Goal: Task Accomplishment & Management: Manage account settings

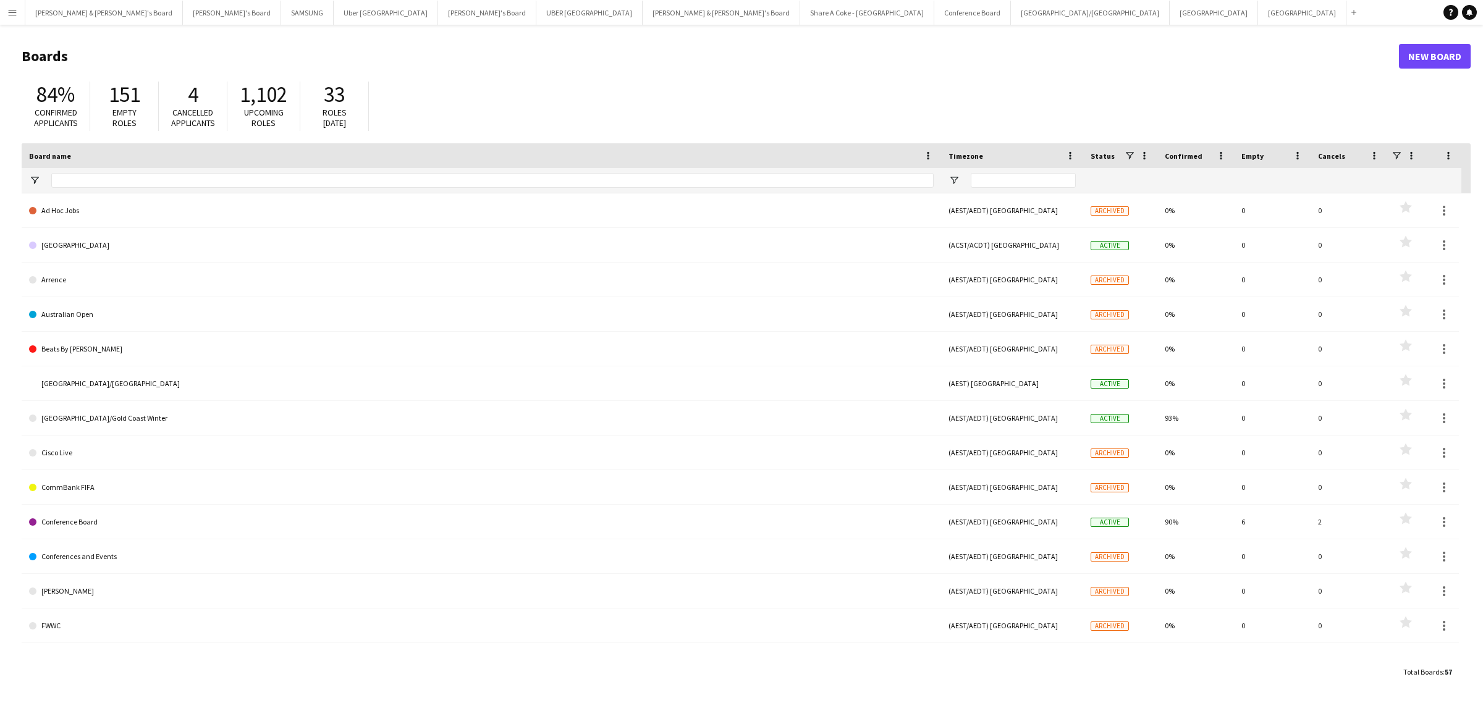
click at [9, 10] on app-icon "Menu" at bounding box center [12, 12] width 10 height 10
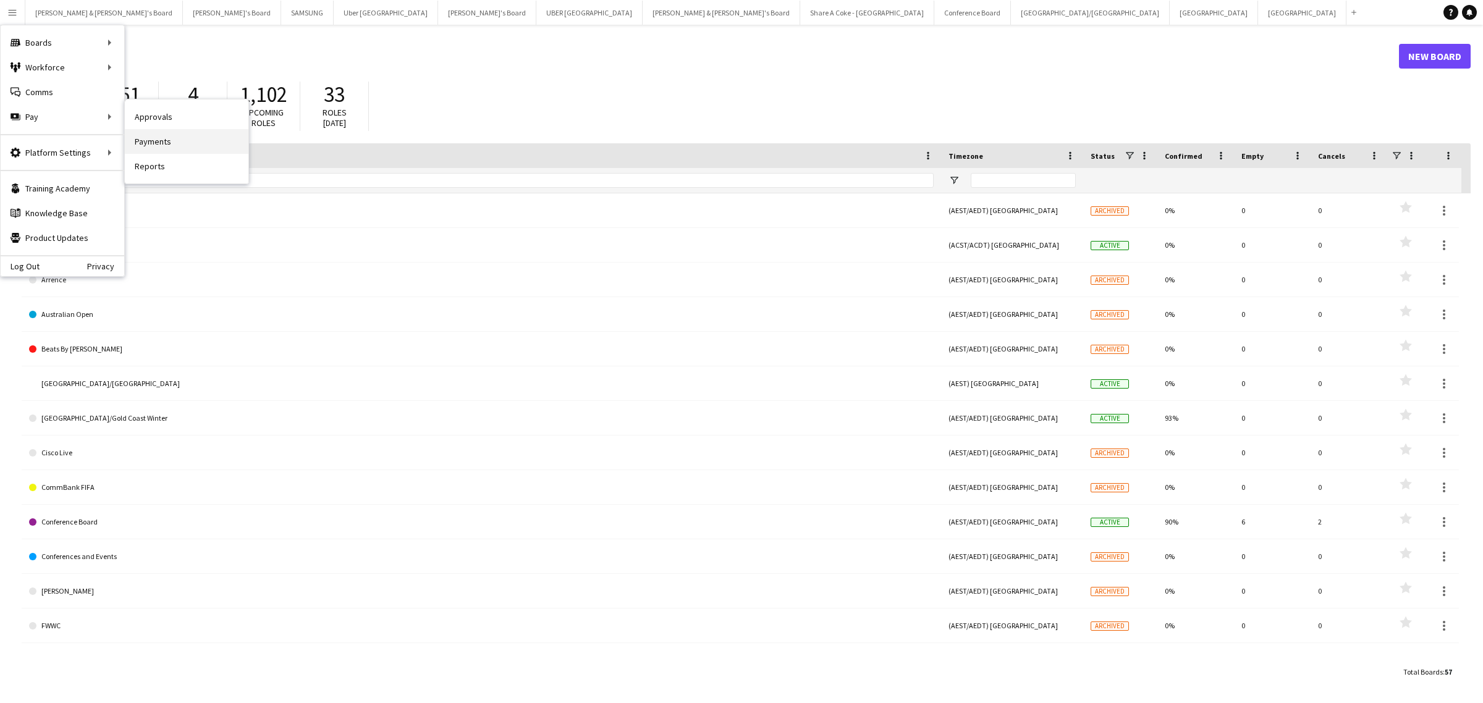
click at [173, 139] on link "Payments" at bounding box center [187, 141] width 124 height 25
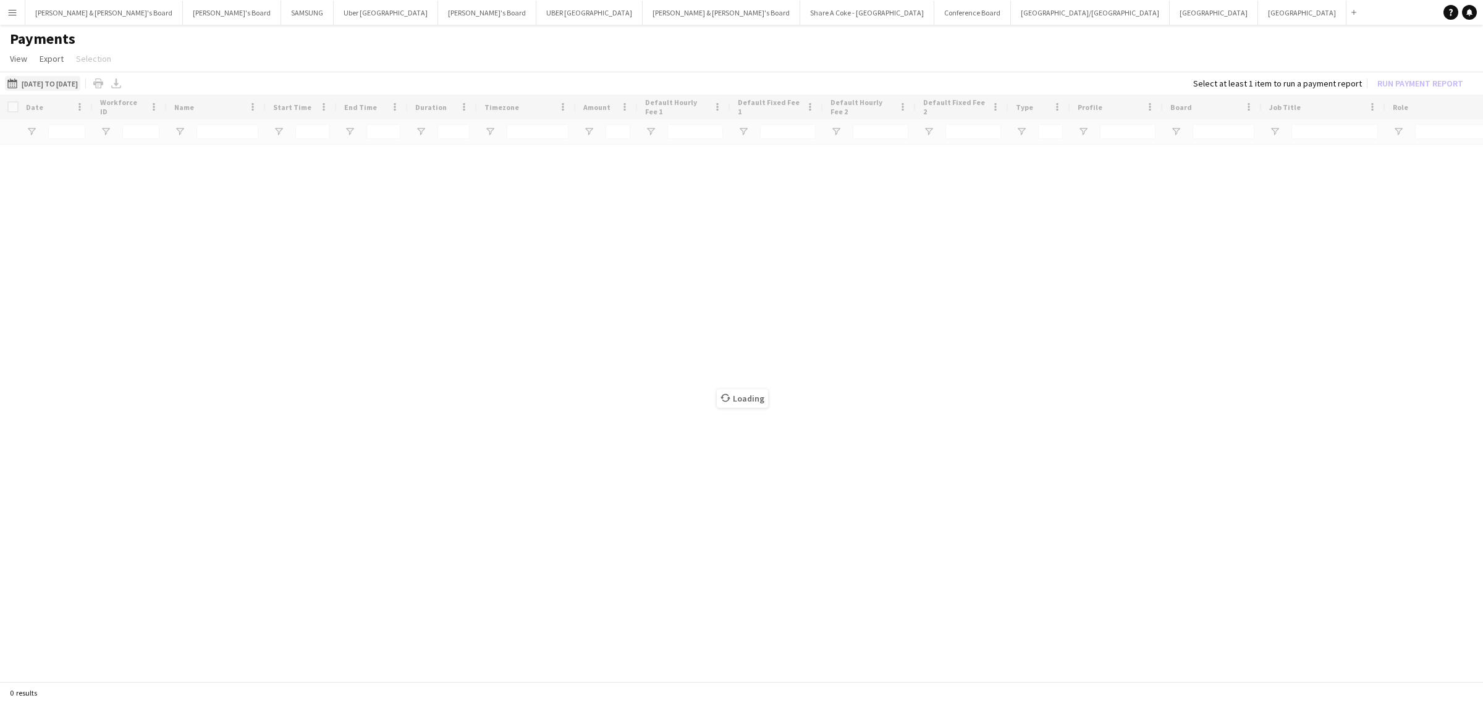
click at [80, 82] on button "[DATE] to [DATE] [DATE] to [DATE]" at bounding box center [42, 83] width 75 height 15
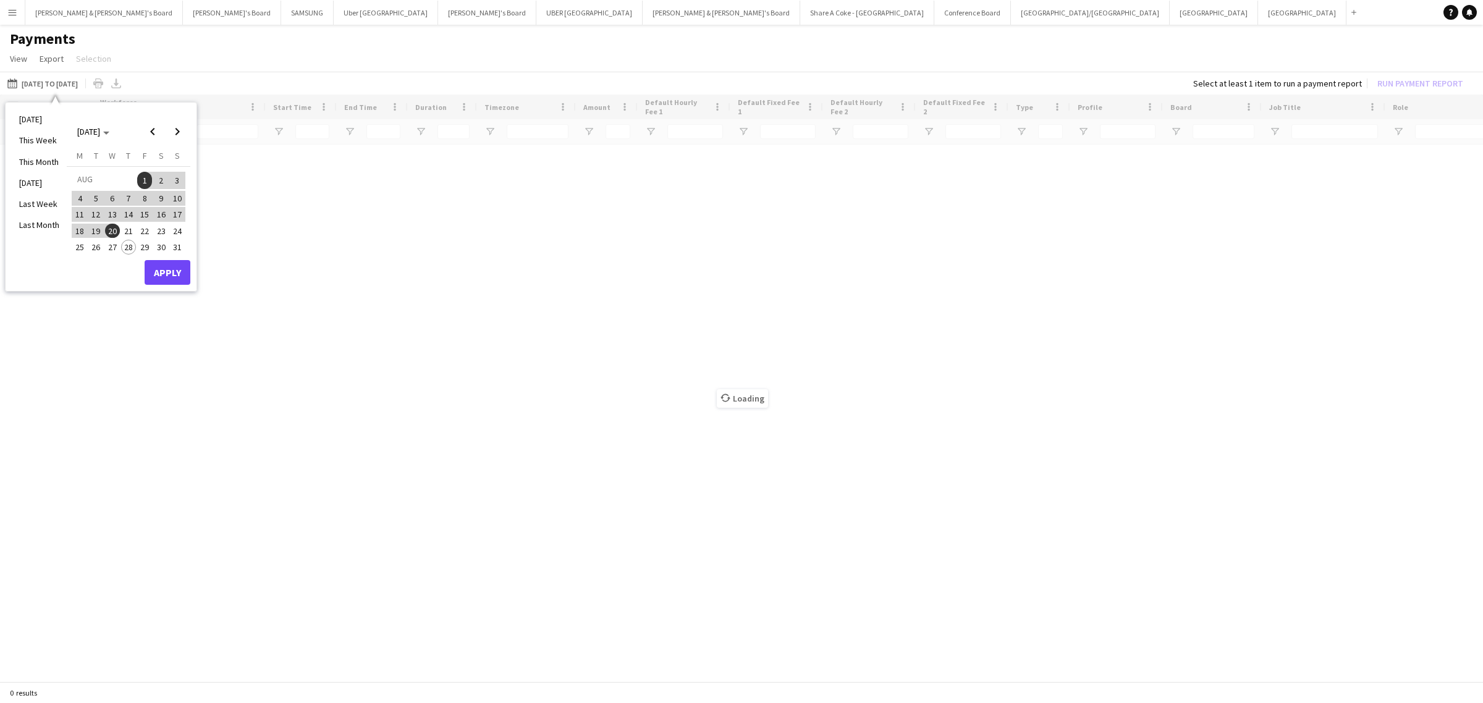
click at [125, 229] on span "21" at bounding box center [128, 231] width 15 height 15
click at [166, 266] on button "Apply" at bounding box center [168, 272] width 46 height 25
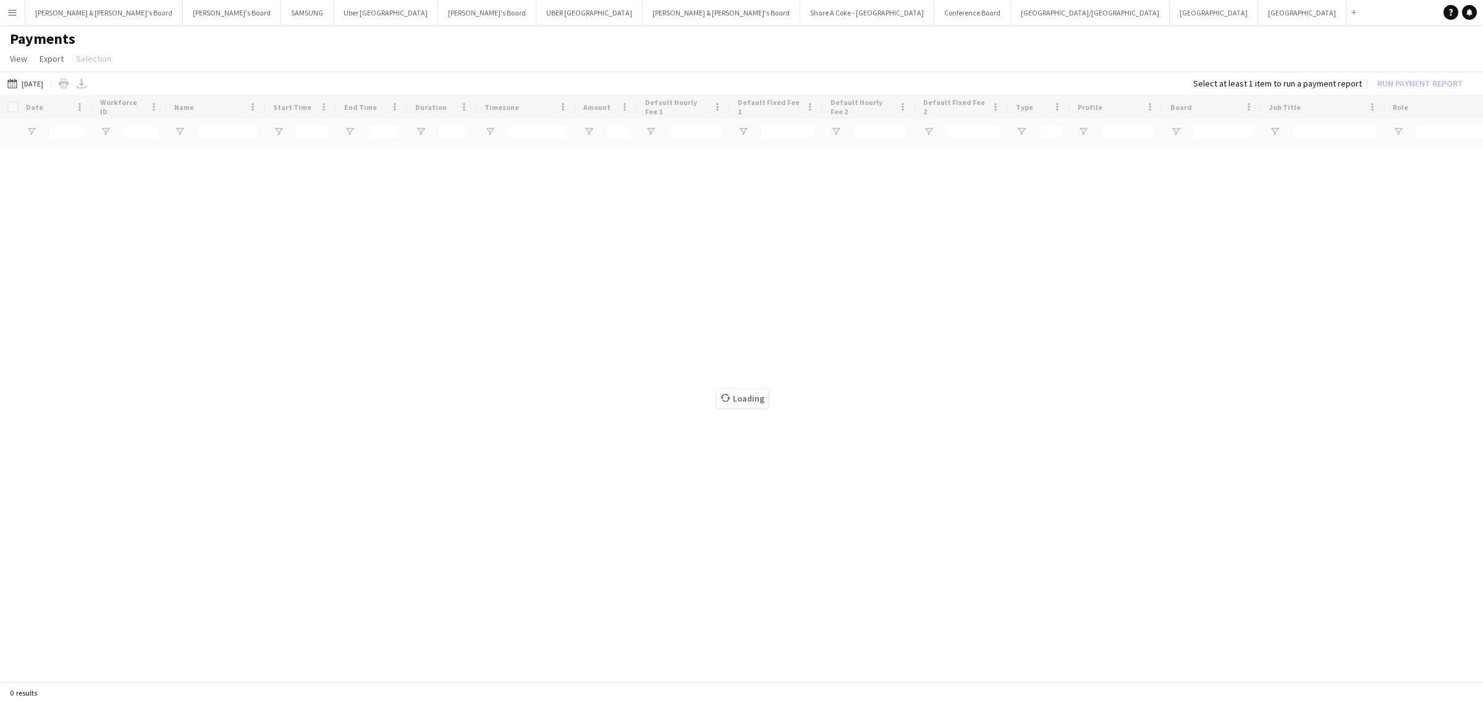
type input "**********"
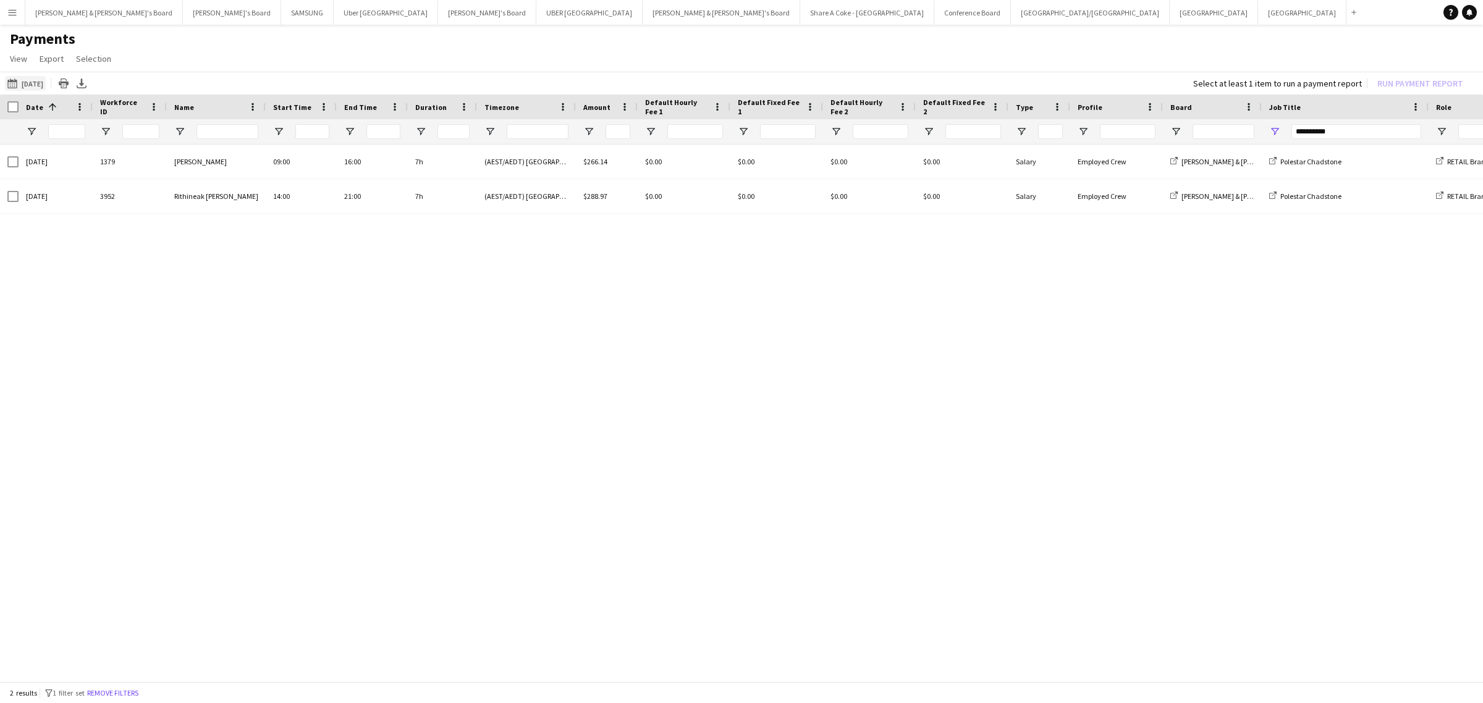
click at [46, 80] on button "[DATE] to [DATE] [DATE]" at bounding box center [25, 83] width 41 height 15
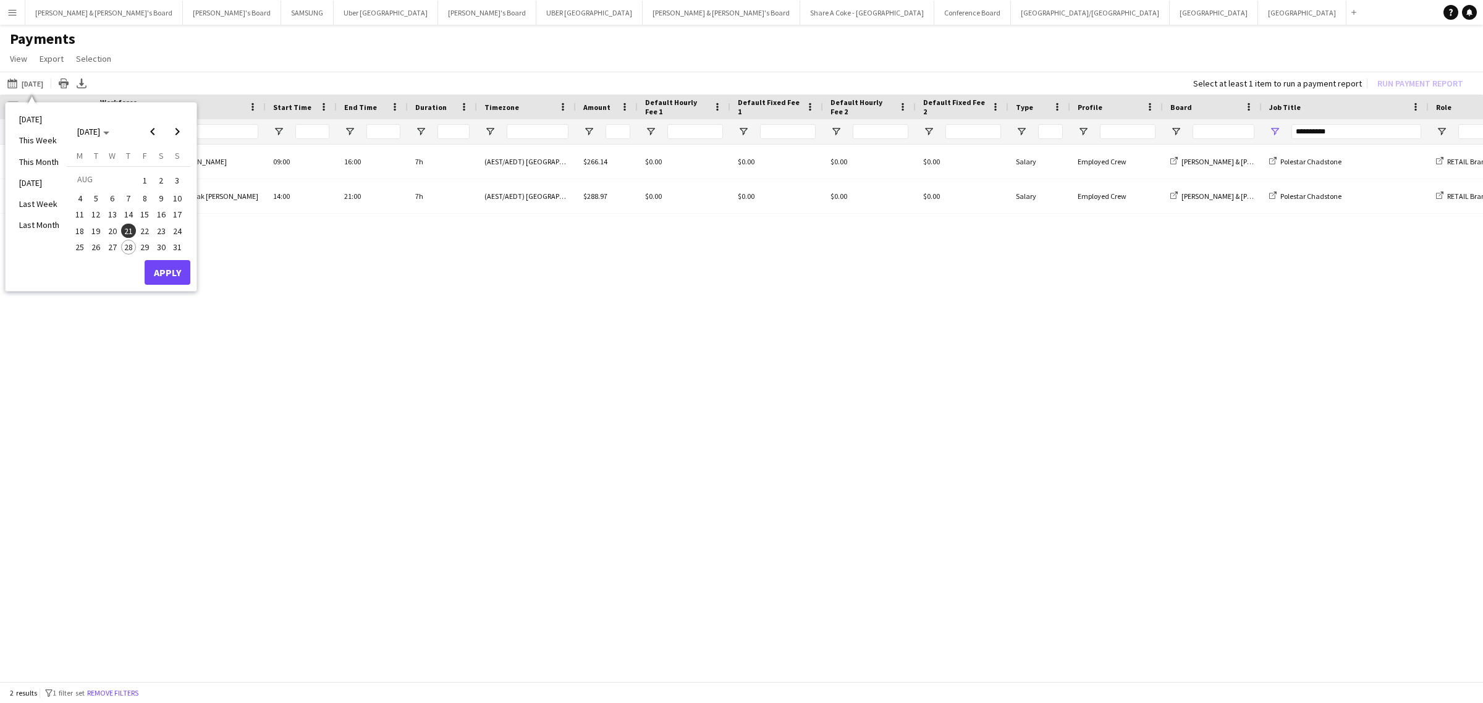
click at [145, 180] on span "1" at bounding box center [144, 180] width 15 height 17
click at [130, 232] on span "21" at bounding box center [128, 231] width 15 height 15
click at [177, 273] on button "Apply" at bounding box center [168, 272] width 46 height 25
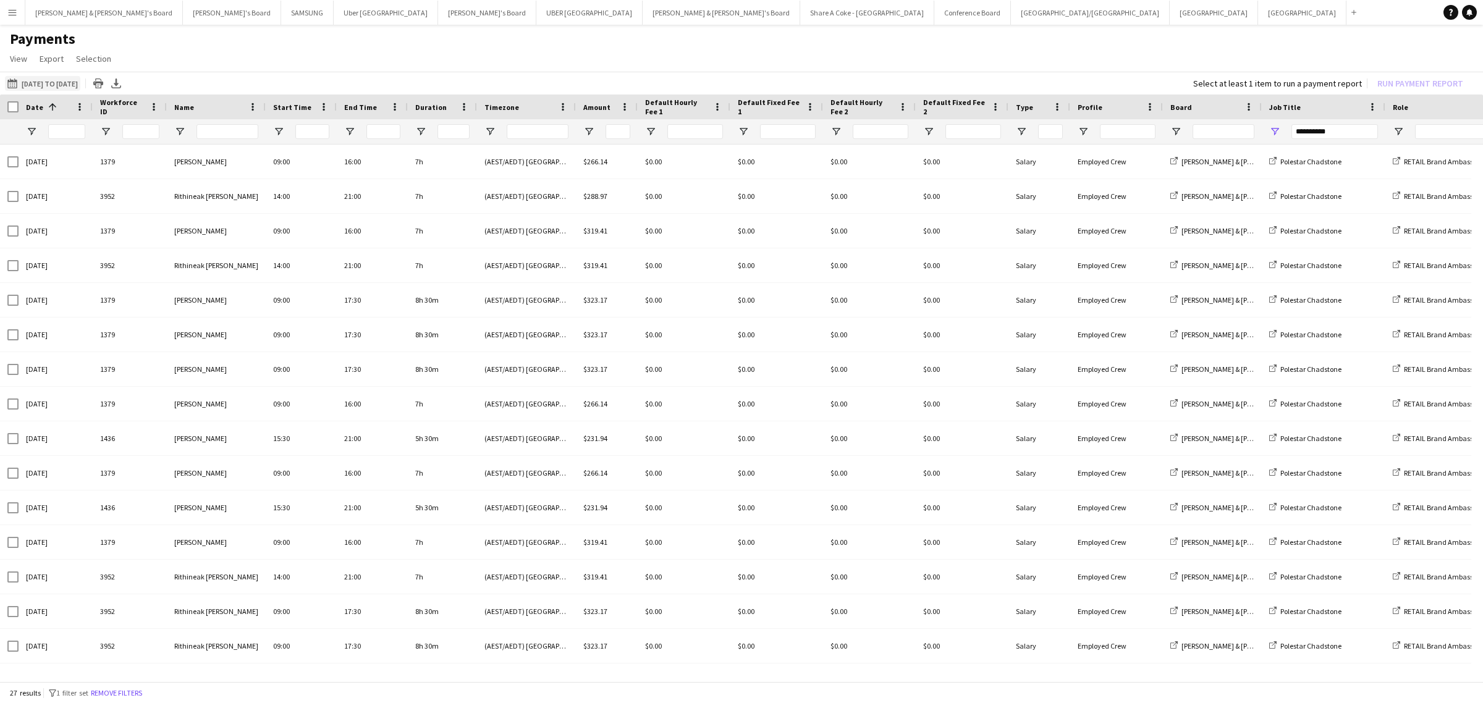
drag, startPoint x: 62, startPoint y: 82, endPoint x: 78, endPoint y: 95, distance: 19.8
click at [62, 83] on button "[DATE] to [DATE] [DATE] to [DATE]" at bounding box center [42, 83] width 75 height 15
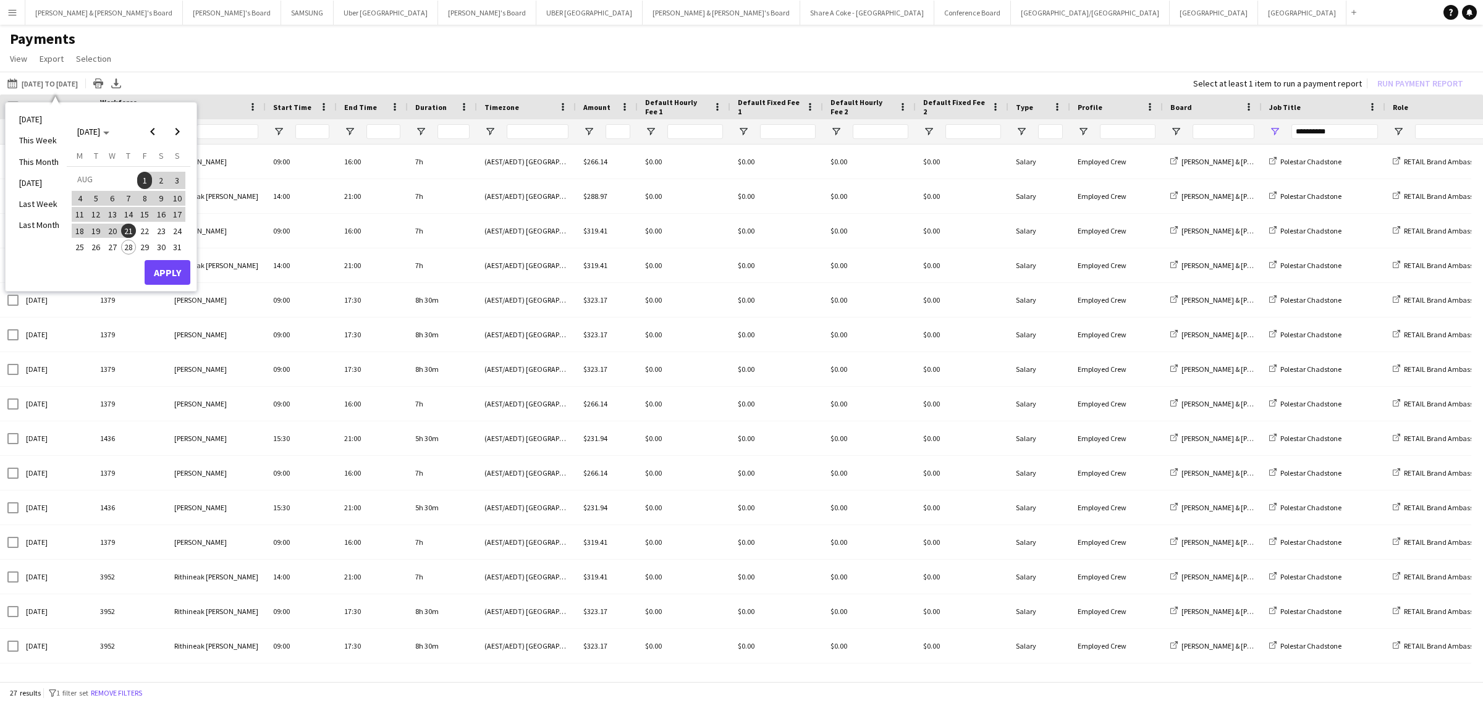
click at [148, 230] on span "22" at bounding box center [144, 231] width 15 height 15
click at [146, 227] on span "22" at bounding box center [144, 231] width 15 height 15
click at [158, 227] on span "23" at bounding box center [161, 231] width 15 height 15
click at [175, 271] on button "Apply" at bounding box center [168, 272] width 46 height 25
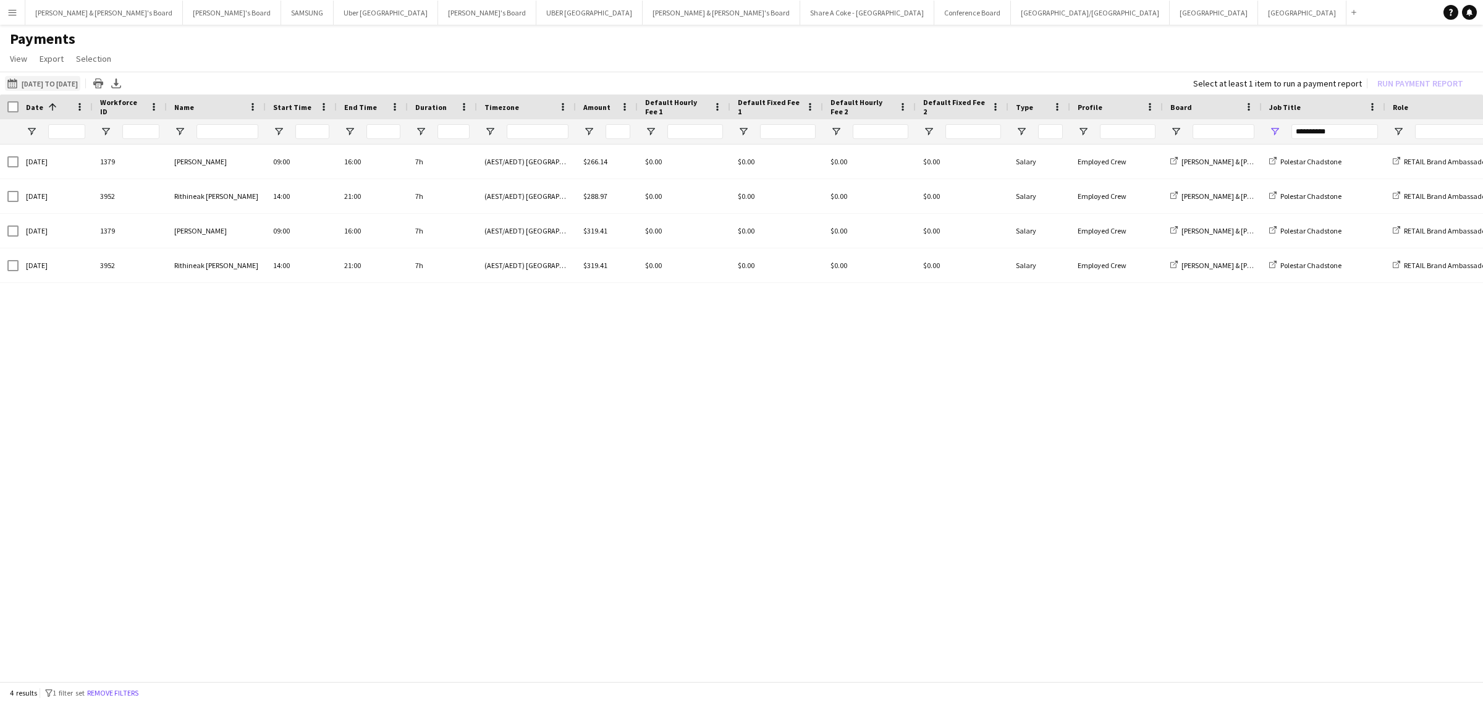
click at [76, 85] on button "[DATE] to [DATE] [DATE] to [DATE]" at bounding box center [42, 83] width 75 height 15
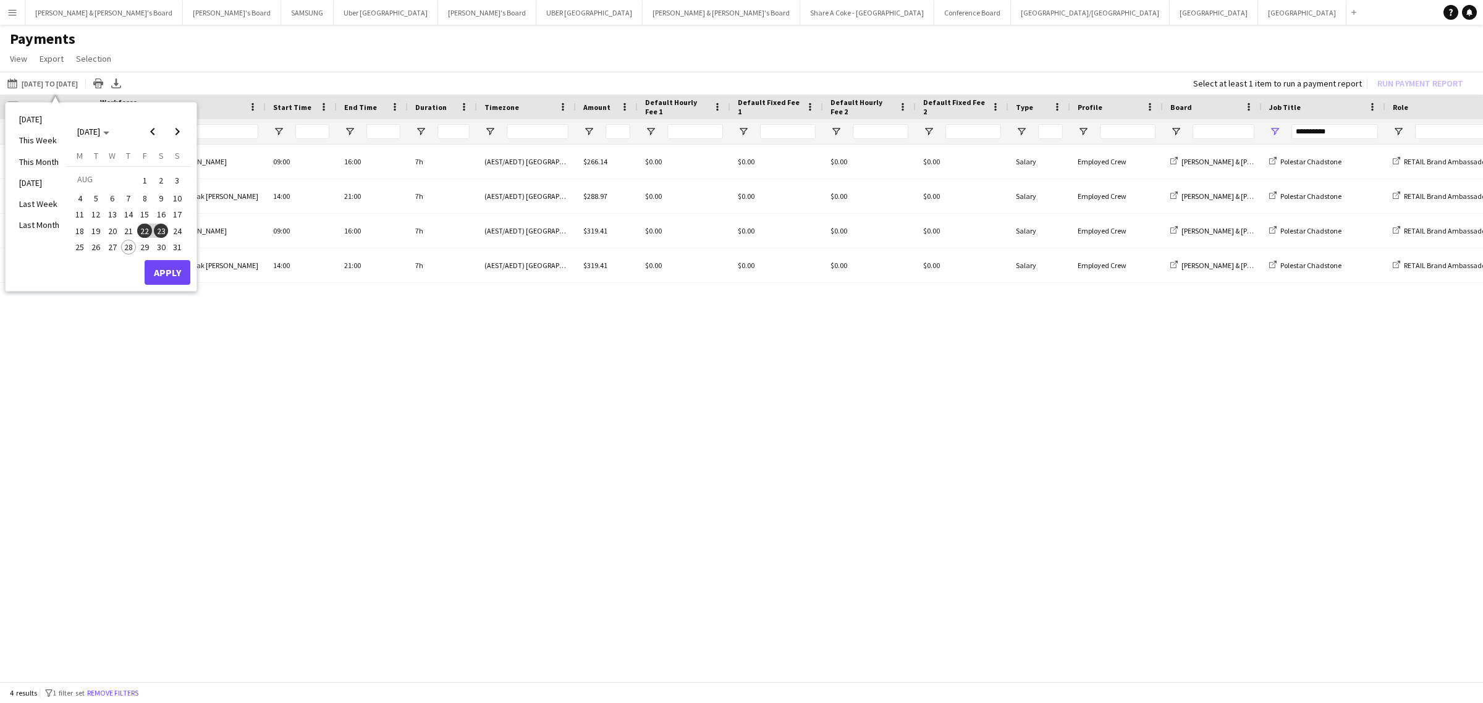
click at [143, 182] on span "1" at bounding box center [144, 180] width 15 height 17
click at [162, 232] on span "23" at bounding box center [161, 231] width 15 height 15
click at [172, 267] on button "Apply" at bounding box center [168, 272] width 46 height 25
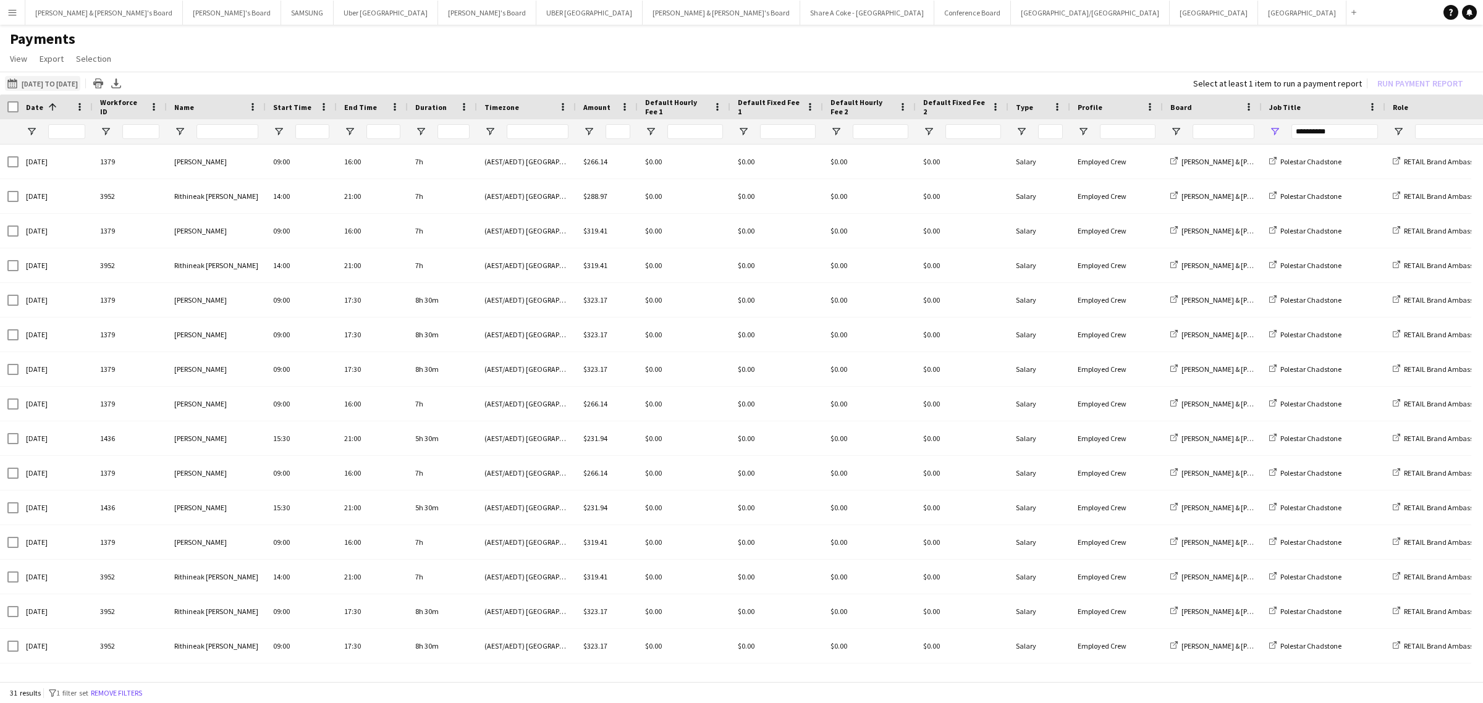
click at [80, 79] on button "[DATE] to [DATE] [DATE] to [DATE]" at bounding box center [42, 83] width 75 height 15
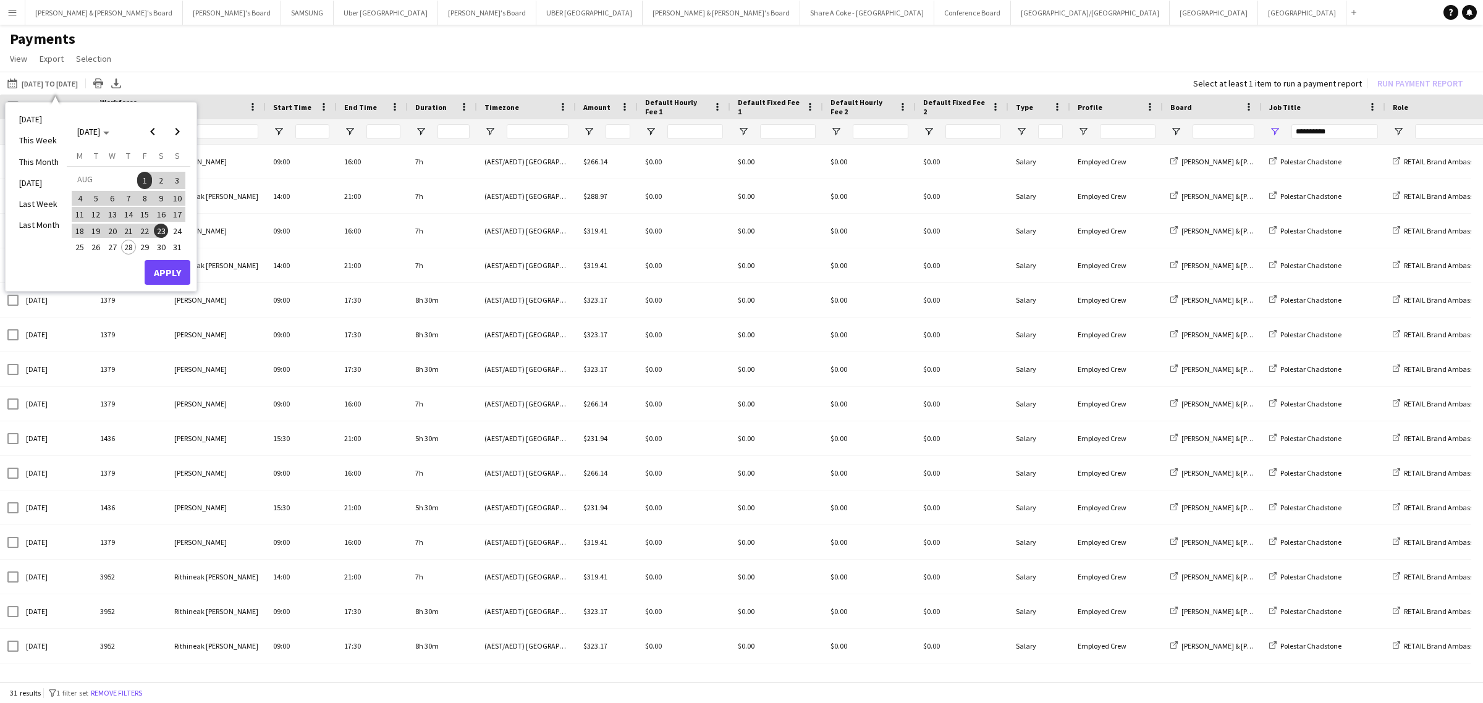
click at [176, 227] on span "24" at bounding box center [177, 231] width 15 height 15
click at [112, 245] on span "27" at bounding box center [112, 247] width 15 height 15
click at [169, 267] on button "Apply" at bounding box center [168, 272] width 46 height 25
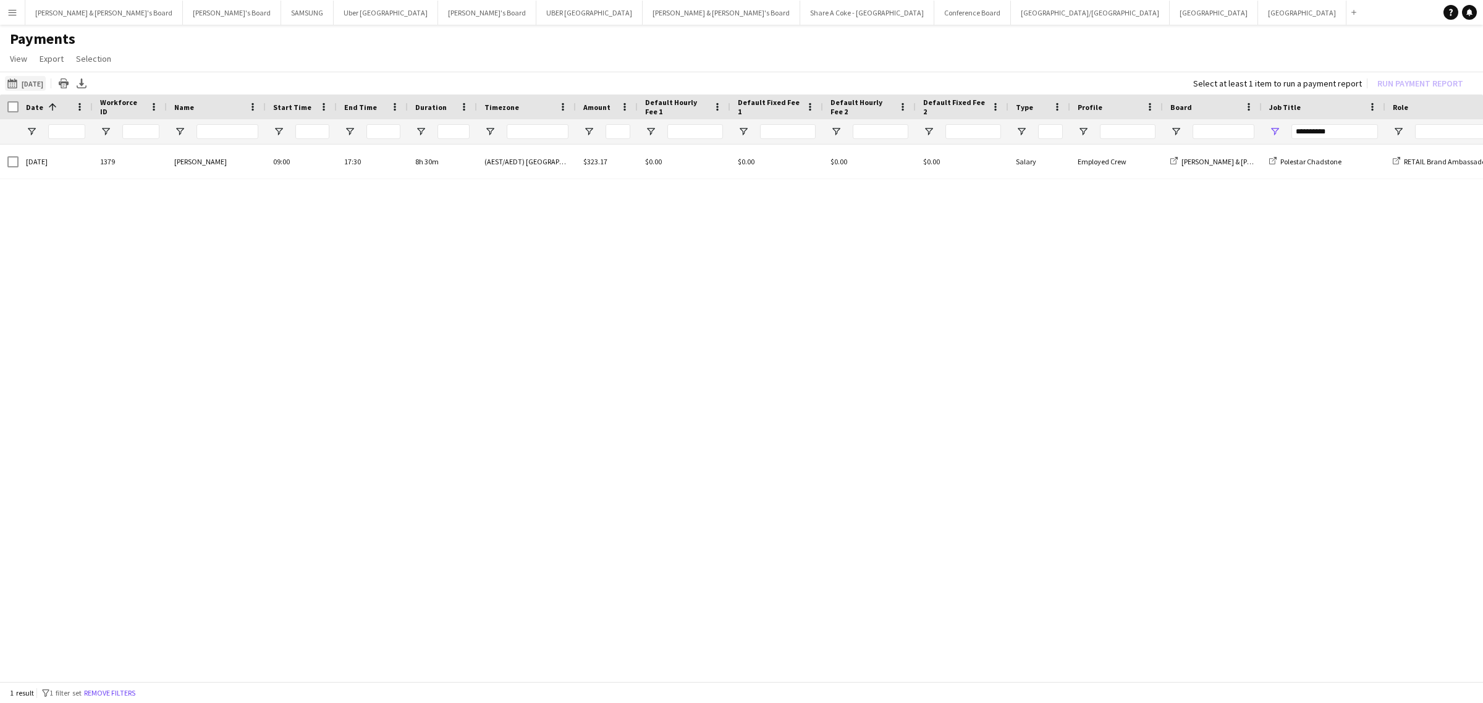
click at [46, 81] on button "[DATE] to [DATE] [DATE]" at bounding box center [25, 83] width 41 height 15
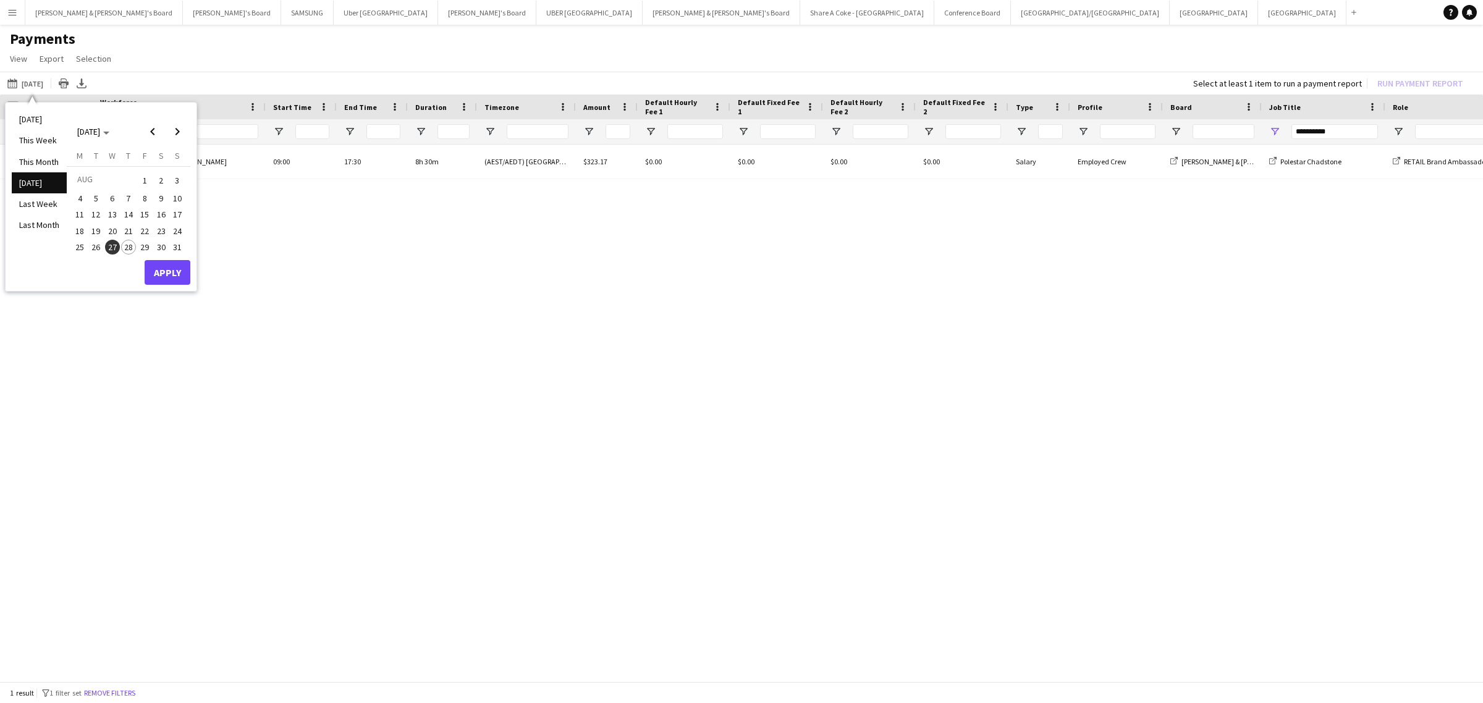
click at [179, 229] on span "24" at bounding box center [177, 231] width 15 height 15
click at [115, 244] on span "27" at bounding box center [112, 247] width 15 height 15
click at [177, 273] on button "Apply" at bounding box center [168, 272] width 46 height 25
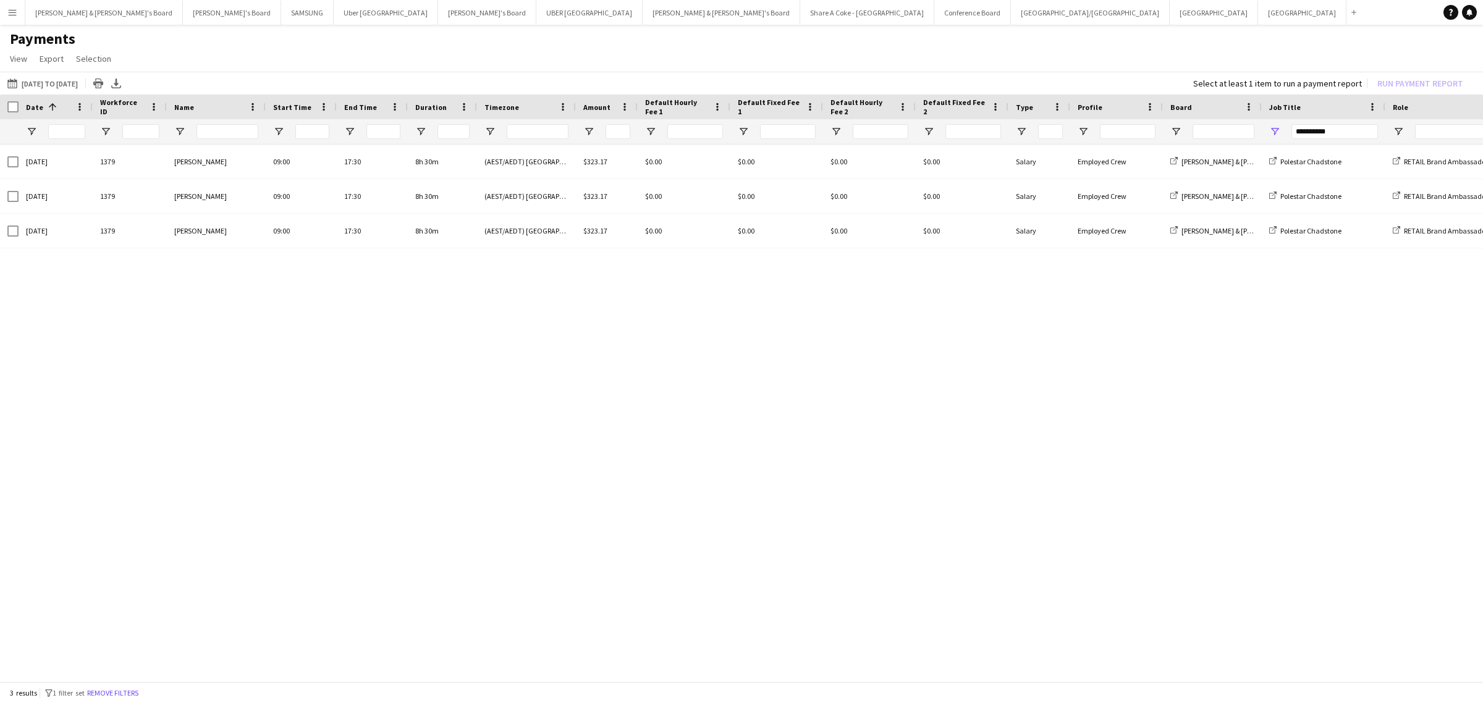
click at [72, 75] on div "[DATE] to [DATE] [DATE] to [DATE] [DATE] This Week This Month [DATE] Last Week …" at bounding box center [741, 83] width 1483 height 23
click at [75, 85] on button "[DATE] to [DATE] [DATE] to [DATE]" at bounding box center [42, 83] width 75 height 15
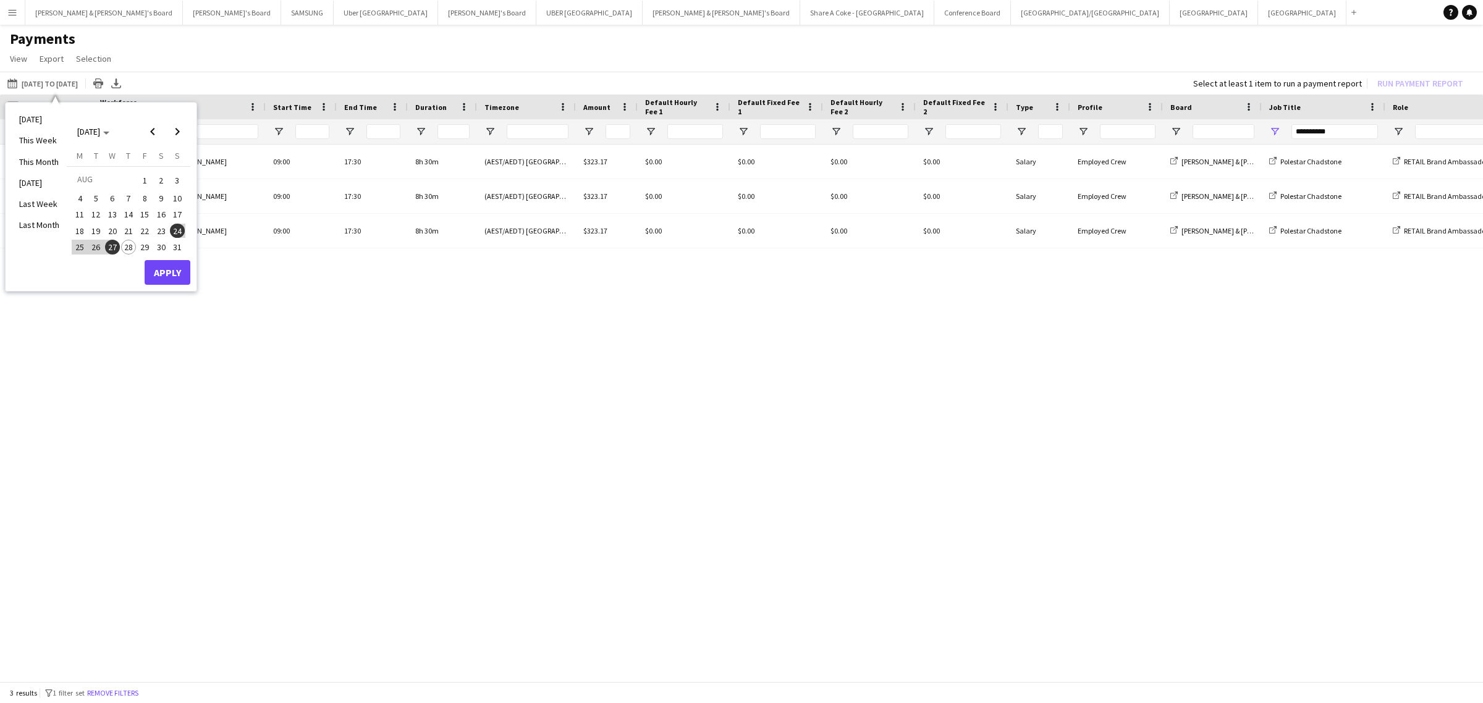
click at [137, 184] on button "1" at bounding box center [145, 180] width 16 height 19
click at [109, 245] on span "27" at bounding box center [112, 247] width 15 height 15
click at [167, 266] on button "Apply" at bounding box center [168, 272] width 46 height 25
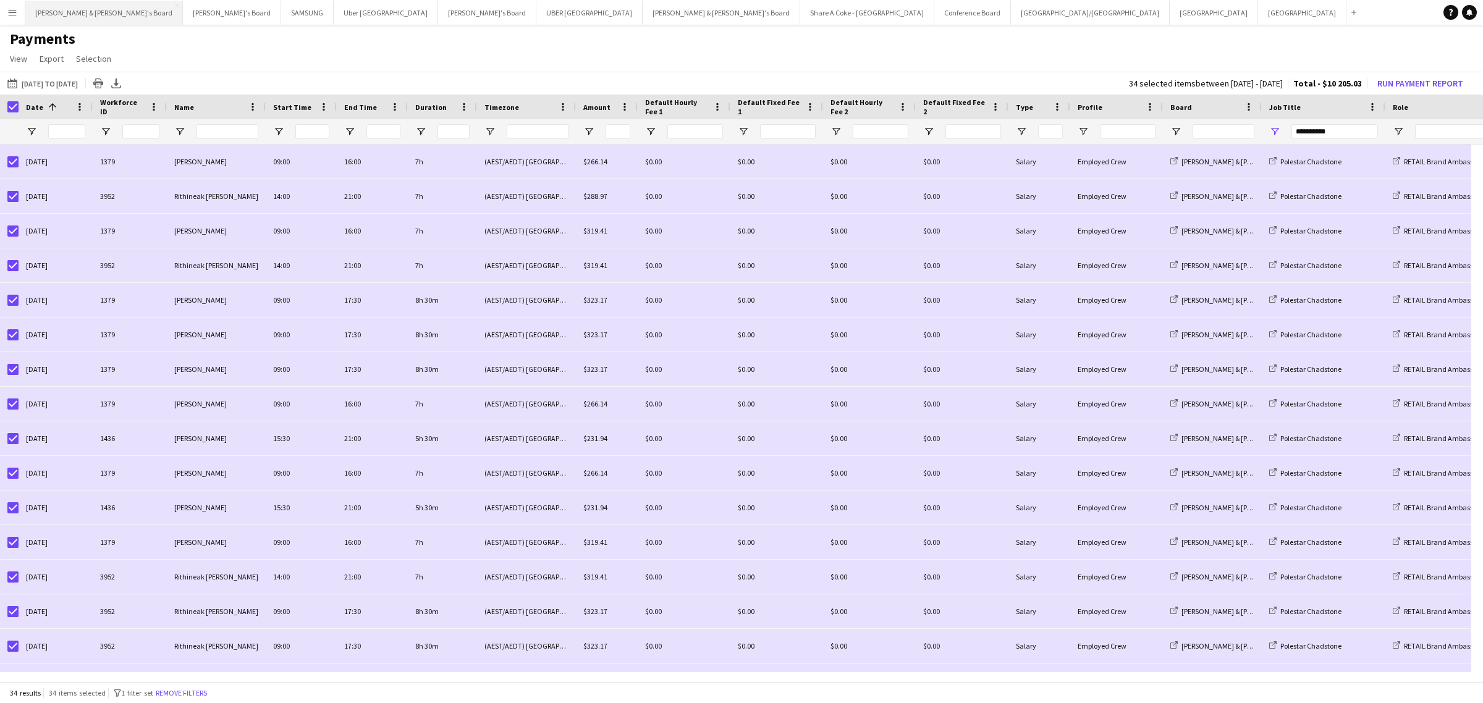
click at [82, 7] on button "[PERSON_NAME] & [PERSON_NAME]'s Board Close" at bounding box center [104, 13] width 158 height 24
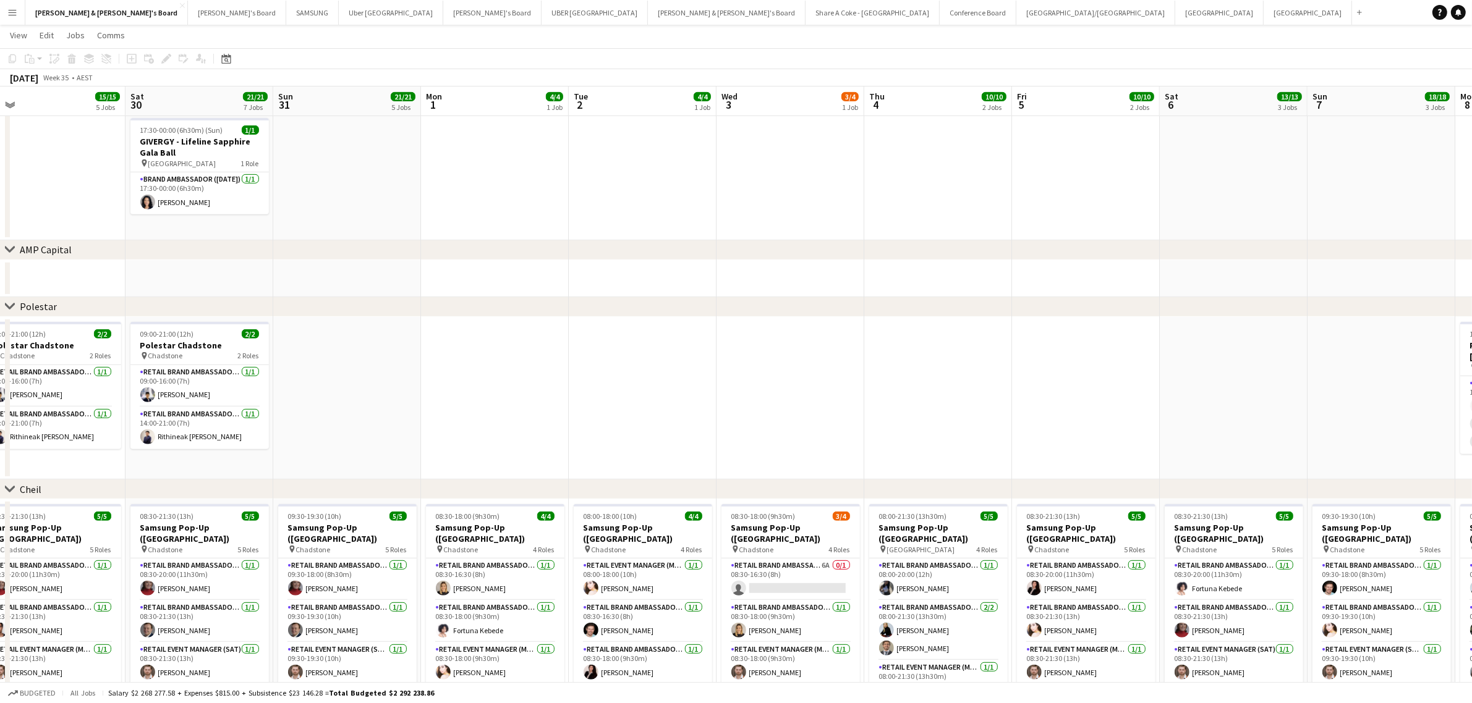
scroll to position [0, 471]
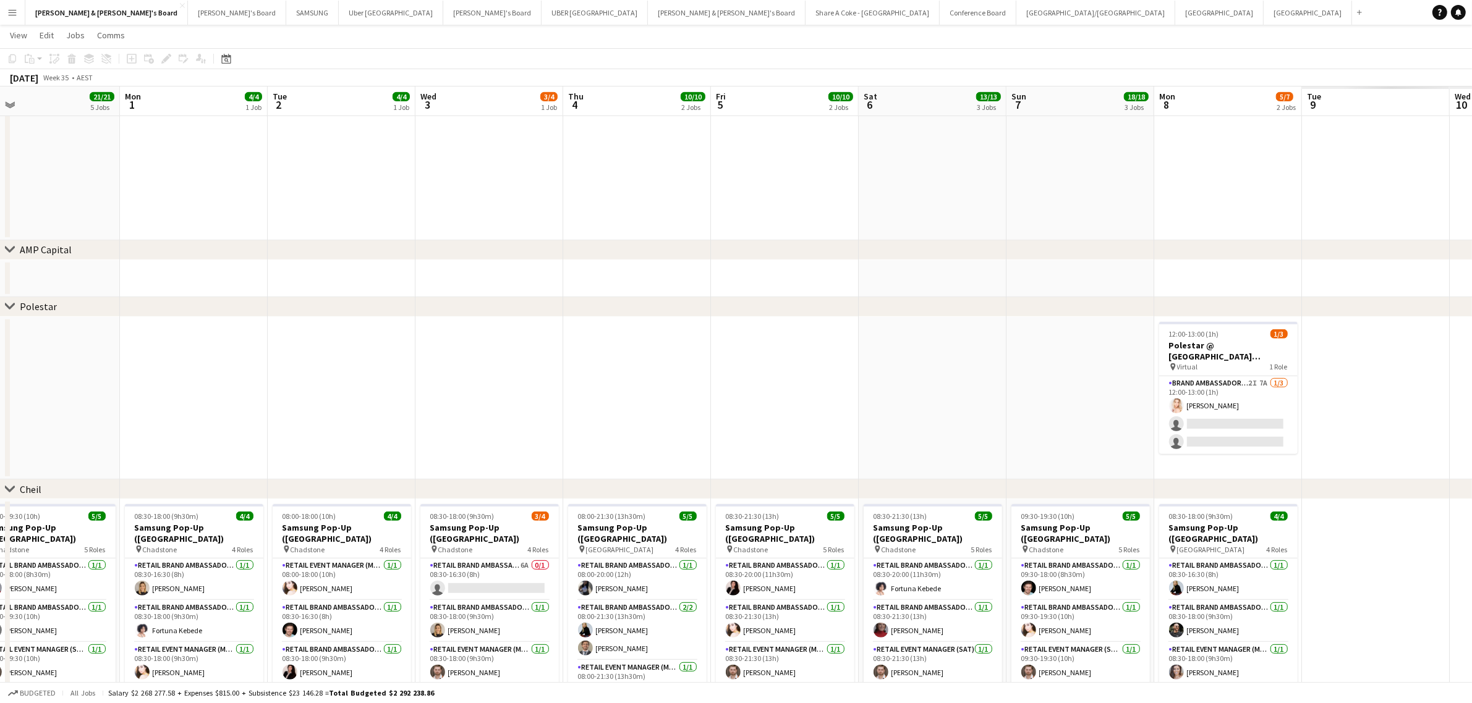
drag, startPoint x: 946, startPoint y: 384, endPoint x: 326, endPoint y: 390, distance: 619.3
click at [326, 390] on app-calendar-viewport "Thu 28 15/15 5 Jobs Fri 29 15/15 5 Jobs Sat 30 21/21 7 Jobs Sun 31 21/21 5 Jobs…" at bounding box center [736, 165] width 1472 height 1470
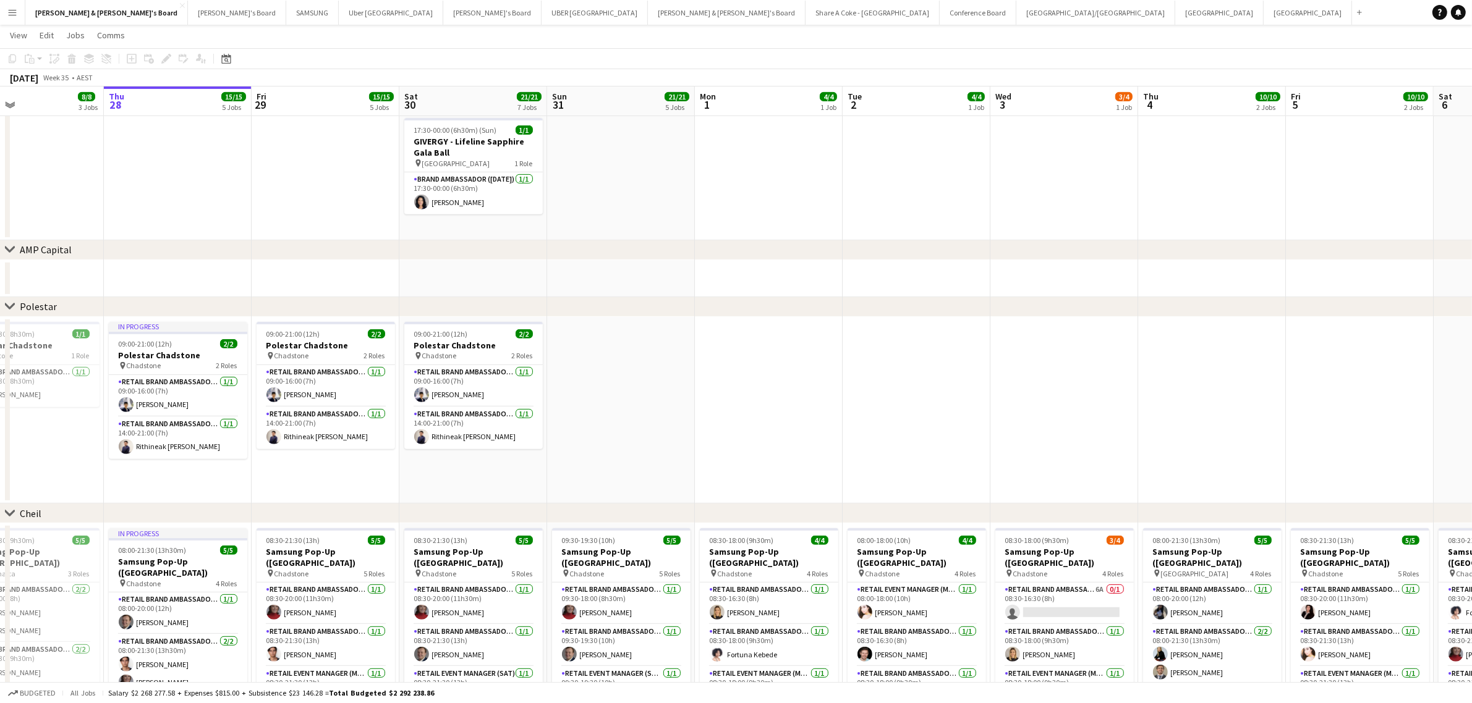
scroll to position [0, 328]
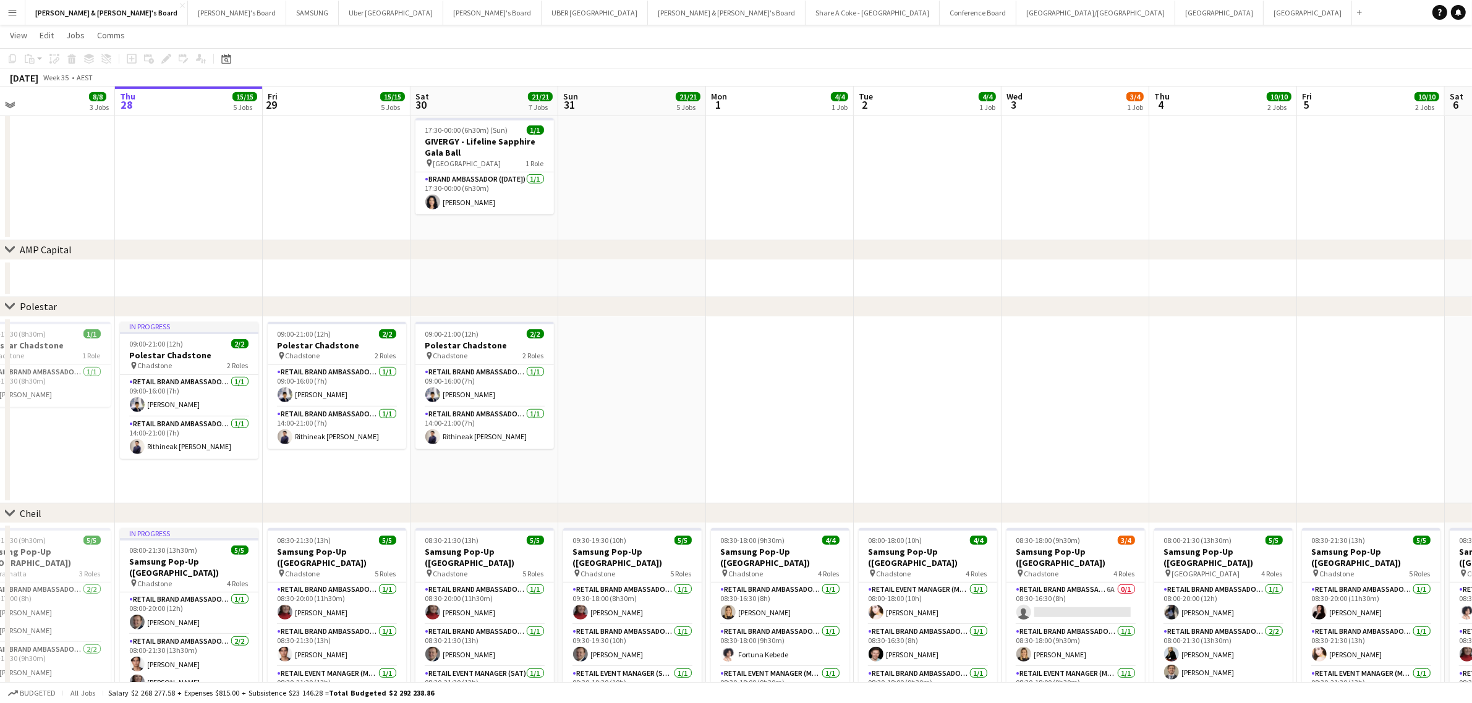
drag, startPoint x: 309, startPoint y: 389, endPoint x: 895, endPoint y: 384, distance: 586.0
click at [895, 384] on app-calendar-viewport "Mon 25 7/7 3 Jobs Tue 26 12/12 4 Jobs Wed 27 8/8 3 Jobs Thu 28 15/15 5 Jobs Fri…" at bounding box center [736, 177] width 1472 height 1494
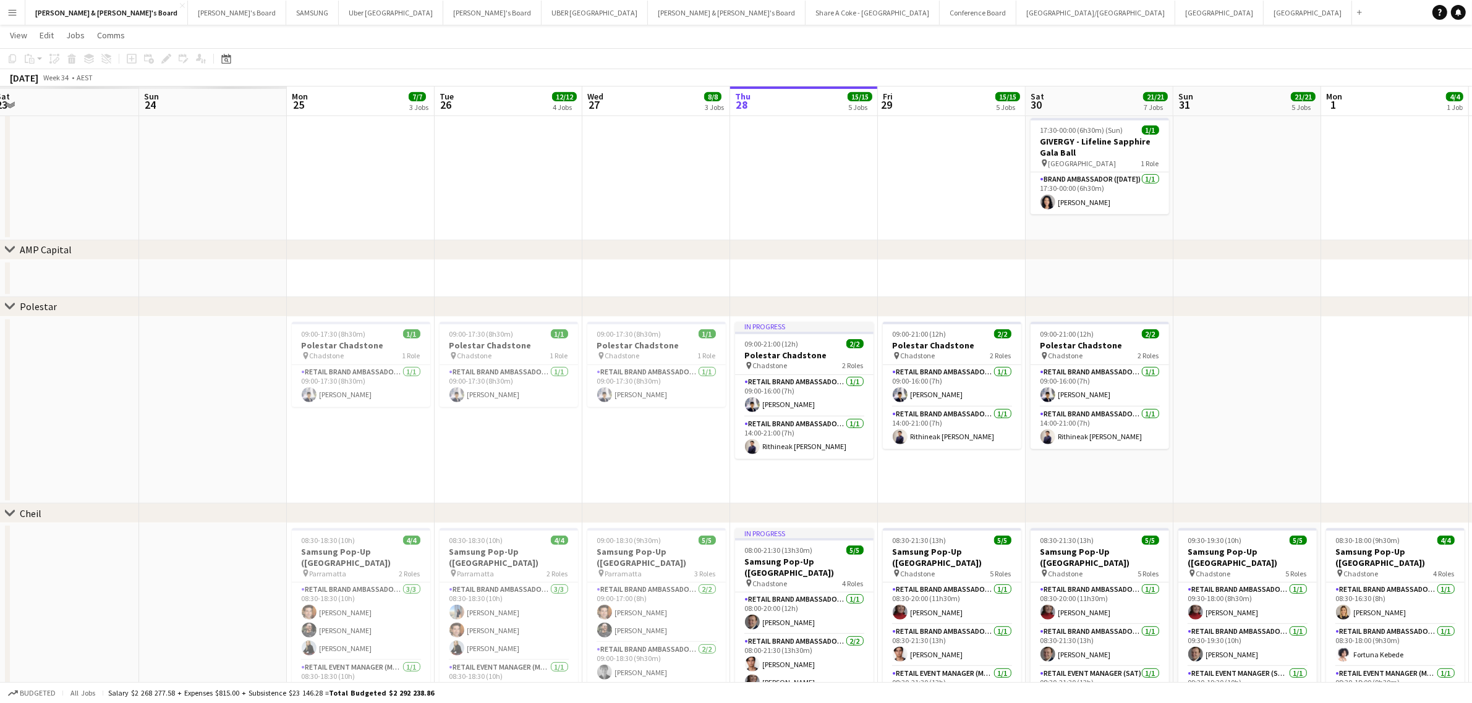
scroll to position [0, 295]
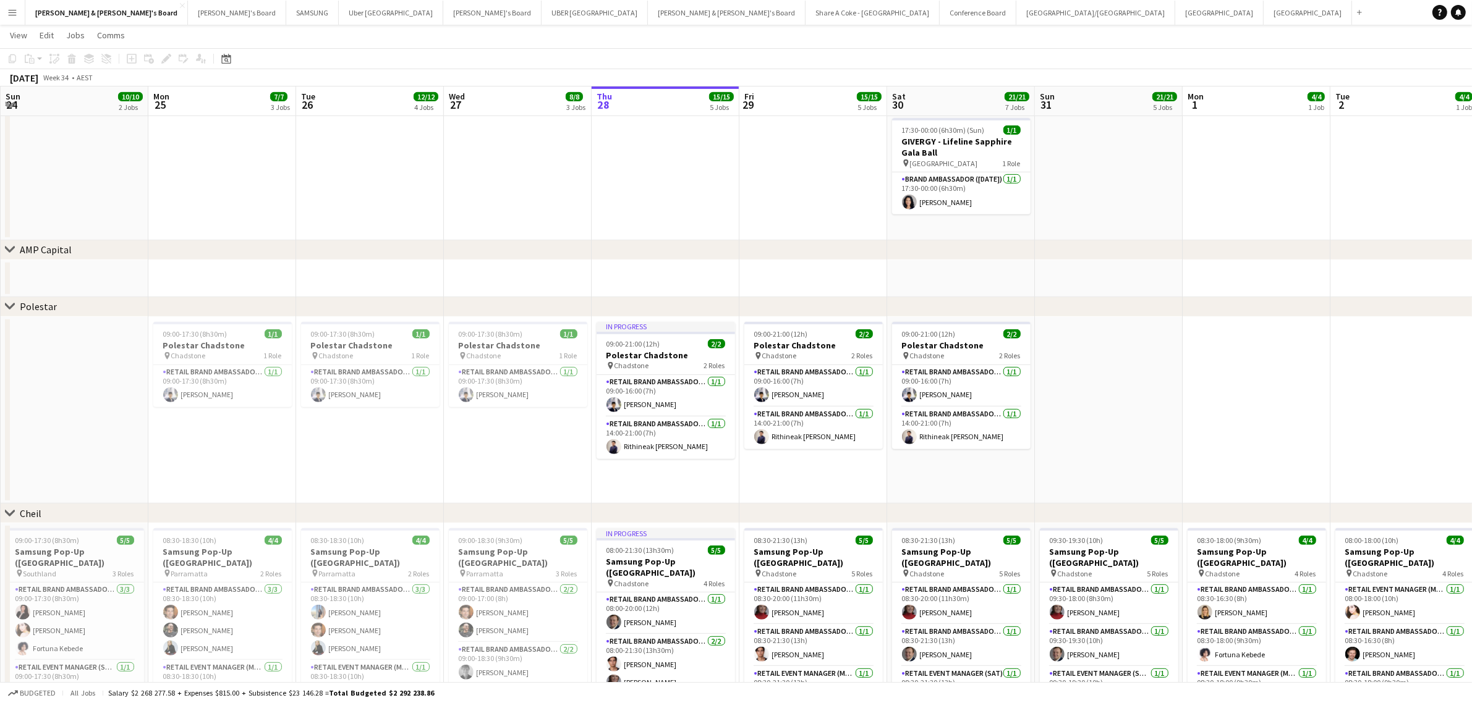
drag, startPoint x: 842, startPoint y: 452, endPoint x: 1318, endPoint y: 393, distance: 480.2
click at [1318, 393] on app-calendar-viewport "Fri 22 14/14 4 Jobs Sat 23 27/27 5 Jobs Sun 24 10/10 2 Jobs Mon 25 7/7 3 Jobs T…" at bounding box center [736, 177] width 1472 height 1494
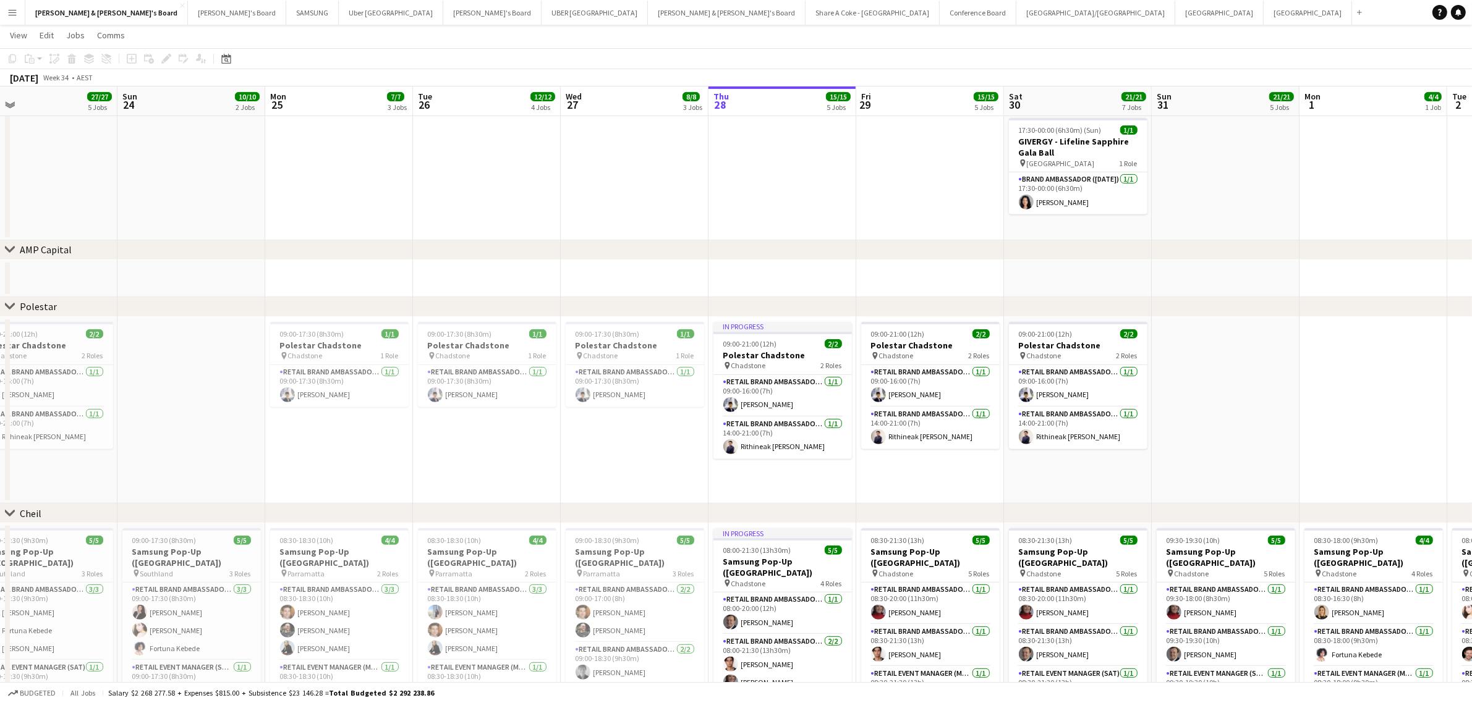
scroll to position [0, 317]
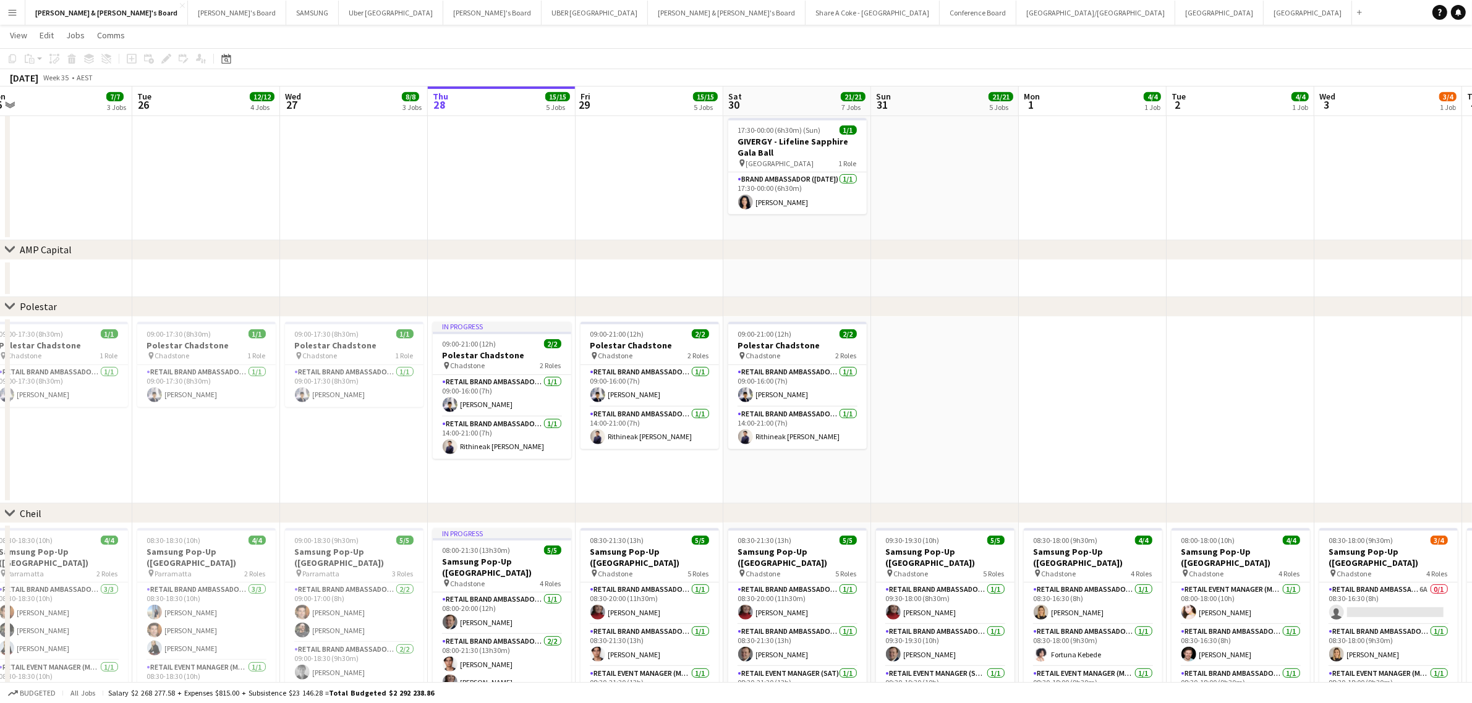
drag, startPoint x: 950, startPoint y: 476, endPoint x: 786, endPoint y: 464, distance: 164.2
click at [786, 464] on app-calendar-viewport "Fri 22 14/14 4 Jobs Sat 23 27/27 5 Jobs Sun 24 10/10 2 Jobs Mon 25 7/7 3 Jobs T…" at bounding box center [736, 177] width 1472 height 1494
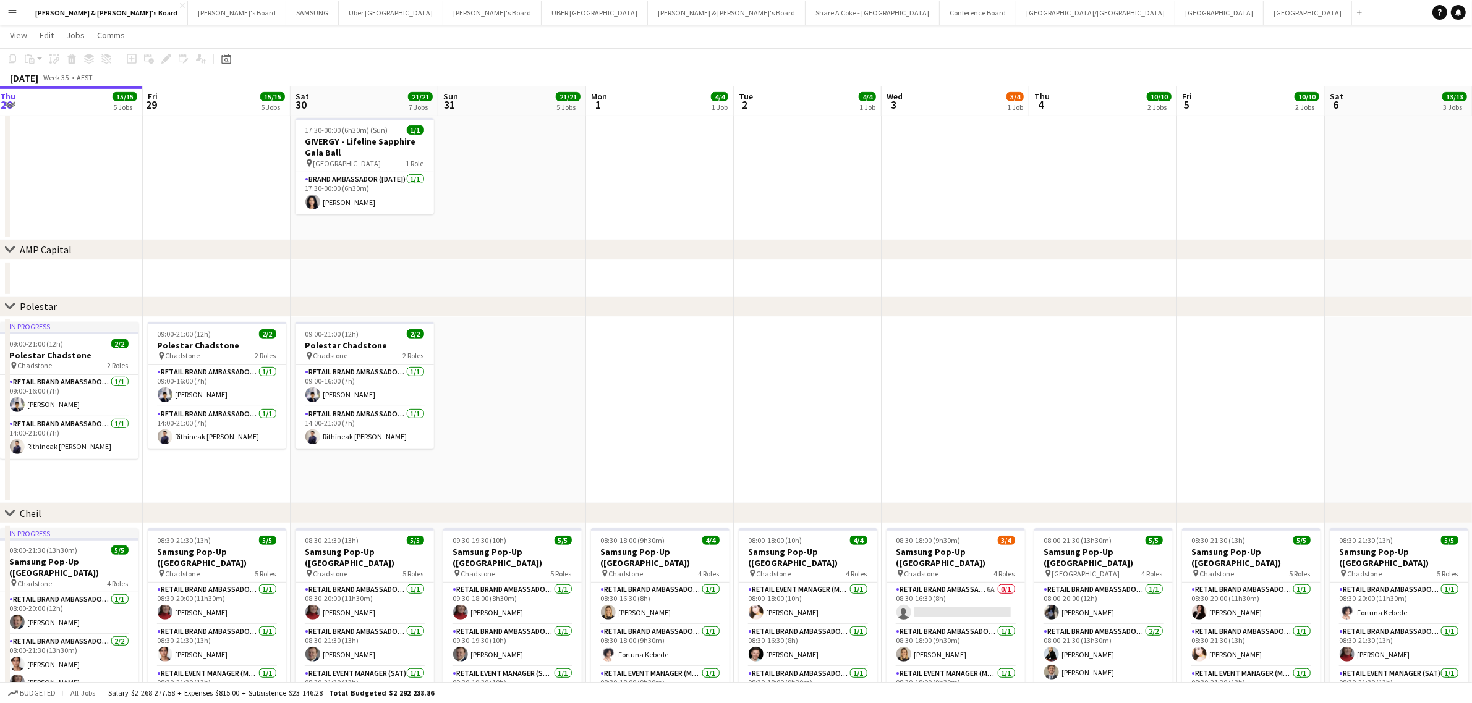
drag, startPoint x: 1318, startPoint y: 415, endPoint x: 611, endPoint y: 462, distance: 708.6
click at [595, 464] on app-calendar-viewport "Sat 23 27/27 5 Jobs Sun 24 10/10 2 Jobs Mon 25 7/7 3 Jobs Tue 26 12/12 4 Jobs W…" at bounding box center [736, 177] width 1472 height 1494
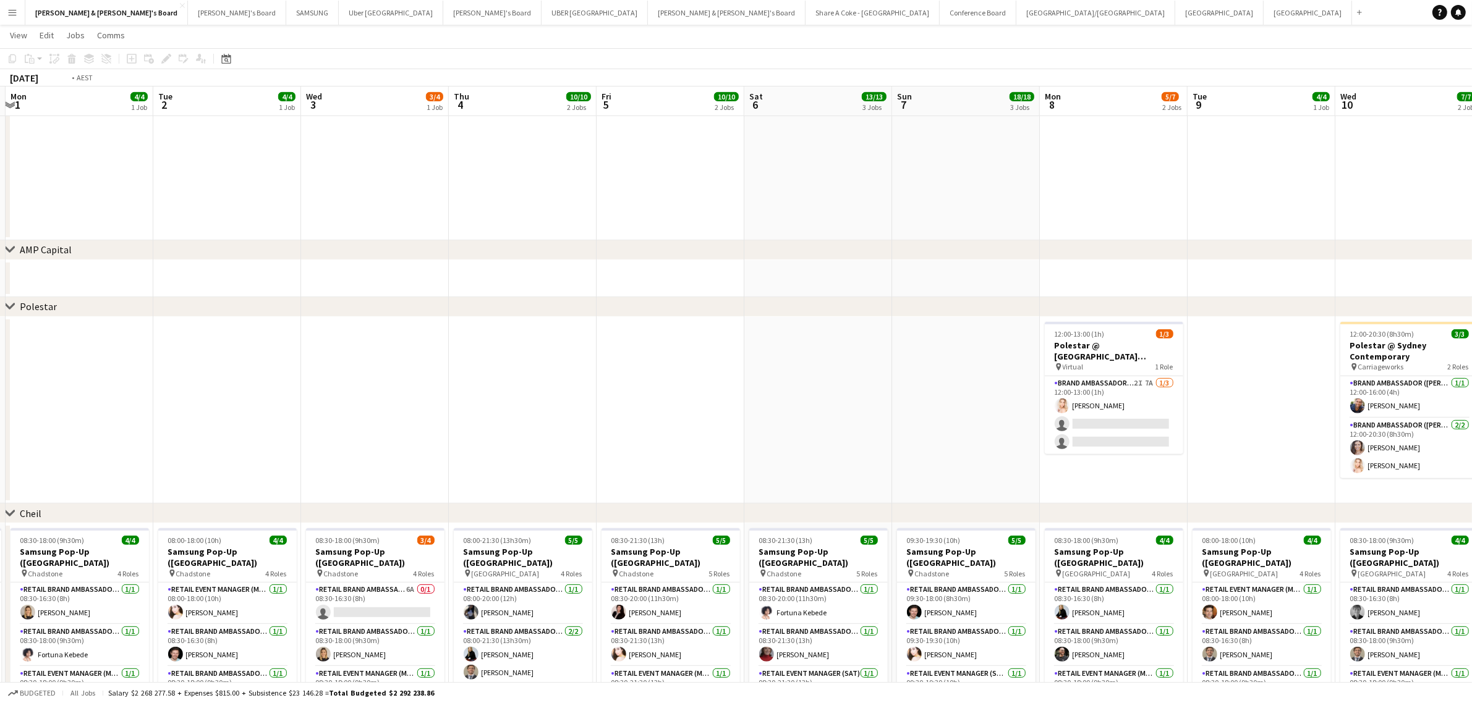
drag, startPoint x: 1109, startPoint y: 428, endPoint x: 520, endPoint y: 467, distance: 590.3
click at [539, 467] on app-calendar-viewport "Thu 28 15/15 5 Jobs Fri 29 15/15 5 Jobs Sat 30 21/21 7 Jobs Sun 31 21/21 5 Jobs…" at bounding box center [736, 177] width 1472 height 1494
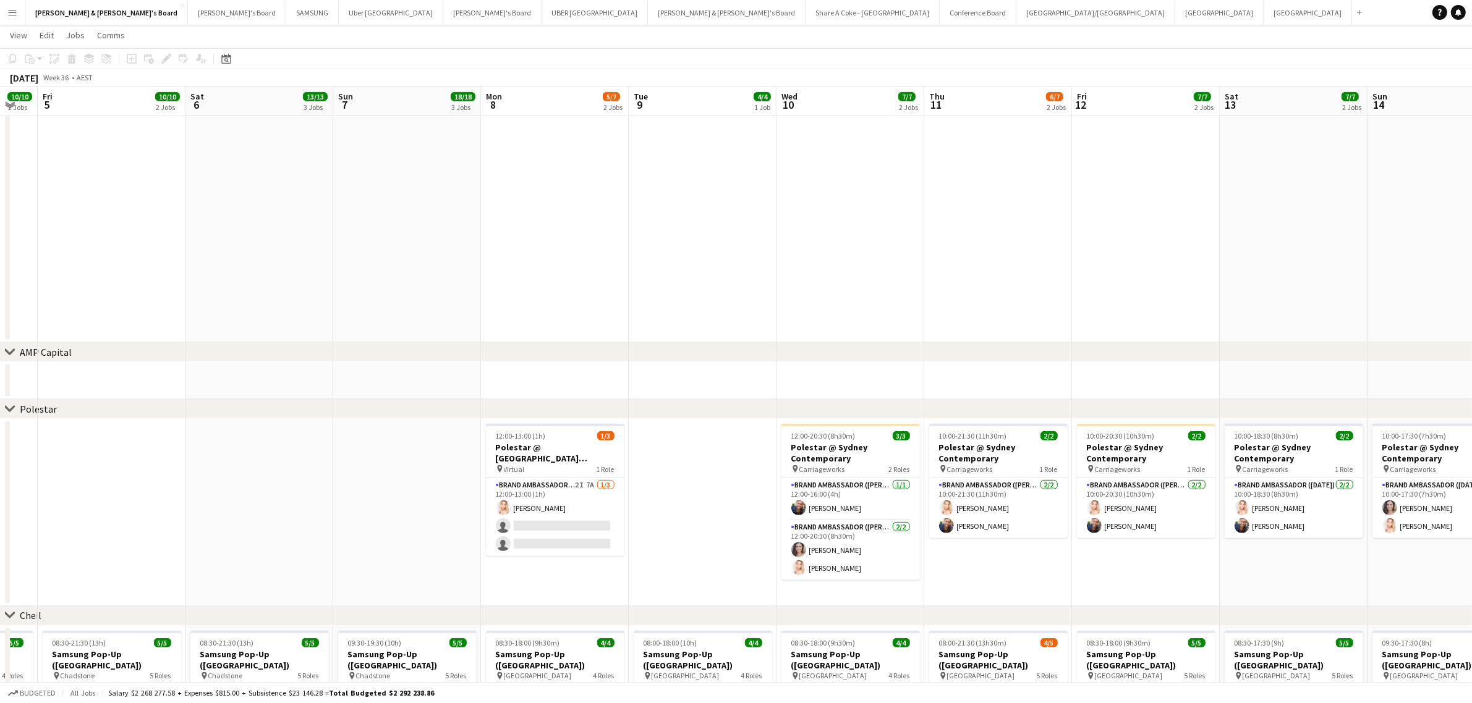
drag, startPoint x: 1303, startPoint y: 478, endPoint x: 1549, endPoint y: 348, distance: 278.1
click at [1472, 348] on html "Menu Boards Boards Boards All jobs Status Workforce Workforce My Workforce Recr…" at bounding box center [736, 215] width 1472 height 1666
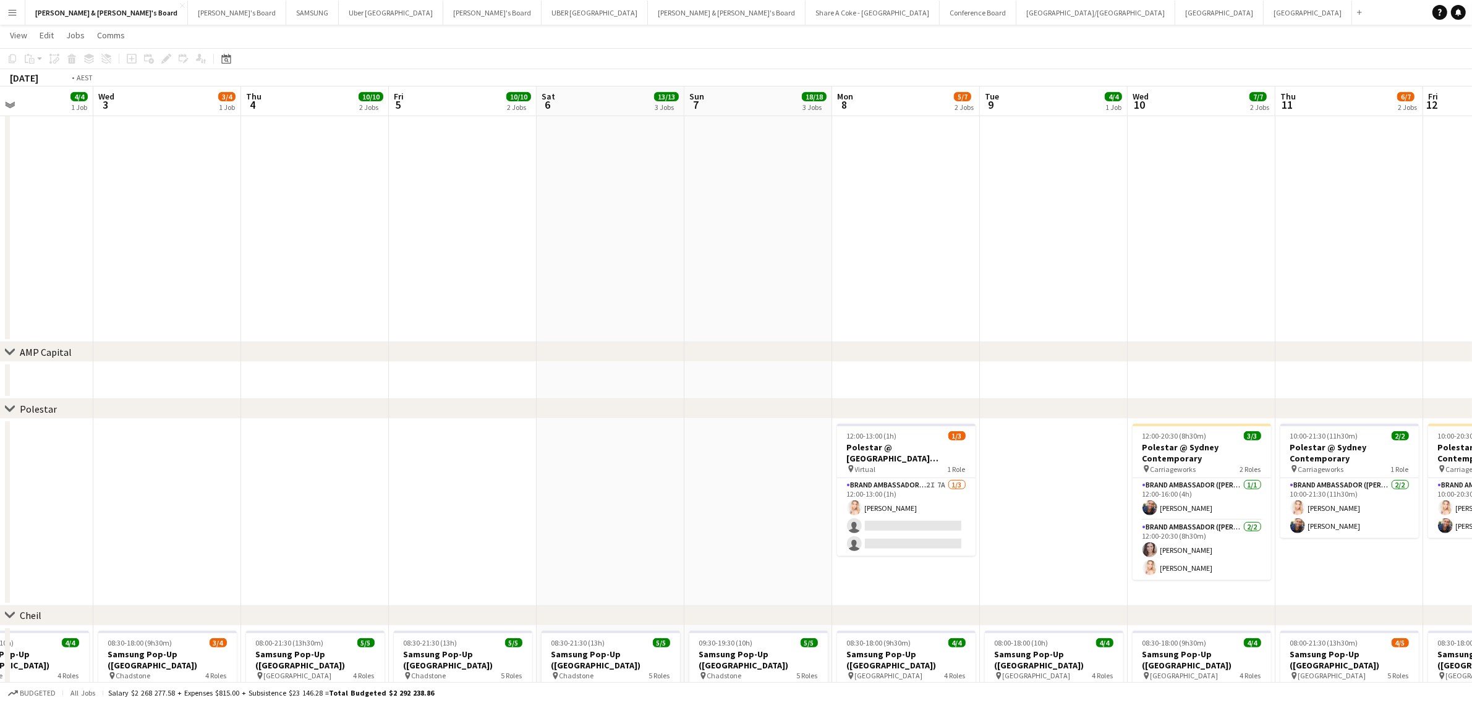
drag, startPoint x: 277, startPoint y: 452, endPoint x: 1179, endPoint y: 375, distance: 905.1
click at [1179, 375] on app-calendar-viewport "Sun 31 21/21 5 Jobs Mon 1 4/4 1 Job Tue 2 4/4 1 Job Wed 3 3/4 1 Job Thu 4 10/10…" at bounding box center [736, 228] width 1472 height 1596
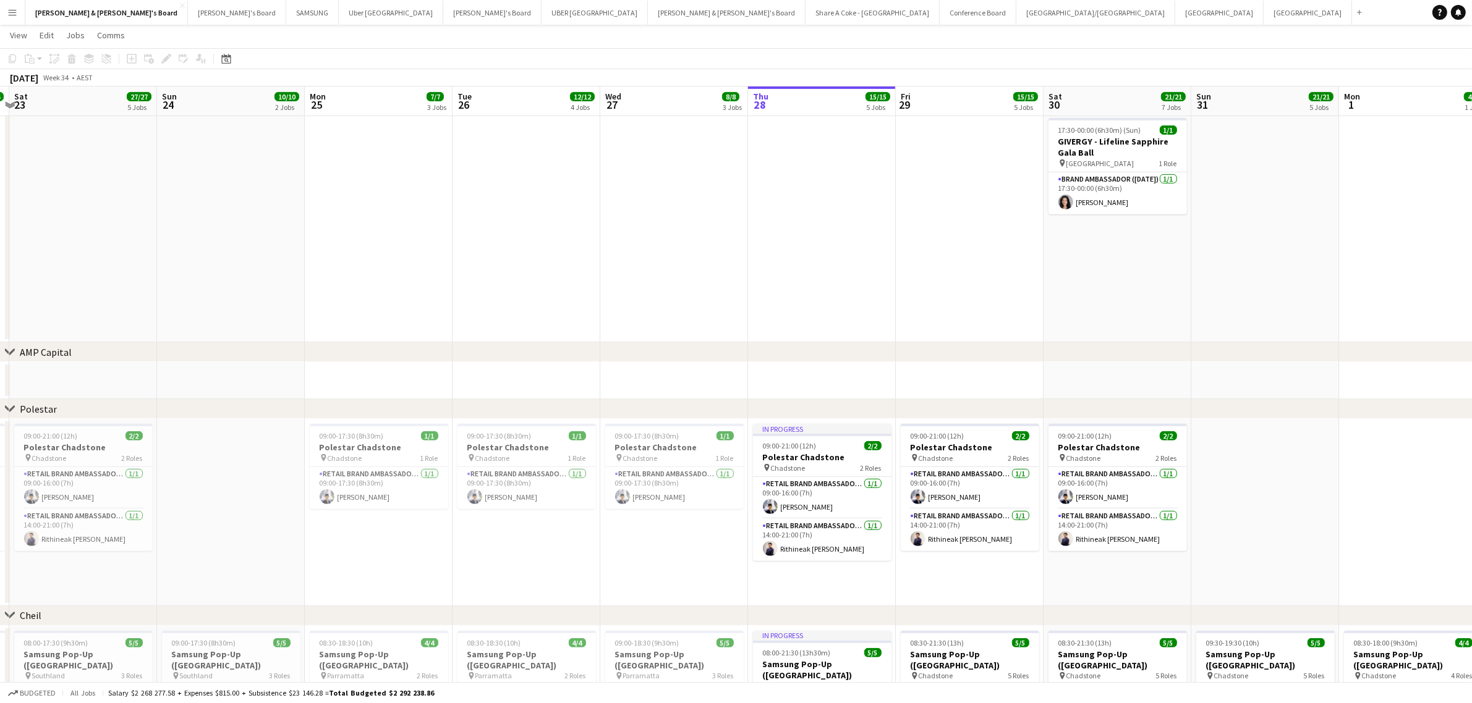
scroll to position [0, 323]
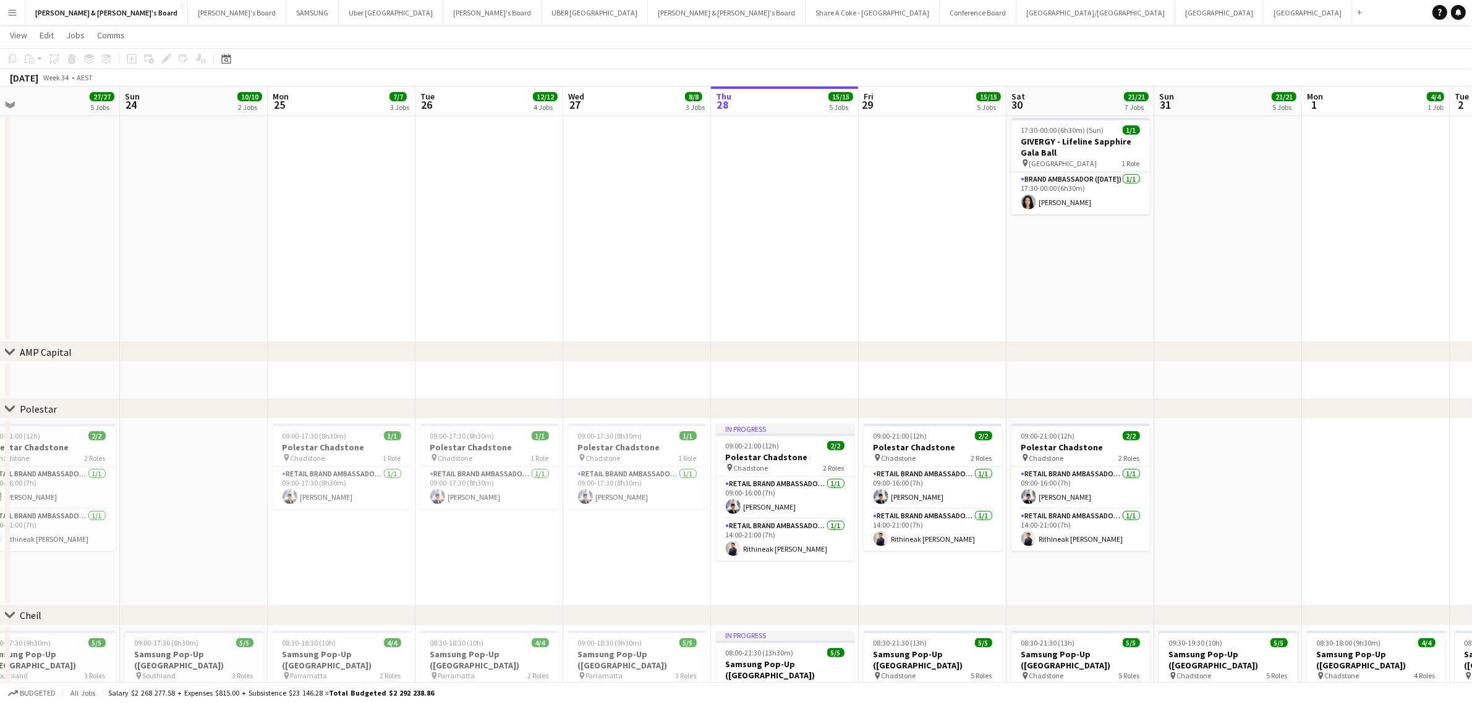
drag, startPoint x: 628, startPoint y: 455, endPoint x: 1269, endPoint y: 329, distance: 653.2
click at [1269, 329] on app-calendar-viewport "Thu 21 15/15 5 Jobs Fri 22 14/14 4 Jobs Sat 23 27/27 5 Jobs Sun 24 10/10 2 Jobs…" at bounding box center [736, 228] width 1472 height 1596
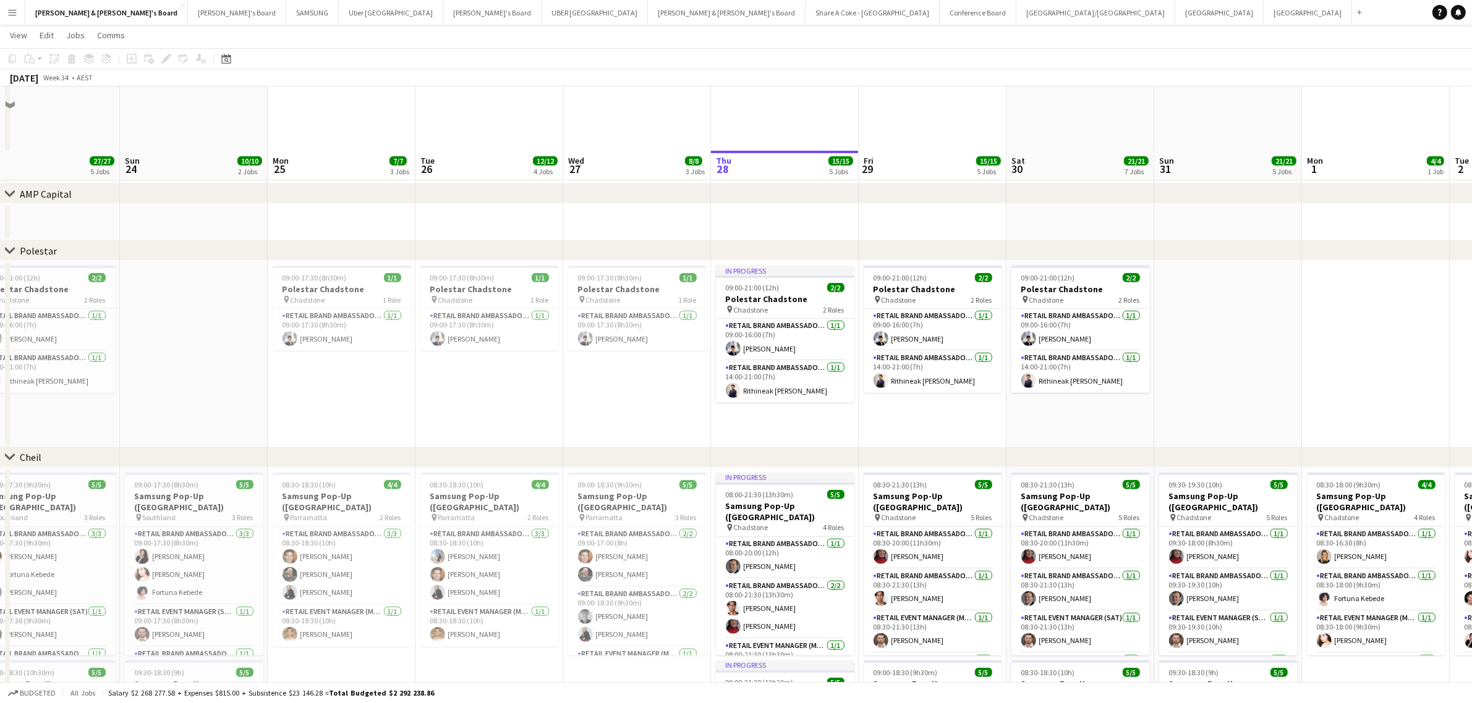
scroll to position [850, 0]
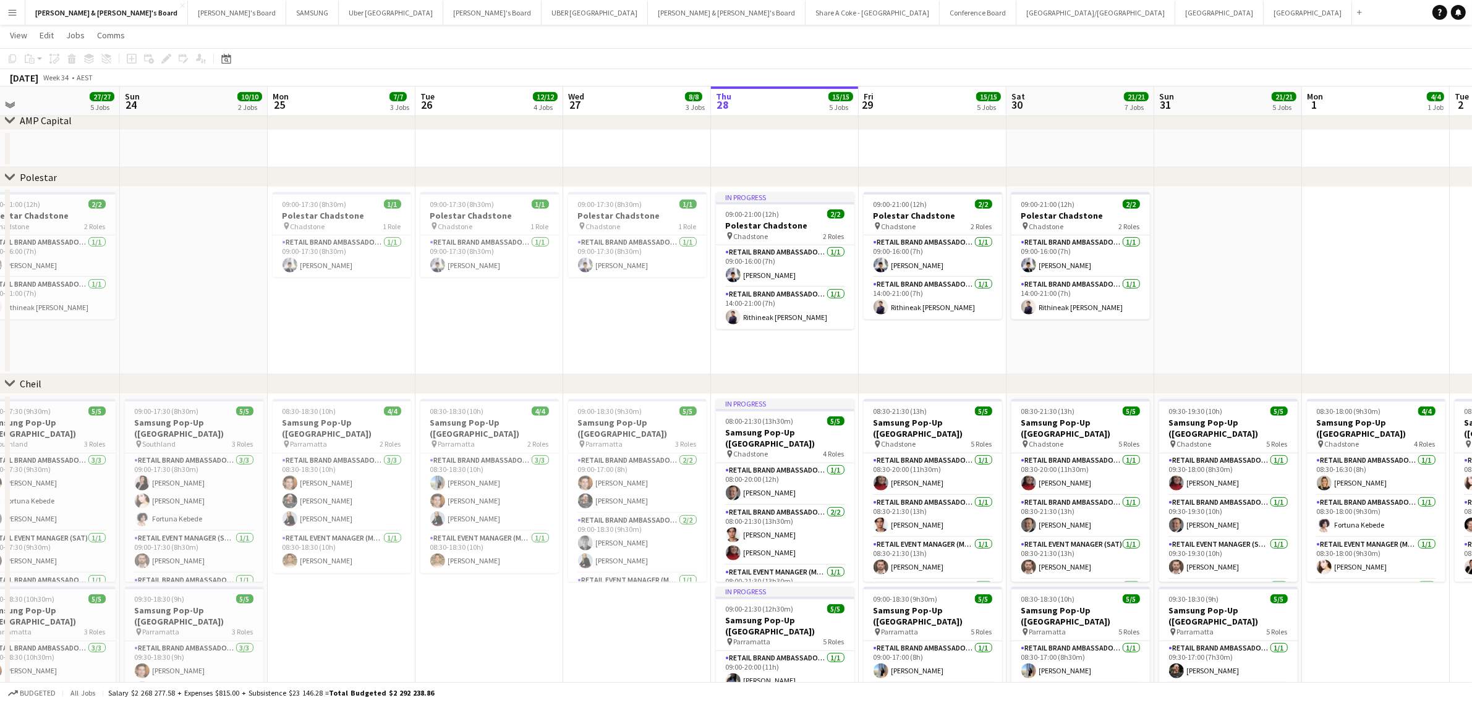
click at [11, 13] on app-icon "Menu" at bounding box center [12, 12] width 10 height 10
click at [339, 7] on button "Uber Sydney Close" at bounding box center [391, 13] width 104 height 24
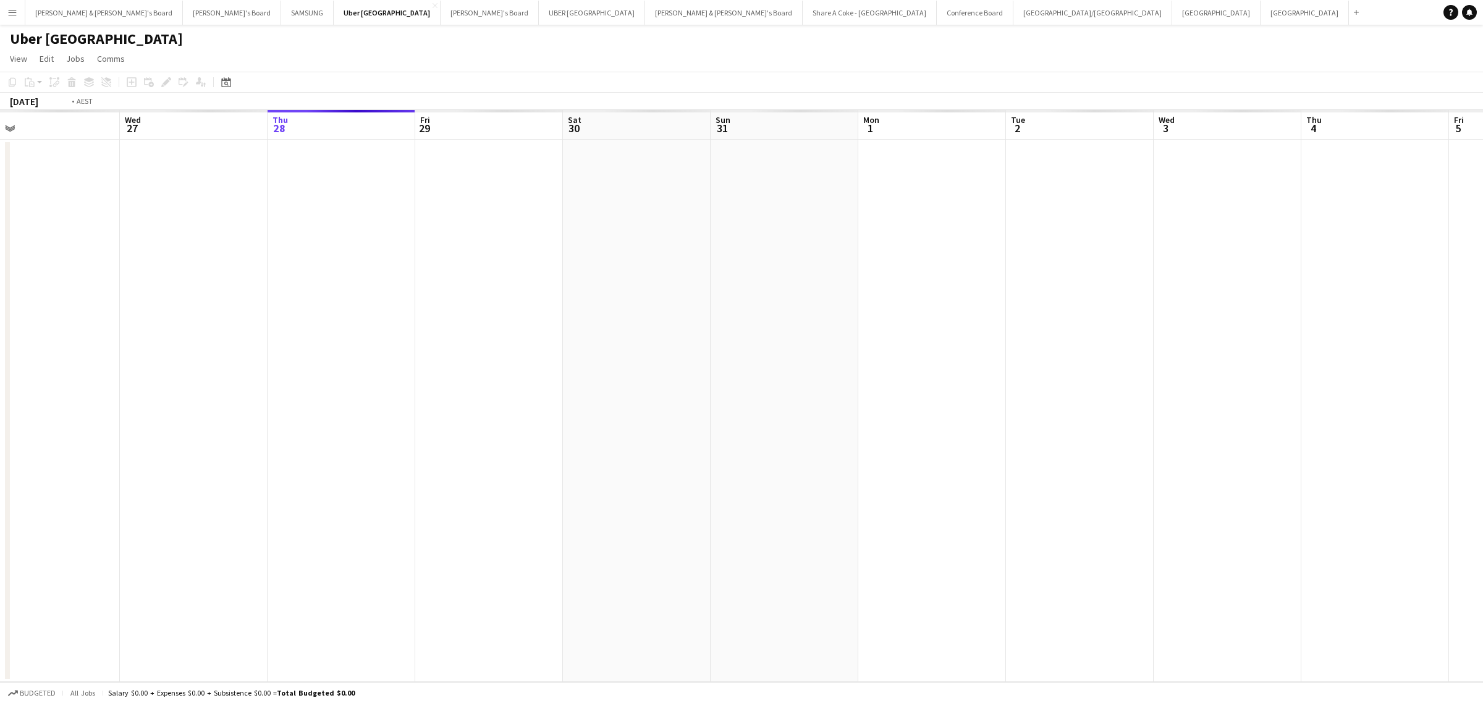
drag, startPoint x: 50, startPoint y: 338, endPoint x: 1043, endPoint y: 337, distance: 993.3
click at [1072, 337] on app-calendar-viewport "Sun 24 Mon 25 Tue 26 Wed 27 Thu 28 Fri 29 Sat 30 Sun 31 Mon 1 Tue 2 Wed 3 Thu 4…" at bounding box center [741, 396] width 1483 height 572
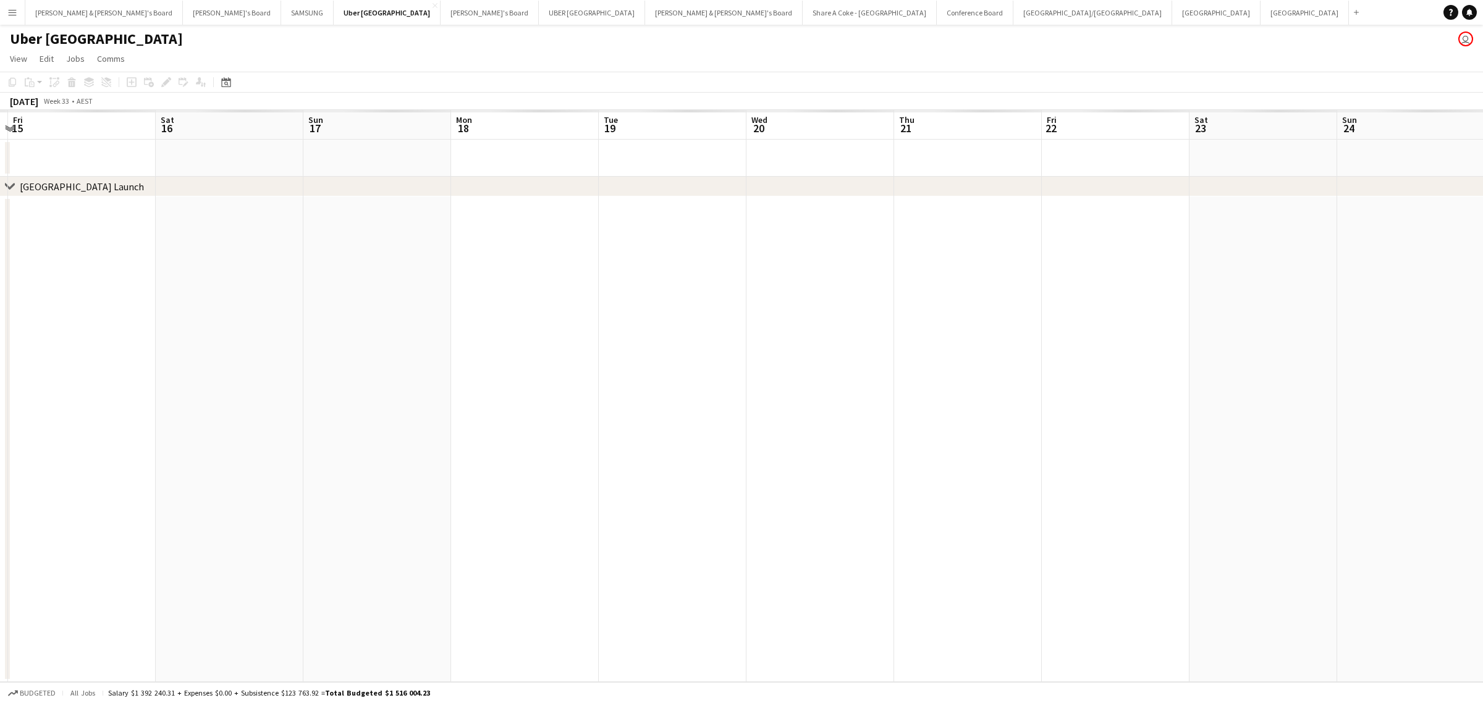
drag, startPoint x: 158, startPoint y: 403, endPoint x: 1051, endPoint y: 297, distance: 898.7
click at [1226, 295] on app-calendar-viewport "Wed 13 Thu 14 Fri 15 Sat 16 Sun 17 Mon 18 Tue 19 Wed 20 Thu 21 Fri 22 Sat 23 Su…" at bounding box center [741, 396] width 1483 height 572
drag, startPoint x: 295, startPoint y: 356, endPoint x: 1193, endPoint y: 329, distance: 897.9
click at [1193, 329] on app-calendar-viewport "Sat 9 Sun 10 Mon 11 Tue 12 Wed 13 Thu 14 Fri 15 Sat 16 Sun 17 Mon 18 Tue 19 Wed…" at bounding box center [741, 396] width 1483 height 572
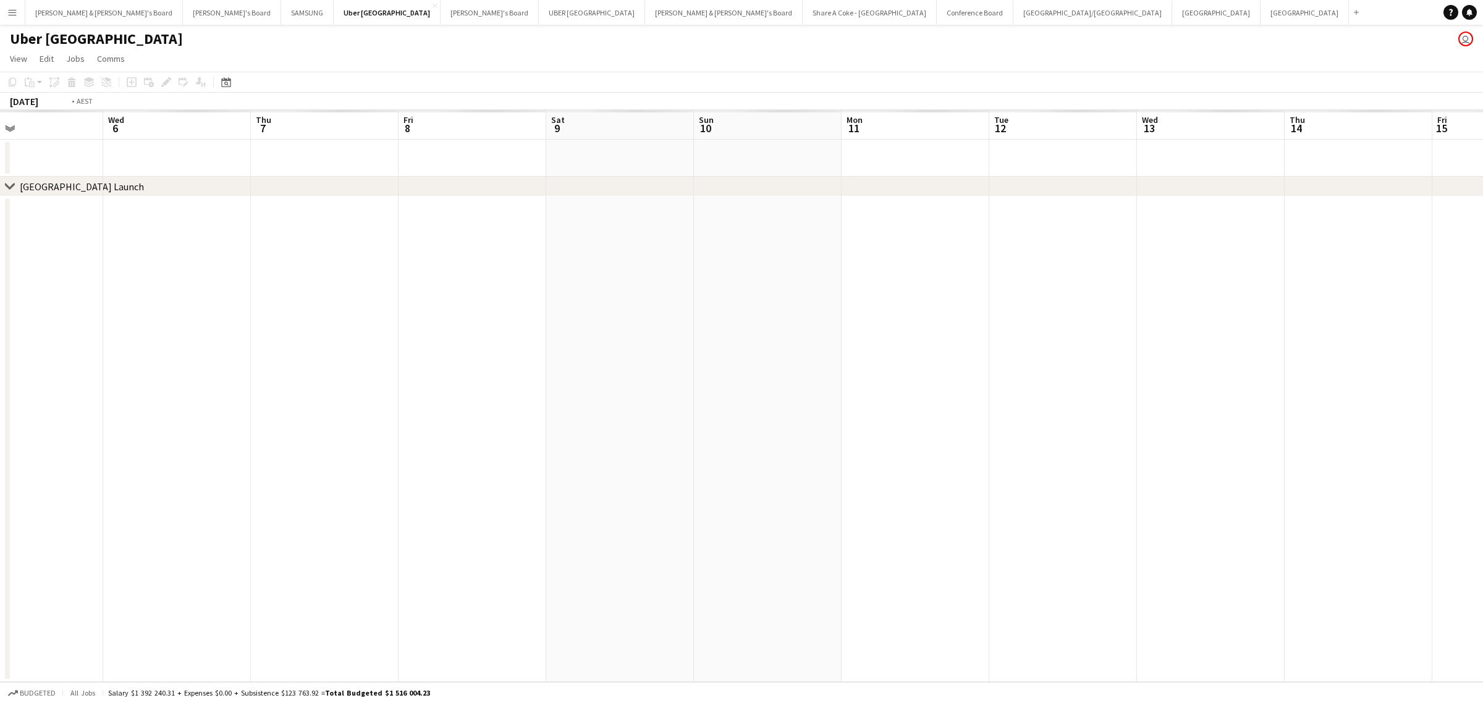
drag, startPoint x: 151, startPoint y: 425, endPoint x: 1095, endPoint y: 415, distance: 943.2
click at [1107, 415] on app-calendar-viewport "Sun 3 Mon 4 Tue 5 Wed 6 Thu 7 Fri 8 Sat 9 Sun 10 Mon 11 Tue 12 Wed 13 Thu 14 Fr…" at bounding box center [741, 396] width 1483 height 572
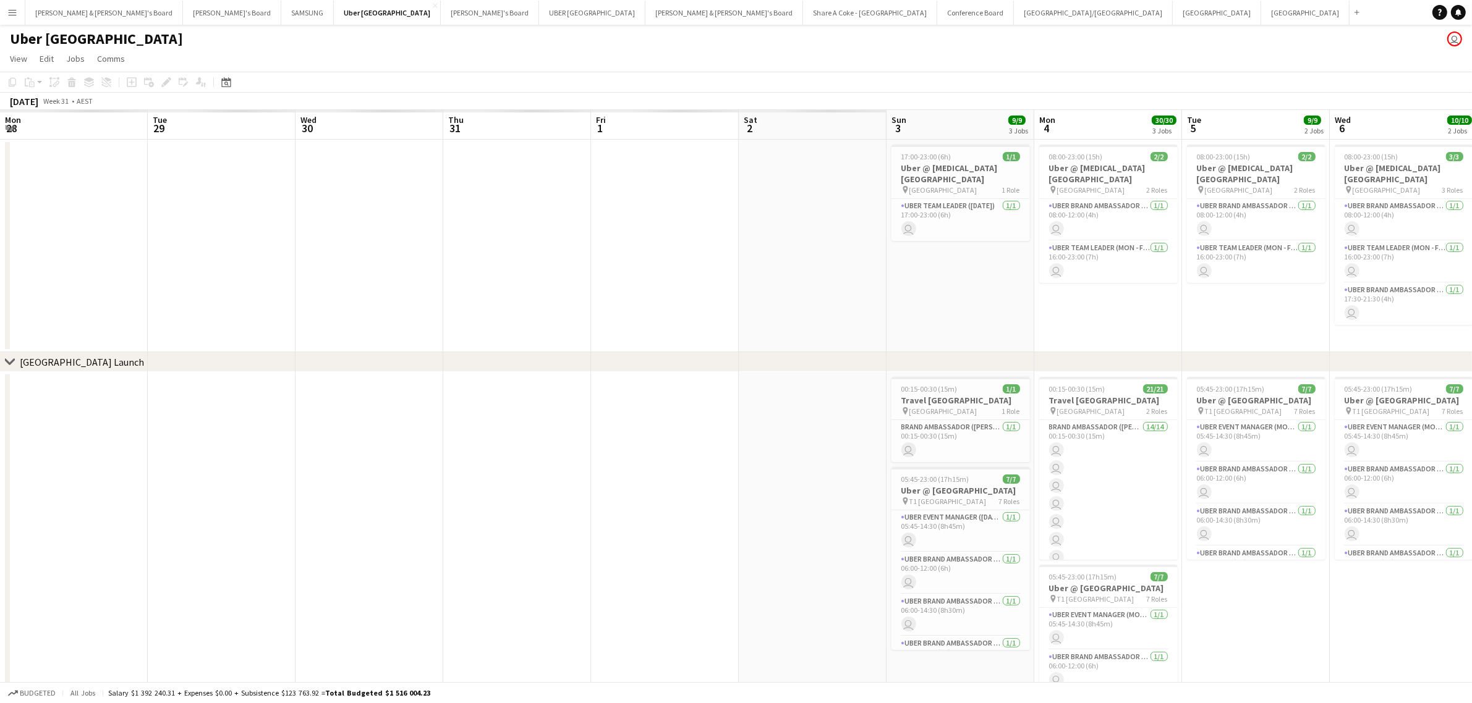
scroll to position [0, 295]
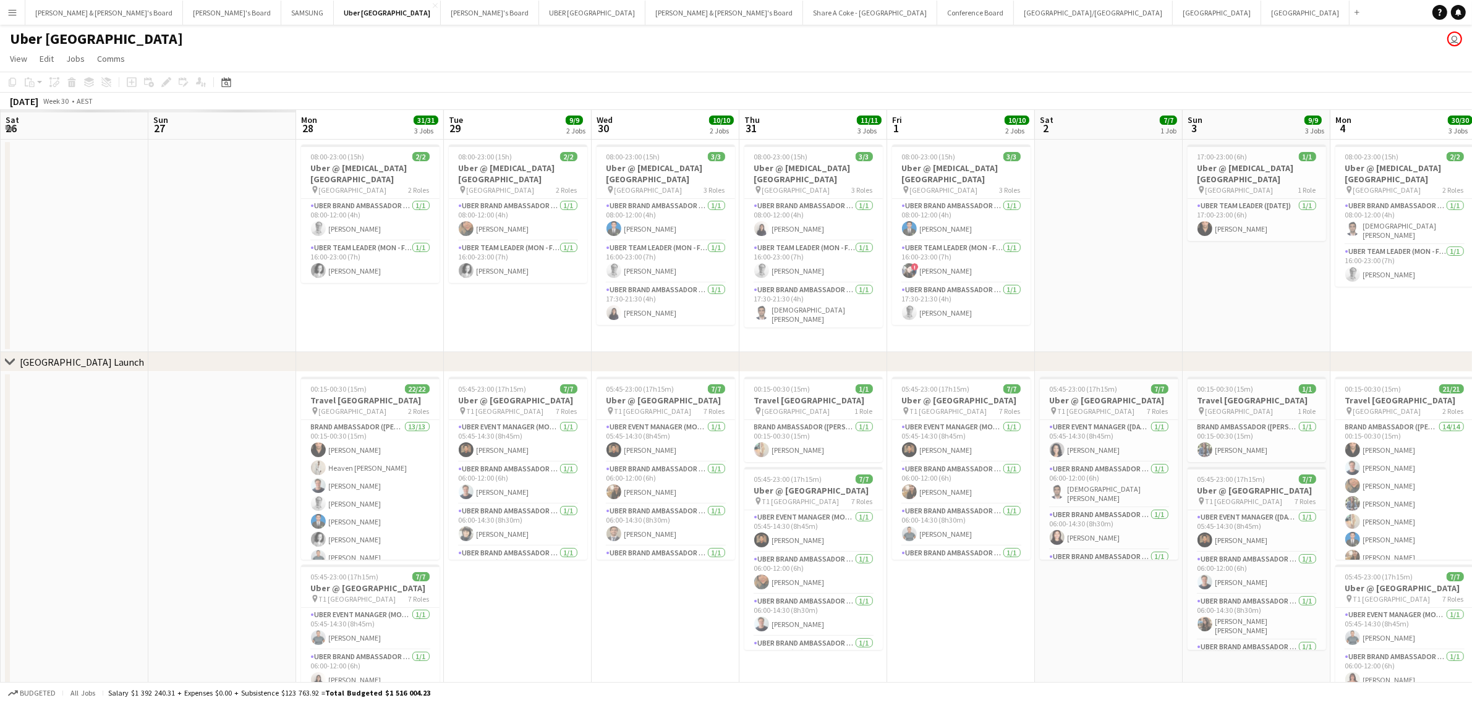
drag, startPoint x: 529, startPoint y: 307, endPoint x: 1125, endPoint y: 254, distance: 598.2
click at [1126, 254] on app-calendar-viewport "Thu 24 Fri 25 Sat 26 Sun 27 Mon 28 31/31 3 Jobs Tue 29 9/9 2 Jobs Wed 30 10/10 …" at bounding box center [736, 441] width 1472 height 663
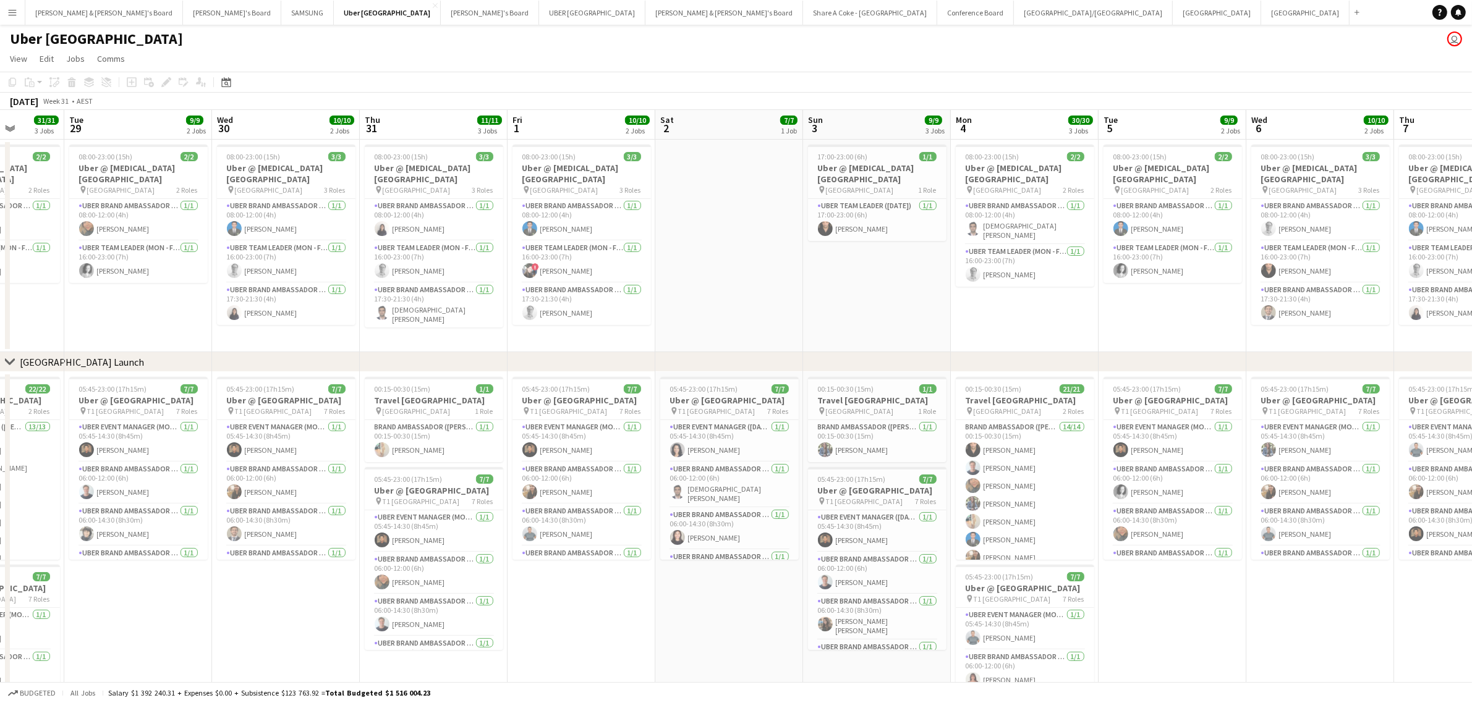
scroll to position [0, 380]
drag, startPoint x: 1119, startPoint y: 300, endPoint x: 734, endPoint y: 287, distance: 385.9
click at [734, 287] on app-calendar-viewport "Sat 26 8/8 2 Jobs Sun 27 8/8 2 Jobs Mon 28 31/31 3 Jobs Tue 29 9/9 2 Jobs Wed 3…" at bounding box center [736, 441] width 1472 height 663
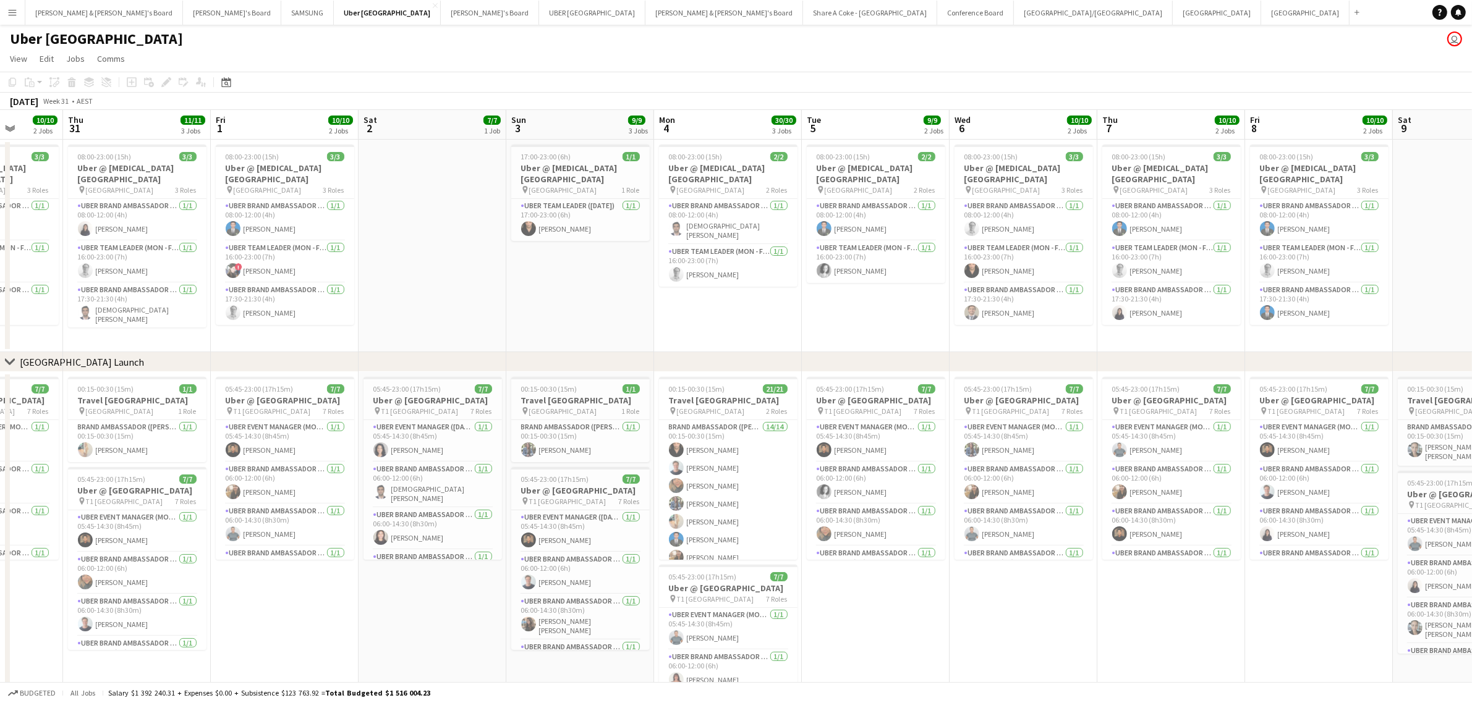
drag, startPoint x: 1278, startPoint y: 635, endPoint x: 950, endPoint y: 671, distance: 329.6
click at [950, 671] on app-calendar-viewport "Mon 28 31/31 3 Jobs Tue 29 9/9 2 Jobs Wed 30 10/10 2 Jobs Thu 31 11/11 3 Jobs F…" at bounding box center [736, 441] width 1472 height 663
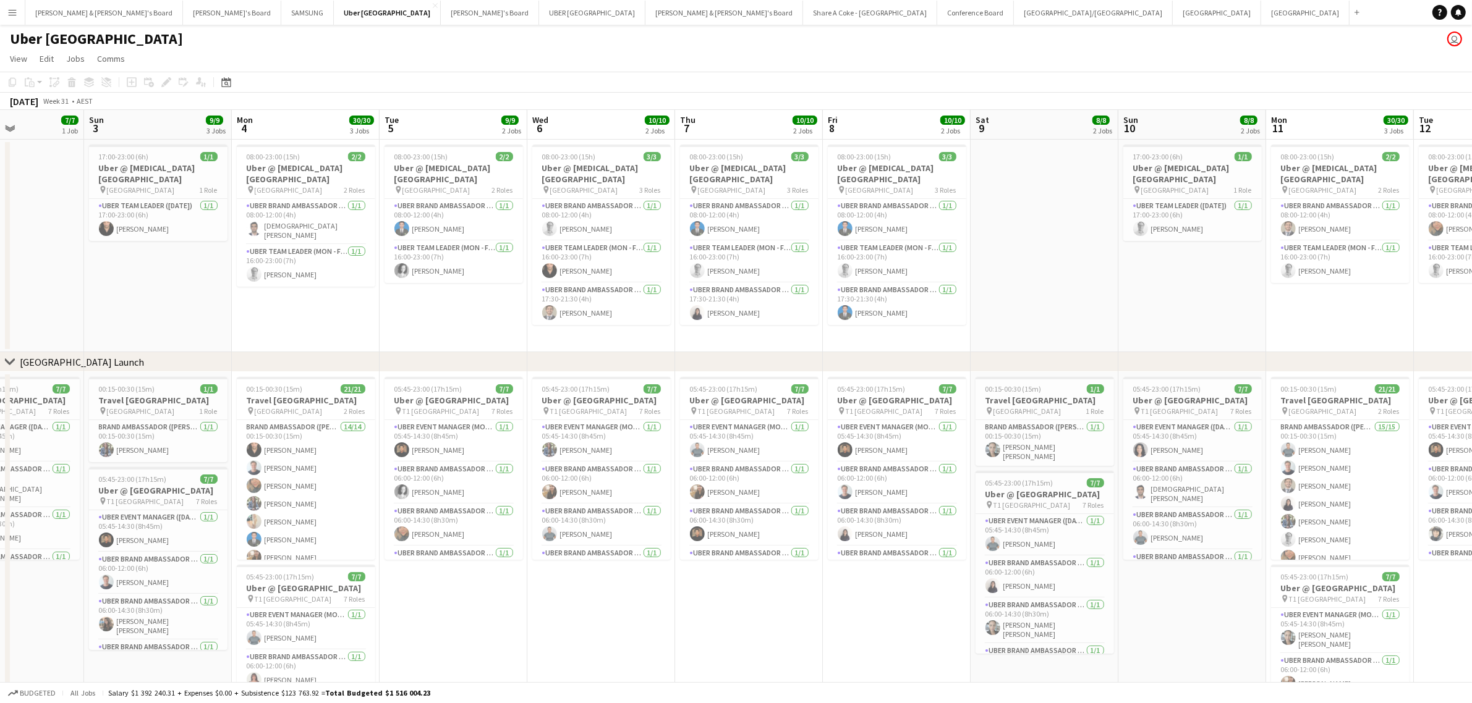
drag, startPoint x: 1425, startPoint y: 294, endPoint x: 886, endPoint y: 316, distance: 539.4
click at [886, 316] on app-calendar-viewport "Wed 30 10/10 2 Jobs Thu 31 11/11 3 Jobs Fri 1 10/10 2 Jobs Sat 2 7/7 1 Job Sun …" at bounding box center [736, 441] width 1472 height 663
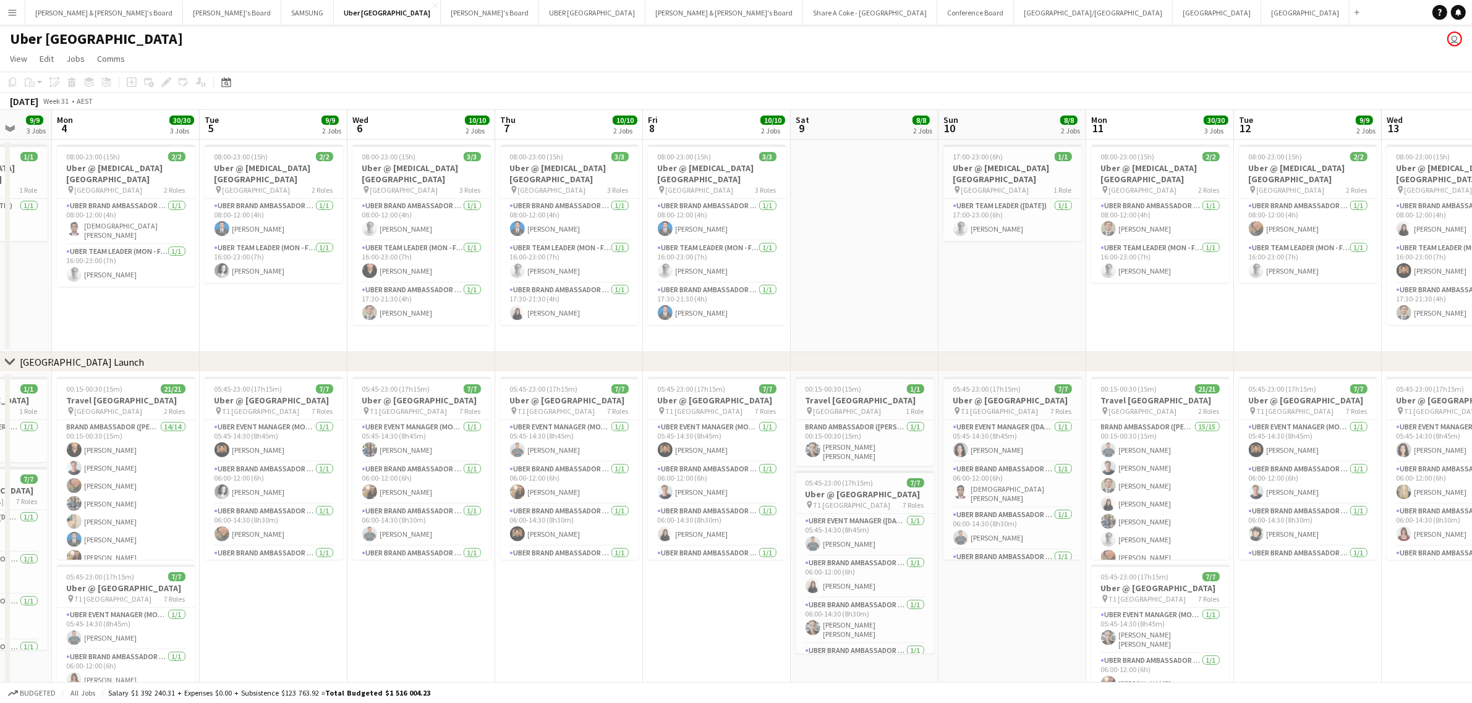
scroll to position [0, 397]
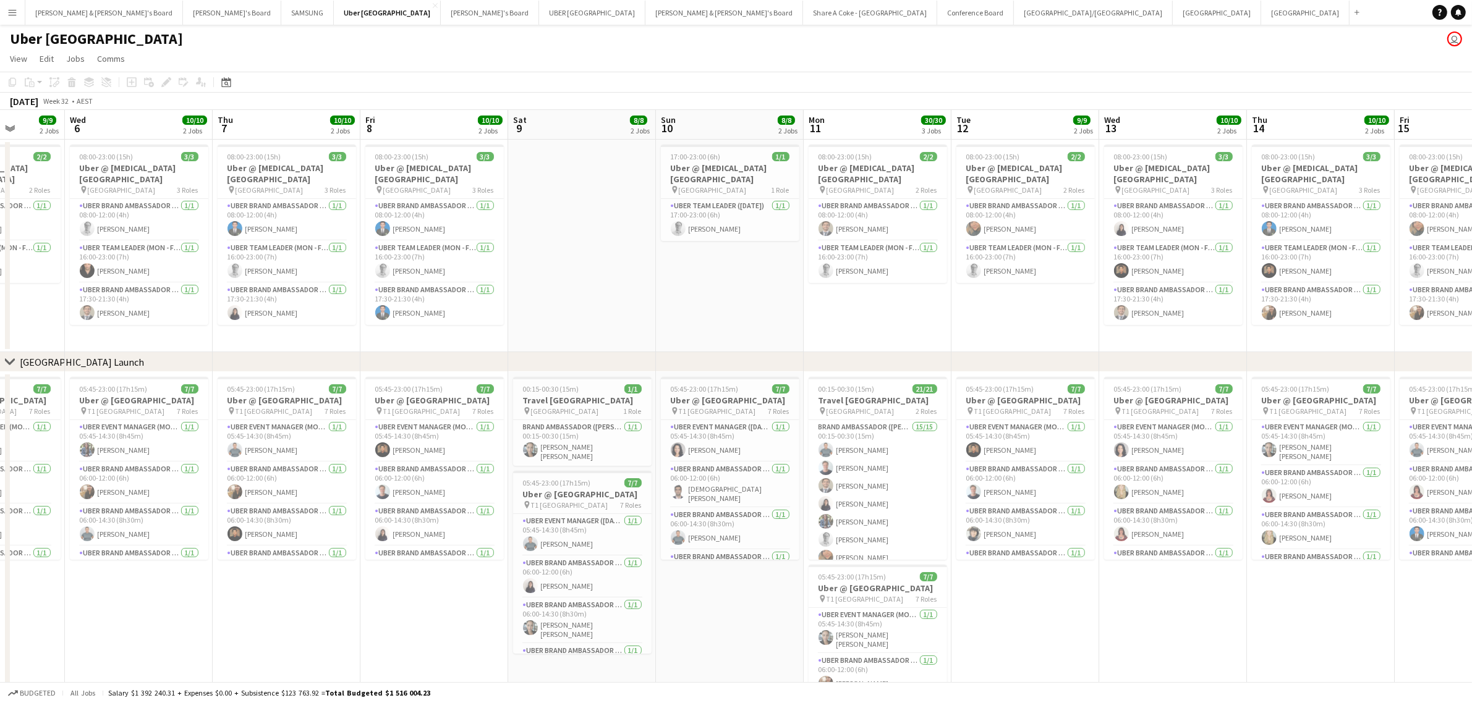
drag, startPoint x: 1336, startPoint y: 321, endPoint x: 848, endPoint y: 337, distance: 487.9
click at [850, 337] on app-calendar-viewport "Sun 3 9/9 3 Jobs Mon 4 30/30 3 Jobs Tue 5 9/9 2 Jobs Wed 6 10/10 2 Jobs Thu 7 1…" at bounding box center [736, 441] width 1472 height 663
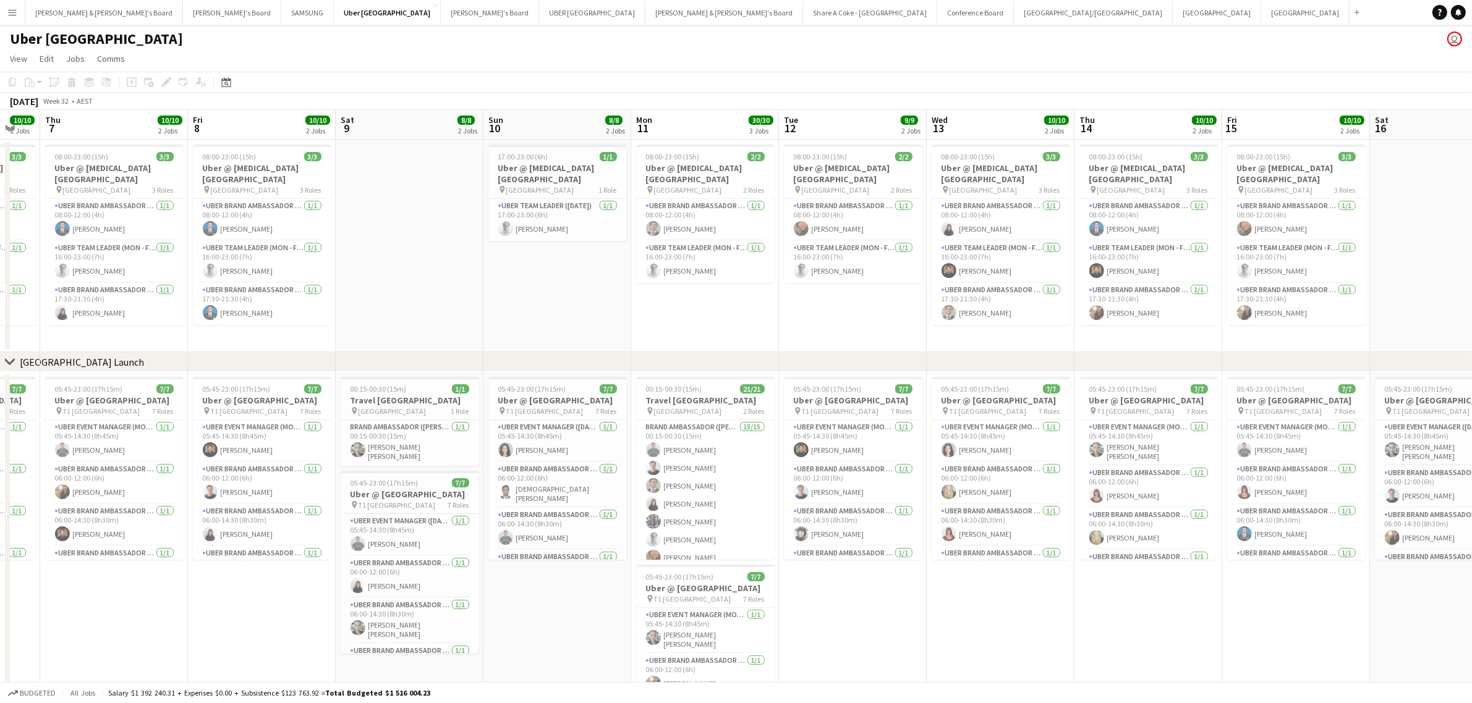
click at [1469, 300] on app-date-cell at bounding box center [1444, 246] width 148 height 213
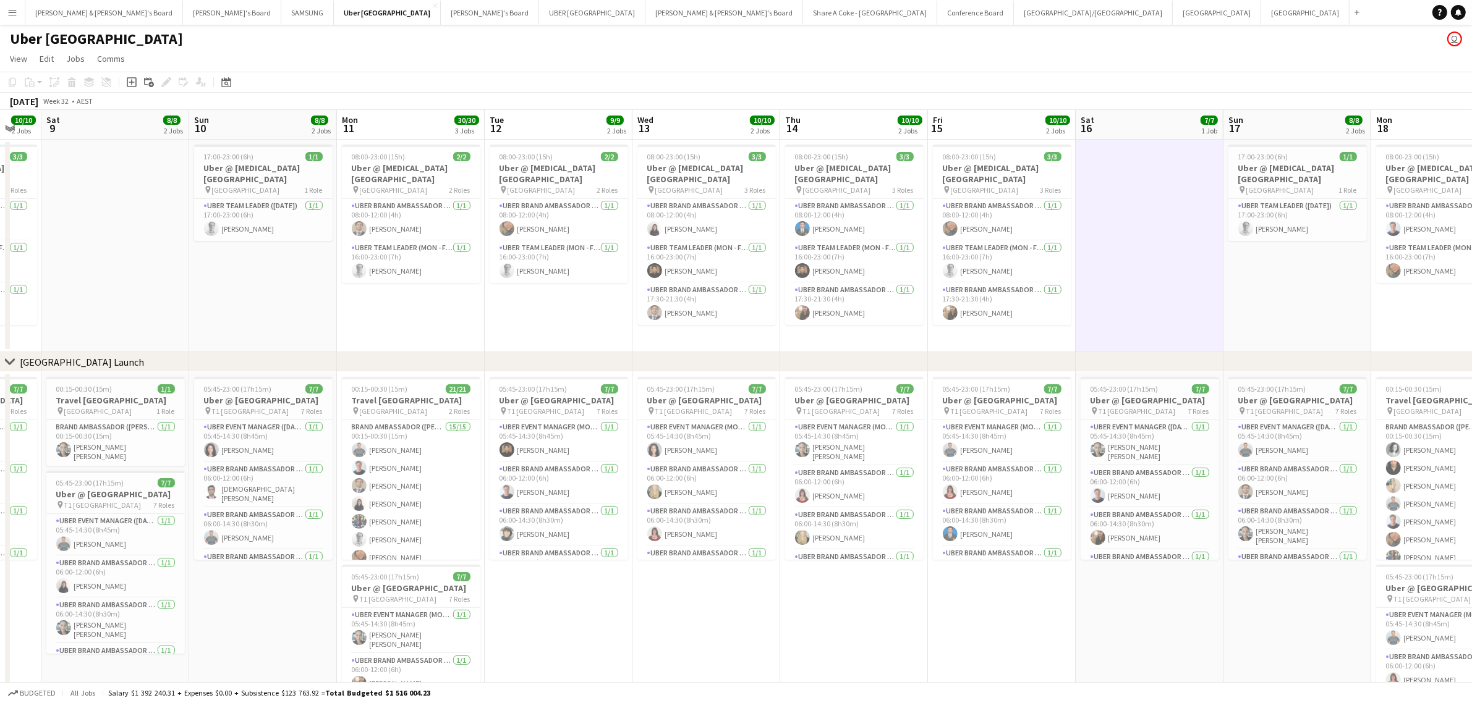
drag, startPoint x: 1457, startPoint y: 299, endPoint x: 1067, endPoint y: 323, distance: 390.8
click at [1067, 323] on app-calendar-viewport "Wed 6 10/10 2 Jobs Thu 7 10/10 2 Jobs Fri 8 10/10 2 Jobs Sat 9 8/8 2 Jobs Sun 1…" at bounding box center [736, 441] width 1472 height 663
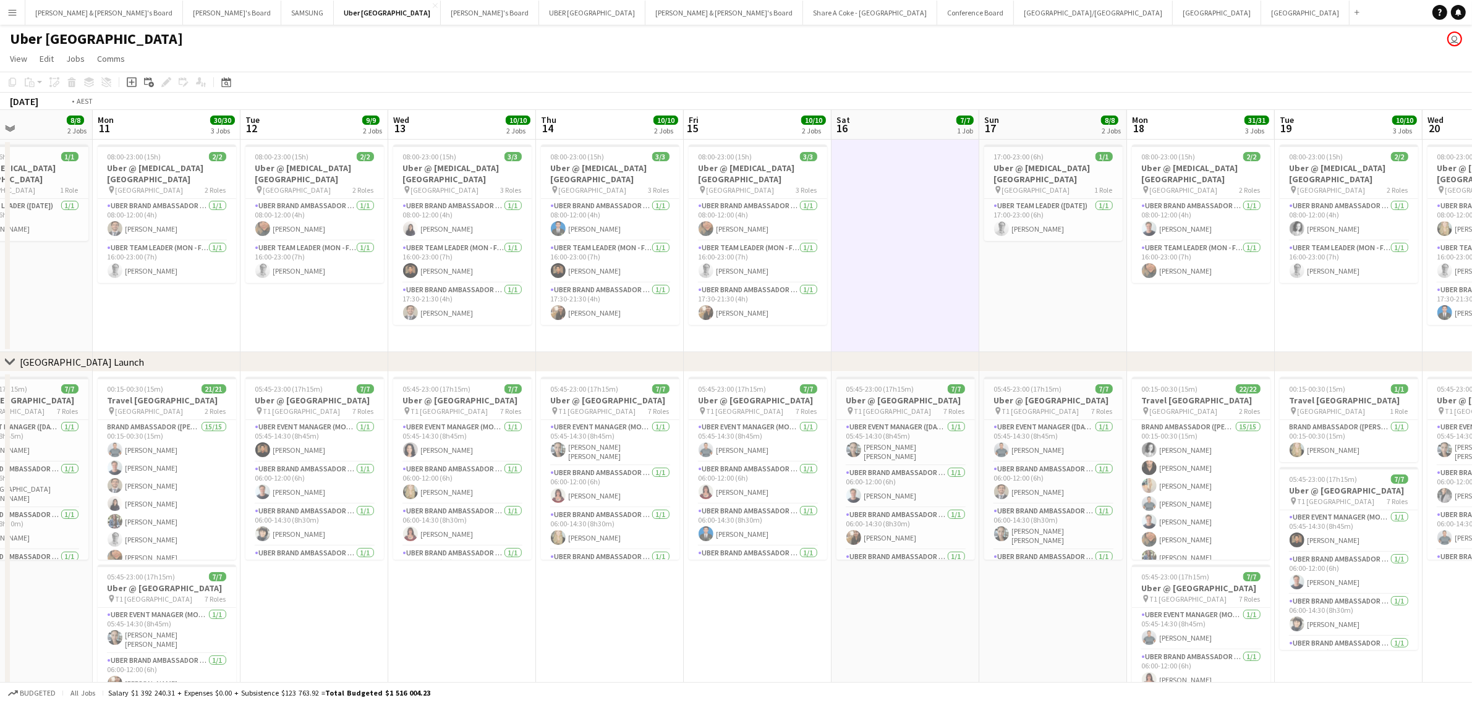
drag, startPoint x: 1381, startPoint y: 319, endPoint x: 938, endPoint y: 331, distance: 443.3
click at [938, 331] on app-calendar-viewport "Thu 7 10/10 2 Jobs Fri 8 10/10 2 Jobs Sat 9 8/8 2 Jobs Sun 10 8/8 2 Jobs Mon 11…" at bounding box center [736, 441] width 1472 height 663
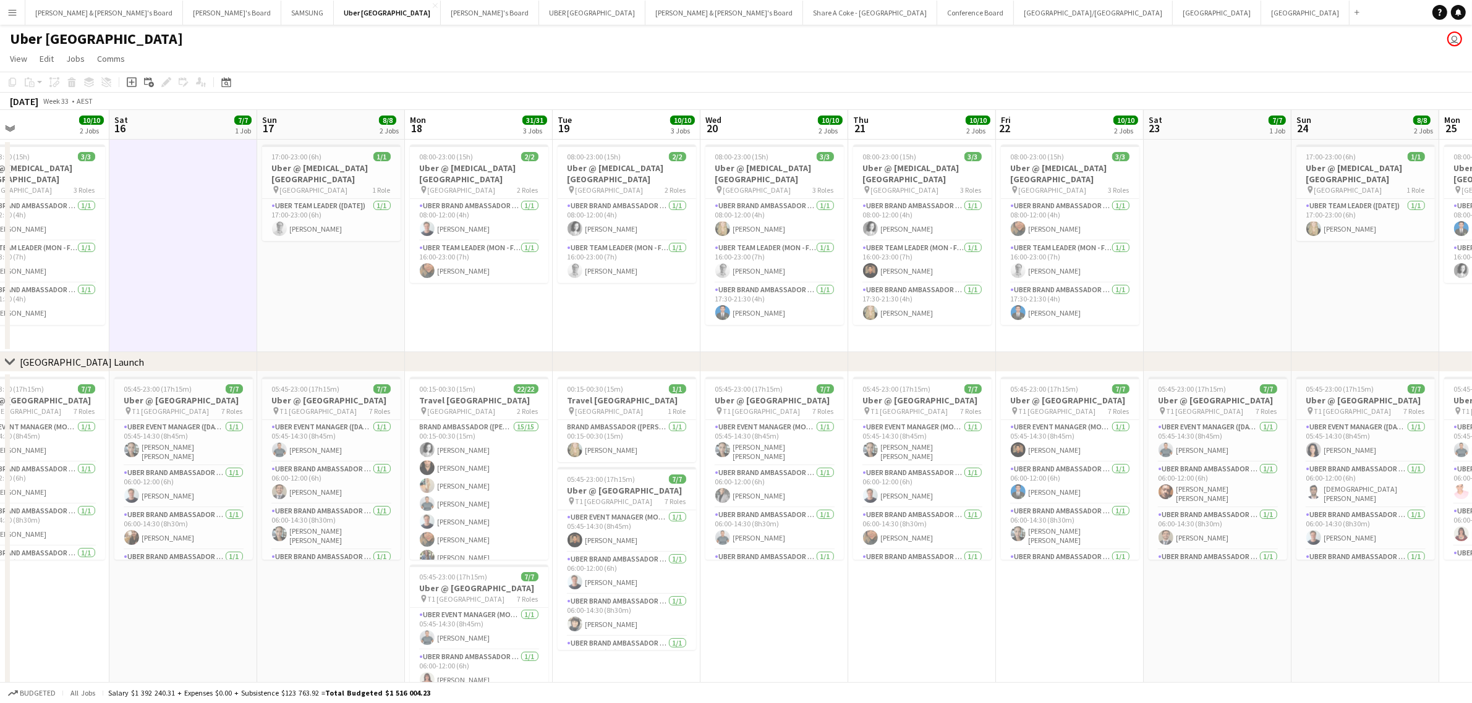
drag, startPoint x: 1389, startPoint y: 343, endPoint x: 692, endPoint y: 357, distance: 697.3
click at [692, 357] on div "chevron-right [GEOGRAPHIC_DATA] Launch Wed 13 10/10 2 Jobs Thu 14 10/10 2 Jobs …" at bounding box center [736, 441] width 1472 height 663
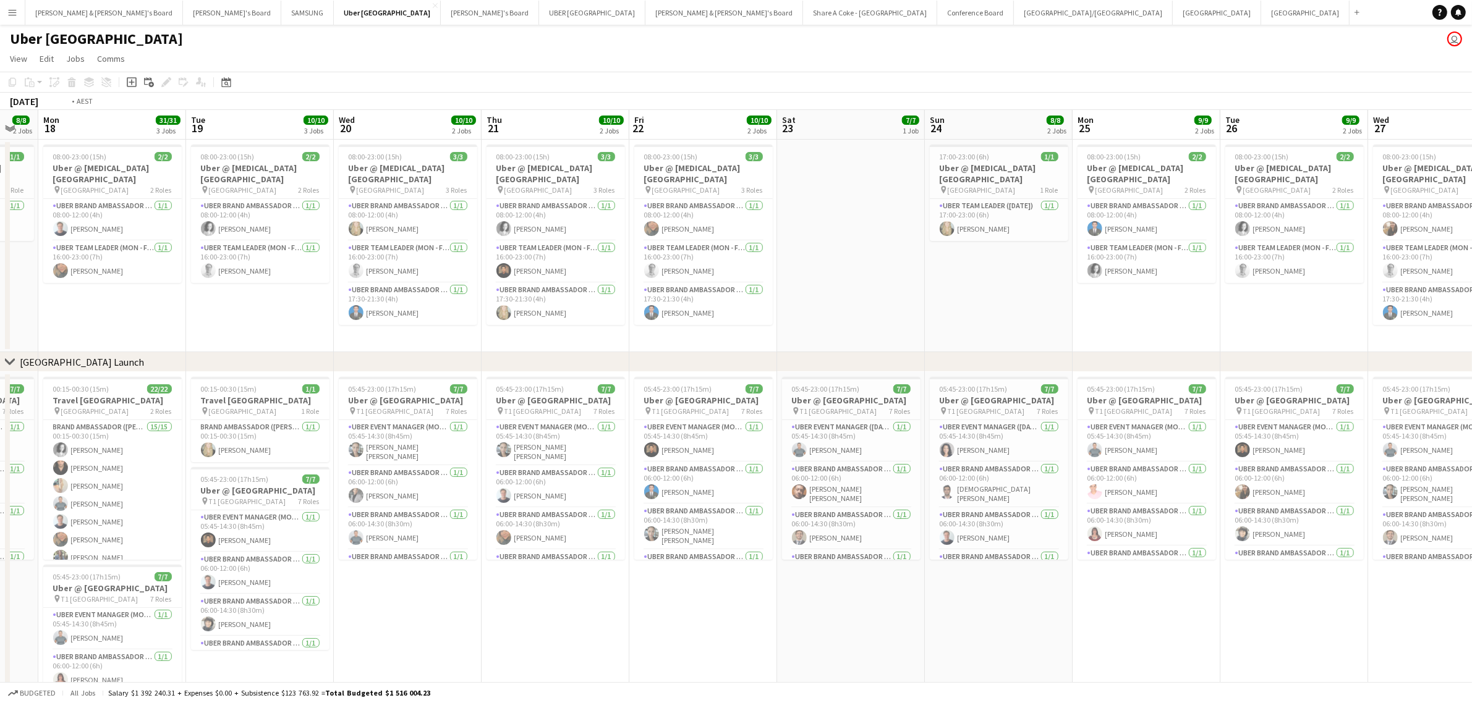
drag, startPoint x: 1274, startPoint y: 300, endPoint x: 591, endPoint y: 315, distance: 683.1
click at [591, 315] on app-calendar-viewport "Wed 13 10/10 2 Jobs Thu 14 10/10 2 Jobs Fri 15 10/10 2 Jobs Sat 16 7/7 1 Job Su…" at bounding box center [736, 441] width 1472 height 663
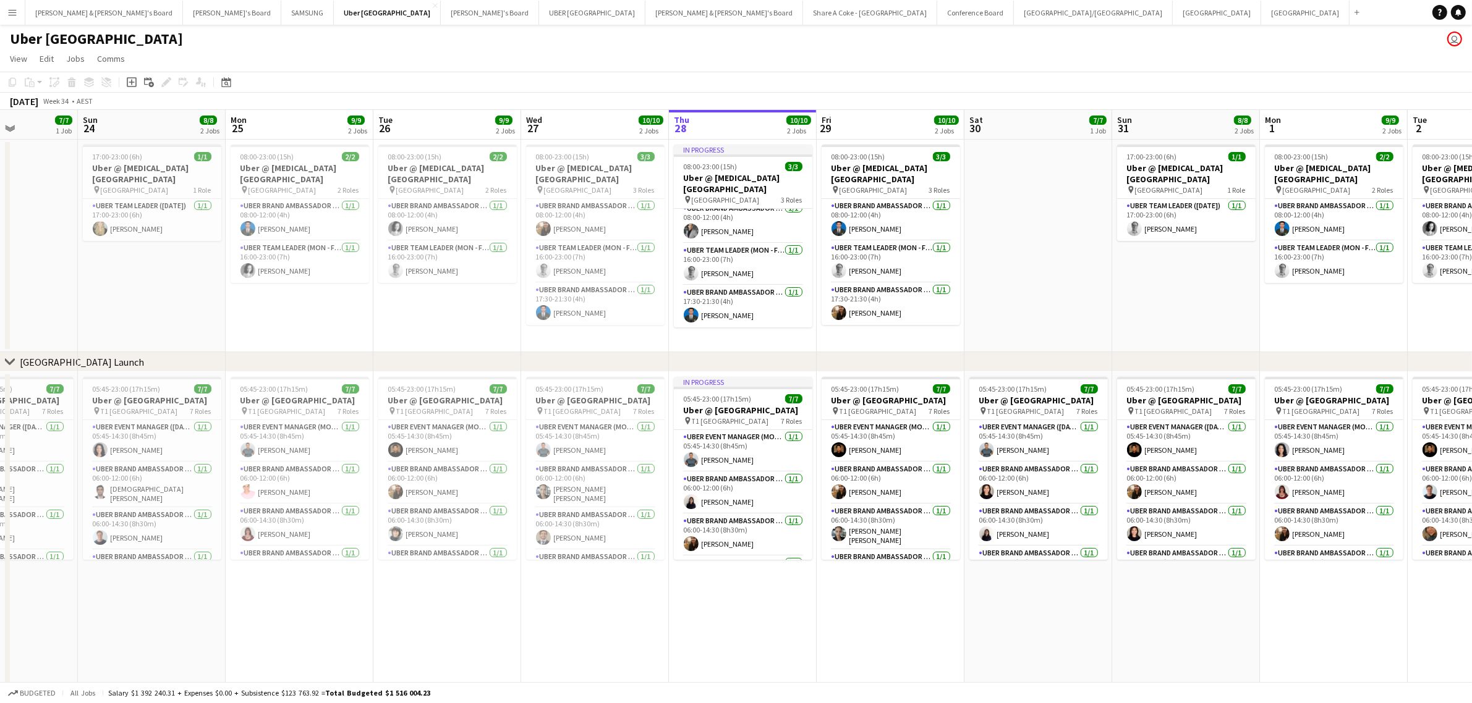
scroll to position [0, 314]
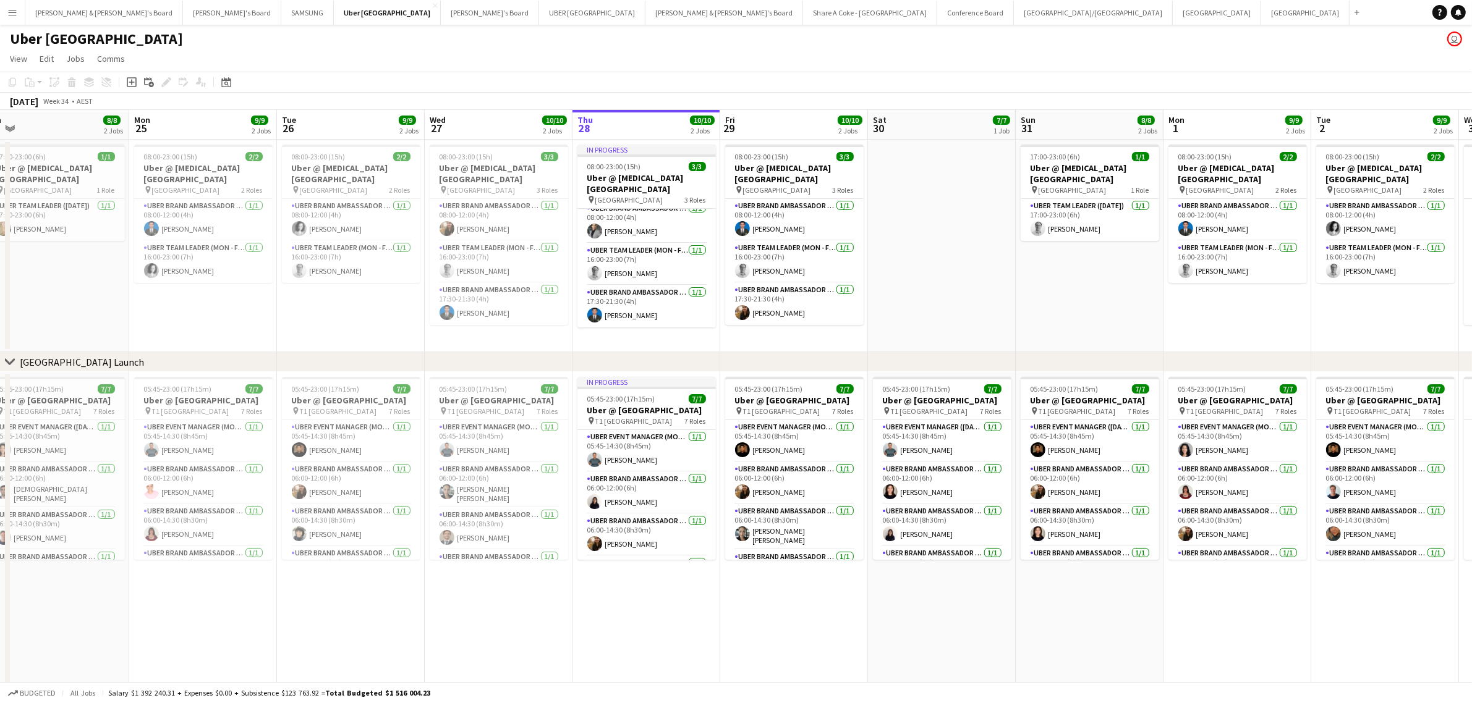
drag, startPoint x: 1385, startPoint y: 338, endPoint x: 1086, endPoint y: 309, distance: 300.6
click at [1086, 309] on app-calendar-viewport "Fri 22 10/10 2 Jobs Sat 23 7/7 1 Job Sun 24 8/8 2 Jobs Mon 25 9/9 2 Jobs Tue 26…" at bounding box center [736, 441] width 1472 height 663
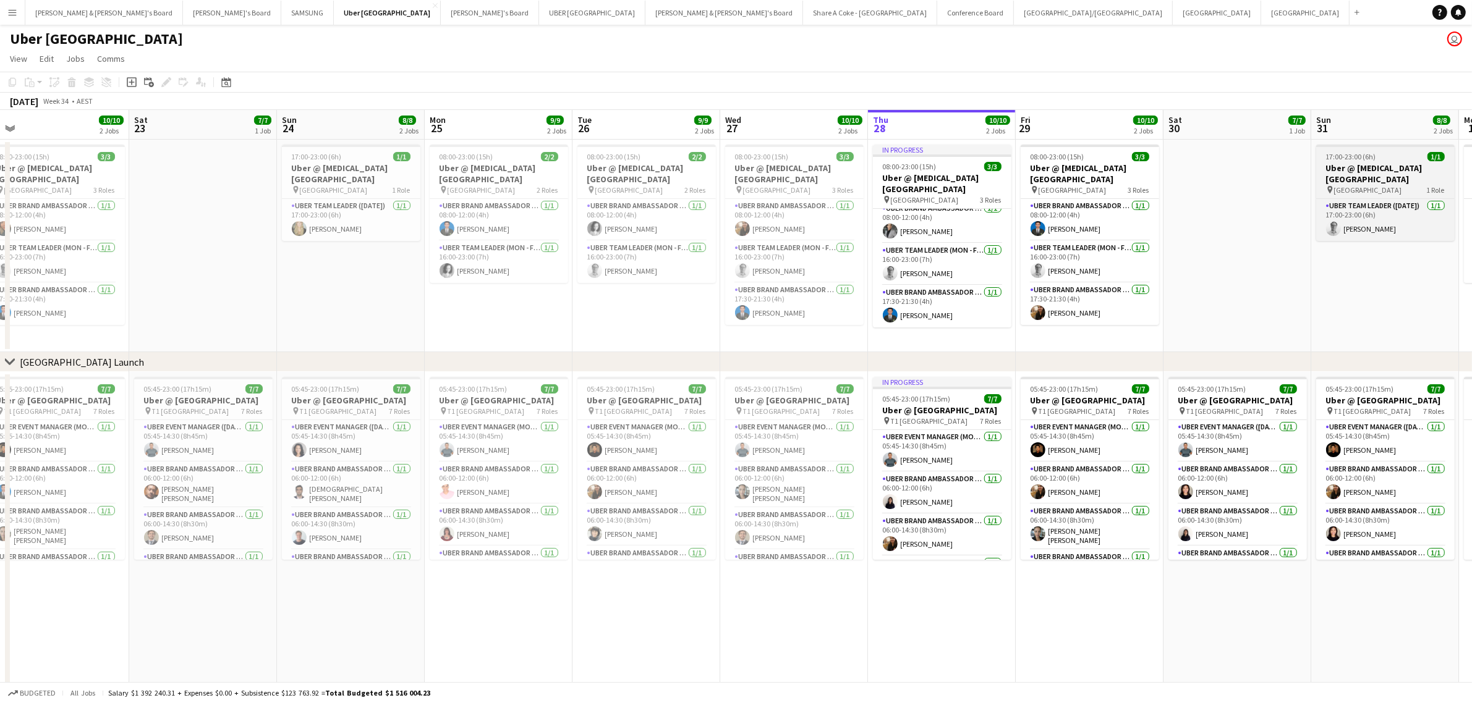
click at [1348, 158] on span "17:00-23:00 (6h)" at bounding box center [1351, 156] width 50 height 9
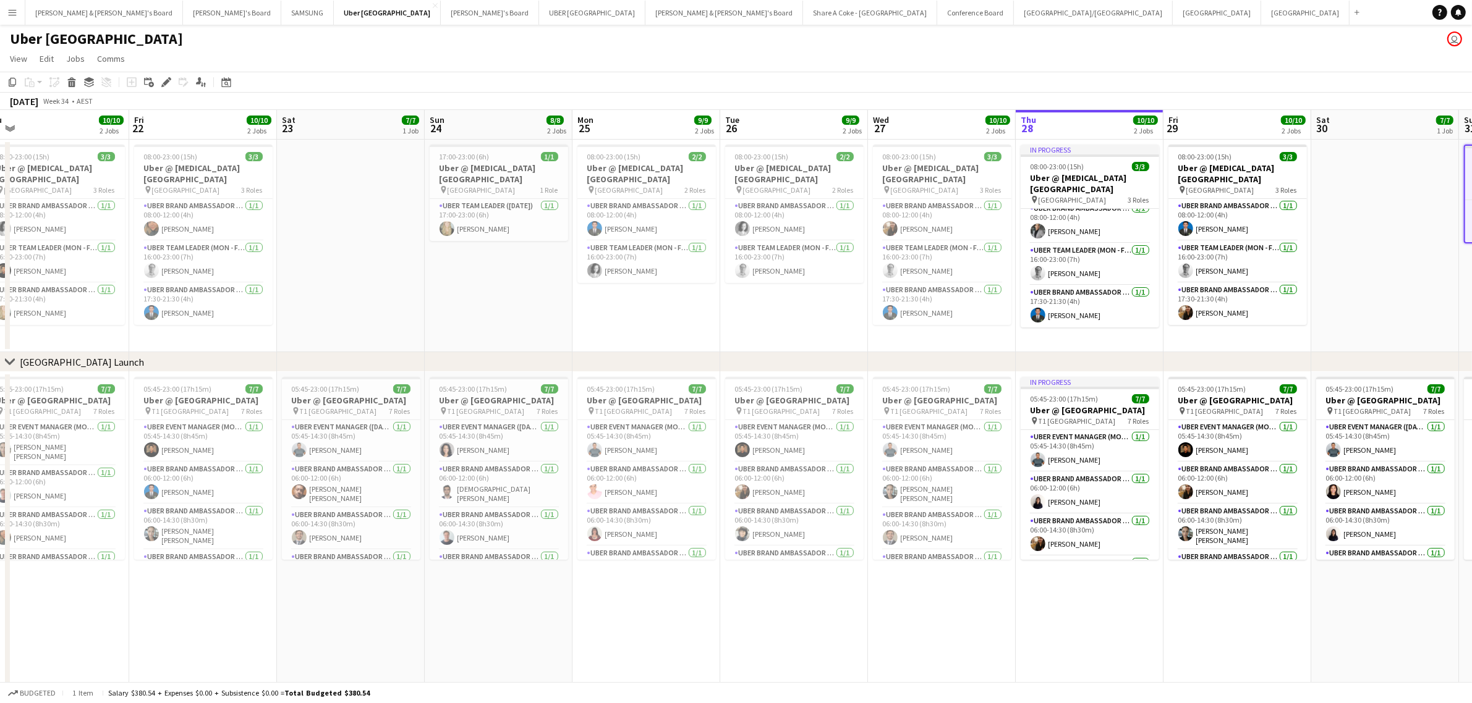
scroll to position [0, 0]
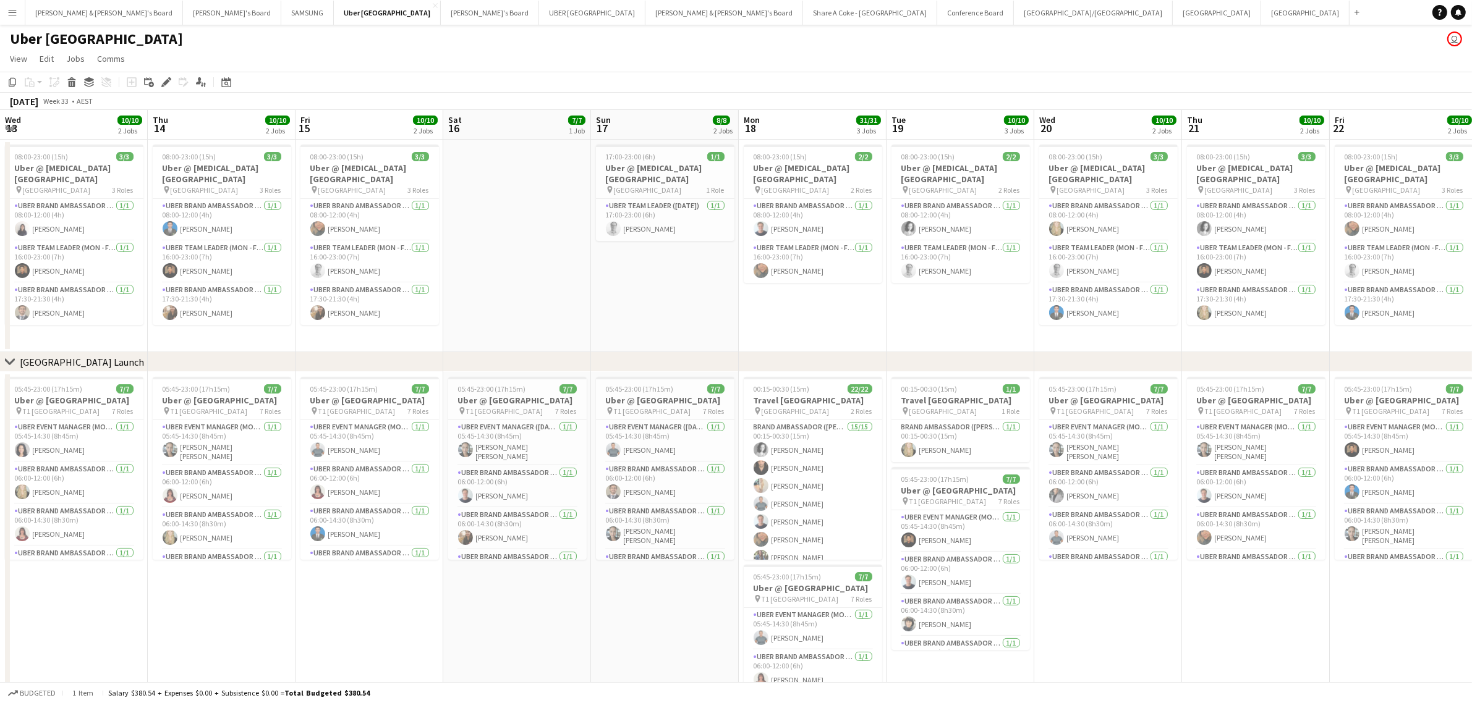
drag, startPoint x: 156, startPoint y: 310, endPoint x: 1234, endPoint y: 239, distance: 1080.3
click at [1274, 242] on app-calendar-viewport "Wed 13 10/10 2 Jobs Thu 14 10/10 2 Jobs Fri 15 10/10 2 Jobs Sat 16 7/7 1 Job Su…" at bounding box center [736, 441] width 1472 height 663
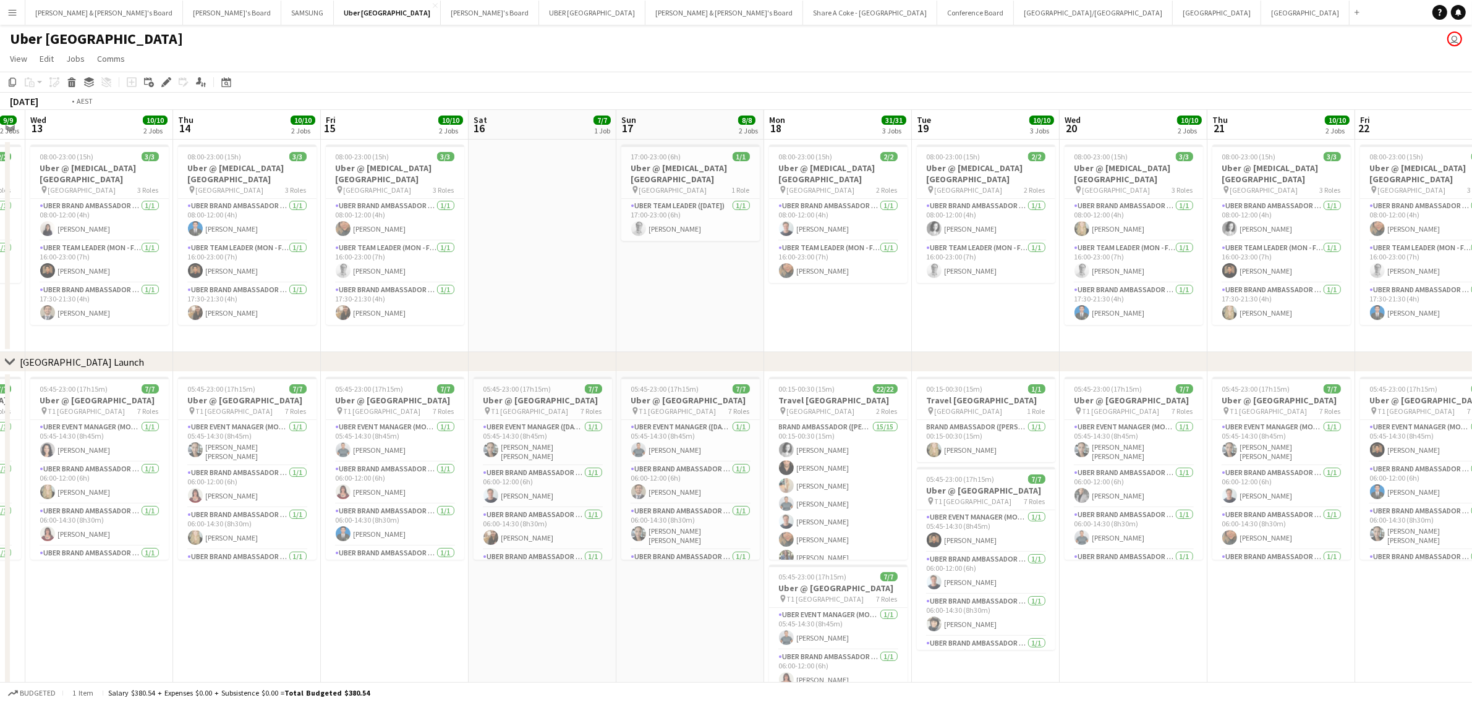
scroll to position [0, 328]
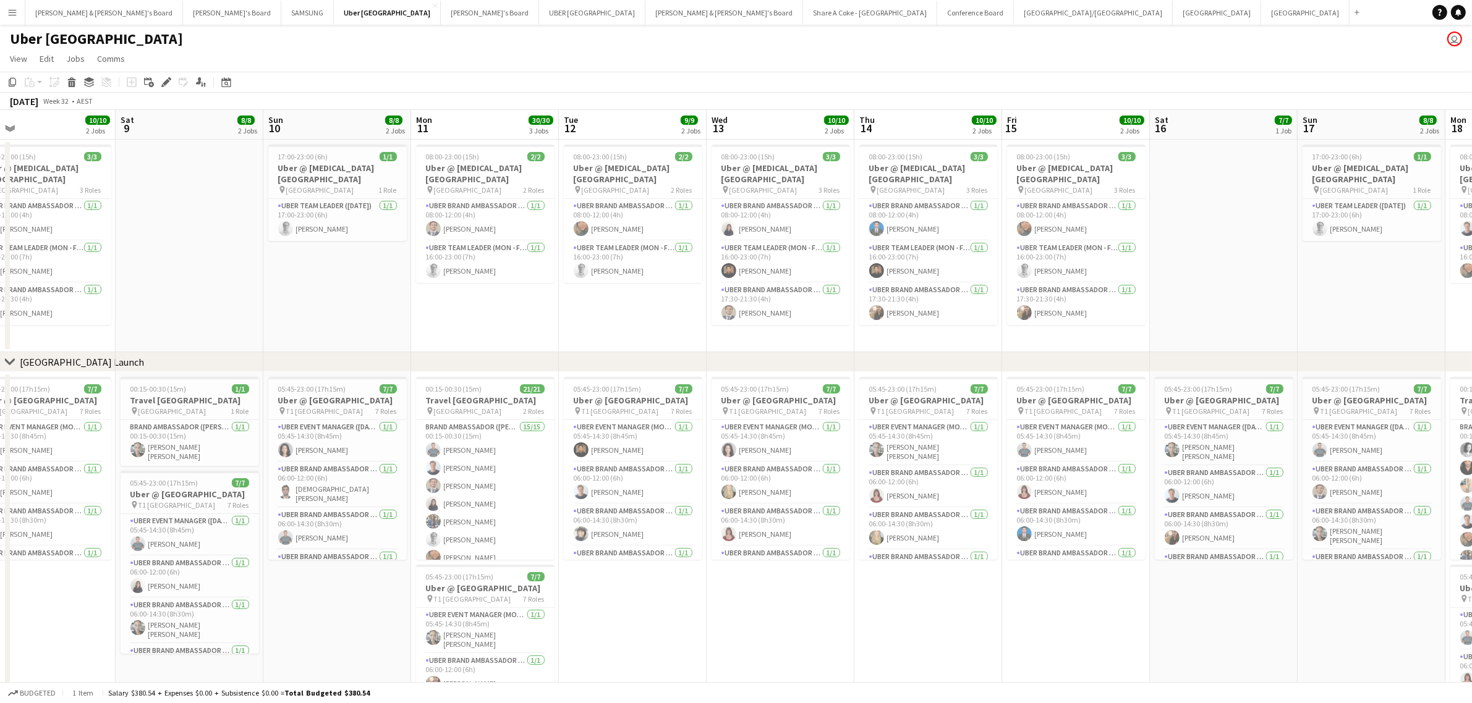
drag, startPoint x: 381, startPoint y: 303, endPoint x: 1244, endPoint y: 260, distance: 863.9
click at [1244, 260] on app-calendar-viewport "Wed 6 10/10 2 Jobs Thu 7 10/10 2 Jobs Fri 8 10/10 2 Jobs Sat 9 8/8 2 Jobs Sun 1…" at bounding box center [736, 441] width 1472 height 663
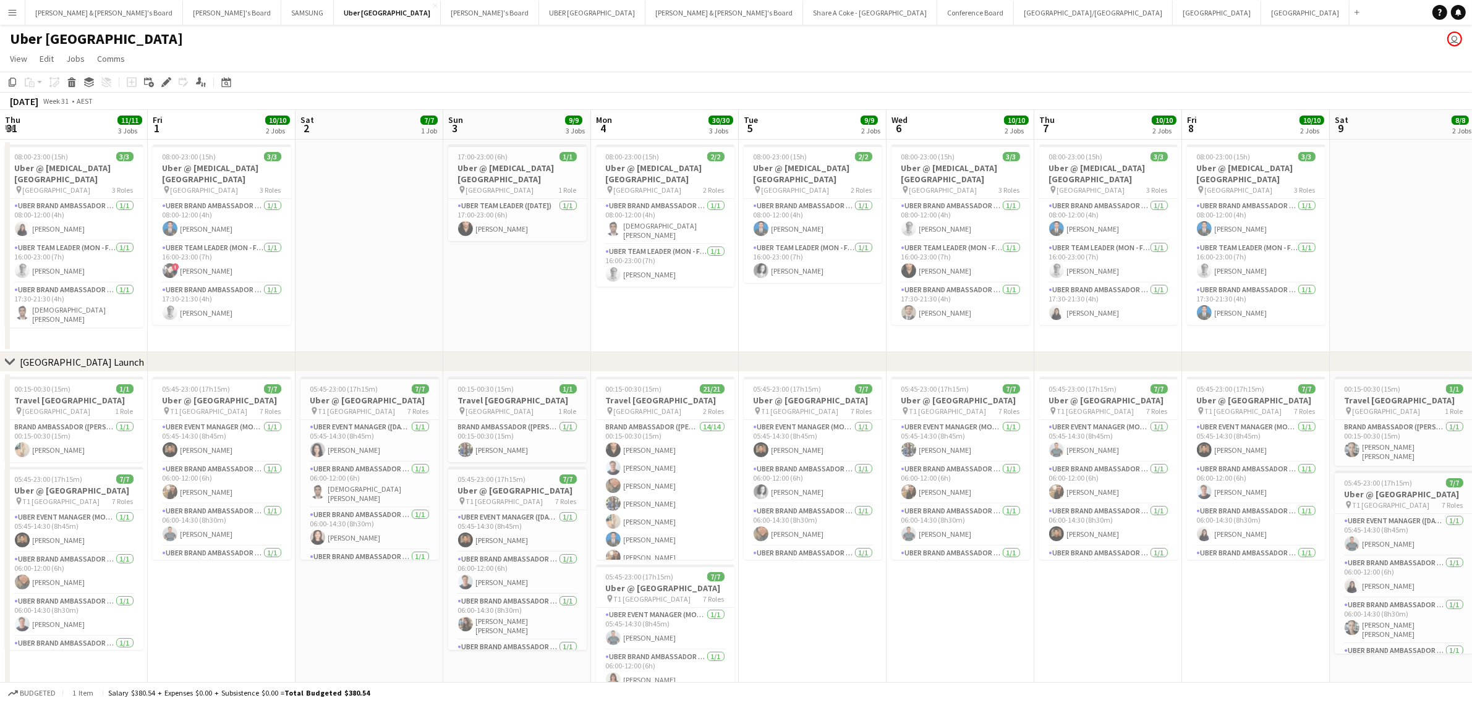
scroll to position [0, 372]
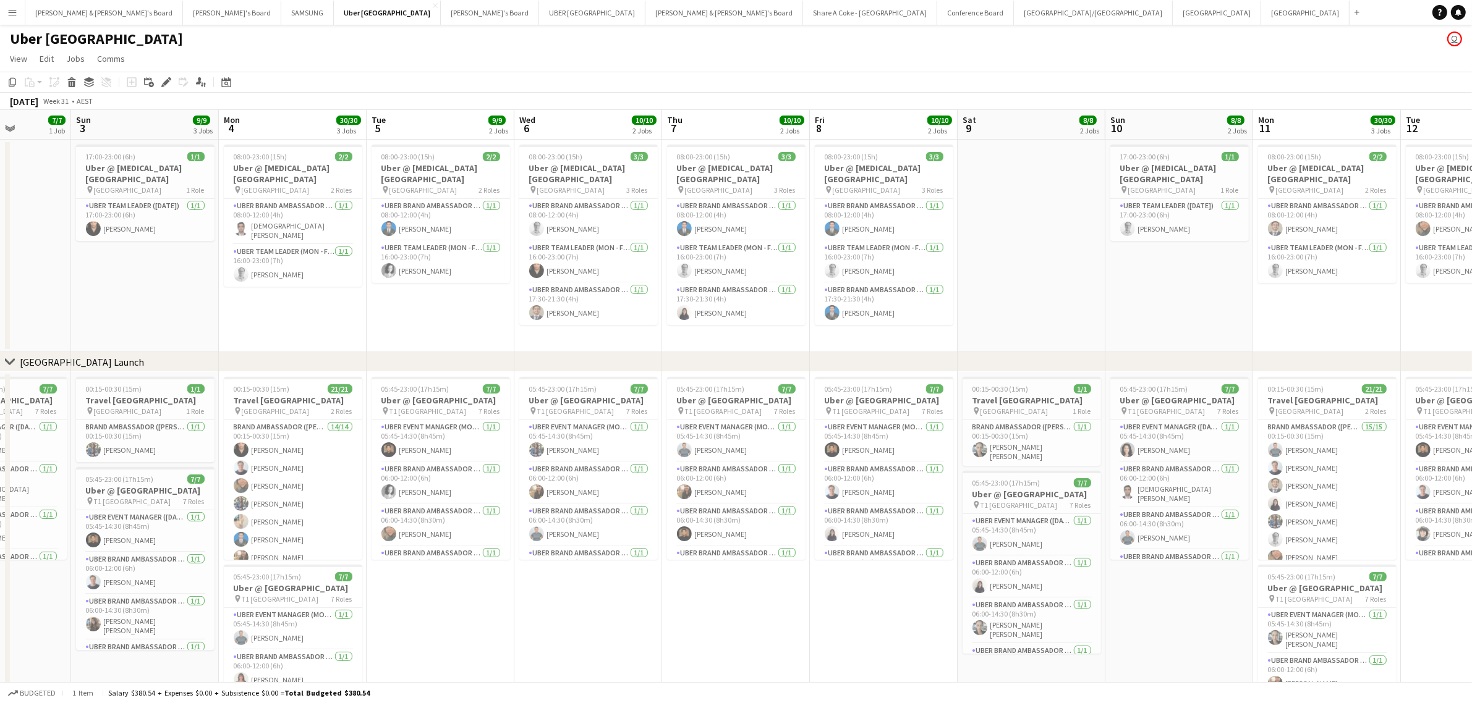
drag, startPoint x: 233, startPoint y: 309, endPoint x: 1074, endPoint y: 250, distance: 843.3
click at [1074, 250] on app-calendar-viewport "Thu 31 11/11 3 Jobs Fri 1 10/10 2 Jobs Sat 2 7/7 1 Job Sun 3 9/9 3 Jobs Mon 4 3…" at bounding box center [736, 441] width 1472 height 663
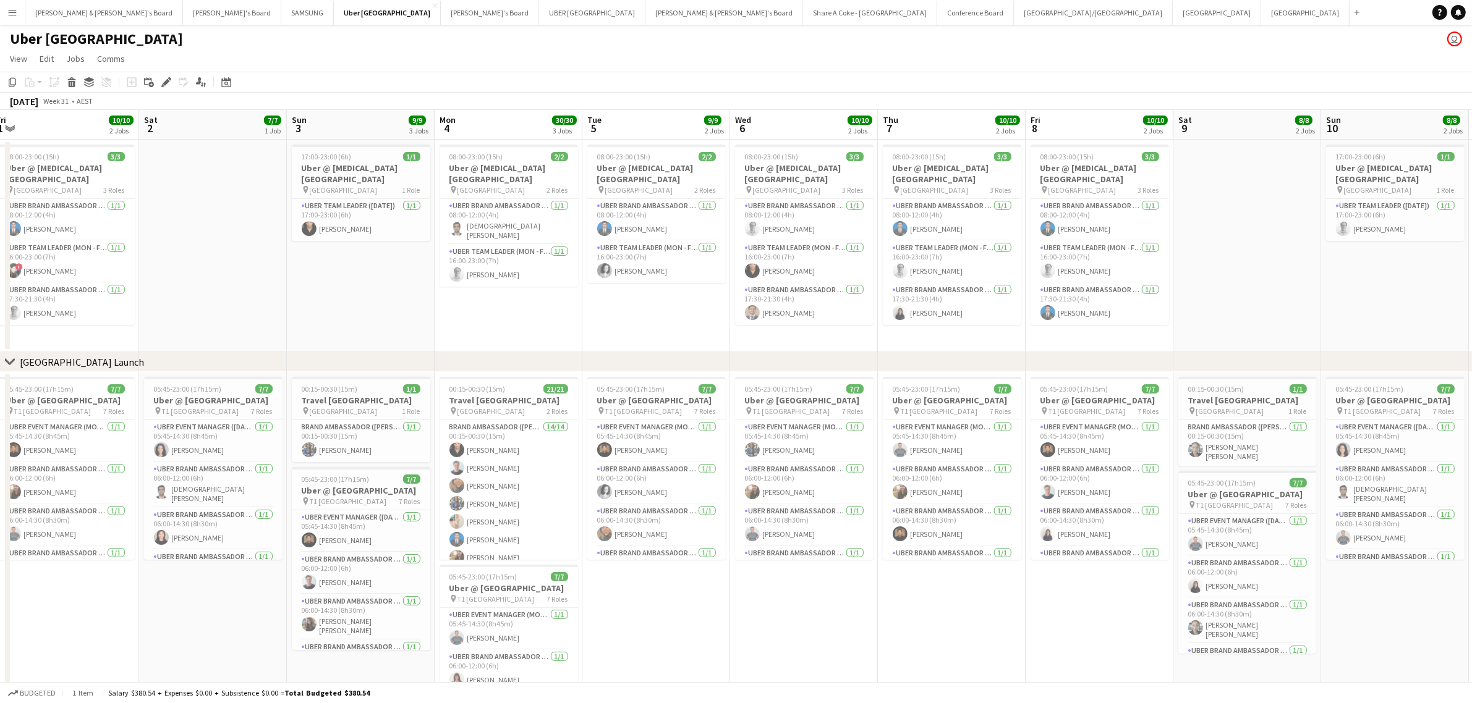
scroll to position [0, 381]
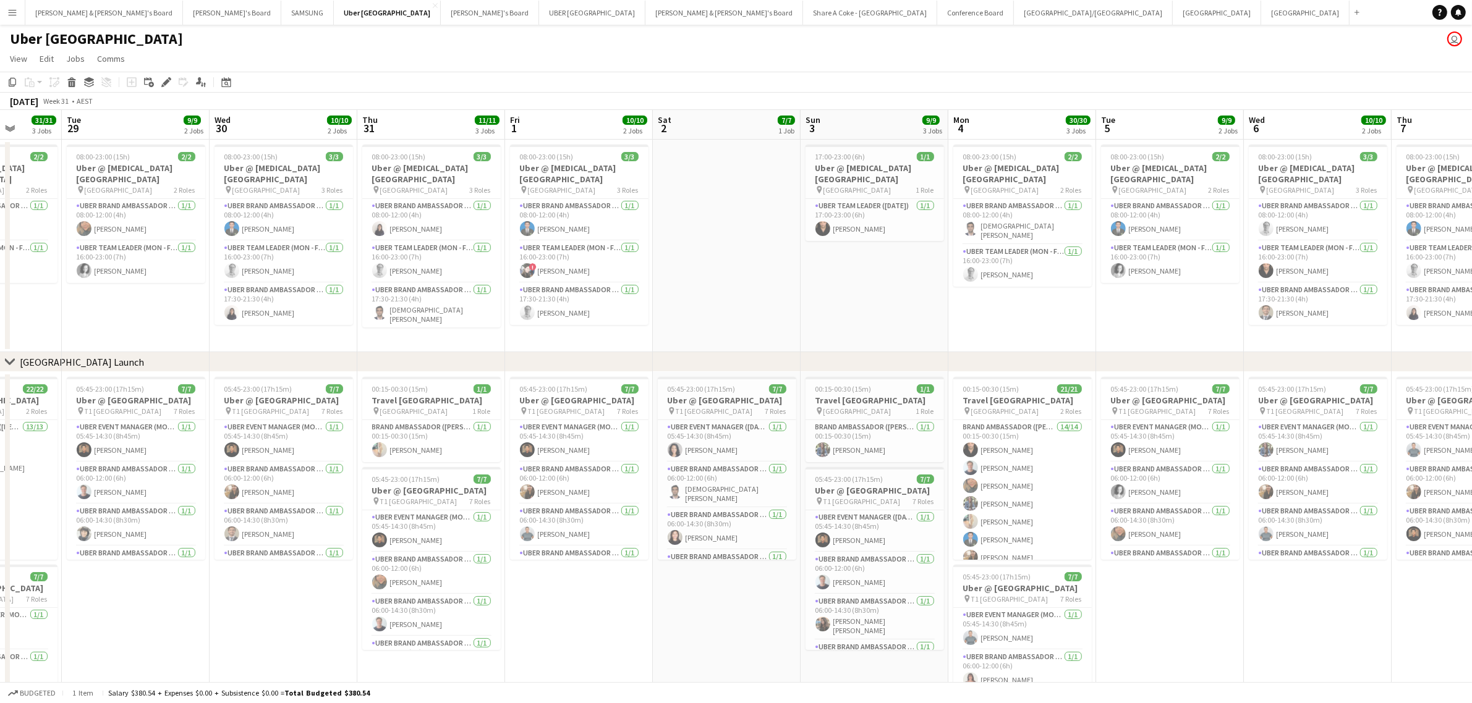
drag, startPoint x: 180, startPoint y: 304, endPoint x: 909, endPoint y: 260, distance: 730.7
click at [909, 260] on app-calendar-viewport "Sat 26 8/8 2 Jobs Sun 27 8/8 2 Jobs Mon 28 31/31 3 Jobs Tue 29 9/9 2 Jobs Wed 3…" at bounding box center [736, 441] width 1472 height 663
click at [564, 167] on h3 "Uber @ [MEDICAL_DATA][GEOGRAPHIC_DATA]" at bounding box center [579, 174] width 138 height 22
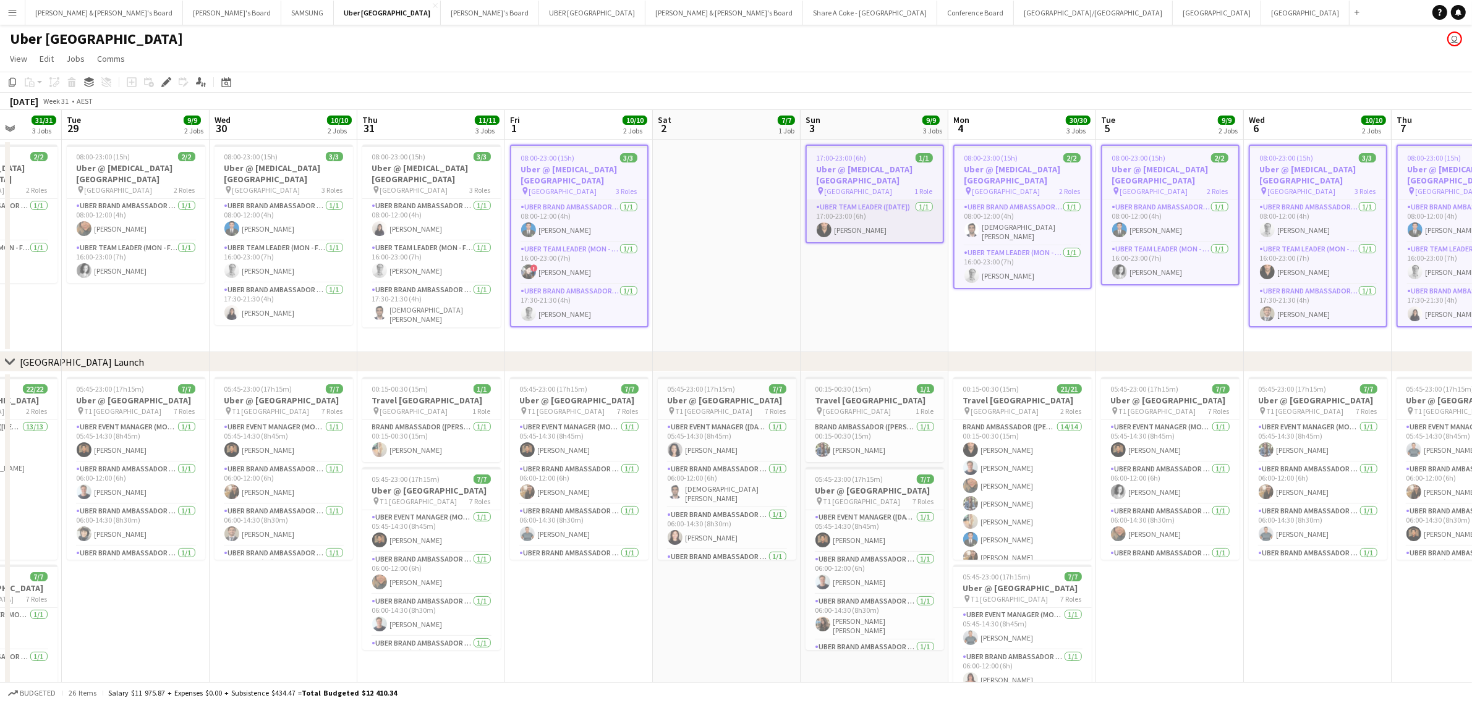
click at [850, 214] on app-card-role "Uber Team Leader ([DATE]) [DATE] 17:00-23:00 (6h) [PERSON_NAME]" at bounding box center [875, 221] width 136 height 42
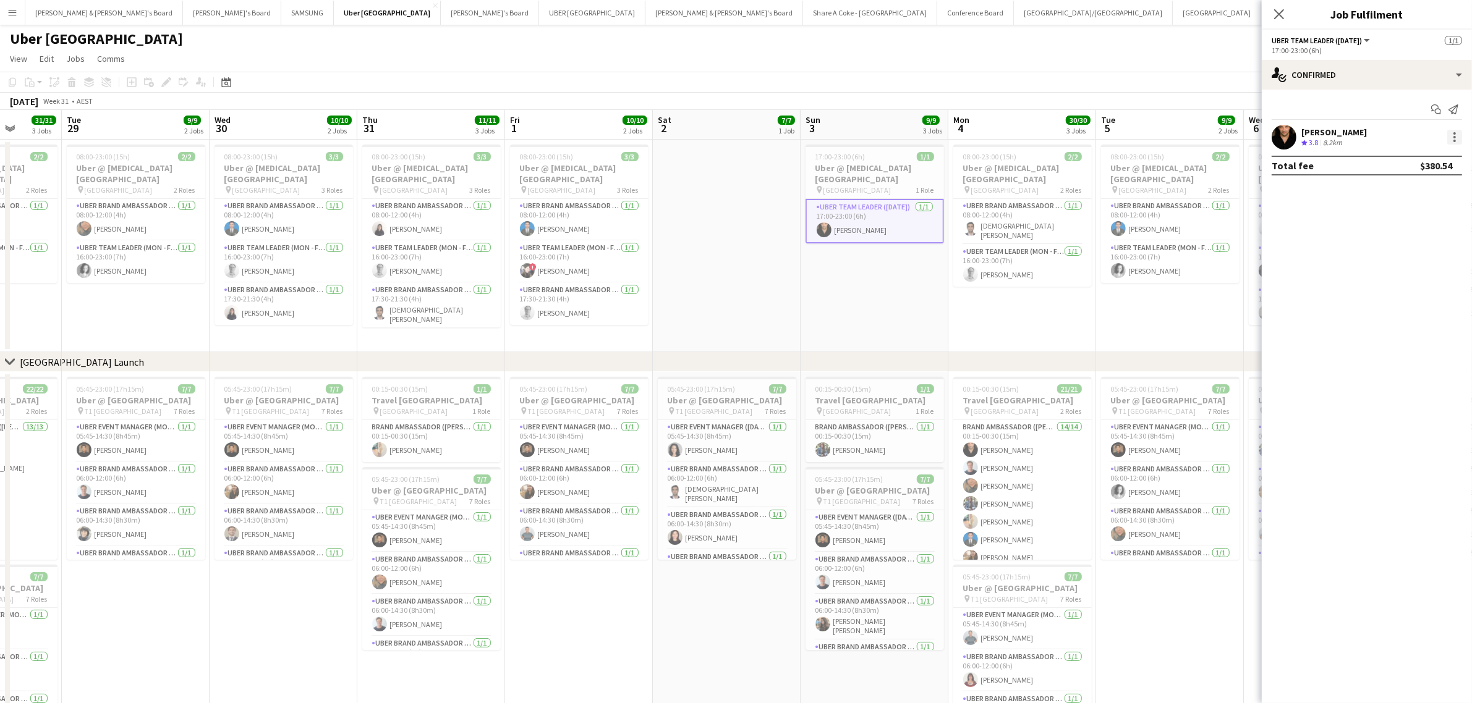
click at [1459, 135] on div at bounding box center [1454, 137] width 15 height 15
click at [1447, 159] on span "Edit fee" at bounding box center [1414, 160] width 77 height 11
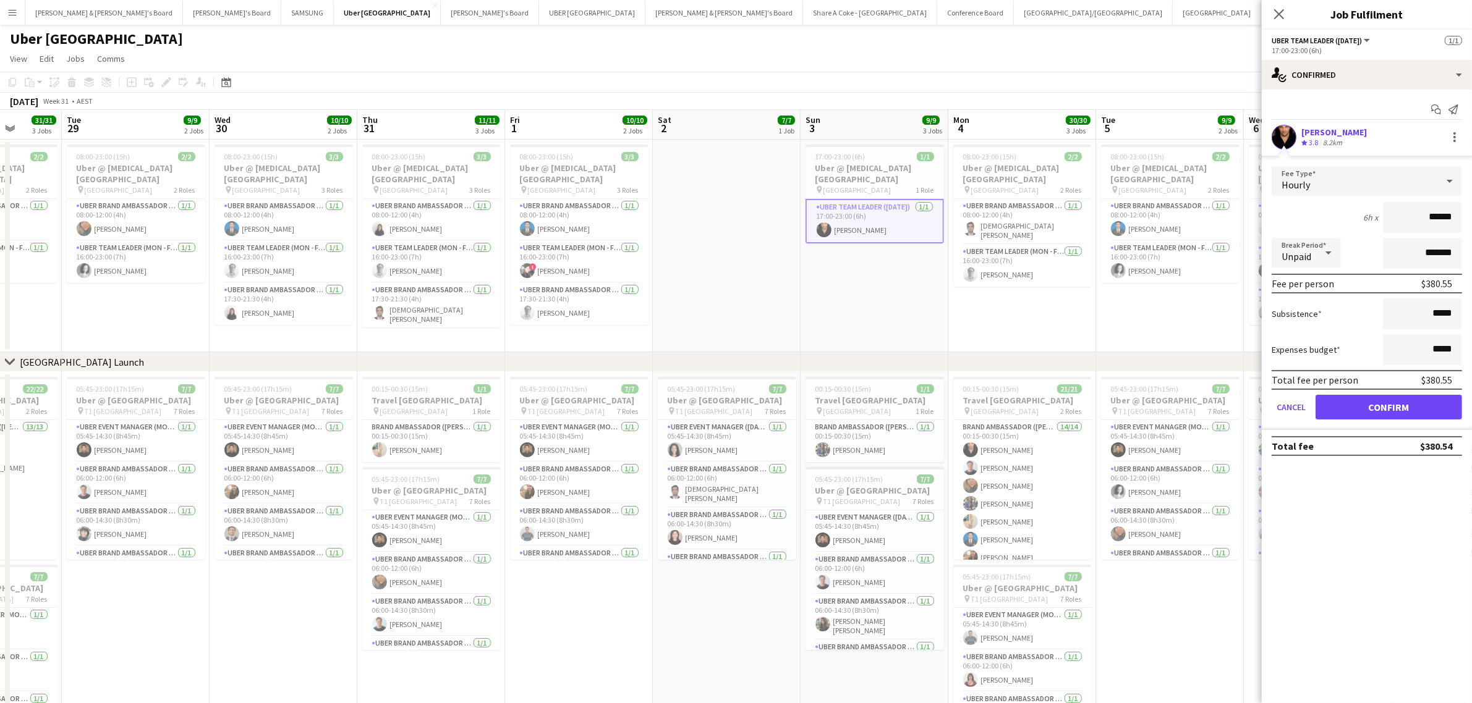
click at [1043, 297] on app-date-cell "08:00-23:00 (15h) 2/2 Uber @ [MEDICAL_DATA][GEOGRAPHIC_DATA] pin Sydney Airport…" at bounding box center [1022, 246] width 148 height 213
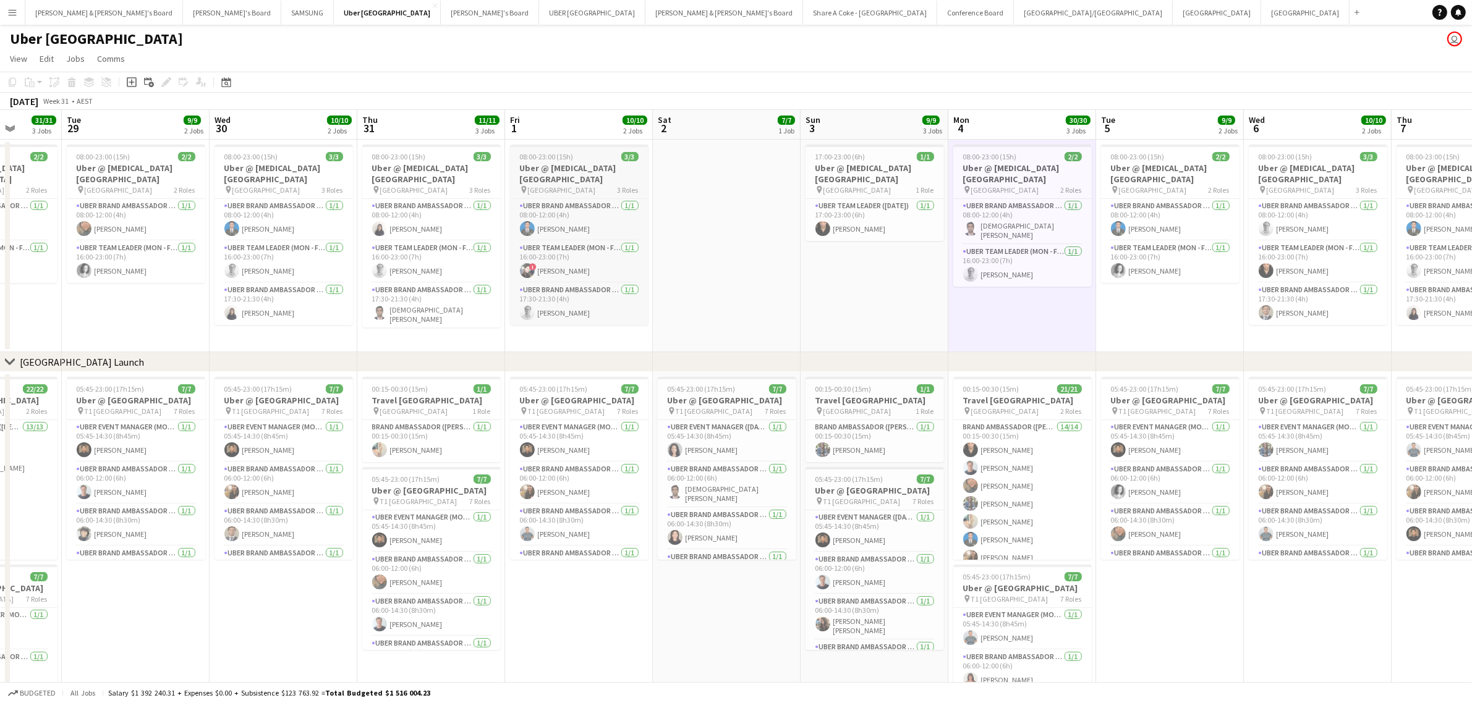
click at [541, 163] on h3 "Uber @ [MEDICAL_DATA][GEOGRAPHIC_DATA]" at bounding box center [579, 174] width 138 height 22
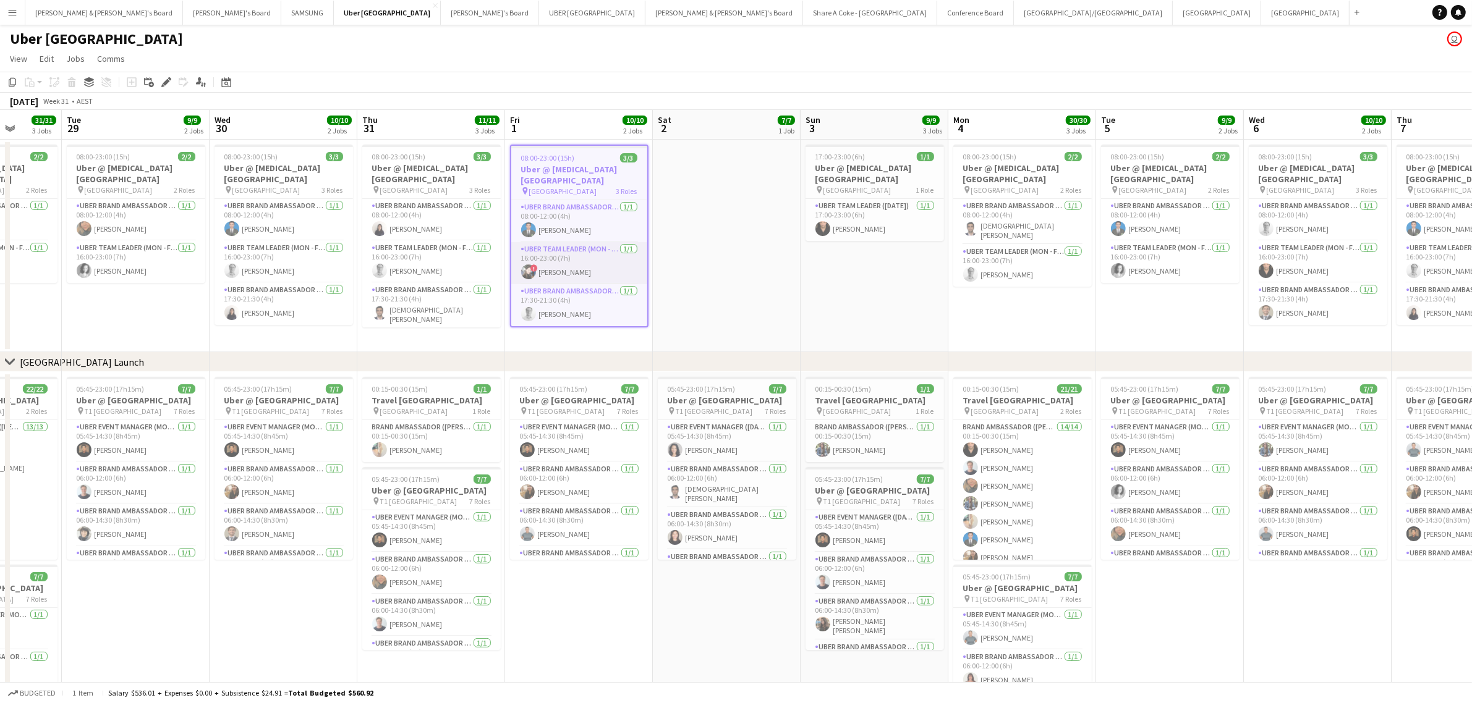
click at [566, 249] on app-card-role "Uber Team Leader (Mon - Fri) [DATE] 16:00-23:00 (7h) ! [PERSON_NAME]" at bounding box center [579, 263] width 136 height 42
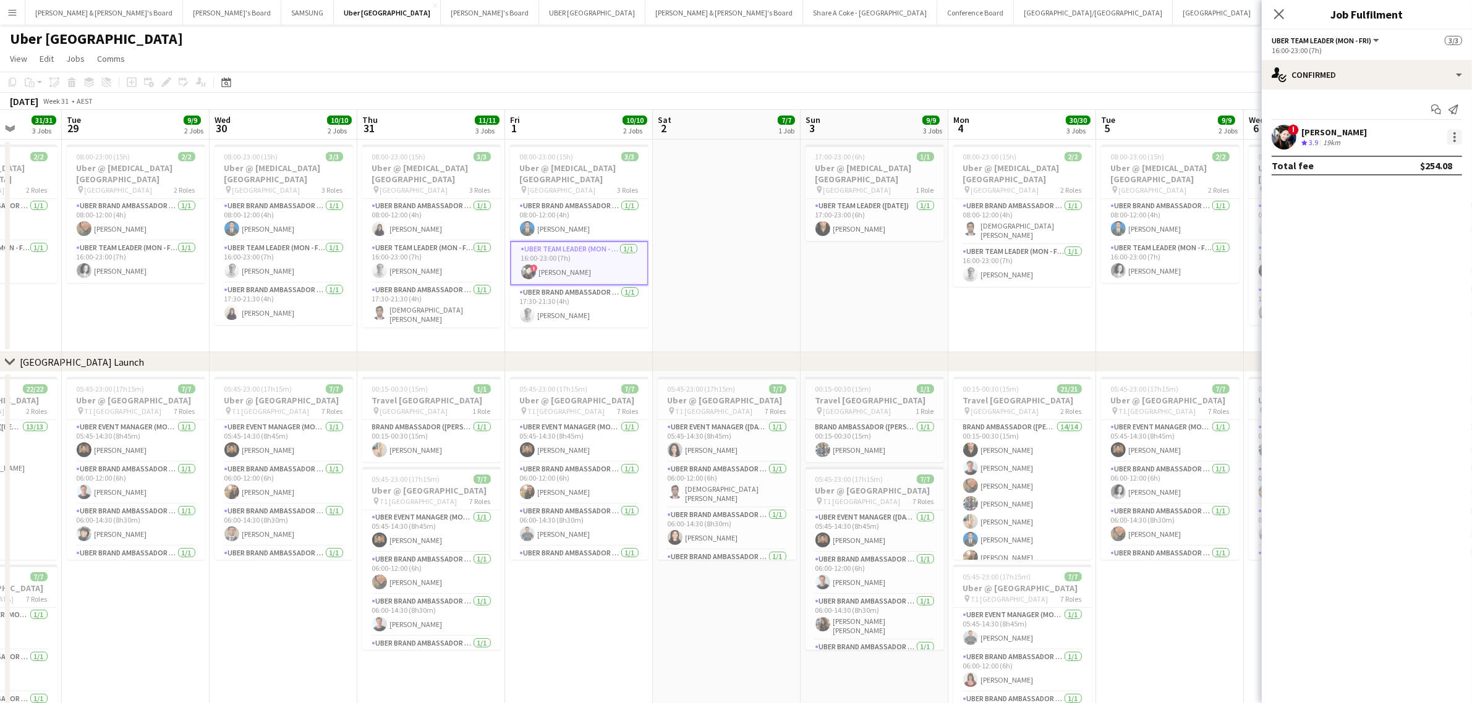
click at [1450, 132] on div at bounding box center [1454, 137] width 15 height 15
click at [1440, 153] on button "Edit fee" at bounding box center [1414, 160] width 96 height 30
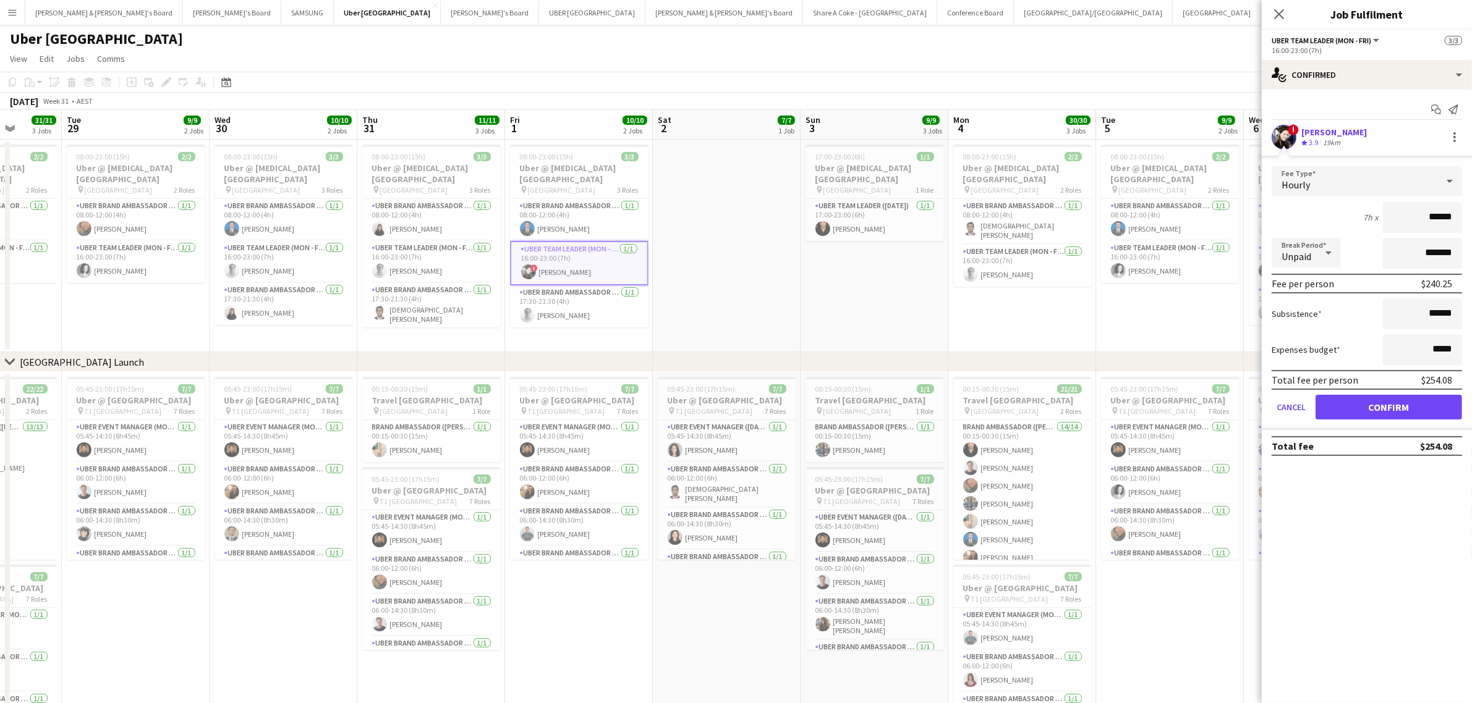
click at [1278, 4] on div "Close pop-in" at bounding box center [1278, 14] width 35 height 28
click at [1279, 11] on icon "Close pop-in" at bounding box center [1279, 14] width 12 height 12
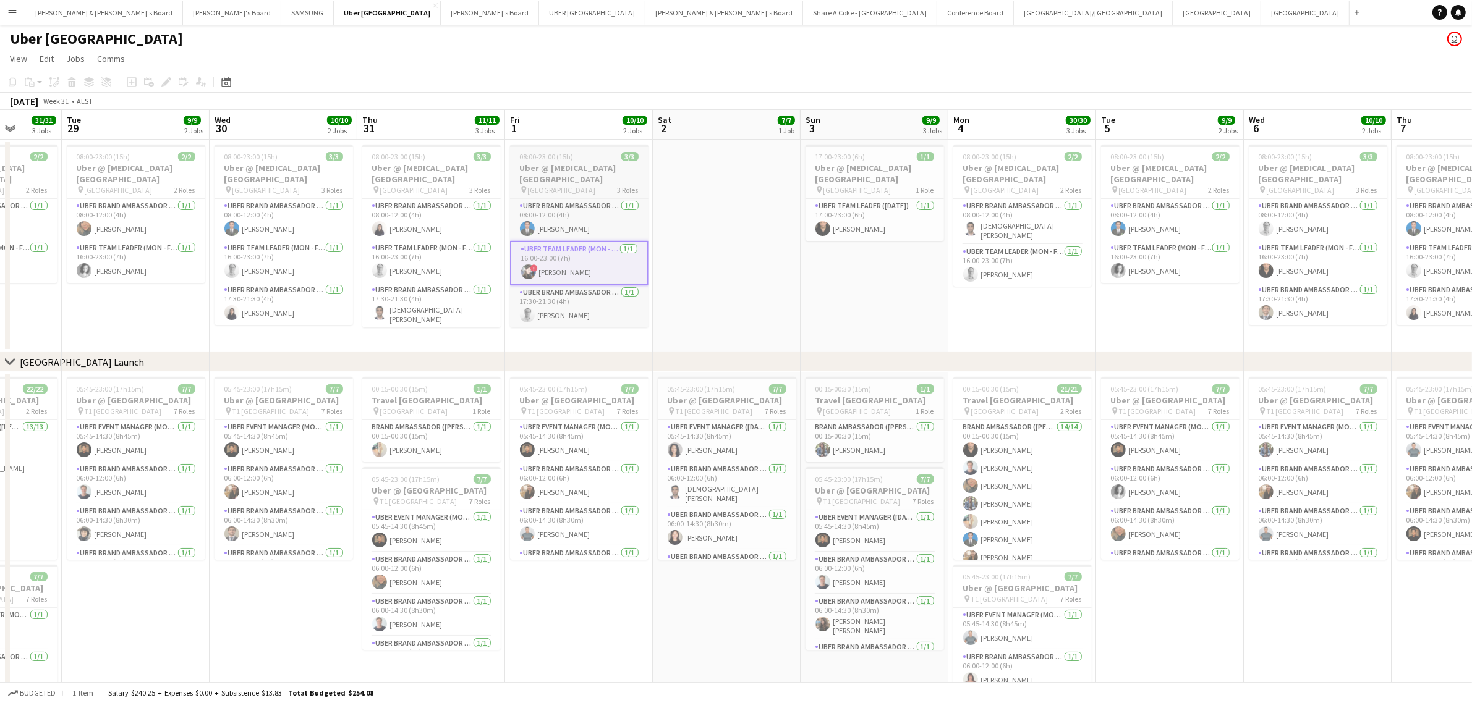
click at [554, 145] on div at bounding box center [579, 146] width 138 height 2
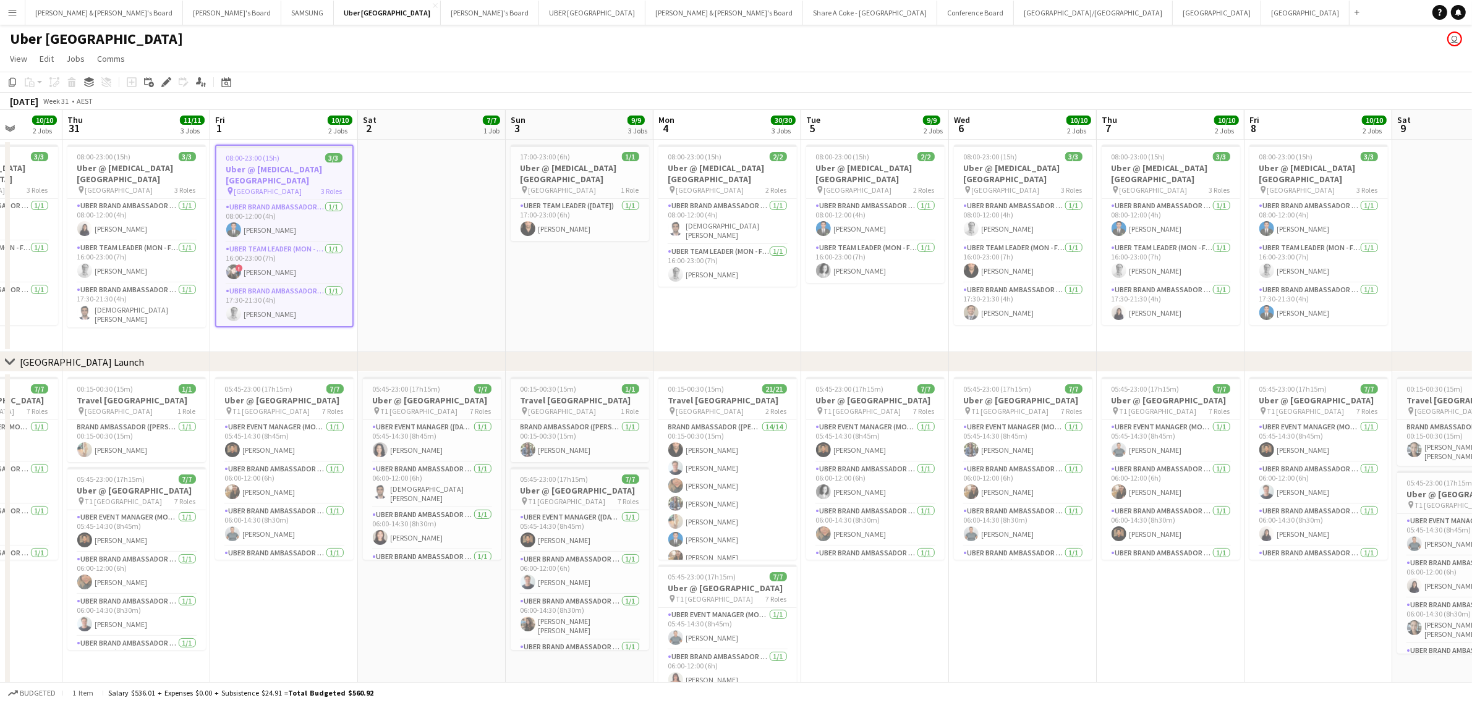
drag, startPoint x: 1370, startPoint y: 606, endPoint x: 452, endPoint y: 632, distance: 918.2
click at [464, 632] on app-calendar-viewport "Sun 27 8/8 2 Jobs Mon 28 31/31 3 Jobs Tue 29 9/9 2 Jobs Wed 30 10/10 2 Jobs Thu…" at bounding box center [736, 441] width 1472 height 663
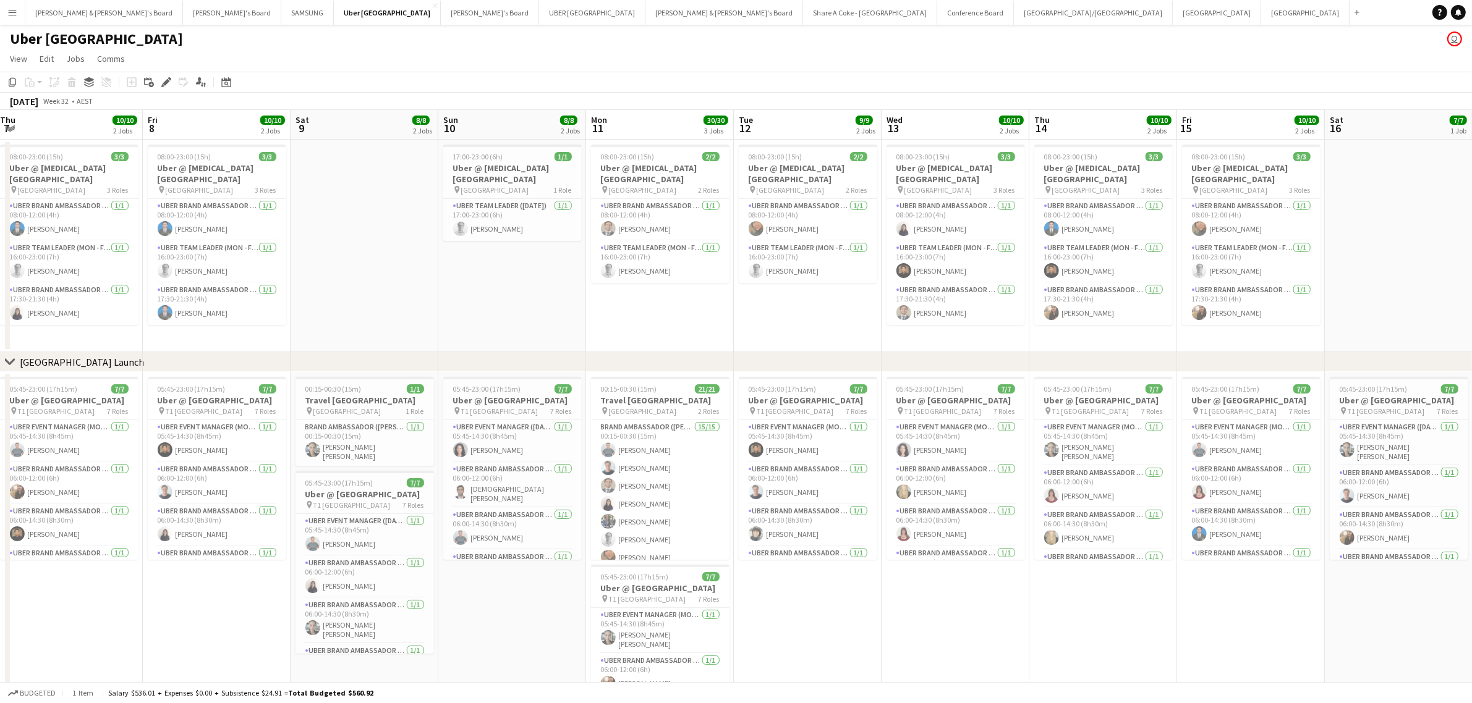
drag, startPoint x: 1299, startPoint y: 622, endPoint x: 358, endPoint y: 642, distance: 940.3
click at [350, 642] on app-calendar-viewport "Sat 2 7/7 1 Job Sun 3 9/9 3 Jobs Mon 4 30/30 3 Jobs Tue 5 9/9 2 Jobs Wed 6 10/1…" at bounding box center [736, 441] width 1472 height 663
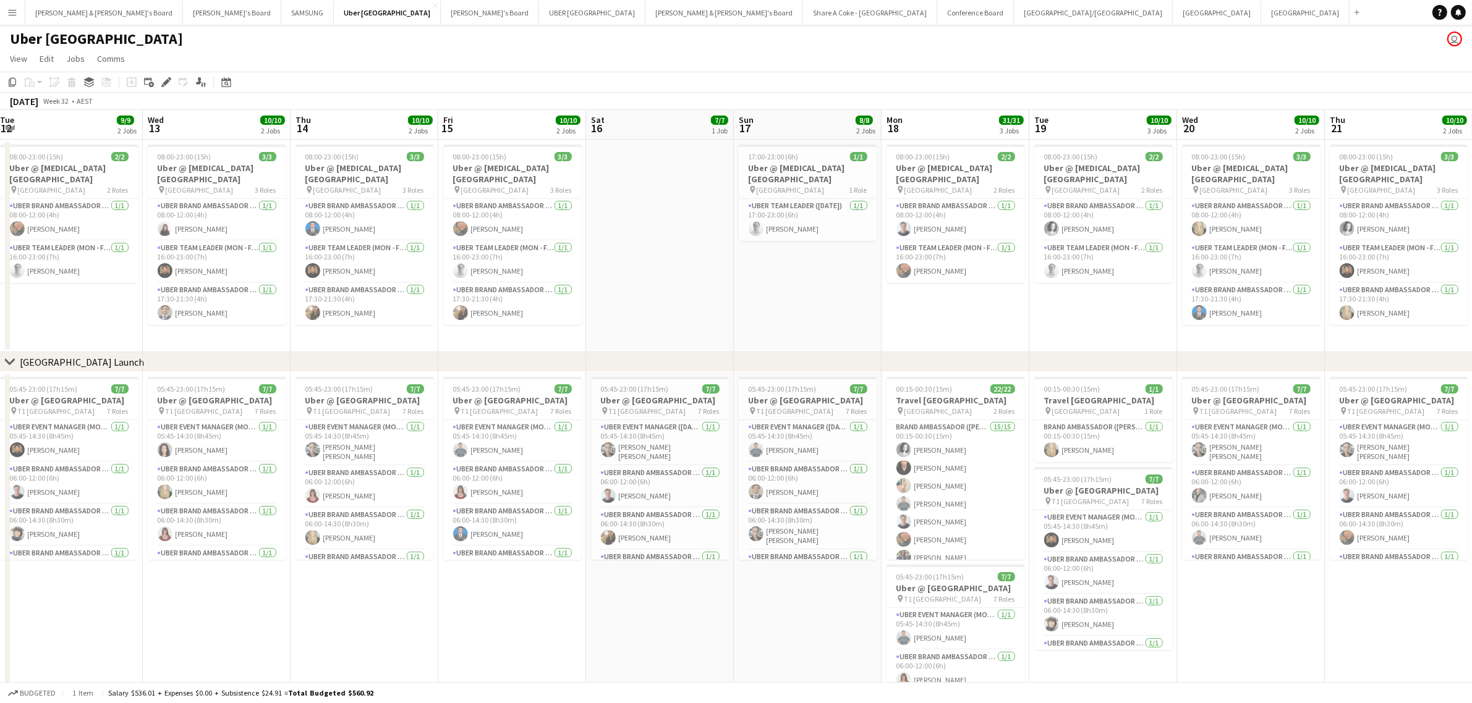
scroll to position [0, 464]
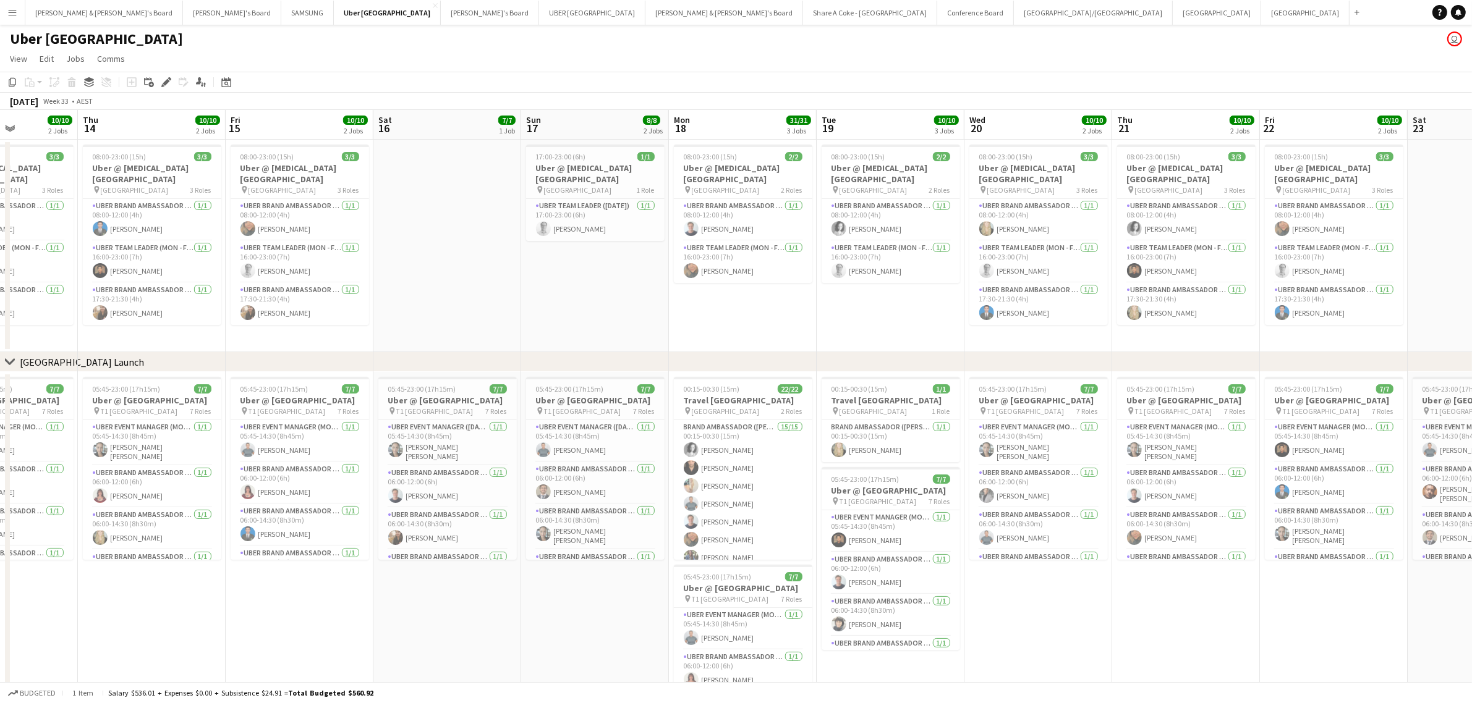
drag, startPoint x: 1106, startPoint y: 629, endPoint x: 239, endPoint y: 640, distance: 867.2
click at [240, 640] on app-calendar-viewport "Sun 10 8/8 2 Jobs Mon 11 30/30 3 Jobs Tue 12 9/9 2 Jobs Wed 13 10/10 2 Jobs Thu…" at bounding box center [736, 441] width 1472 height 663
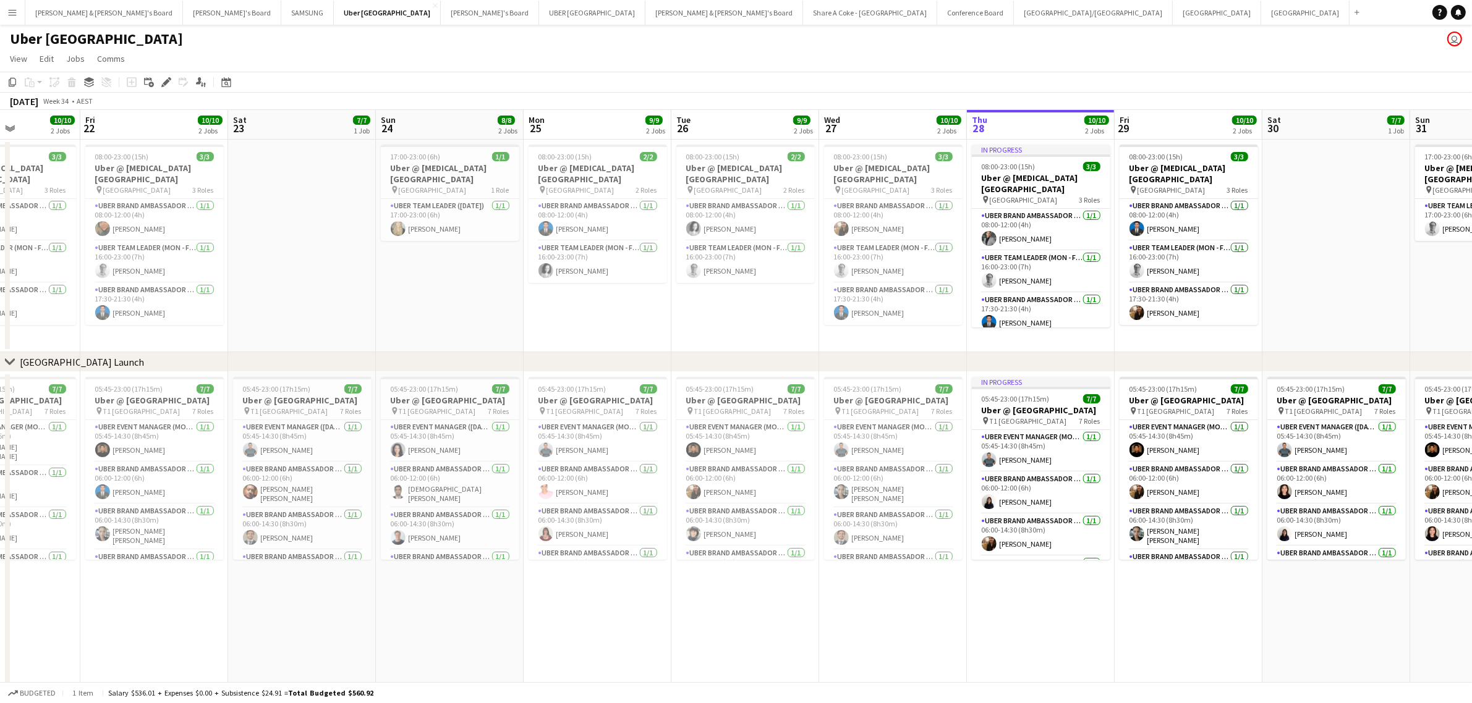
drag, startPoint x: 1297, startPoint y: 623, endPoint x: 381, endPoint y: 632, distance: 916.0
click at [382, 632] on app-calendar-viewport "Sun 17 8/8 2 Jobs Mon 18 31/31 3 Jobs Tue 19 10/10 3 Jobs Wed 20 10/10 2 Jobs T…" at bounding box center [736, 441] width 1472 height 663
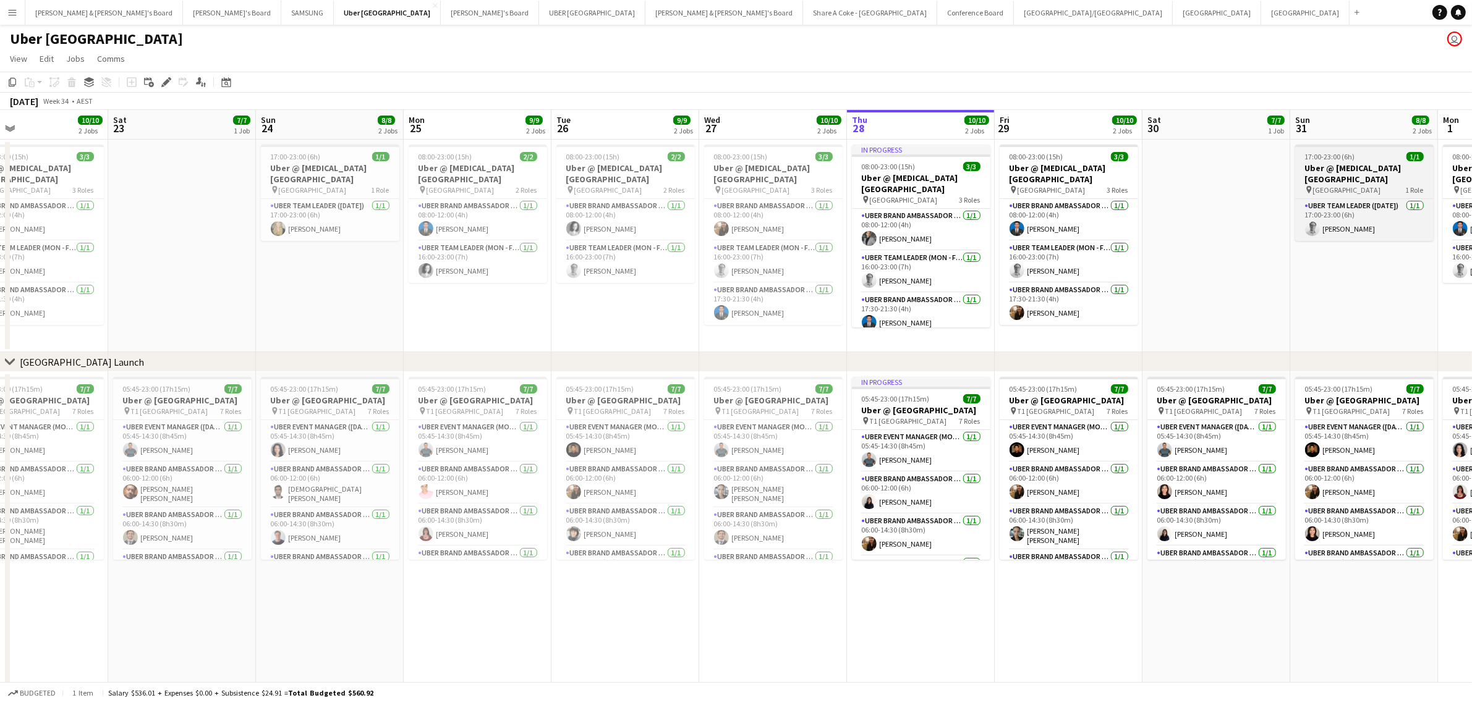
click at [1346, 159] on span "17:00-23:00 (6h)" at bounding box center [1330, 156] width 50 height 9
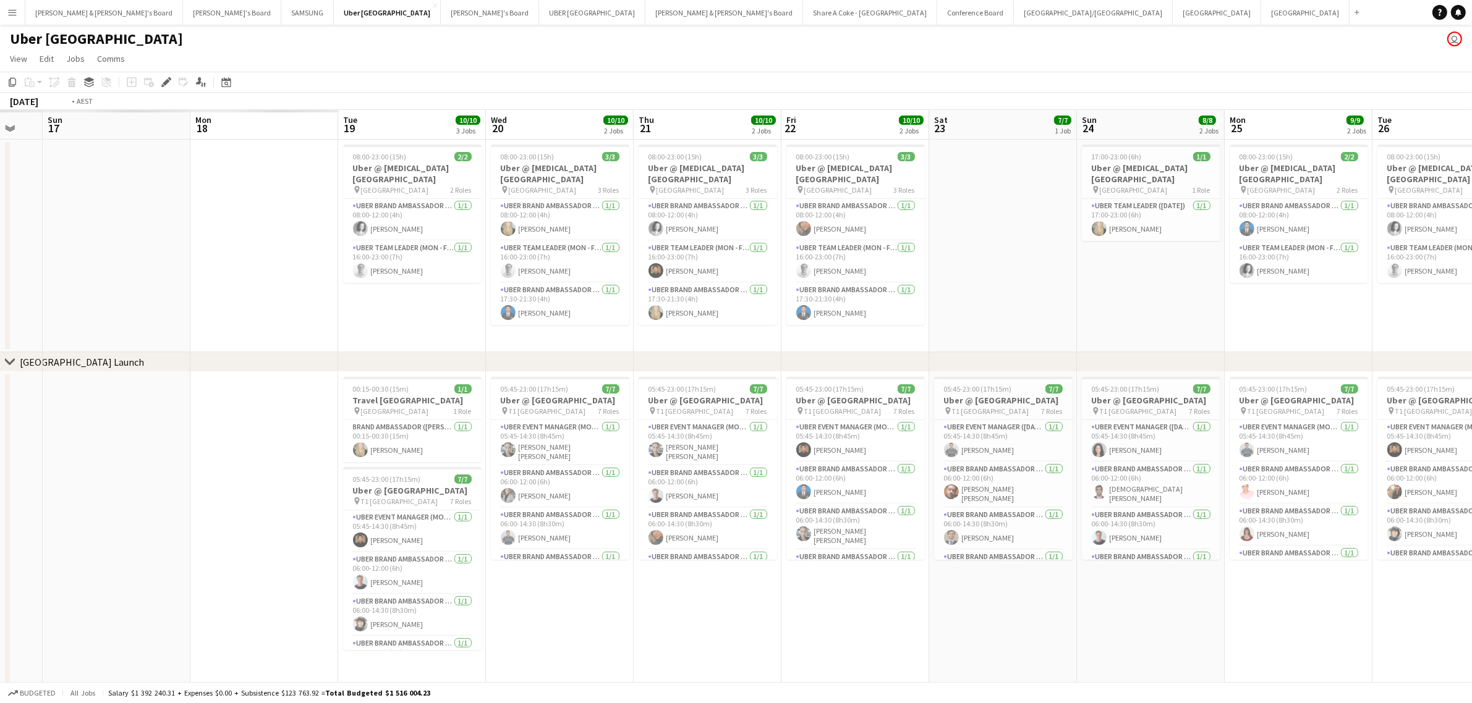
scroll to position [0, 273]
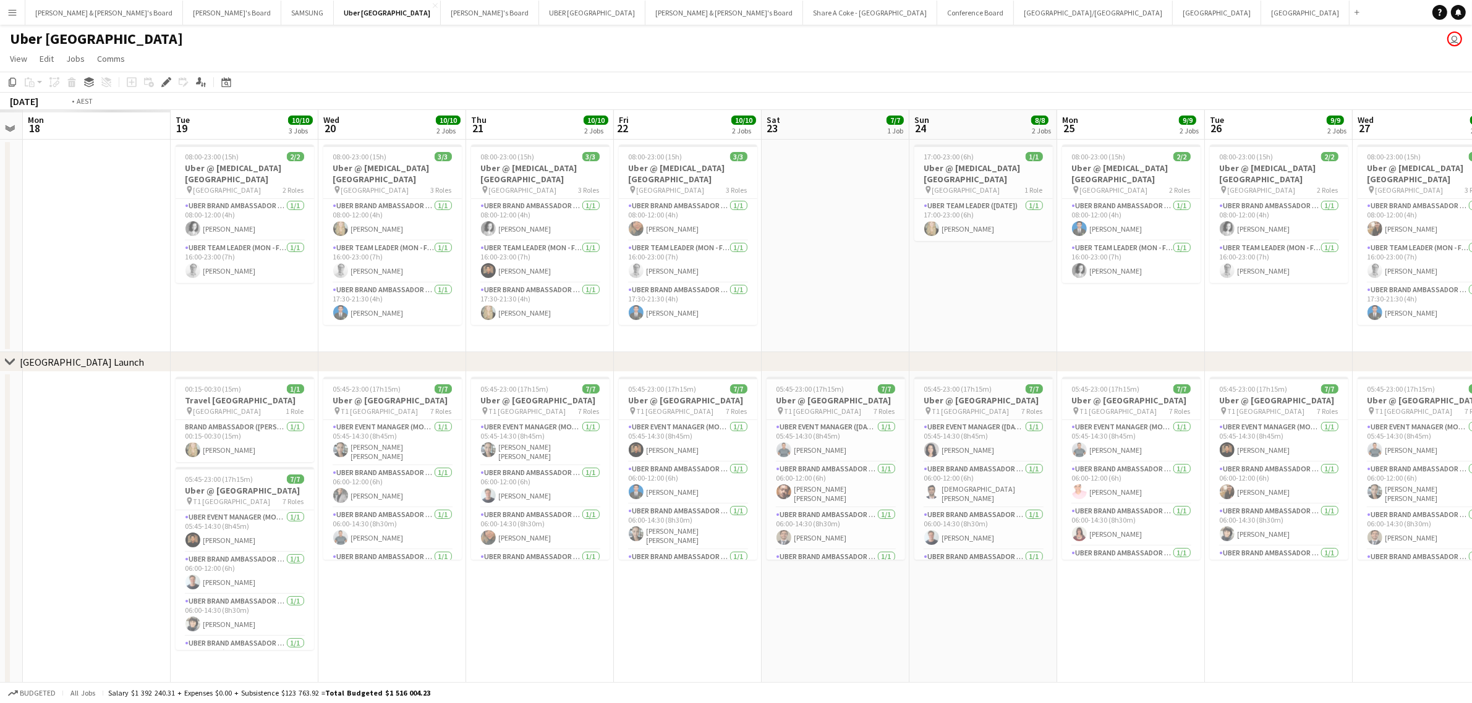
drag, startPoint x: 341, startPoint y: 632, endPoint x: 994, endPoint y: 579, distance: 655.5
click at [994, 579] on app-calendar-viewport "Sat 16 Sun 17 Mon 18 Tue 19 10/10 3 Jobs Wed 20 10/10 2 Jobs Thu 21 10/10 2 Job…" at bounding box center [736, 398] width 1472 height 577
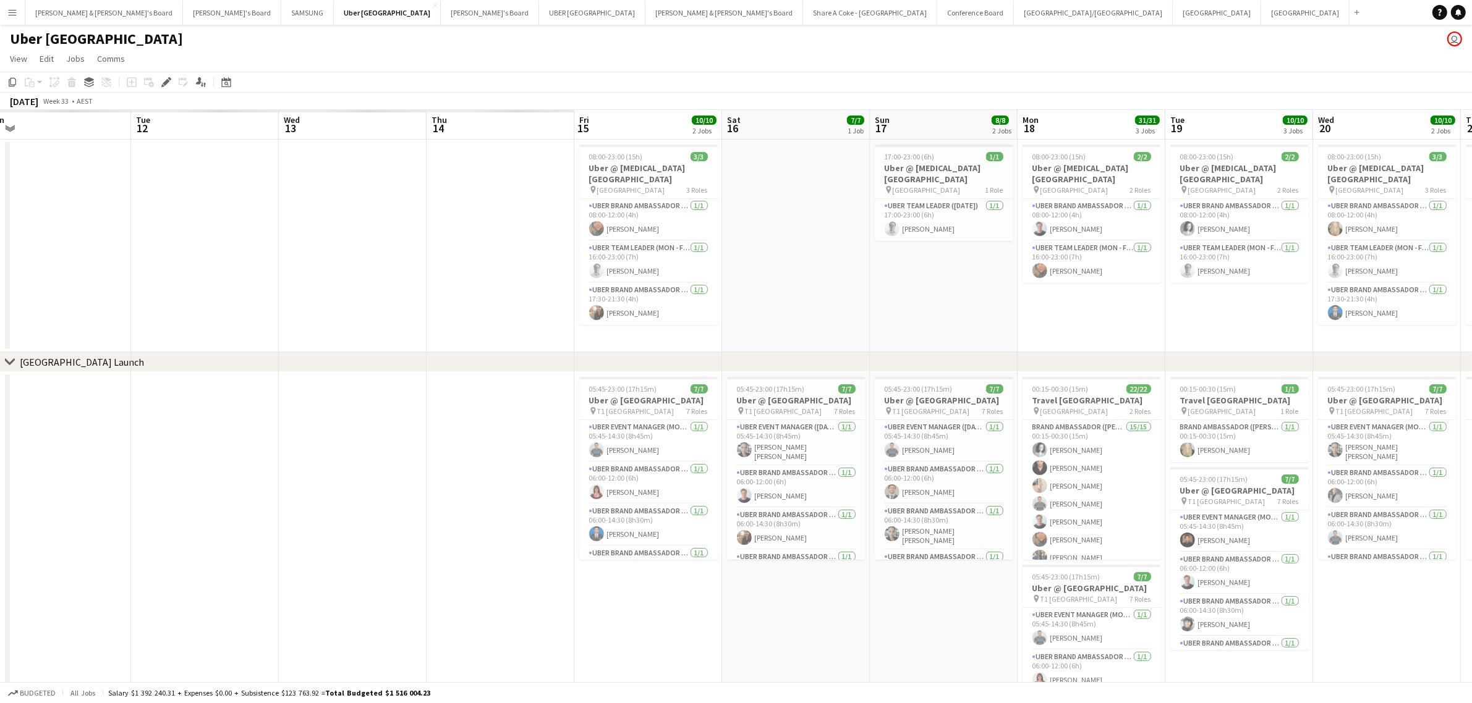
drag, startPoint x: 514, startPoint y: 644, endPoint x: 819, endPoint y: 604, distance: 307.9
click at [1429, 520] on app-calendar-viewport "Sat 9 Sun 10 Mon 11 Tue 12 Wed 13 Thu 14 Fri 15 10/10 2 Jobs Sat 16 7/7 1 Job S…" at bounding box center [736, 441] width 1472 height 663
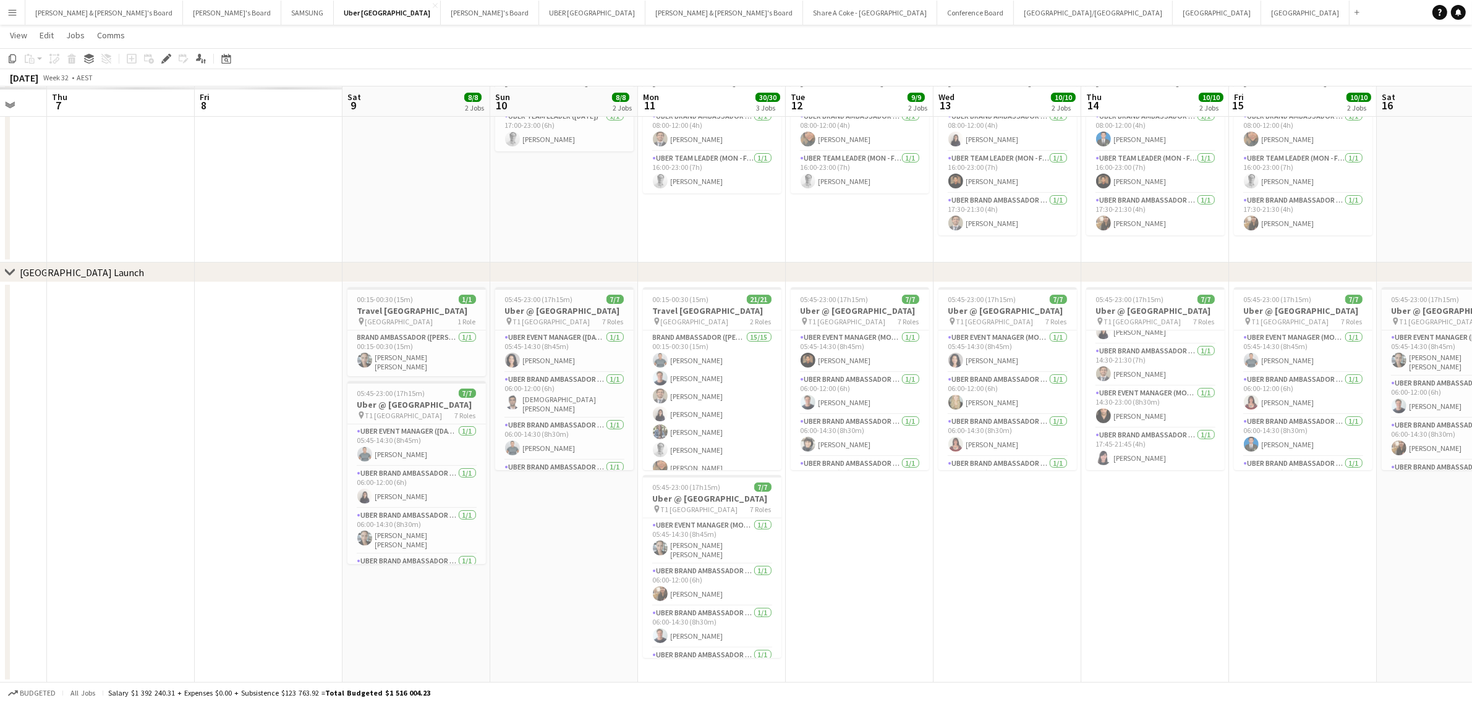
scroll to position [0, 306]
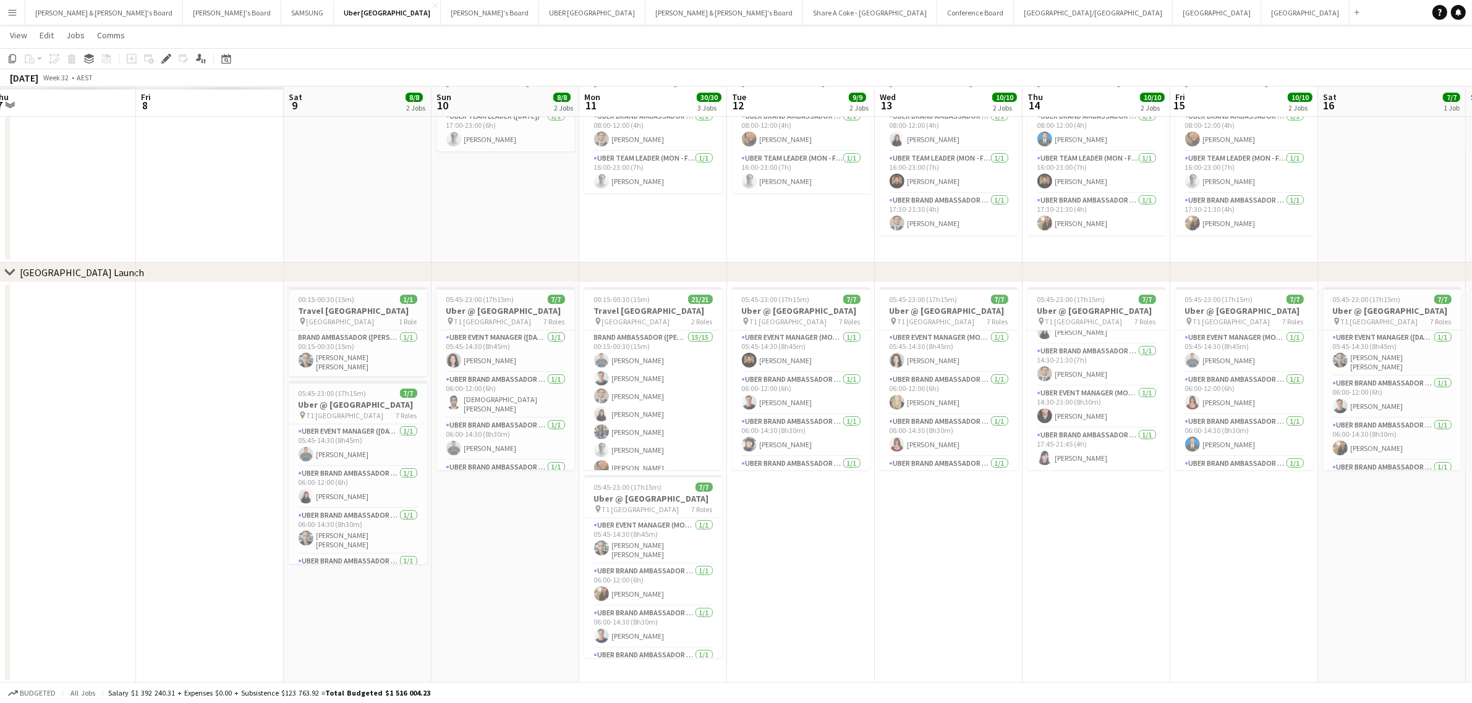
drag, startPoint x: 337, startPoint y: 631, endPoint x: 997, endPoint y: 559, distance: 664.0
click at [1014, 561] on app-calendar-viewport "Tue 5 Wed 6 Thu 7 Fri 8 Sat 9 8/8 2 Jobs Sun 10 8/8 2 Jobs Mon 11 30/30 3 Jobs …" at bounding box center [736, 321] width 1472 height 723
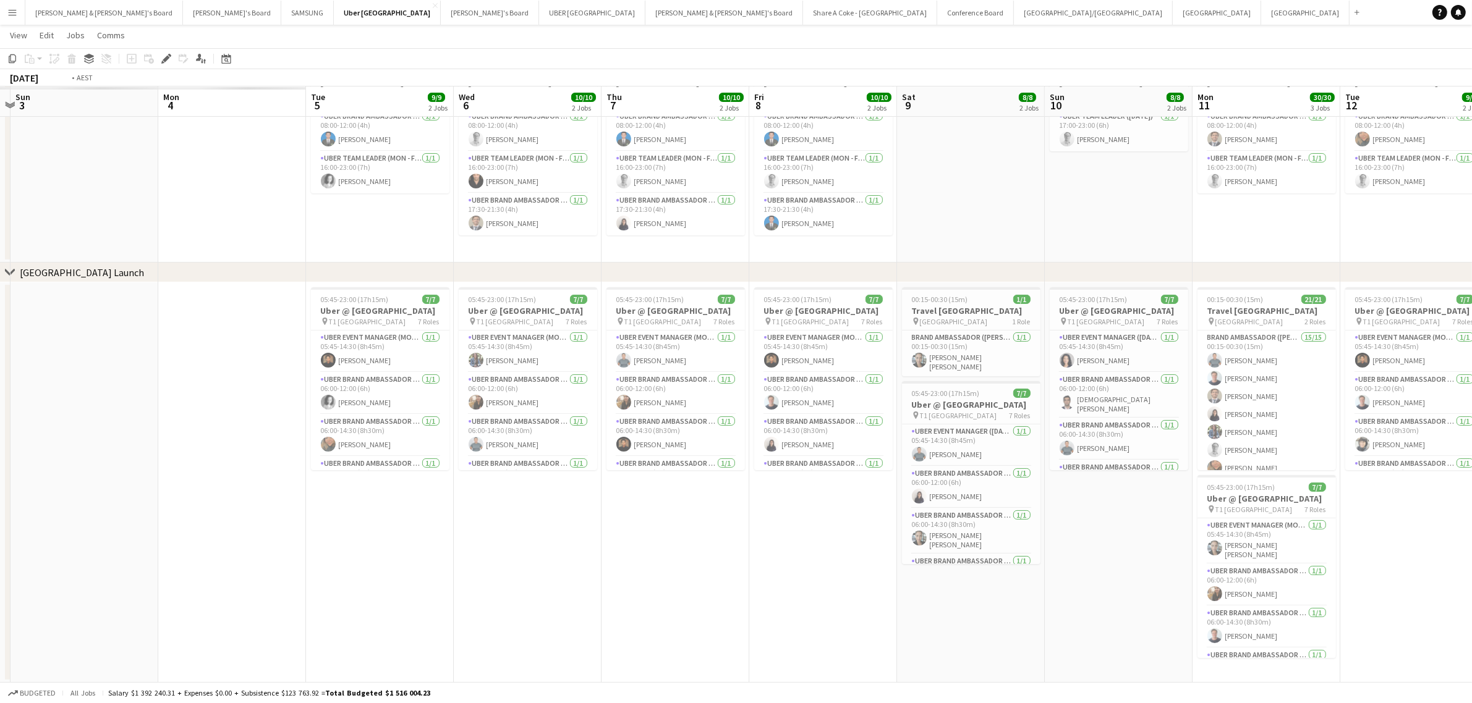
scroll to position [0, 348]
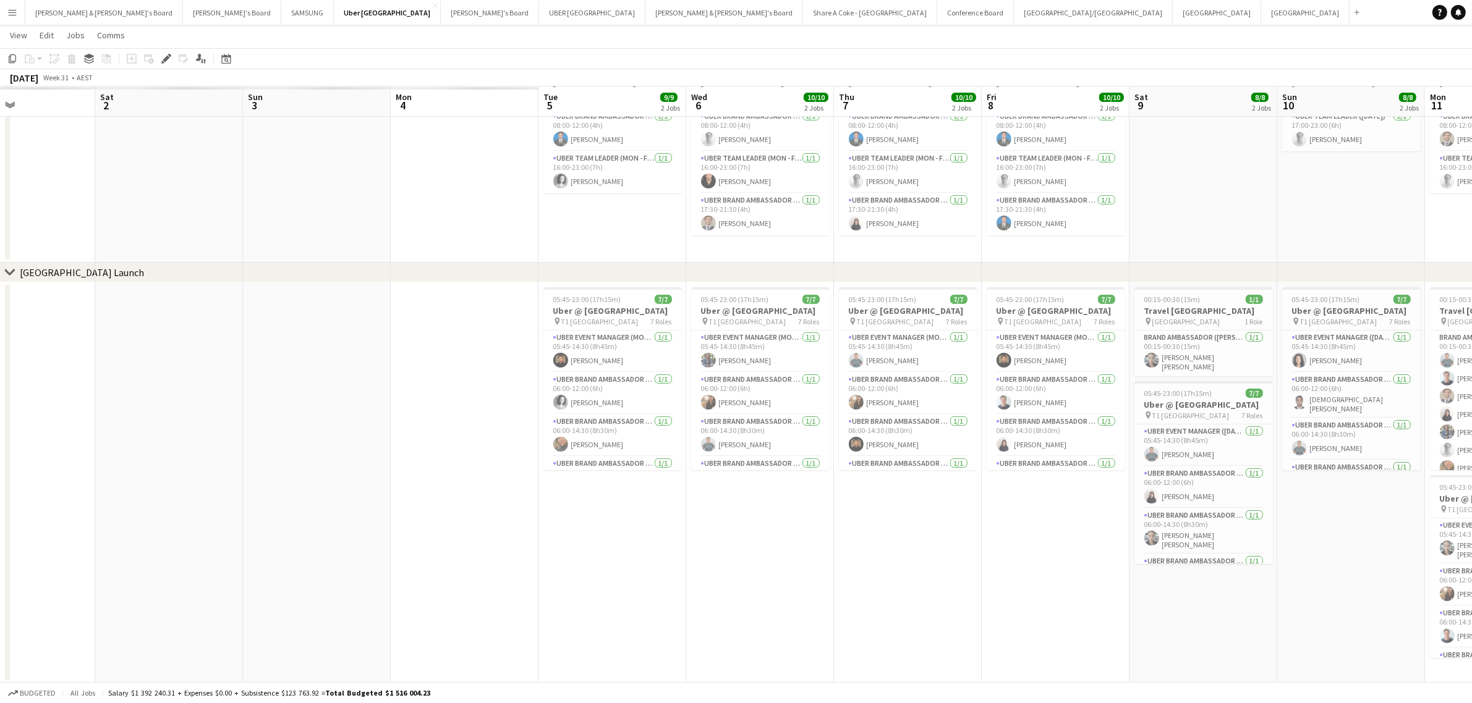
drag, startPoint x: 211, startPoint y: 601, endPoint x: 1055, endPoint y: 566, distance: 844.4
click at [1055, 566] on app-calendar-viewport "Wed 30 Thu 31 Fri 1 Sat 2 Sun 3 Mon 4 Tue 5 9/9 2 Jobs Wed 6 10/10 2 Jobs Thu 7…" at bounding box center [736, 321] width 1472 height 723
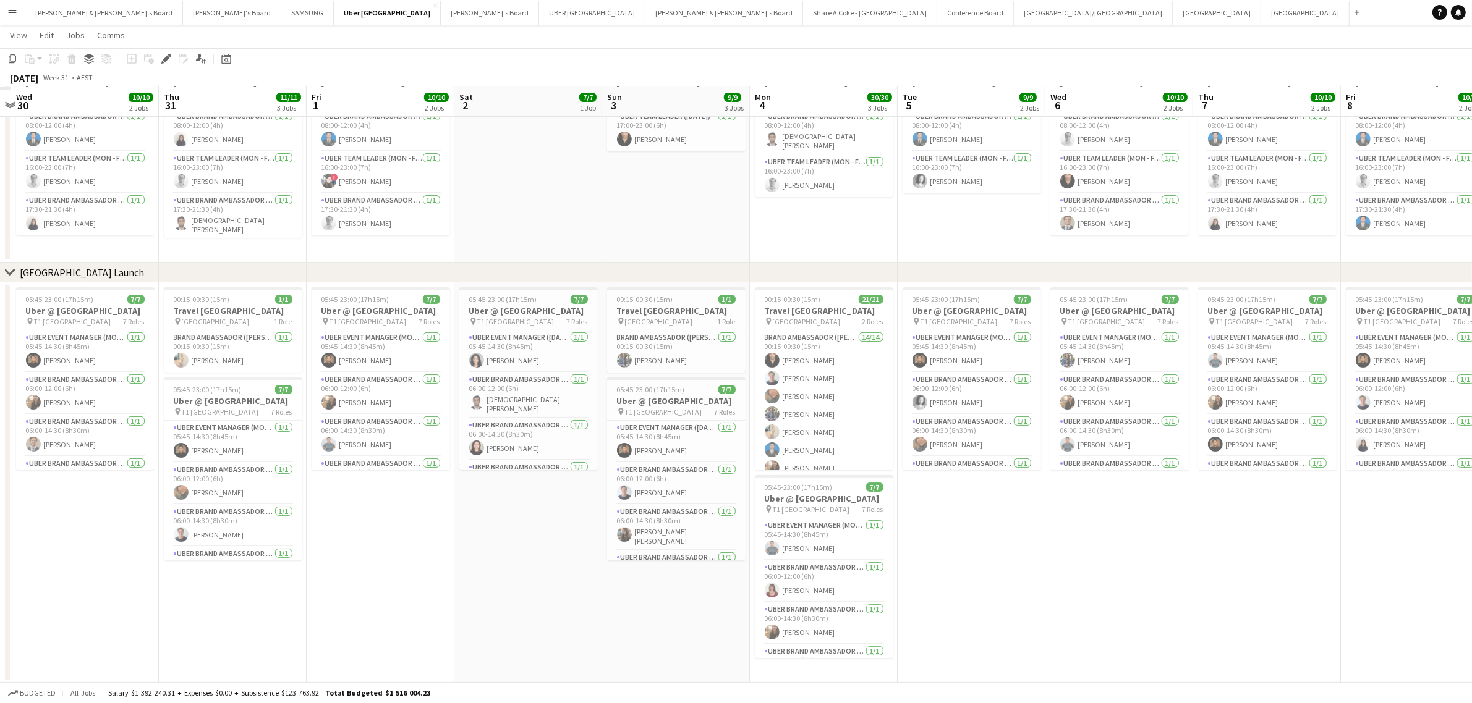
drag, startPoint x: 254, startPoint y: 613, endPoint x: 762, endPoint y: 598, distance: 508.3
click at [762, 598] on app-calendar-viewport "Mon 28 Tue 29 Wed 30 10/10 2 Jobs Thu 31 11/11 3 Jobs Fri 1 10/10 2 Jobs Sat 2 …" at bounding box center [736, 321] width 1472 height 723
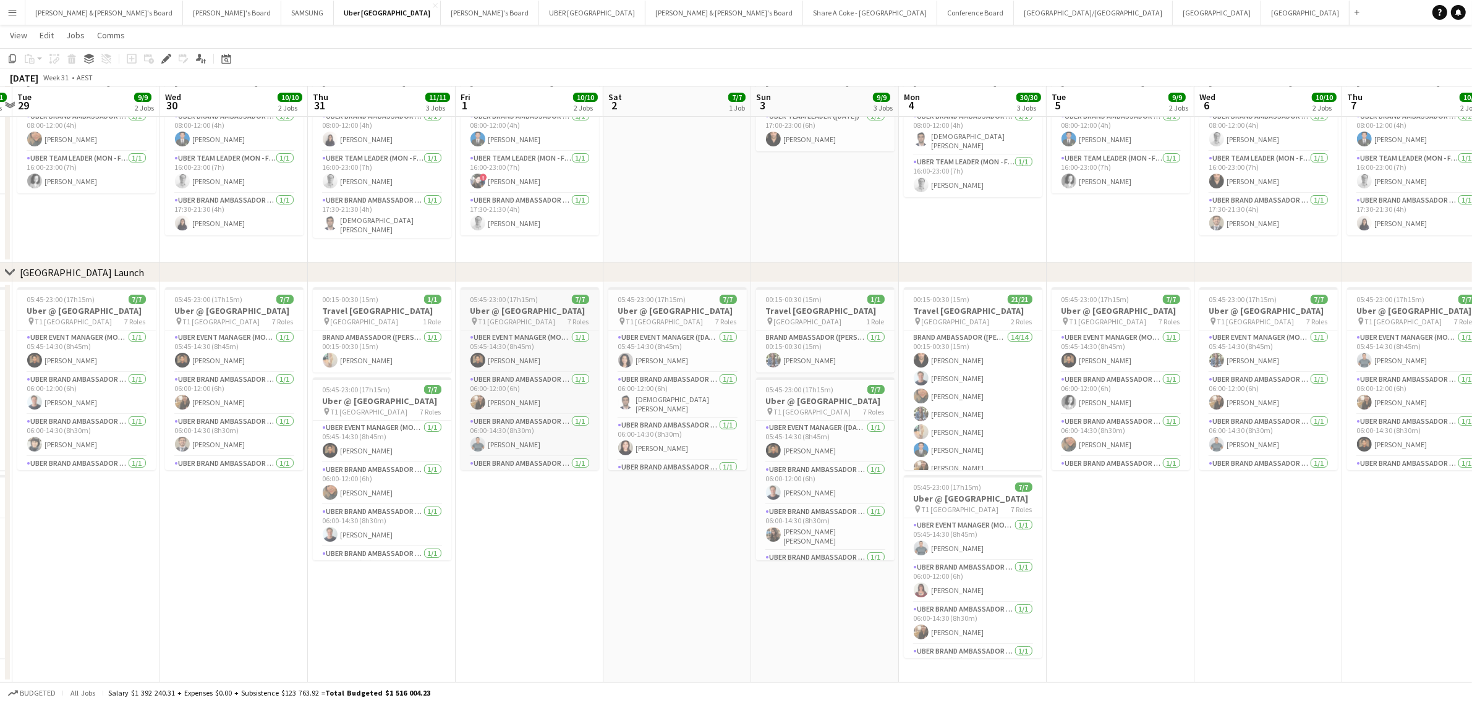
click at [517, 307] on h3 "Uber @ [GEOGRAPHIC_DATA]" at bounding box center [529, 310] width 138 height 11
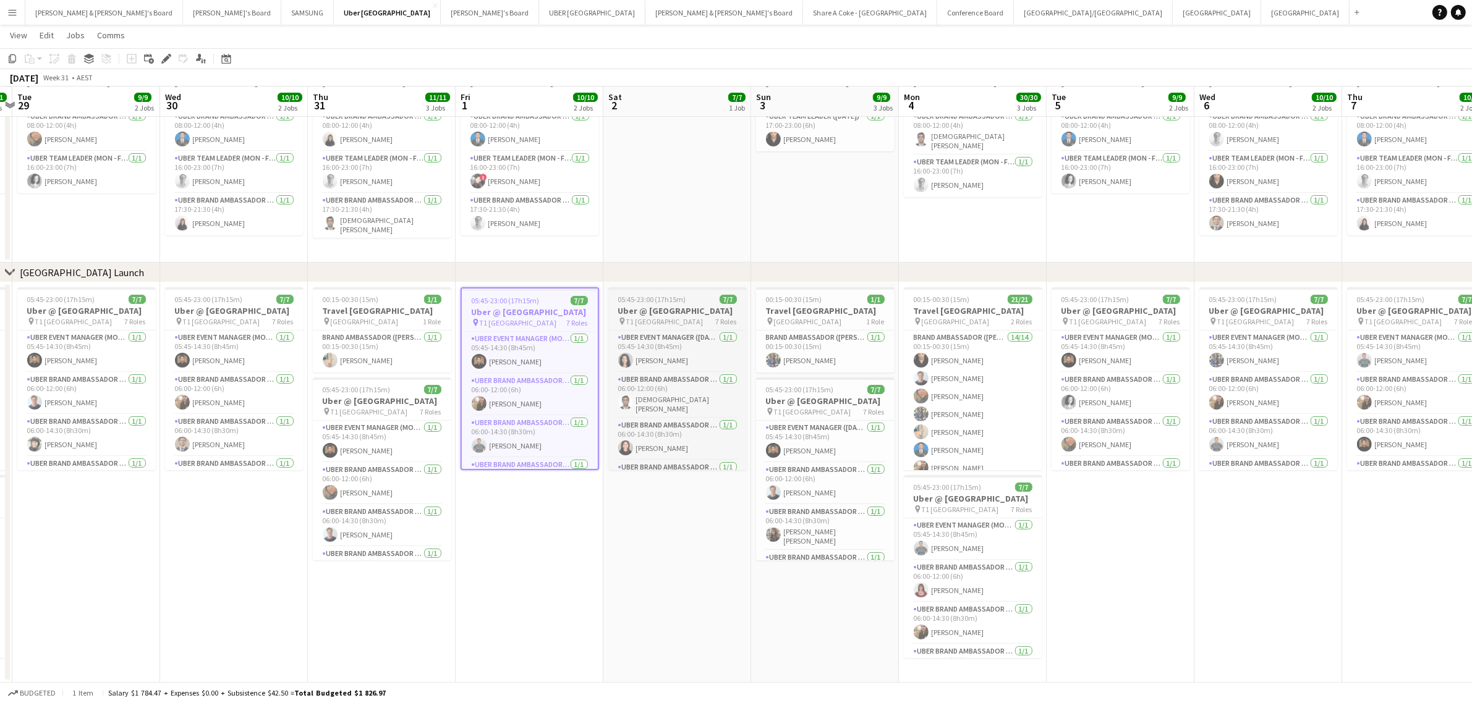
click at [666, 308] on h3 "Uber @ [GEOGRAPHIC_DATA]" at bounding box center [677, 310] width 138 height 11
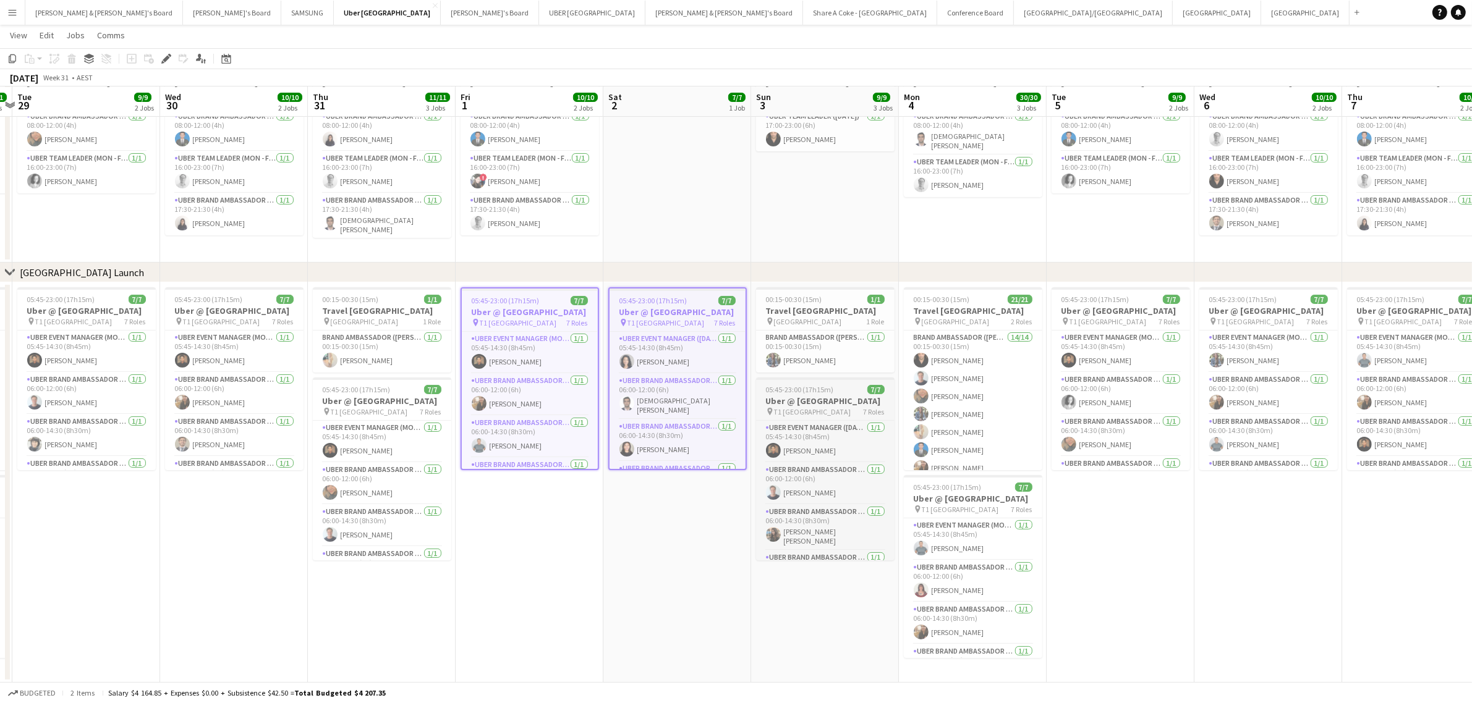
click at [768, 396] on h3 "Uber @ [GEOGRAPHIC_DATA]" at bounding box center [825, 401] width 138 height 11
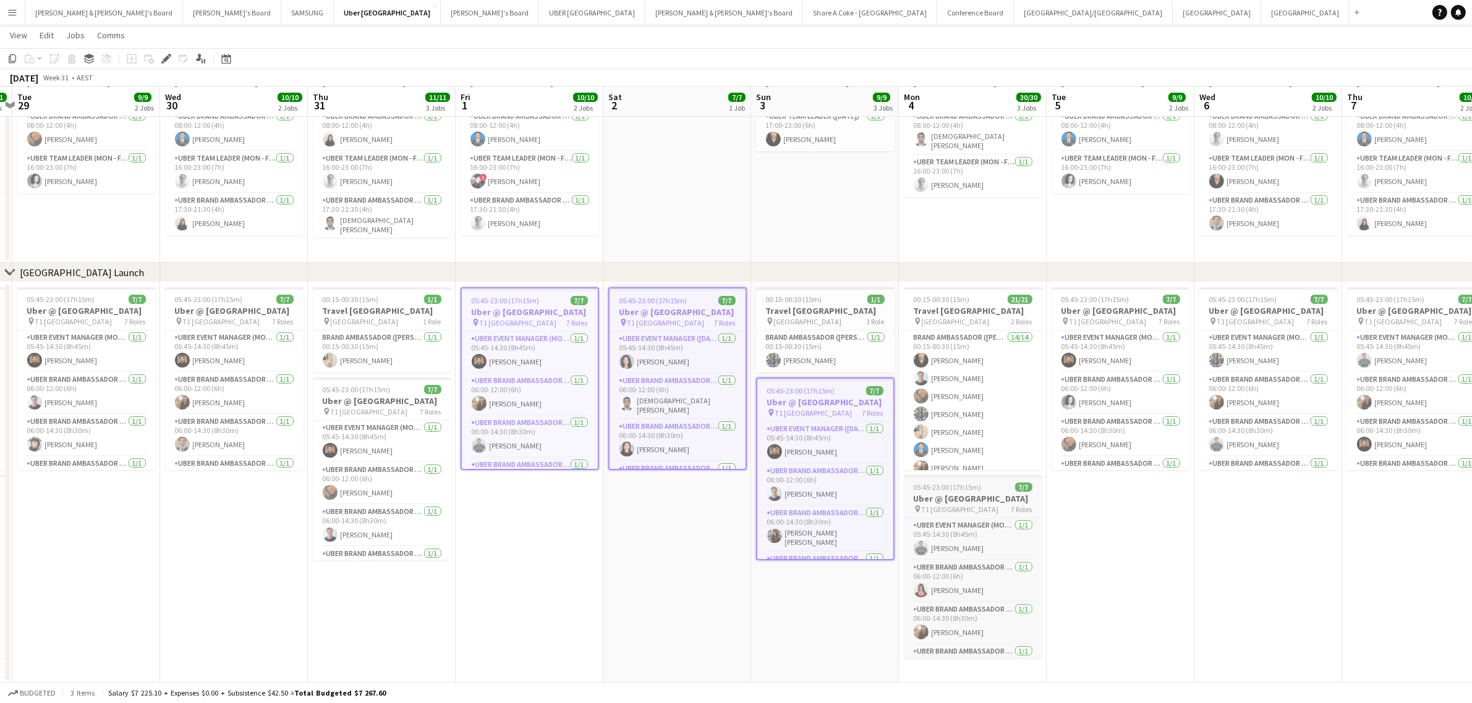
click at [972, 504] on h3 "Uber @ [GEOGRAPHIC_DATA]" at bounding box center [973, 498] width 138 height 11
click at [1091, 316] on h3 "Uber @ [GEOGRAPHIC_DATA]" at bounding box center [1120, 310] width 138 height 11
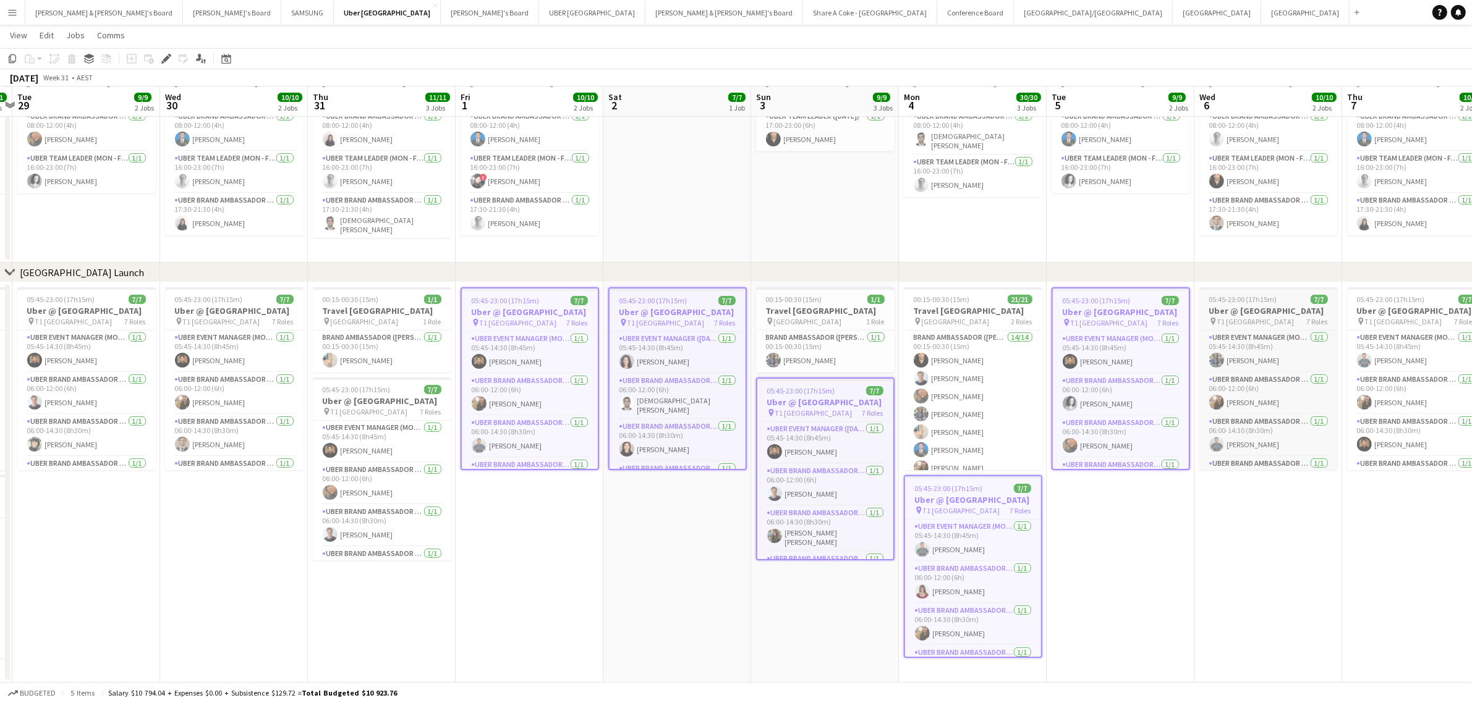
click at [1226, 316] on h3 "Uber @ [GEOGRAPHIC_DATA]" at bounding box center [1268, 310] width 138 height 11
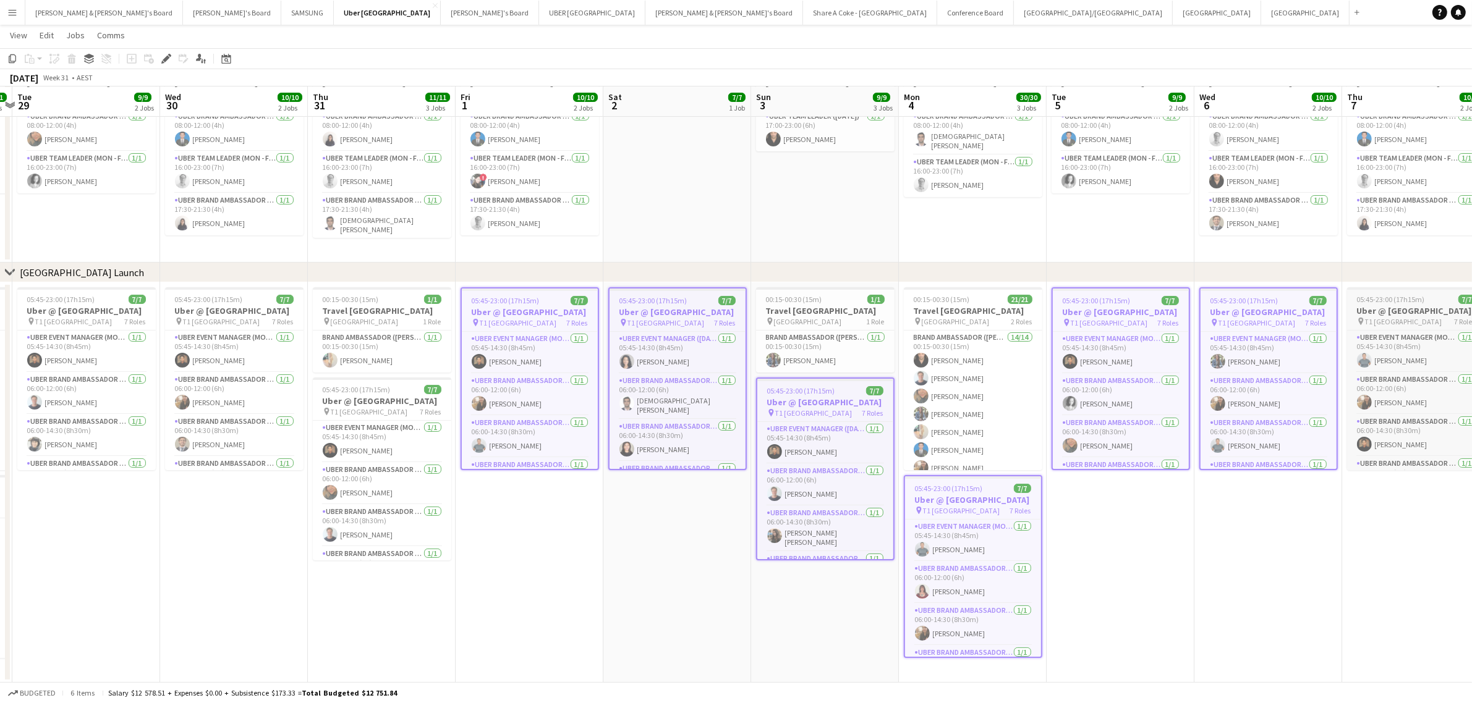
click at [1430, 326] on span "T1 [GEOGRAPHIC_DATA]" at bounding box center [1403, 321] width 77 height 9
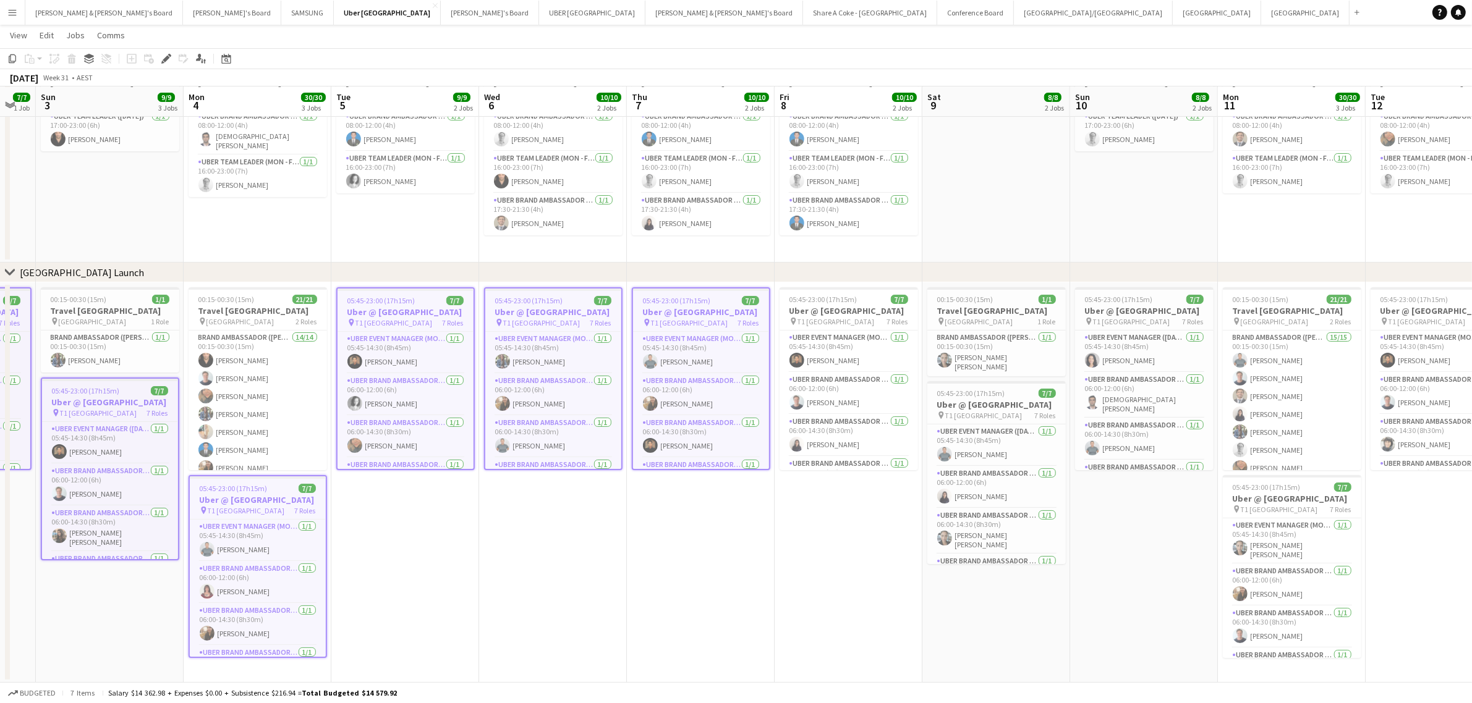
scroll to position [0, 433]
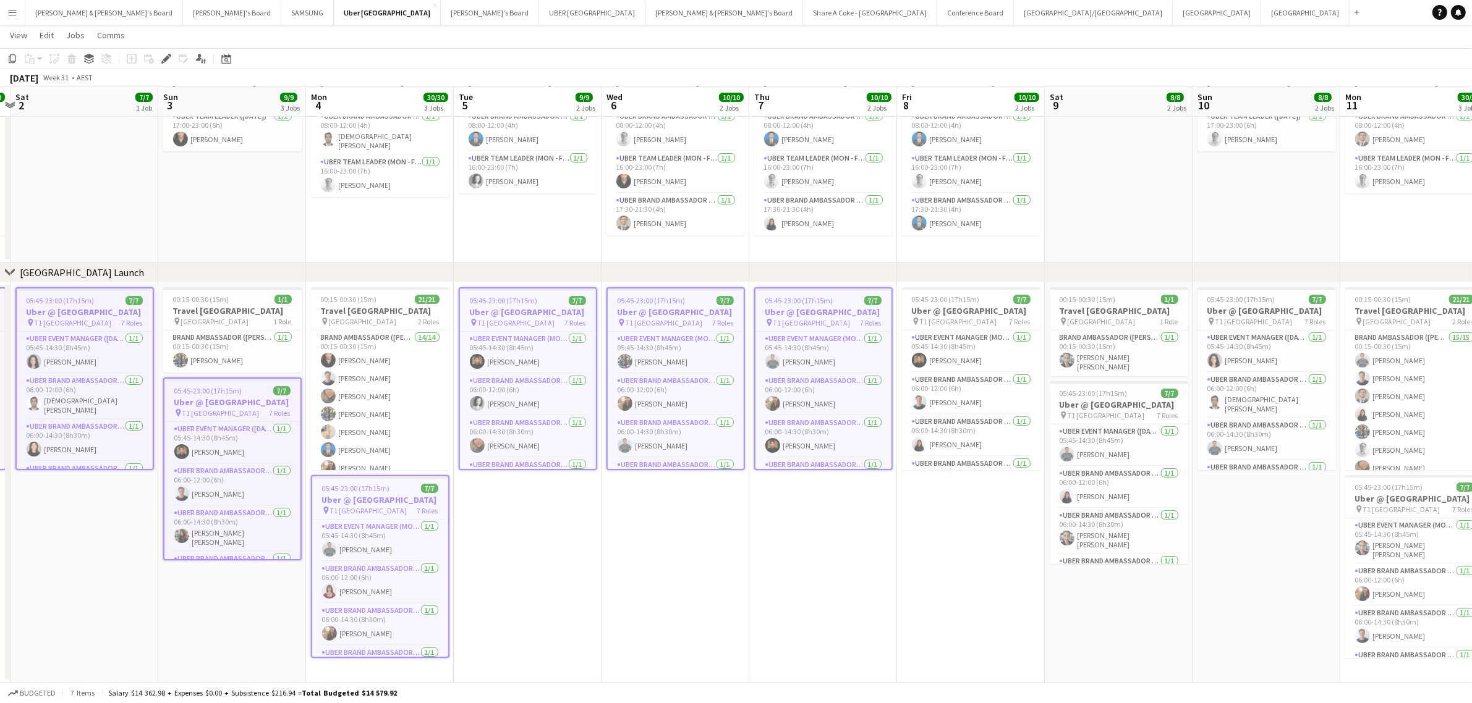
drag, startPoint x: 1355, startPoint y: 559, endPoint x: 468, endPoint y: 536, distance: 887.9
click at [468, 536] on app-calendar-viewport "Wed 30 10/10 2 Jobs Thu 31 11/11 3 Jobs Fri 1 10/10 2 Jobs Sat 2 7/7 1 Job Sun …" at bounding box center [736, 321] width 1472 height 723
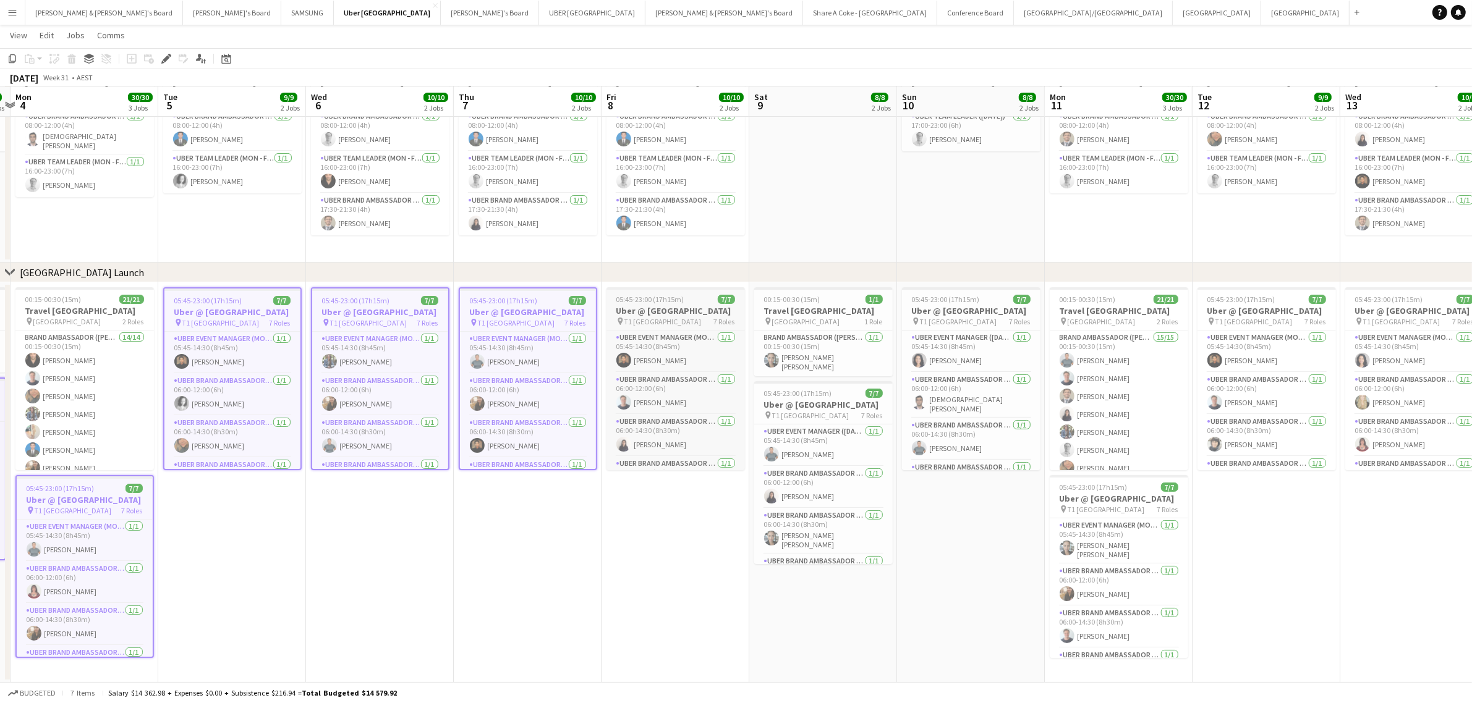
click at [647, 316] on h3 "Uber @ [GEOGRAPHIC_DATA]" at bounding box center [675, 310] width 138 height 11
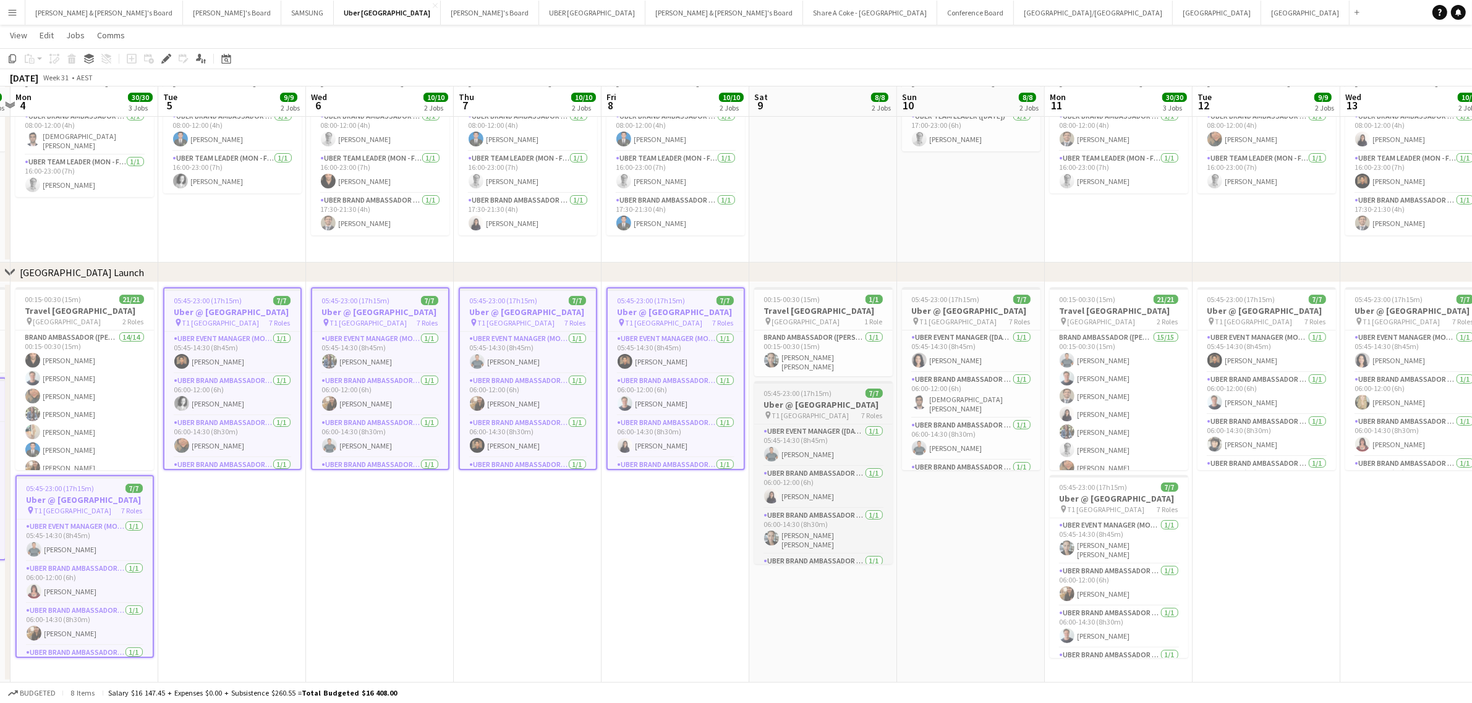
click at [799, 409] on h3 "Uber @ [GEOGRAPHIC_DATA]" at bounding box center [823, 404] width 138 height 11
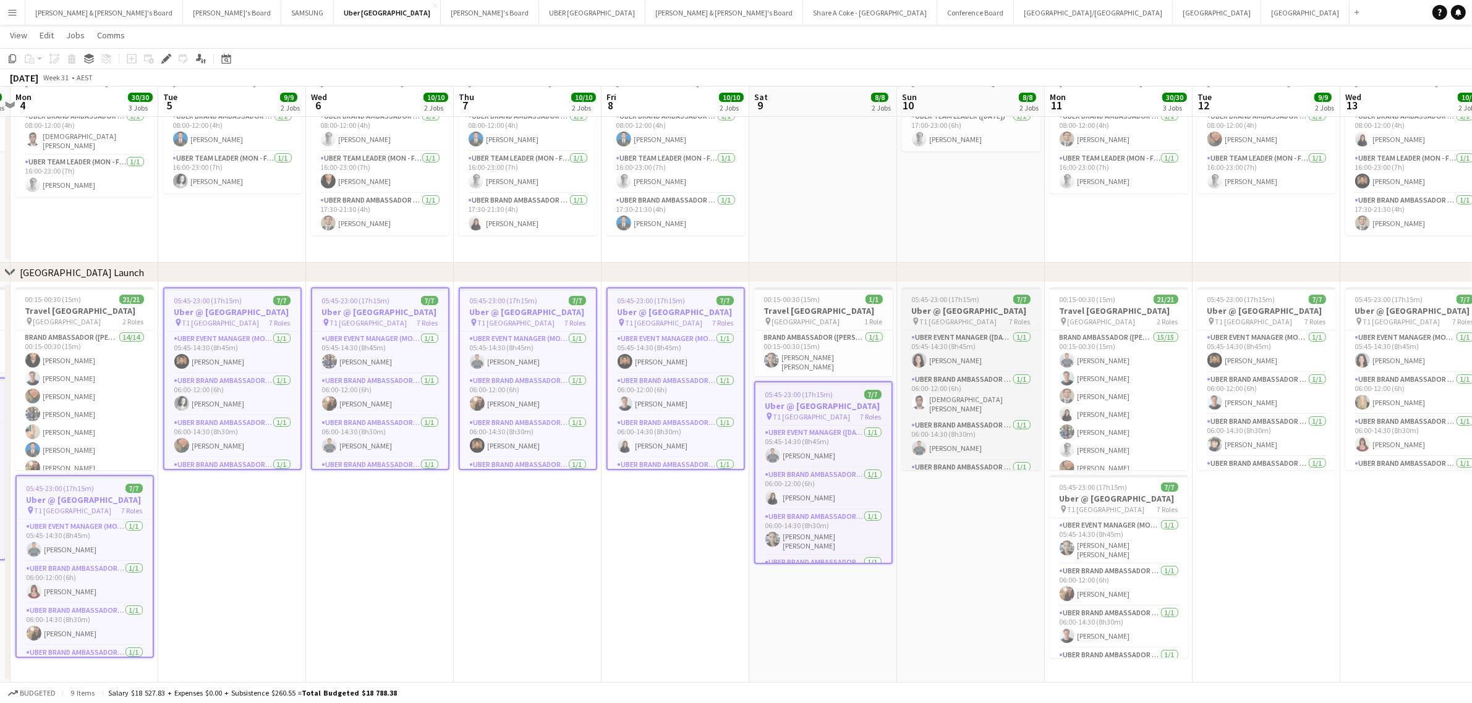
click at [949, 316] on h3 "Uber @ [GEOGRAPHIC_DATA]" at bounding box center [971, 310] width 138 height 11
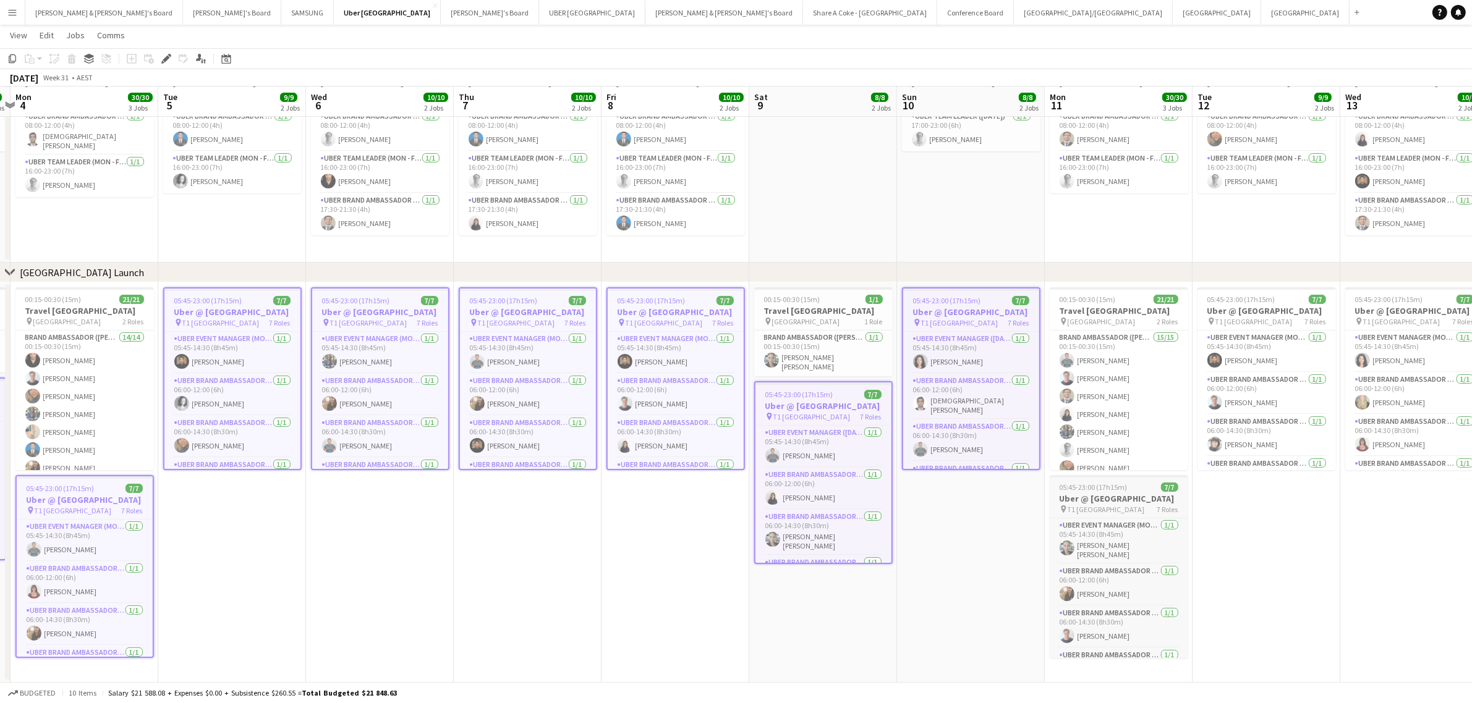
click at [1120, 490] on span "05:45-23:00 (17h15m)" at bounding box center [1093, 487] width 68 height 9
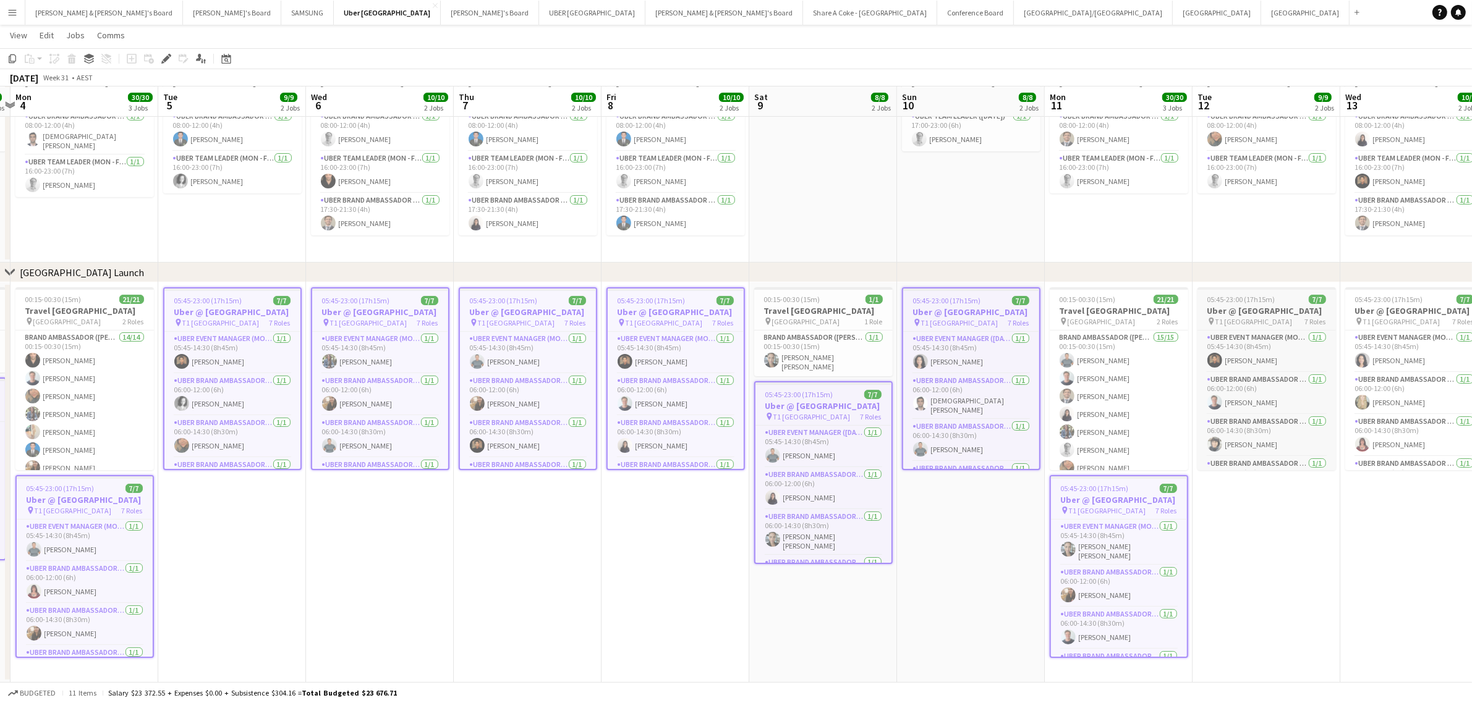
click at [1267, 310] on h3 "Uber @ [GEOGRAPHIC_DATA]" at bounding box center [1266, 310] width 138 height 11
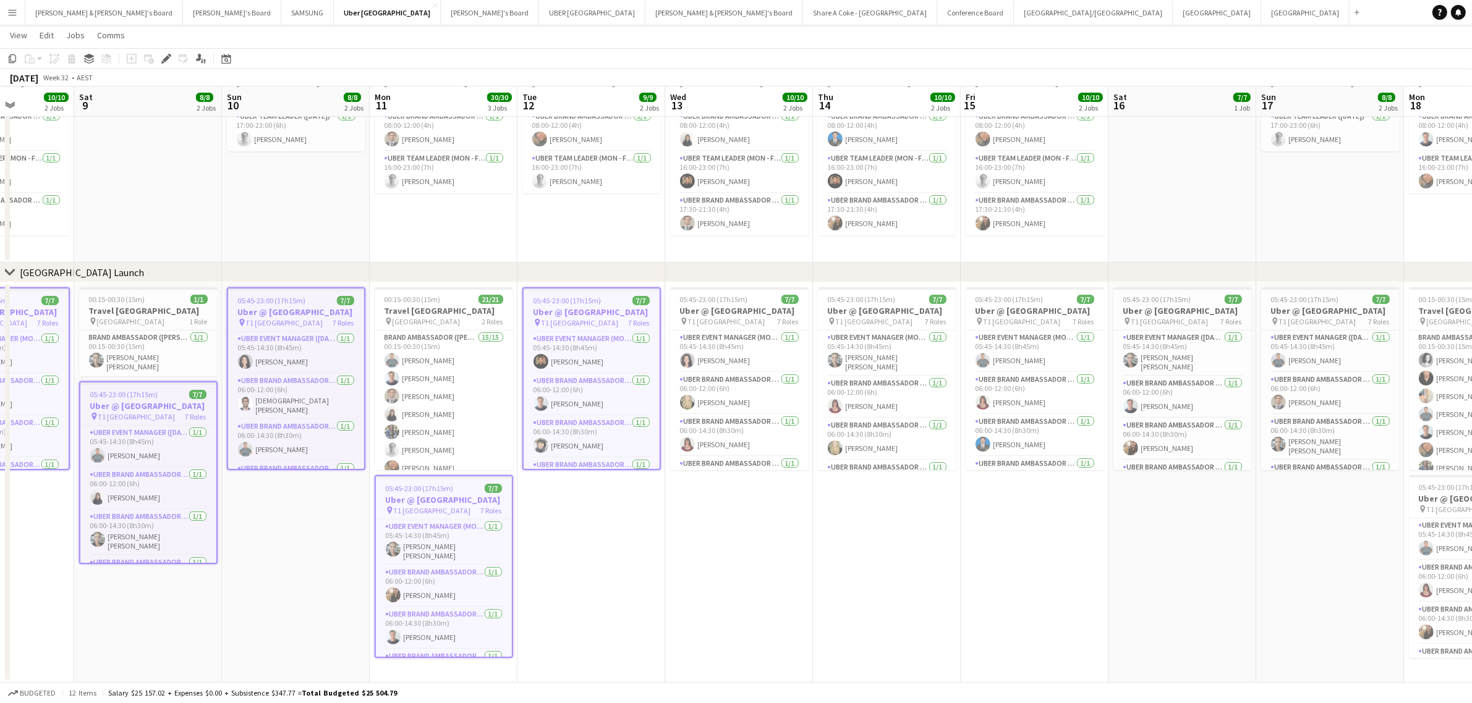
drag, startPoint x: 1323, startPoint y: 582, endPoint x: 493, endPoint y: 581, distance: 830.7
click at [493, 581] on app-calendar-viewport "Wed 6 10/10 2 Jobs Thu 7 10/10 2 Jobs Fri 8 10/10 2 Jobs Sat 9 8/8 2 Jobs Sun 1…" at bounding box center [736, 321] width 1472 height 723
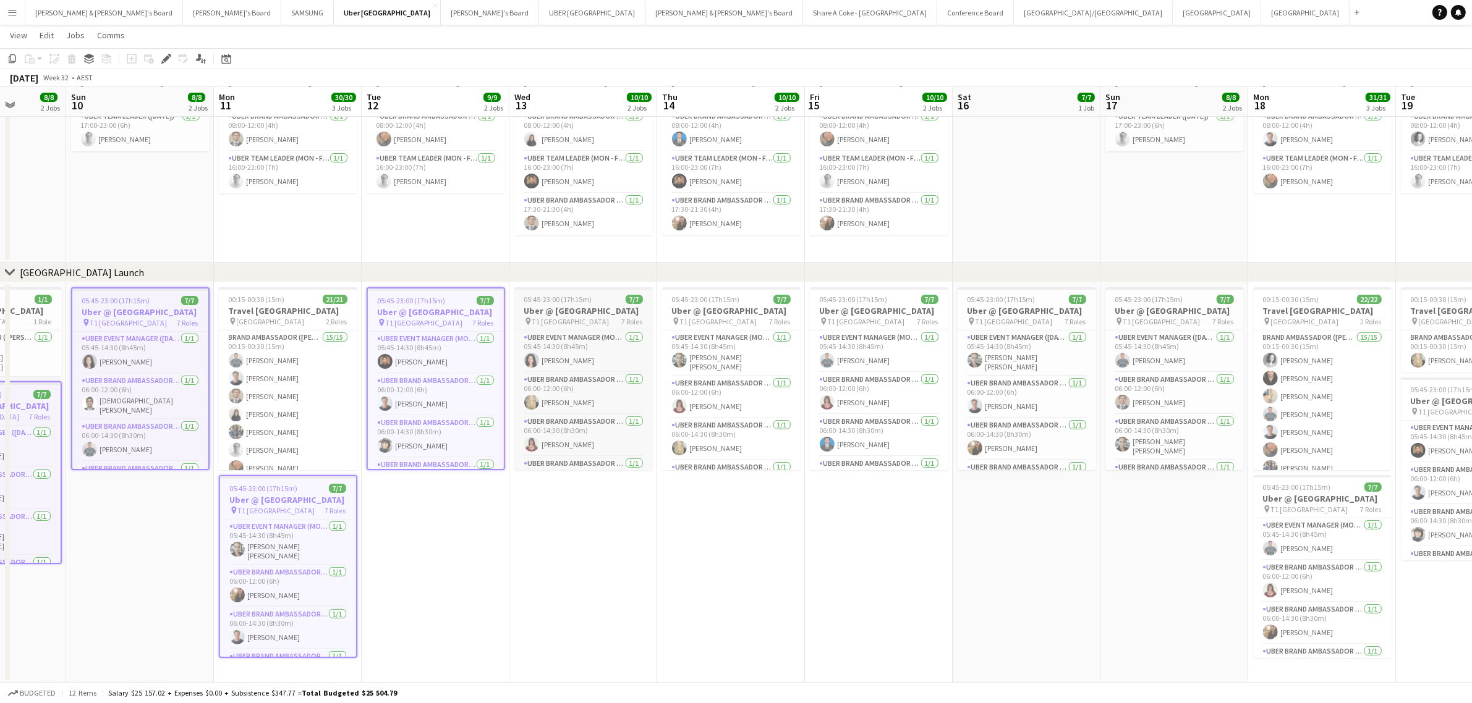
click at [600, 316] on h3 "Uber @ [GEOGRAPHIC_DATA]" at bounding box center [583, 310] width 138 height 11
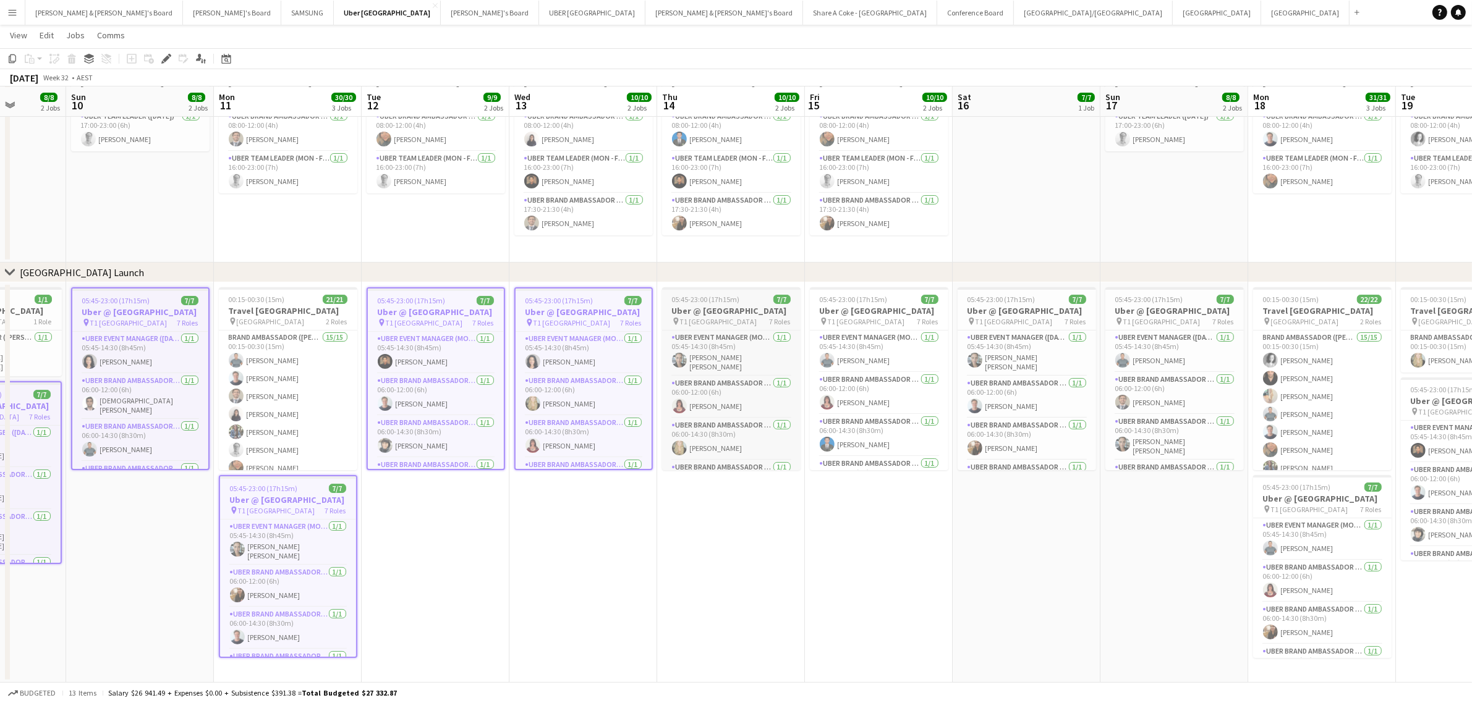
click at [711, 316] on h3 "Uber @ [GEOGRAPHIC_DATA]" at bounding box center [731, 310] width 138 height 11
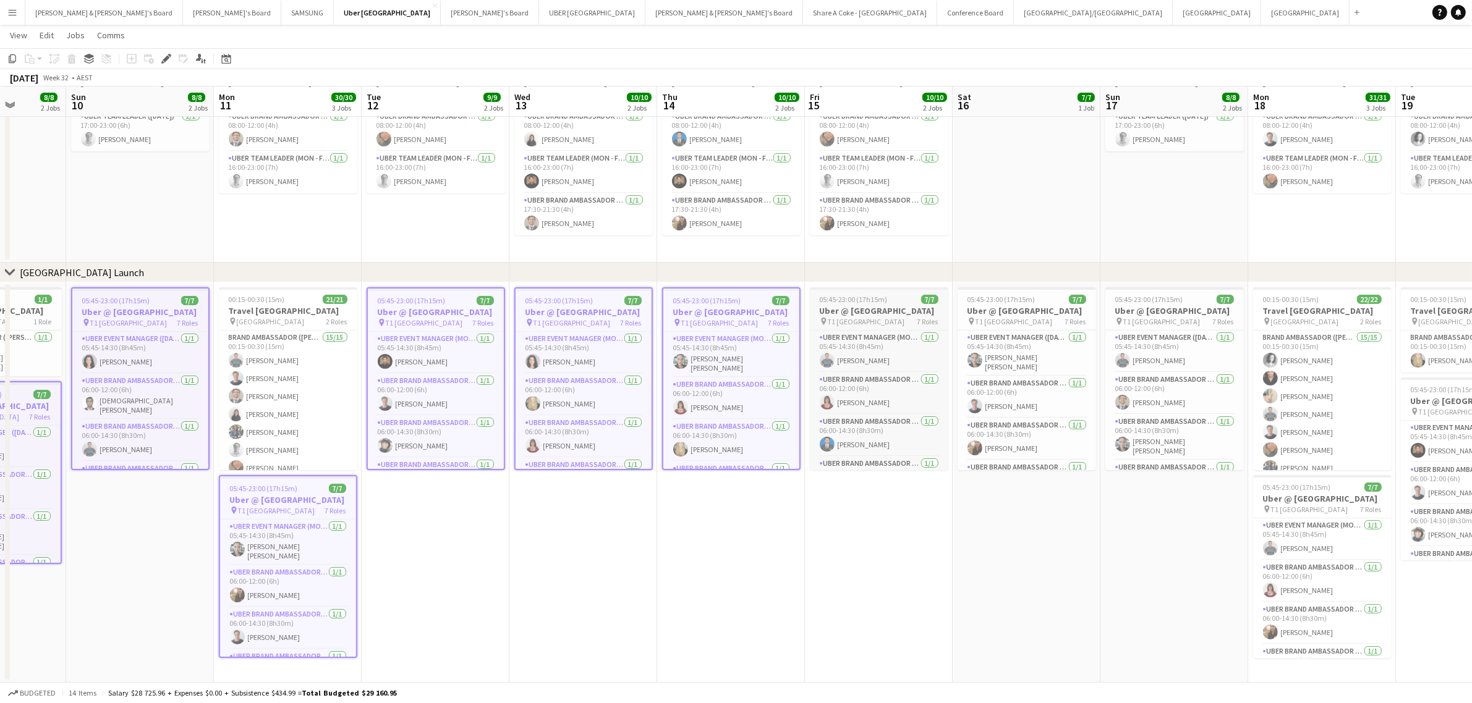
click at [884, 326] on span "T1 [GEOGRAPHIC_DATA]" at bounding box center [866, 321] width 77 height 9
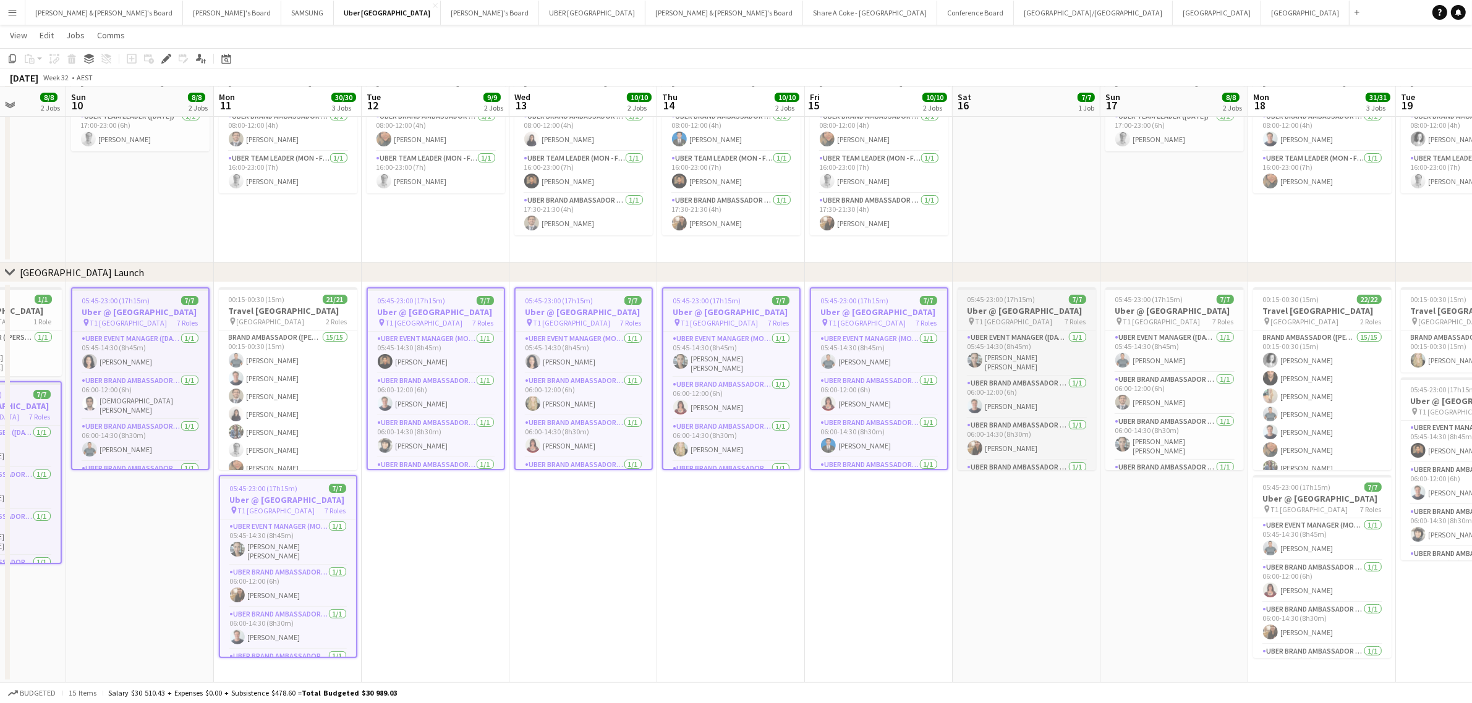
click at [996, 316] on h3 "Uber @ [GEOGRAPHIC_DATA]" at bounding box center [1026, 310] width 138 height 11
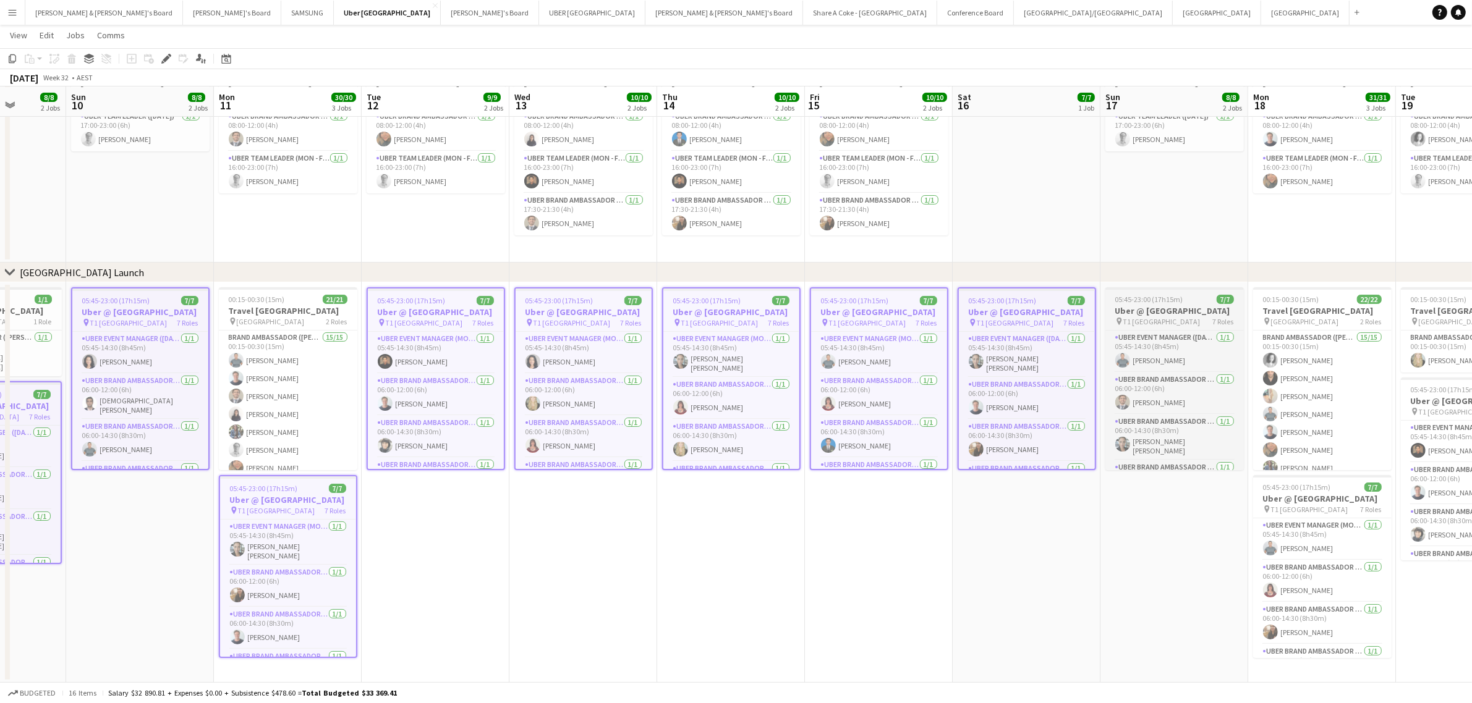
drag, startPoint x: 1141, startPoint y: 311, endPoint x: 1163, endPoint y: 329, distance: 28.1
click at [1143, 311] on h3 "Uber @ [GEOGRAPHIC_DATA]" at bounding box center [1174, 310] width 138 height 11
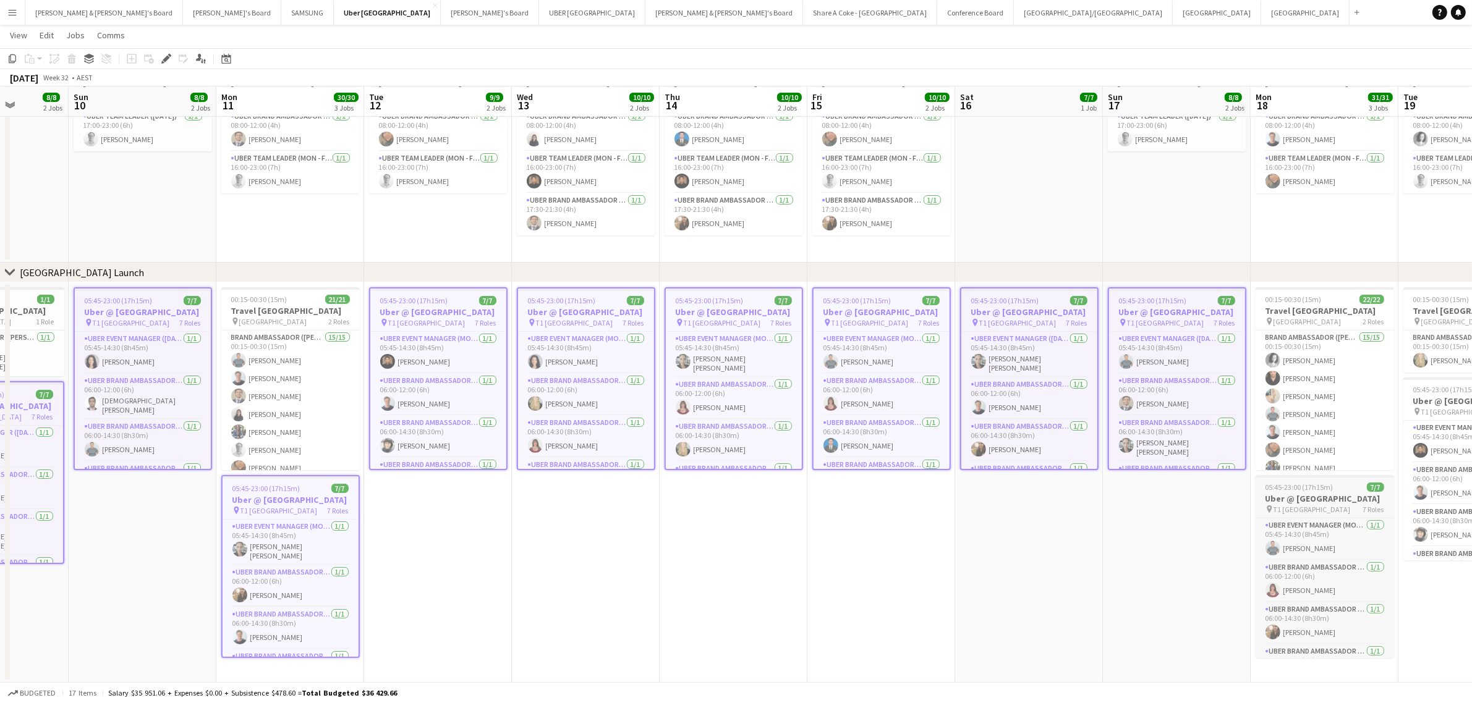
click at [1326, 504] on h3 "Uber @ [GEOGRAPHIC_DATA]" at bounding box center [1324, 498] width 138 height 11
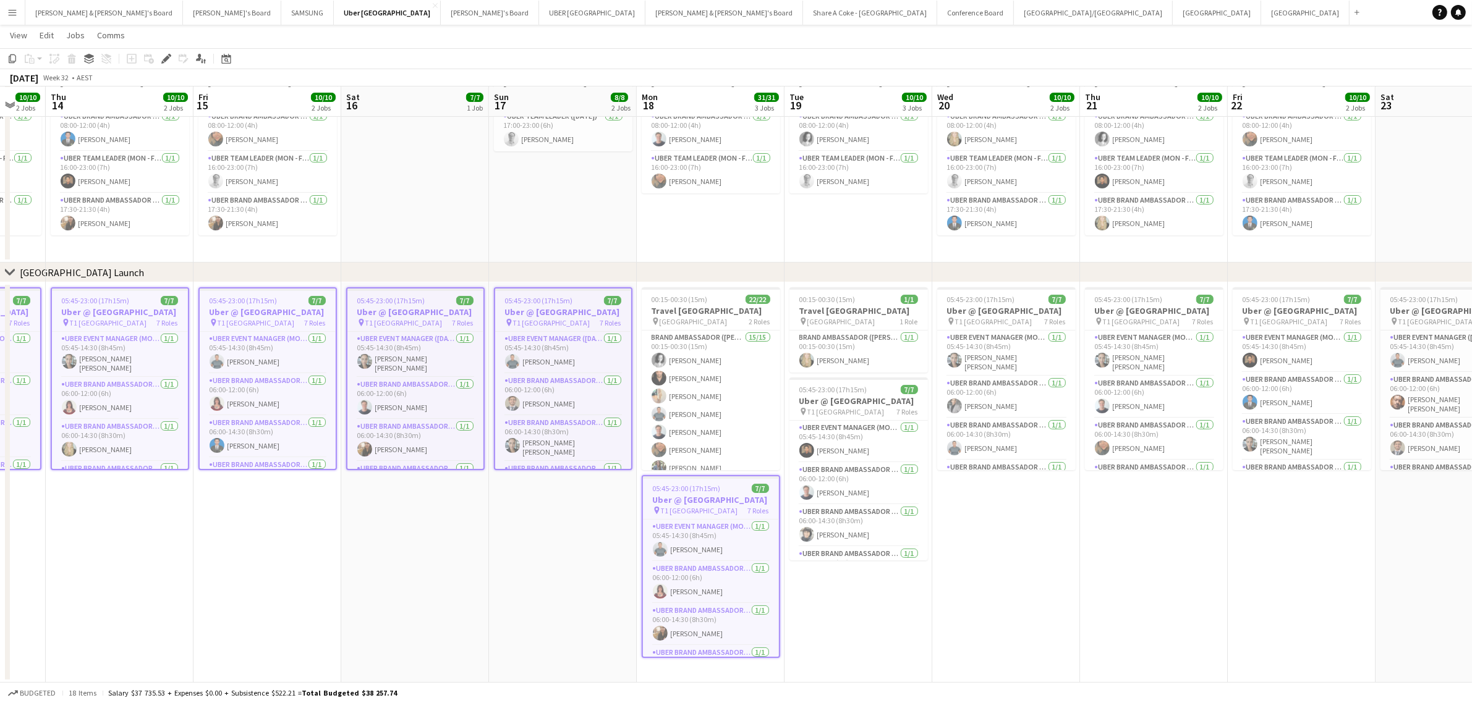
scroll to position [0, 427]
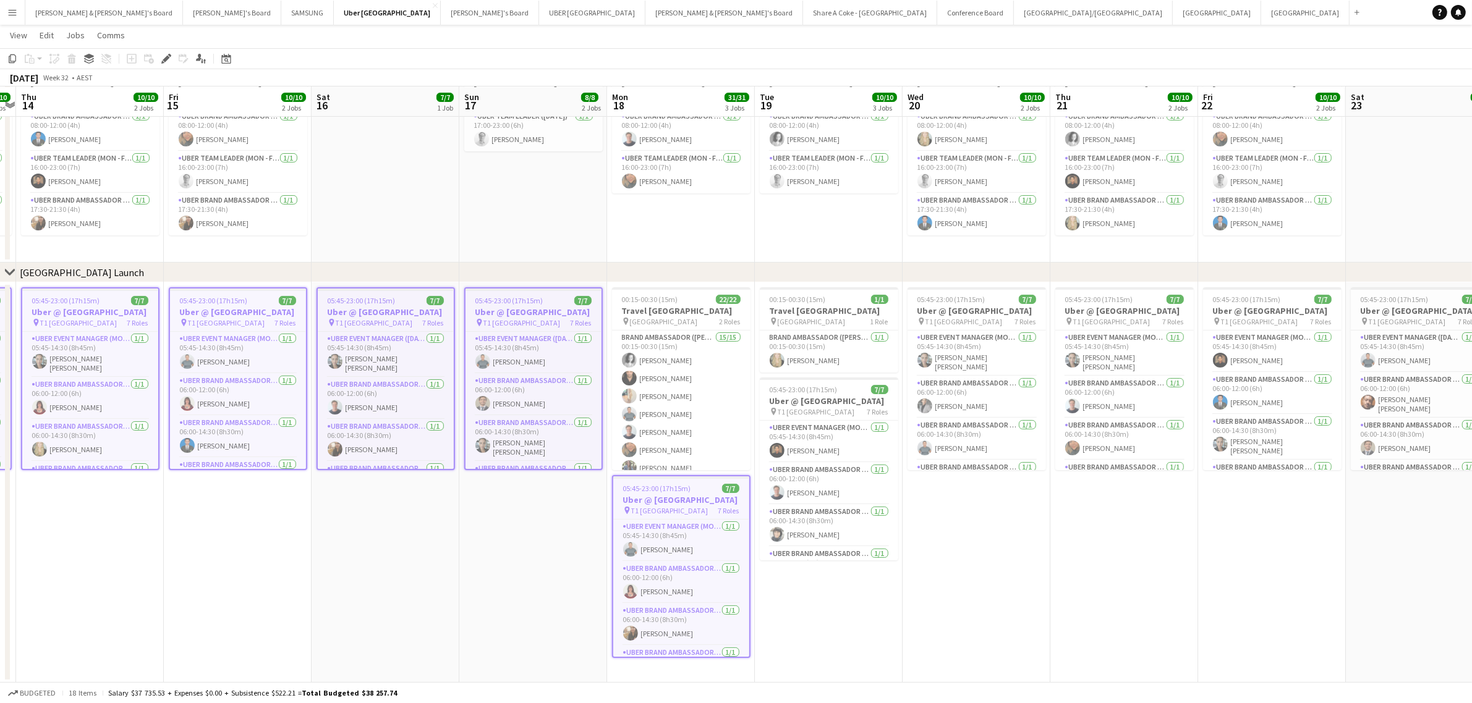
drag, startPoint x: 1153, startPoint y: 557, endPoint x: 510, endPoint y: 483, distance: 647.6
click at [510, 483] on app-calendar-viewport "Mon 11 30/30 3 Jobs Tue 12 9/9 2 Jobs Wed 13 10/10 2 Jobs Thu 14 10/10 2 Jobs F…" at bounding box center [736, 321] width 1472 height 723
click at [811, 403] on h3 "Uber @ [GEOGRAPHIC_DATA]" at bounding box center [829, 401] width 138 height 11
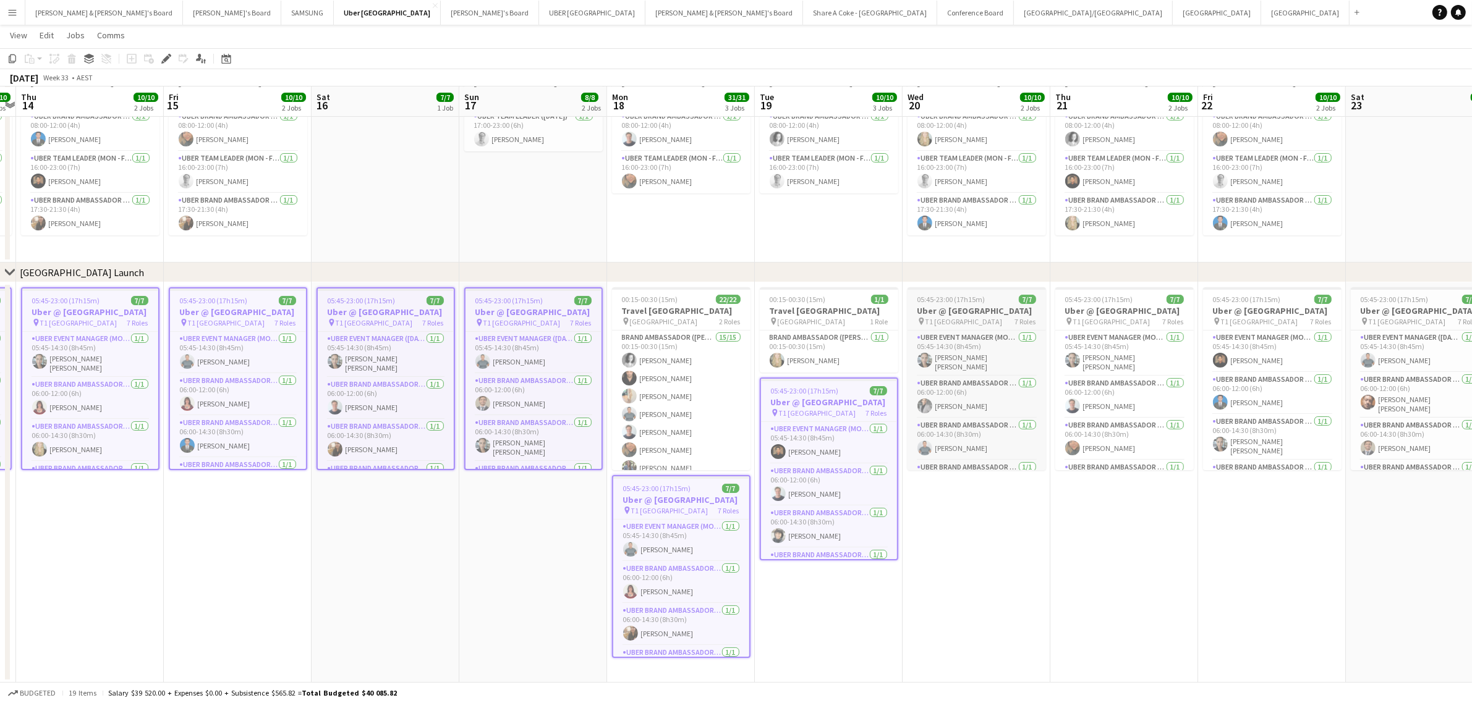
click at [969, 305] on h3 "Uber @ [GEOGRAPHIC_DATA]" at bounding box center [976, 310] width 138 height 11
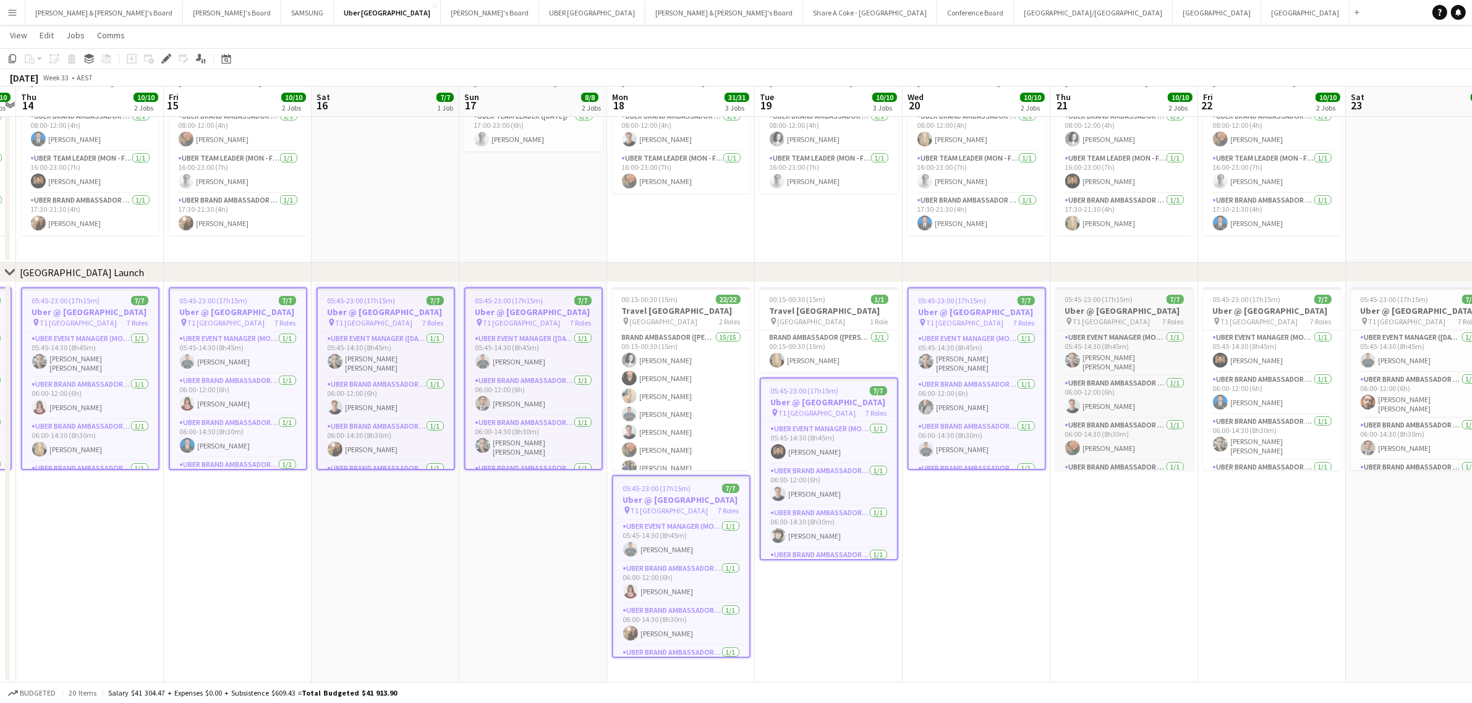
click at [1120, 316] on h3 "Uber @ [GEOGRAPHIC_DATA]" at bounding box center [1124, 310] width 138 height 11
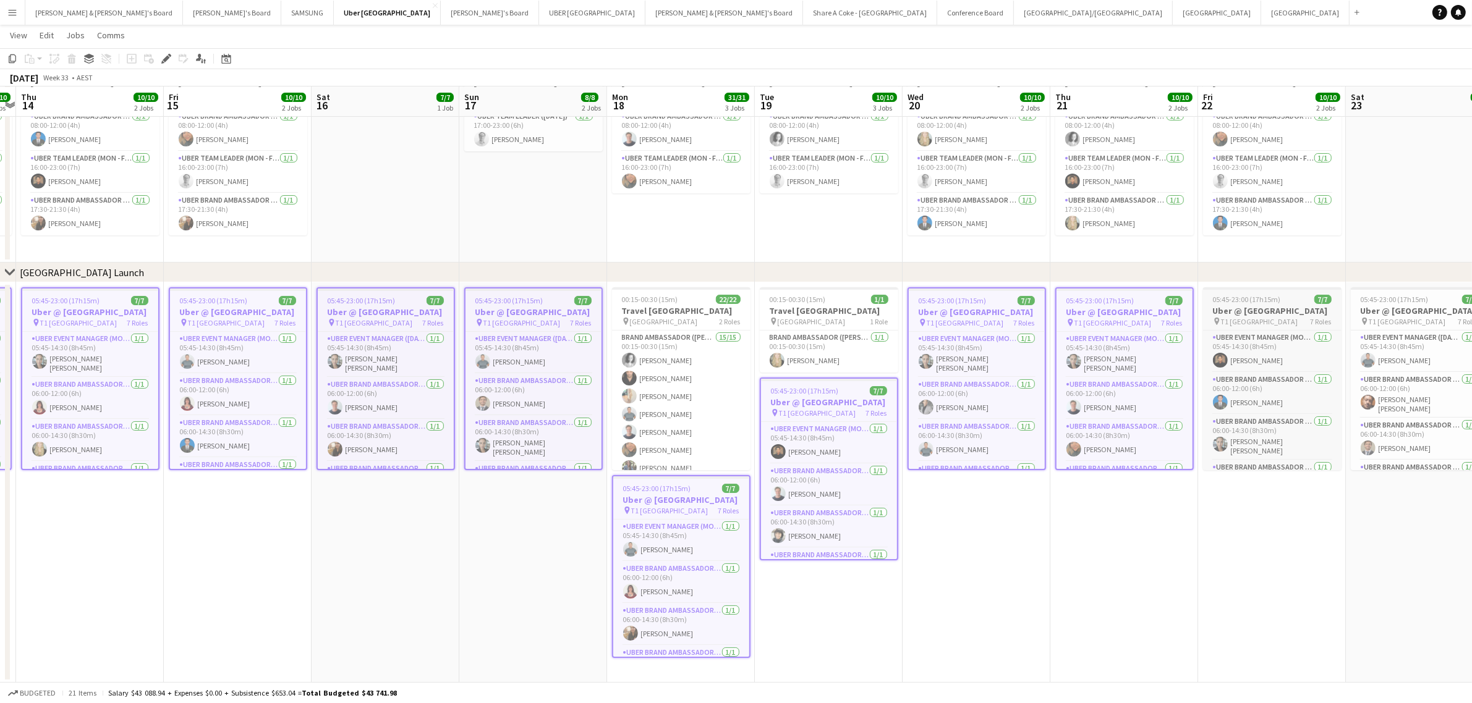
click at [1255, 316] on h3 "Uber @ [GEOGRAPHIC_DATA]" at bounding box center [1272, 310] width 138 height 11
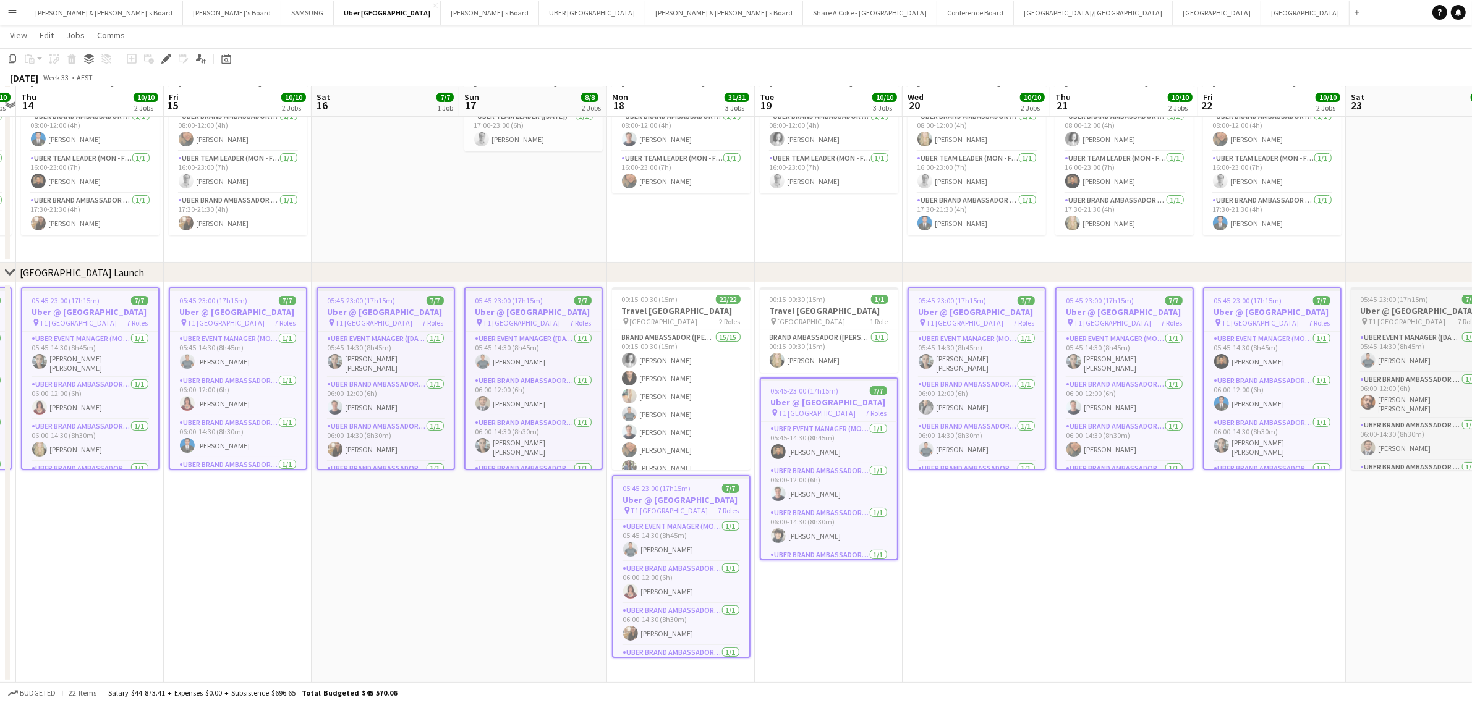
click at [1397, 313] on h3 "Uber @ [GEOGRAPHIC_DATA]" at bounding box center [1420, 310] width 138 height 11
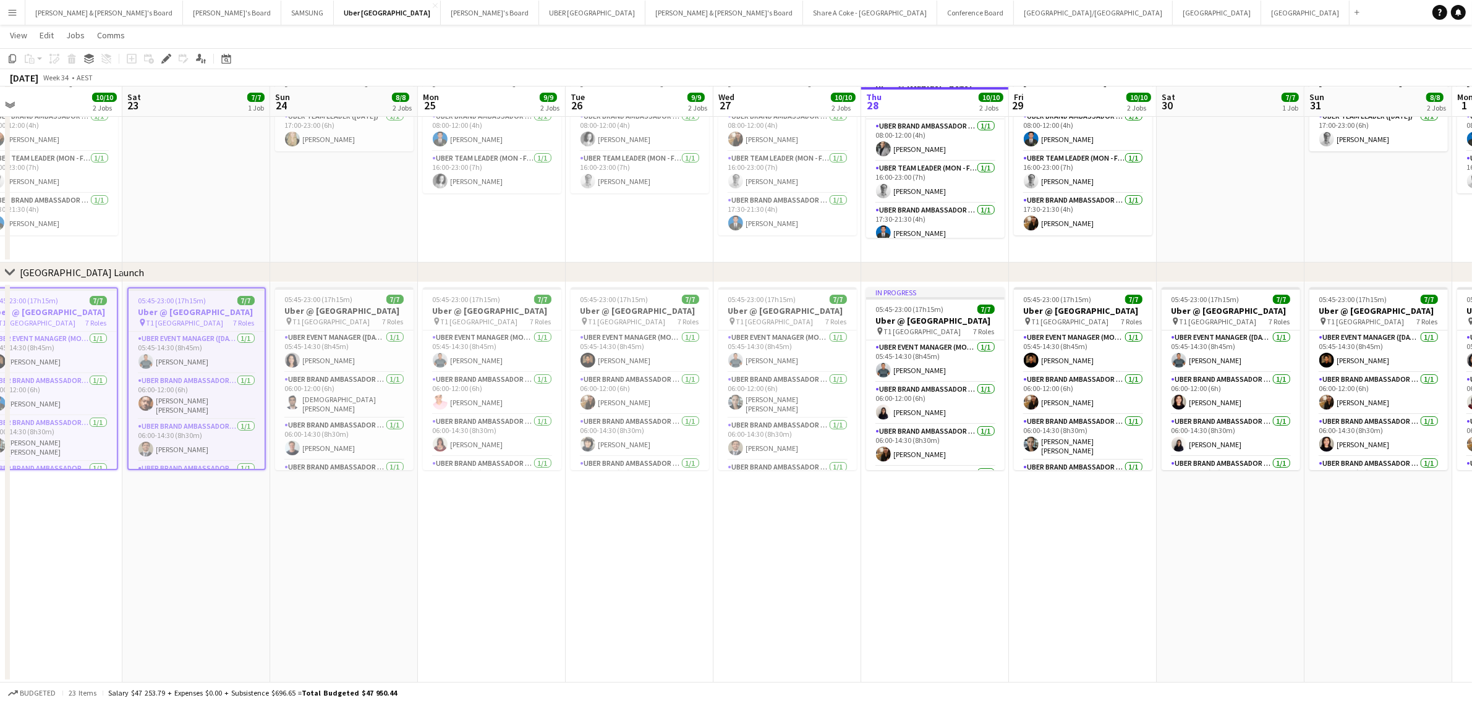
scroll to position [0, 350]
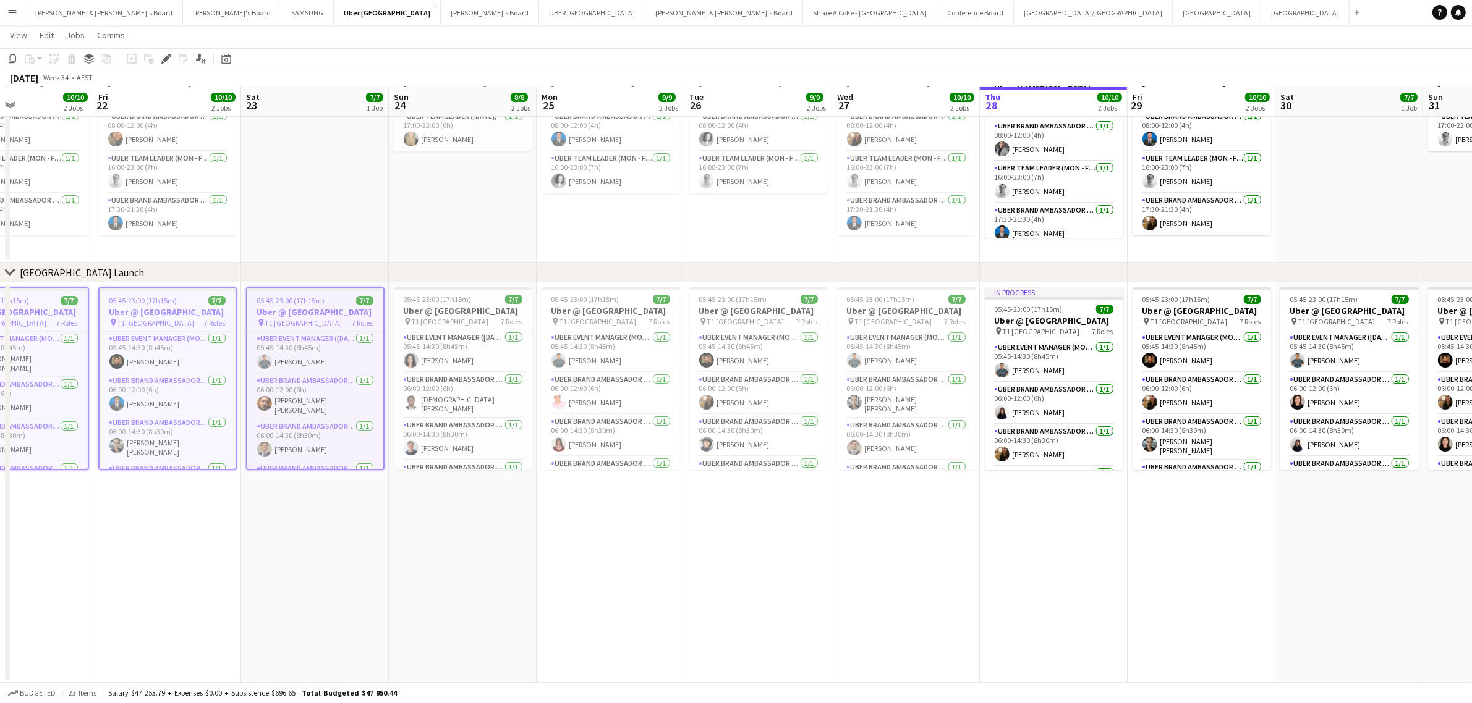
drag, startPoint x: 1349, startPoint y: 533, endPoint x: 245, endPoint y: 509, distance: 1104.8
click at [245, 509] on app-calendar-viewport "Tue 19 10/10 3 Jobs Wed 20 10/10 2 Jobs Thu 21 10/10 2 Jobs Fri 22 10/10 2 Jobs…" at bounding box center [736, 321] width 1472 height 723
click at [462, 316] on h3 "Uber @ [GEOGRAPHIC_DATA]" at bounding box center [463, 310] width 138 height 11
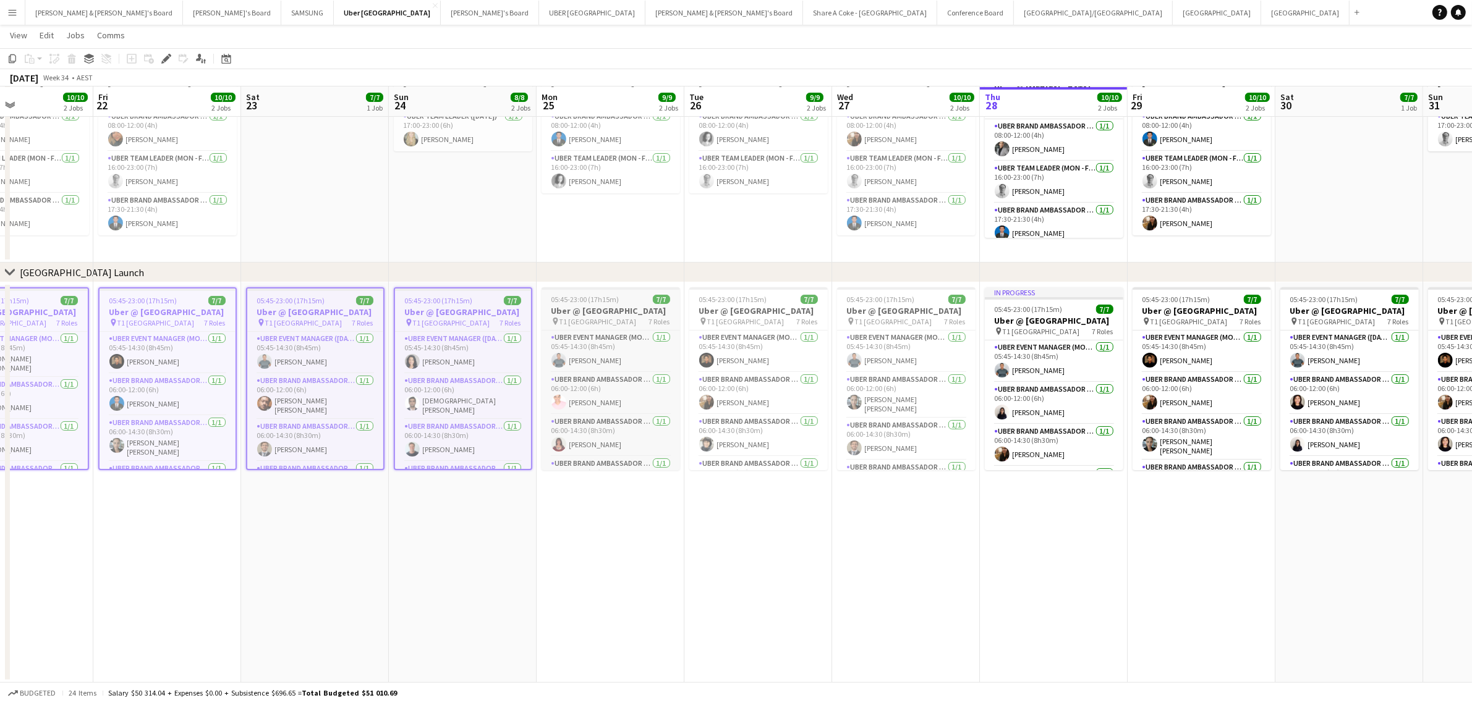
click at [634, 316] on h3 "Uber @ [GEOGRAPHIC_DATA]" at bounding box center [610, 310] width 138 height 11
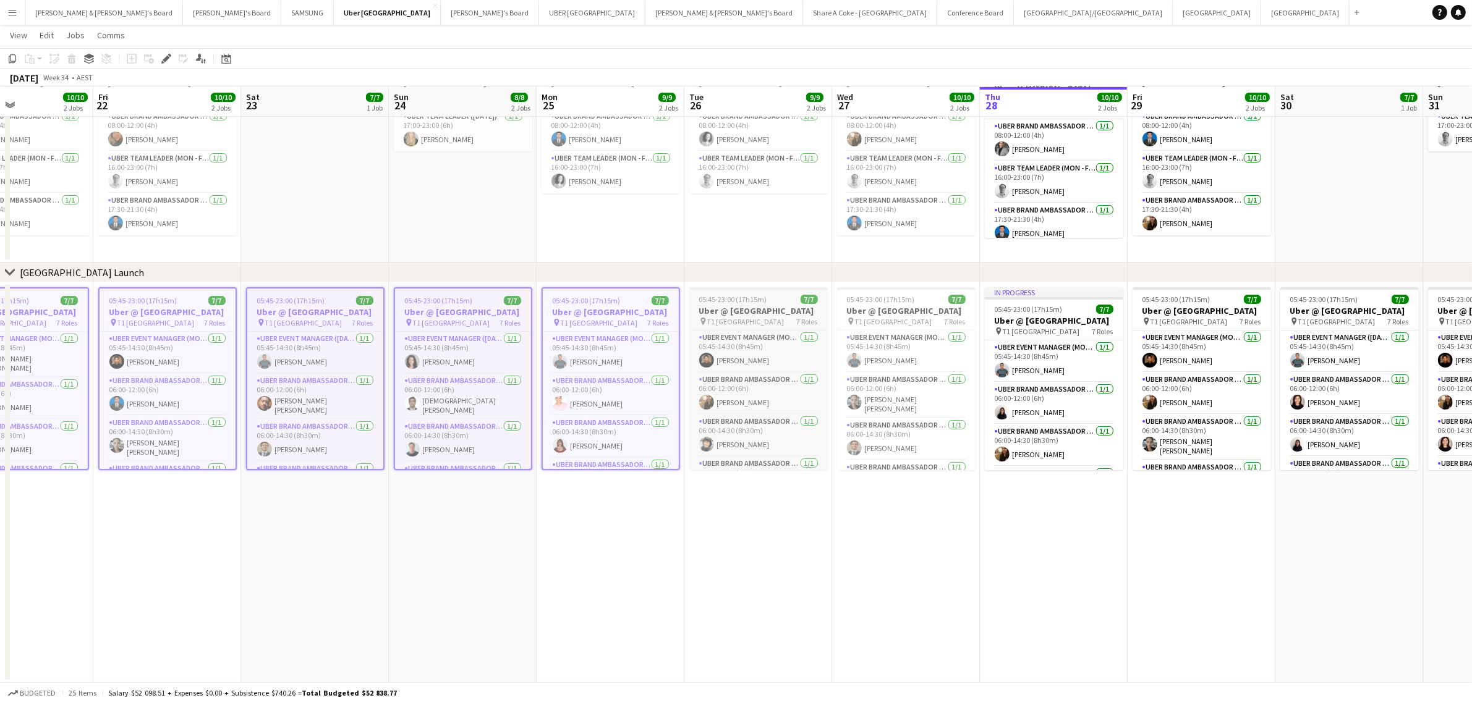
click at [773, 316] on h3 "Uber @ [GEOGRAPHIC_DATA]" at bounding box center [758, 310] width 138 height 11
click at [918, 316] on h3 "Uber @ [GEOGRAPHIC_DATA]" at bounding box center [906, 310] width 138 height 11
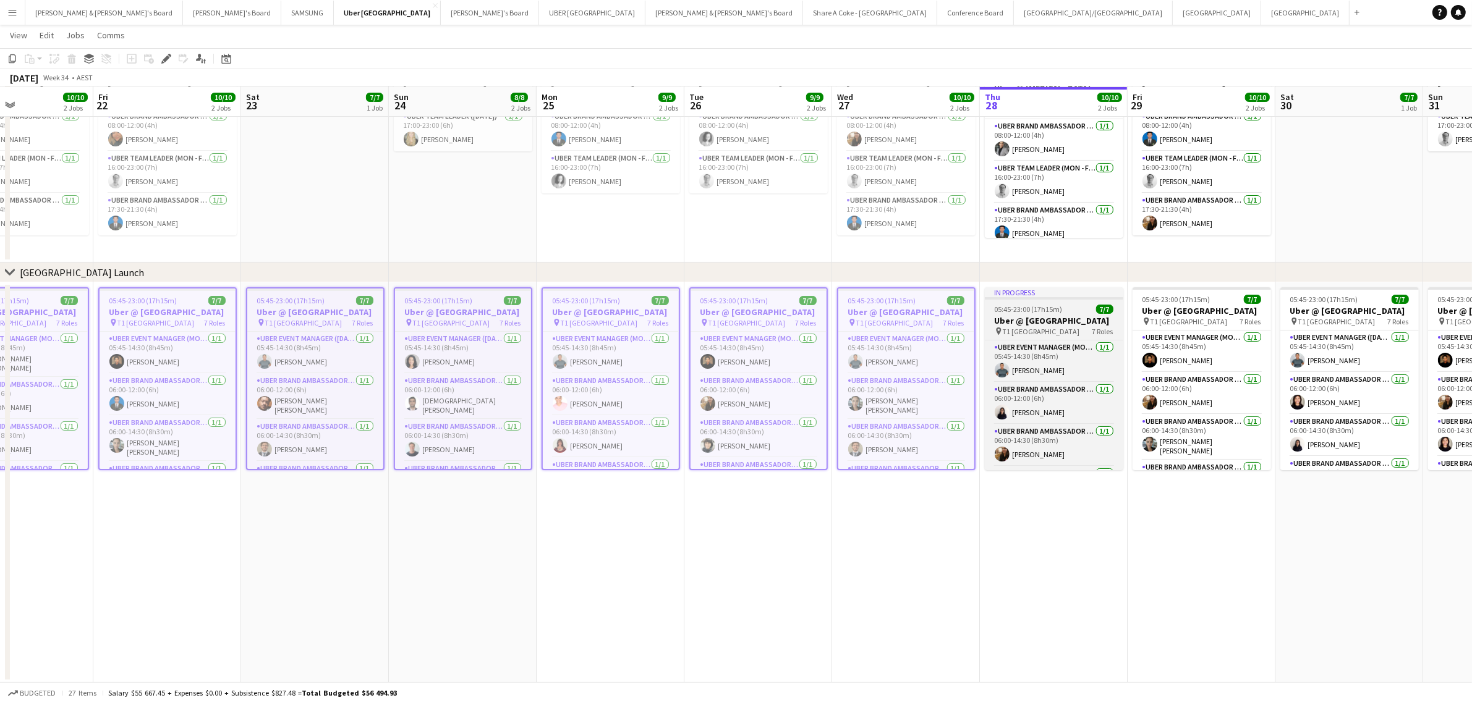
drag, startPoint x: 1033, startPoint y: 323, endPoint x: 1071, endPoint y: 328, distance: 38.6
click at [1033, 323] on h3 "Uber @ [GEOGRAPHIC_DATA]" at bounding box center [1054, 320] width 138 height 11
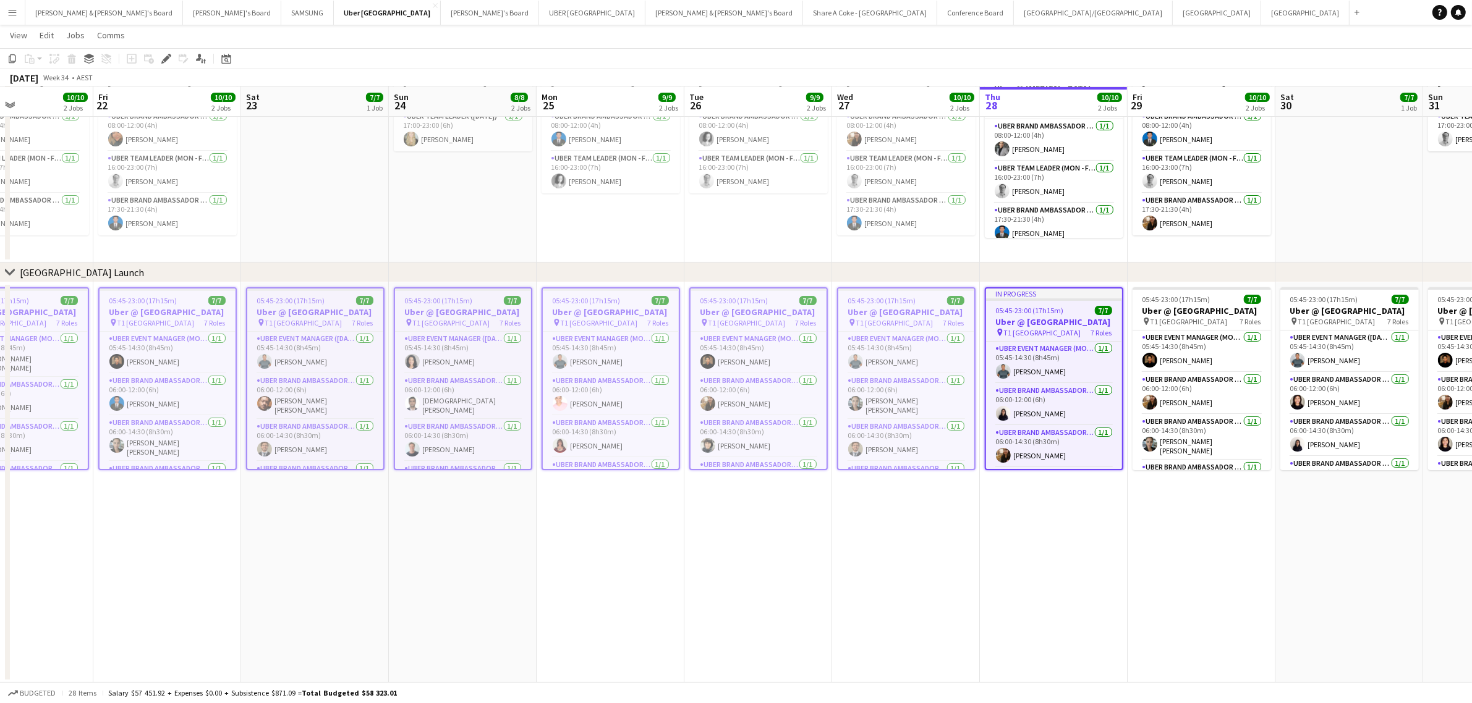
scroll to position [0, 349]
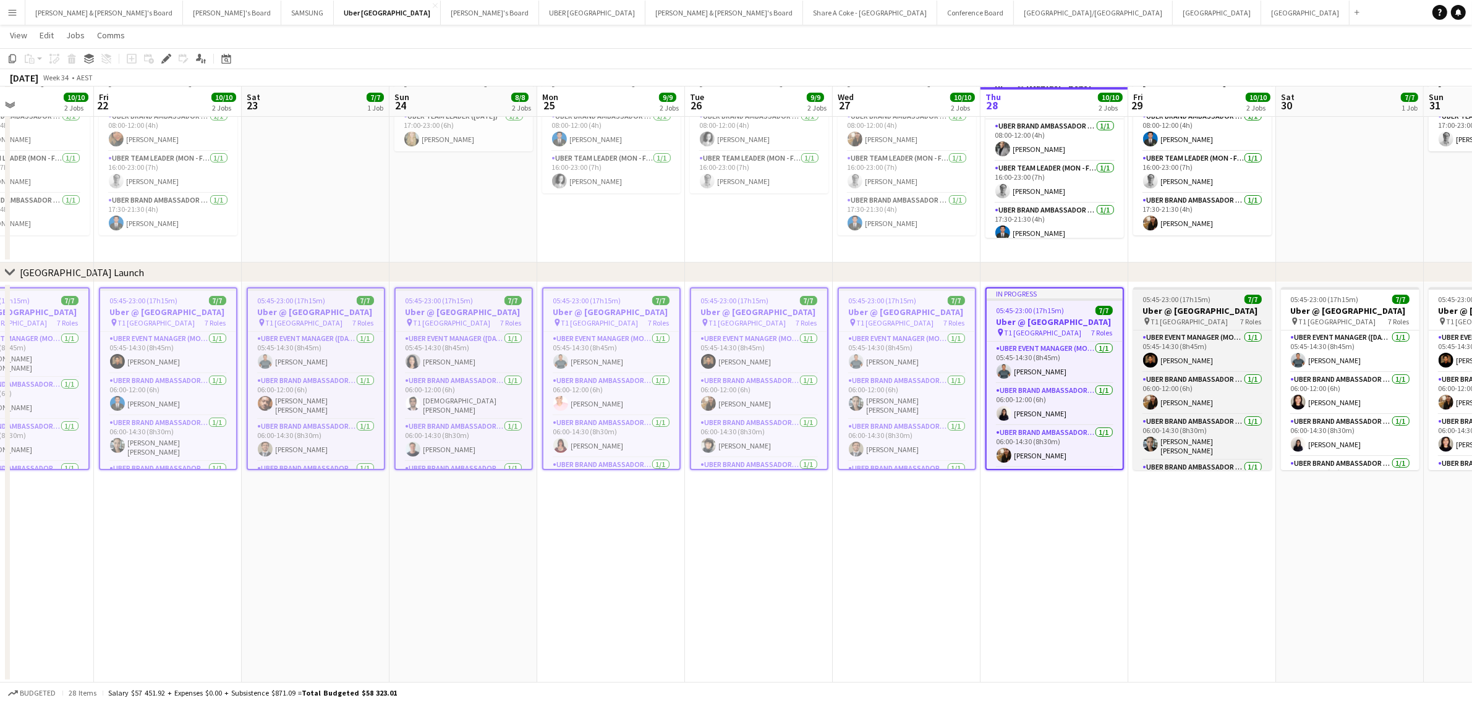
click at [1185, 316] on h3 "Uber @ [GEOGRAPHIC_DATA]" at bounding box center [1202, 310] width 138 height 11
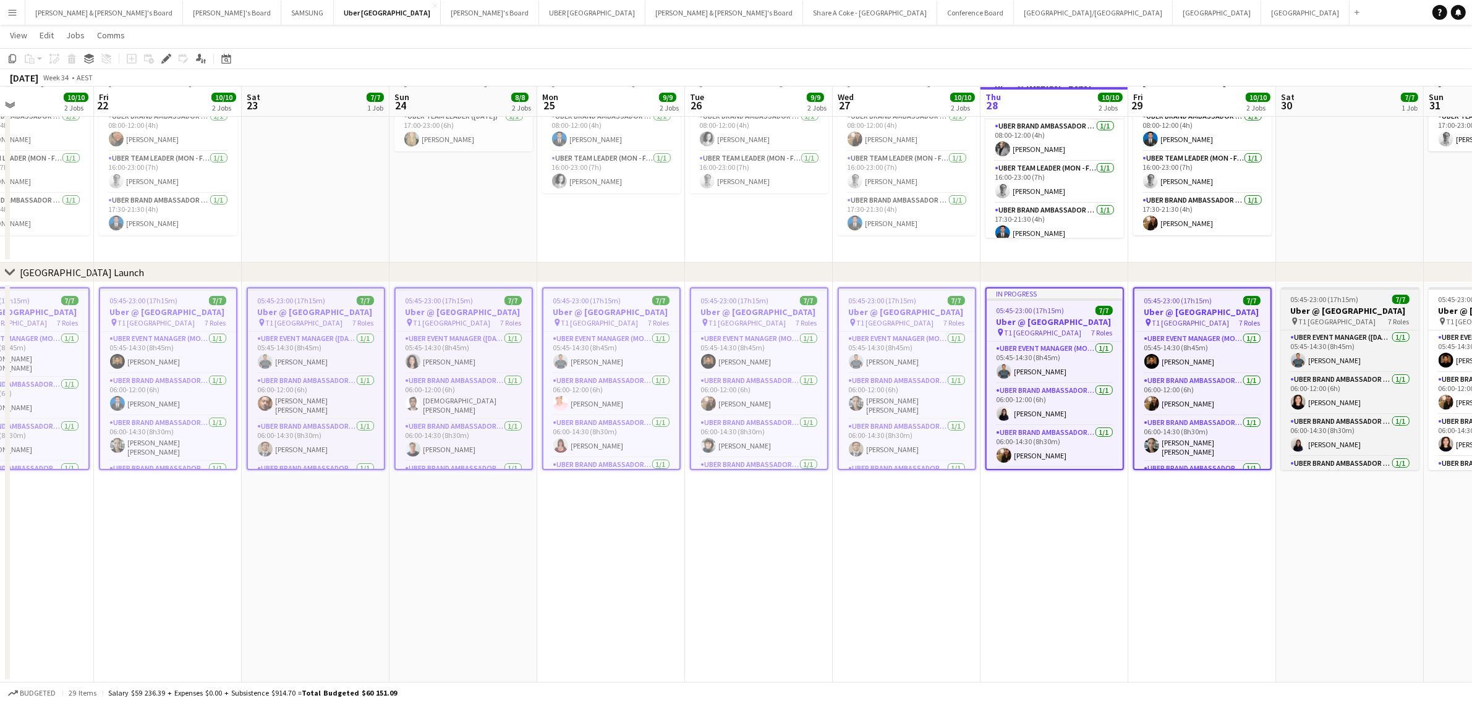
click at [1308, 316] on h3 "Uber @ [GEOGRAPHIC_DATA]" at bounding box center [1350, 310] width 138 height 11
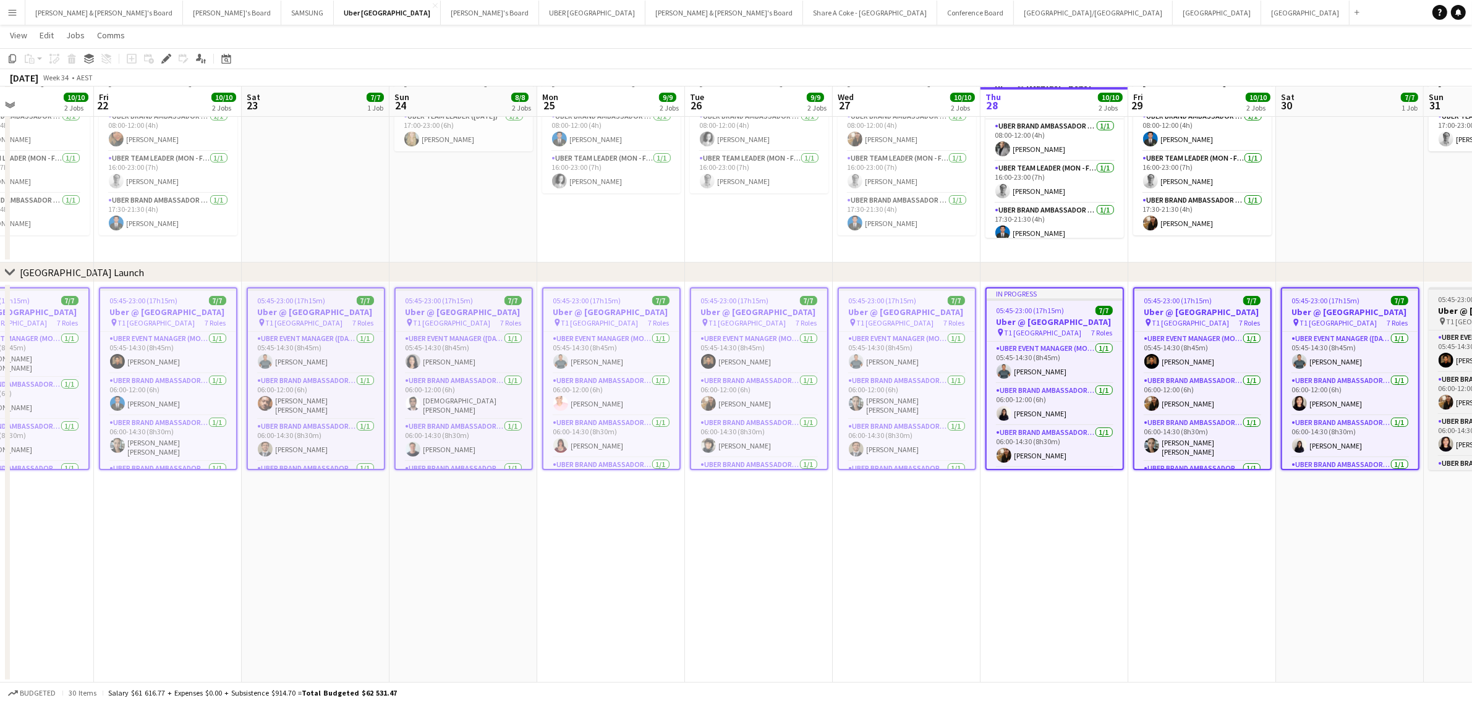
click at [1448, 303] on span "05:45-23:00 (17h15m)" at bounding box center [1472, 299] width 68 height 9
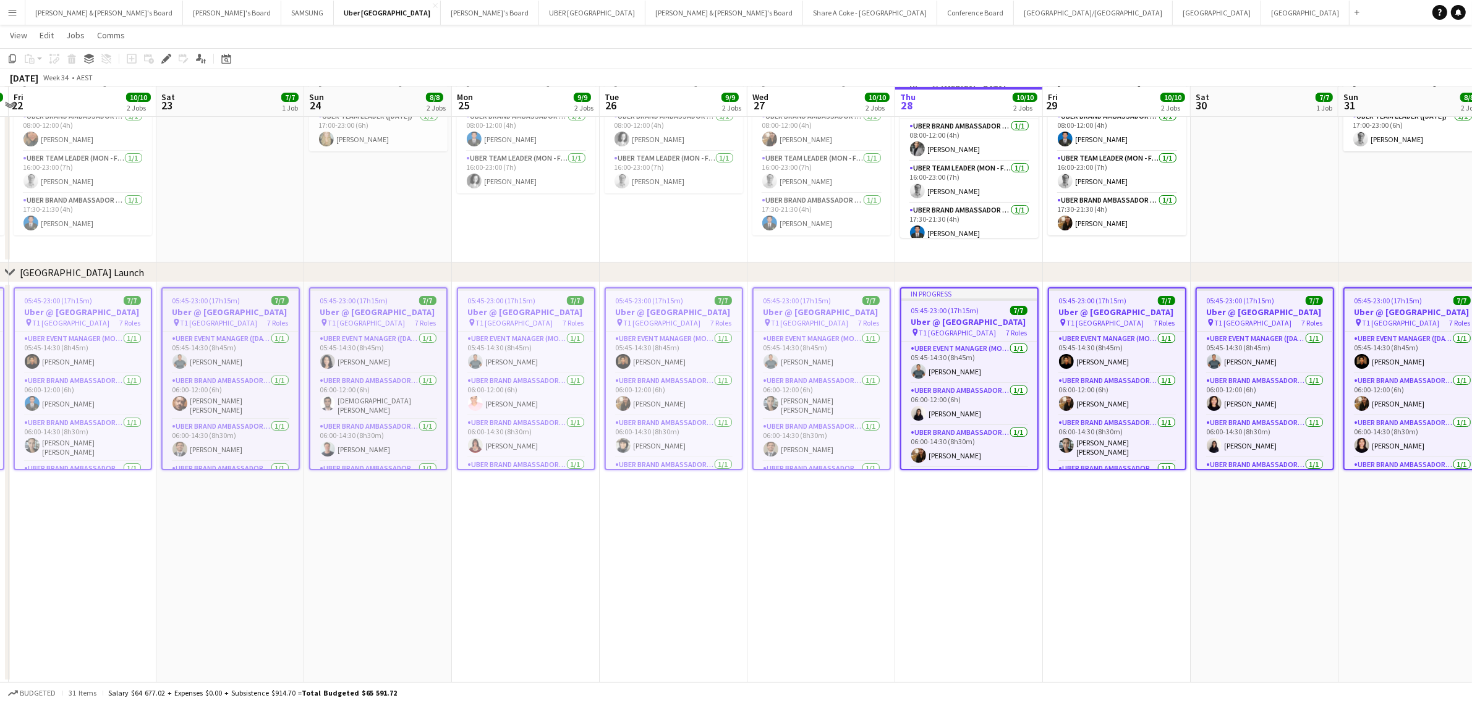
drag, startPoint x: 1336, startPoint y: 557, endPoint x: 1224, endPoint y: 557, distance: 111.9
click at [1224, 557] on app-calendar-viewport "Tue 19 10/10 3 Jobs Wed 20 10/10 2 Jobs Thu 21 10/10 2 Jobs Fri 22 10/10 2 Jobs…" at bounding box center [736, 321] width 1472 height 723
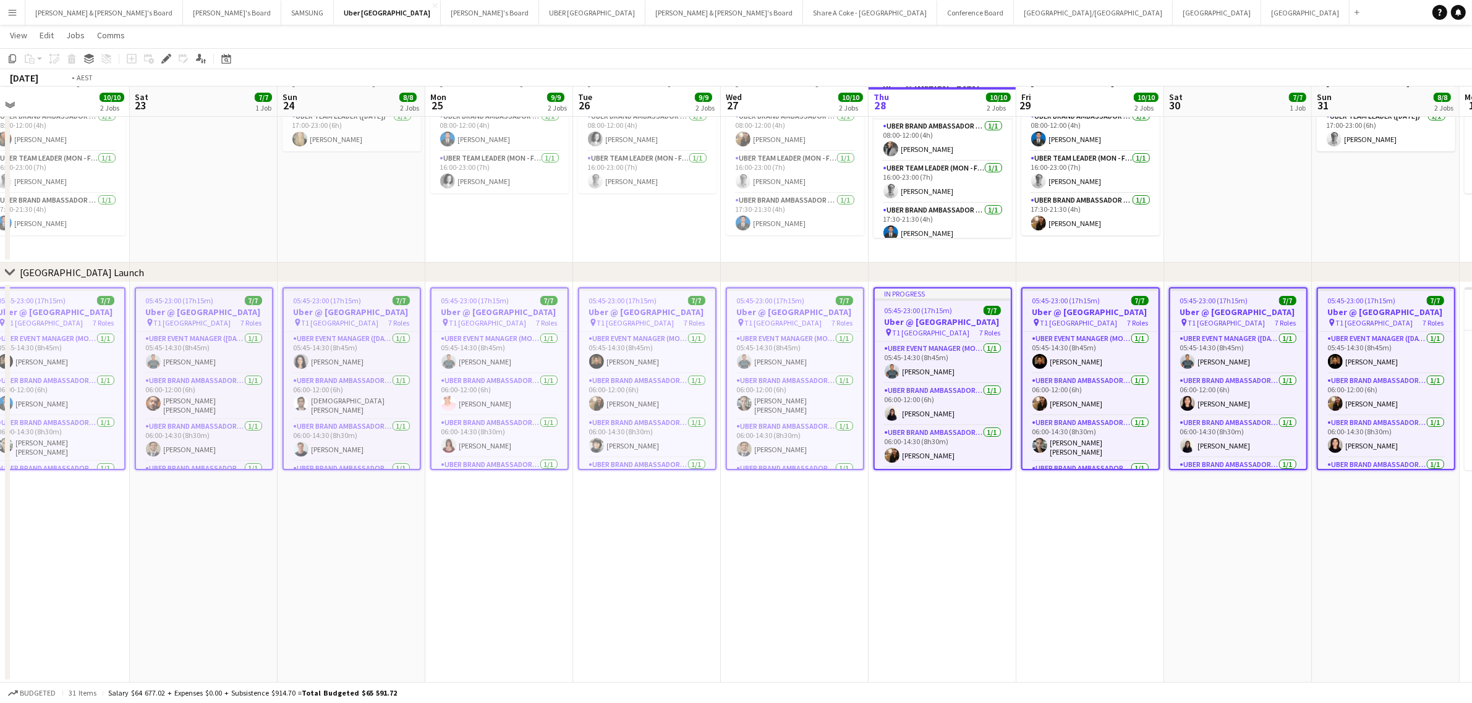
drag, startPoint x: 558, startPoint y: 577, endPoint x: 1354, endPoint y: 520, distance: 798.1
click at [1355, 520] on app-calendar-viewport "Tue 19 10/10 3 Jobs Wed 20 10/10 2 Jobs Thu 21 10/10 2 Jobs Fri 22 10/10 2 Jobs…" at bounding box center [736, 321] width 1472 height 723
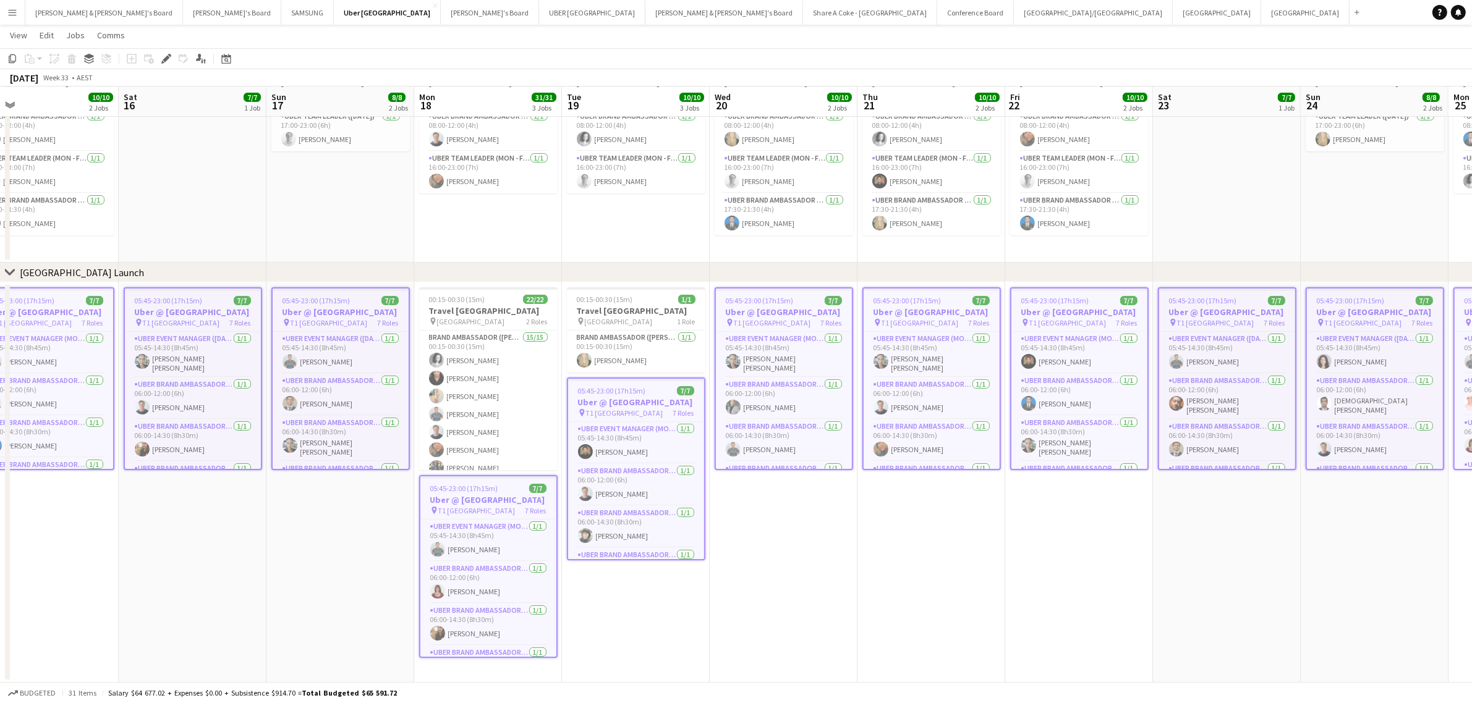
scroll to position [0, 357]
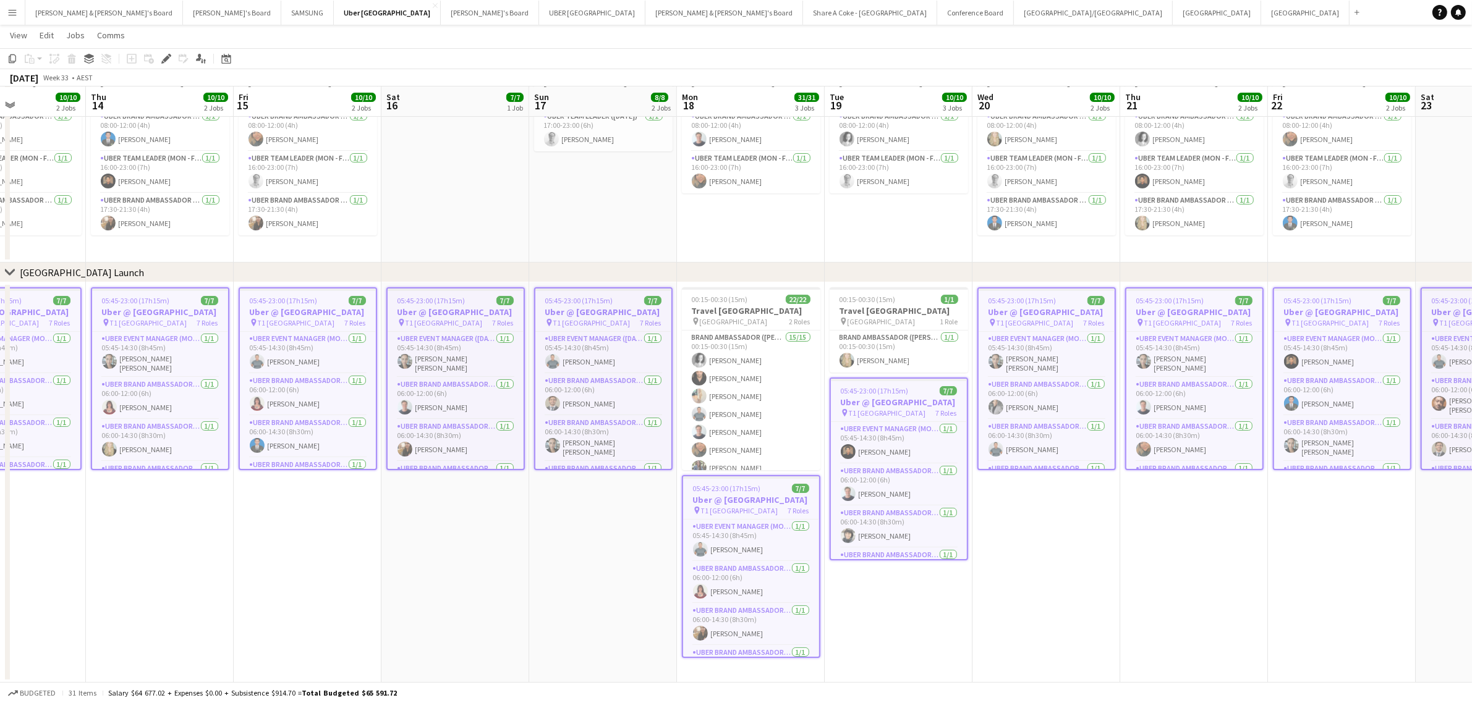
drag, startPoint x: 687, startPoint y: 607, endPoint x: 1175, endPoint y: 554, distance: 490.6
click at [1175, 554] on app-calendar-viewport "Mon 11 30/30 3 Jobs Tue 12 9/9 2 Jobs Wed 13 10/10 2 Jobs Thu 14 10/10 2 Jobs F…" at bounding box center [736, 321] width 1472 height 723
click at [431, 598] on app-date-cell "05:45-23:00 (17h15m) 7/7 Uber @ [GEOGRAPHIC_DATA] pin T1 [GEOGRAPHIC_DATA] 7 Ro…" at bounding box center [455, 482] width 148 height 401
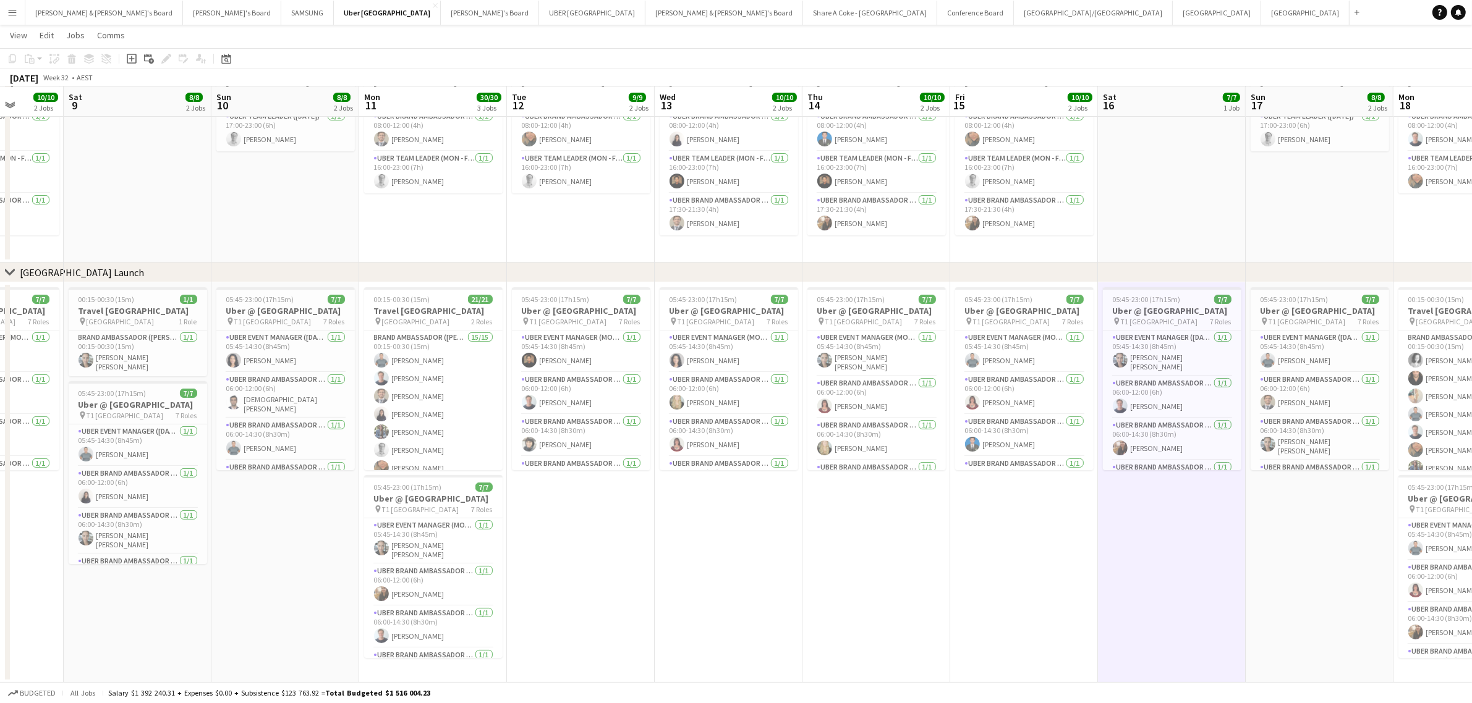
scroll to position [0, 378]
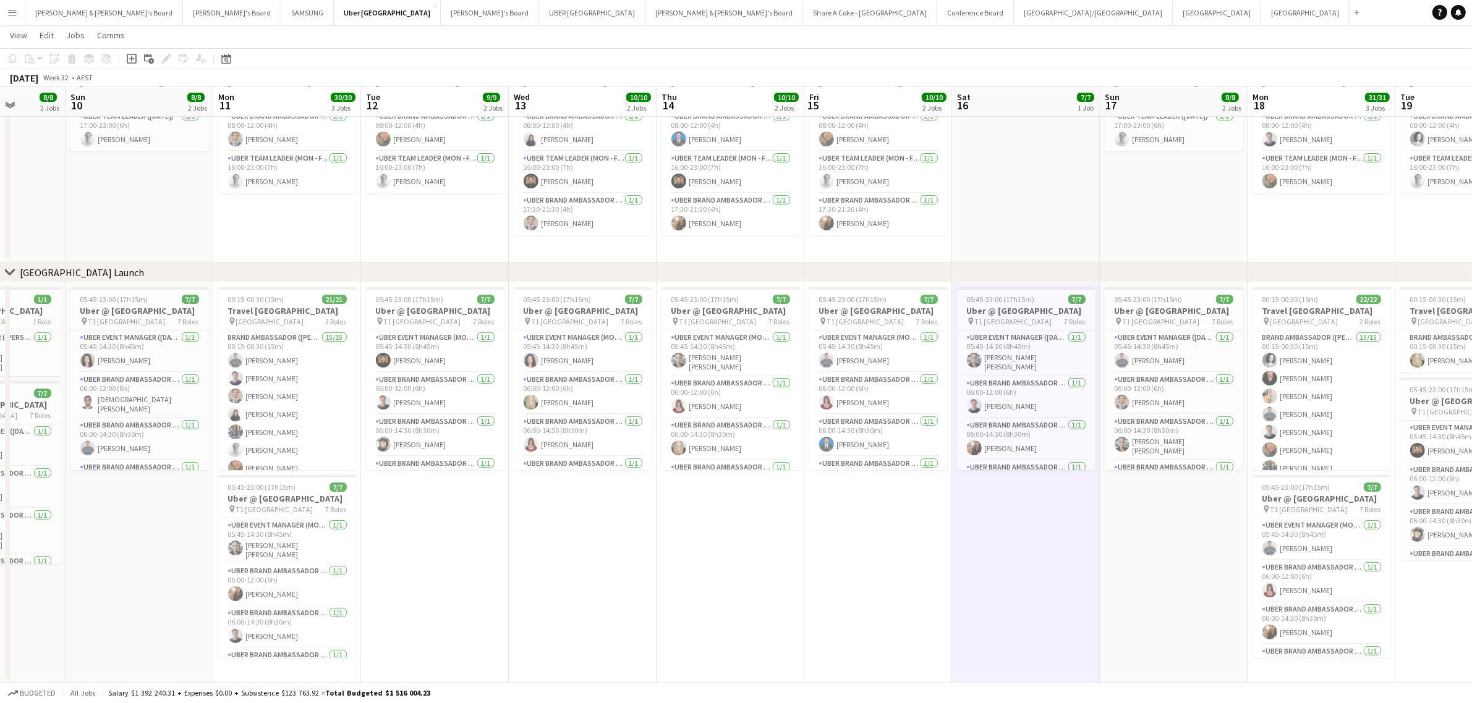
drag, startPoint x: 131, startPoint y: 548, endPoint x: 702, endPoint y: 521, distance: 571.1
click at [702, 521] on app-calendar-viewport "Thu 7 10/10 2 Jobs Fri 8 10/10 2 Jobs Sat 9 8/8 2 Jobs Sun 10 8/8 2 Jobs Mon 11…" at bounding box center [736, 321] width 1472 height 723
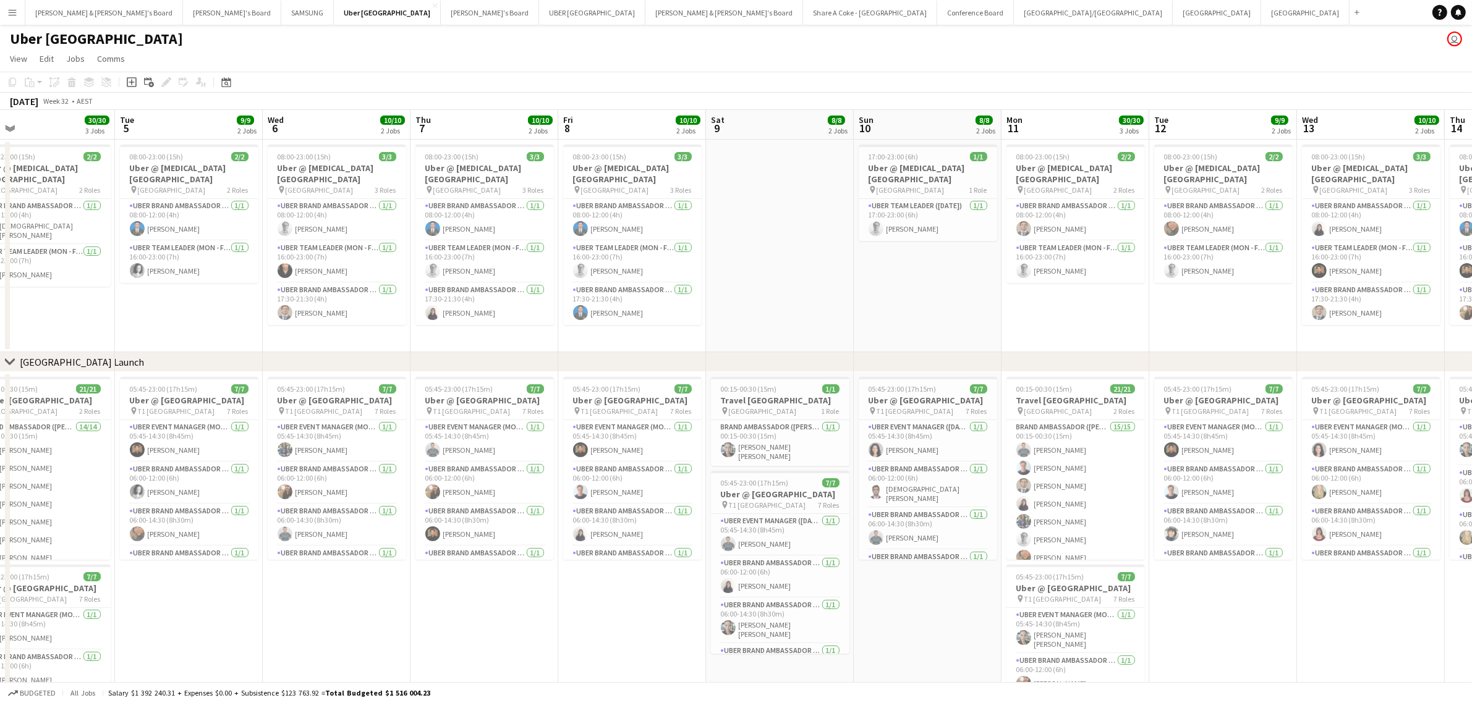
scroll to position [0, 387]
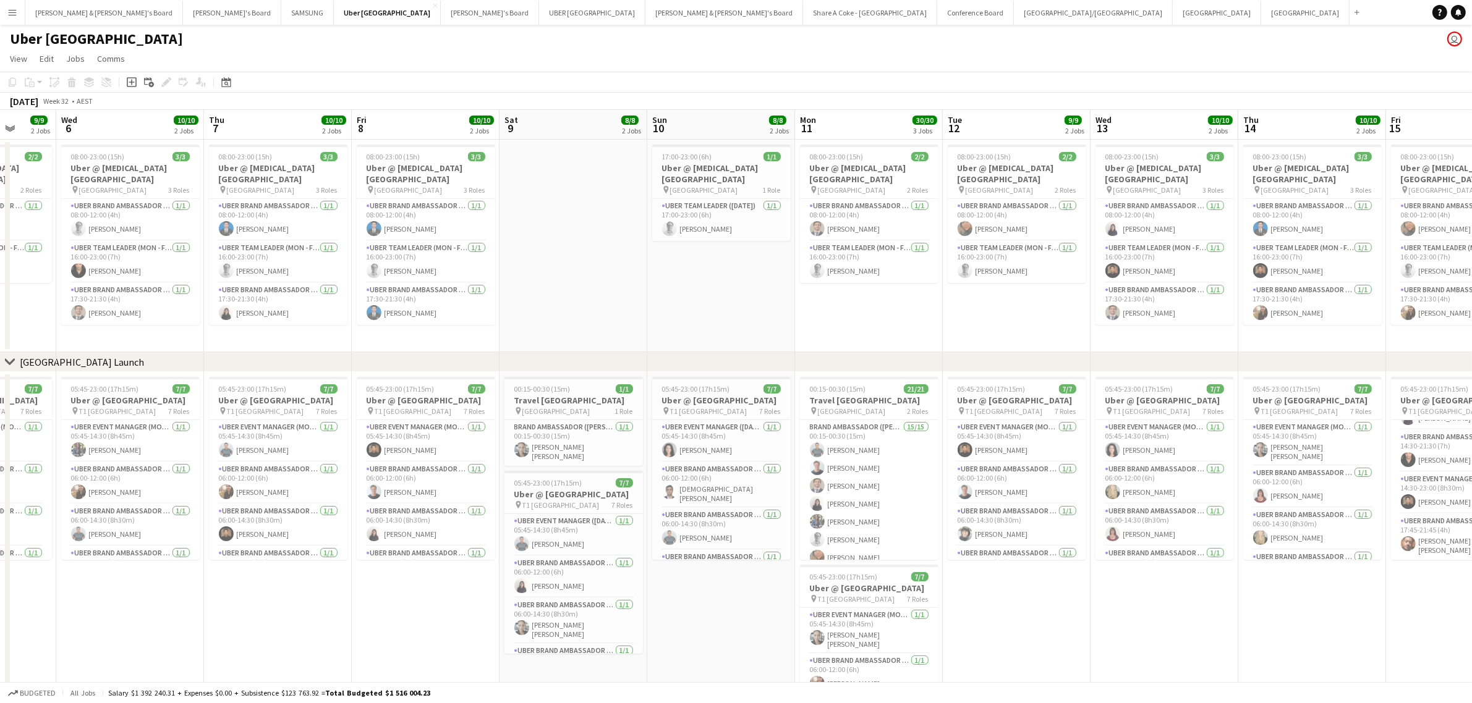
drag, startPoint x: 743, startPoint y: 609, endPoint x: 1603, endPoint y: 525, distance: 863.8
click at [1472, 525] on html "Menu Boards Boards Boards All jobs Status Workforce Workforce My Workforce Recr…" at bounding box center [736, 397] width 1472 height 794
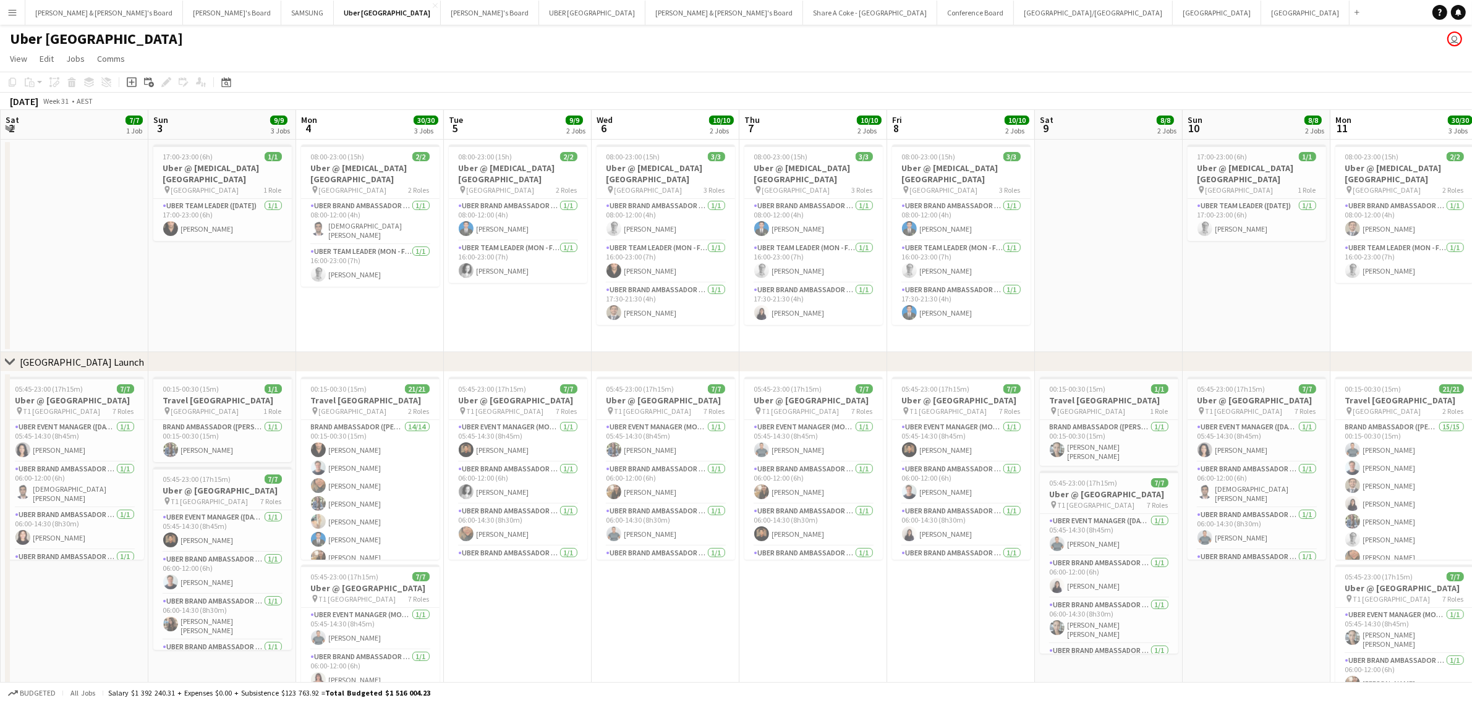
scroll to position [0, 294]
drag, startPoint x: 357, startPoint y: 592, endPoint x: 836, endPoint y: 544, distance: 481.4
click at [836, 544] on app-calendar-viewport "Thu 31 11/11 3 Jobs Fri 1 10/10 2 Jobs Sat 2 7/7 1 Job Sun 3 9/9 3 Jobs Mon 4 3…" at bounding box center [736, 441] width 1472 height 663
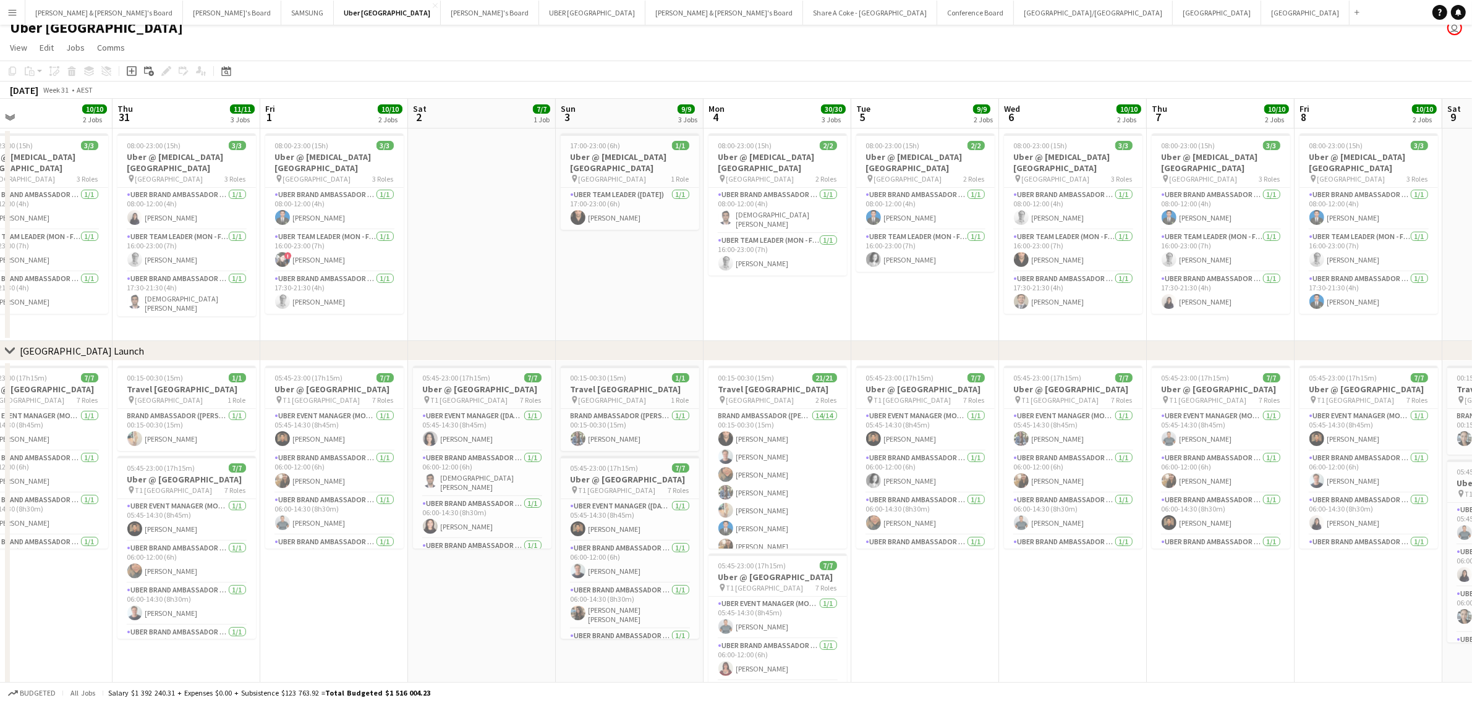
scroll to position [0, 283]
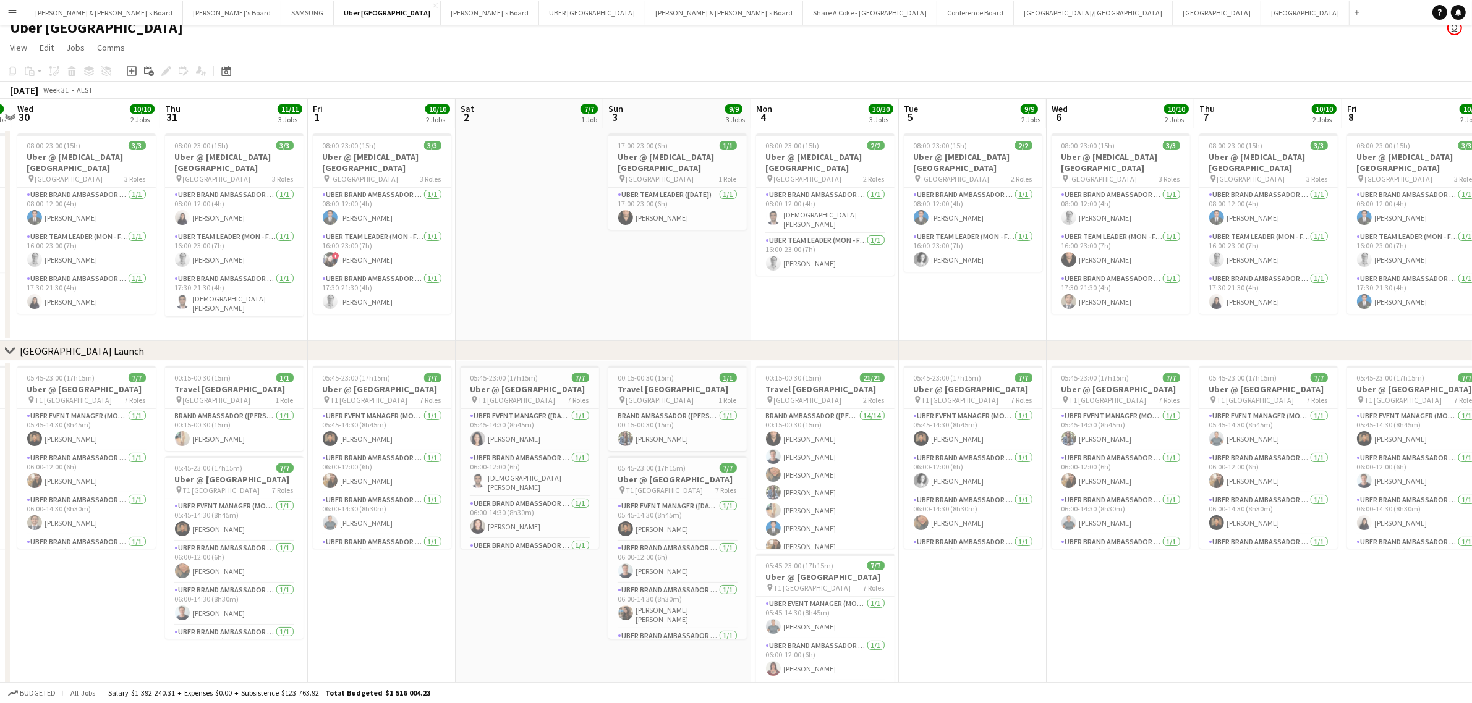
drag, startPoint x: 561, startPoint y: 582, endPoint x: 1015, endPoint y: 545, distance: 455.8
click at [1015, 545] on app-calendar-viewport "Mon 28 31/31 3 Jobs Tue 29 9/9 2 Jobs Wed 30 10/10 2 Jobs Thu 31 11/11 3 Jobs F…" at bounding box center [736, 430] width 1472 height 663
click at [346, 395] on h3 "Uber @ [GEOGRAPHIC_DATA]" at bounding box center [382, 389] width 138 height 11
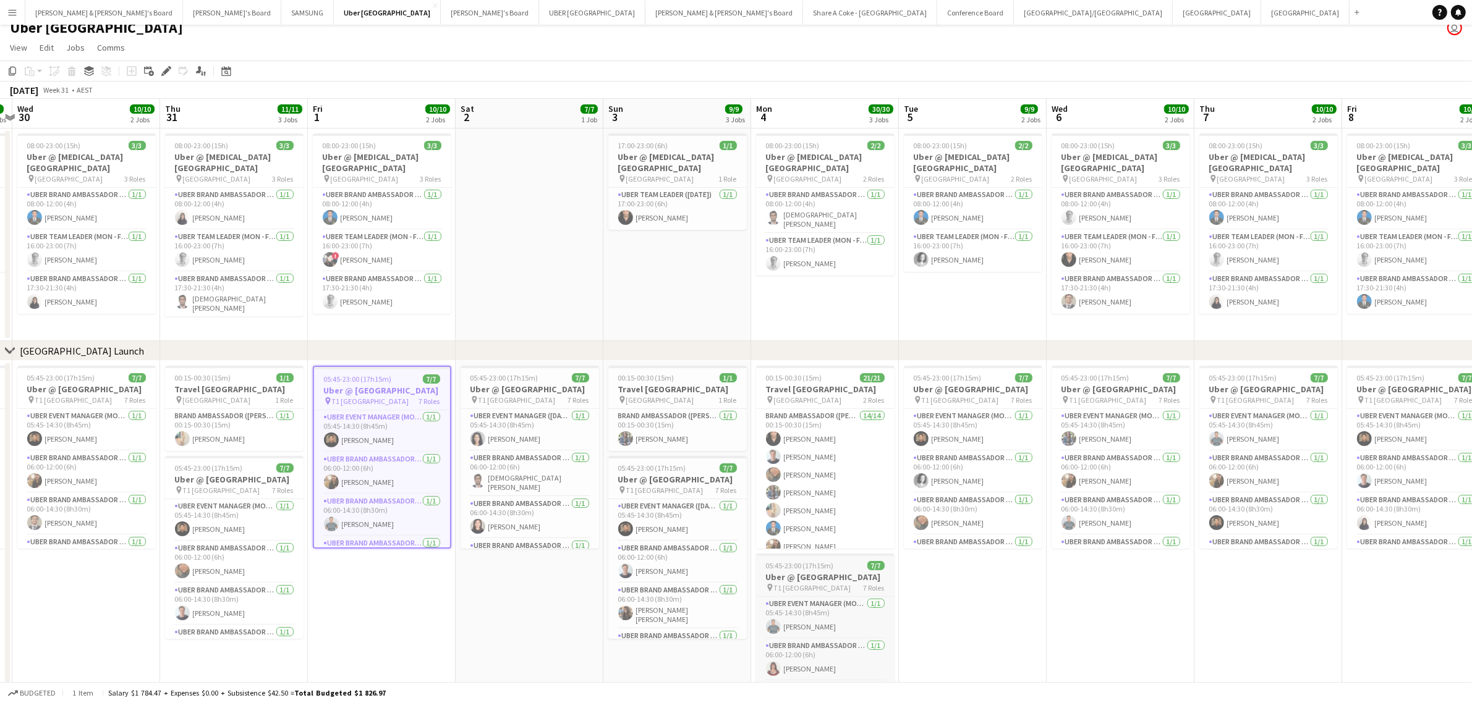
click at [827, 582] on h3 "Uber @ [GEOGRAPHIC_DATA]" at bounding box center [825, 577] width 138 height 11
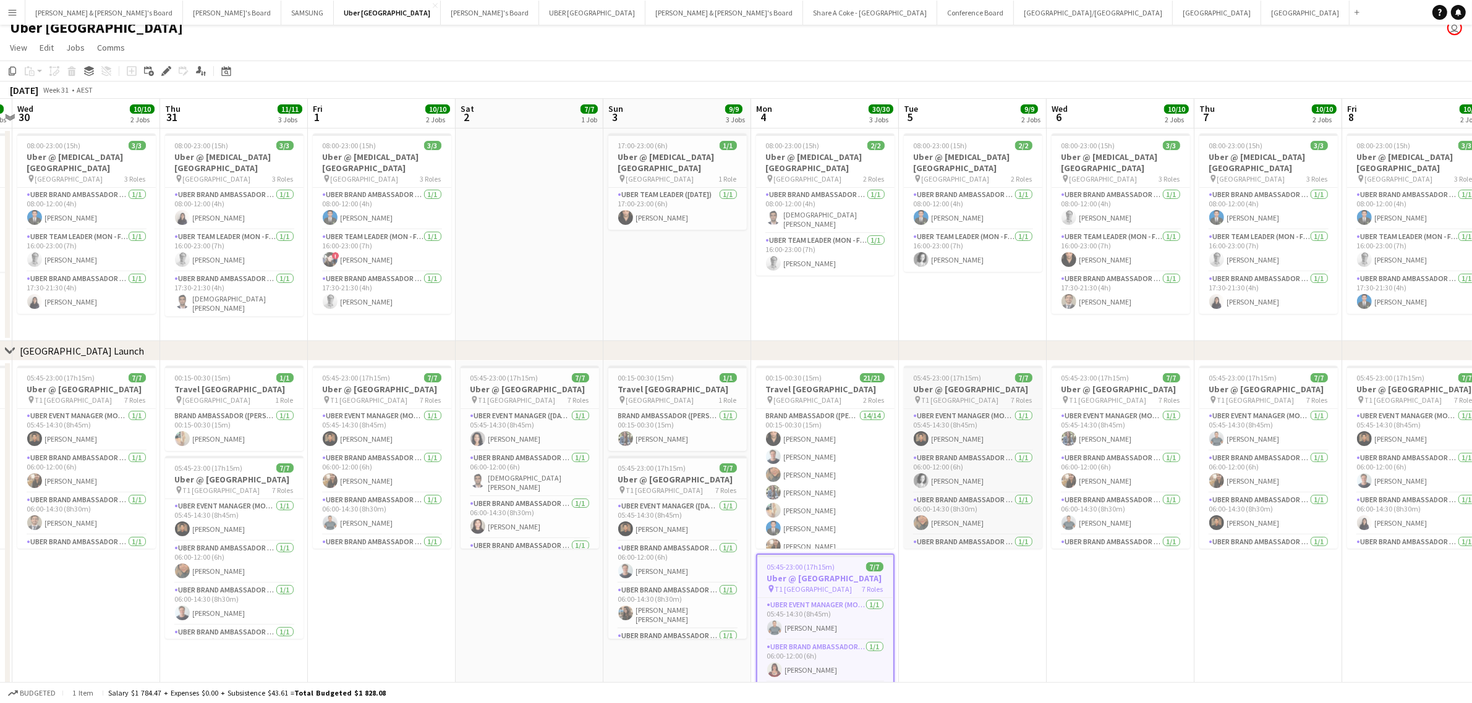
click at [949, 395] on h3 "Uber @ [GEOGRAPHIC_DATA]" at bounding box center [973, 389] width 138 height 11
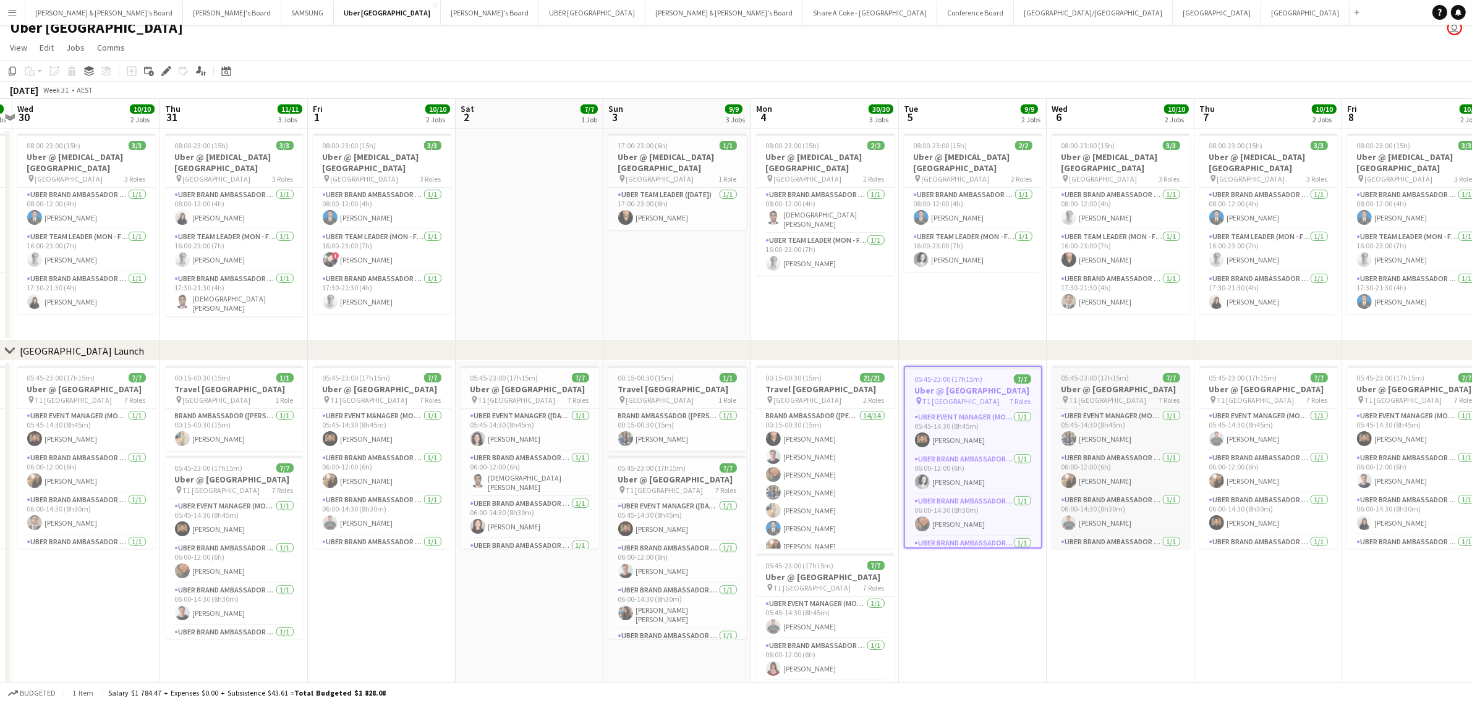
click at [1095, 392] on h3 "Uber @ [GEOGRAPHIC_DATA]" at bounding box center [1120, 389] width 138 height 11
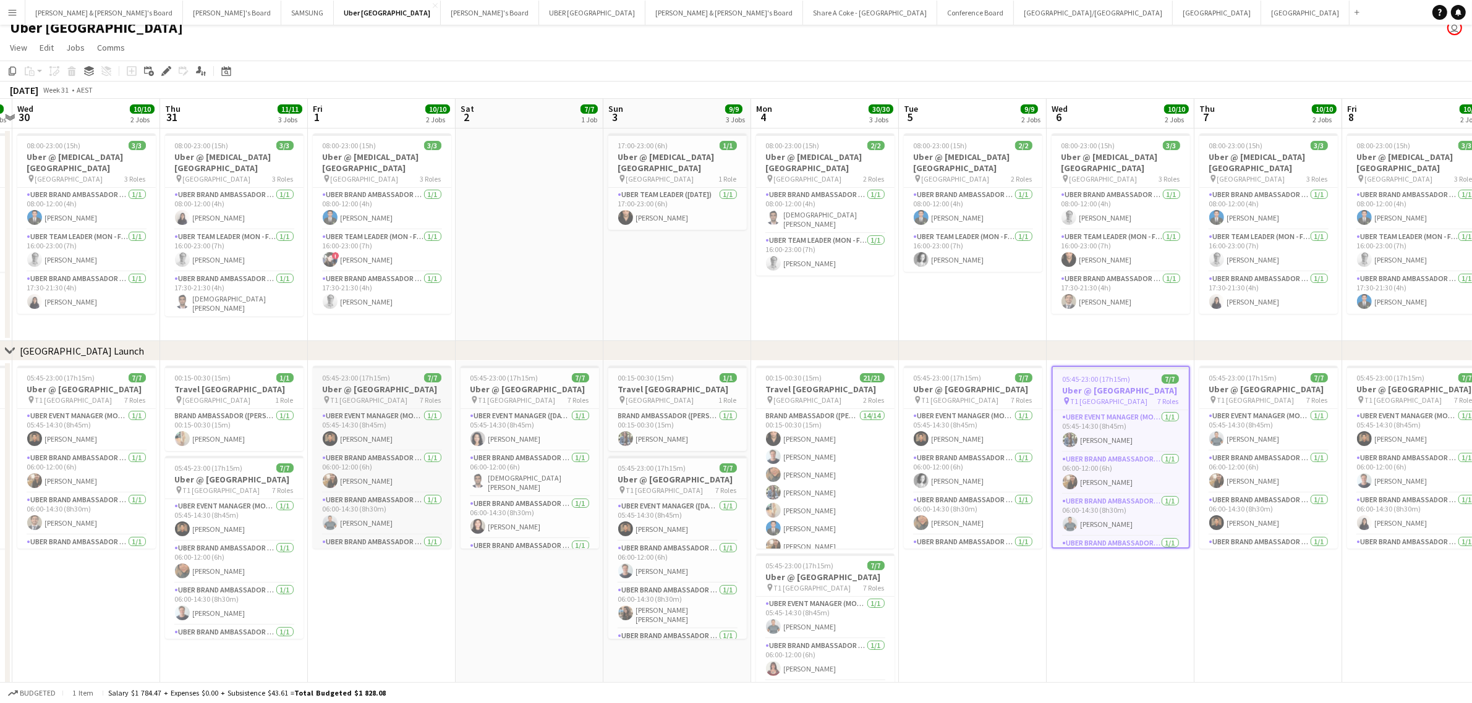
click at [389, 395] on h3 "Uber @ [GEOGRAPHIC_DATA]" at bounding box center [382, 389] width 138 height 11
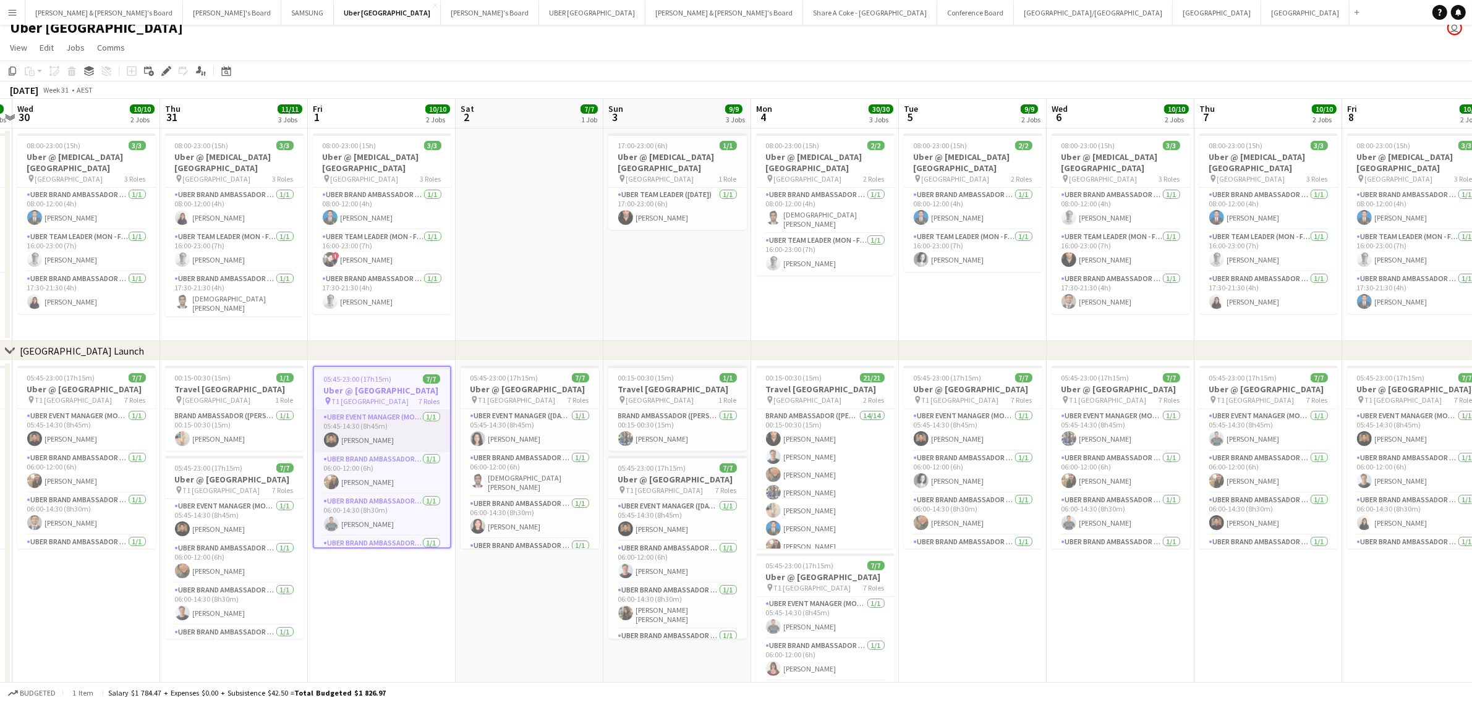
click at [382, 434] on app-card-role "UBER Event Manager (Mon - Fri) [DATE] 05:45-14:30 (8h45m) [PERSON_NAME]" at bounding box center [382, 431] width 136 height 42
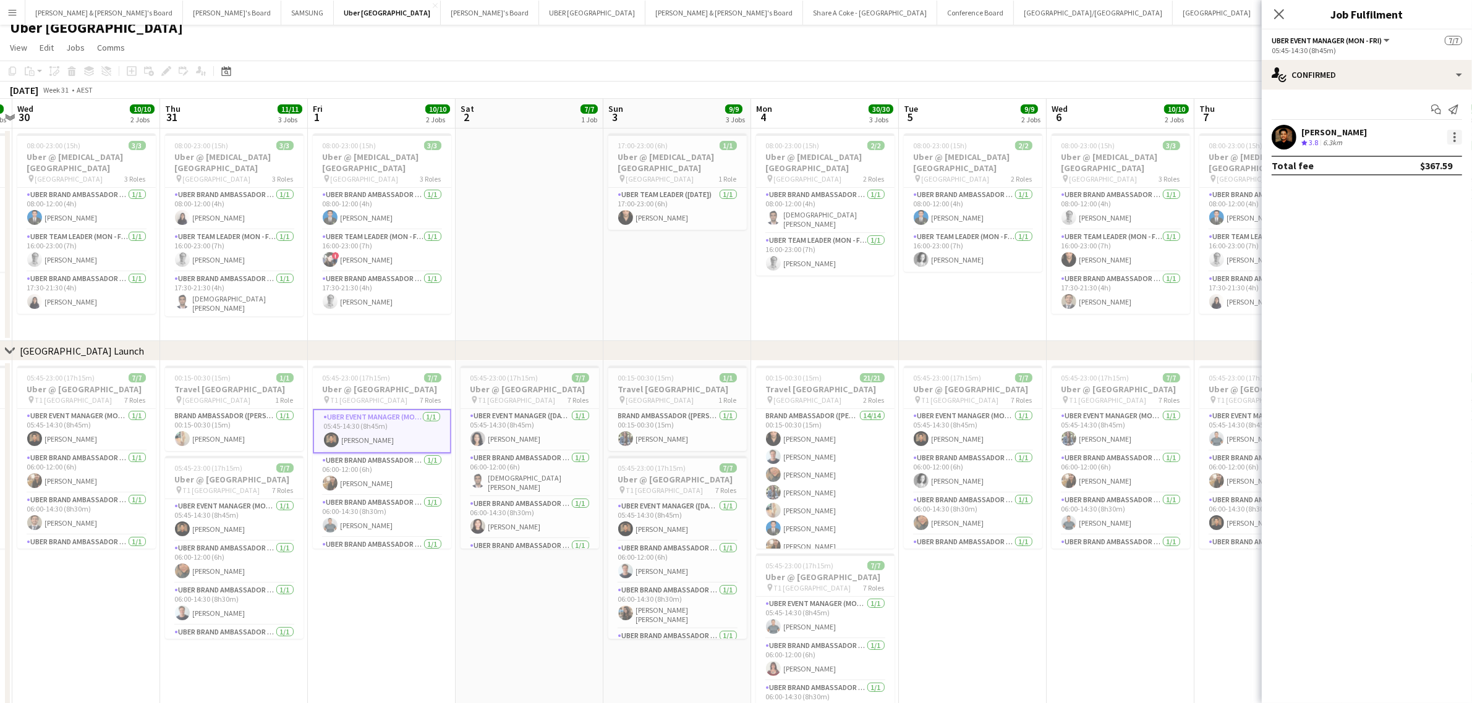
click at [1452, 137] on div at bounding box center [1454, 137] width 15 height 15
click at [1438, 153] on button "Edit fee" at bounding box center [1414, 160] width 96 height 30
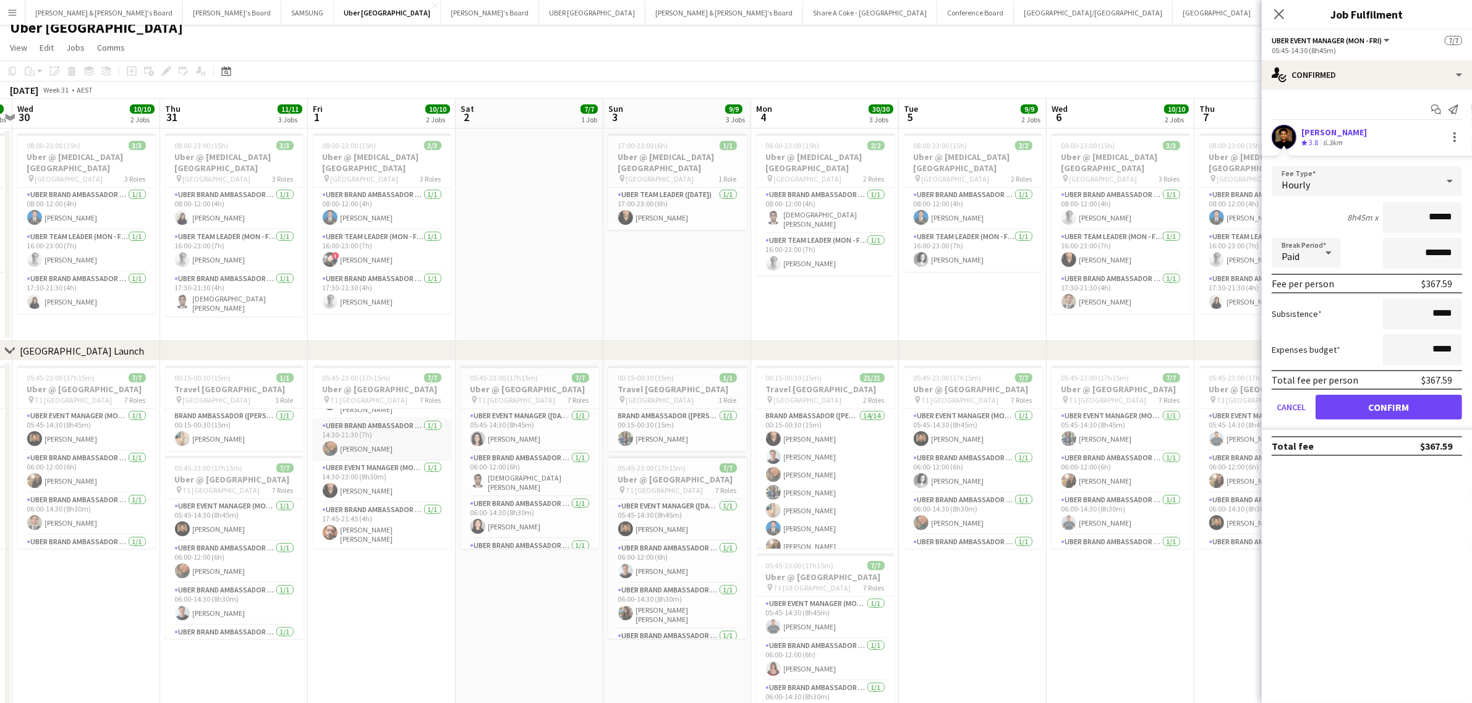
click at [378, 439] on app-card-role "UBER Brand Ambassador (Mon - Fri) [DATE] 14:30-21:30 (7h) [PERSON_NAME]" at bounding box center [382, 440] width 138 height 42
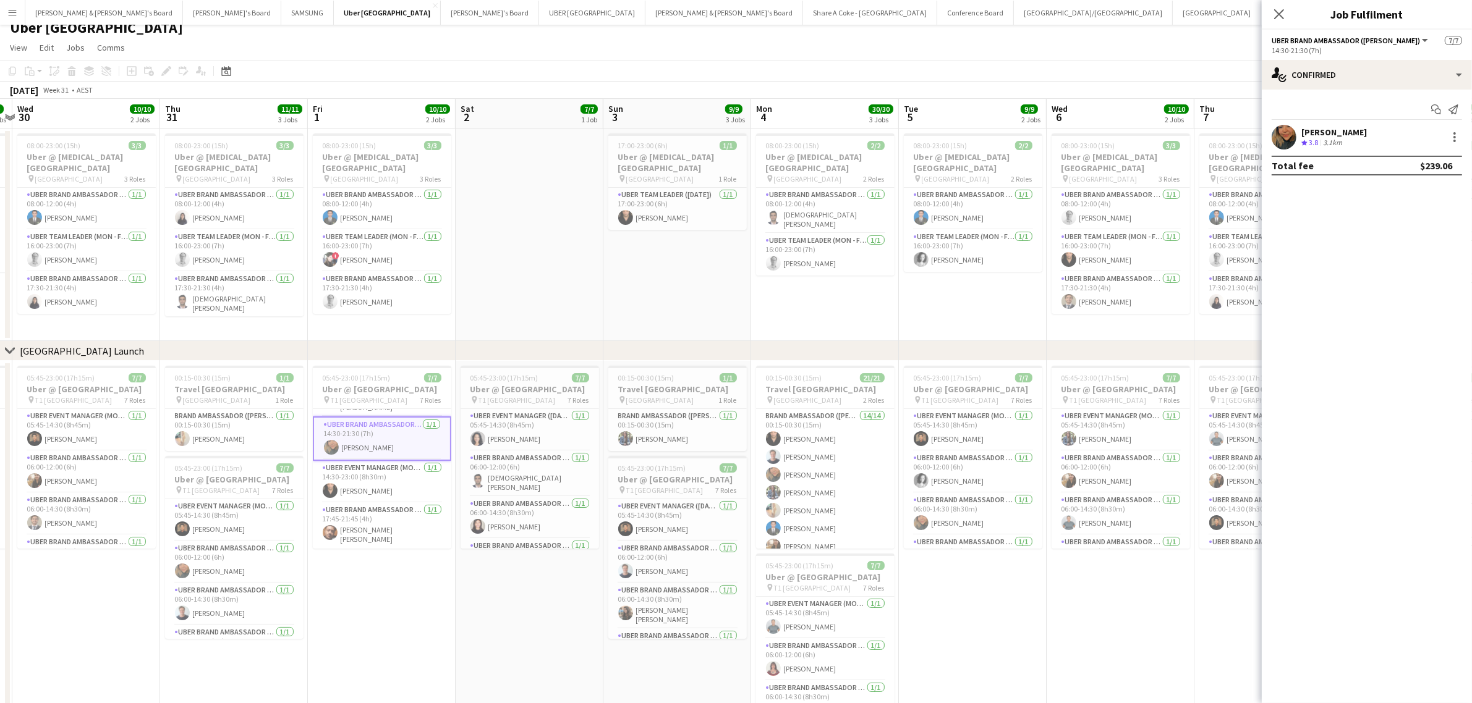
scroll to position [176, 0]
click at [1451, 138] on div at bounding box center [1454, 137] width 15 height 15
click at [1428, 161] on span "Edit fee" at bounding box center [1414, 160] width 77 height 11
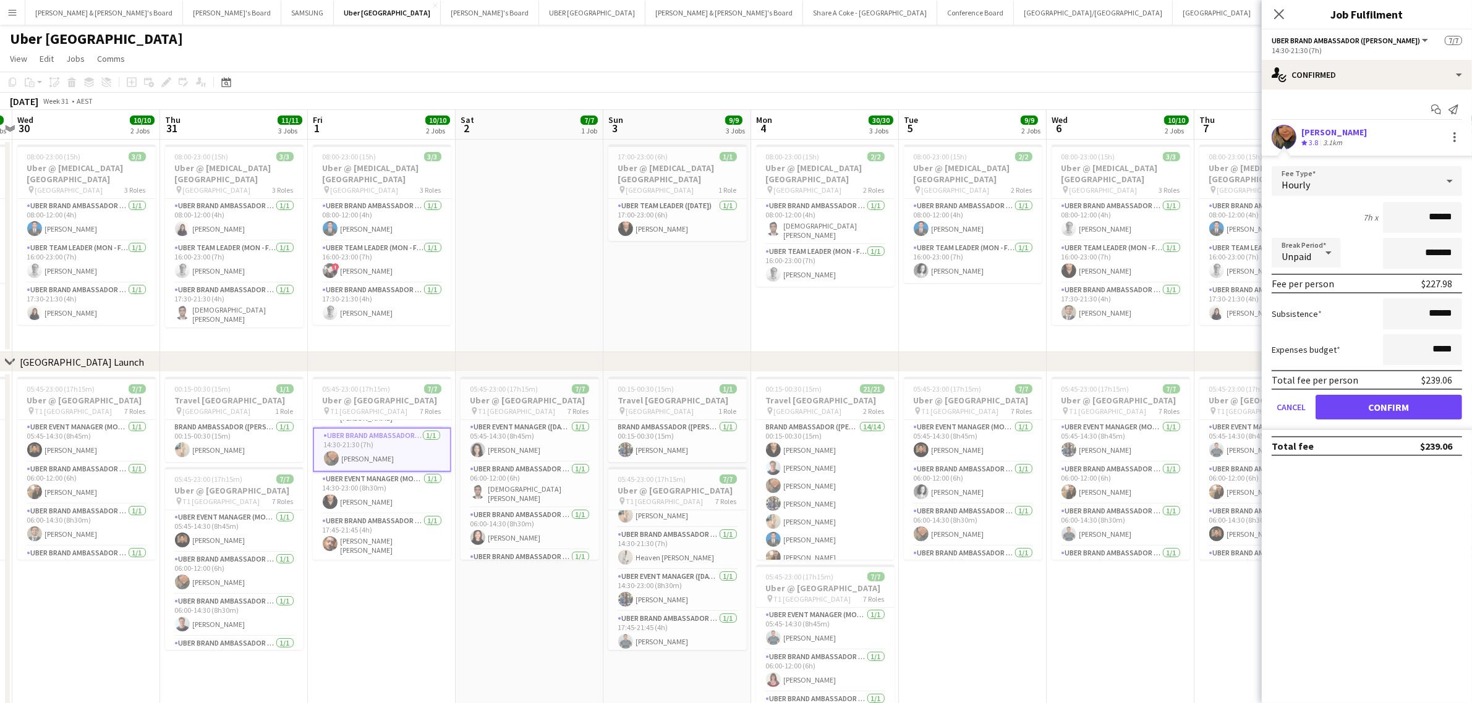
scroll to position [167, 0]
click at [672, 542] on app-card-role "UBER Brand Ambassador ([DATE]) [DATE] 14:30-21:30 (7h) Heaven [PERSON_NAME]" at bounding box center [677, 545] width 138 height 42
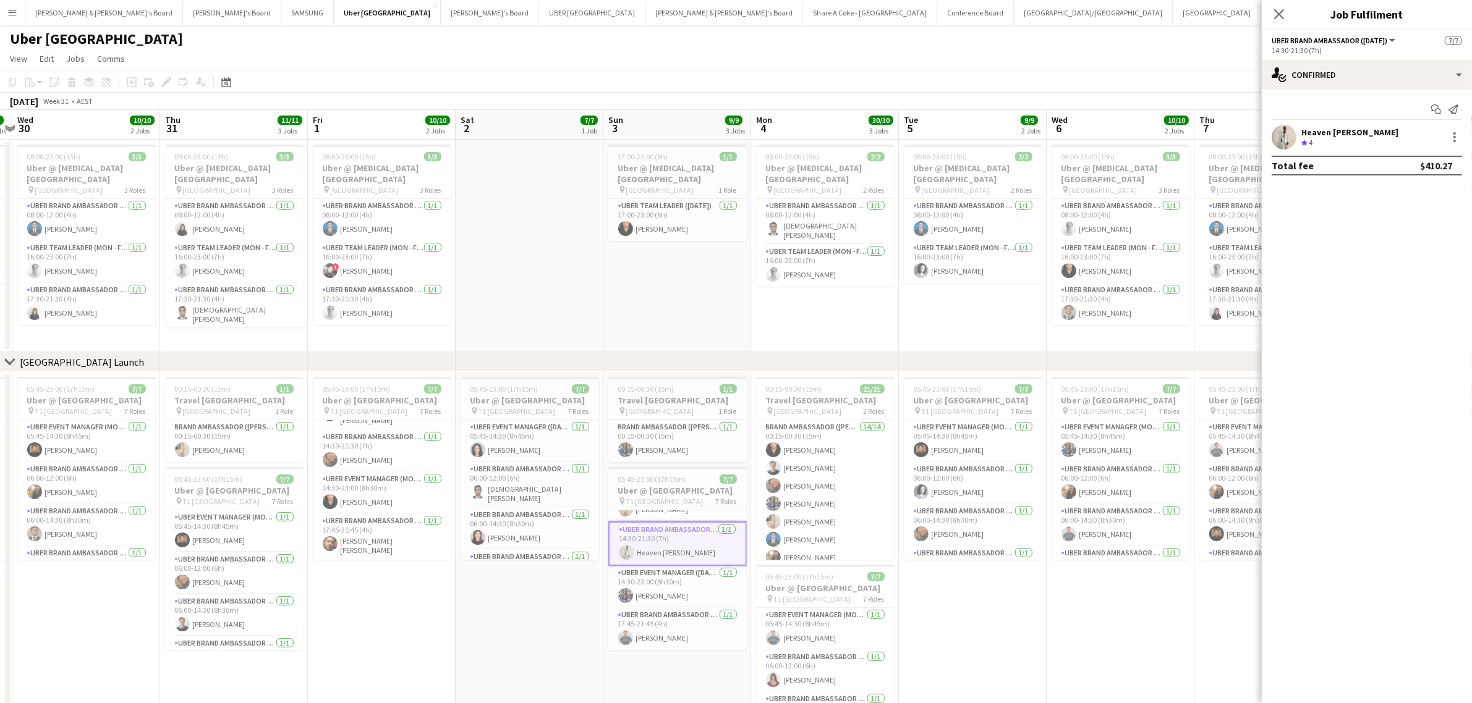
scroll to position [175, 0]
click at [1452, 134] on div at bounding box center [1454, 137] width 15 height 15
click at [1426, 162] on span "Edit fee" at bounding box center [1414, 160] width 77 height 11
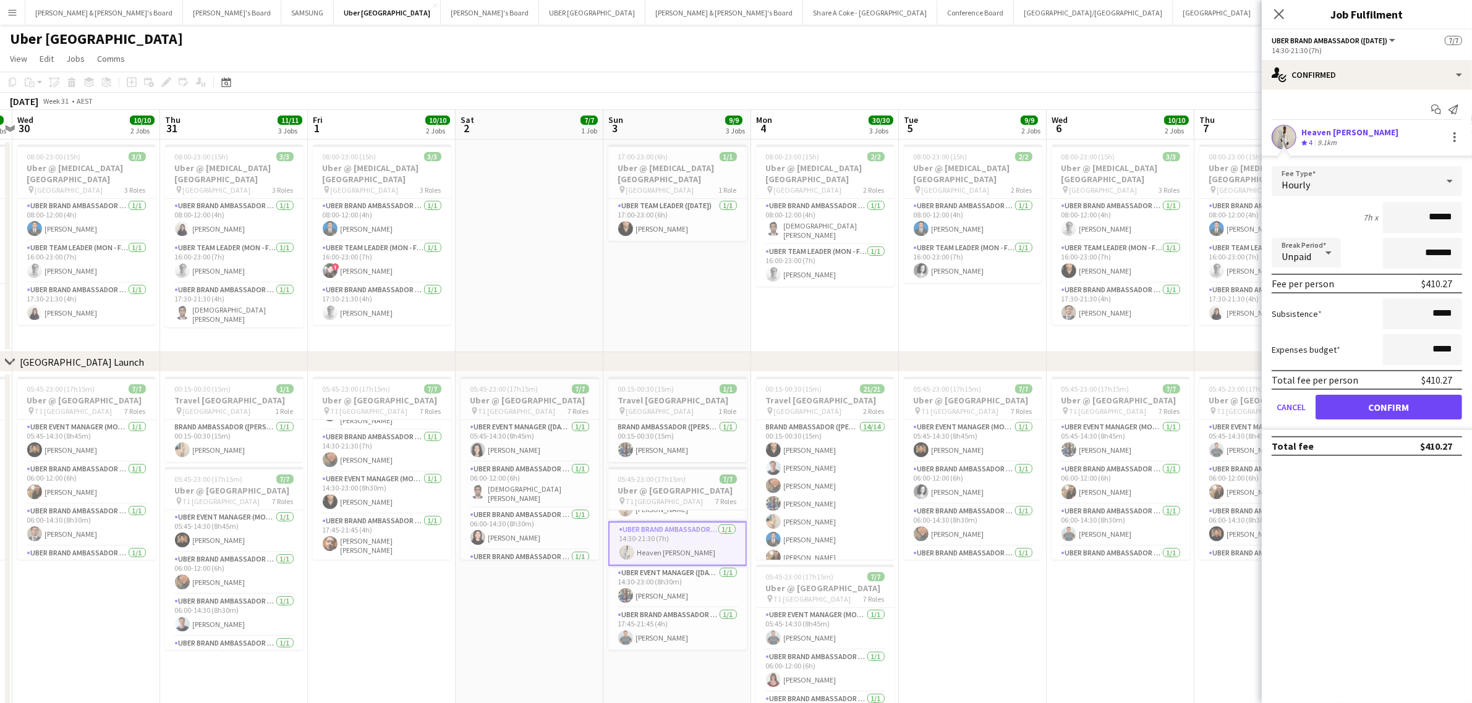
click at [1109, 585] on app-date-cell "05:45-23:00 (17h15m) 7/7 Uber @ [GEOGRAPHIC_DATA] pin T1 [GEOGRAPHIC_DATA] 7 Ro…" at bounding box center [1120, 572] width 148 height 401
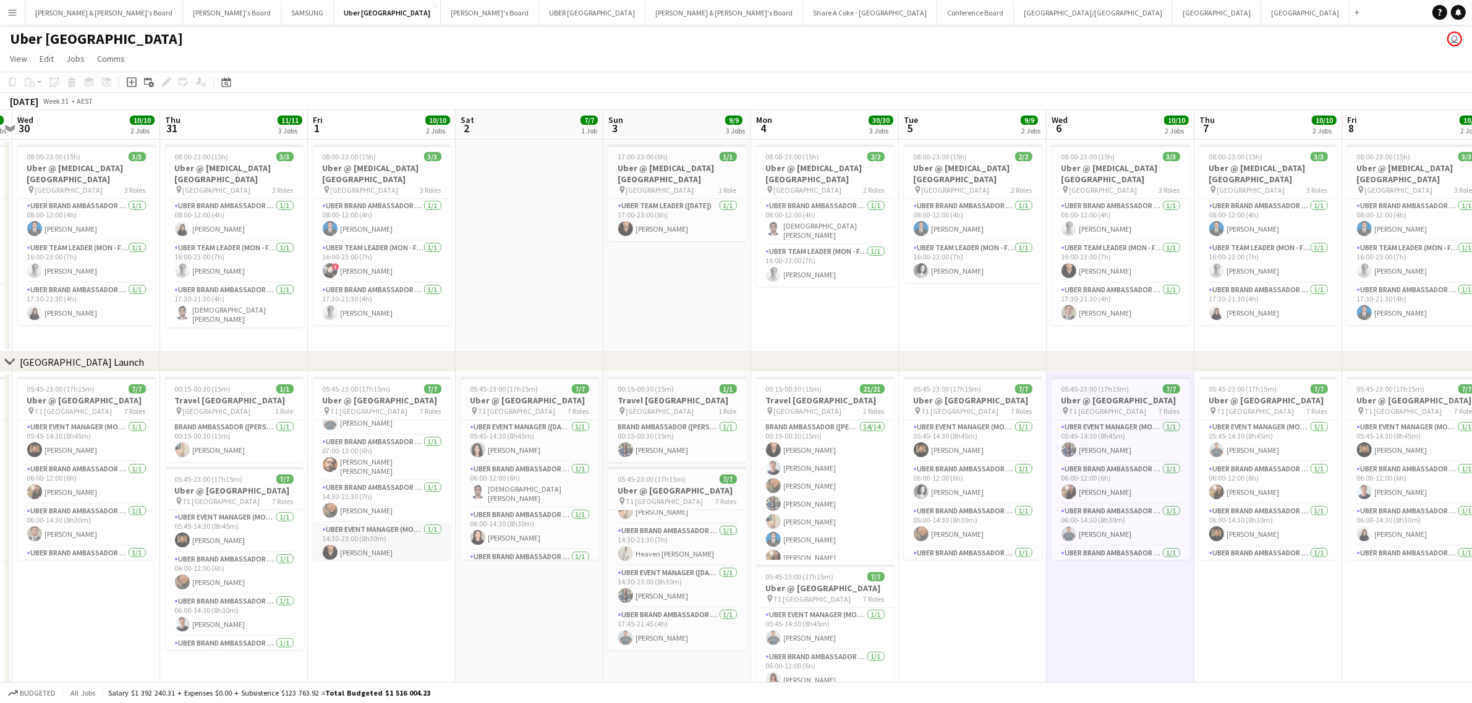
scroll to position [0, 0]
click at [371, 448] on app-card-role "UBER Event Manager (Mon - Fri) [DATE] 05:45-14:30 (8h45m) [PERSON_NAME]" at bounding box center [382, 441] width 138 height 42
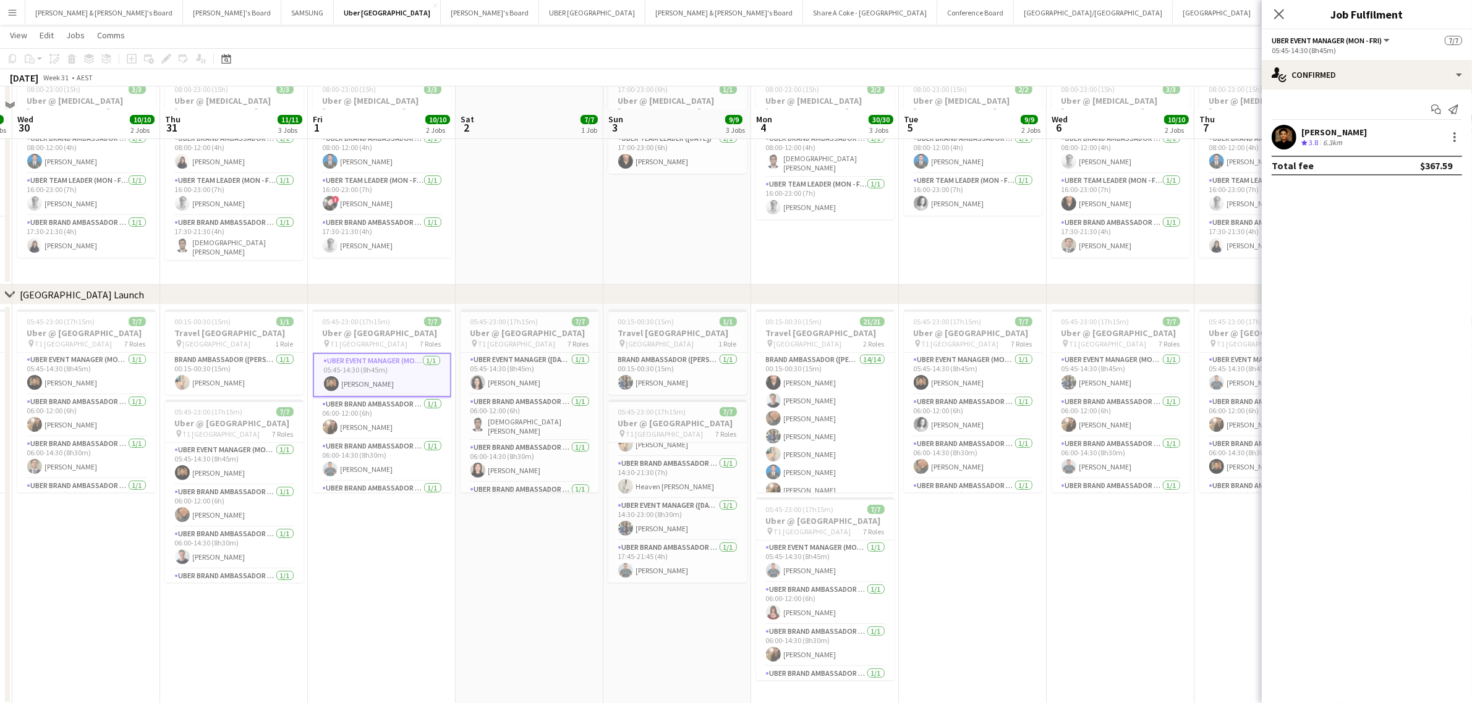
scroll to position [88, 0]
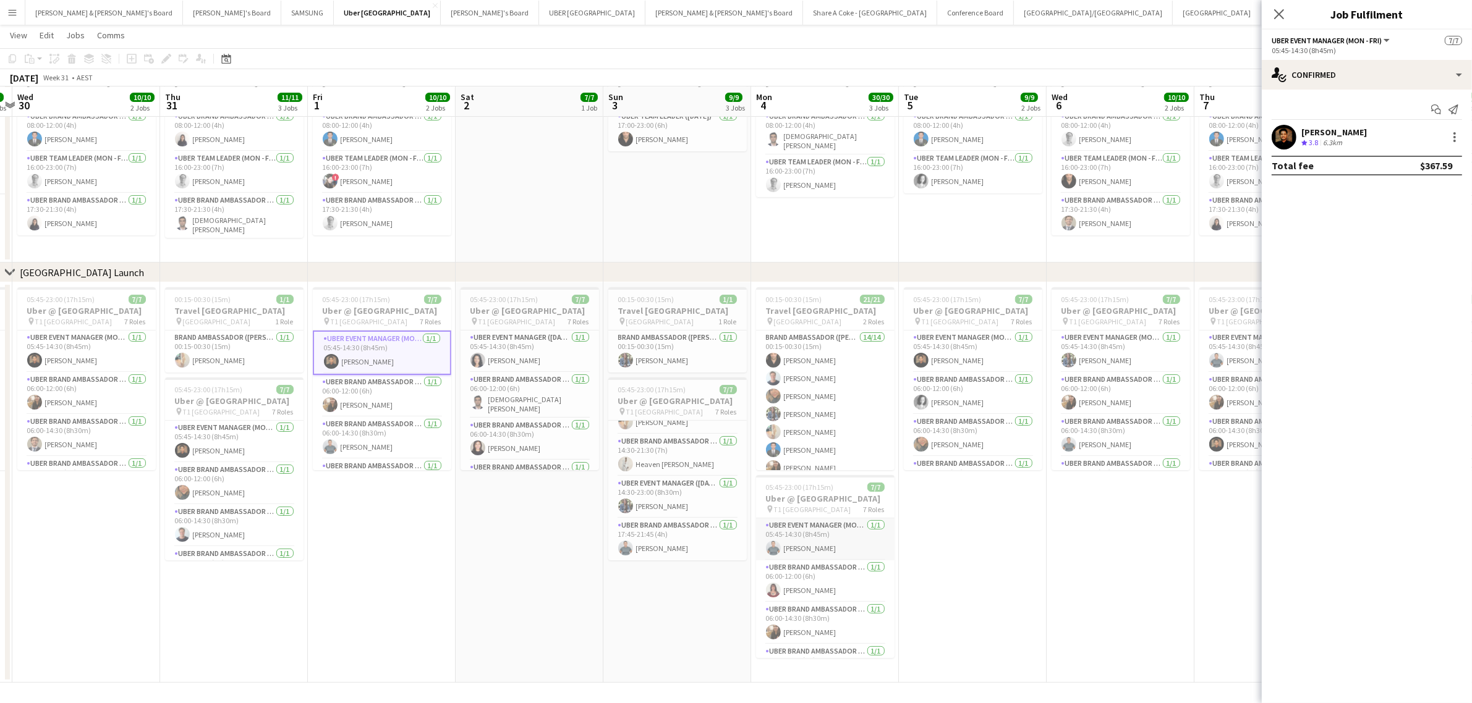
click at [815, 556] on app-card-role "UBER Event Manager (Mon - Fri) [DATE] 05:45-14:30 (8h45m) [PERSON_NAME]" at bounding box center [825, 540] width 138 height 42
click at [378, 368] on app-card-role "UBER Event Manager (Mon - Fri) [DATE] 05:45-14:30 (8h45m) [PERSON_NAME]" at bounding box center [382, 352] width 138 height 42
click at [377, 394] on app-card-role "UBER Brand Ambassador (Mon - Fri) [DATE] 06:00-12:00 (6h) [PERSON_NAME]" at bounding box center [382, 396] width 138 height 42
click at [821, 595] on app-card-role "UBER Brand Ambassador (Mon - Fri) [DATE] 06:00-12:00 (6h) [PERSON_NAME]" at bounding box center [825, 582] width 138 height 42
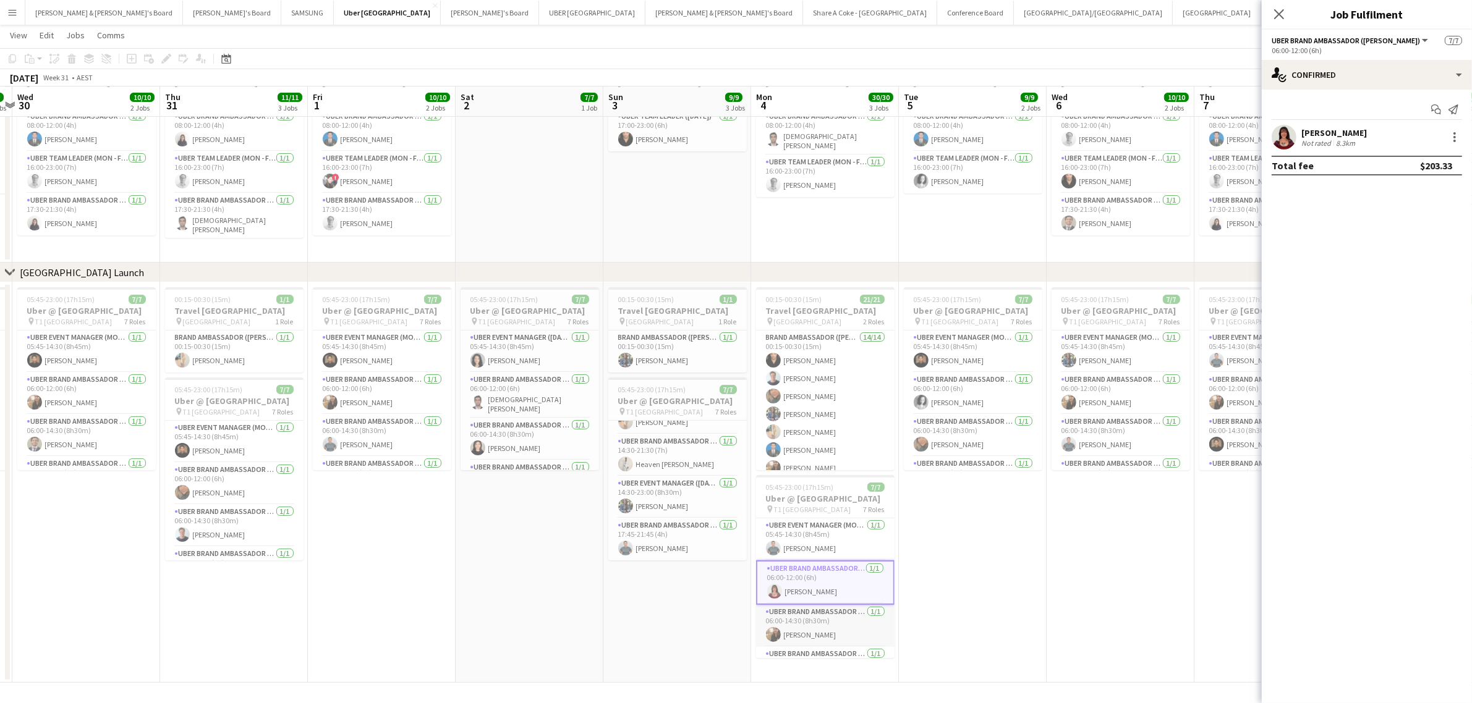
click at [820, 622] on app-card-role "UBER Brand Ambassador (Mon - Fri) [DATE] 06:00-14:30 (8h30m) [PERSON_NAME]" at bounding box center [825, 626] width 138 height 42
click at [366, 402] on app-card-role "UBER Brand Ambassador (Mon - Fri) [DATE] 06:00-12:00 (6h) [PERSON_NAME]" at bounding box center [382, 394] width 138 height 42
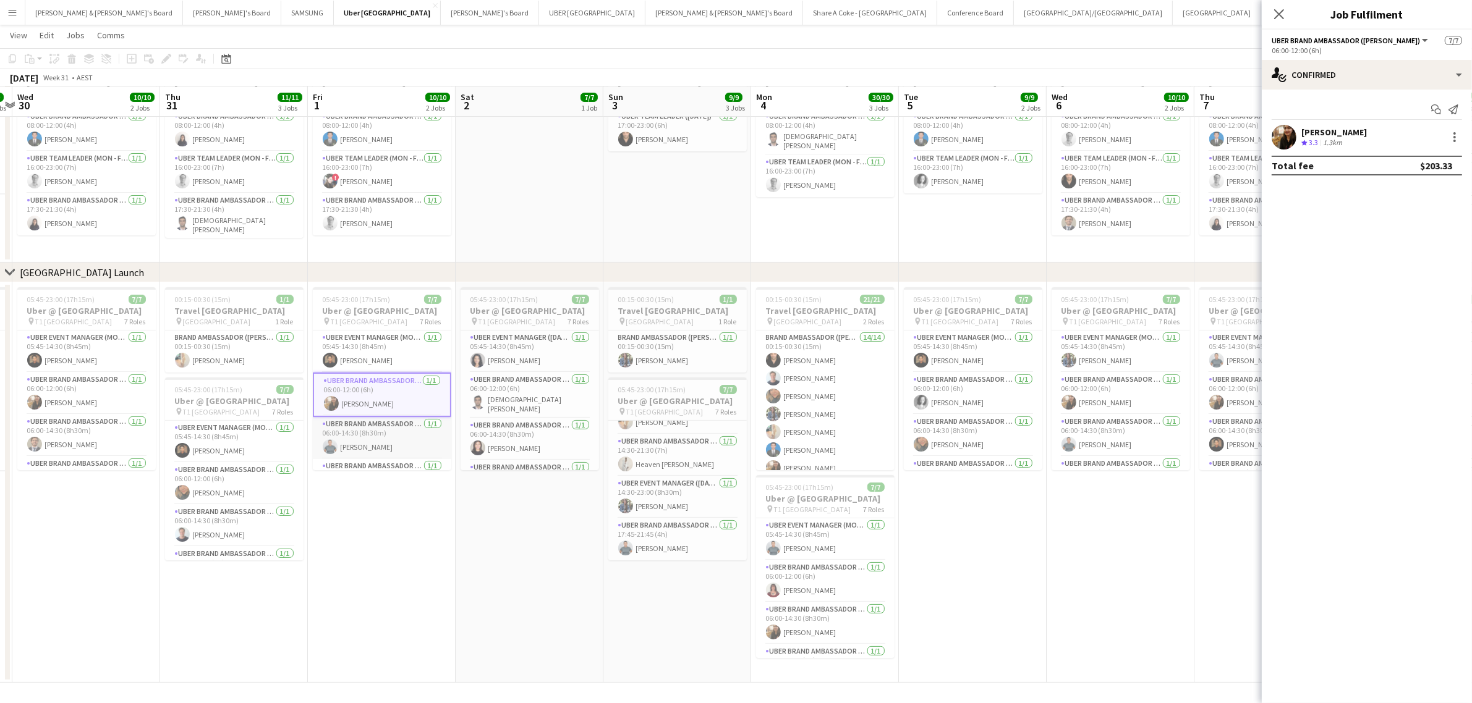
click at [389, 443] on app-card-role "UBER Brand Ambassador (Mon - Fri) [DATE] 06:00-14:30 (8h30m) [PERSON_NAME]" at bounding box center [382, 438] width 138 height 42
click at [382, 412] on app-card-role "UBER Brand Ambassador (Mon - Fri) [DATE] 07:00-13:00 (6h) [PERSON_NAME] [PERSON…" at bounding box center [382, 405] width 138 height 46
click at [816, 598] on app-card-role "UBER Brand Ambassador (Mon - Fri) [DATE] 07:00-13:00 (6h) [PERSON_NAME]" at bounding box center [825, 588] width 138 height 42
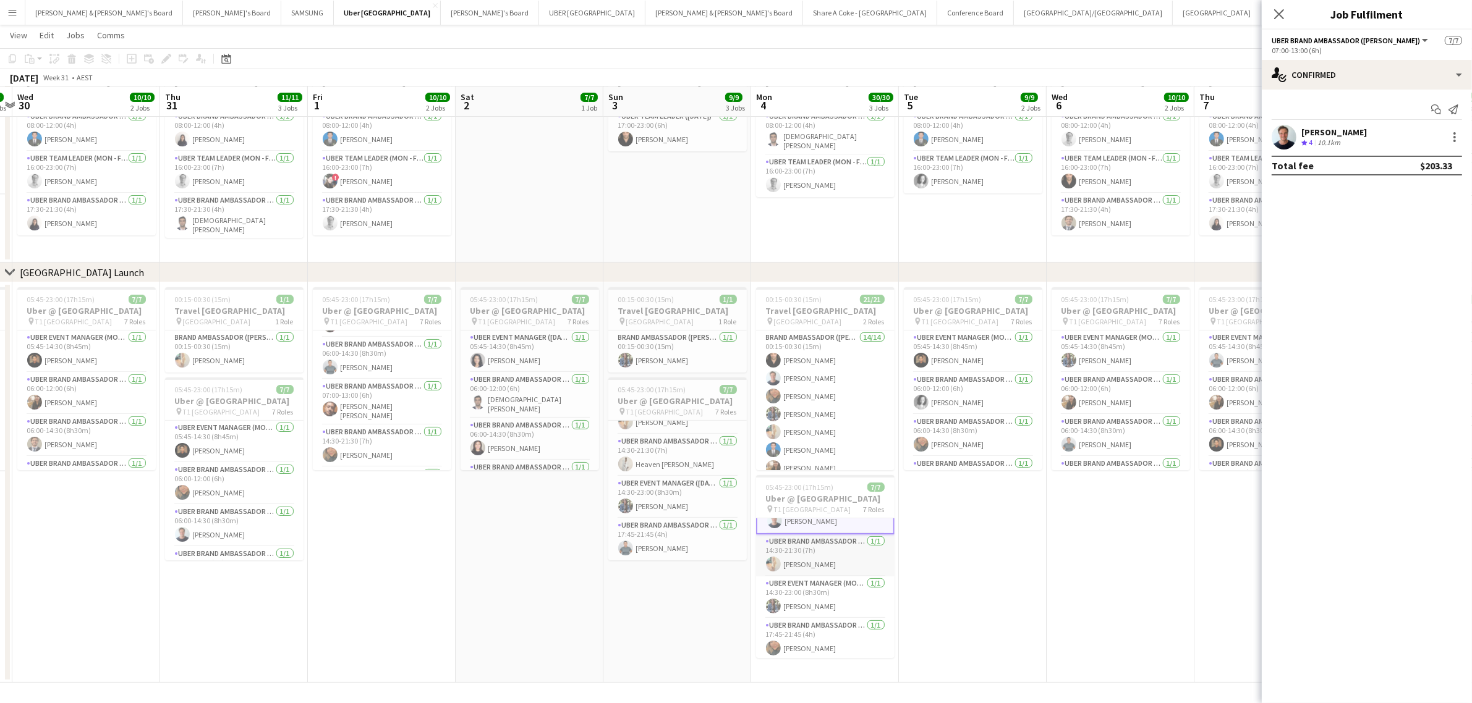
click at [815, 570] on app-card-role "UBER Brand Ambassador (Mon - Fri) [DATE] 14:30-21:30 (7h) [PERSON_NAME]" at bounding box center [825, 556] width 138 height 42
click at [387, 451] on app-card-role "UBER Brand Ambassador (Mon - Fri) [DATE] 14:30-21:30 (7h) [PERSON_NAME]" at bounding box center [382, 446] width 138 height 42
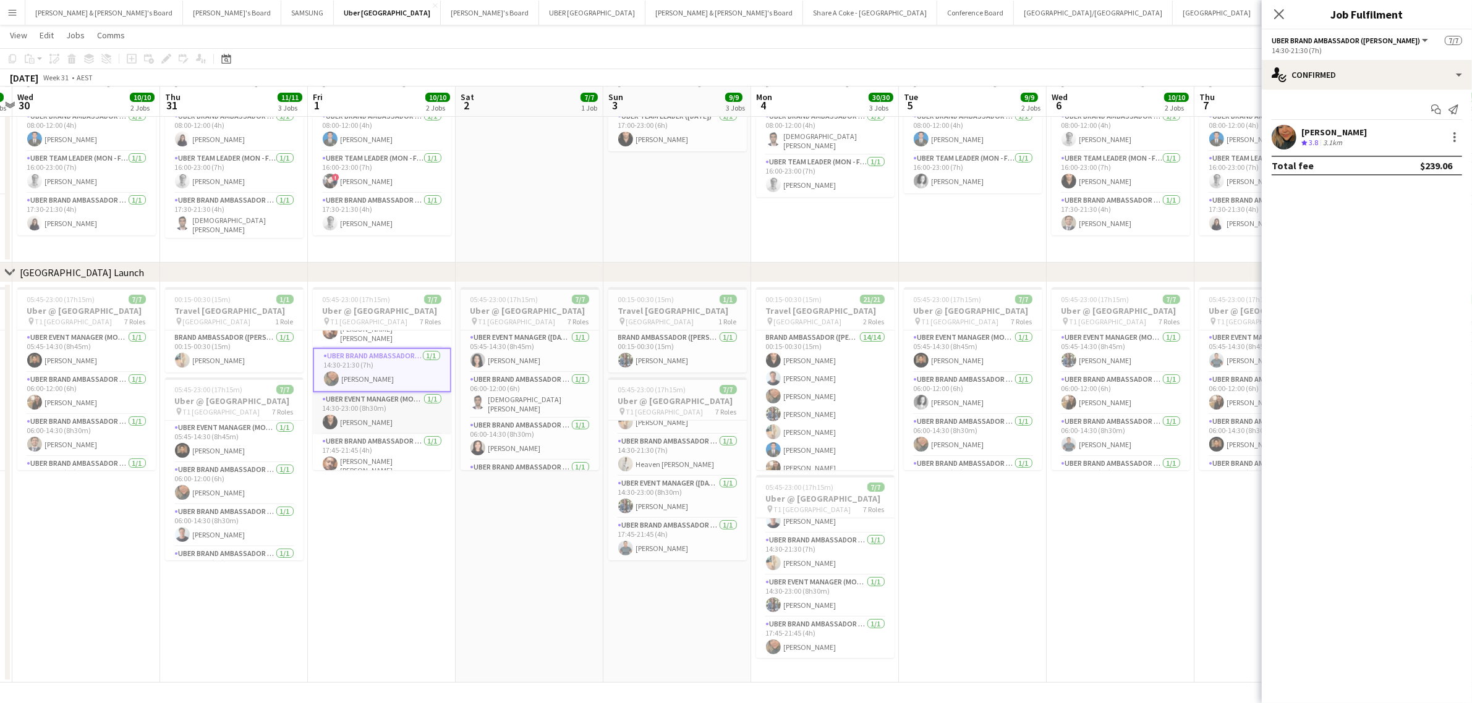
click at [385, 423] on app-card-role "UBER Event Manager (Mon - Fri) [DATE] 14:30-23:00 (8h30m) [PERSON_NAME]" at bounding box center [382, 413] width 138 height 42
click at [833, 606] on app-card-role "UBER Event Manager (Mon - Fri) [DATE] 14:30-23:00 (8h30m) [PERSON_NAME]" at bounding box center [825, 596] width 138 height 42
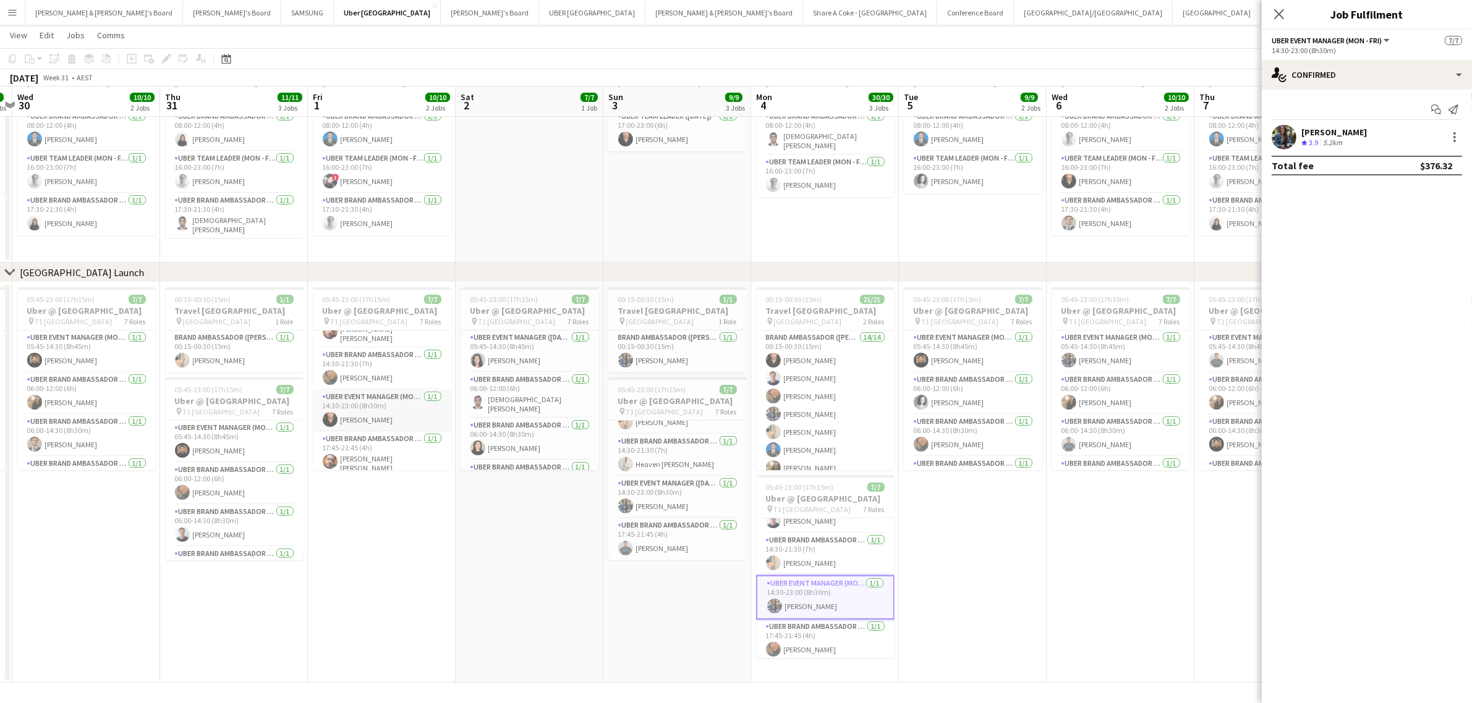
click at [382, 421] on app-card-role "UBER Event Manager (Mon - Fri) [DATE] 14:30-23:00 (8h30m) [PERSON_NAME]" at bounding box center [382, 411] width 138 height 42
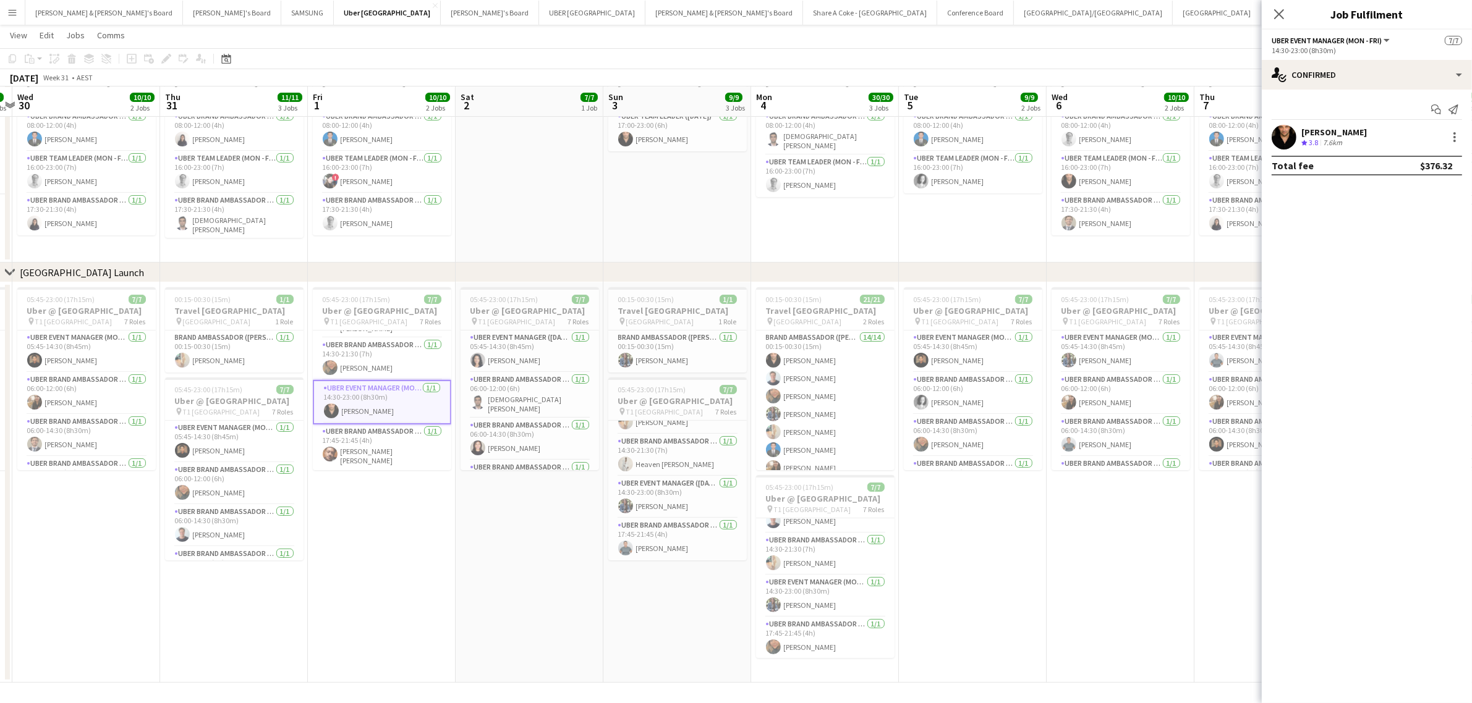
scroll to position [177, 0]
click at [379, 451] on app-card-role "UBER Brand Ambassador (Mon - Fri) [DATE] 17:45-21:45 (4h) [PERSON_NAME] [PERSON…" at bounding box center [382, 448] width 138 height 46
click at [841, 629] on app-card-role "UBER Brand Ambassador (Mon - Fri) [DATE] 17:45-21:45 (4h) [PERSON_NAME]" at bounding box center [825, 637] width 138 height 42
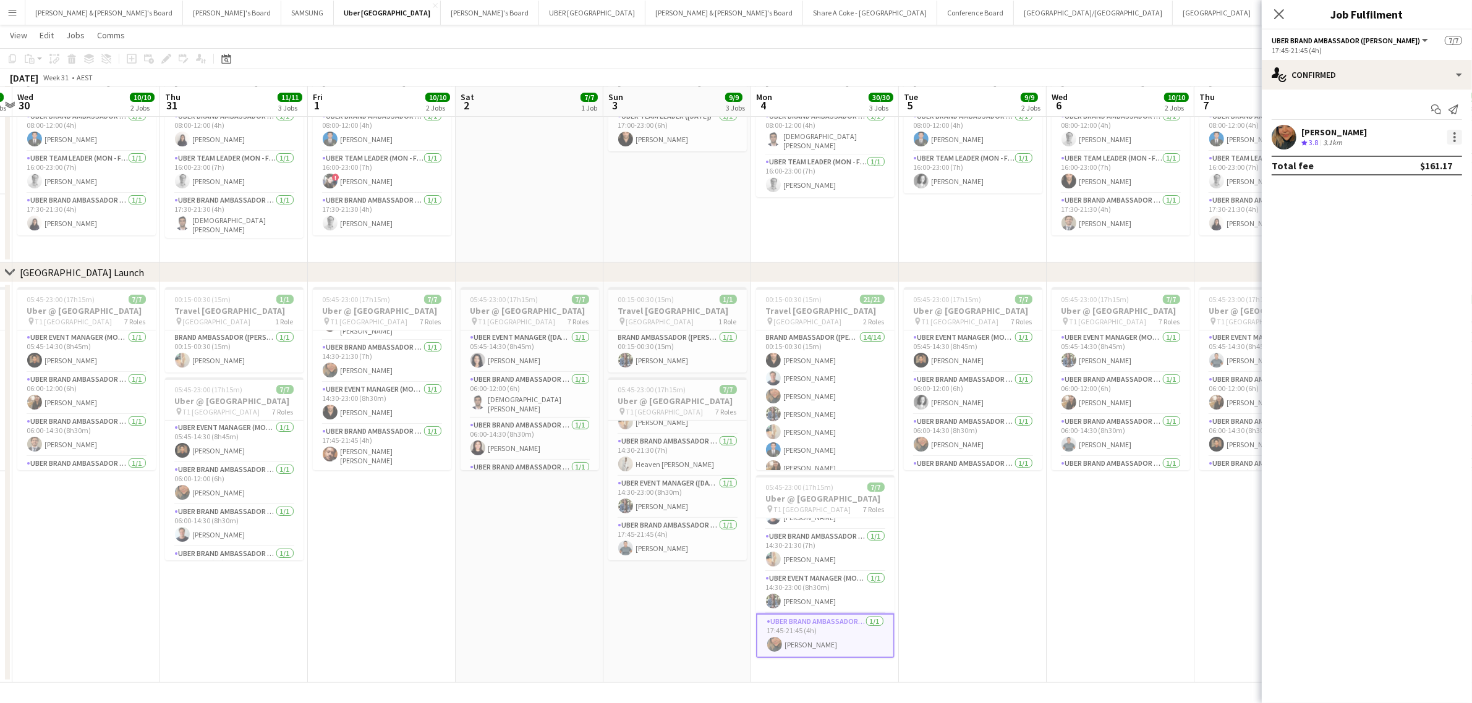
click at [1454, 133] on div at bounding box center [1454, 133] width 2 height 2
click at [1415, 159] on span "Edit fee" at bounding box center [1414, 160] width 77 height 11
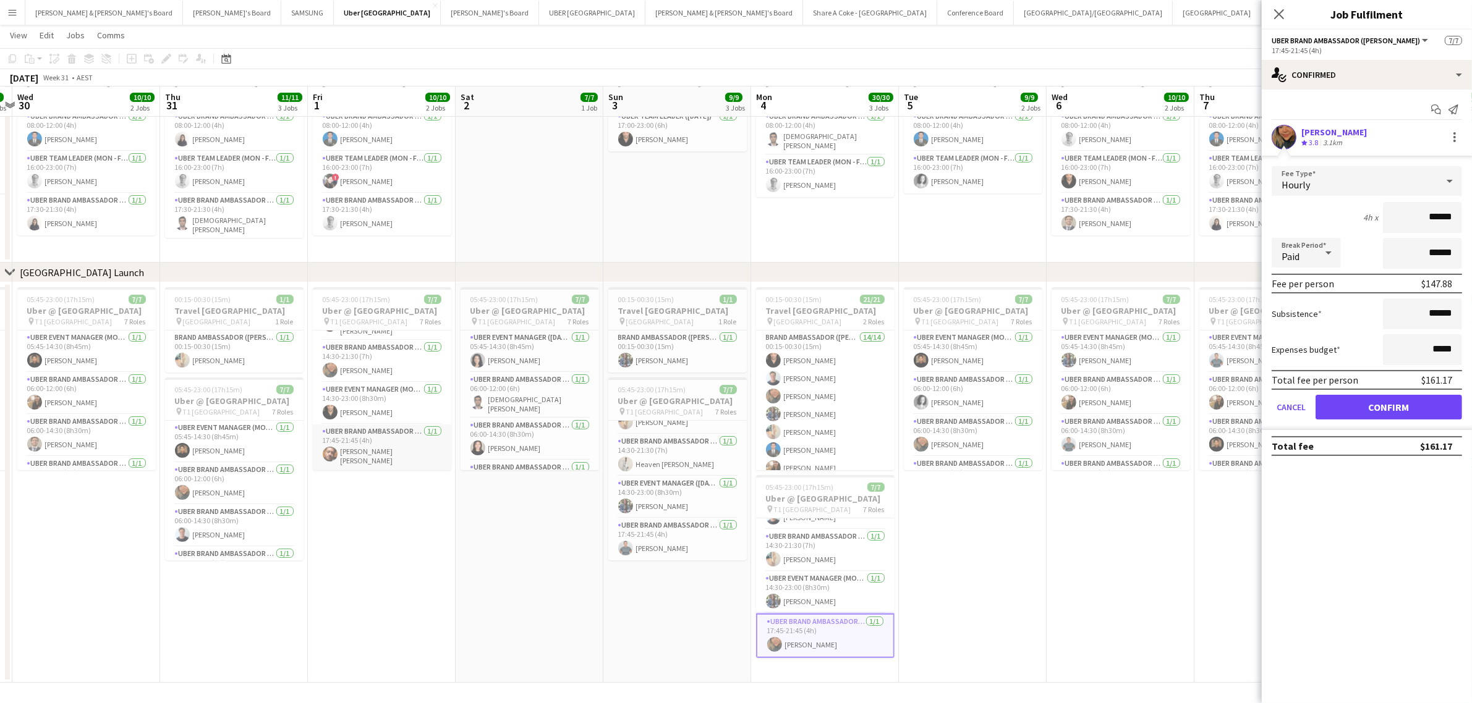
click at [376, 439] on app-card-role "UBER Brand Ambassador (Mon - Fri) [DATE] 17:45-21:45 (4h) [PERSON_NAME] [PERSON…" at bounding box center [382, 448] width 138 height 46
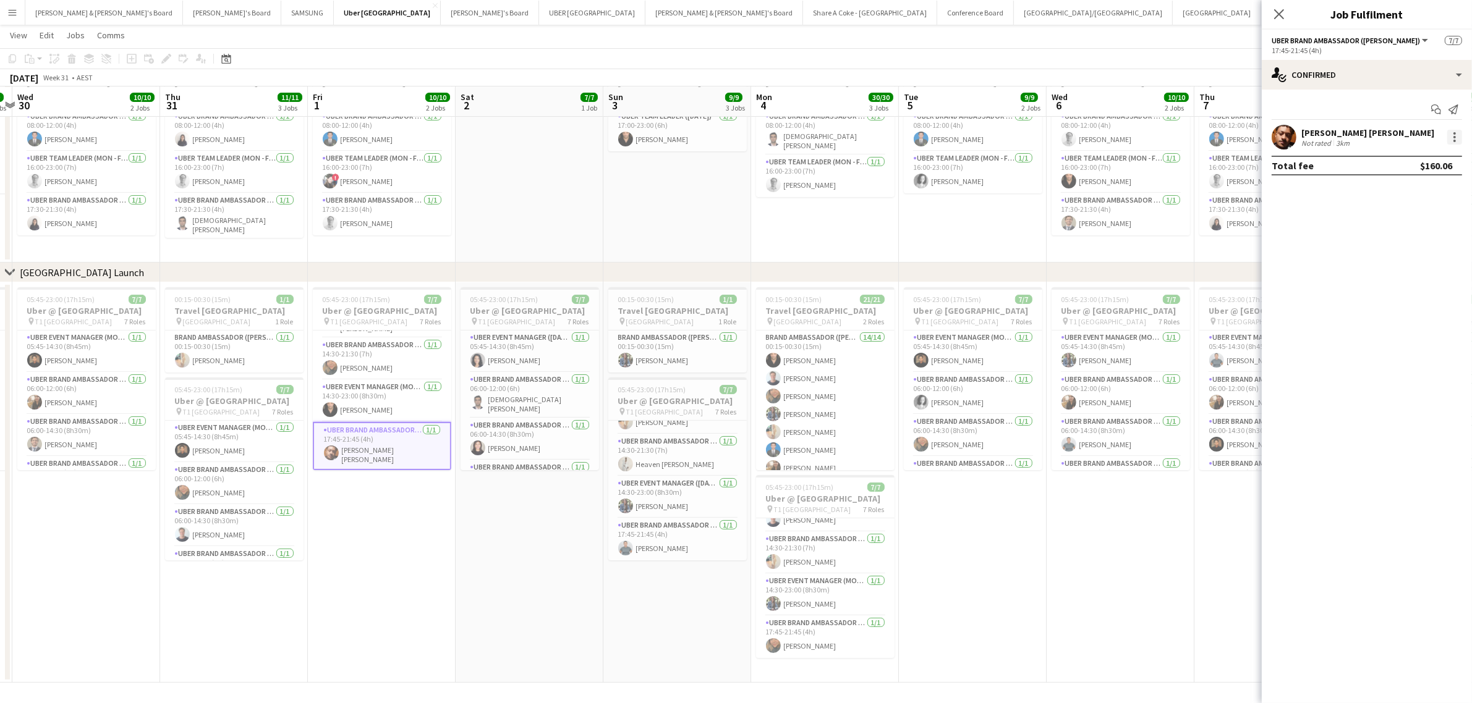
click at [1459, 137] on div at bounding box center [1454, 137] width 15 height 15
click at [1430, 163] on span "Edit fee" at bounding box center [1414, 160] width 77 height 11
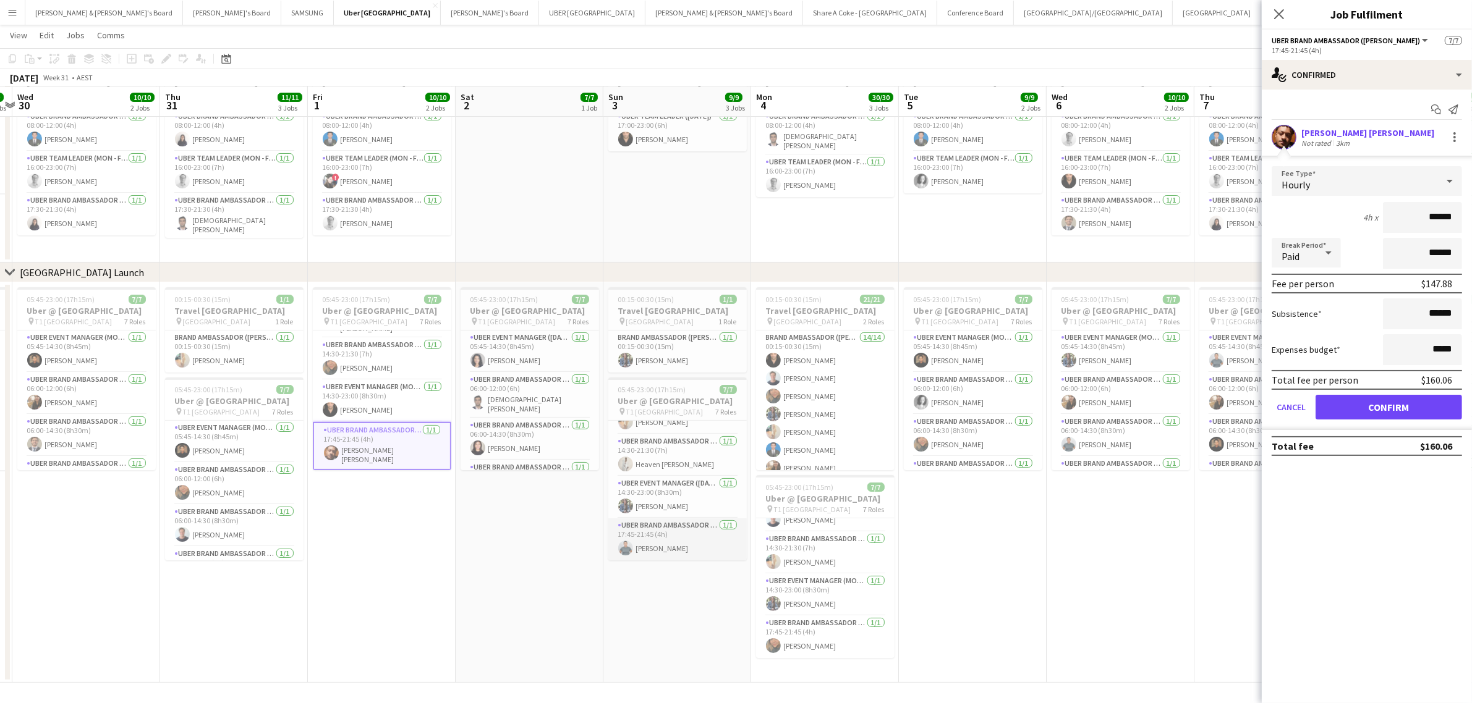
click at [675, 528] on app-card-role "UBER Brand Ambassador ([DATE]) [DATE] 17:45-21:45 (4h) [PERSON_NAME]" at bounding box center [677, 540] width 138 height 42
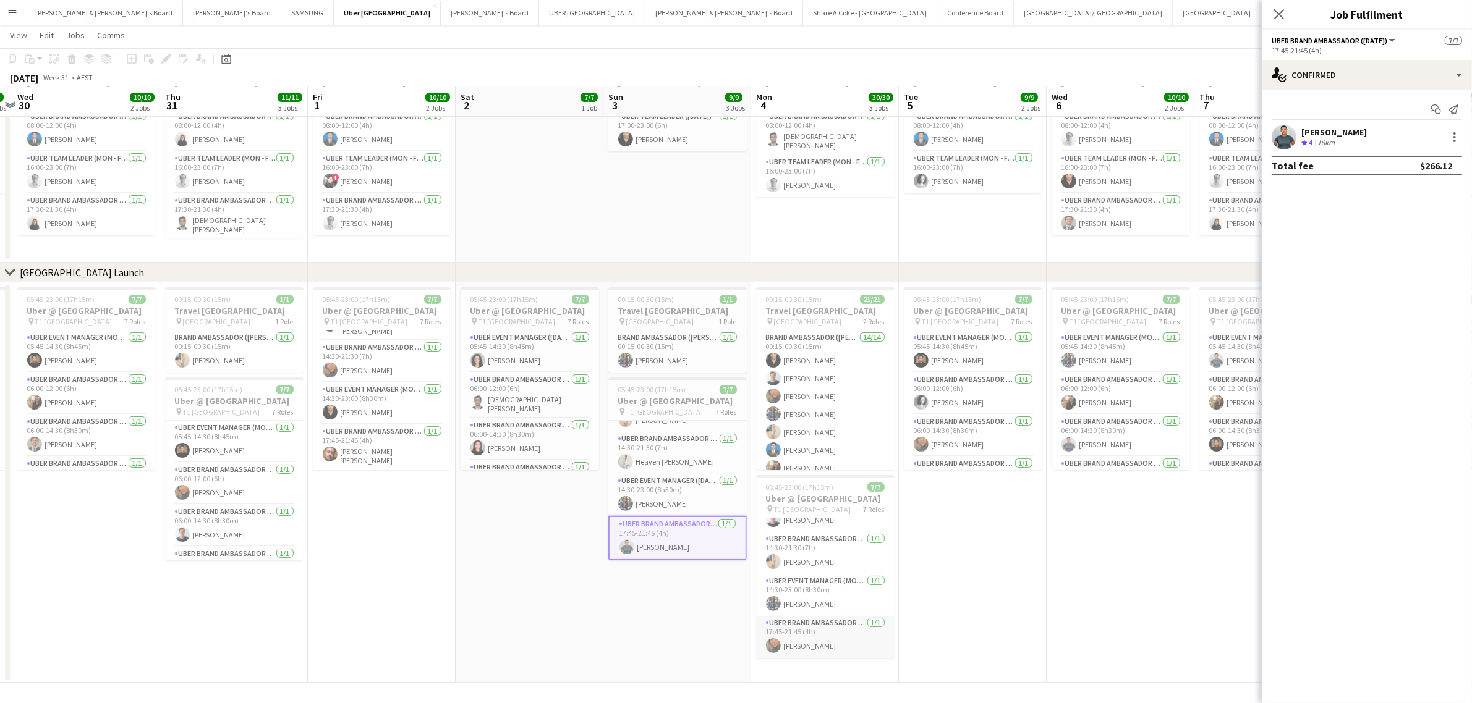
click at [824, 634] on app-card-role "UBER Brand Ambassador (Mon - Fri) [DATE] 17:45-21:45 (4h) [PERSON_NAME]" at bounding box center [825, 637] width 138 height 42
click at [1454, 136] on div at bounding box center [1454, 137] width 2 height 2
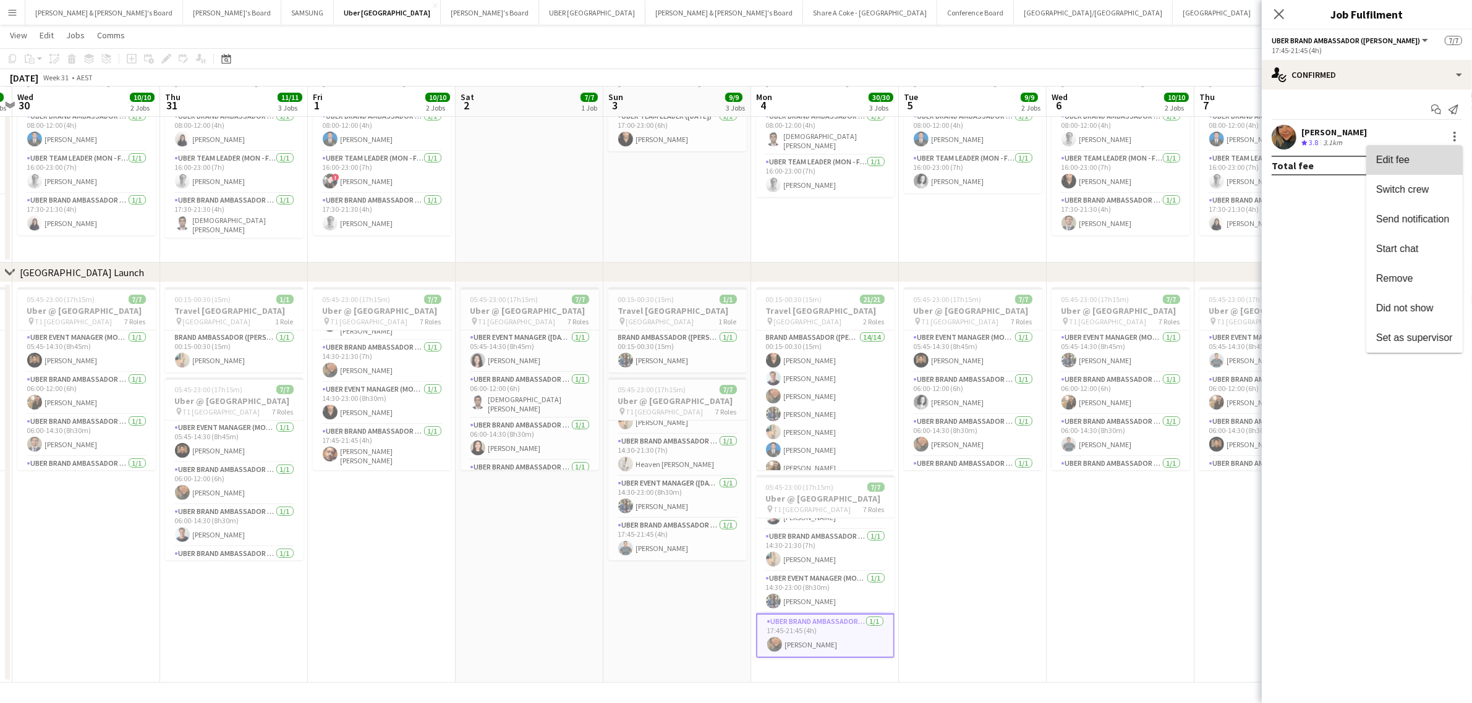
click at [1428, 165] on span "Edit fee" at bounding box center [1414, 160] width 77 height 11
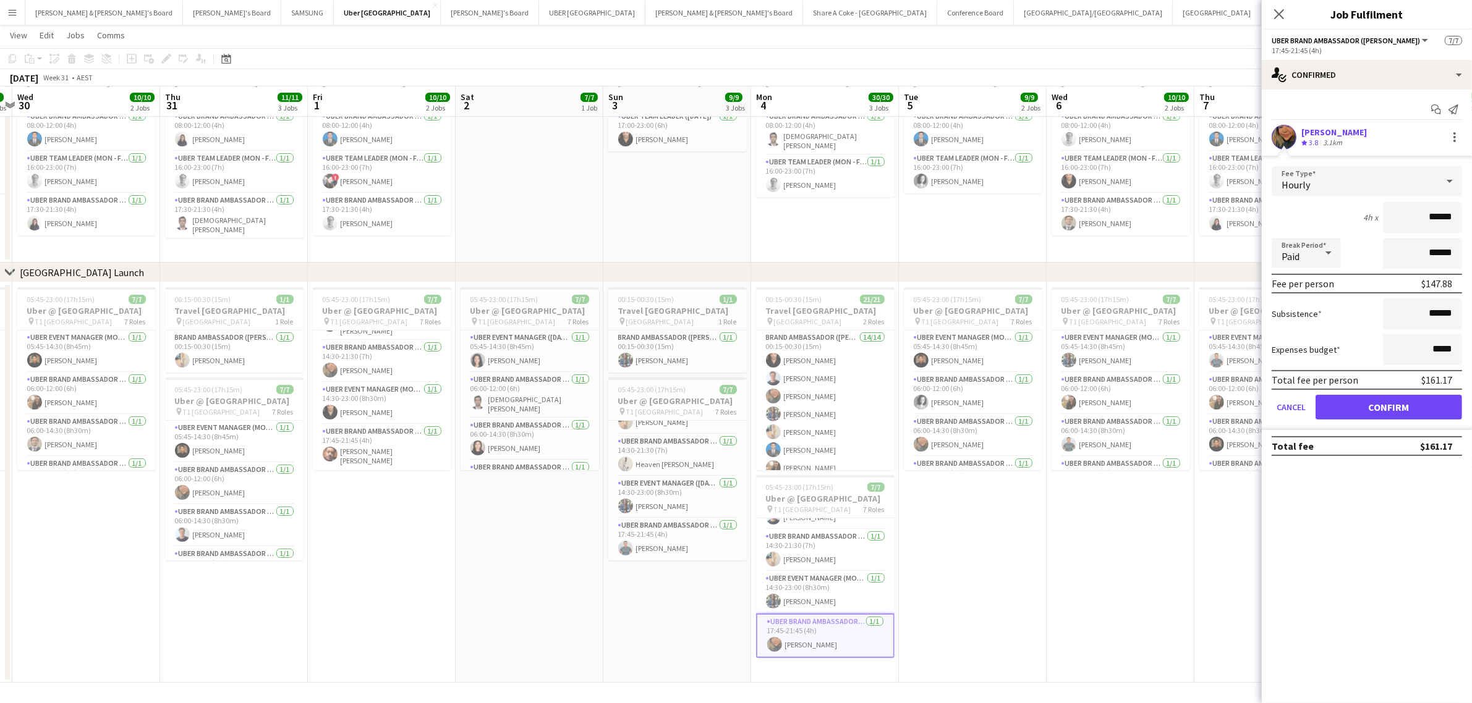
click at [977, 596] on app-date-cell "05:45-23:00 (17h15m) 7/7 Uber @ [GEOGRAPHIC_DATA] pin T1 [GEOGRAPHIC_DATA] 7 Ro…" at bounding box center [973, 482] width 148 height 401
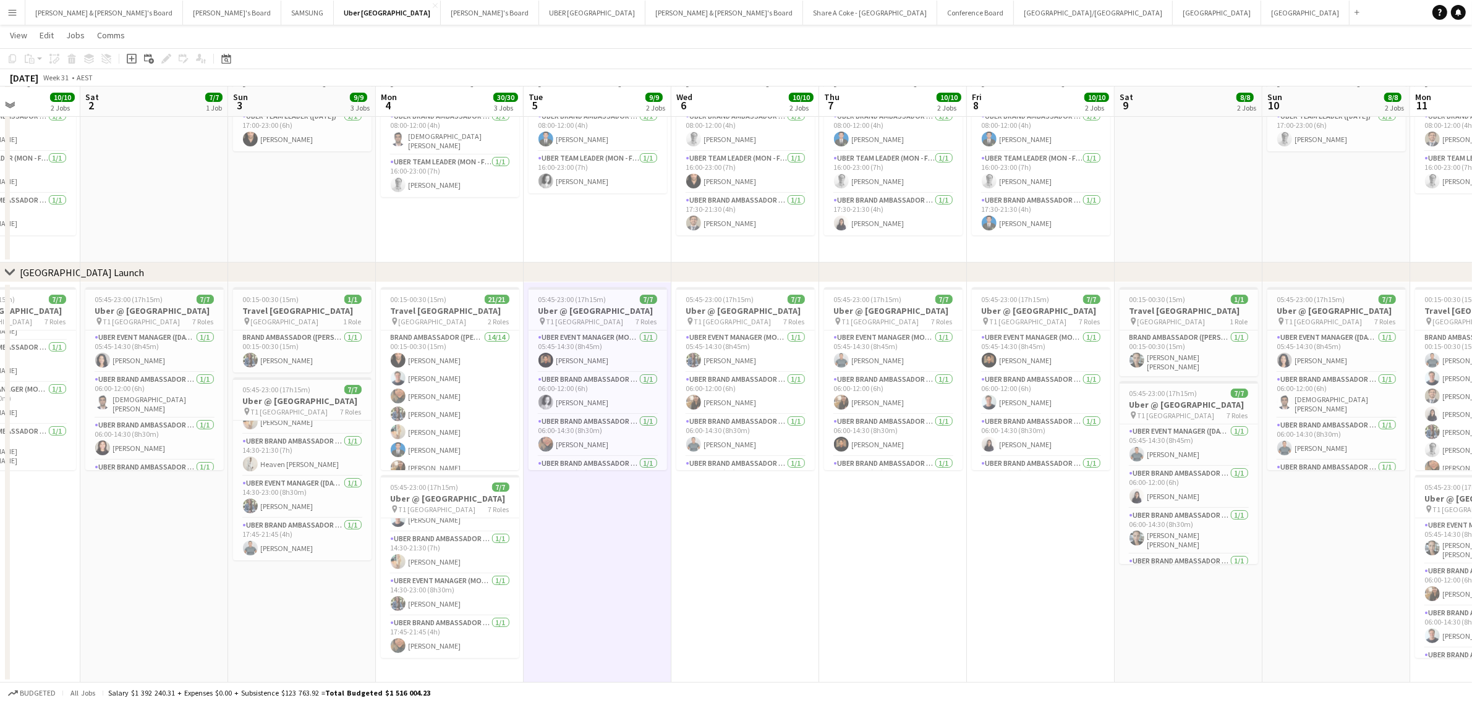
drag, startPoint x: 1303, startPoint y: 543, endPoint x: 743, endPoint y: 574, distance: 560.8
click at [737, 575] on app-calendar-viewport "Mon 28 31/31 3 Jobs Tue 29 9/9 2 Jobs Wed 30 10/10 2 Jobs Thu 31 11/11 3 Jobs F…" at bounding box center [736, 321] width 1472 height 723
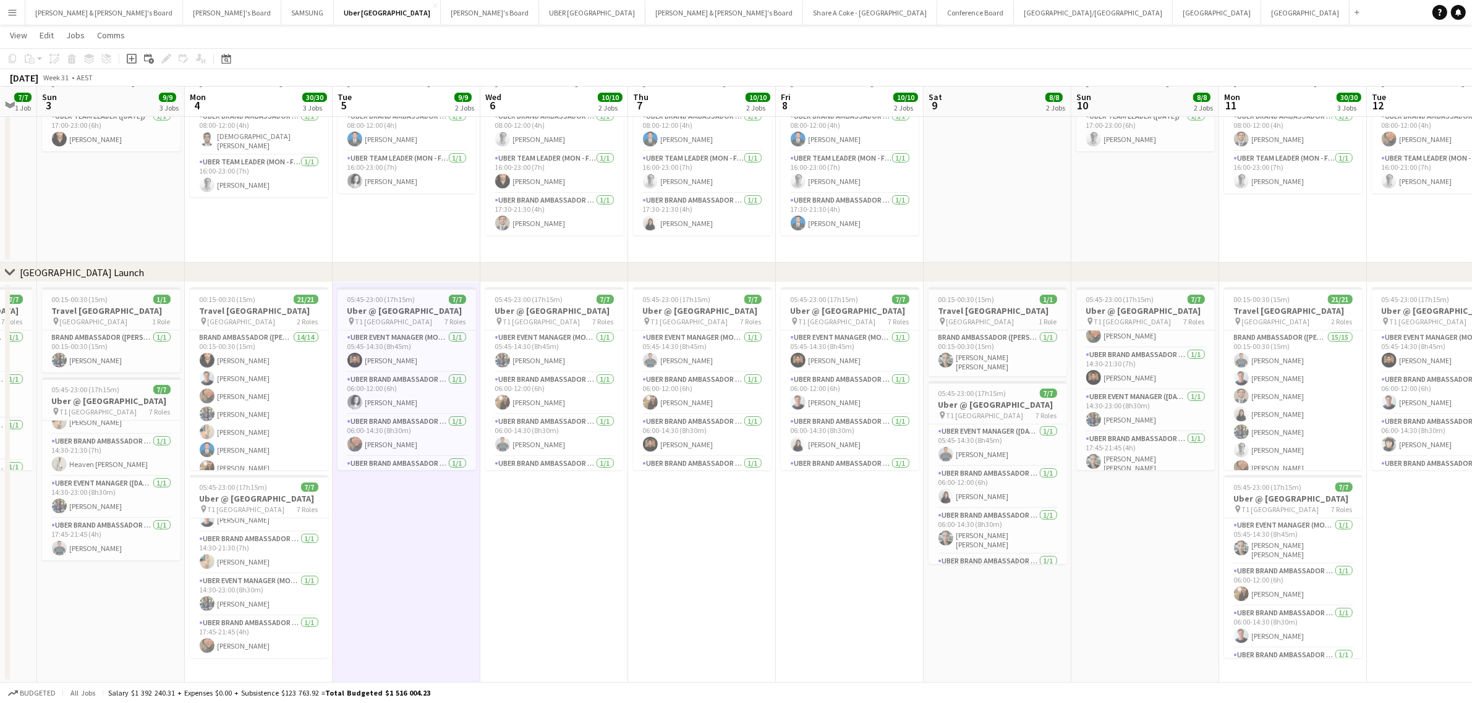
scroll to position [171, 0]
click at [1129, 430] on app-card-role "UBER Brand Ambassador ([DATE]) [DATE] 17:45-21:45 (4h) [PERSON_NAME] [PERSON_NA…" at bounding box center [1145, 448] width 138 height 46
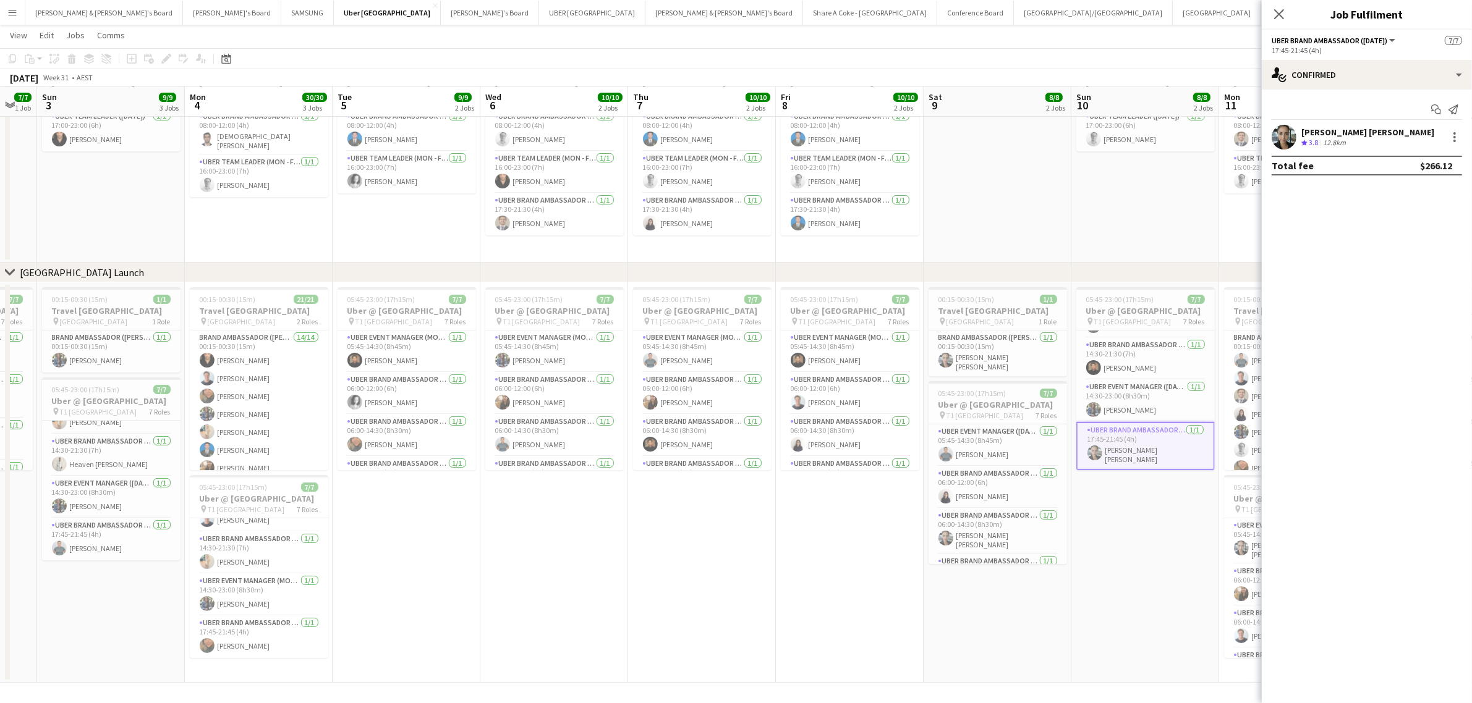
click at [1151, 542] on app-date-cell "05:45-23:00 (17h15m) 7/7 Uber @ [GEOGRAPHIC_DATA] pin T1 [GEOGRAPHIC_DATA] 7 Ro…" at bounding box center [1145, 482] width 148 height 401
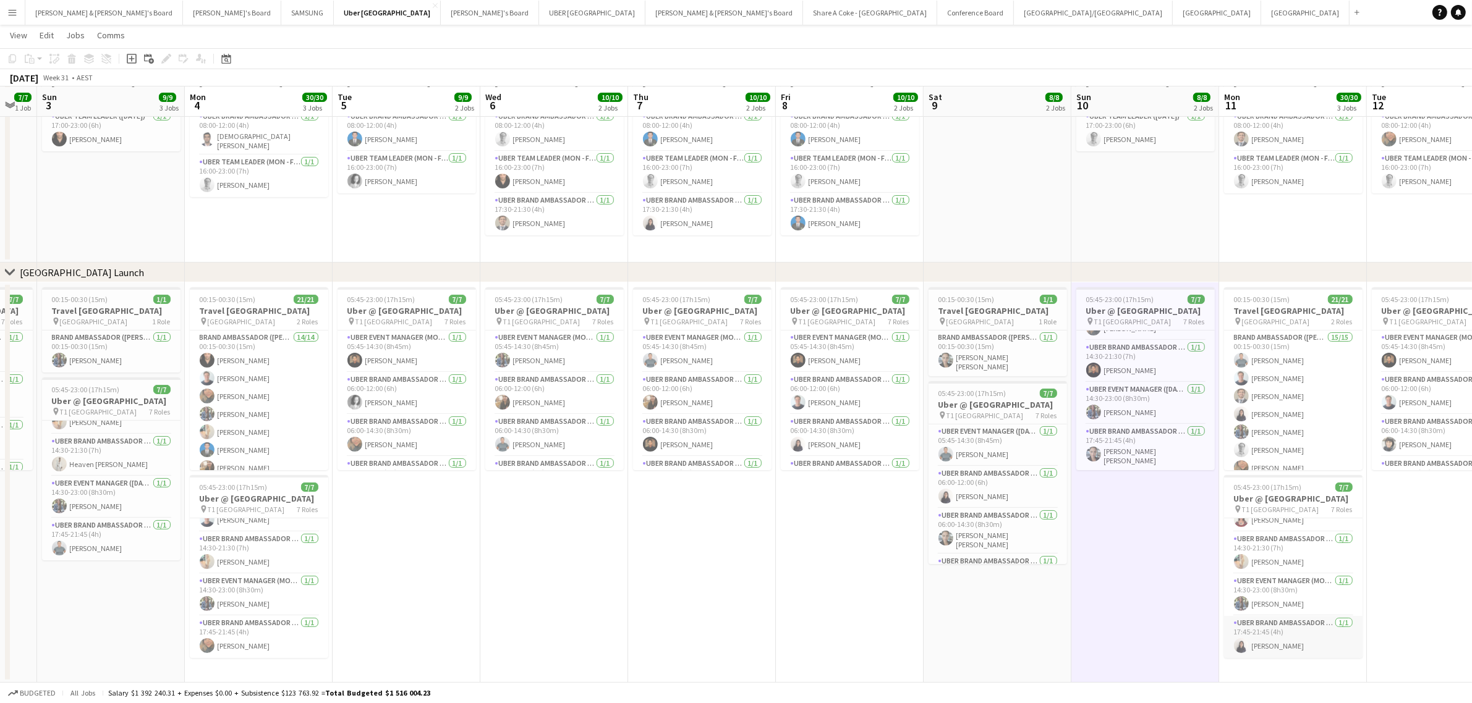
click at [1286, 629] on app-card-role "UBER Brand Ambassador (Mon - Fri) [DATE] 17:45-21:45 (4h) [PERSON_NAME]" at bounding box center [1293, 637] width 138 height 42
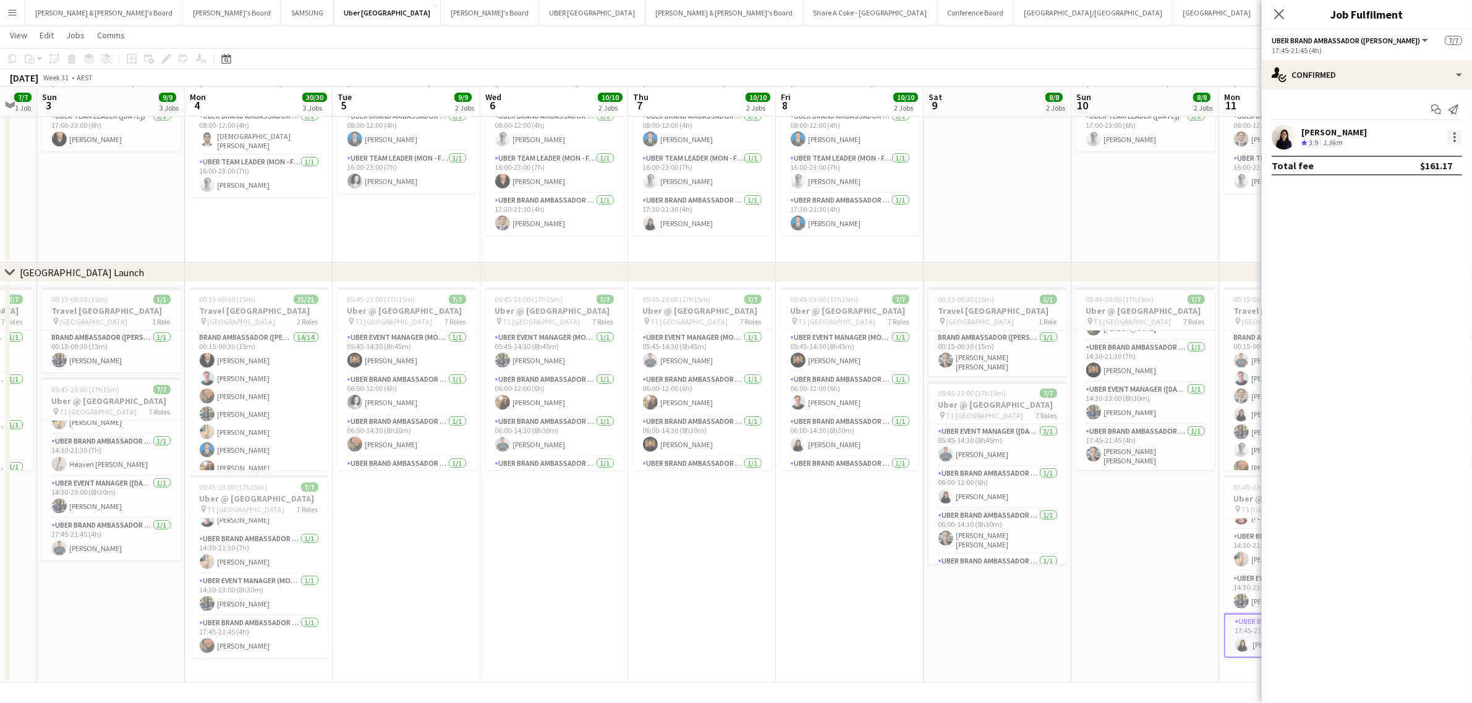
click at [1447, 132] on div at bounding box center [1454, 137] width 15 height 15
click at [1434, 158] on span "Edit fee" at bounding box center [1414, 160] width 77 height 11
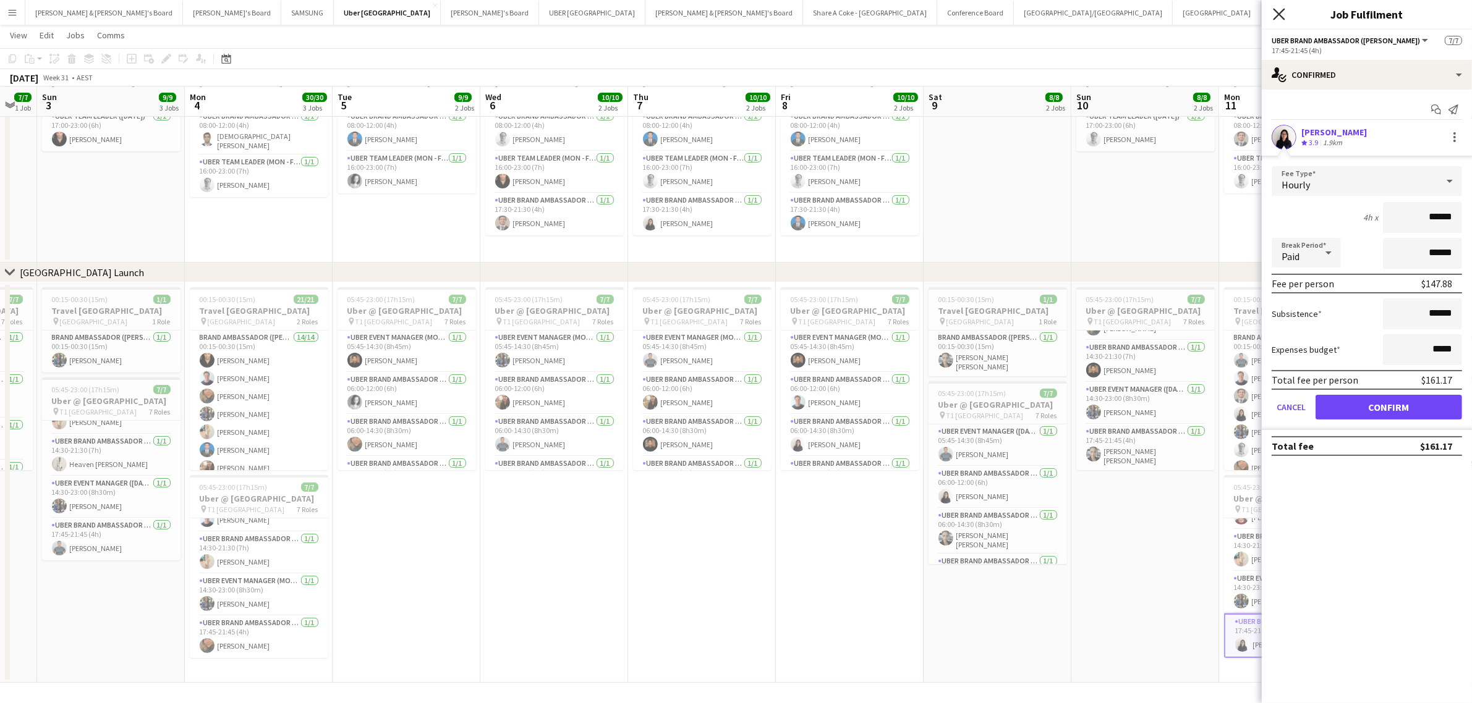
click at [1283, 9] on icon "Close pop-in" at bounding box center [1279, 14] width 12 height 12
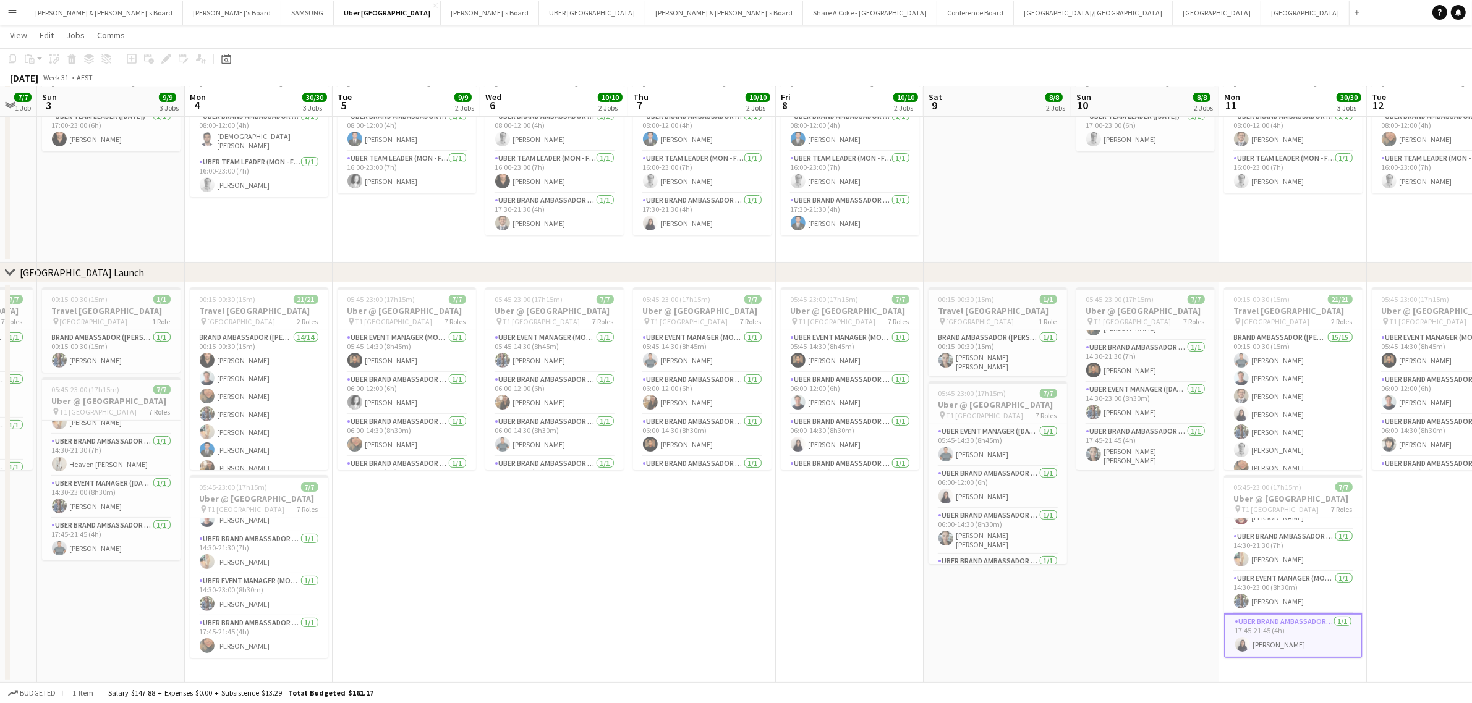
click at [672, 632] on app-date-cell "05:45-23:00 (17h15m) 7/7 Uber @ [GEOGRAPHIC_DATA] pin T1 [GEOGRAPHIC_DATA] 7 Ro…" at bounding box center [702, 482] width 148 height 401
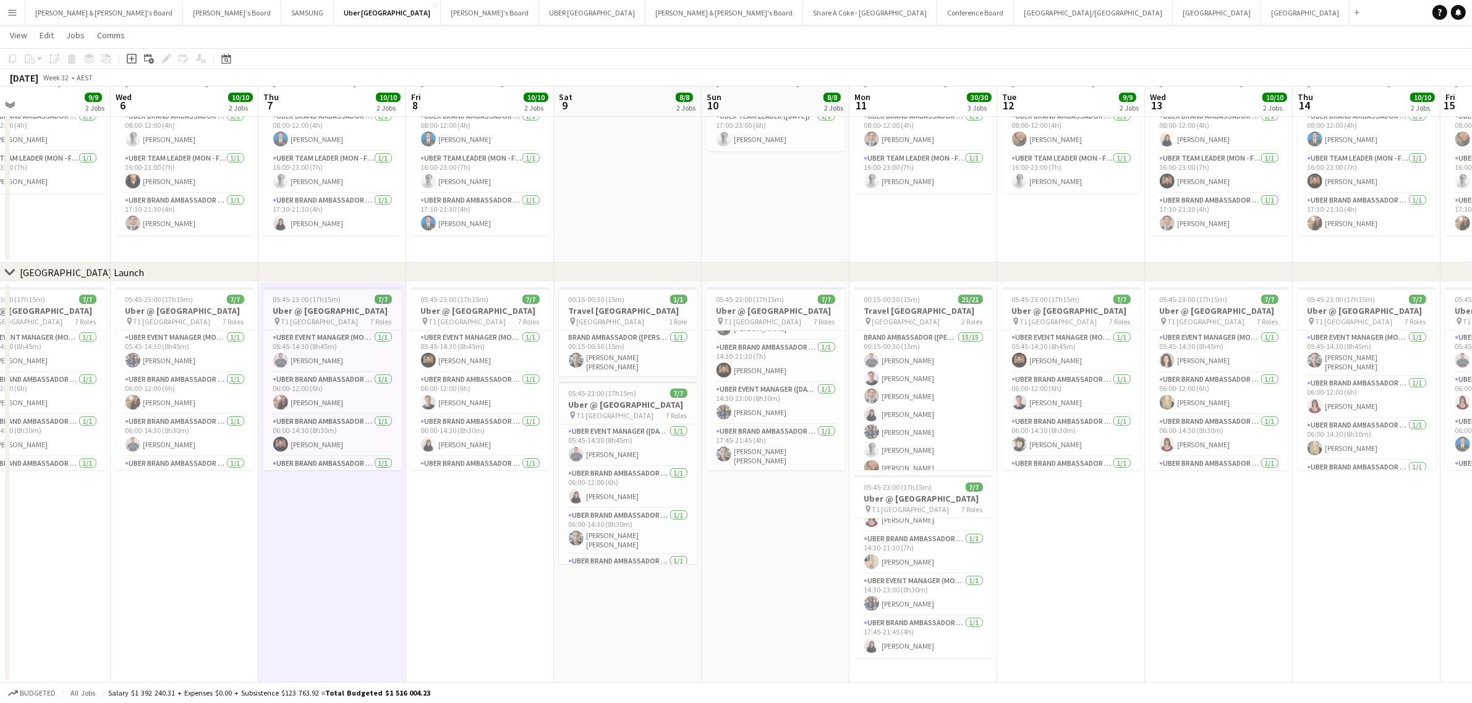
drag, startPoint x: 1143, startPoint y: 617, endPoint x: 774, endPoint y: 632, distance: 369.9
click at [774, 632] on app-calendar-viewport "Sat 2 7/7 1 Job Sun 3 9/9 3 Jobs Mon 4 30/30 3 Jobs Tue 5 9/9 2 Jobs Wed 6 10/1…" at bounding box center [736, 321] width 1472 height 723
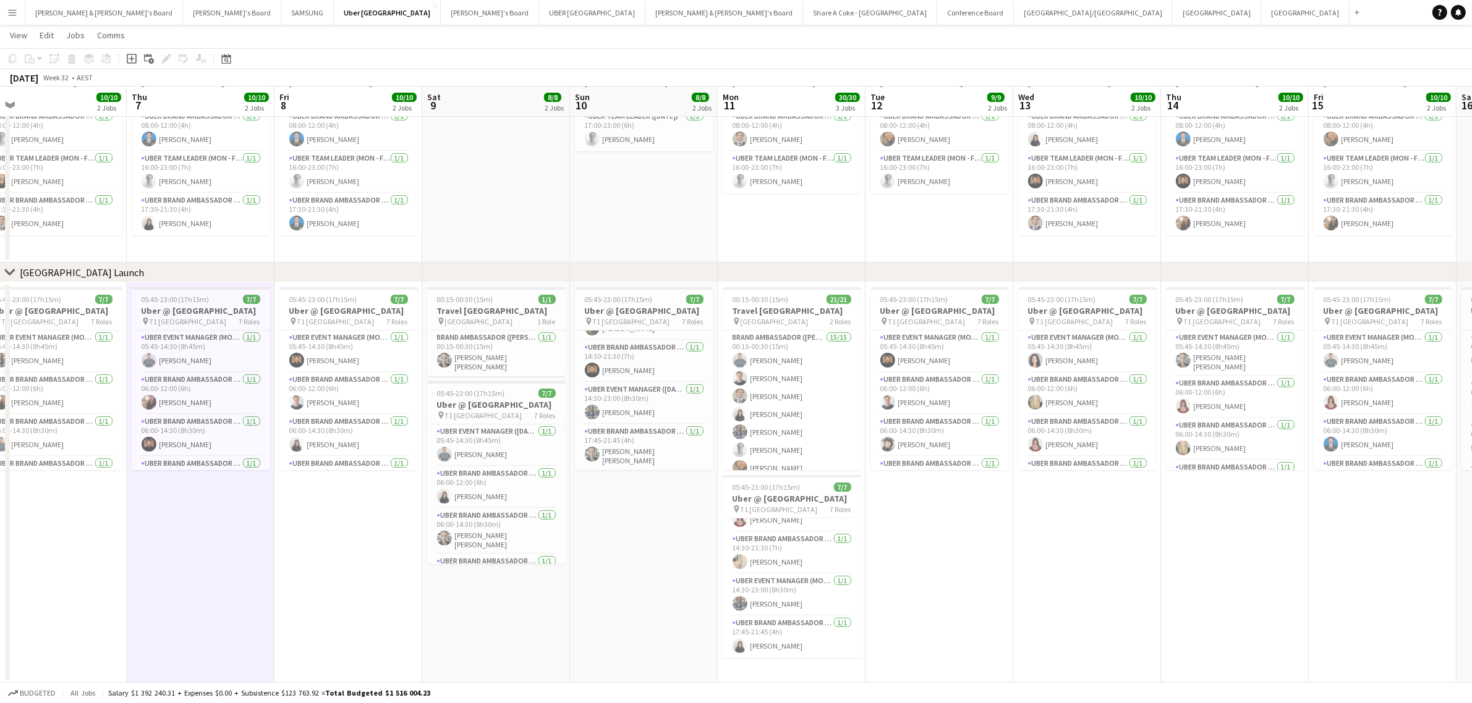
drag, startPoint x: 1294, startPoint y: 619, endPoint x: 867, endPoint y: 656, distance: 428.6
click at [867, 656] on app-calendar-viewport "Sun 3 9/9 3 Jobs Mon 4 30/30 3 Jobs Tue 5 9/9 2 Jobs Wed 6 10/10 2 Jobs Thu 7 1…" at bounding box center [736, 321] width 1472 height 723
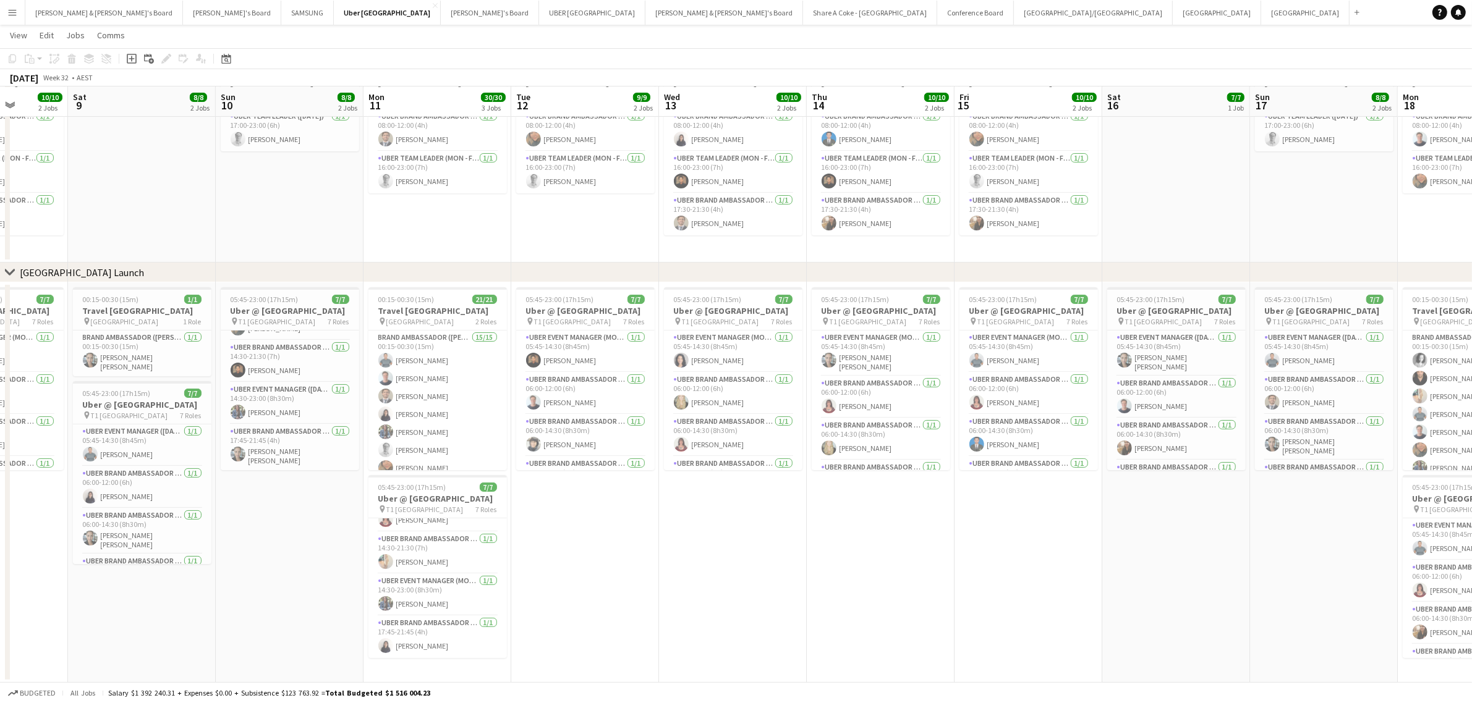
drag, startPoint x: 1147, startPoint y: 632, endPoint x: 770, endPoint y: 664, distance: 378.4
click at [770, 664] on app-calendar-viewport "Tue 5 9/9 2 Jobs Wed 6 10/10 2 Jobs Thu 7 10/10 2 Jobs Fri 8 10/10 2 Jobs Sat 9…" at bounding box center [736, 321] width 1472 height 723
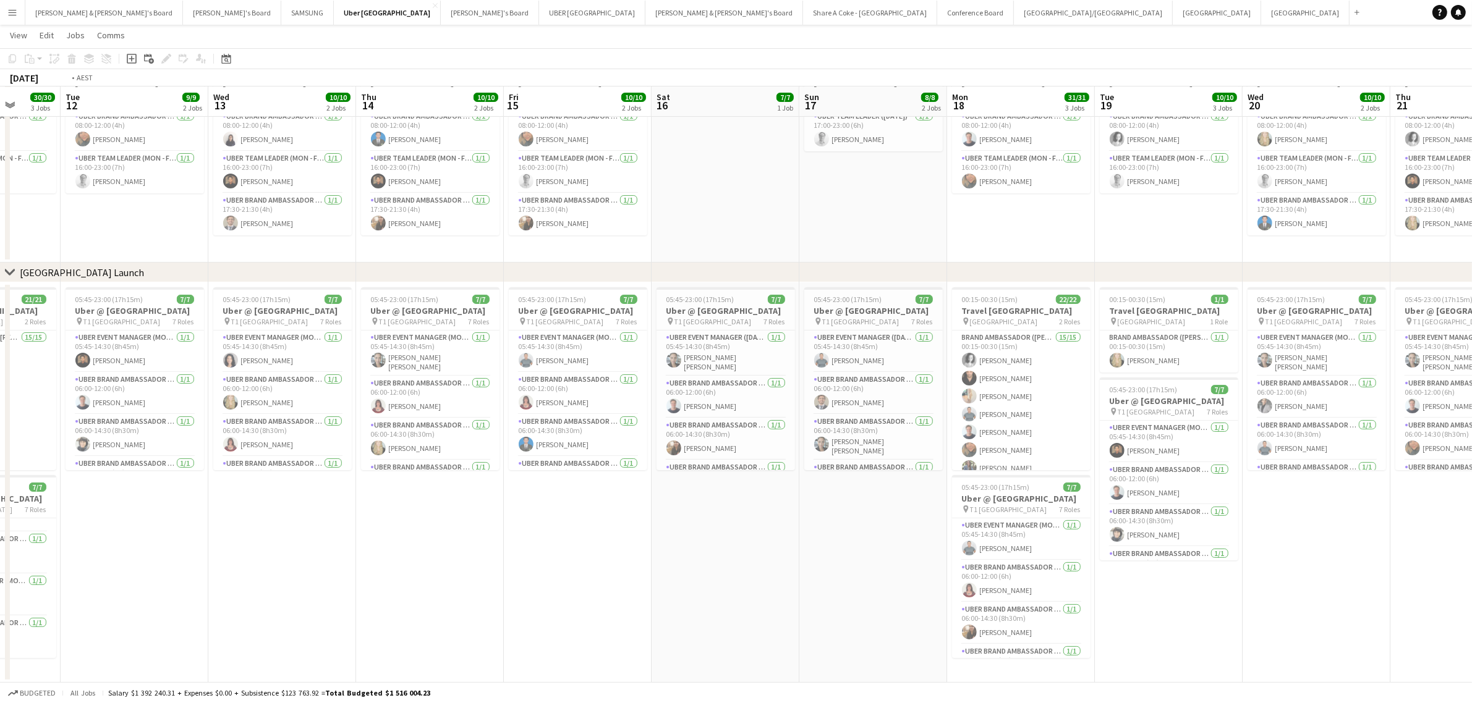
drag, startPoint x: 967, startPoint y: 643, endPoint x: 646, endPoint y: 663, distance: 322.0
click at [646, 663] on app-calendar-viewport "Fri 8 10/10 2 Jobs Sat 9 8/8 2 Jobs Sun 10 8/8 2 Jobs Mon 11 30/30 3 Jobs Tue 1…" at bounding box center [736, 321] width 1472 height 723
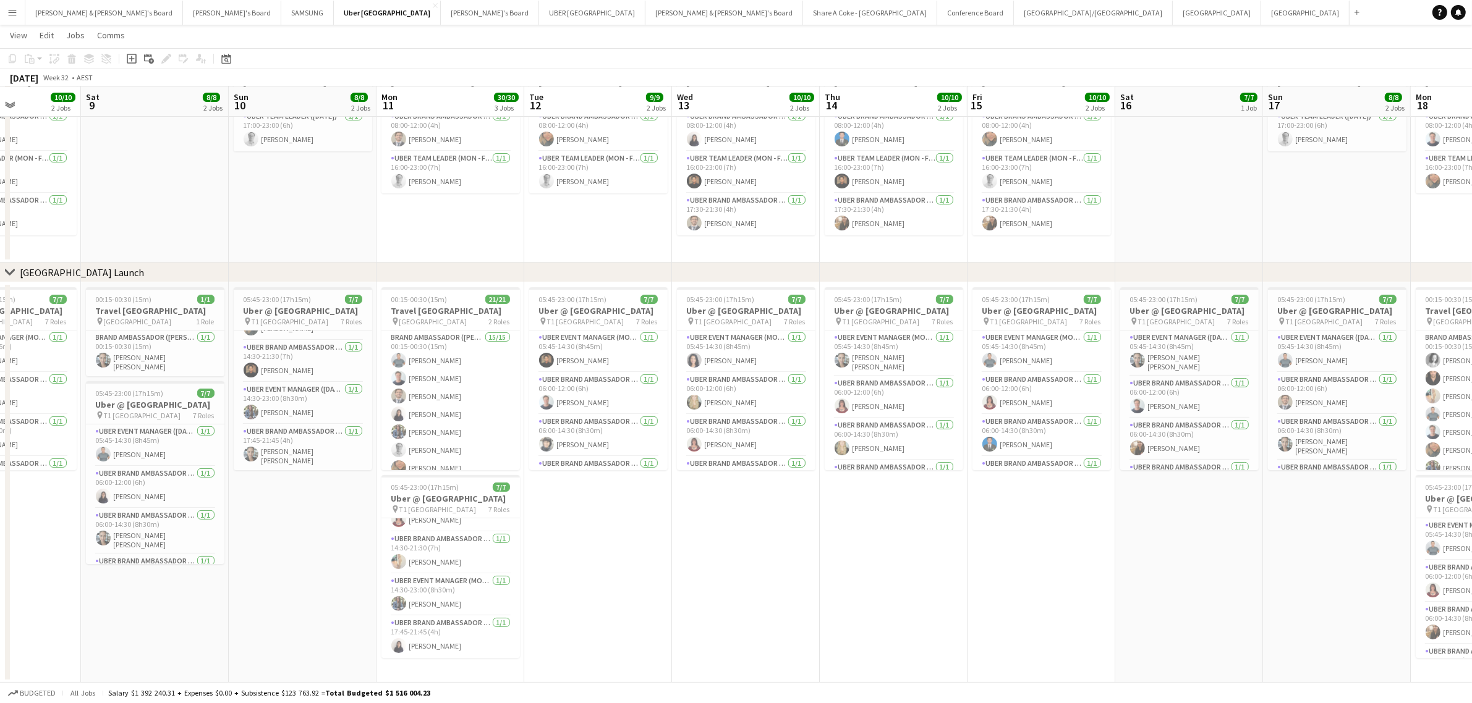
drag, startPoint x: 508, startPoint y: 643, endPoint x: 1204, endPoint y: 588, distance: 698.1
click at [1204, 588] on app-calendar-viewport "Thu 7 10/10 2 Jobs Fri 8 10/10 2 Jobs Sat 9 8/8 2 Jobs Sun 10 8/8 2 Jobs Mon 11…" at bounding box center [736, 321] width 1472 height 723
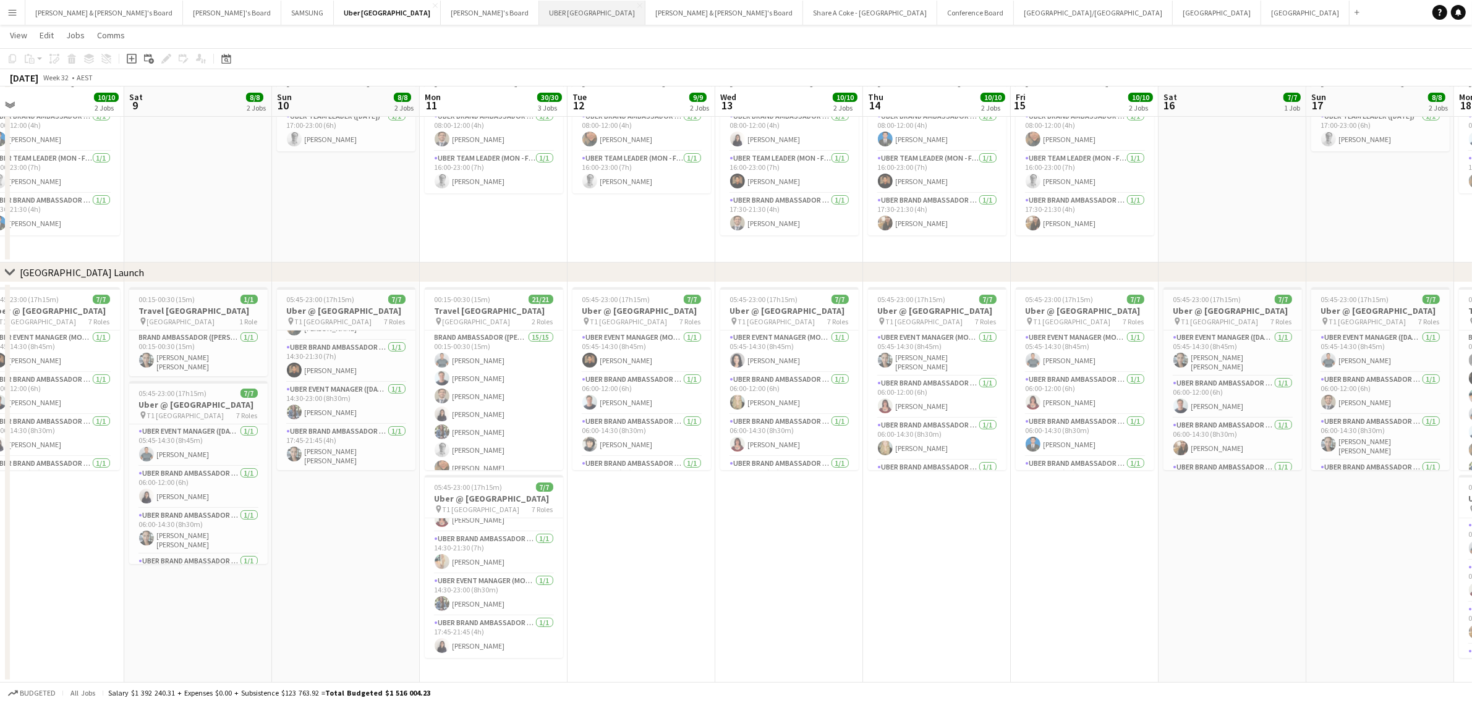
click at [539, 17] on button "UBER [GEOGRAPHIC_DATA] Close" at bounding box center [592, 13] width 106 height 24
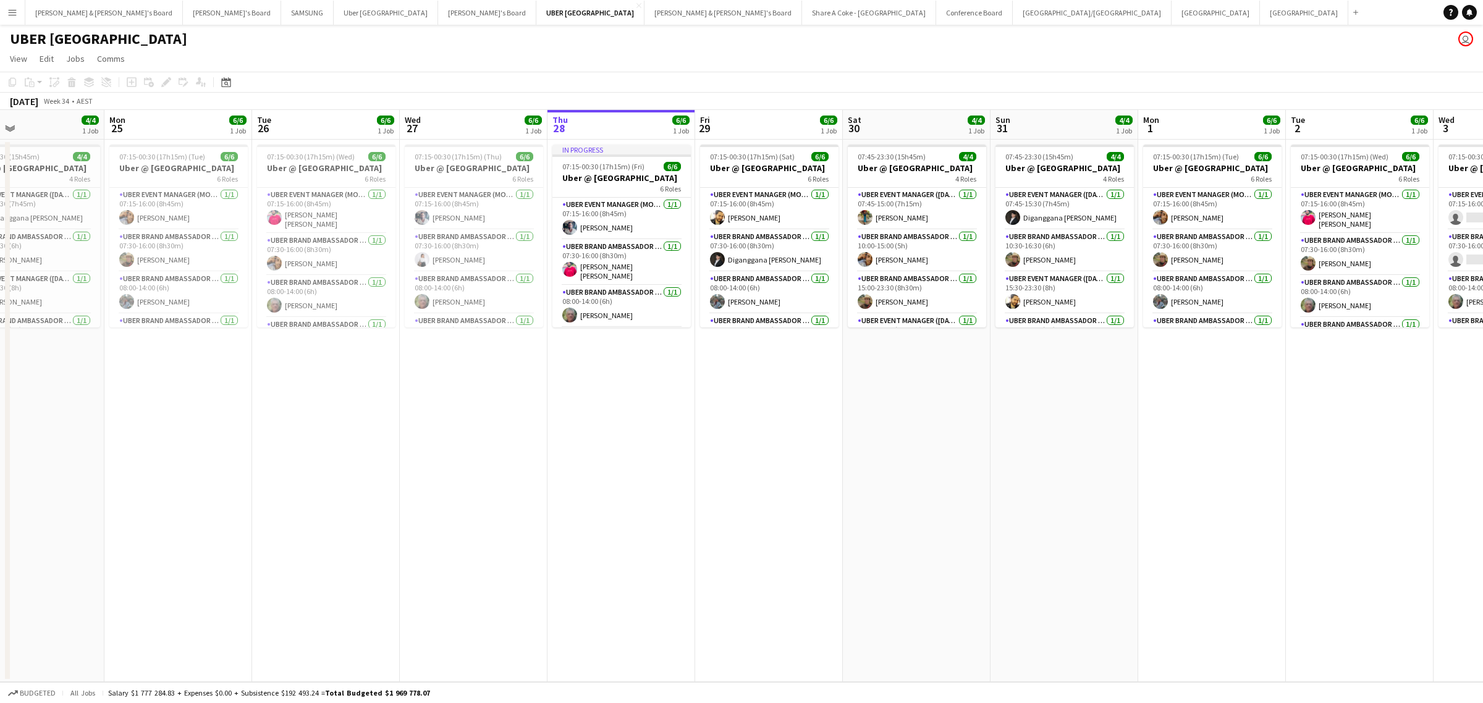
scroll to position [0, 328]
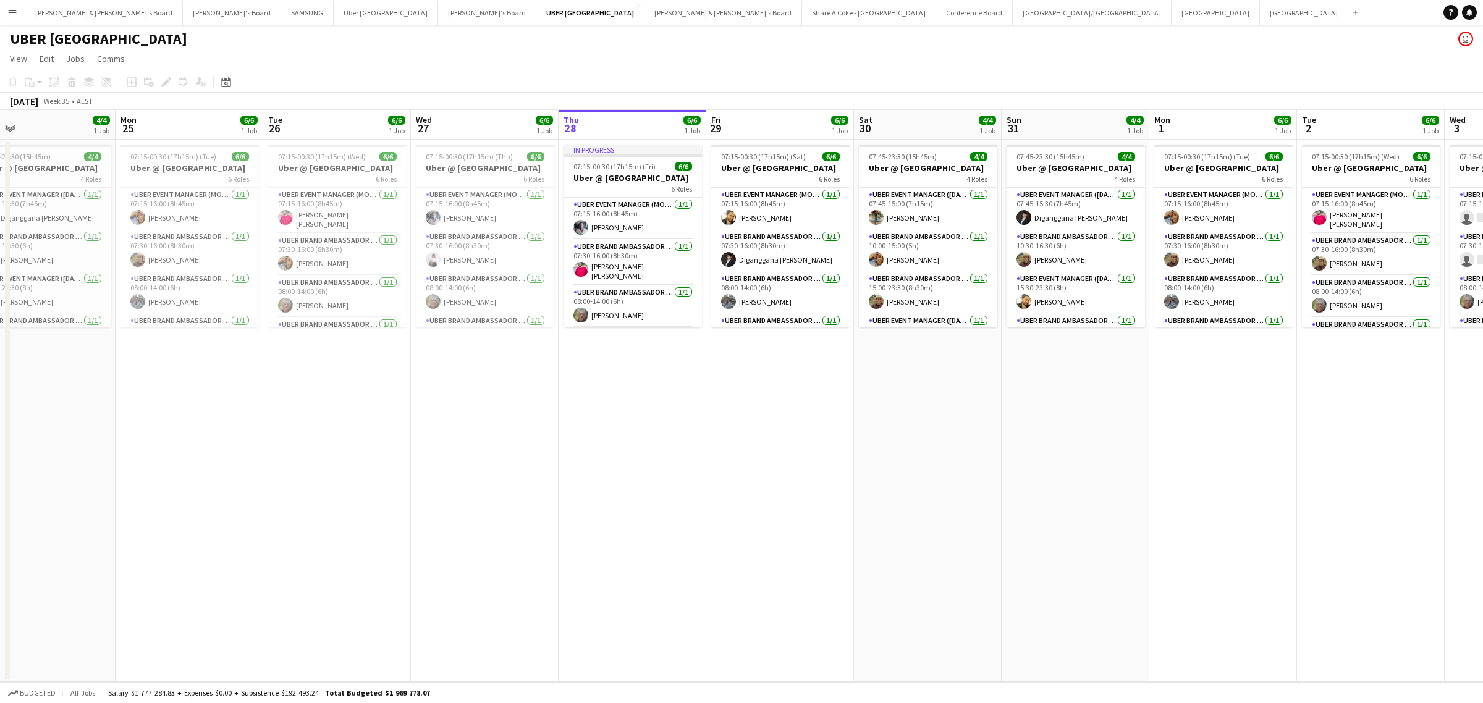
drag, startPoint x: 205, startPoint y: 433, endPoint x: 616, endPoint y: 434, distance: 411.0
click at [616, 434] on app-calendar-viewport "Fri 22 Sat 23 Sun 24 4/4 1 Job Mon 25 6/6 1 Job Tue 26 6/6 1 Job Wed 27 6/6 1 J…" at bounding box center [741, 396] width 1483 height 572
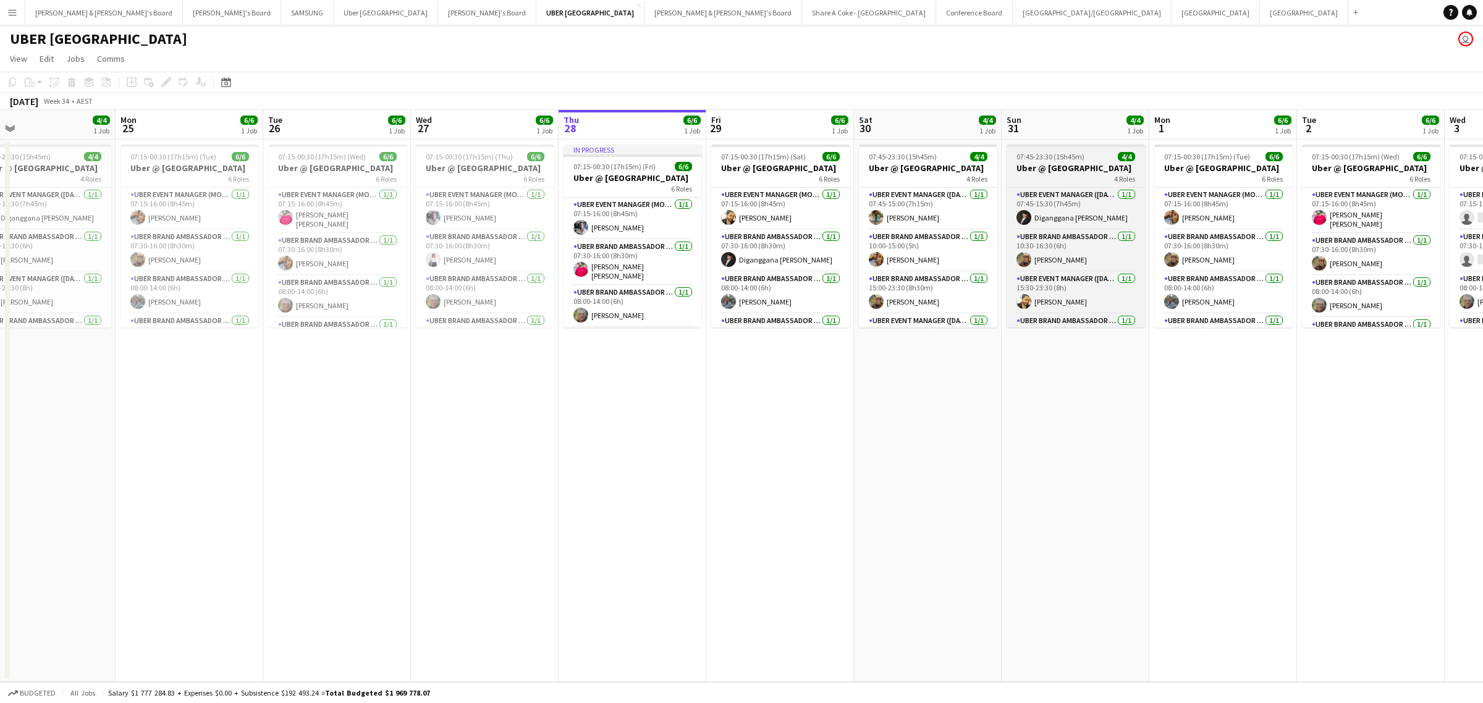
click at [1051, 165] on h3 "Uber @ [GEOGRAPHIC_DATA]" at bounding box center [1076, 168] width 138 height 11
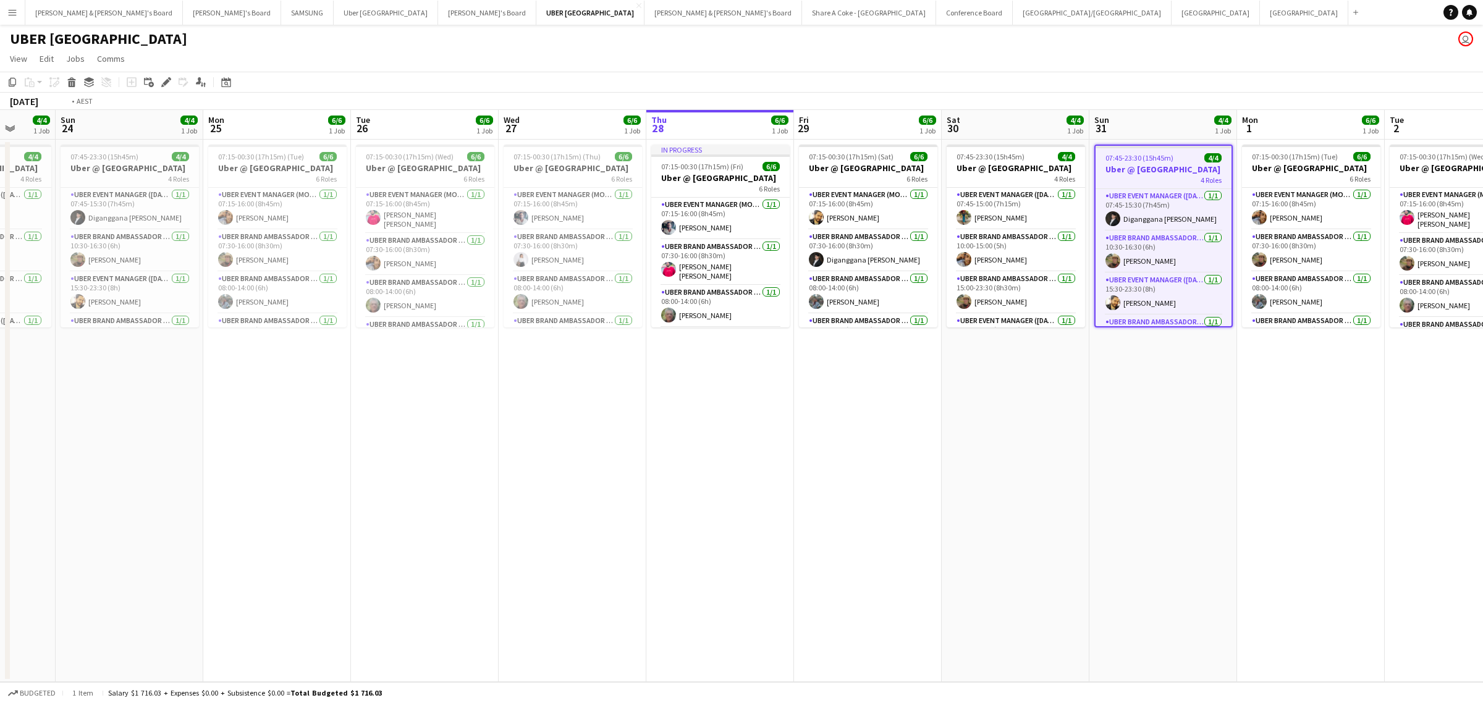
drag, startPoint x: 408, startPoint y: 419, endPoint x: 1382, endPoint y: 393, distance: 974.4
click at [1382, 393] on app-calendar-viewport "Thu 21 Fri 22 6/6 1 Job Sat 23 4/4 1 Job Sun 24 4/4 1 Job Mon 25 6/6 1 Job Tue …" at bounding box center [741, 396] width 1483 height 572
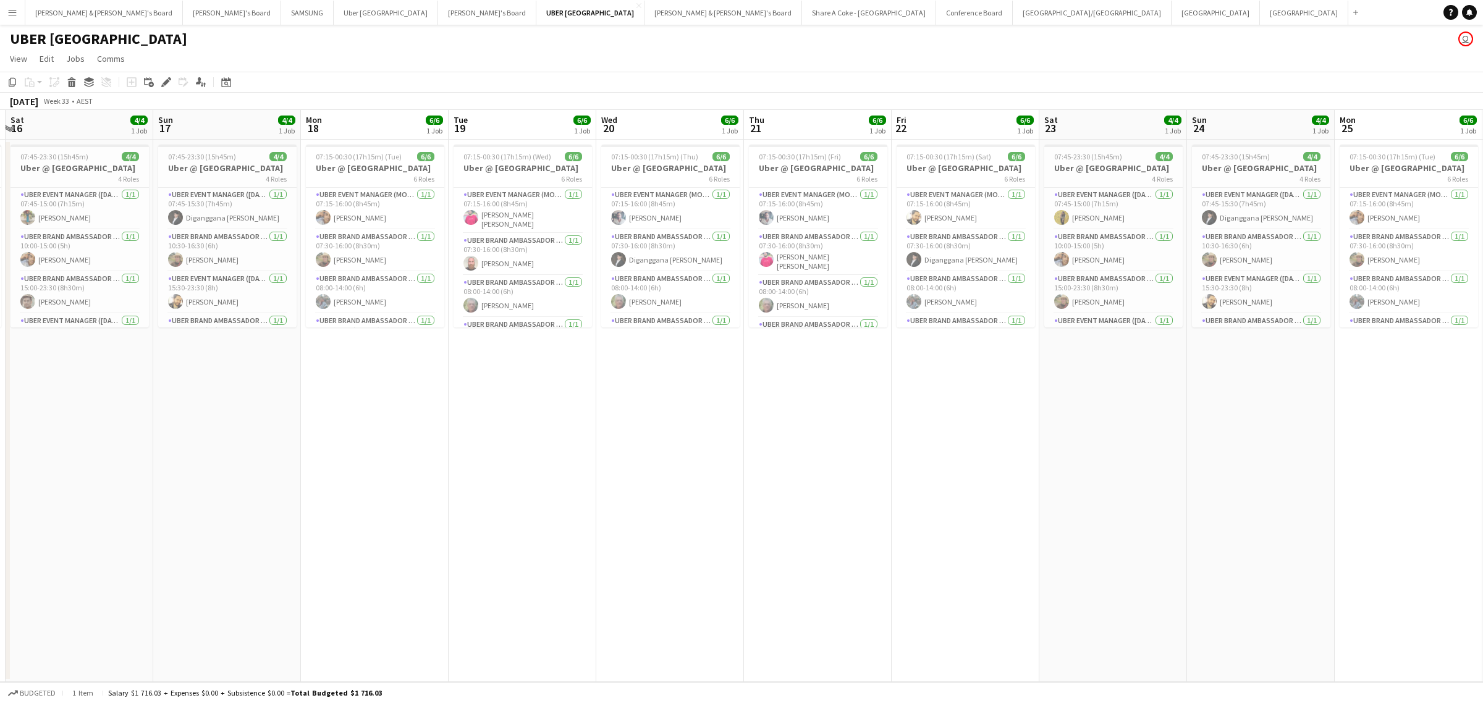
drag, startPoint x: 511, startPoint y: 496, endPoint x: 1303, endPoint y: 409, distance: 797.2
click at [1309, 409] on app-calendar-viewport "Thu 14 Fri 15 6/6 1 Job Sat 16 4/4 1 Job Sun 17 4/4 1 Job Mon 18 6/6 1 Job Tue …" at bounding box center [741, 396] width 1483 height 572
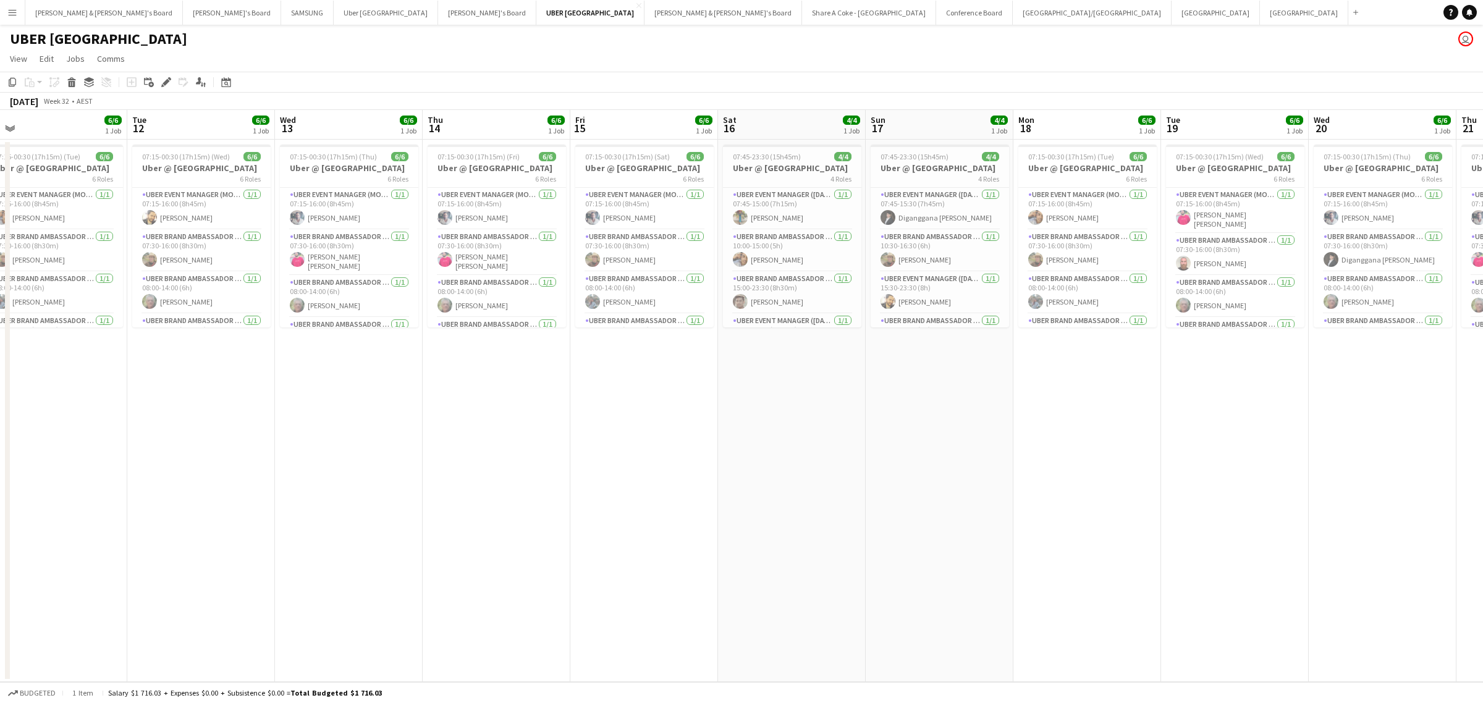
drag, startPoint x: 282, startPoint y: 493, endPoint x: 1176, endPoint y: 426, distance: 896.2
click at [1176, 426] on app-calendar-viewport "Sat 9 Sun 10 4/4 1 Job Mon 11 6/6 1 Job Tue 12 6/6 1 Job Wed 13 6/6 1 Job Thu 1…" at bounding box center [741, 396] width 1483 height 572
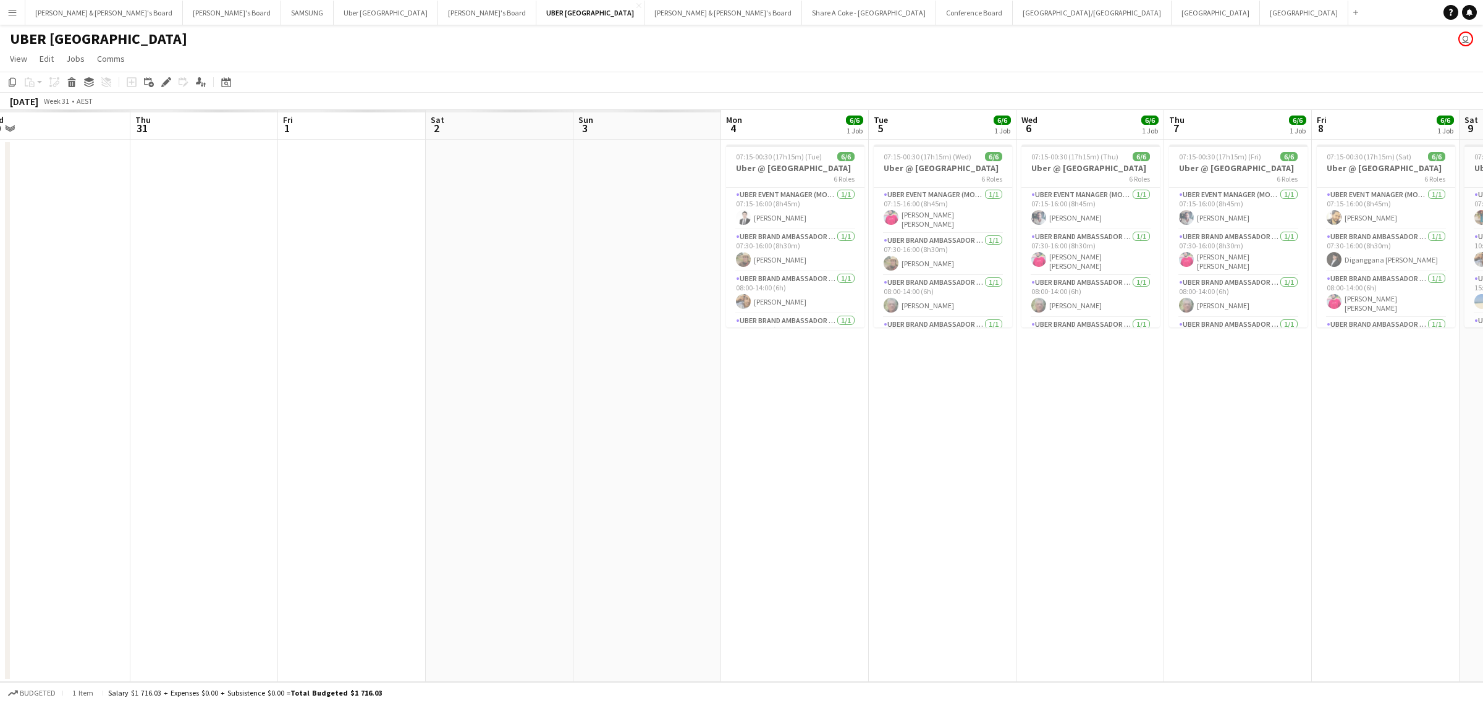
drag, startPoint x: 216, startPoint y: 499, endPoint x: 1028, endPoint y: 438, distance: 813.9
click at [1142, 435] on app-calendar-viewport "Mon 28 Tue 29 Wed 30 Thu 31 Fri 1 Sat 2 Sun 3 Mon 4 6/6 1 Job Tue 5 6/6 1 Job W…" at bounding box center [741, 396] width 1483 height 572
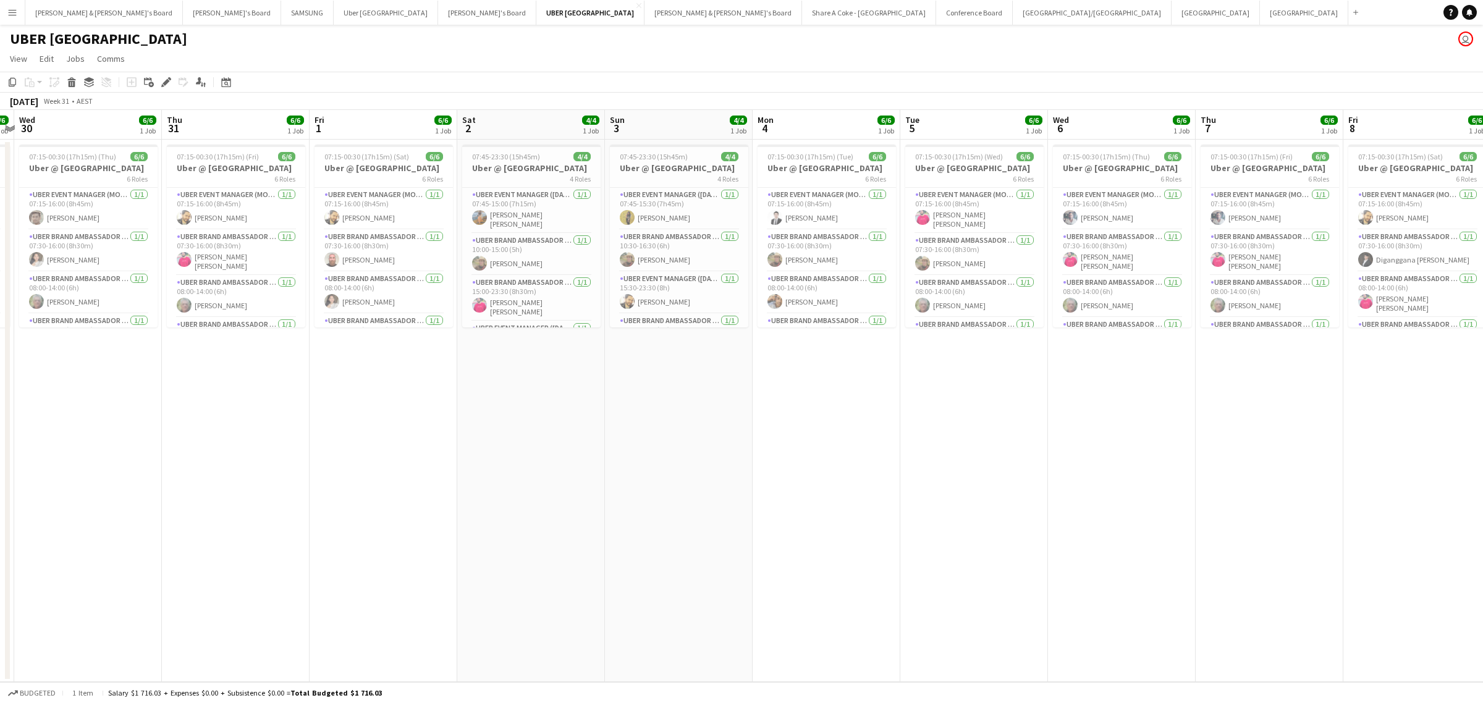
scroll to position [0, 279]
drag, startPoint x: 62, startPoint y: 523, endPoint x: 312, endPoint y: 520, distance: 250.3
click at [312, 520] on app-calendar-viewport "Sun 27 Mon 28 6/6 1 Job Tue 29 6/6 1 Job Wed 30 6/6 1 Job Thu 31 6/6 1 Job Fri …" at bounding box center [741, 396] width 1483 height 572
click at [521, 163] on h3 "Uber @ [GEOGRAPHIC_DATA]" at bounding box center [534, 168] width 138 height 11
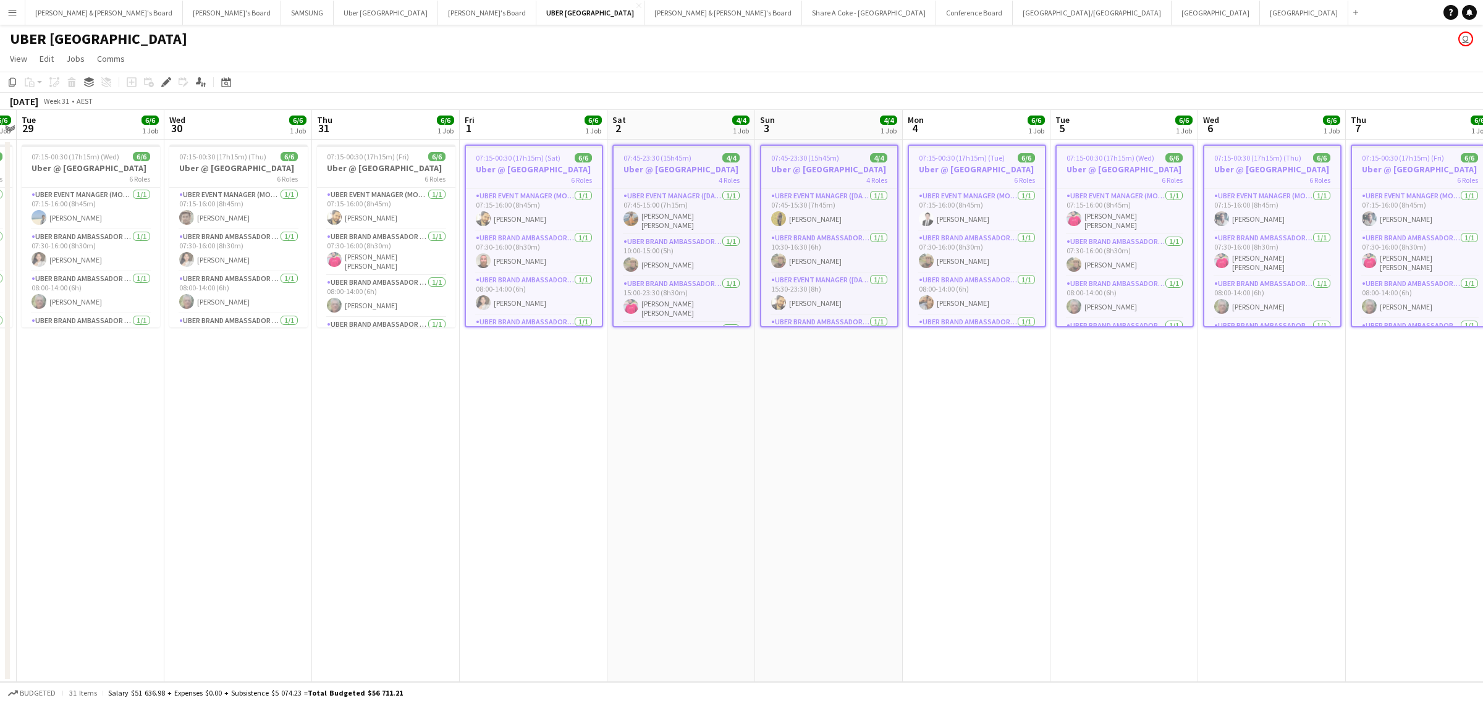
click at [745, 533] on app-date-cell "07:45-23:30 (15h45m) 4/4 Uber @ [GEOGRAPHIC_DATA] 4 Roles UBER Event Manager ([…" at bounding box center [682, 411] width 148 height 543
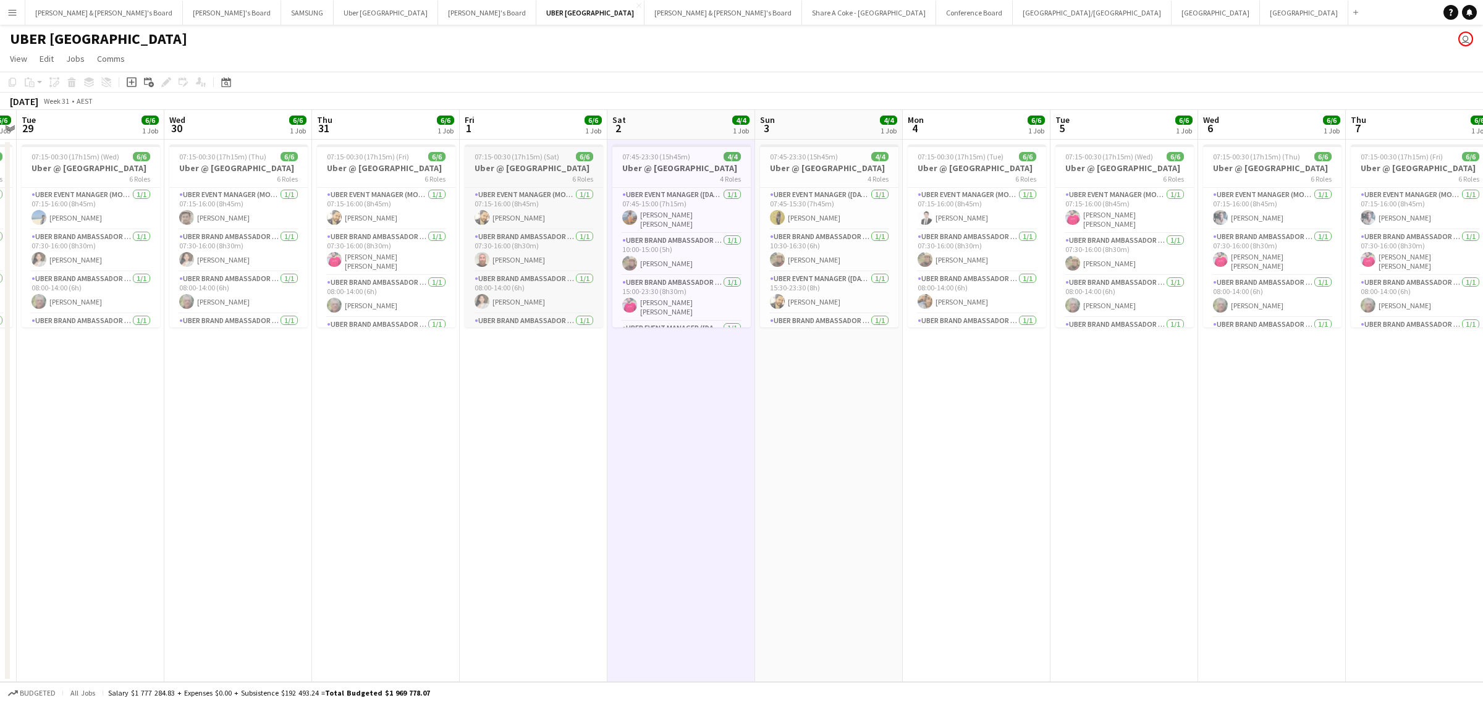
click at [517, 166] on h3 "Uber @ [GEOGRAPHIC_DATA]" at bounding box center [534, 168] width 138 height 11
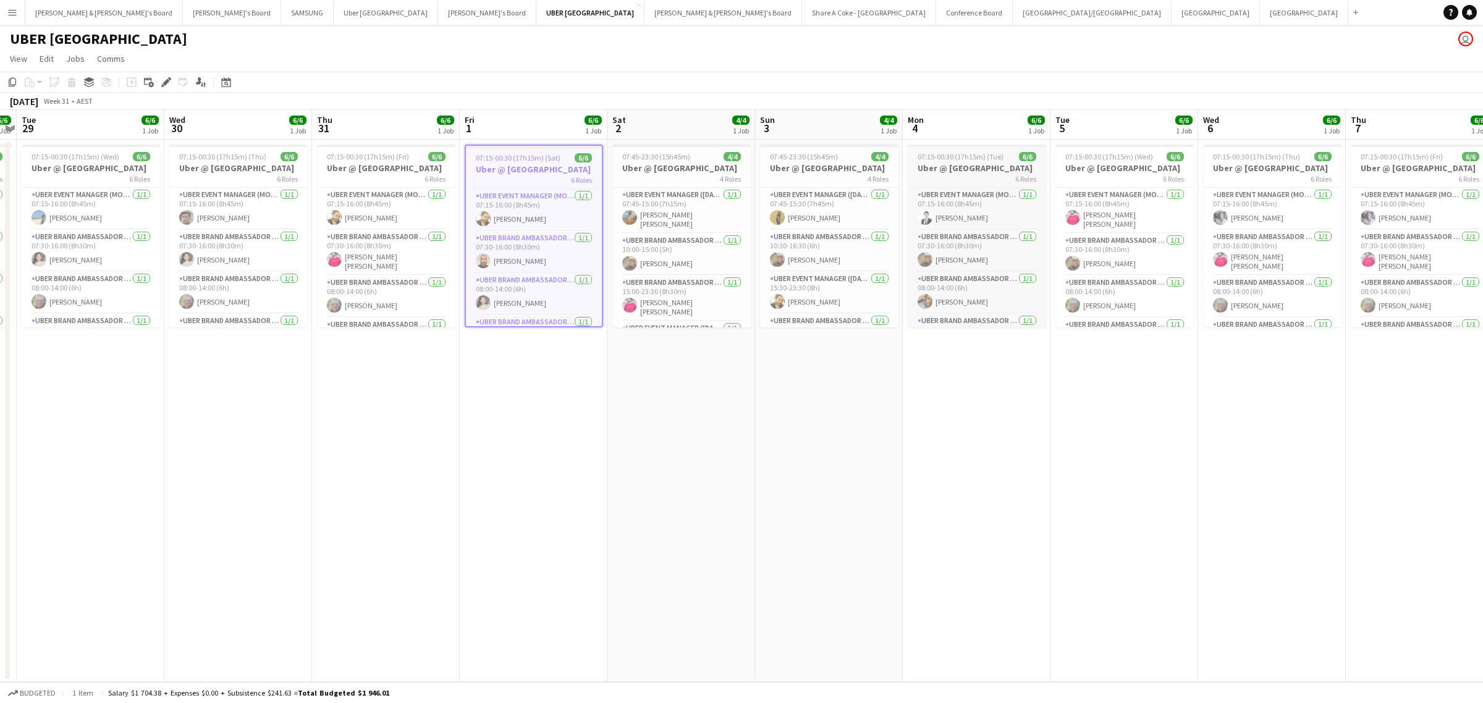
click at [952, 158] on span "07:15-00:30 (17h15m) (Tue)" at bounding box center [961, 156] width 86 height 9
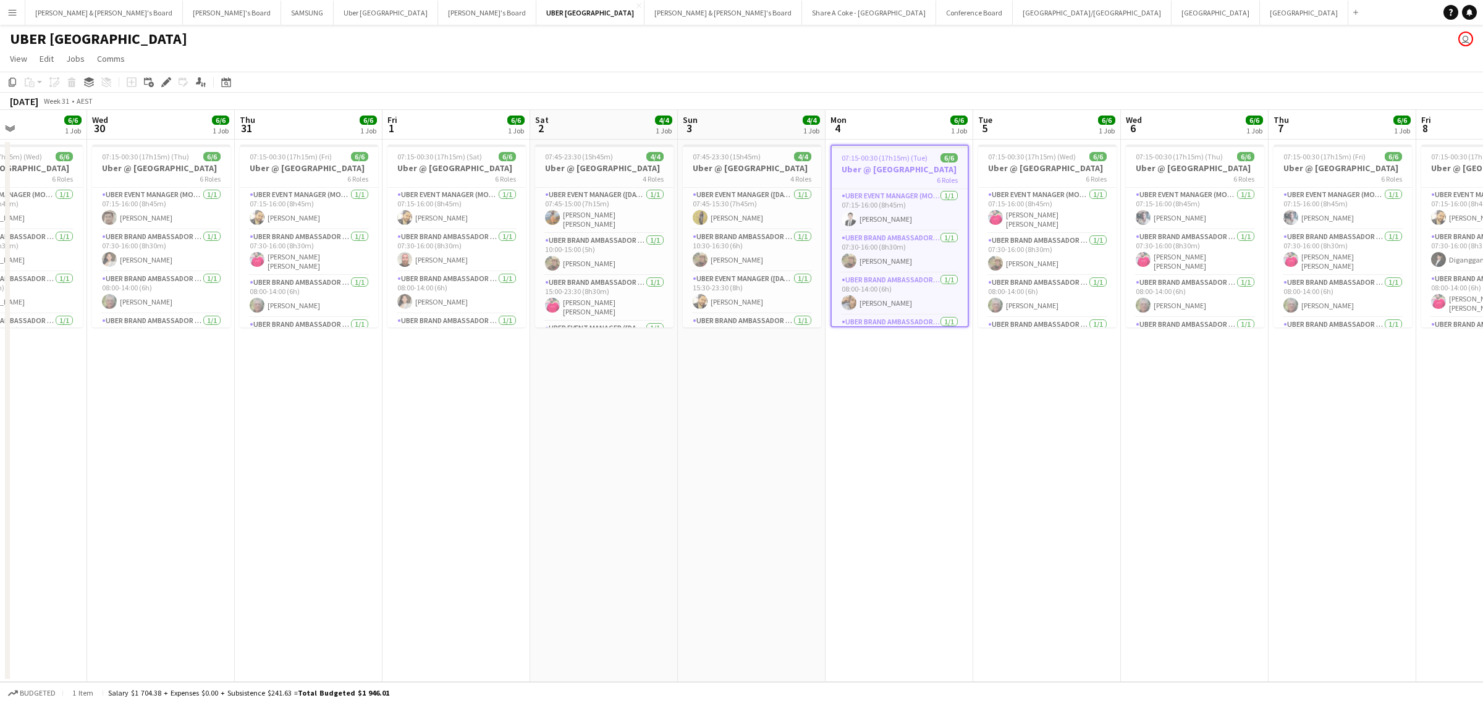
scroll to position [0, 450]
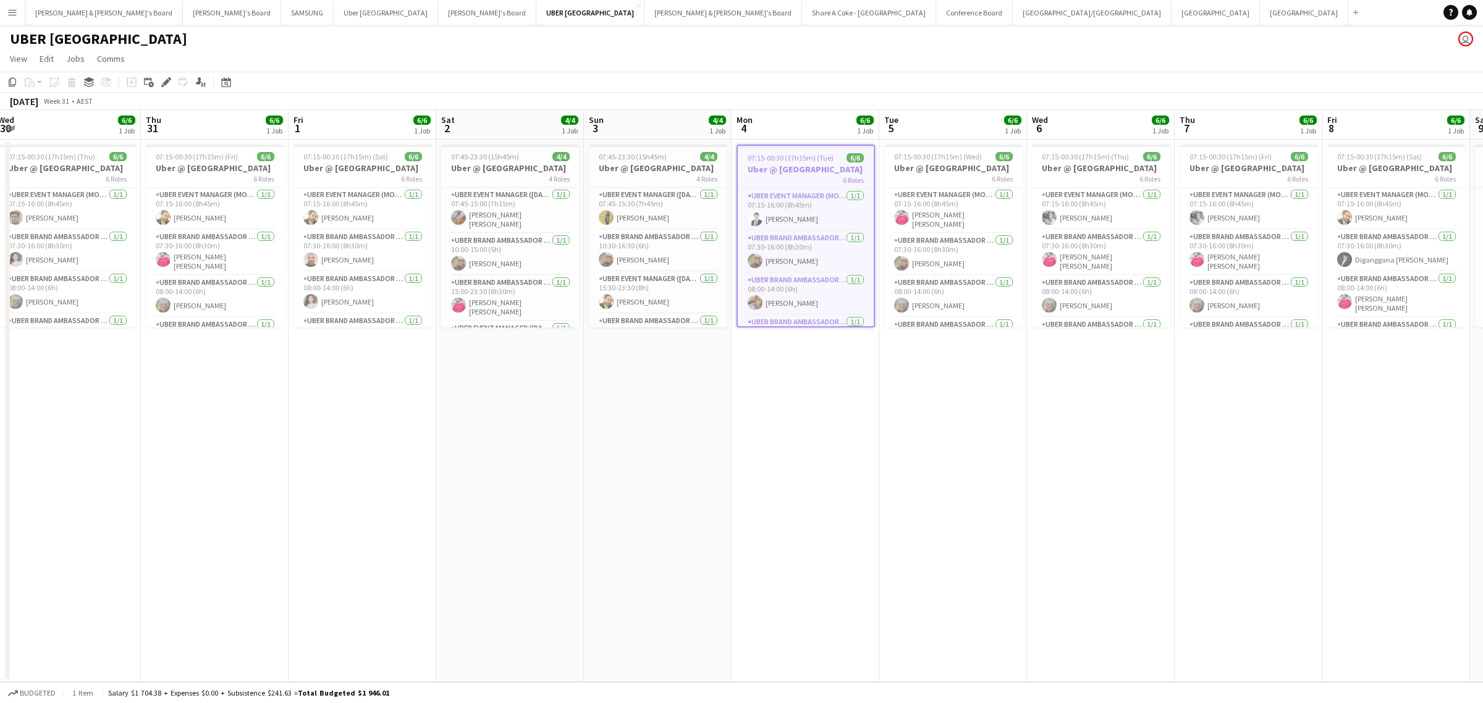
drag, startPoint x: 1209, startPoint y: 464, endPoint x: 1037, endPoint y: 468, distance: 171.9
click at [1037, 468] on app-calendar-viewport "Sun 27 4/4 1 Job Mon 28 6/6 1 Job Tue 29 6/6 1 Job Wed 30 6/6 1 Job Thu 31 6/6 …" at bounding box center [741, 396] width 1483 height 572
click at [935, 158] on span "07:15-00:30 (17h15m) (Wed)" at bounding box center [938, 156] width 88 height 9
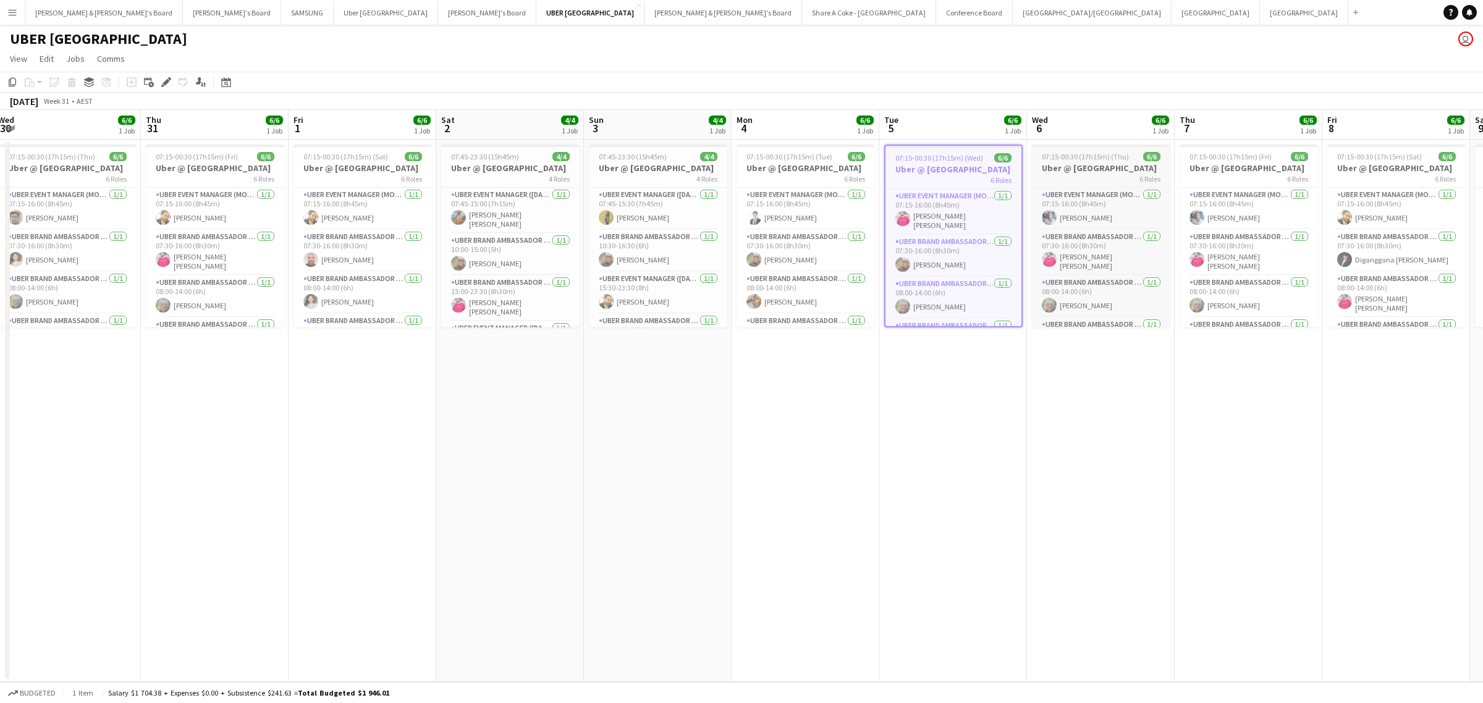
click at [1114, 174] on div "6 Roles" at bounding box center [1101, 179] width 138 height 10
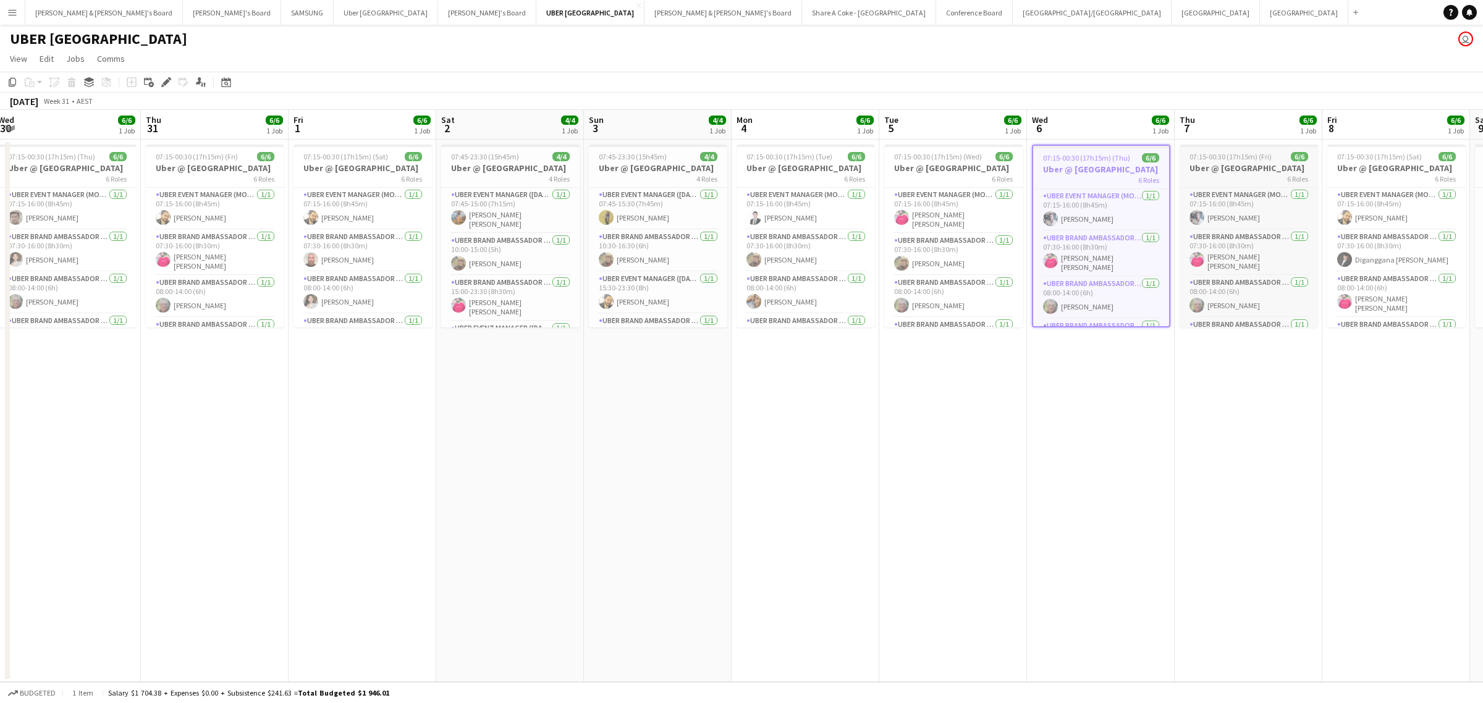
click at [1218, 174] on div "6 Roles" at bounding box center [1249, 179] width 138 height 10
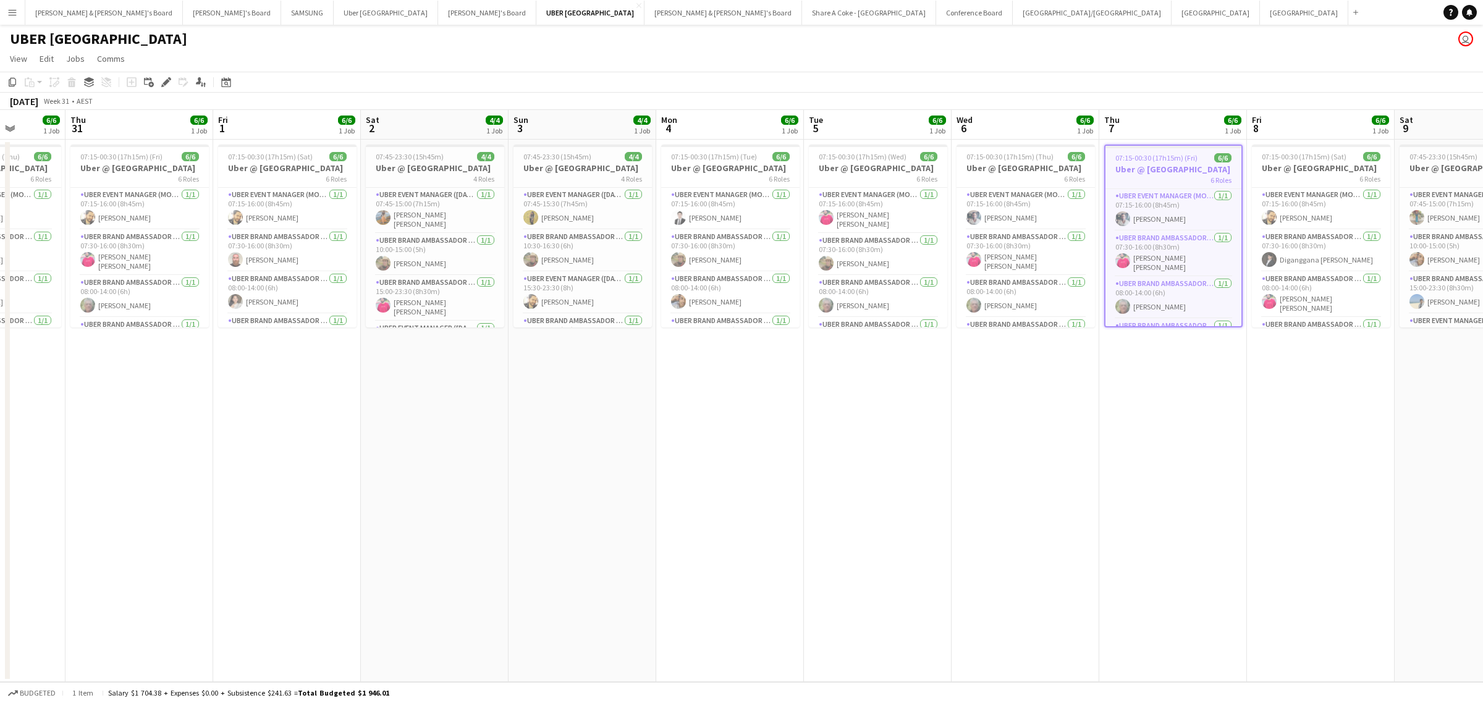
drag, startPoint x: 1072, startPoint y: 542, endPoint x: 702, endPoint y: 587, distance: 373.0
click at [702, 587] on app-calendar-viewport "Mon 28 6/6 1 Job Tue 29 6/6 1 Job Wed 30 6/6 1 Job Thu 31 6/6 1 Job Fri 1 6/6 1…" at bounding box center [741, 396] width 1483 height 572
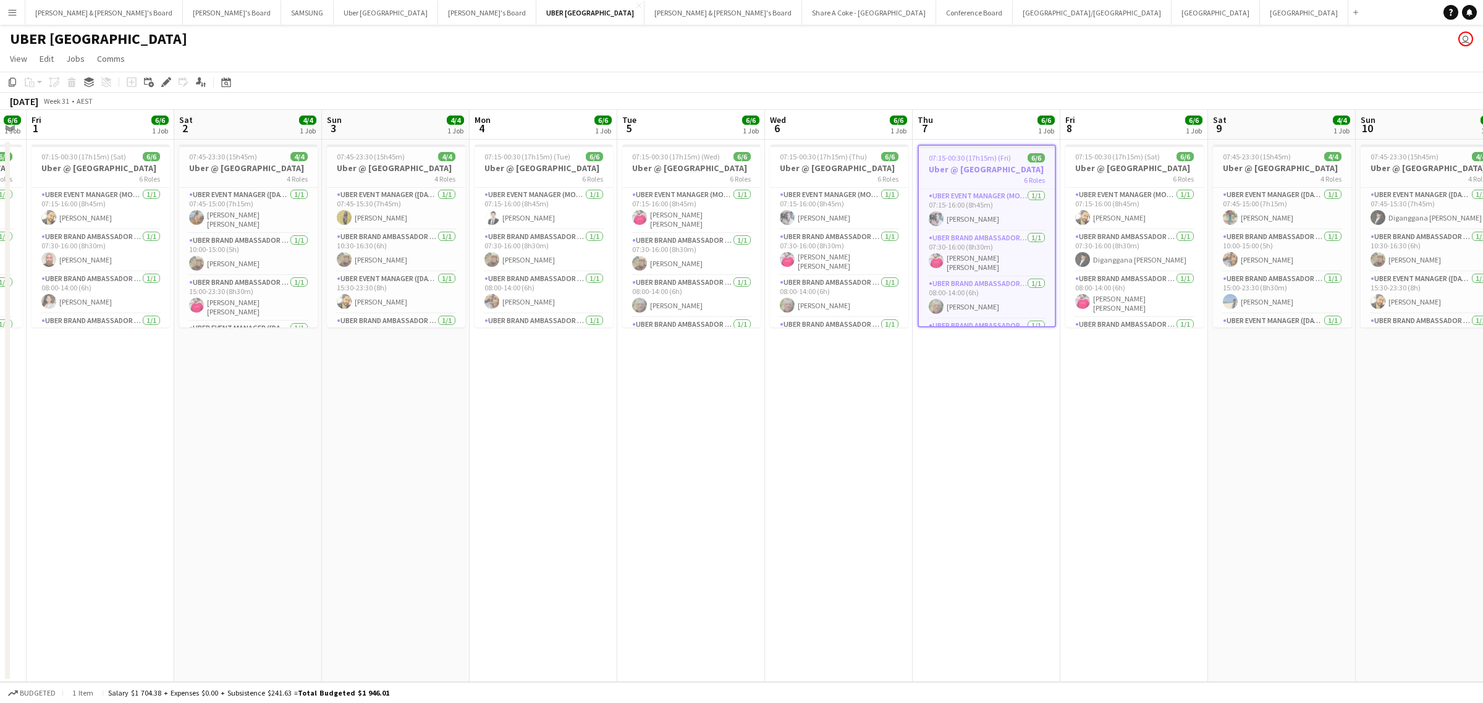
scroll to position [0, 273]
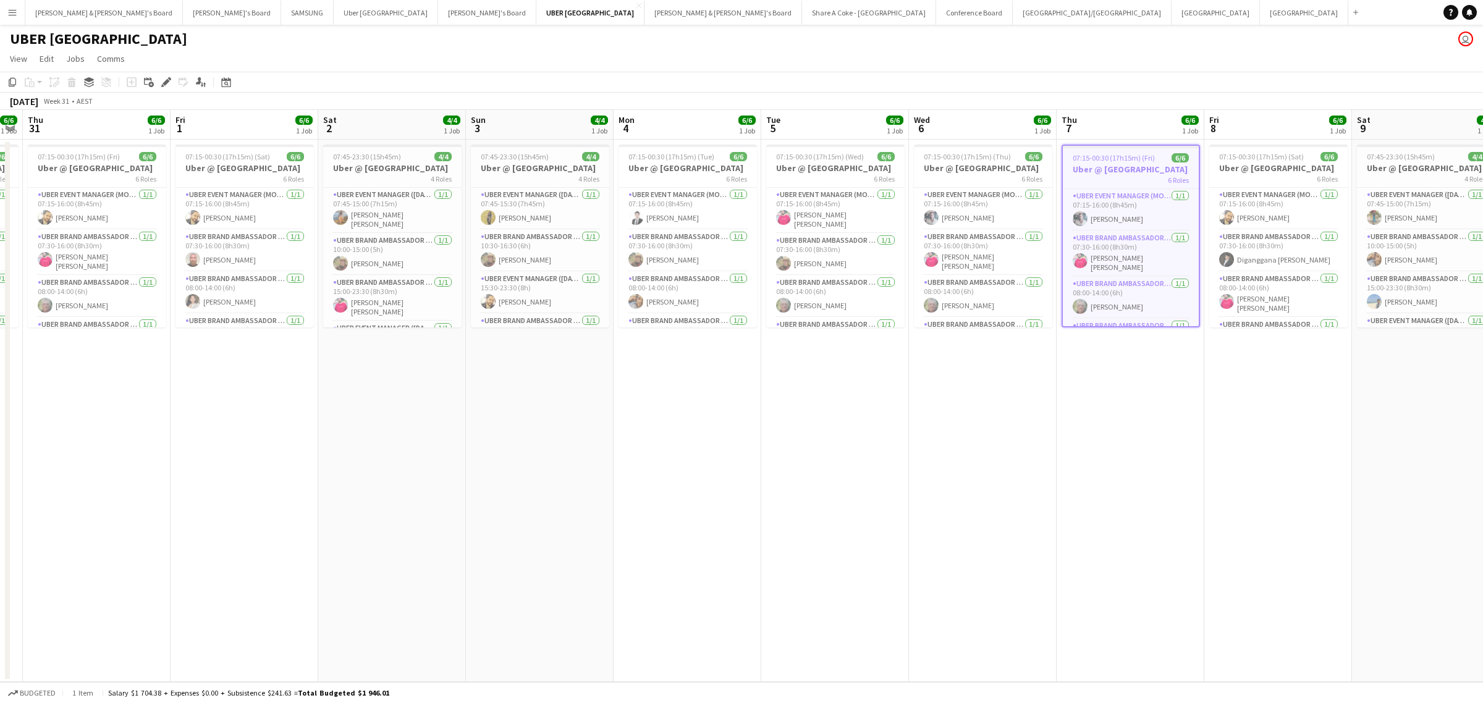
drag, startPoint x: 715, startPoint y: 583, endPoint x: 968, endPoint y: 570, distance: 253.1
click at [968, 570] on app-calendar-viewport "Tue 29 6/6 1 Job Wed 30 6/6 1 Job Thu 31 6/6 1 Job Fri 1 6/6 1 Job Sat 2 4/4 1 …" at bounding box center [741, 396] width 1483 height 572
click at [211, 156] on span "07:15-00:30 (17h15m) (Sat)" at bounding box center [227, 156] width 85 height 9
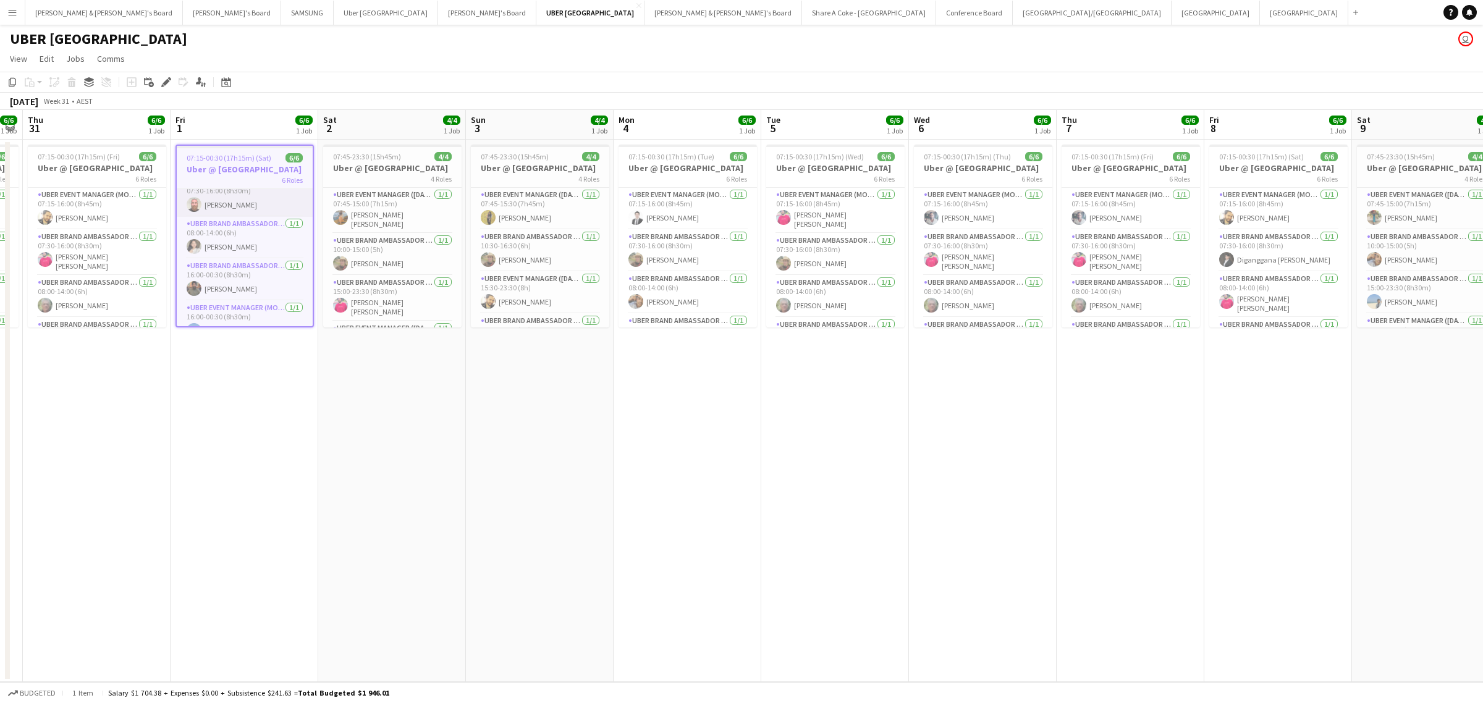
scroll to position [0, 0]
click at [915, 598] on app-date-cell "07:15-00:30 (17h15m) (Thu) 6/6 Uber @ [GEOGRAPHIC_DATA] 6 Roles UBER Event Mana…" at bounding box center [983, 411] width 148 height 543
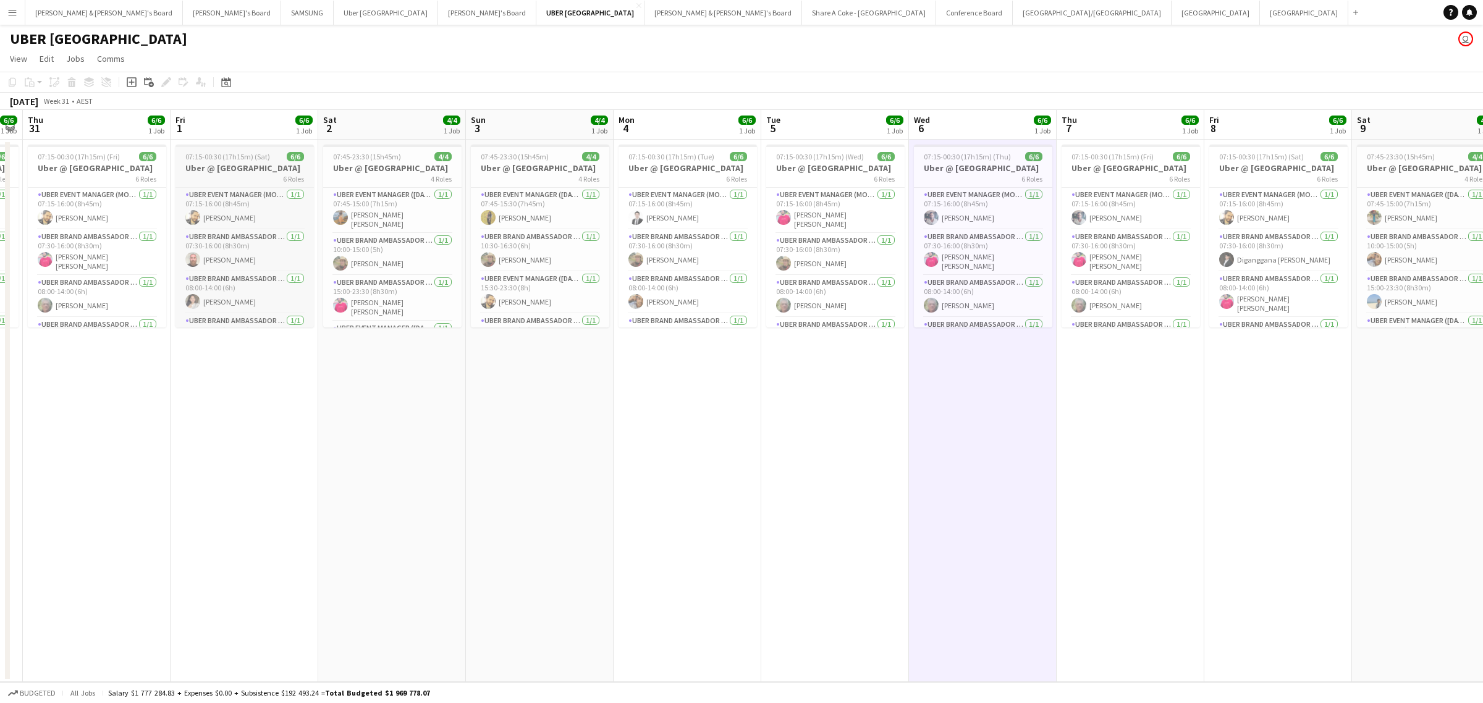
click at [238, 177] on div "6 Roles" at bounding box center [245, 179] width 138 height 10
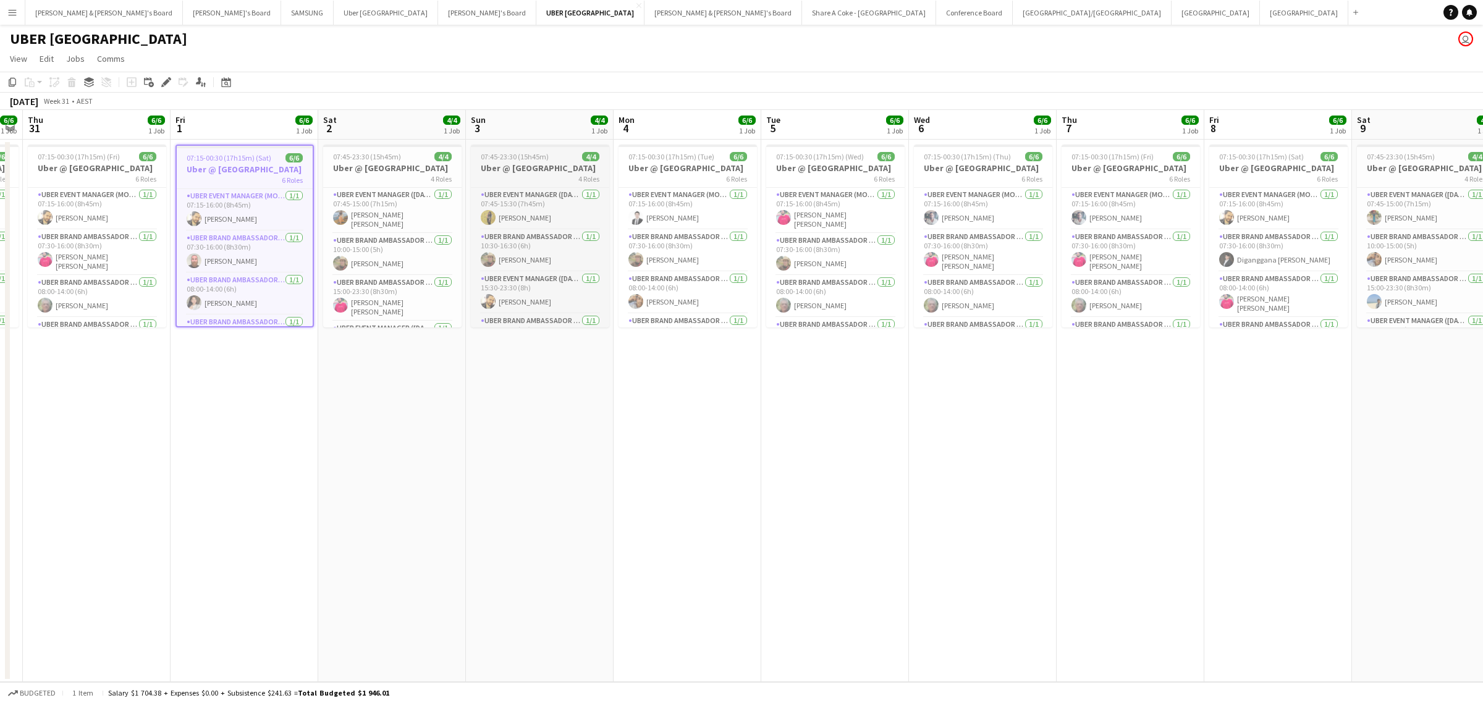
click at [507, 163] on h3 "Uber @ [GEOGRAPHIC_DATA]" at bounding box center [540, 168] width 138 height 11
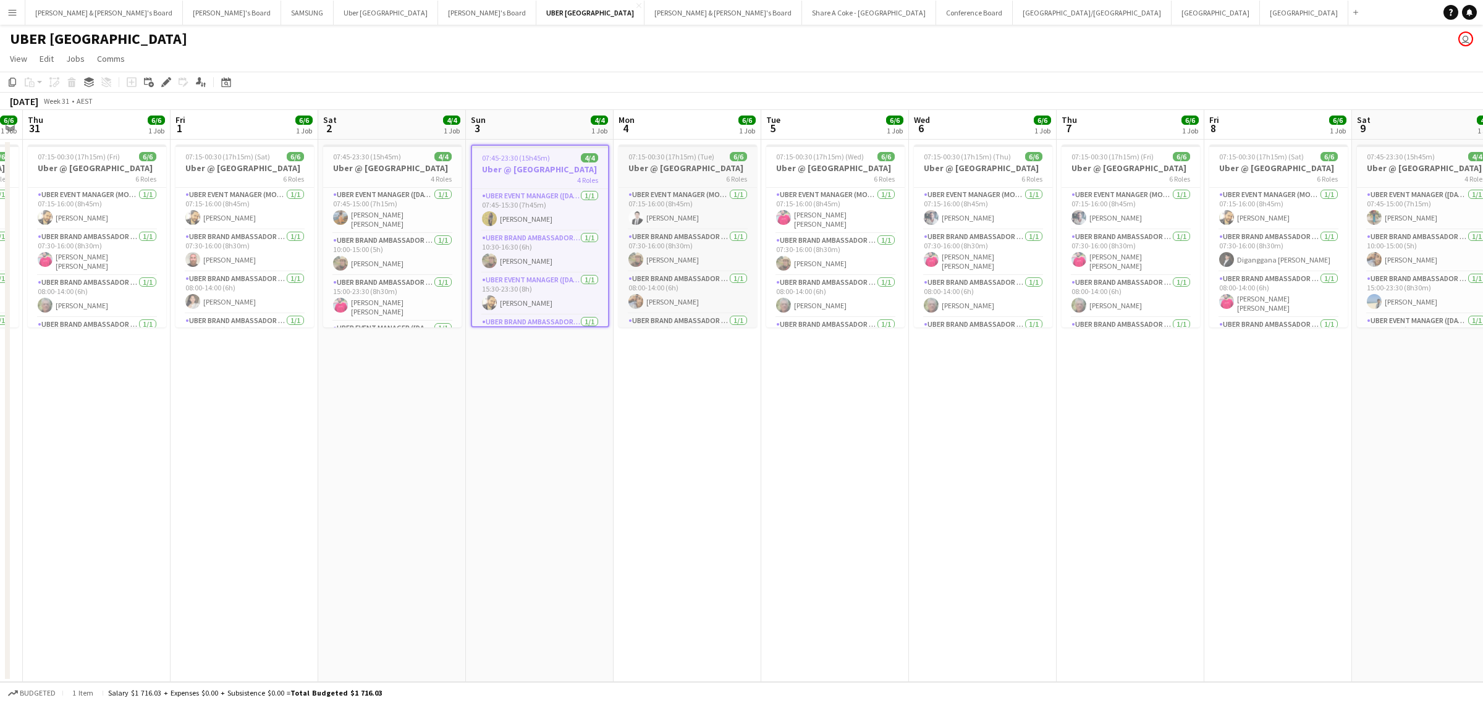
click at [650, 163] on h3 "Uber @ [GEOGRAPHIC_DATA]" at bounding box center [688, 168] width 138 height 11
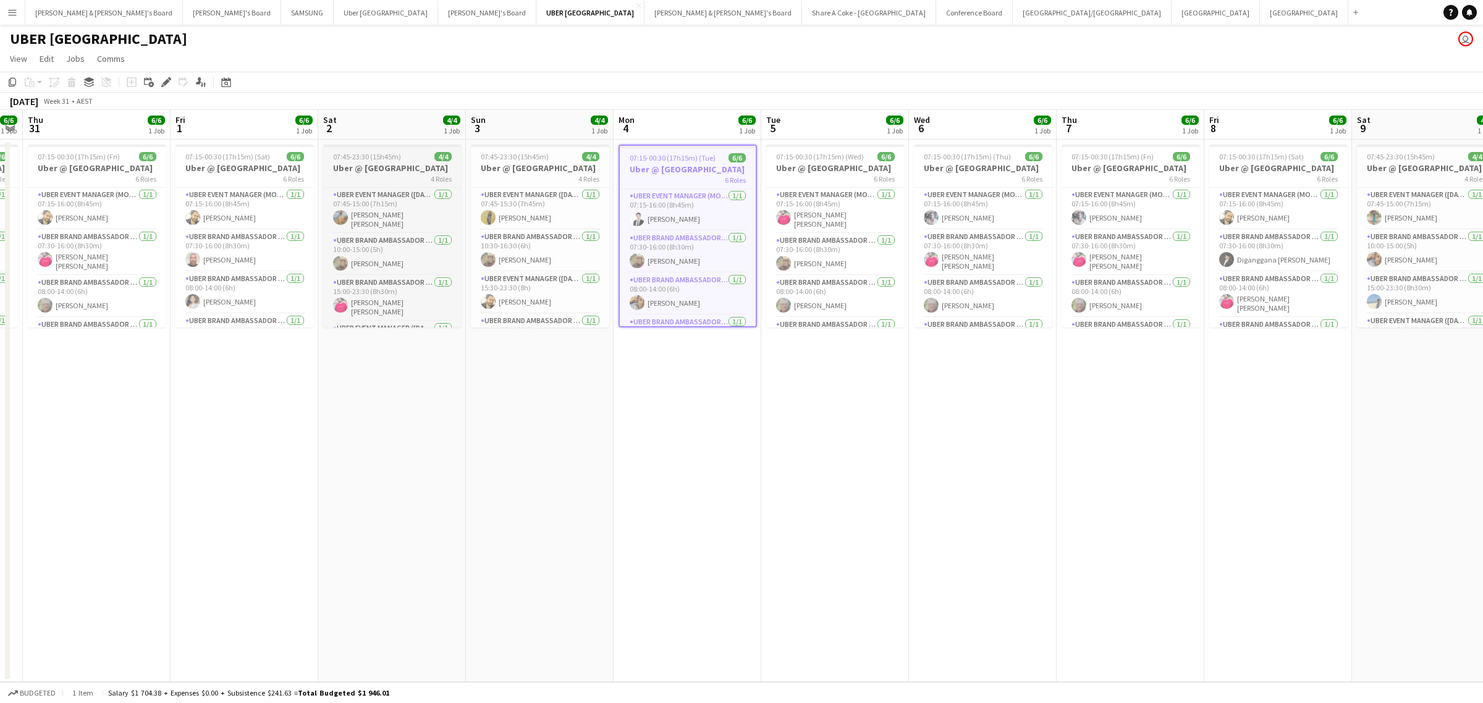
click at [394, 158] on span "07:45-23:30 (15h45m)" at bounding box center [367, 156] width 68 height 9
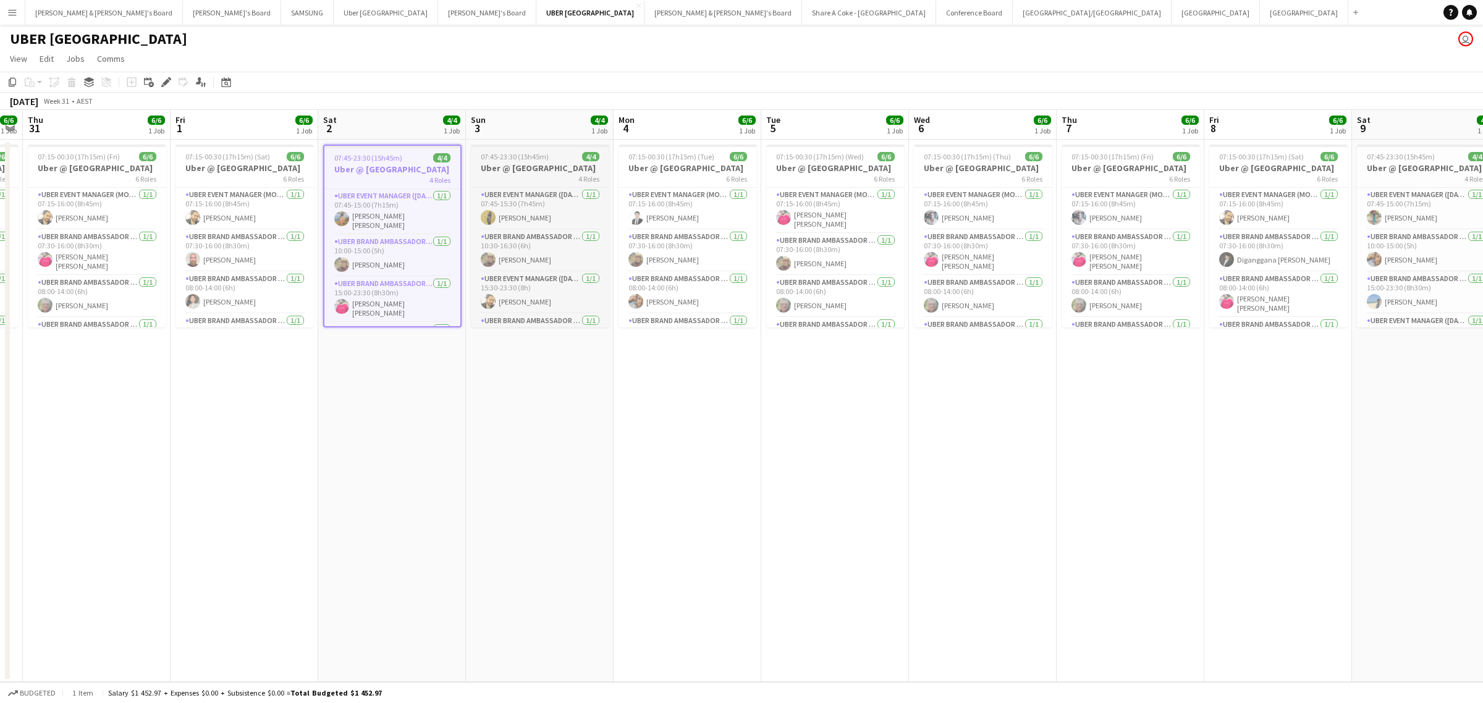
click at [523, 171] on h3 "Uber @ [GEOGRAPHIC_DATA]" at bounding box center [540, 168] width 138 height 11
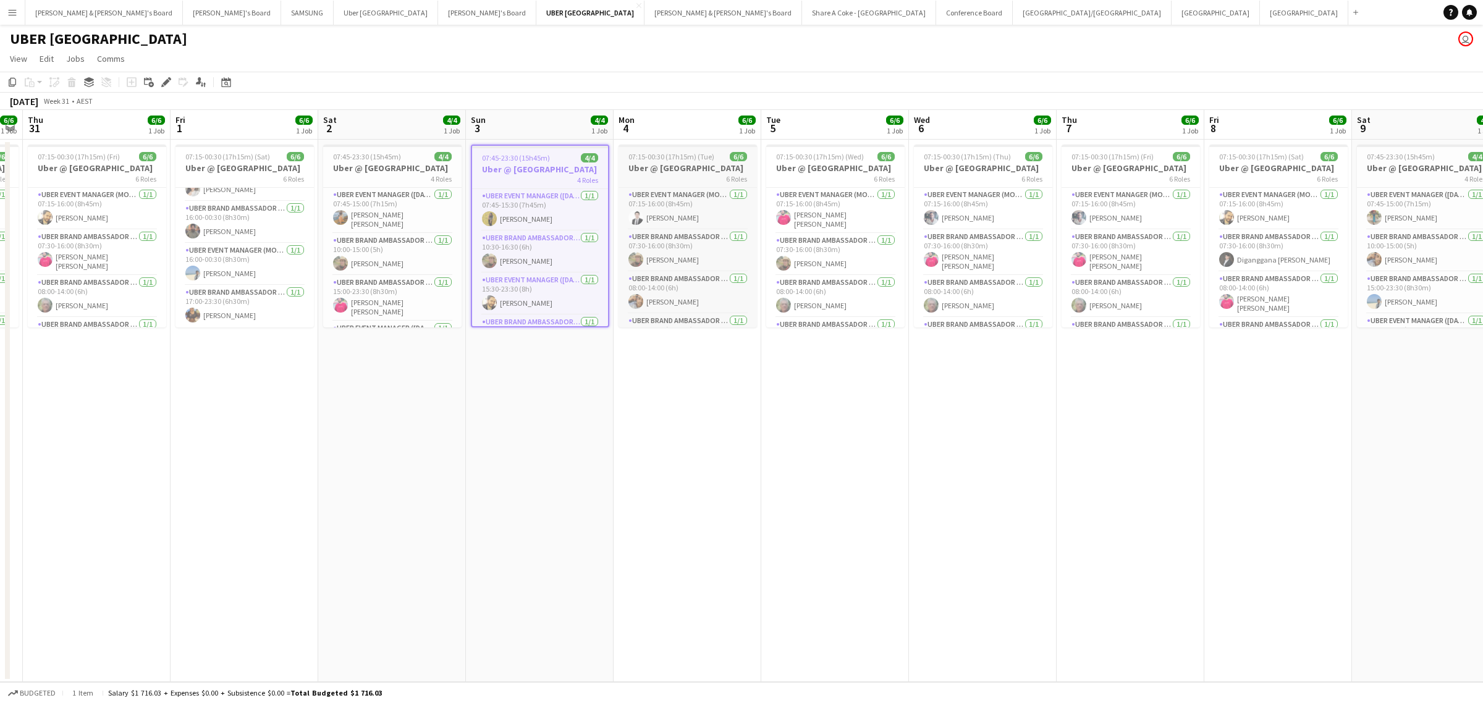
click at [677, 170] on h3 "Uber @ [GEOGRAPHIC_DATA]" at bounding box center [688, 168] width 138 height 11
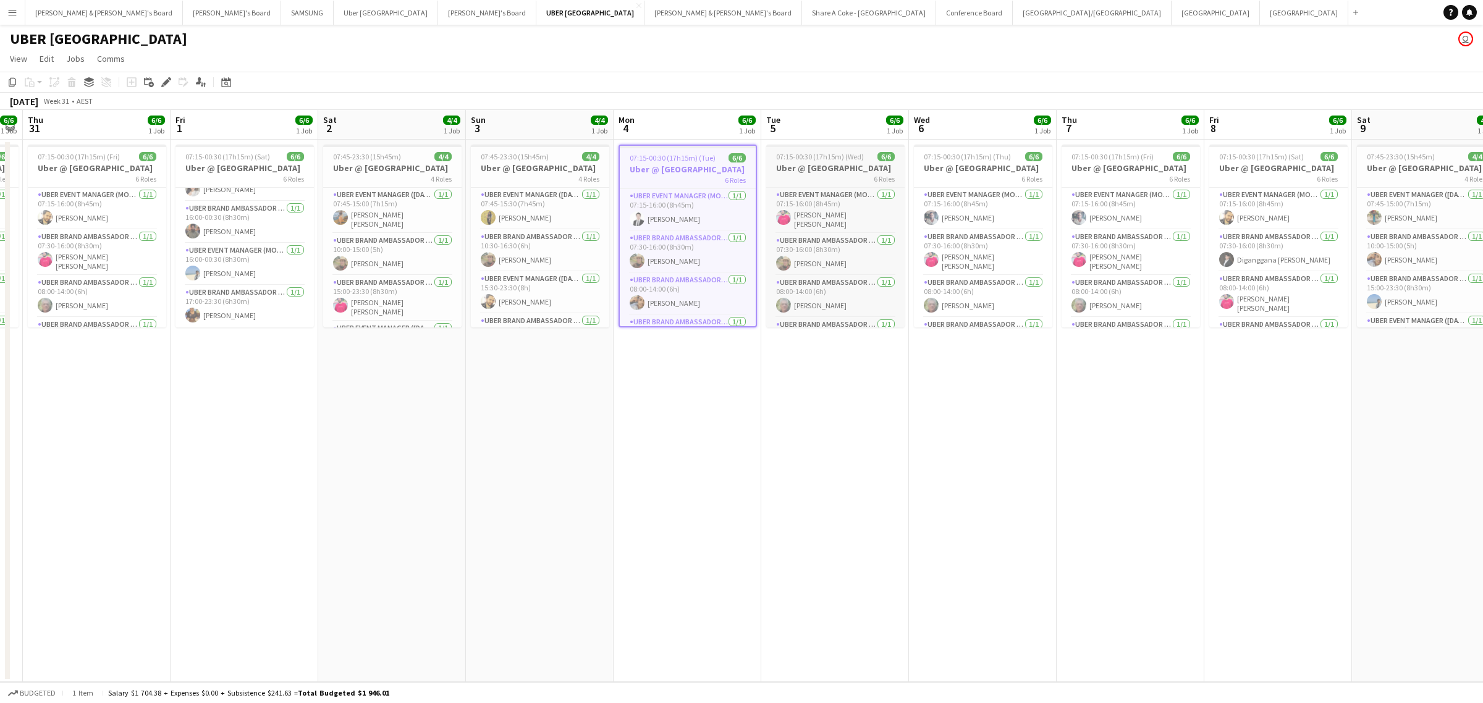
click at [810, 163] on h3 "Uber @ [GEOGRAPHIC_DATA]" at bounding box center [835, 168] width 138 height 11
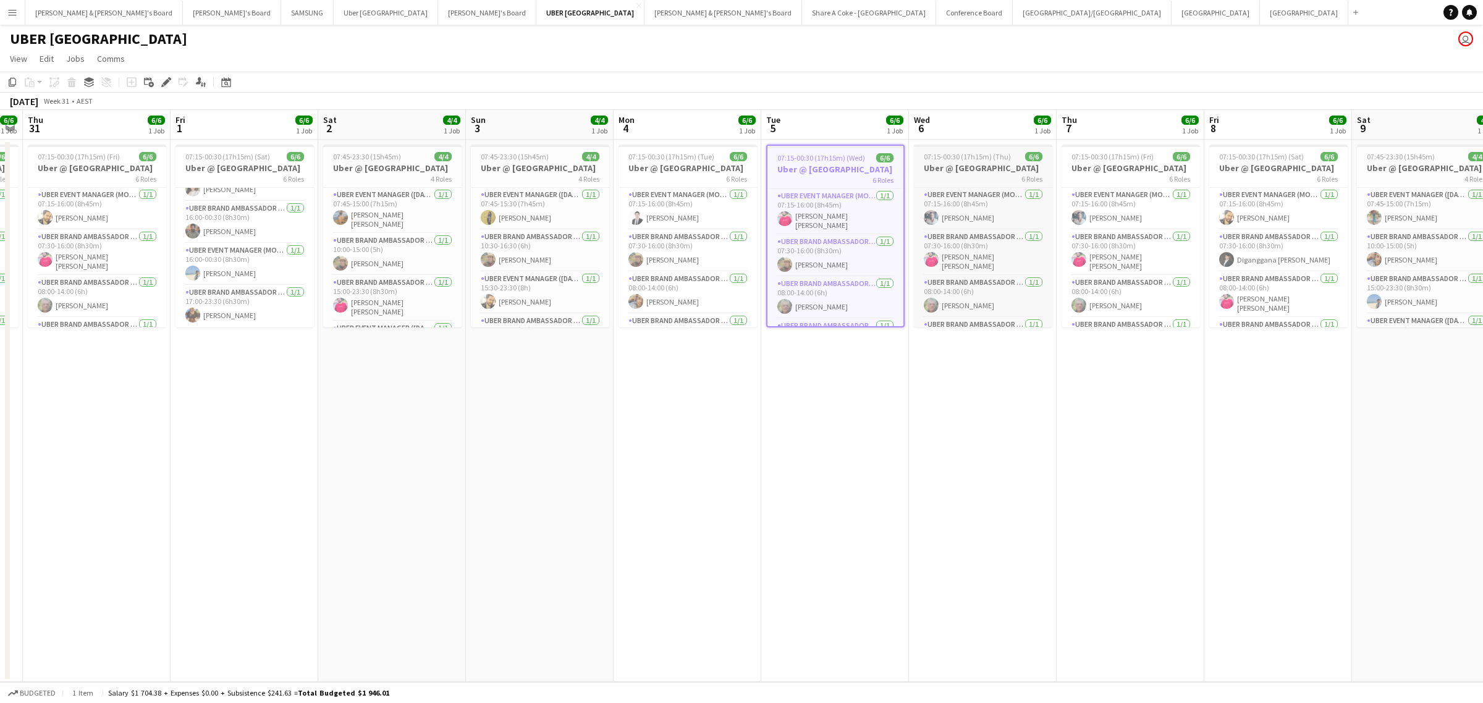
click at [969, 158] on span "07:15-00:30 (17h15m) (Thu)" at bounding box center [967, 156] width 87 height 9
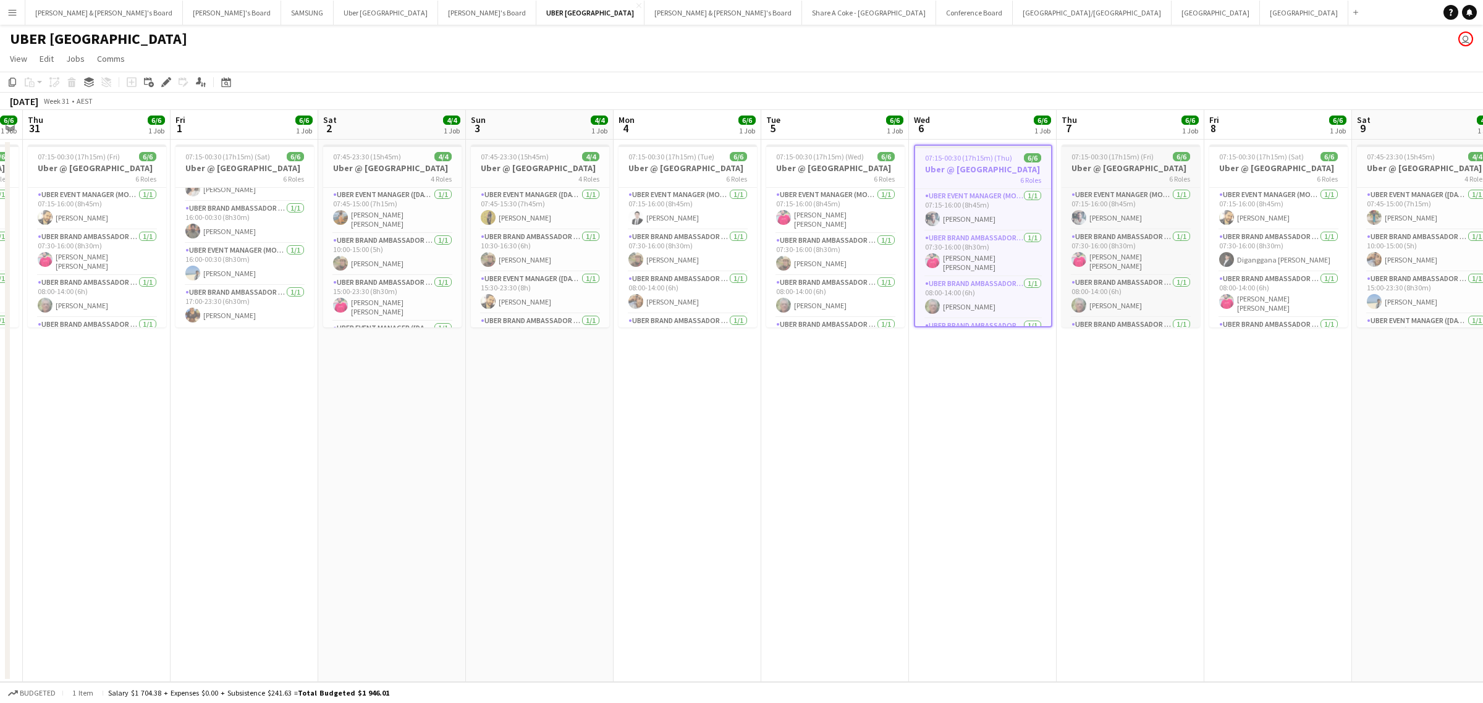
click at [1120, 156] on span "07:15-00:30 (17h15m) (Fri)" at bounding box center [1113, 156] width 82 height 9
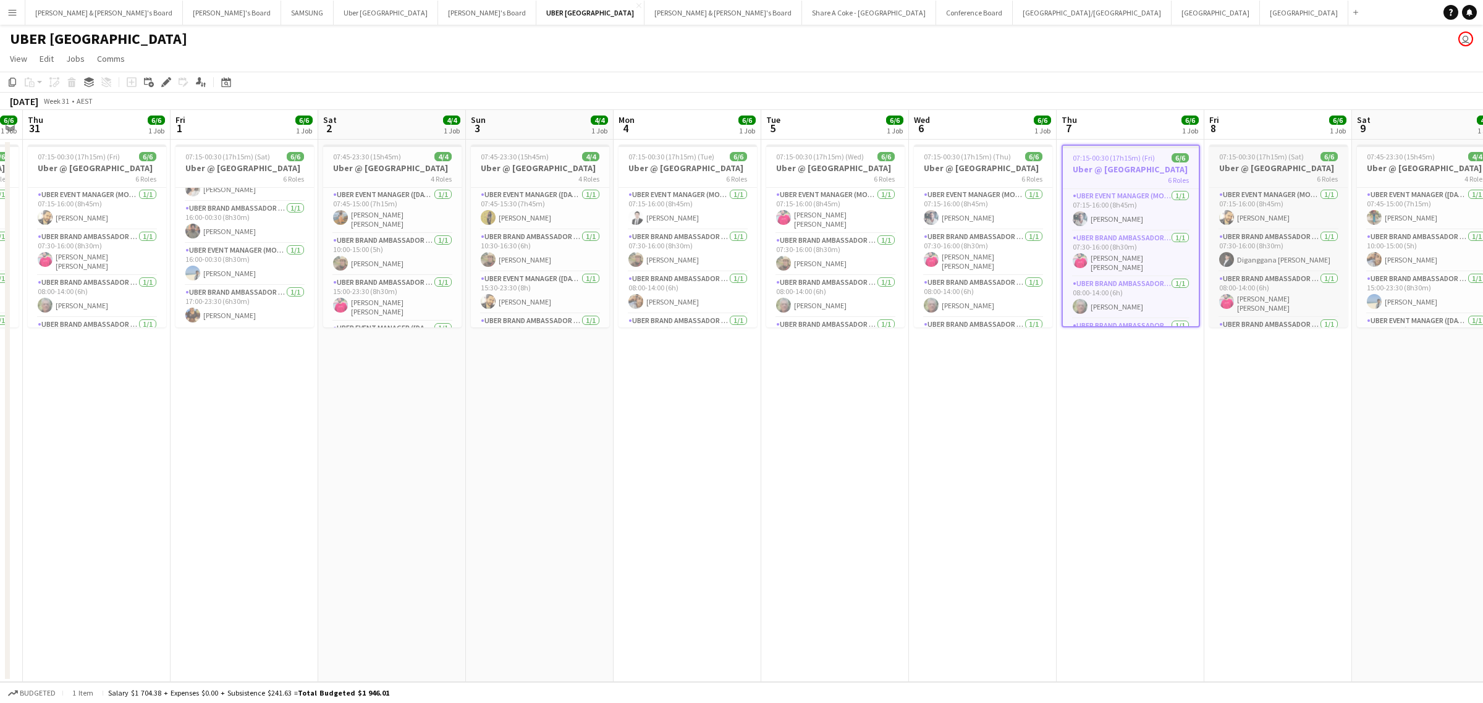
click at [1280, 156] on span "07:15-00:30 (17h15m) (Sat)" at bounding box center [1261, 156] width 85 height 9
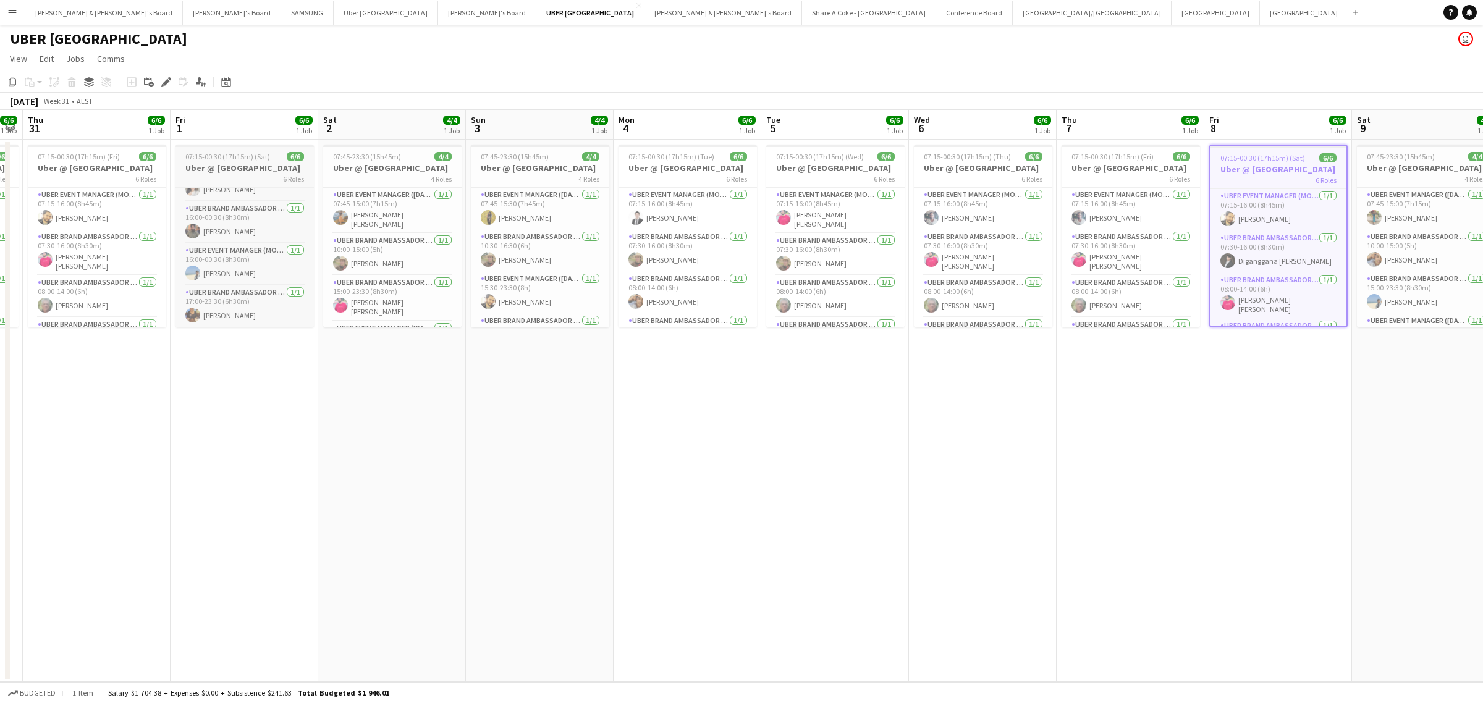
click at [246, 152] on span "07:15-00:30 (17h15m) (Sat)" at bounding box center [227, 156] width 85 height 9
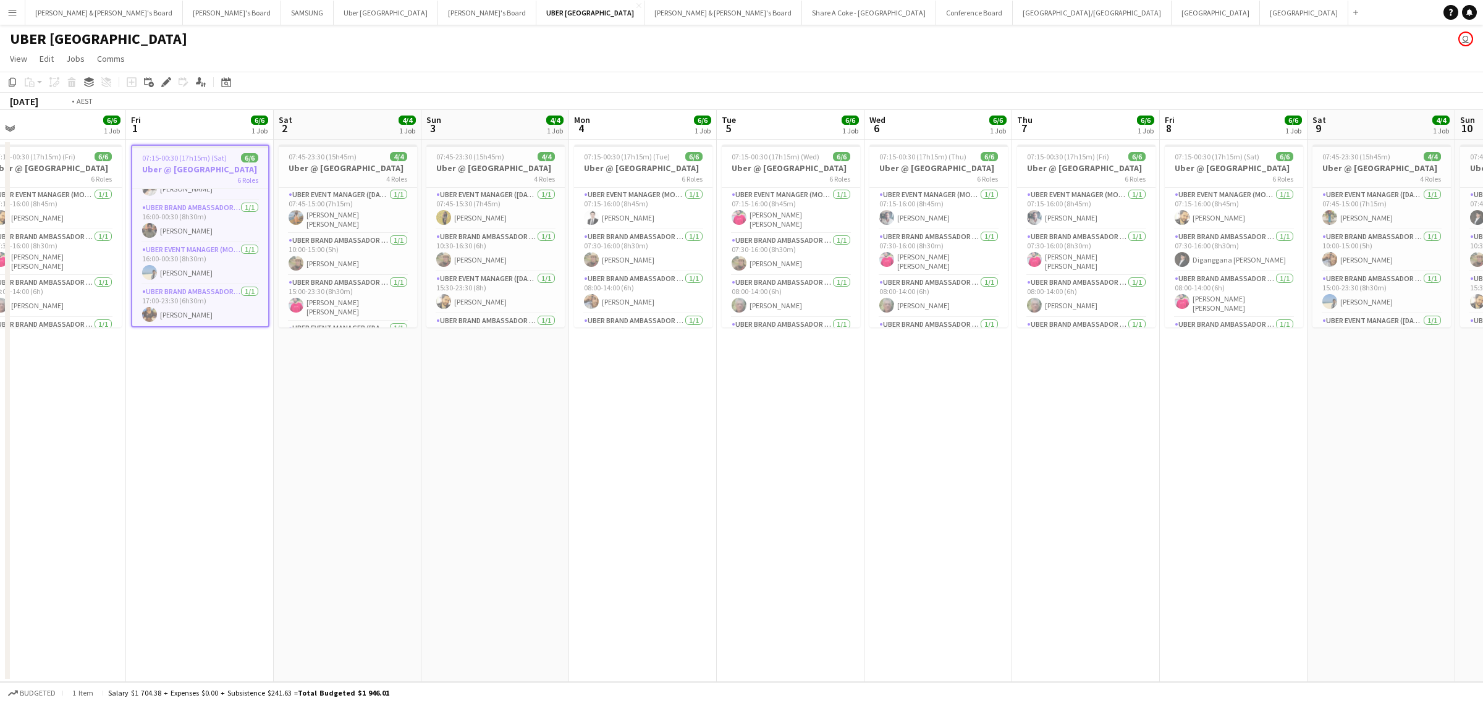
drag, startPoint x: 1025, startPoint y: 467, endPoint x: 0, endPoint y: 622, distance: 1036.4
click at [0, 619] on app-calendar-viewport "Tue 29 6/6 1 Job Wed 30 6/6 1 Job Thu 31 6/6 1 Job Fri 1 6/6 1 Job Sat 2 4/4 1 …" at bounding box center [741, 396] width 1483 height 572
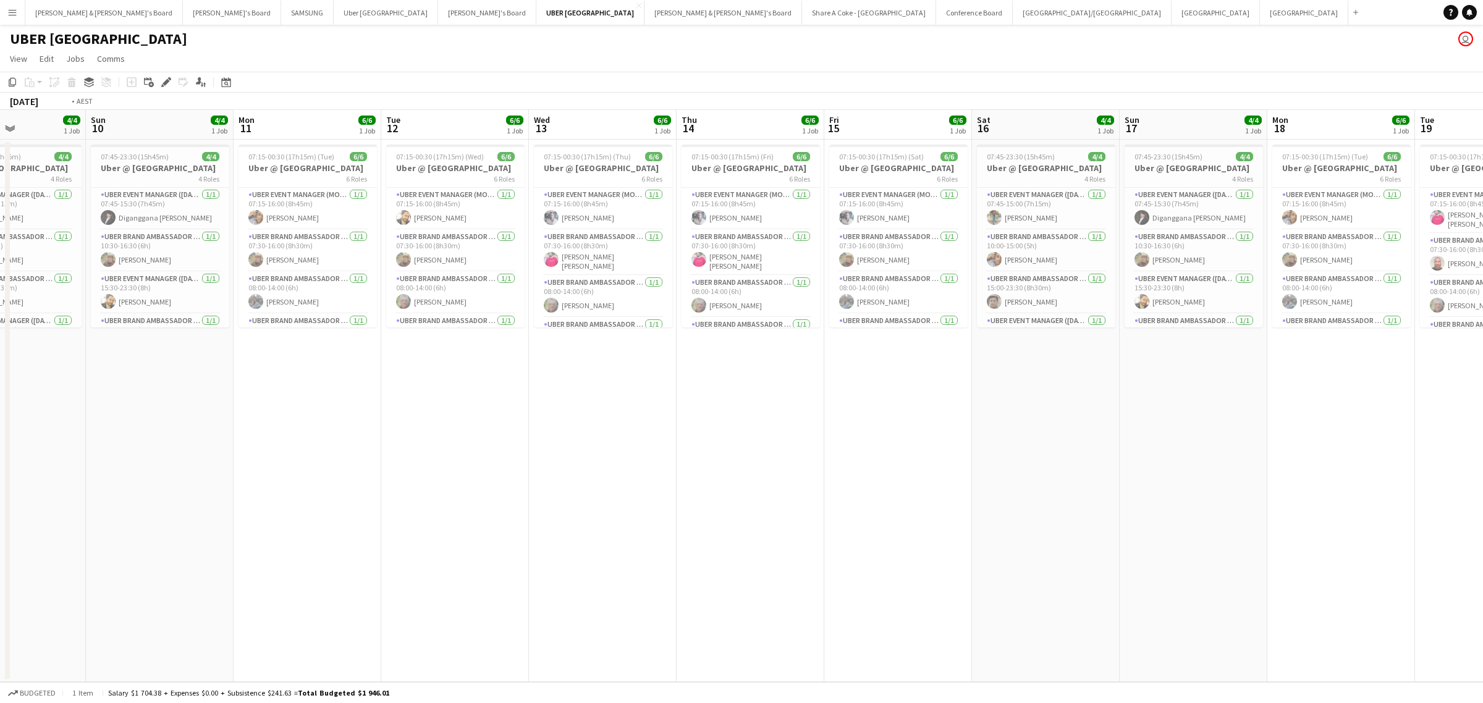
drag, startPoint x: 904, startPoint y: 549, endPoint x: 310, endPoint y: 578, distance: 594.7
click at [311, 578] on app-calendar-viewport "Wed 6 6/6 1 Job Thu 7 6/6 1 Job Fri 8 6/6 1 Job Sat 9 4/4 1 Job Sun 10 4/4 1 Jo…" at bounding box center [741, 396] width 1483 height 572
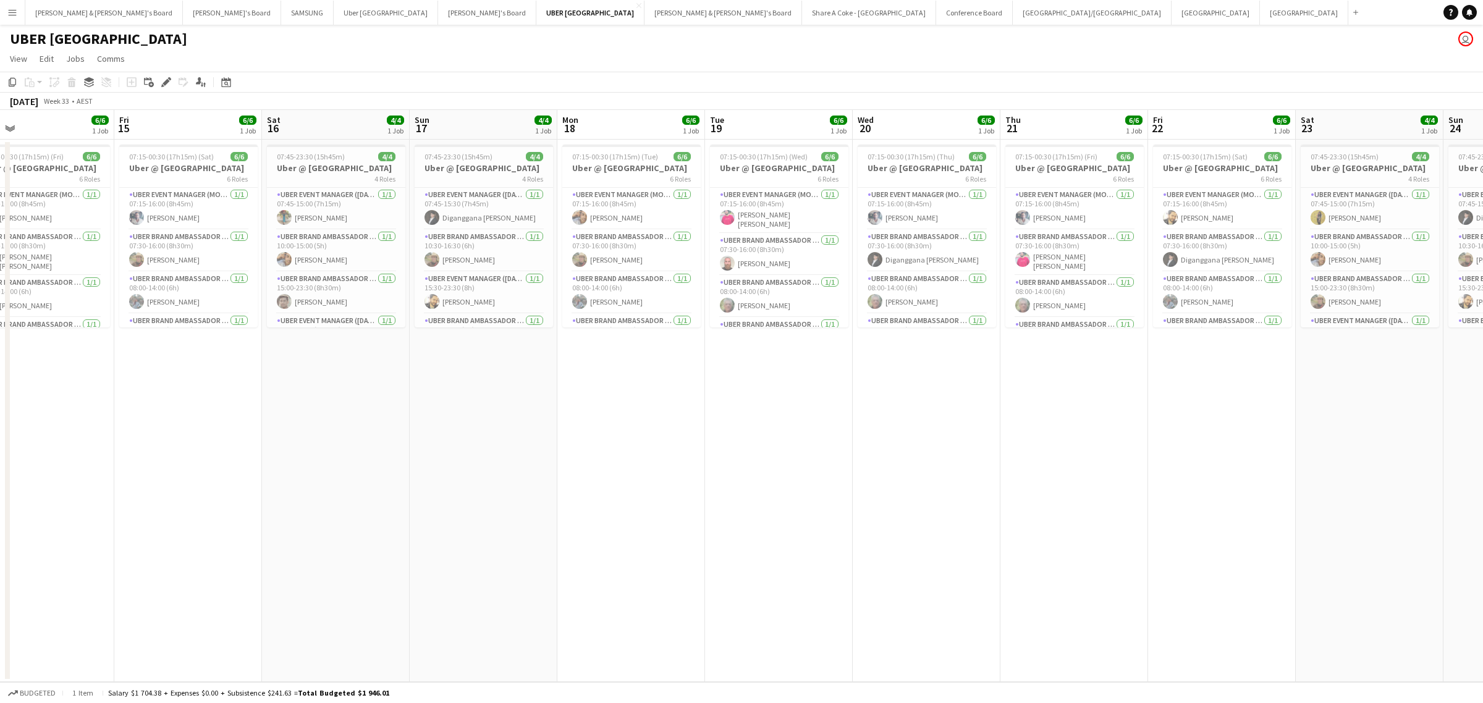
drag, startPoint x: 1038, startPoint y: 482, endPoint x: 374, endPoint y: 541, distance: 667.1
click at [419, 539] on app-calendar-viewport "Mon 11 6/6 1 Job Tue 12 6/6 1 Job Wed 13 6/6 1 Job Thu 14 6/6 1 Job Fri 15 6/6 …" at bounding box center [741, 396] width 1483 height 572
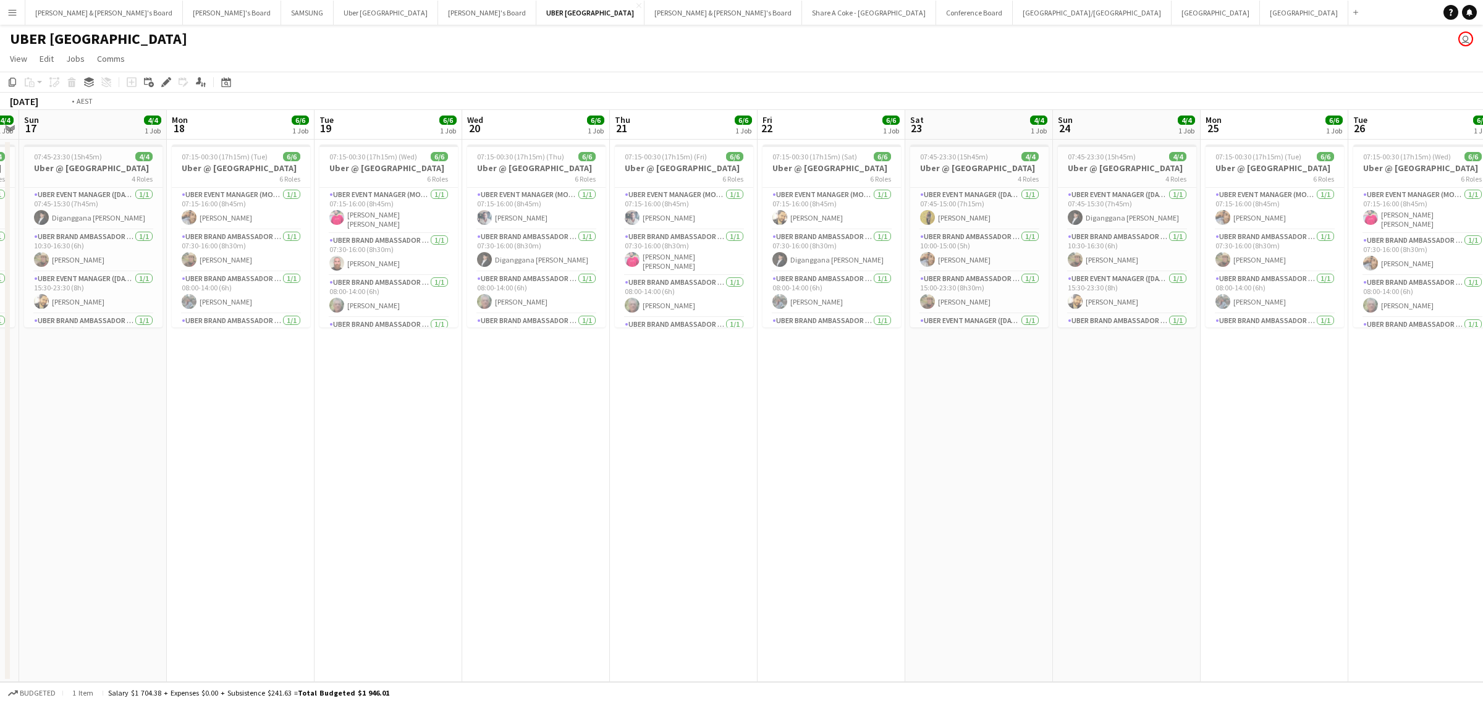
drag, startPoint x: 1074, startPoint y: 458, endPoint x: 218, endPoint y: 486, distance: 857.1
click at [217, 486] on app-calendar-viewport "Wed 13 6/6 1 Job Thu 14 6/6 1 Job Fri 15 6/6 1 Job Sat 16 4/4 1 Job Sun 17 4/4 …" at bounding box center [741, 396] width 1483 height 572
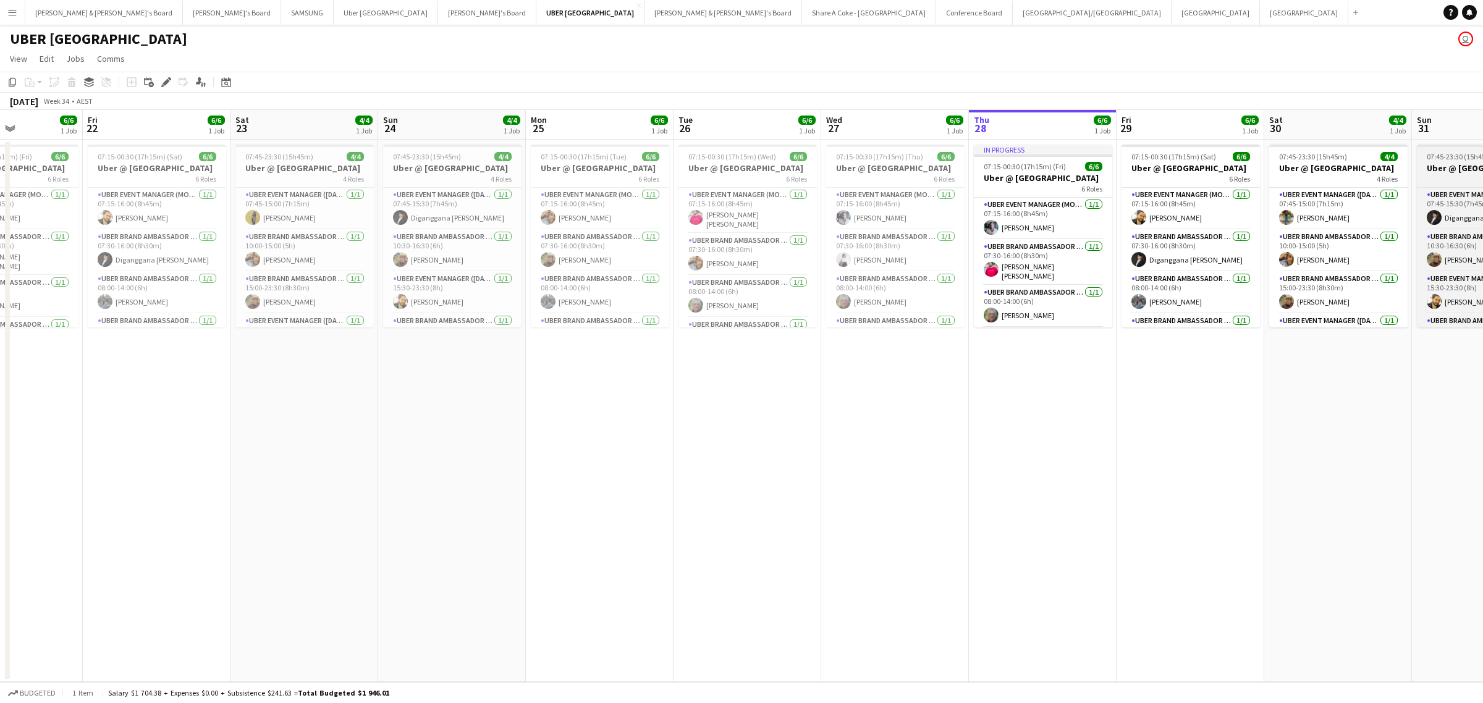
click at [1444, 159] on span "07:45-23:30 (15h45m)" at bounding box center [1461, 156] width 68 height 9
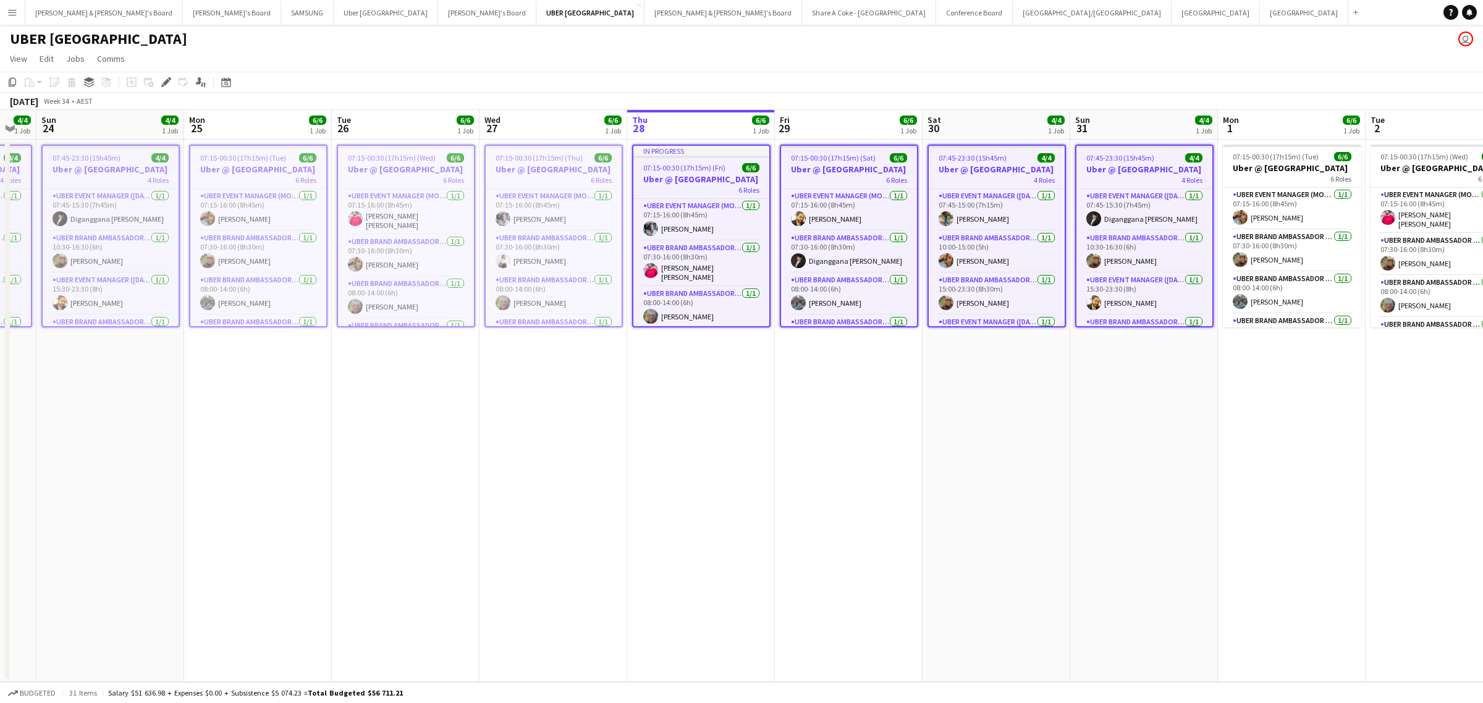
scroll to position [0, 415]
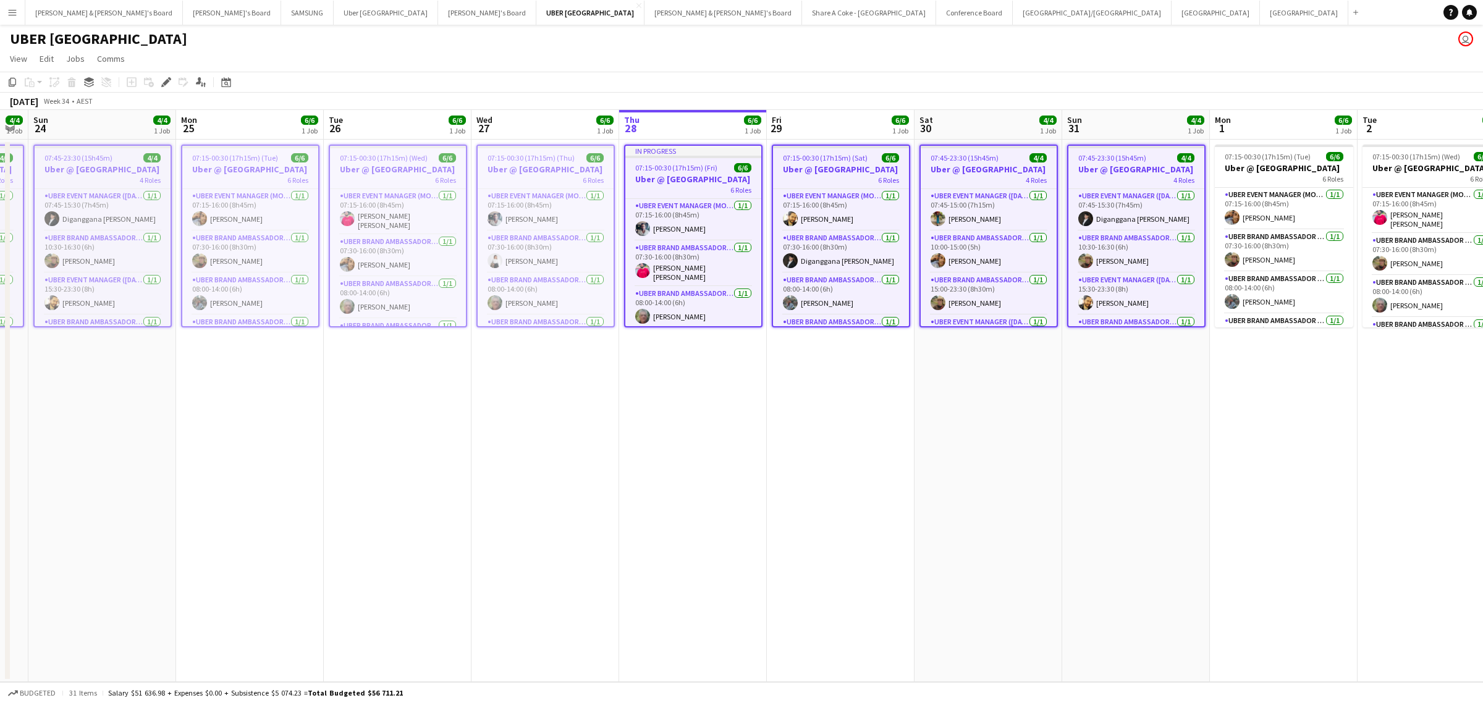
drag, startPoint x: 1357, startPoint y: 439, endPoint x: 1011, endPoint y: 448, distance: 346.8
click at [1011, 448] on app-calendar-viewport "Thu 21 6/6 1 Job Fri 22 6/6 1 Job Sat 23 4/4 1 Job Sun 24 4/4 1 Job Mon 25 6/6 …" at bounding box center [741, 396] width 1483 height 572
click at [1141, 409] on app-date-cell "07:45-23:30 (15h45m) 4/4 Uber @ [GEOGRAPHIC_DATA] 4 Roles UBER Event Manager ([…" at bounding box center [1136, 411] width 148 height 543
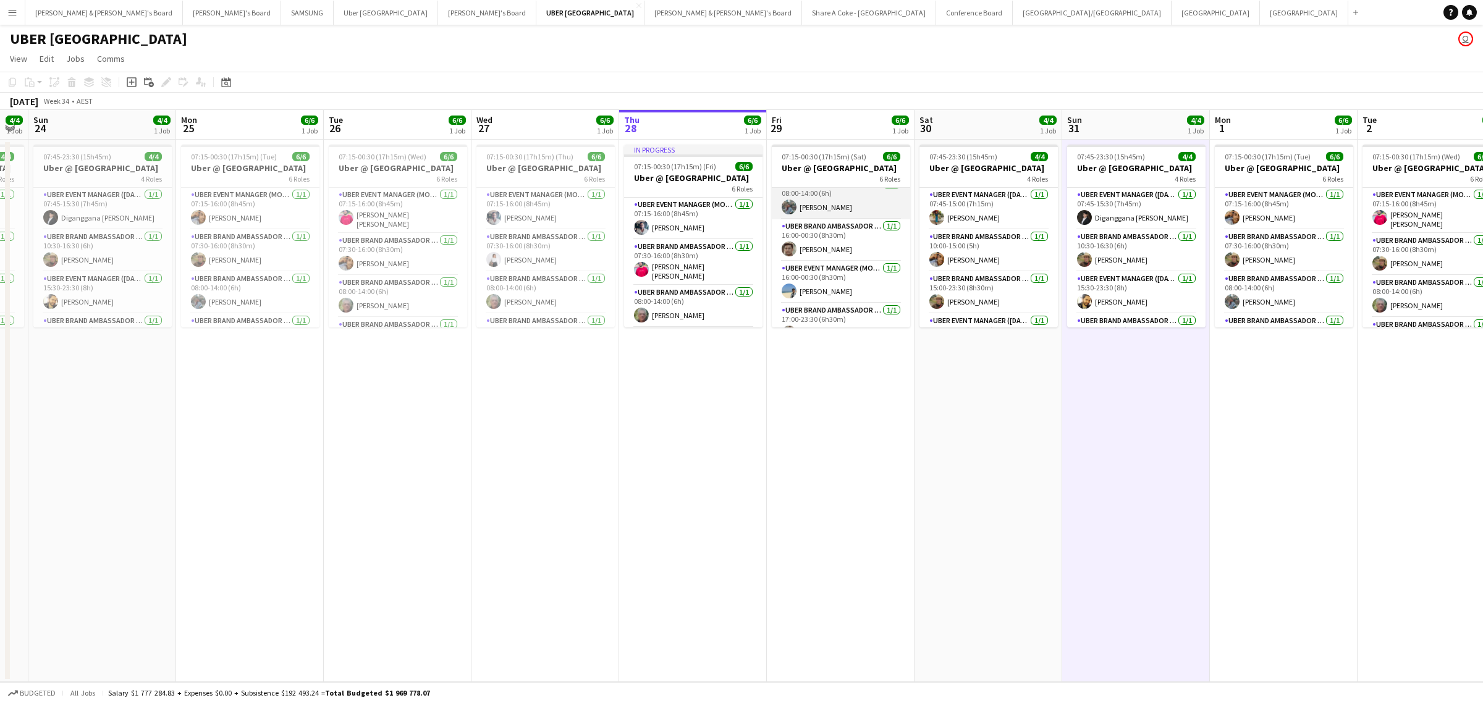
scroll to position [114, 0]
click at [596, 446] on app-date-cell "07:15-00:30 (17h15m) (Thu) 6/6 Uber @ [GEOGRAPHIC_DATA] 6 Roles UBER Event Mana…" at bounding box center [546, 411] width 148 height 543
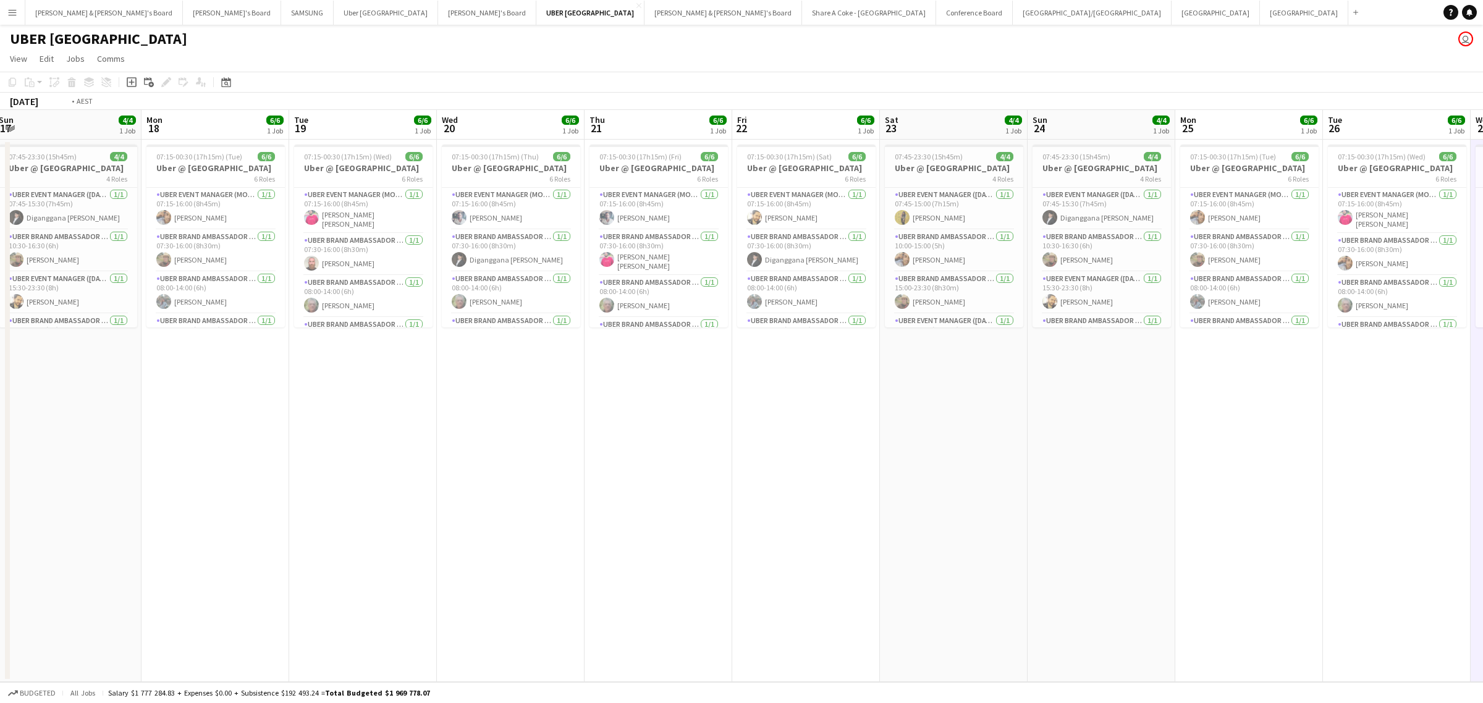
drag, startPoint x: 184, startPoint y: 437, endPoint x: 1479, endPoint y: 378, distance: 1296.2
click at [1479, 378] on app-calendar-viewport "Sun 17 4/4 1 Job Mon 18 6/6 1 Job Tue 19 6/6 1 Job Wed 20 6/6 1 Job Thu 21 6/6 …" at bounding box center [741, 396] width 1483 height 572
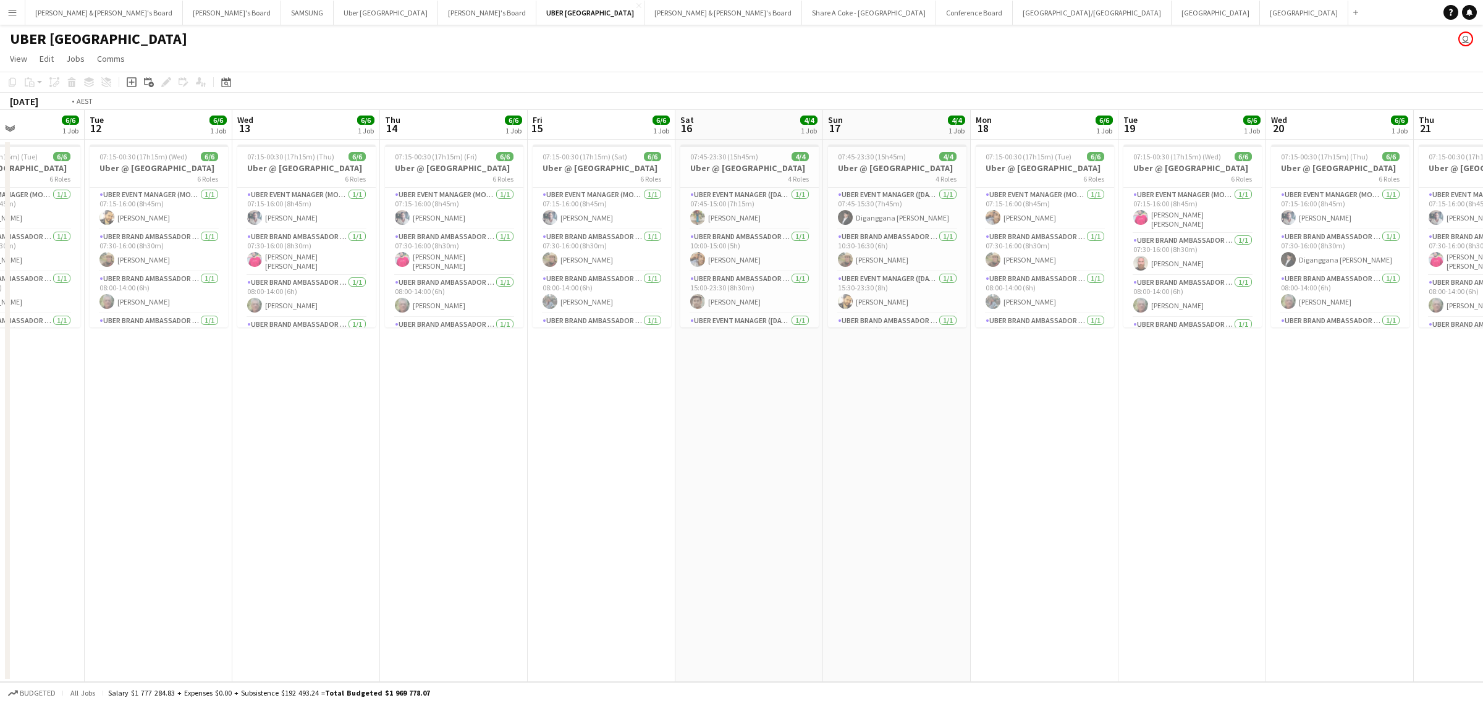
drag, startPoint x: 378, startPoint y: 451, endPoint x: 1422, endPoint y: 427, distance: 1044.2
click at [1468, 426] on app-calendar-viewport "Sun 10 4/4 1 Job Mon 11 6/6 1 Job Tue 12 6/6 1 Job Wed 13 6/6 1 Job Thu 14 6/6 …" at bounding box center [741, 396] width 1483 height 572
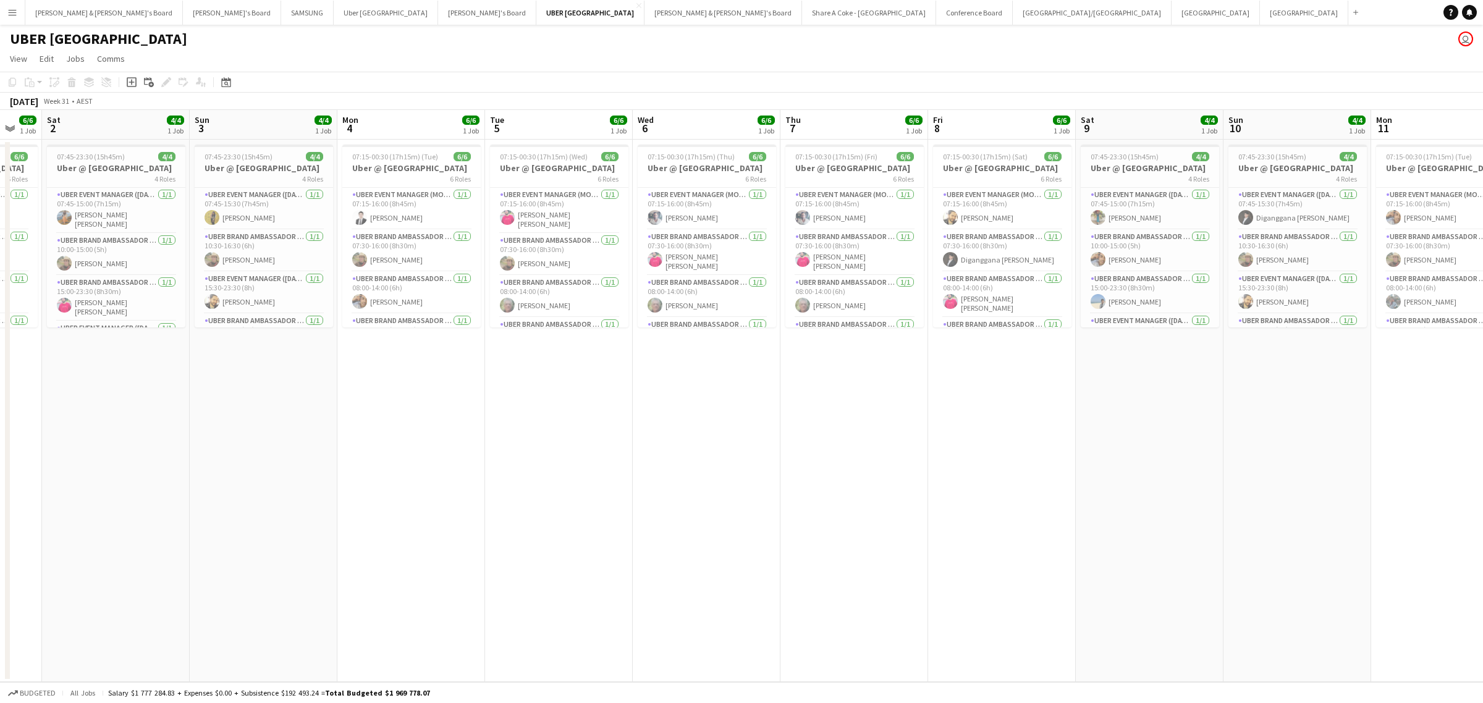
drag, startPoint x: 331, startPoint y: 574, endPoint x: 1209, endPoint y: 462, distance: 884.8
click at [1209, 462] on app-calendar-viewport "Thu 31 6/6 1 Job Fri 1 6/6 1 Job Sat 2 4/4 1 Job Sun 3 4/4 1 Job Mon 4 6/6 1 Jo…" at bounding box center [741, 396] width 1483 height 572
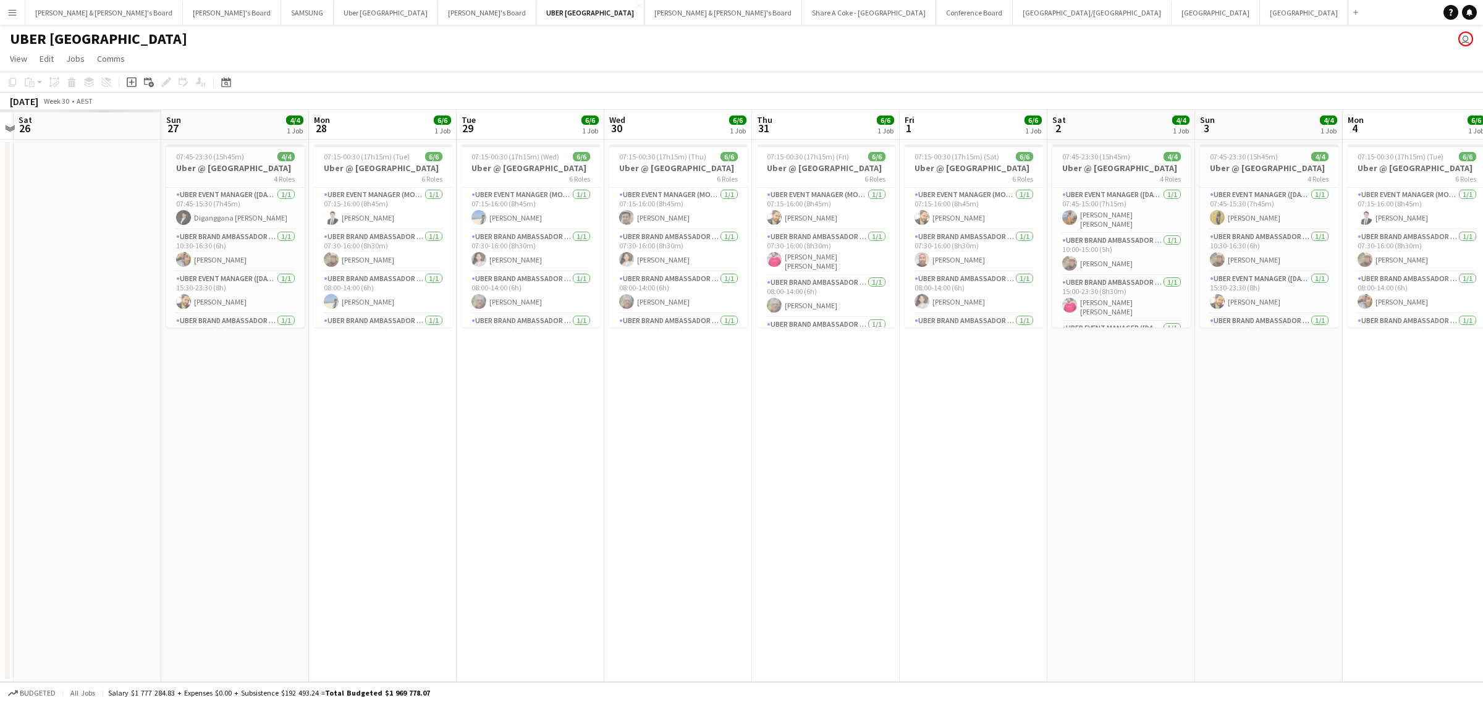
scroll to position [0, 375]
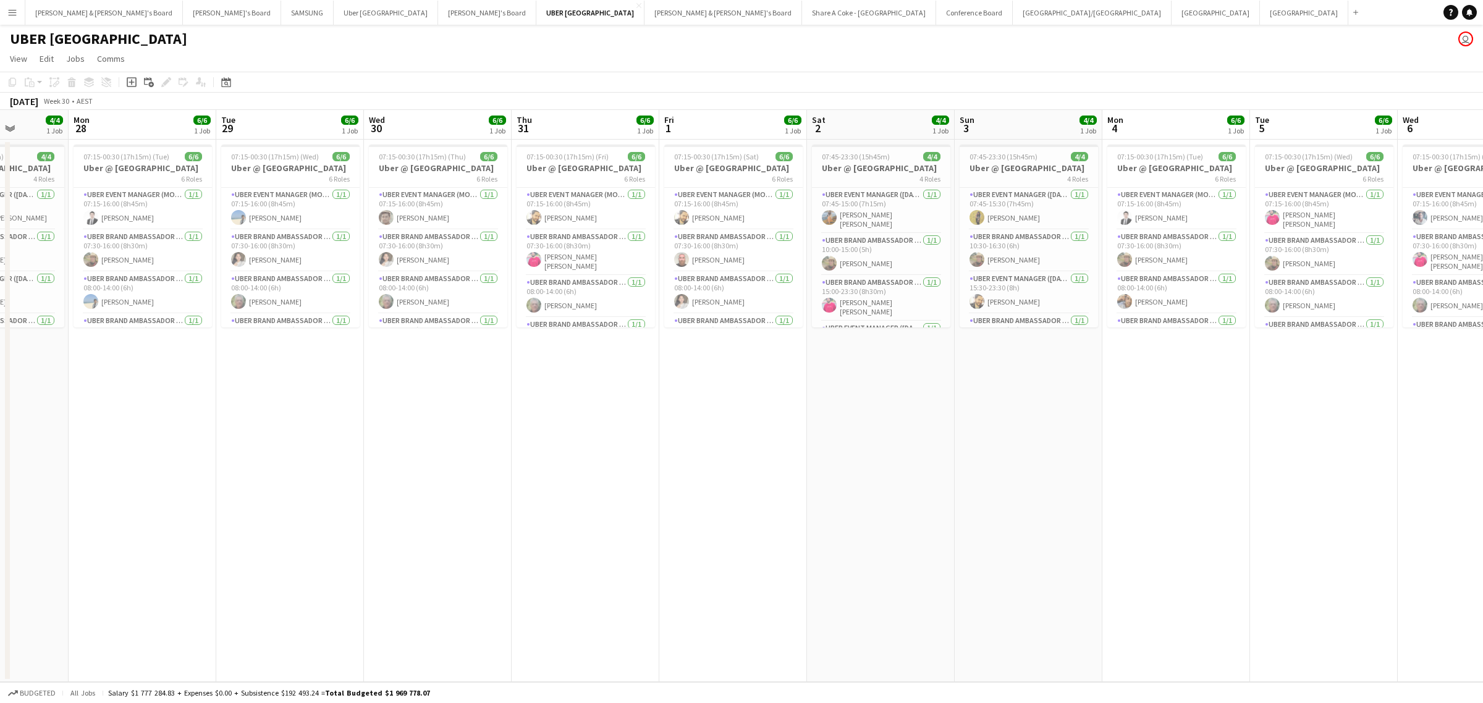
drag, startPoint x: 635, startPoint y: 458, endPoint x: 1401, endPoint y: 451, distance: 765.2
click at [1401, 451] on app-calendar-viewport "Fri 25 Sat 26 Sun 27 4/4 1 Job Mon 28 6/6 1 Job Tue 29 6/6 1 Job Wed 30 6/6 1 J…" at bounding box center [741, 396] width 1483 height 572
click at [719, 163] on h3 "Uber @ [GEOGRAPHIC_DATA]" at bounding box center [733, 168] width 138 height 11
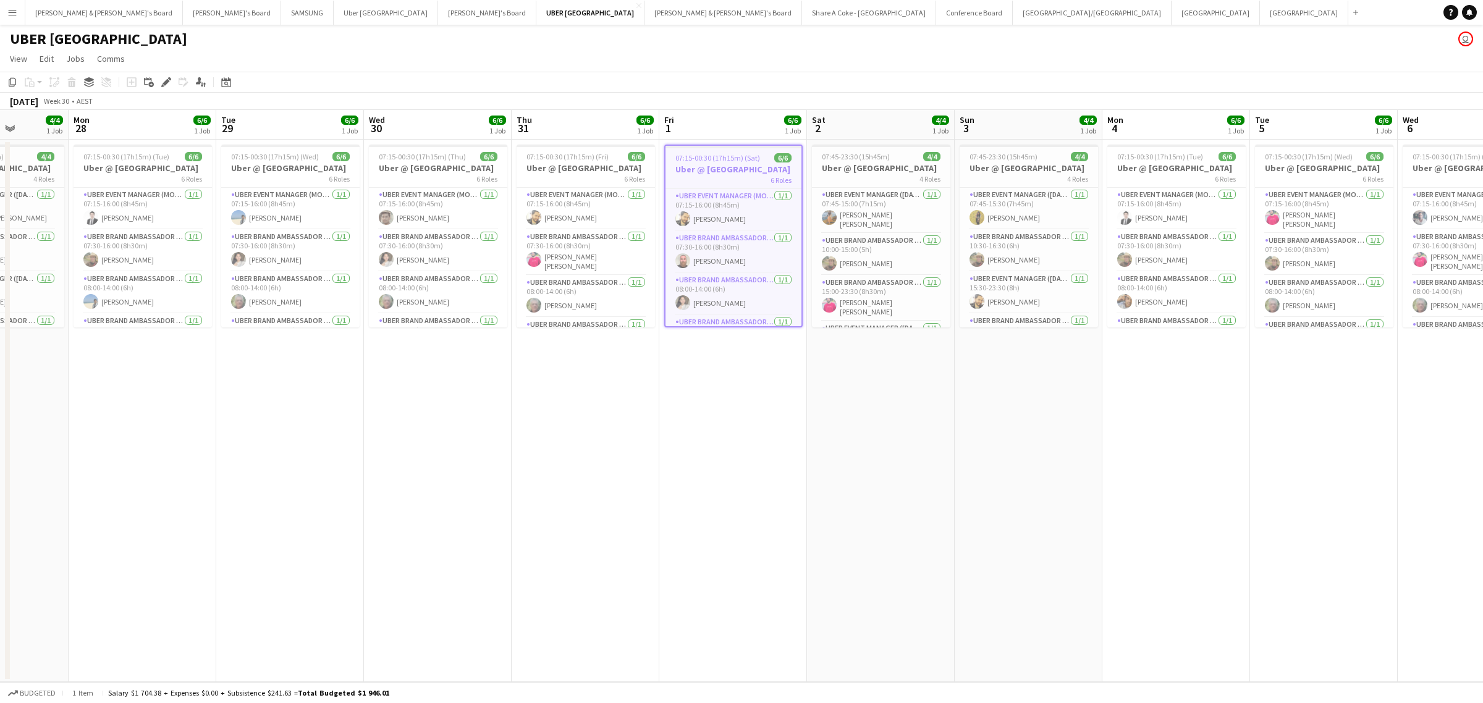
click at [1015, 483] on app-date-cell "07:45-23:30 (15h45m) 4/4 Uber @ [GEOGRAPHIC_DATA] 4 Roles UBER Event Manager ([…" at bounding box center [1029, 411] width 148 height 543
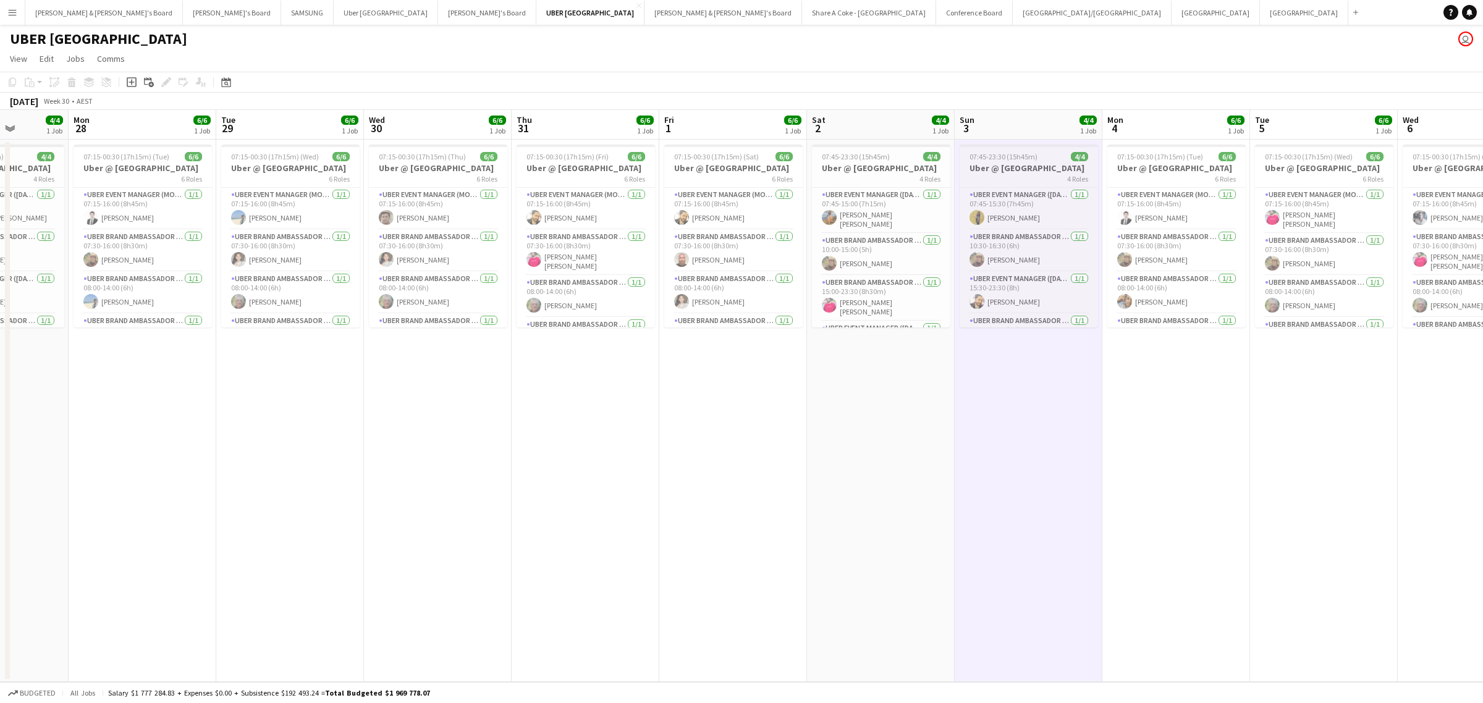
click at [997, 166] on h3 "Uber @ [GEOGRAPHIC_DATA]" at bounding box center [1029, 168] width 138 height 11
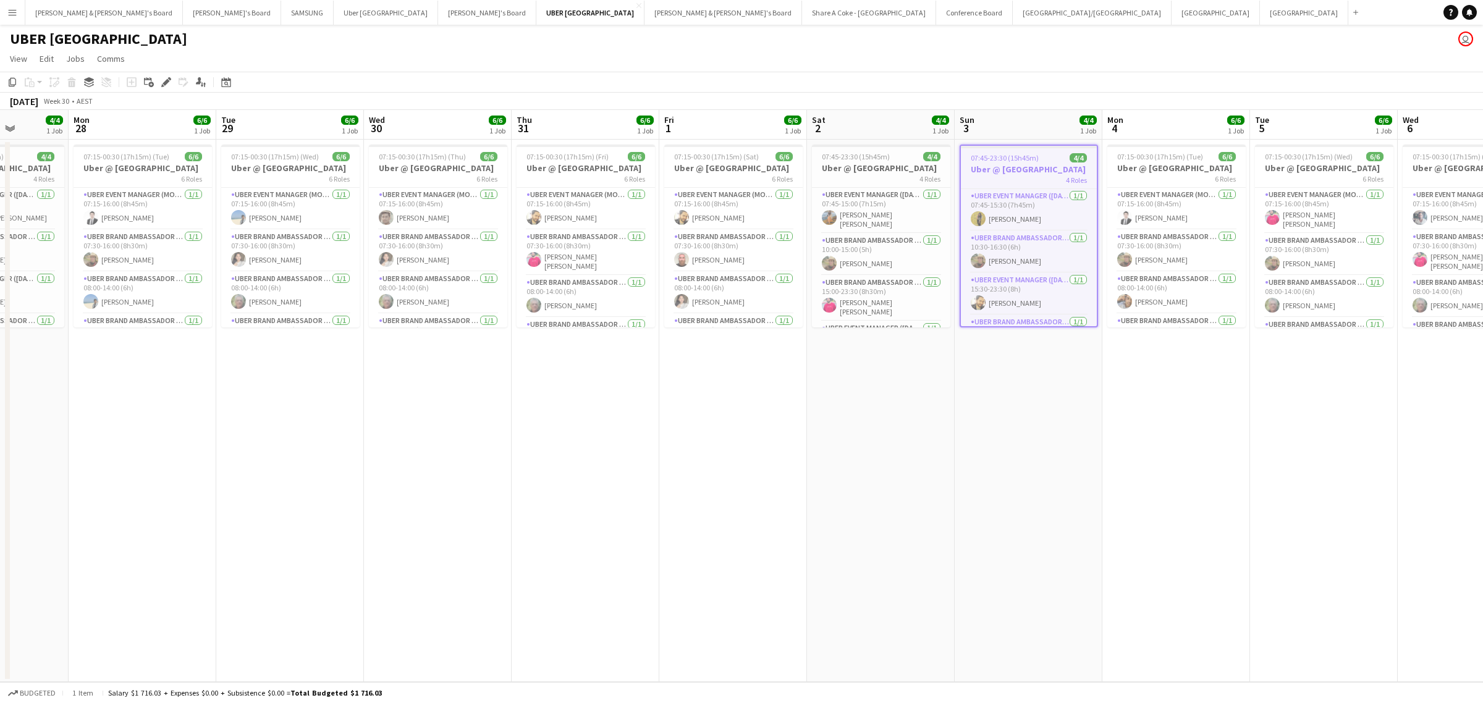
click at [932, 554] on app-date-cell "07:45-23:30 (15h45m) 4/4 Uber @ [GEOGRAPHIC_DATA] 4 Roles UBER Event Manager ([…" at bounding box center [881, 411] width 148 height 543
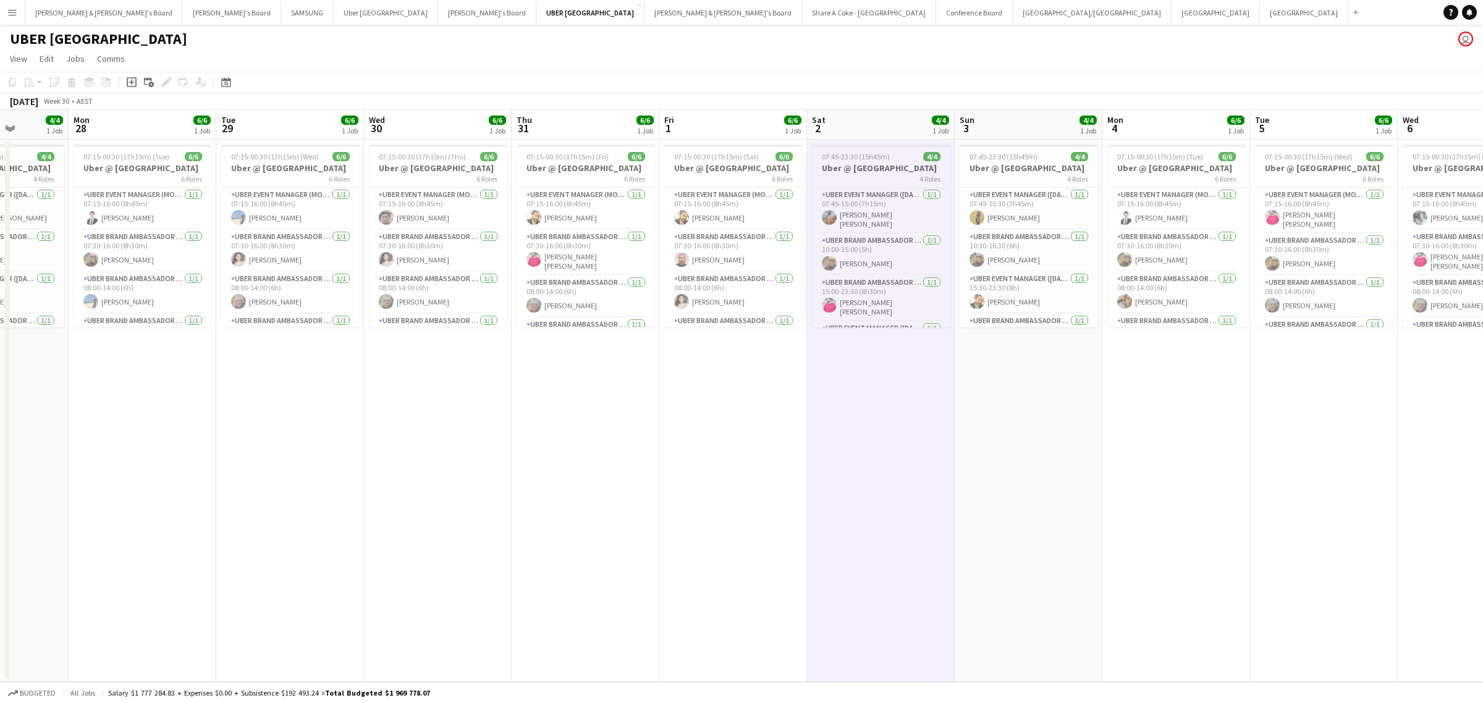
click at [857, 170] on h3 "Uber @ [GEOGRAPHIC_DATA]" at bounding box center [881, 168] width 138 height 11
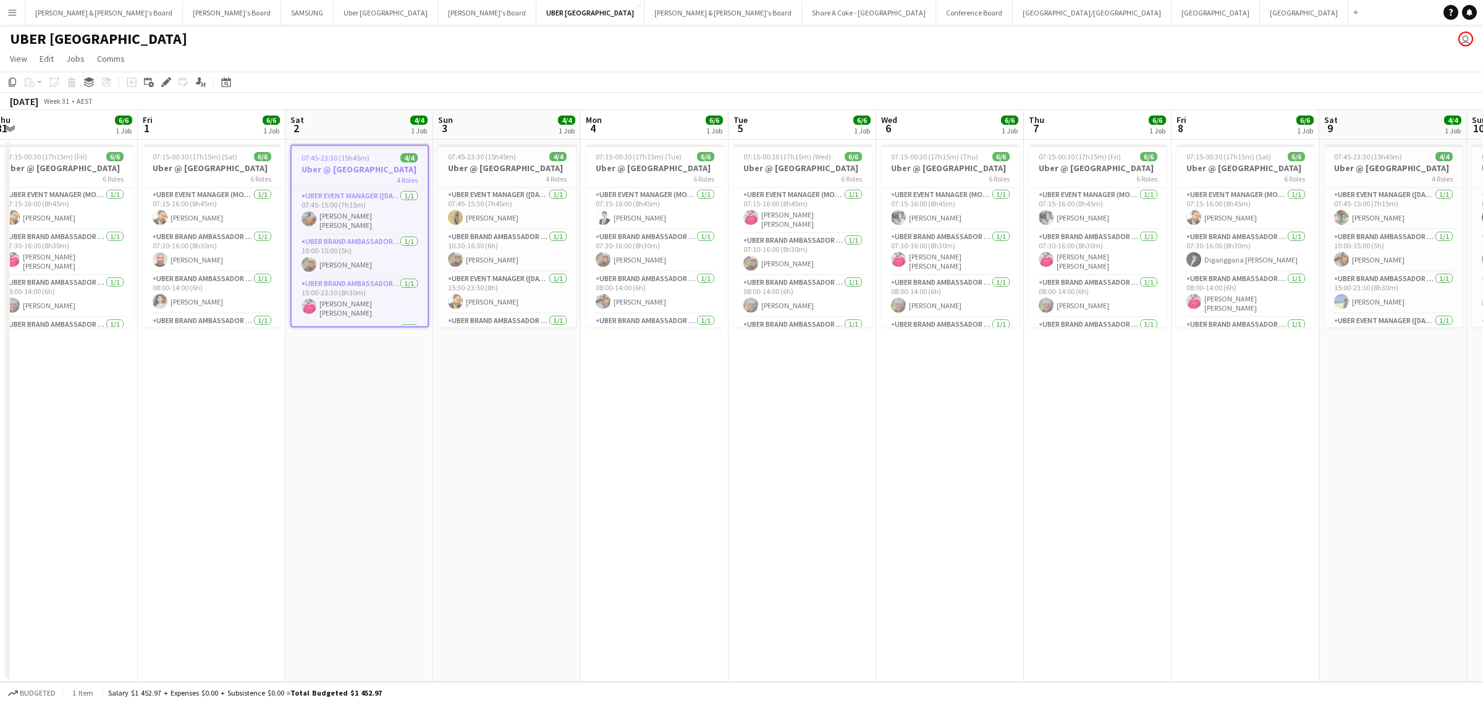
scroll to position [0, 399]
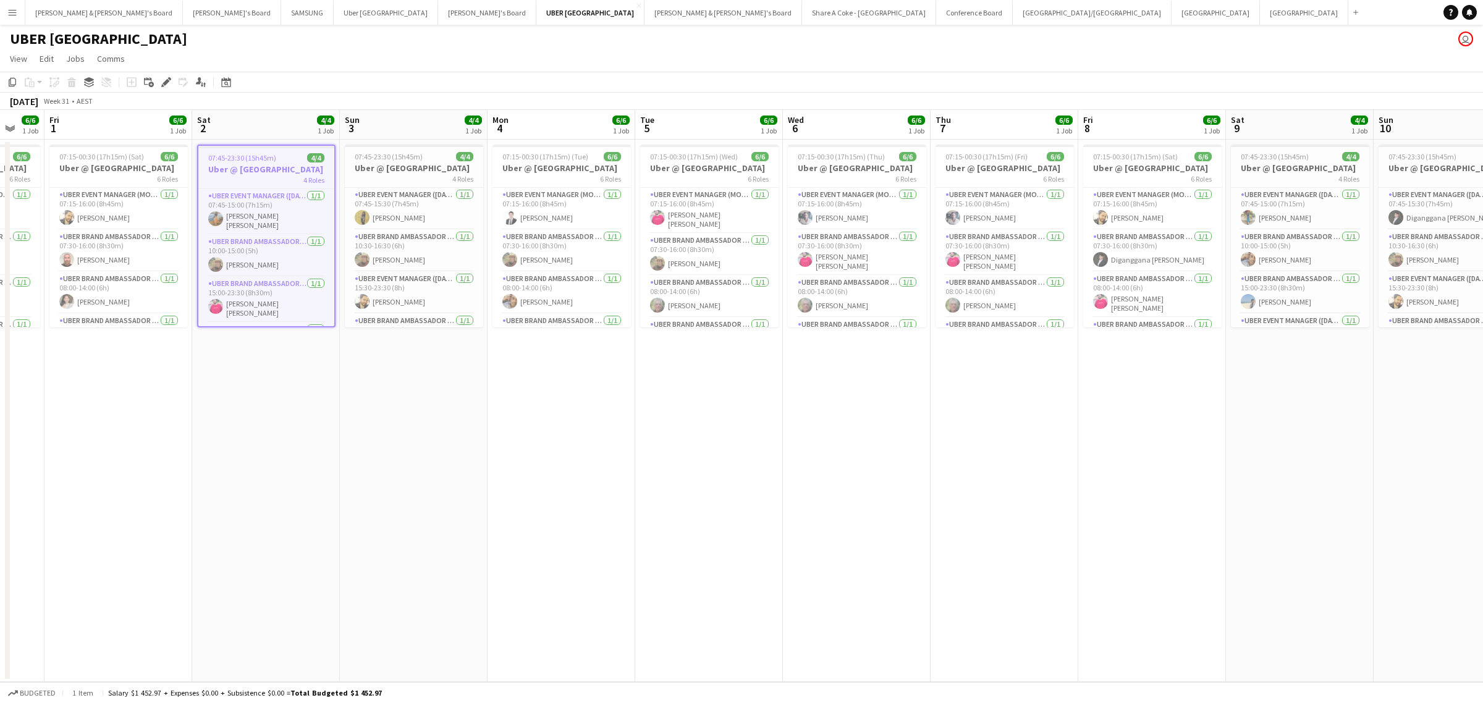
drag, startPoint x: 1113, startPoint y: 435, endPoint x: 498, endPoint y: 502, distance: 618.7
click at [498, 502] on app-calendar-viewport "Tue 29 6/6 1 Job Wed 30 6/6 1 Job Thu 31 6/6 1 Job Fri 1 6/6 1 Job Sat 2 4/4 1 …" at bounding box center [741, 396] width 1483 height 572
click at [1280, 153] on span "07:45-23:30 (15h45m)" at bounding box center [1275, 156] width 68 height 9
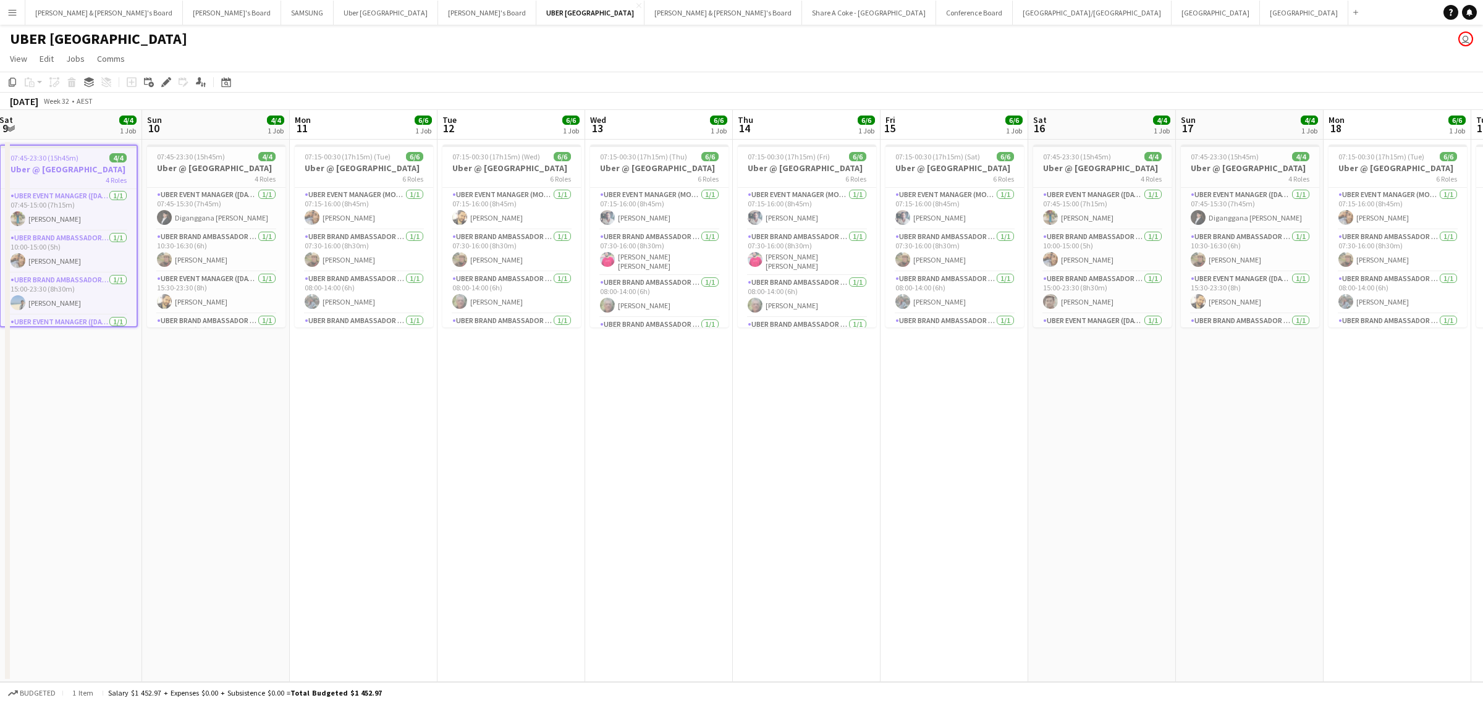
scroll to position [0, 409]
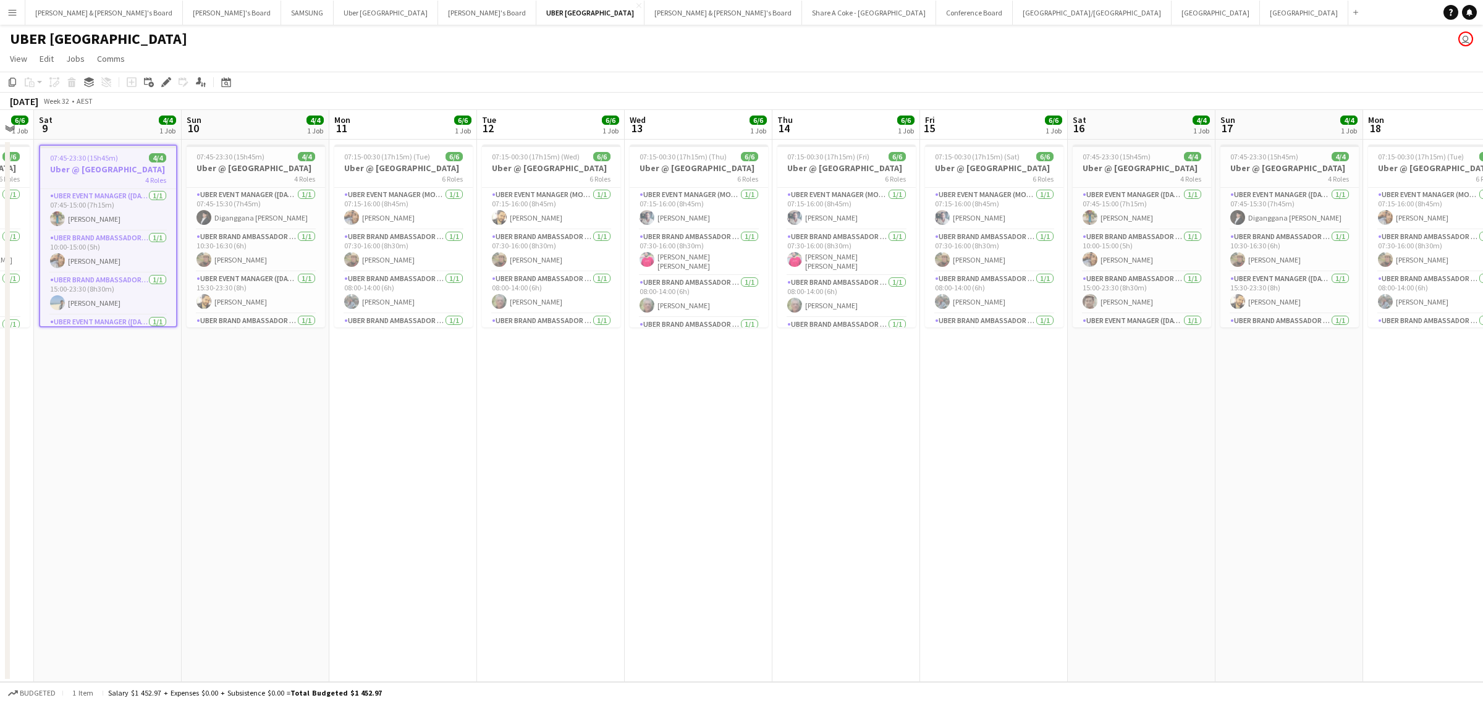
drag, startPoint x: 1367, startPoint y: 350, endPoint x: 174, endPoint y: 411, distance: 1194.5
click at [174, 411] on app-calendar-viewport "Wed 6 6/6 1 Job Thu 7 6/6 1 Job Fri 8 6/6 1 Job Sat 9 4/4 1 Job Sun 10 4/4 1 Jo…" at bounding box center [741, 396] width 1483 height 572
click at [1159, 167] on h3 "Uber @ [GEOGRAPHIC_DATA]" at bounding box center [1142, 168] width 138 height 11
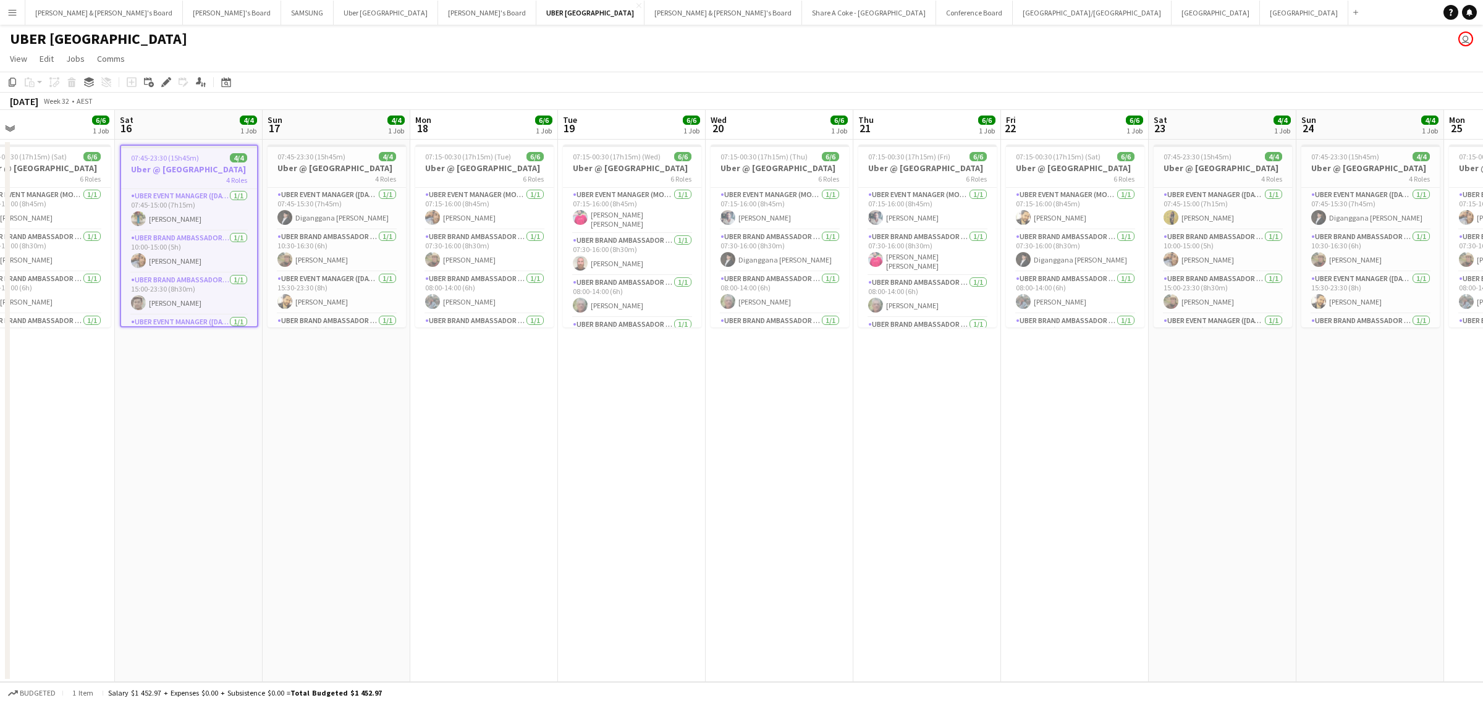
scroll to position [0, 386]
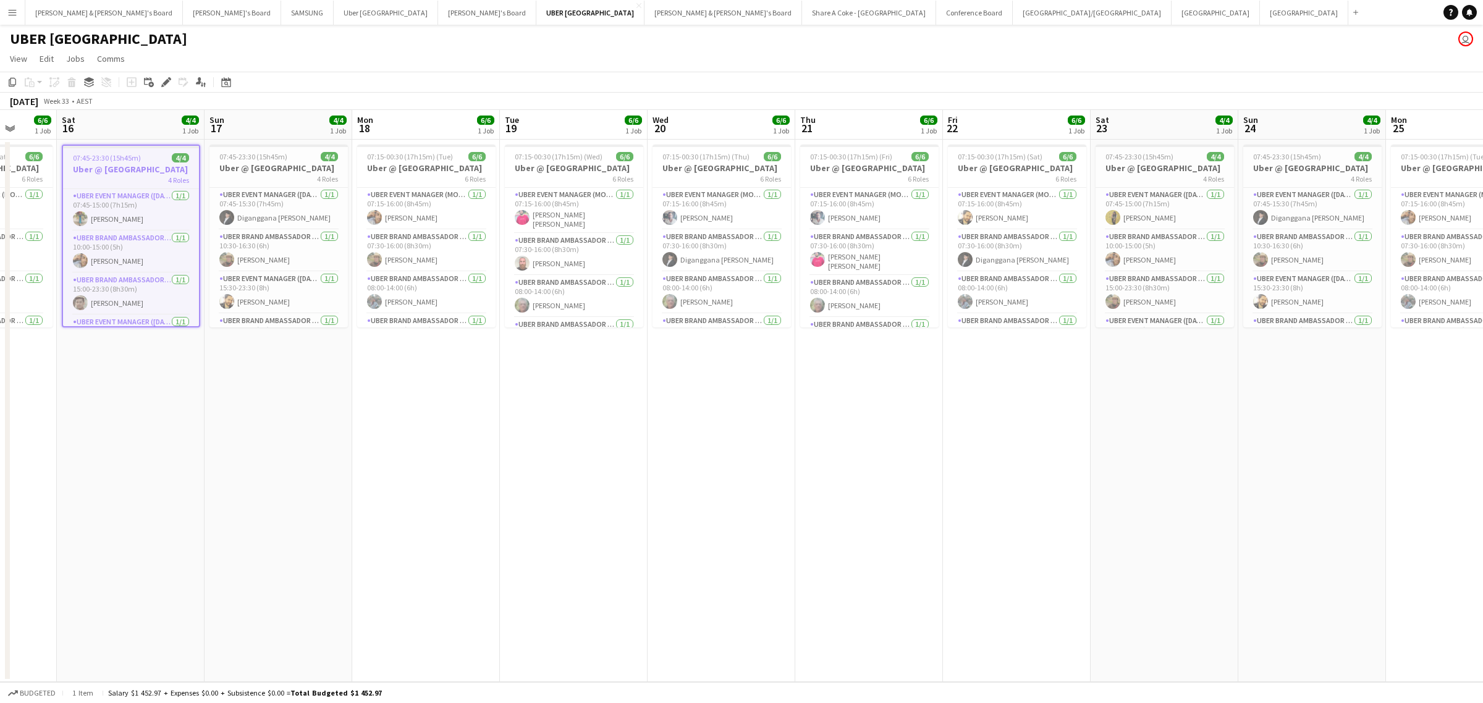
drag, startPoint x: 1391, startPoint y: 394, endPoint x: 415, endPoint y: 399, distance: 976.0
click at [415, 399] on app-calendar-viewport "Wed 13 6/6 1 Job Thu 14 6/6 1 Job Fri 15 6/6 1 Job Sat 16 4/4 1 Job Sun 17 4/4 …" at bounding box center [741, 396] width 1483 height 572
click at [1169, 158] on span "07:45-23:30 (15h45m)" at bounding box center [1140, 156] width 68 height 9
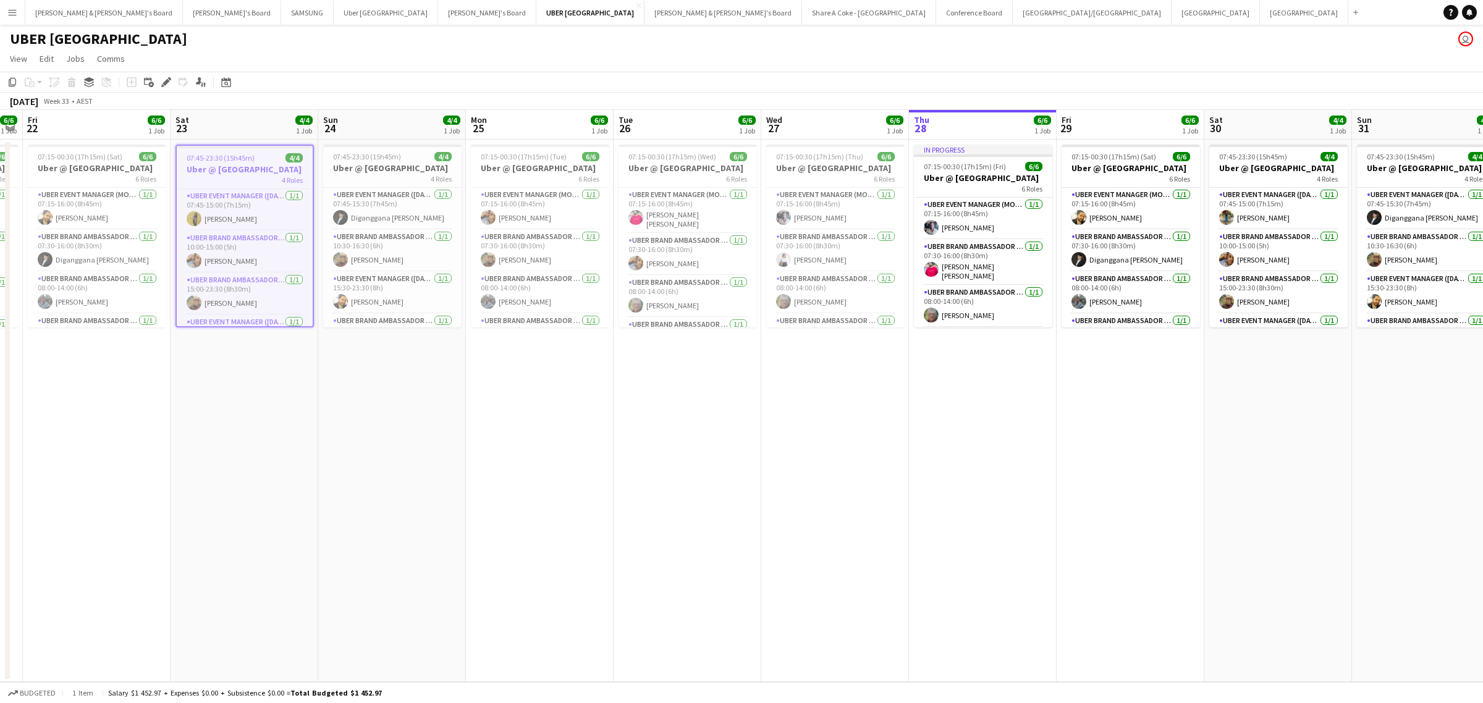
scroll to position [0, 448]
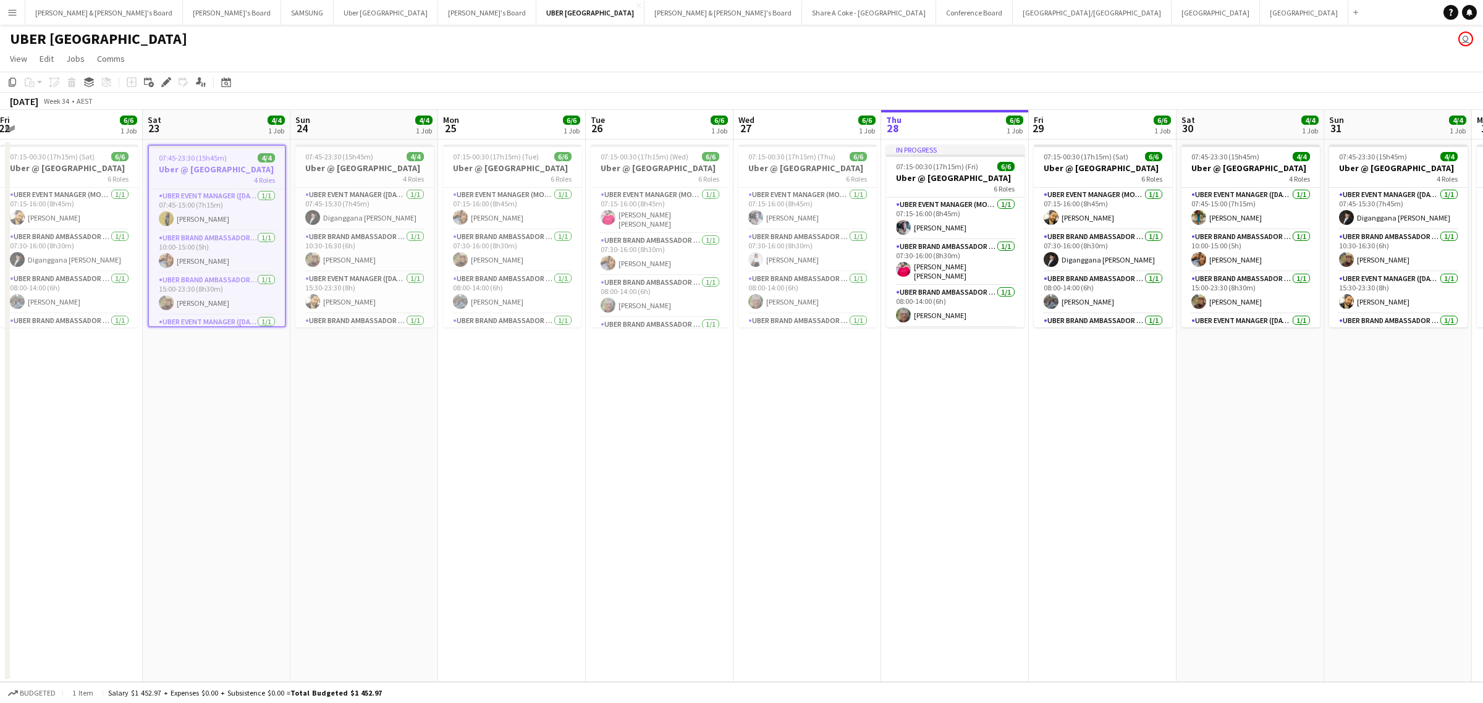
drag, startPoint x: 1383, startPoint y: 366, endPoint x: 435, endPoint y: 374, distance: 948.2
click at [435, 374] on app-calendar-viewport "Tue 19 6/6 1 Job Wed 20 6/6 1 Job Thu 21 6/6 1 Job Fri 22 6/6 1 Job Sat 23 4/4 …" at bounding box center [741, 396] width 1483 height 572
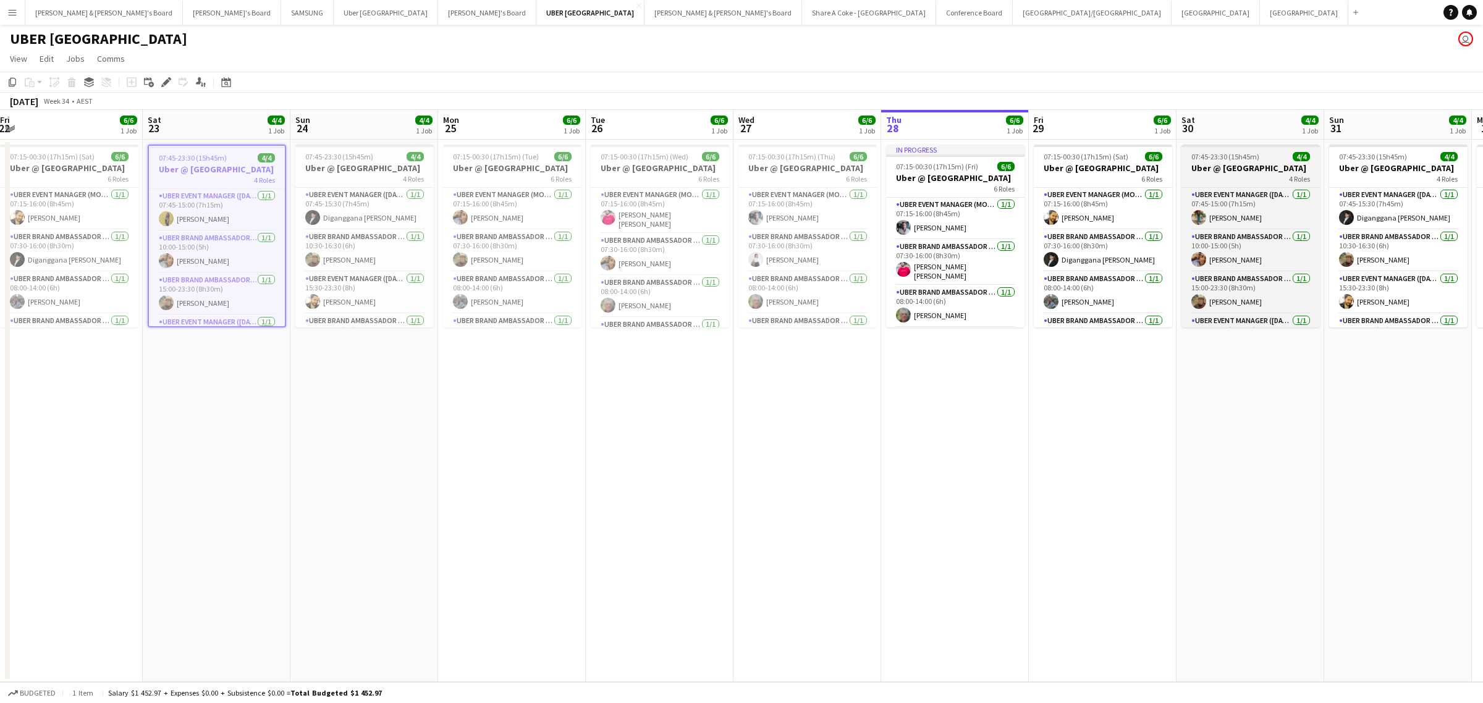
click at [1255, 161] on span "07:45-23:30 (15h45m)" at bounding box center [1226, 156] width 68 height 9
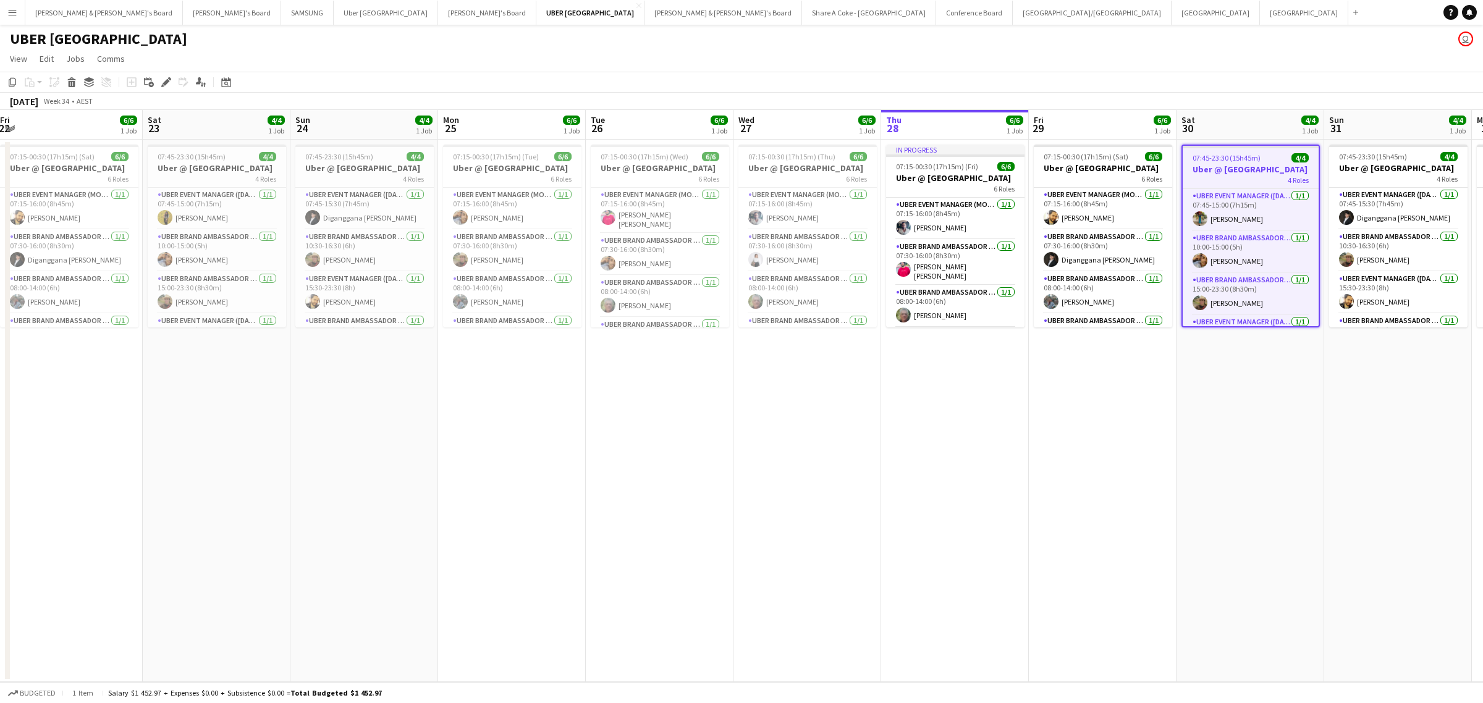
click at [1274, 396] on app-date-cell "07:45-23:30 (15h45m) 4/4 Uber @ [GEOGRAPHIC_DATA] 4 Roles UBER Event Manager ([…" at bounding box center [1251, 411] width 148 height 543
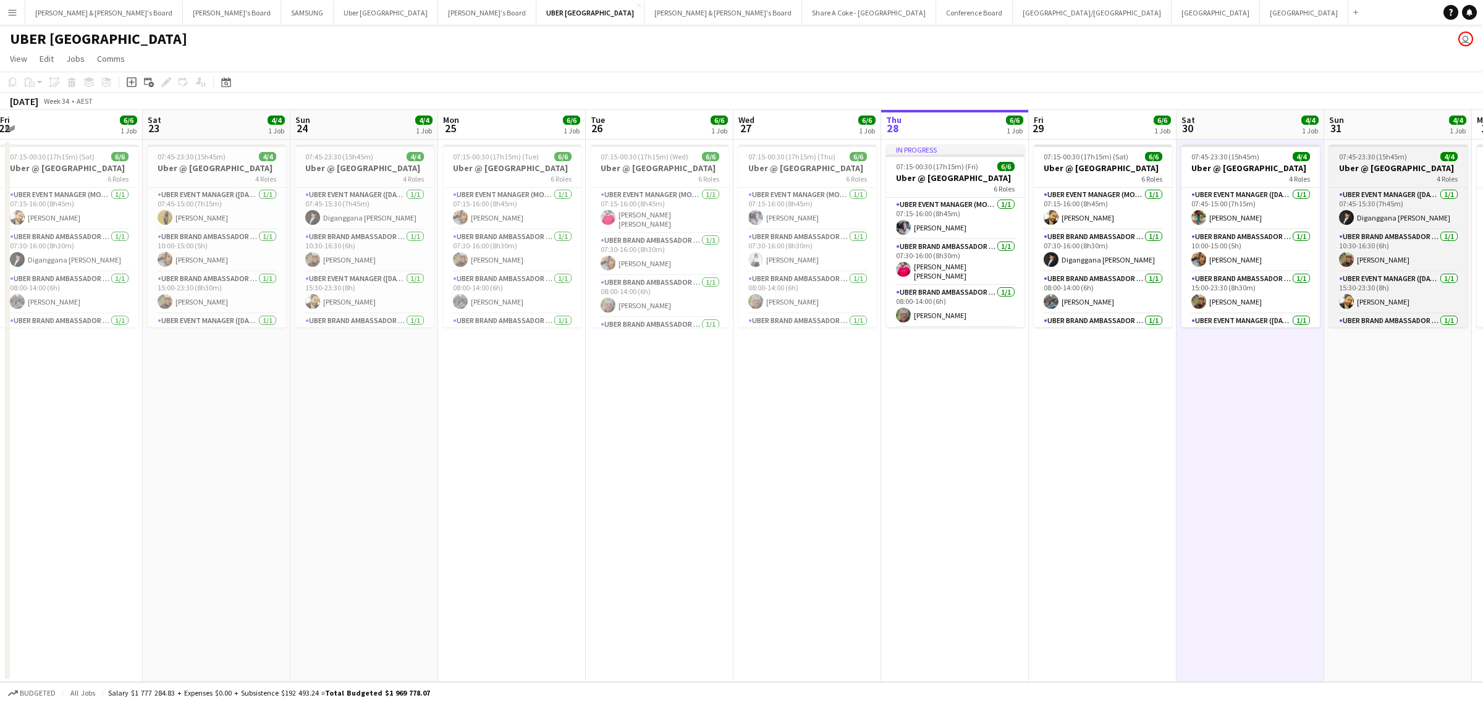
click at [1383, 164] on h3 "Uber @ [GEOGRAPHIC_DATA]" at bounding box center [1398, 168] width 138 height 11
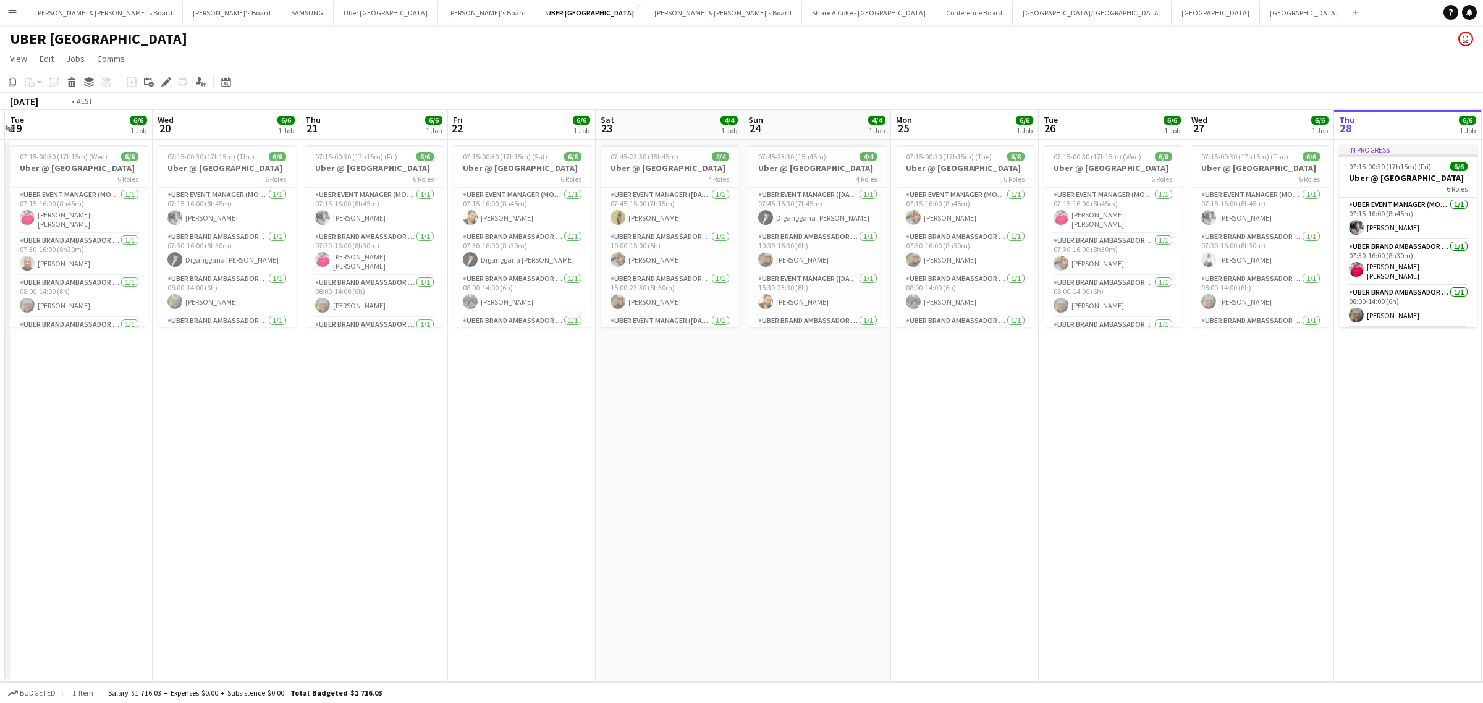
scroll to position [0, 383]
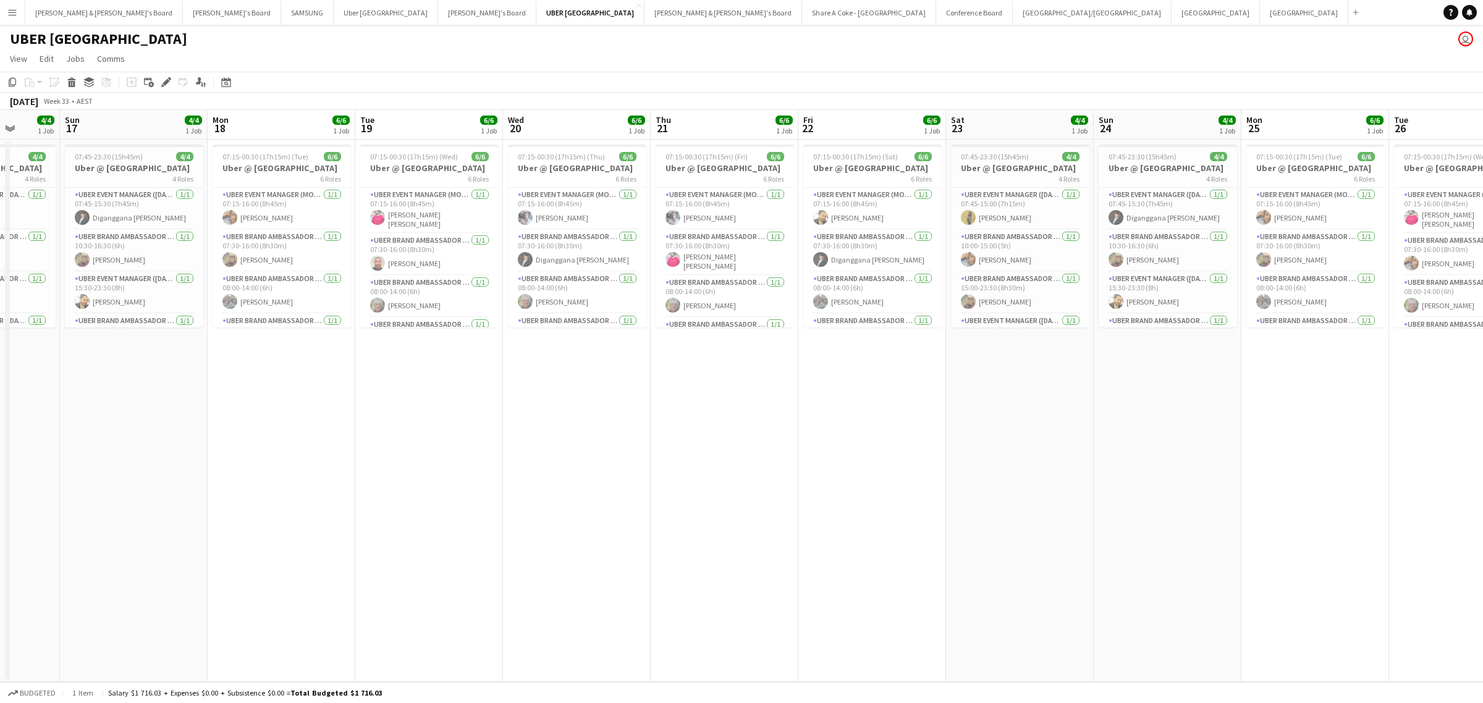
drag, startPoint x: 313, startPoint y: 434, endPoint x: 1117, endPoint y: 363, distance: 806.6
click at [1117, 363] on app-calendar-viewport "Thu 14 6/6 1 Job Fri 15 6/6 1 Job Sat 16 4/4 1 Job Sun 17 4/4 1 Job Mon 18 6/6 …" at bounding box center [741, 396] width 1483 height 572
click at [1159, 158] on span "07:45-23:30 (15h45m)" at bounding box center [1143, 156] width 68 height 9
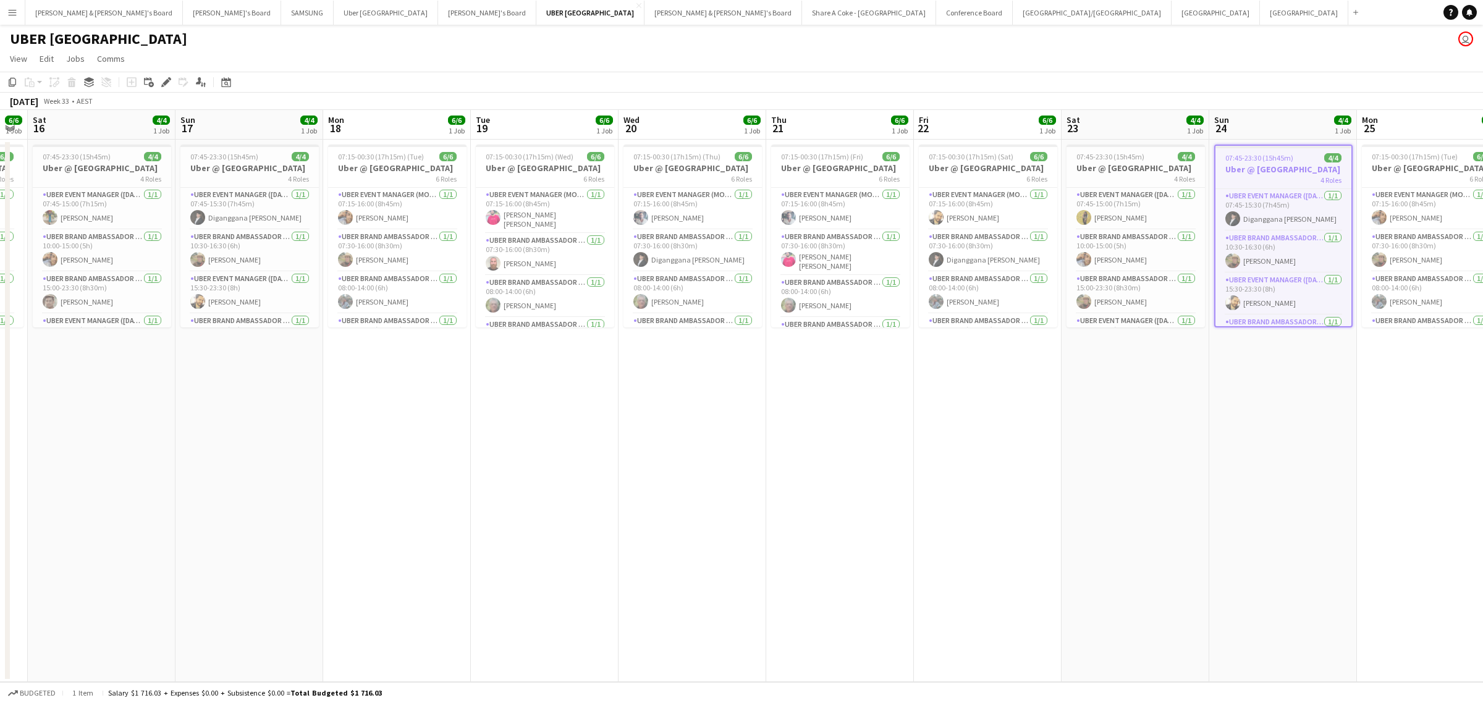
scroll to position [0, 317]
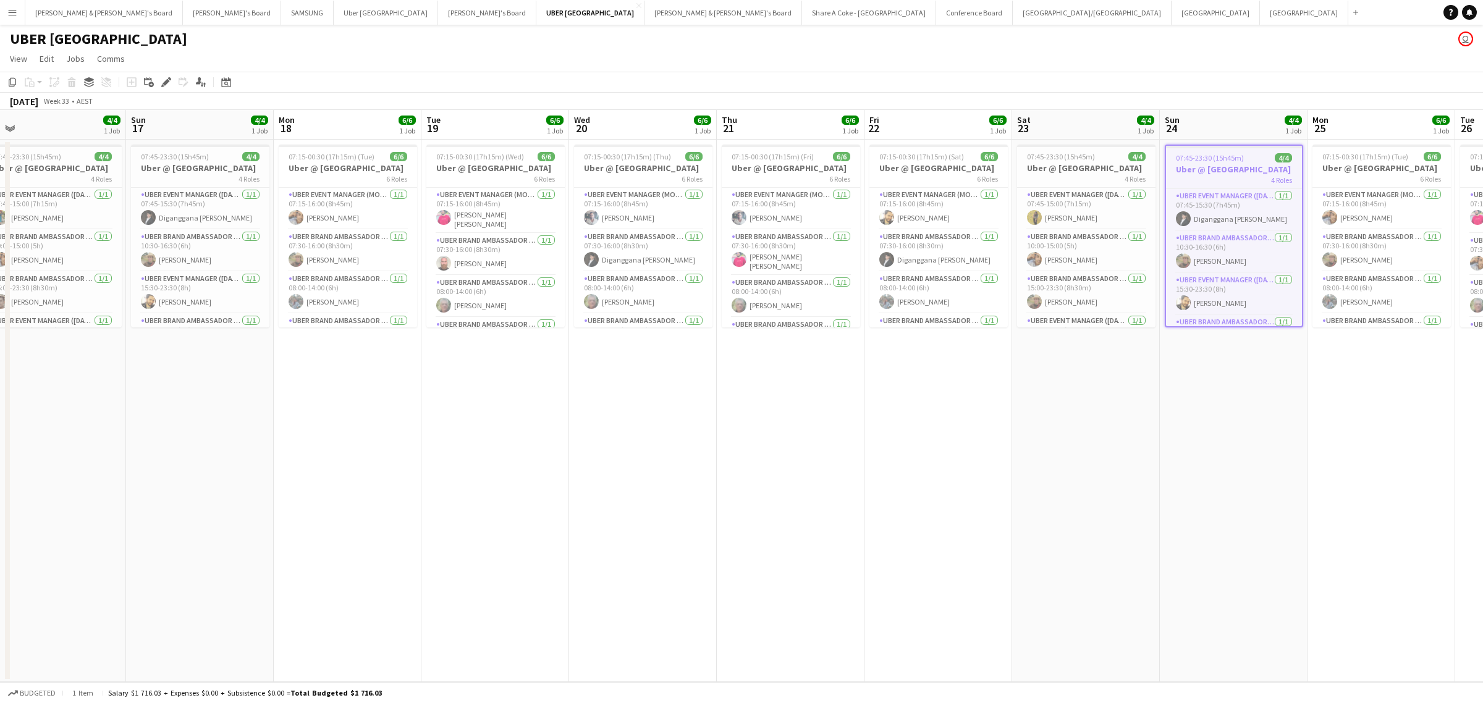
drag, startPoint x: 674, startPoint y: 439, endPoint x: 1647, endPoint y: 329, distance: 979.0
click at [1483, 329] on html "Menu Boards Boards Boards All jobs Status Workforce Workforce My Workforce Recr…" at bounding box center [741, 351] width 1483 height 703
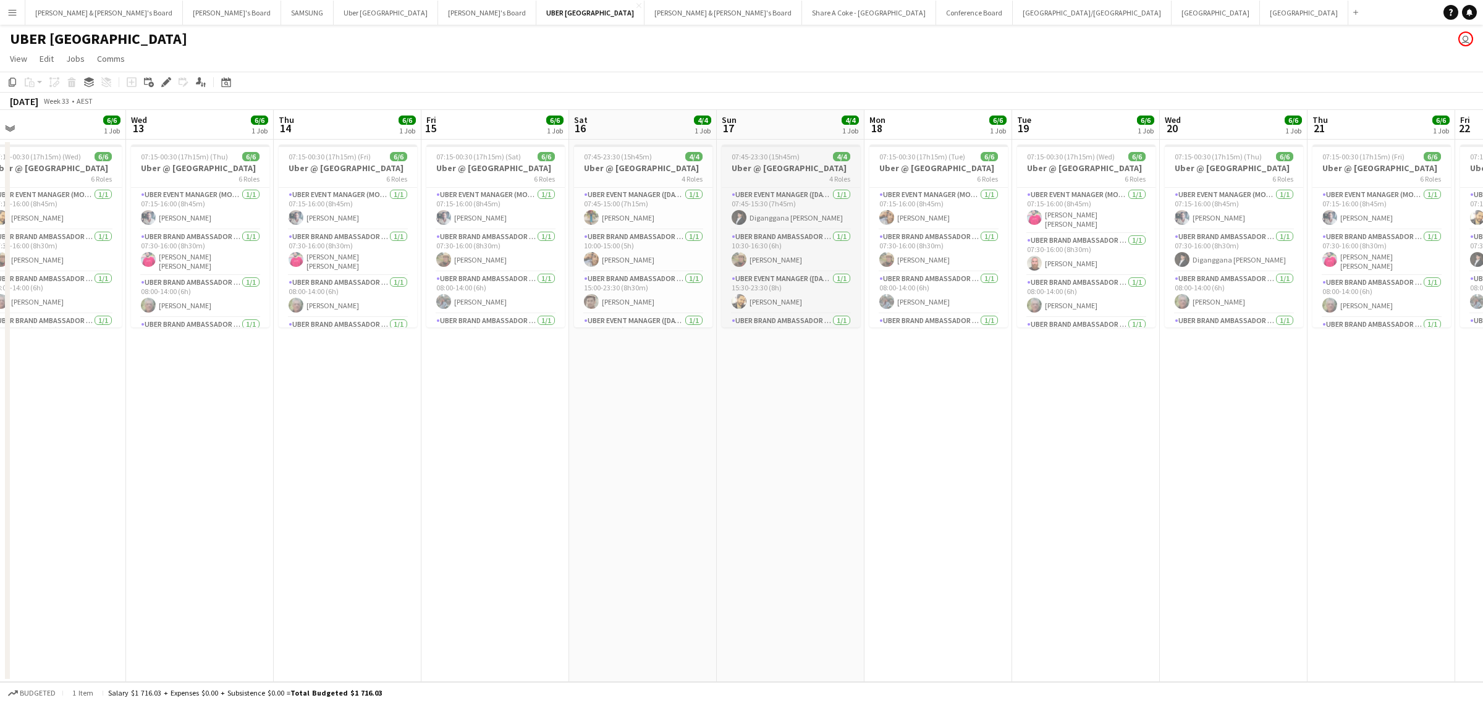
click at [786, 166] on h3 "Uber @ [GEOGRAPHIC_DATA]" at bounding box center [791, 168] width 138 height 11
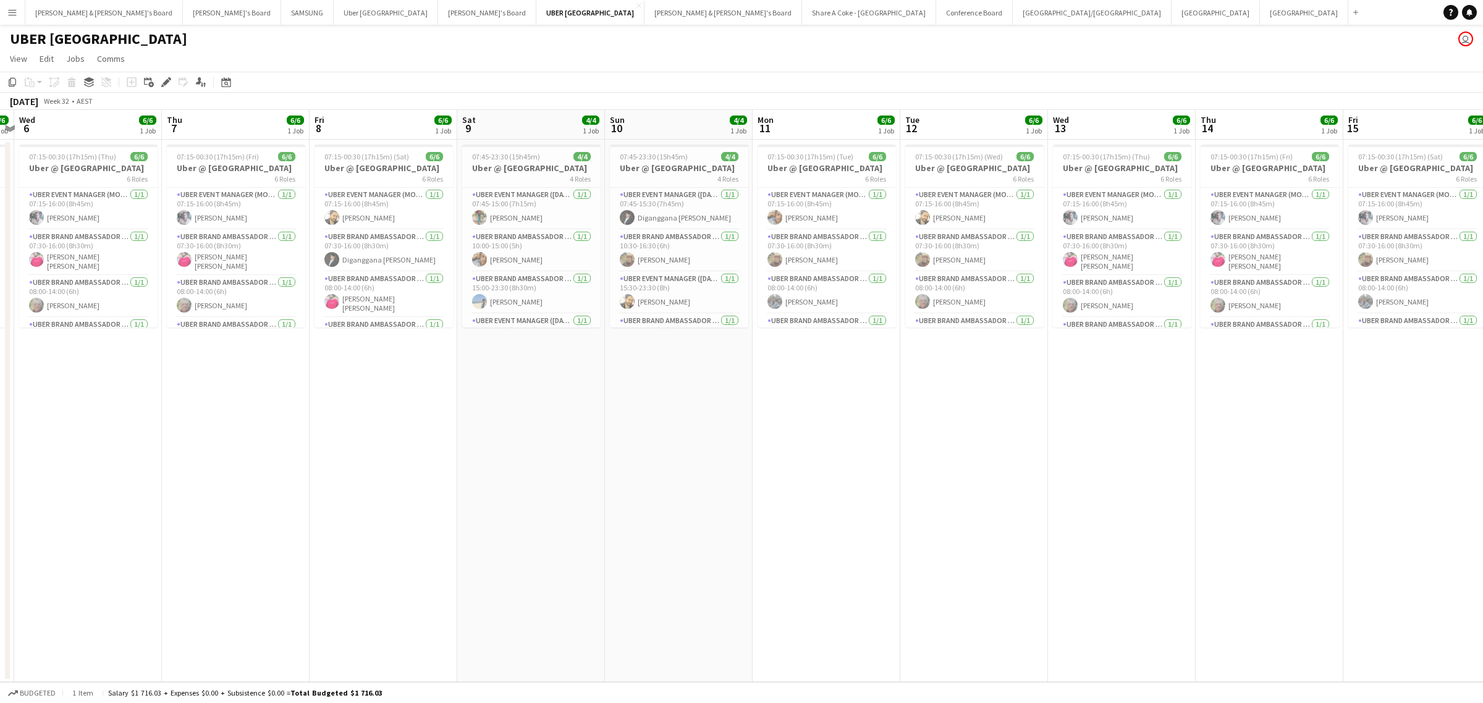
scroll to position [0, 290]
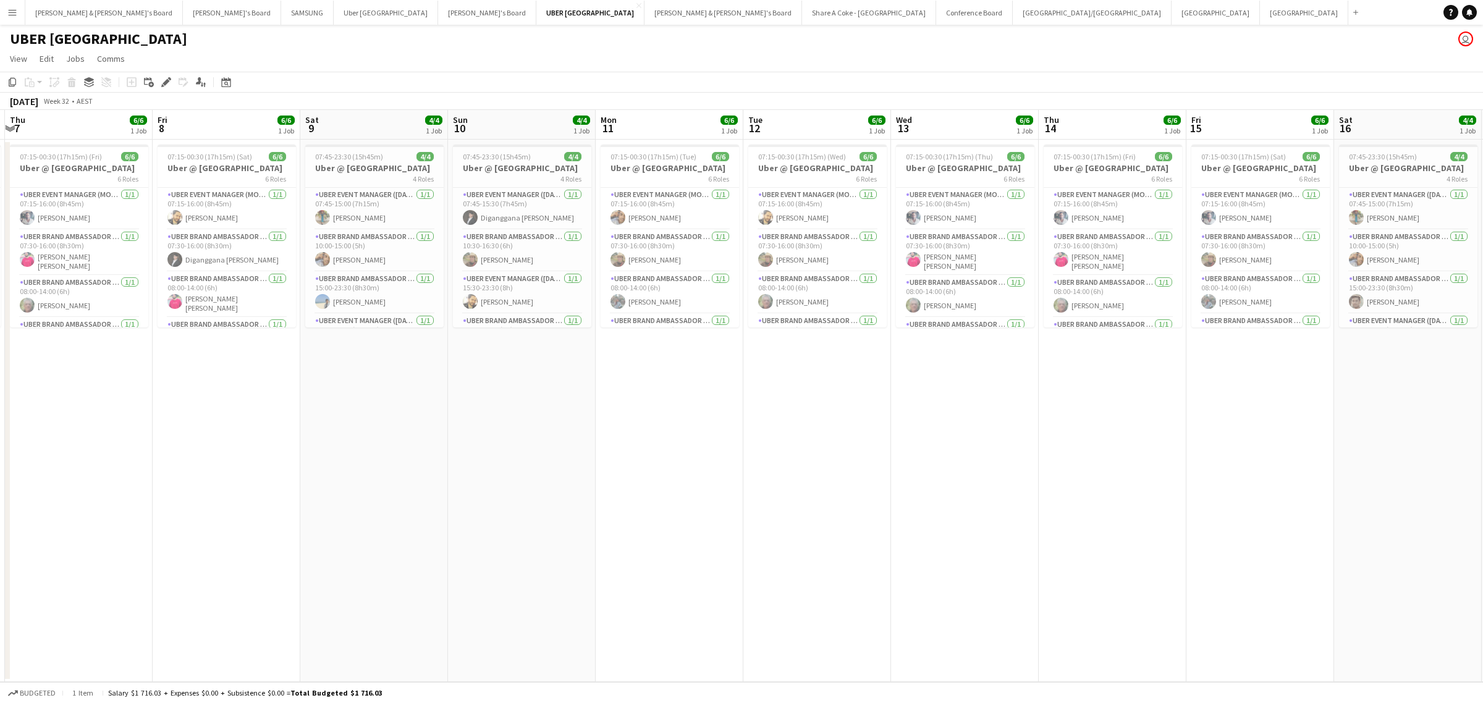
drag, startPoint x: 663, startPoint y: 464, endPoint x: 1429, endPoint y: 349, distance: 774.3
click at [1429, 349] on app-calendar-viewport "Tue 5 6/6 1 Job Wed 6 6/6 1 Job Thu 7 6/6 1 Job Fri 8 6/6 1 Job Sat 9 4/4 1 Job…" at bounding box center [741, 396] width 1483 height 572
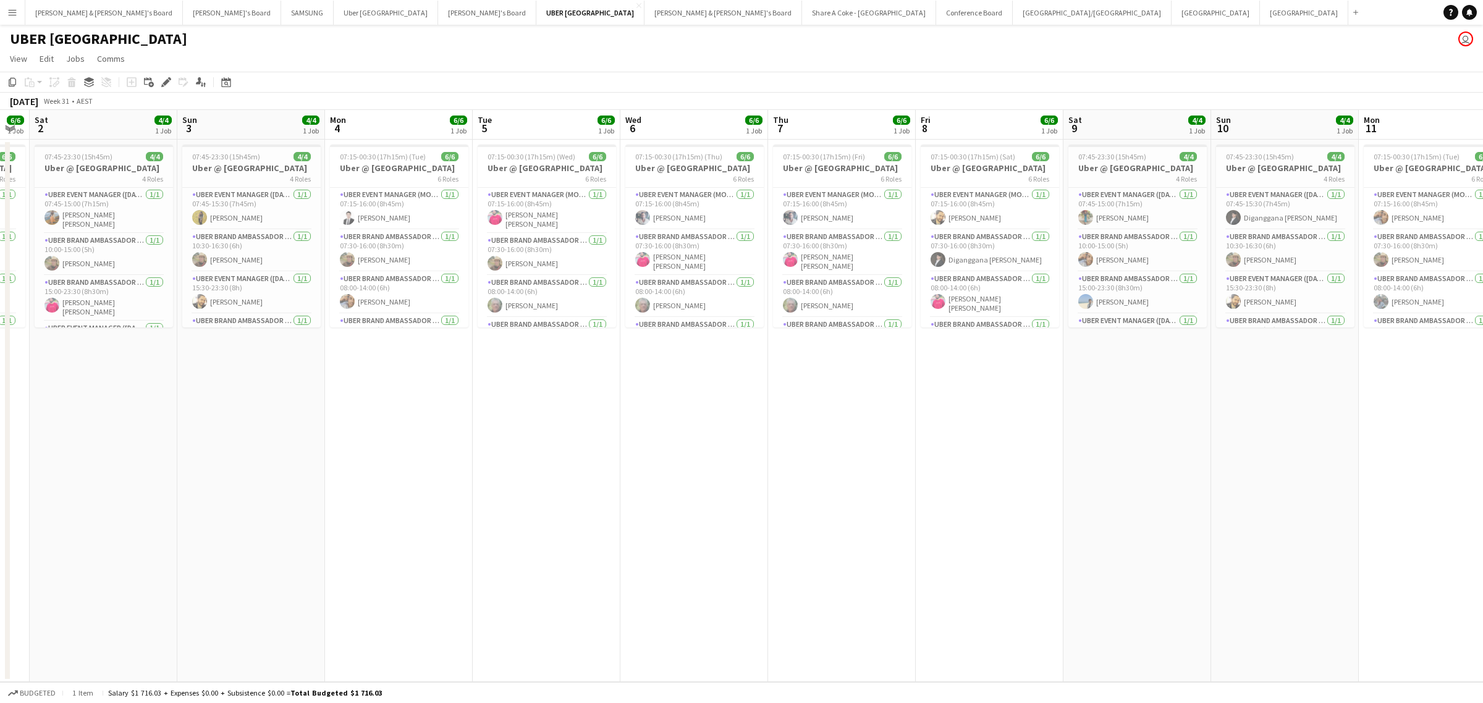
drag, startPoint x: 363, startPoint y: 470, endPoint x: 1127, endPoint y: 470, distance: 763.3
click at [1127, 470] on app-calendar-viewport "Thu 31 6/6 1 Job Fri 1 6/6 1 Job Sat 2 4/4 1 Job Sun 3 4/4 1 Job Mon 4 6/6 1 Jo…" at bounding box center [741, 396] width 1483 height 572
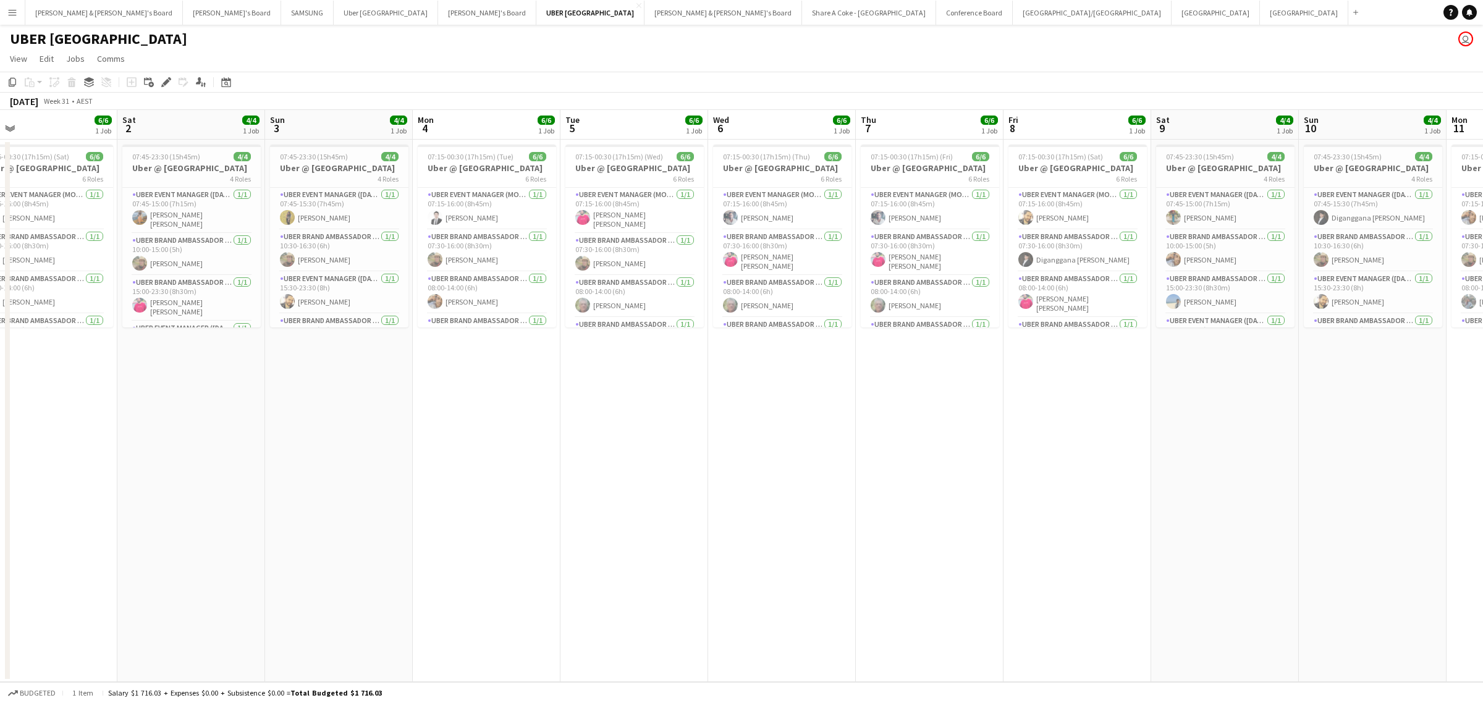
scroll to position [0, 289]
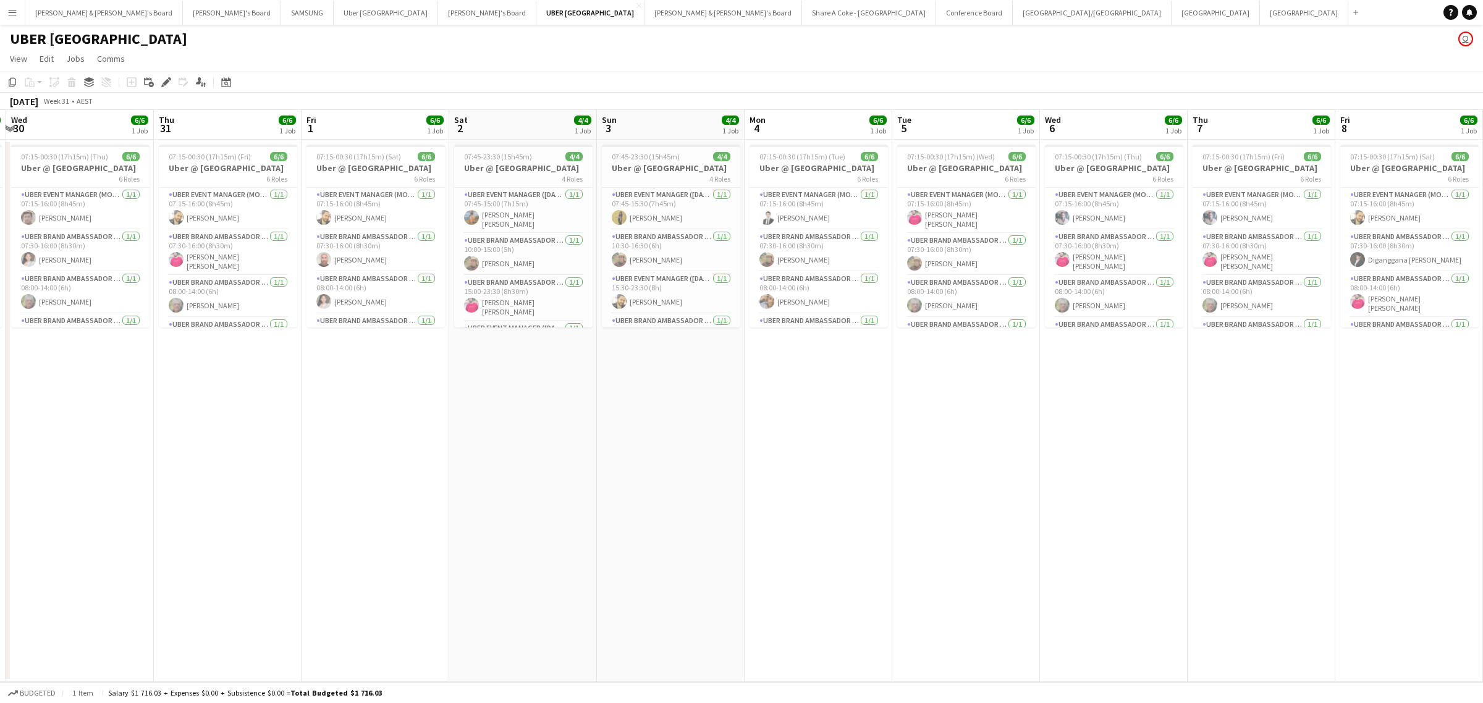
drag, startPoint x: 655, startPoint y: 533, endPoint x: 1111, endPoint y: 473, distance: 459.5
click at [1074, 477] on app-calendar-viewport "Mon 28 6/6 1 Job Tue 29 6/6 1 Job Wed 30 6/6 1 Job Thu 31 6/6 1 Job Fri 1 6/6 1…" at bounding box center [741, 396] width 1483 height 572
click at [369, 166] on h3 "Uber @ [GEOGRAPHIC_DATA]" at bounding box center [376, 168] width 138 height 11
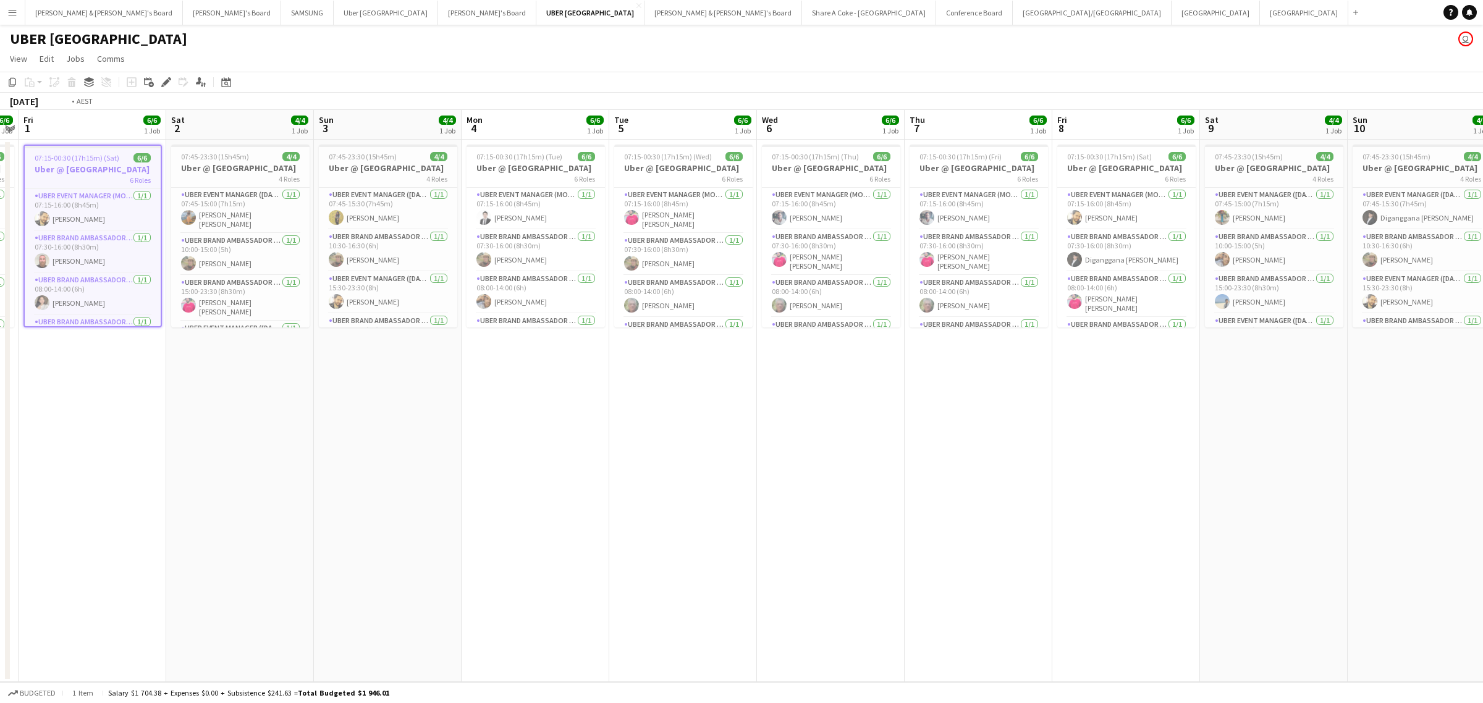
drag, startPoint x: 1028, startPoint y: 528, endPoint x: 367, endPoint y: 548, distance: 661.6
click at [236, 549] on app-calendar-viewport "Mon 28 6/6 1 Job Tue 29 6/6 1 Job Wed 30 6/6 1 Job Thu 31 6/6 1 Job Fri 1 6/6 1…" at bounding box center [741, 396] width 1483 height 572
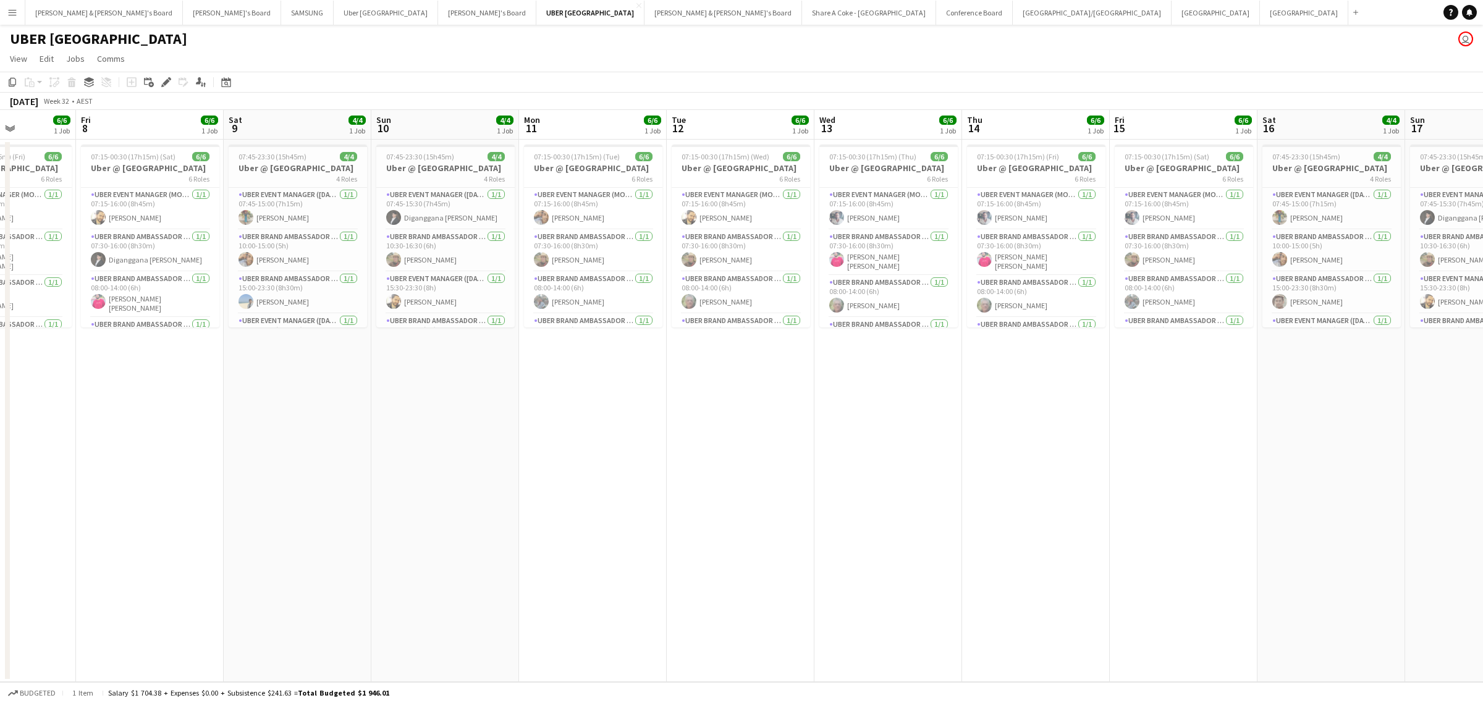
drag, startPoint x: 1031, startPoint y: 489, endPoint x: 334, endPoint y: 535, distance: 698.1
click at [334, 535] on app-calendar-viewport "Mon 4 6/6 1 Job Tue 5 6/6 1 Job Wed 6 6/6 1 Job Thu 7 6/6 1 Job Fri 8 6/6 1 Job…" at bounding box center [741, 396] width 1483 height 572
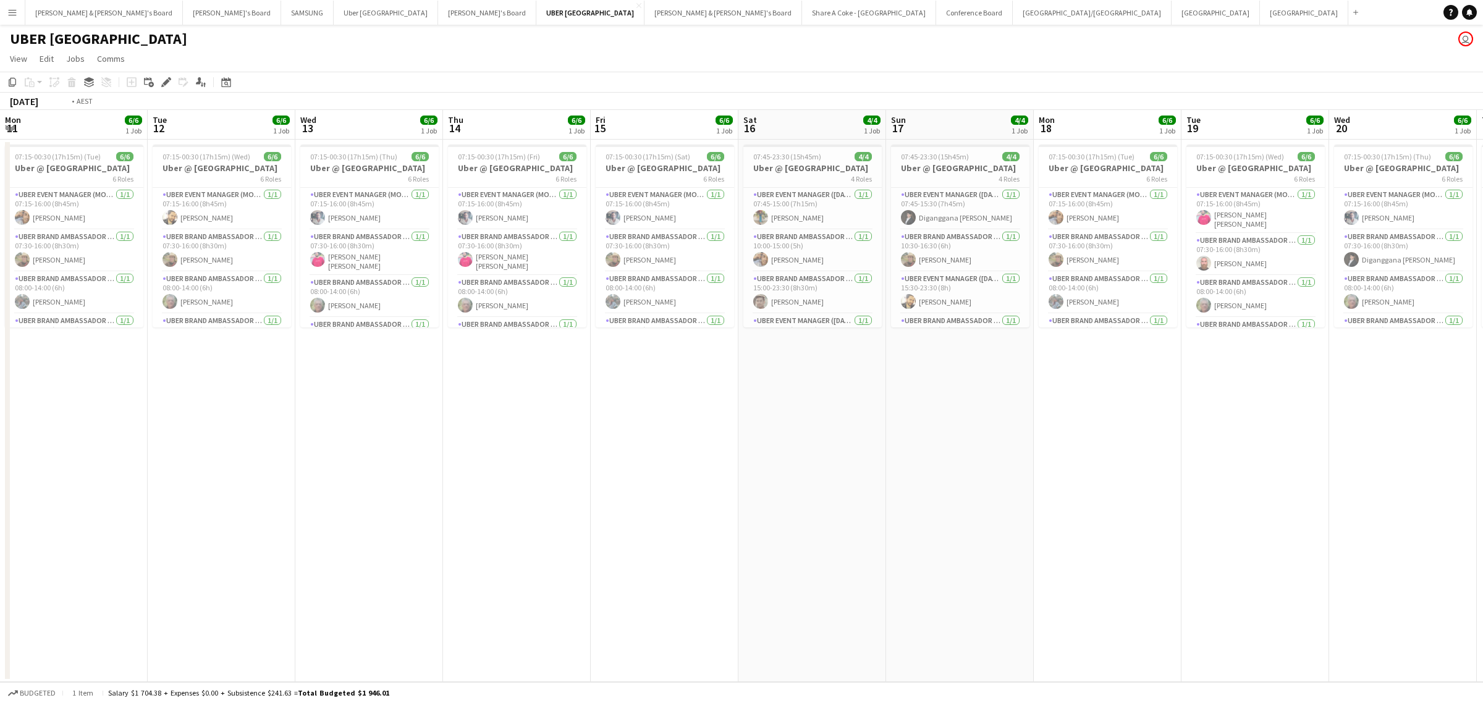
drag, startPoint x: 1166, startPoint y: 525, endPoint x: 457, endPoint y: 586, distance: 711.5
click at [457, 586] on app-calendar-viewport "Fri 8 6/6 1 Job Sat 9 4/4 1 Job Sun 10 4/4 1 Job Mon 11 6/6 1 Job Tue 12 6/6 1 …" at bounding box center [741, 396] width 1483 height 572
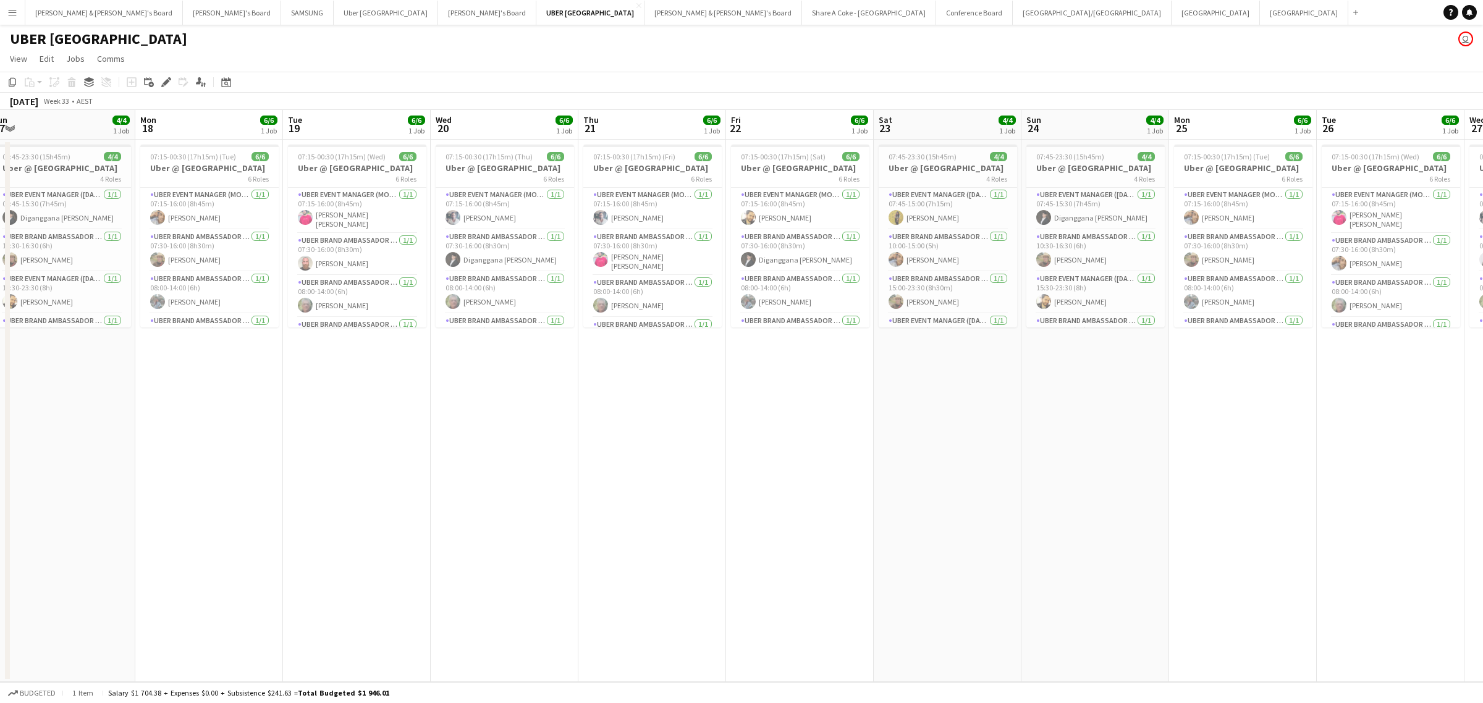
drag, startPoint x: 1153, startPoint y: 556, endPoint x: 481, endPoint y: 570, distance: 672.6
click at [502, 569] on app-calendar-viewport "Thu 14 6/6 1 Job Fri 15 6/6 1 Job Sat 16 4/4 1 Job Sun 17 4/4 1 Job Mon 18 6/6 …" at bounding box center [741, 396] width 1483 height 572
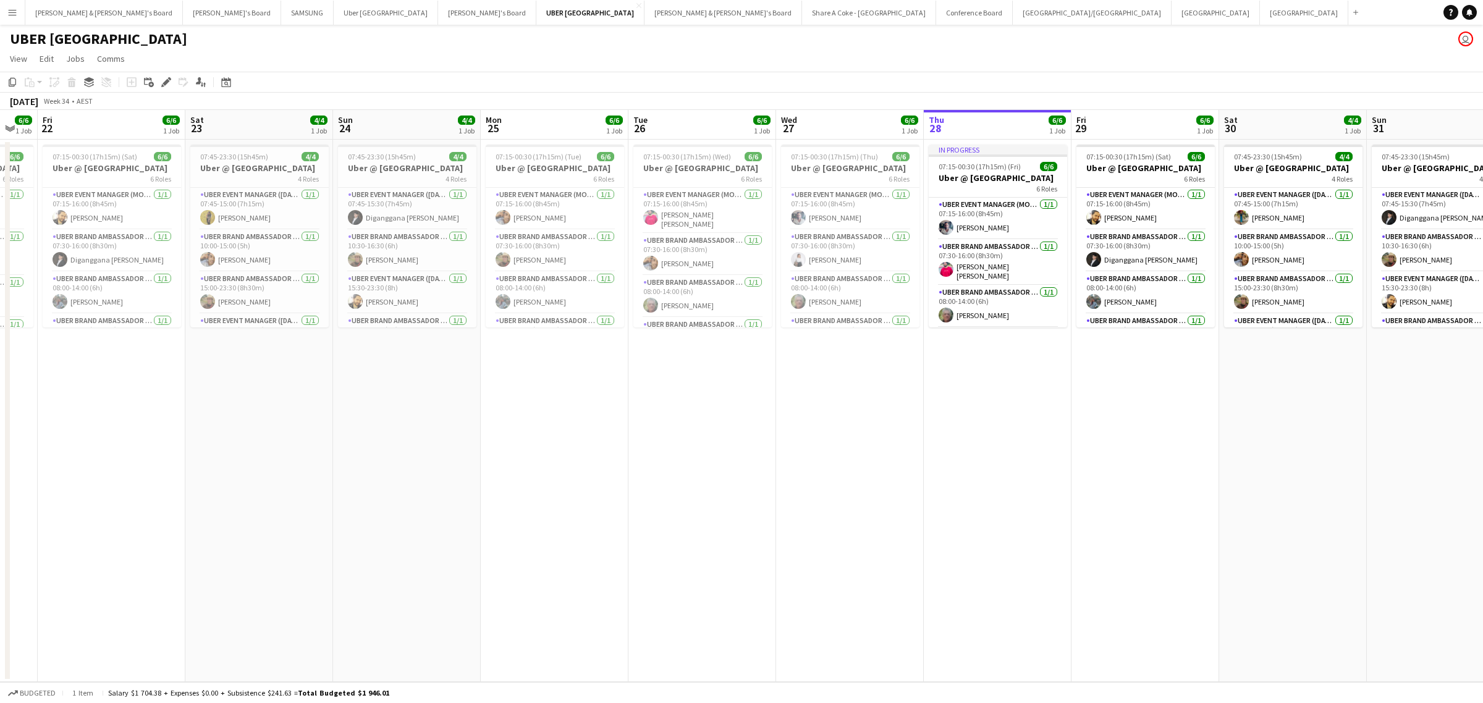
drag, startPoint x: 1176, startPoint y: 563, endPoint x: 643, endPoint y: 566, distance: 532.2
click at [622, 570] on app-calendar-viewport "Tue 19 6/6 1 Job Wed 20 6/6 1 Job Thu 21 6/6 1 Job Fri 22 6/6 1 Job Sat 23 4/4 …" at bounding box center [741, 396] width 1483 height 572
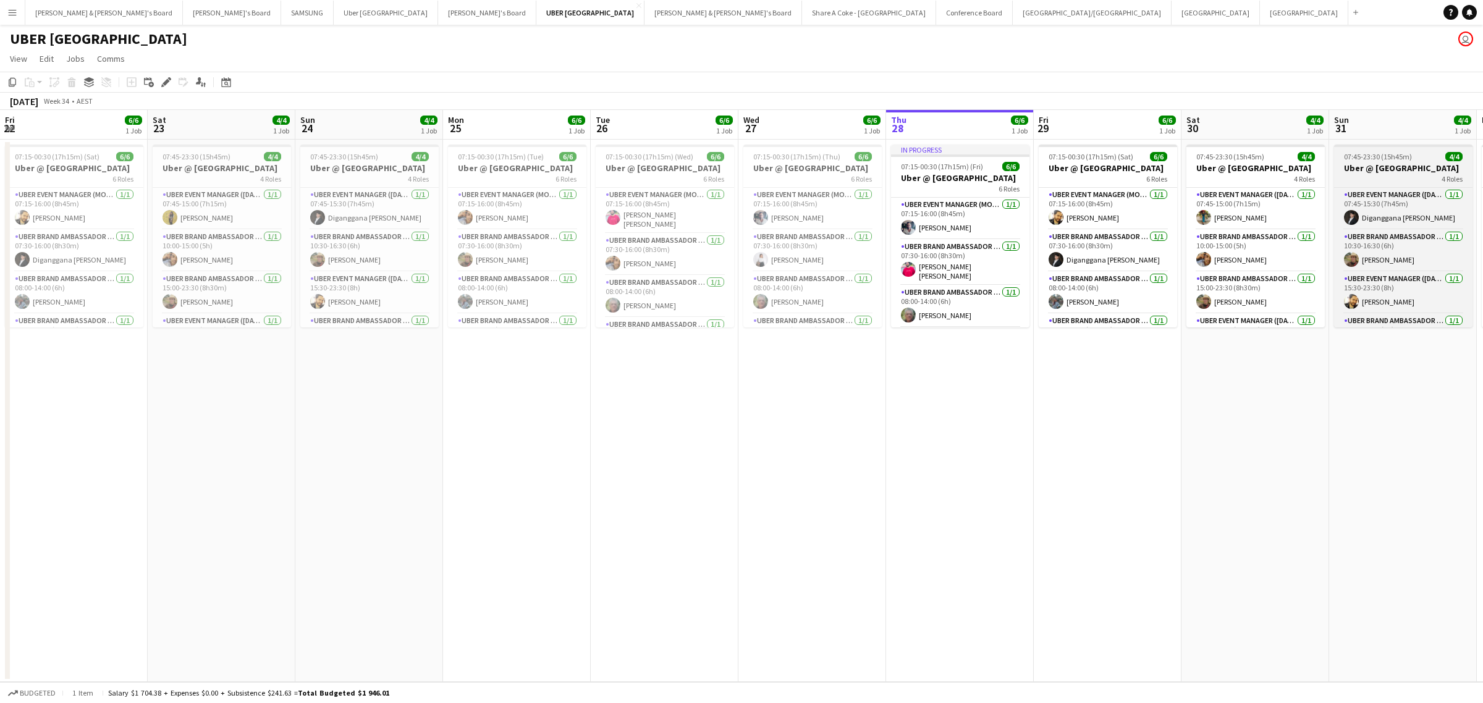
click at [1381, 163] on h3 "Uber @ [GEOGRAPHIC_DATA]" at bounding box center [1403, 168] width 138 height 11
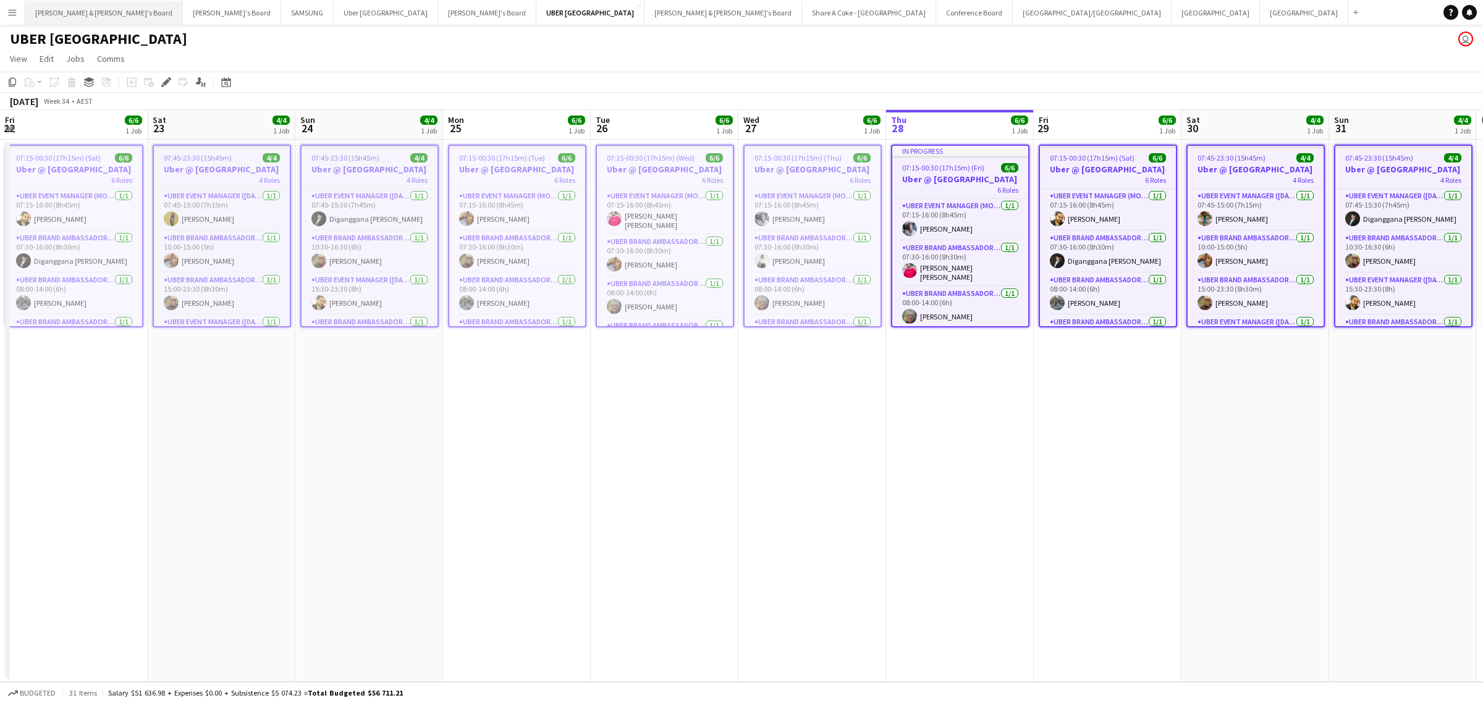
click at [84, 14] on button "[PERSON_NAME] & [PERSON_NAME]'s Board Close" at bounding box center [104, 13] width 158 height 24
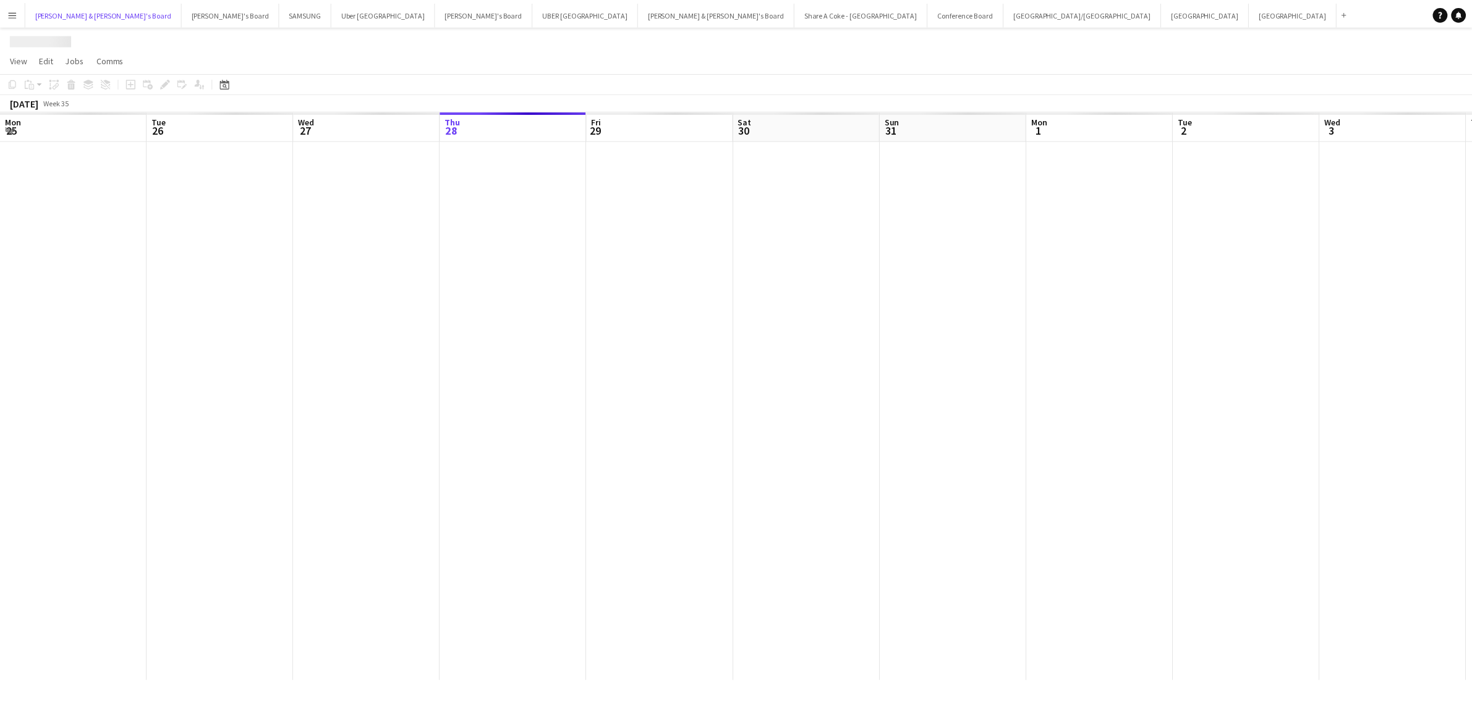
scroll to position [0, 295]
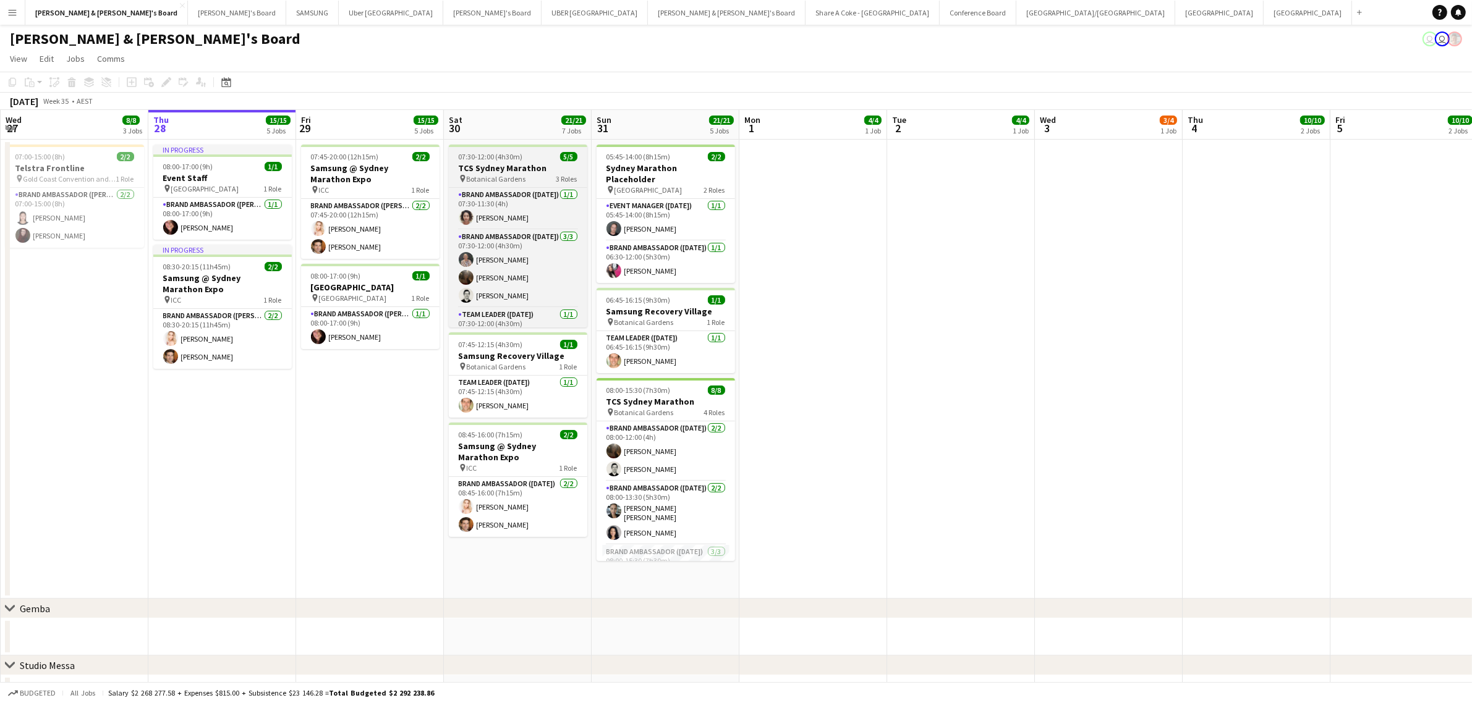
click at [504, 163] on h3 "TCS Sydney Marathon" at bounding box center [518, 168] width 138 height 11
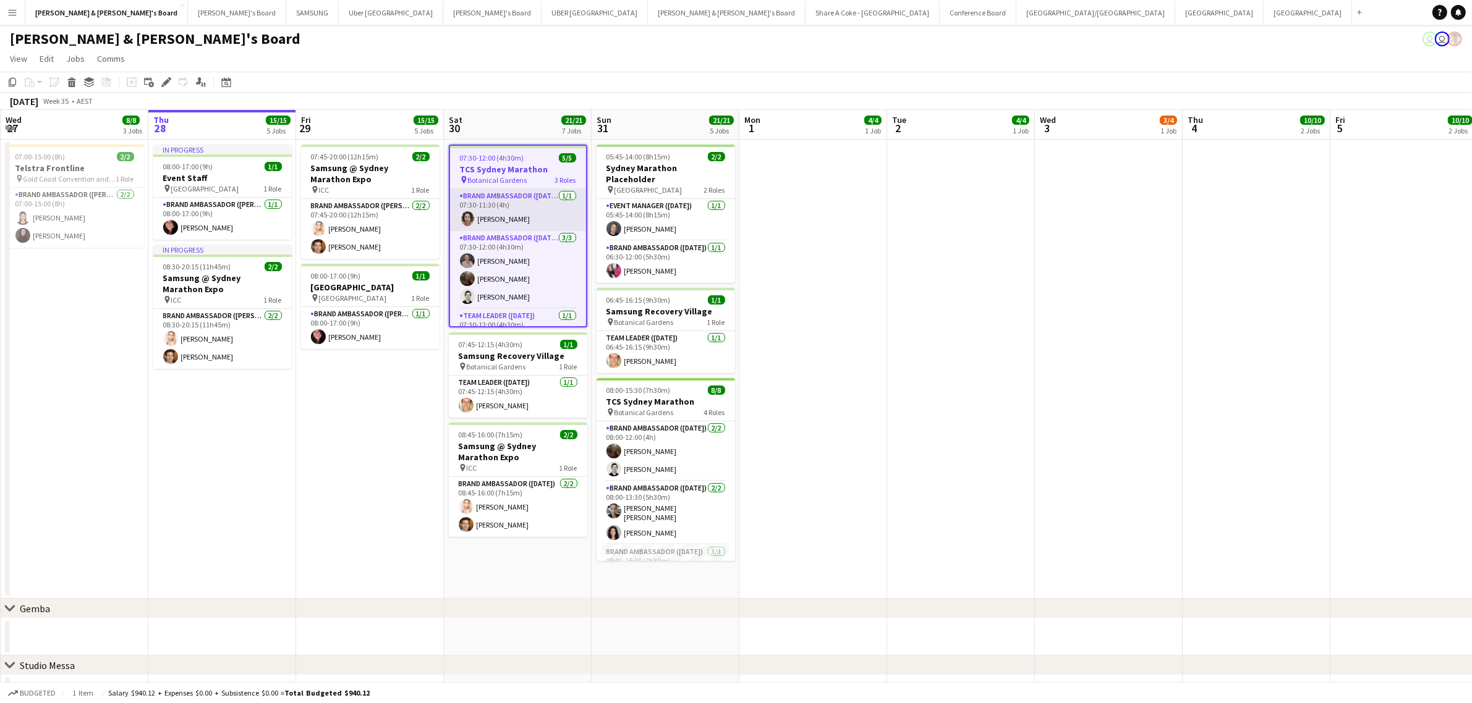
scroll to position [25, 0]
click at [508, 309] on app-card-role "Team Leader ([DATE]) [DATE] 07:30-12:00 (4h30m) [PERSON_NAME]" at bounding box center [518, 305] width 136 height 42
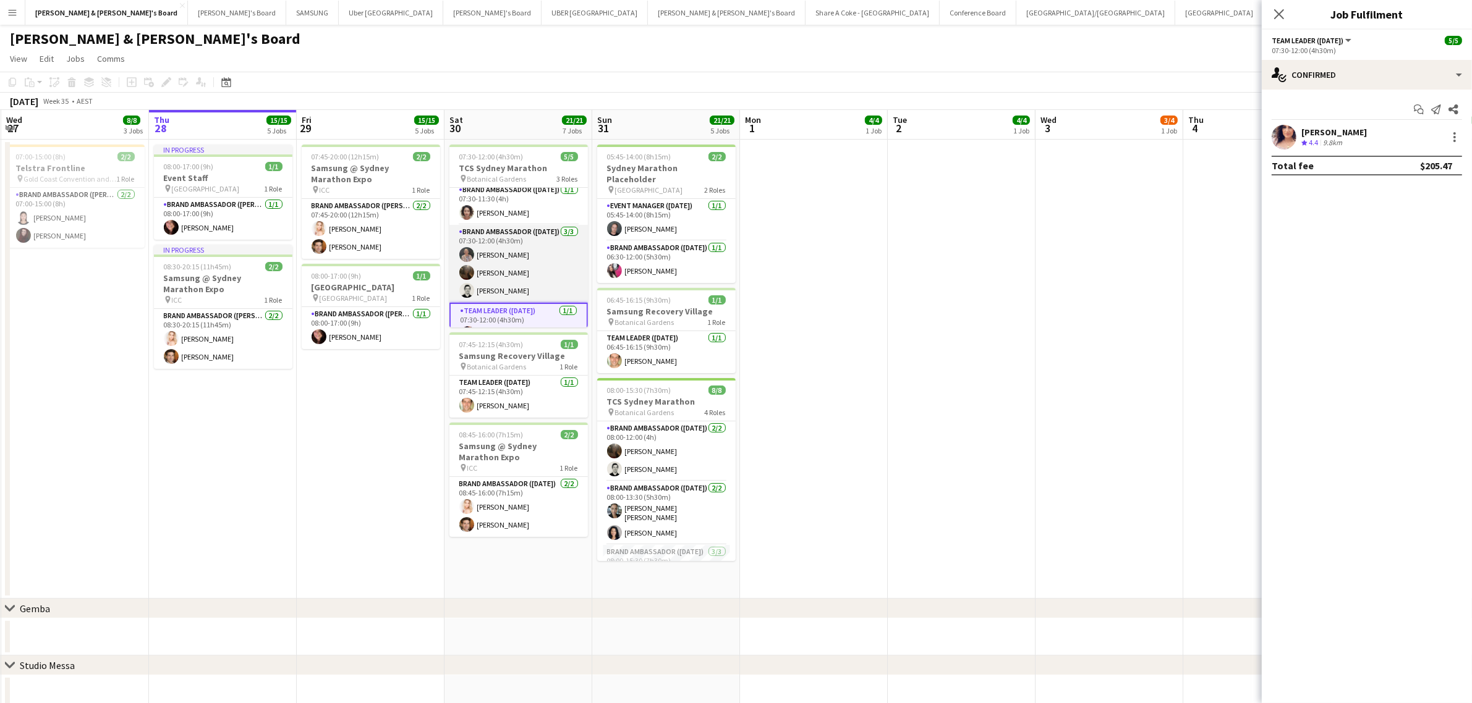
scroll to position [0, 0]
click at [490, 164] on h3 "TCS Sydney Marathon" at bounding box center [518, 168] width 138 height 11
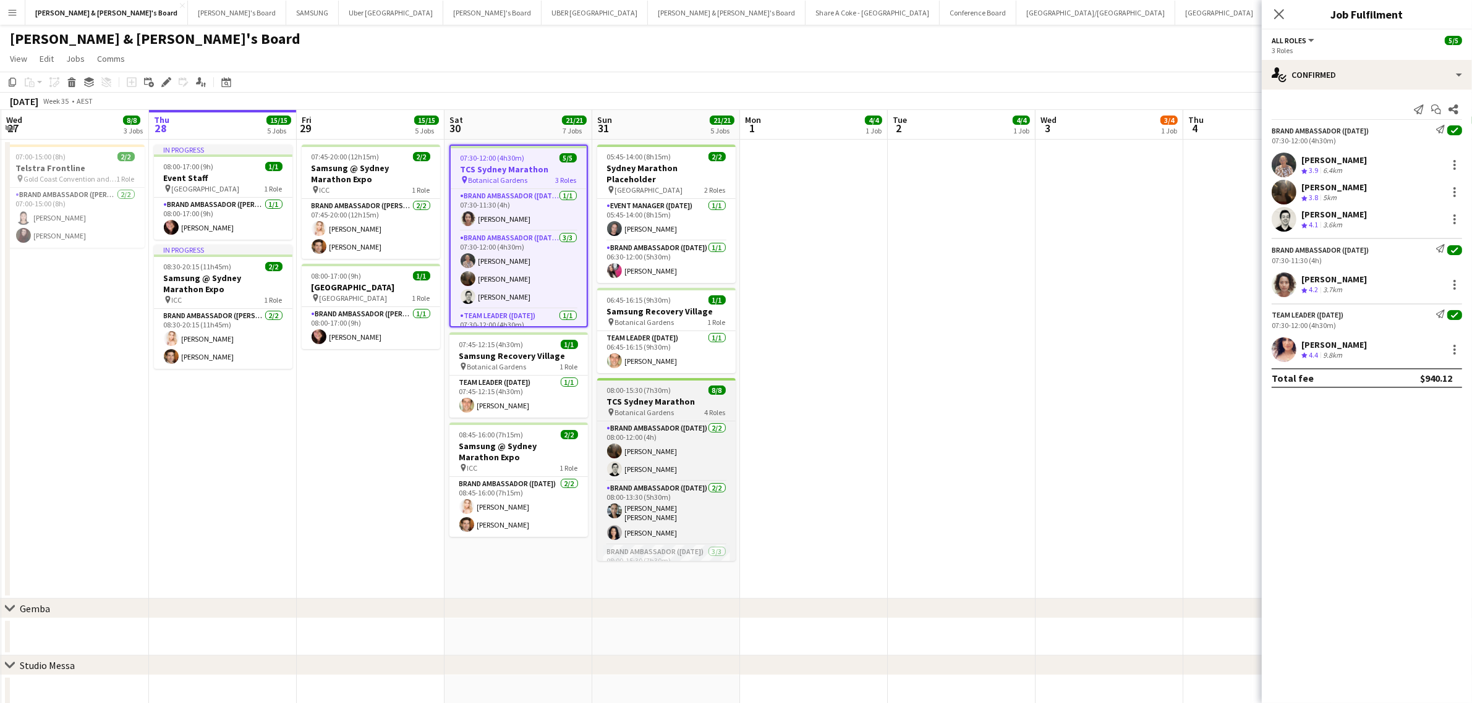
click at [646, 396] on h3 "TCS Sydney Marathon" at bounding box center [666, 401] width 138 height 11
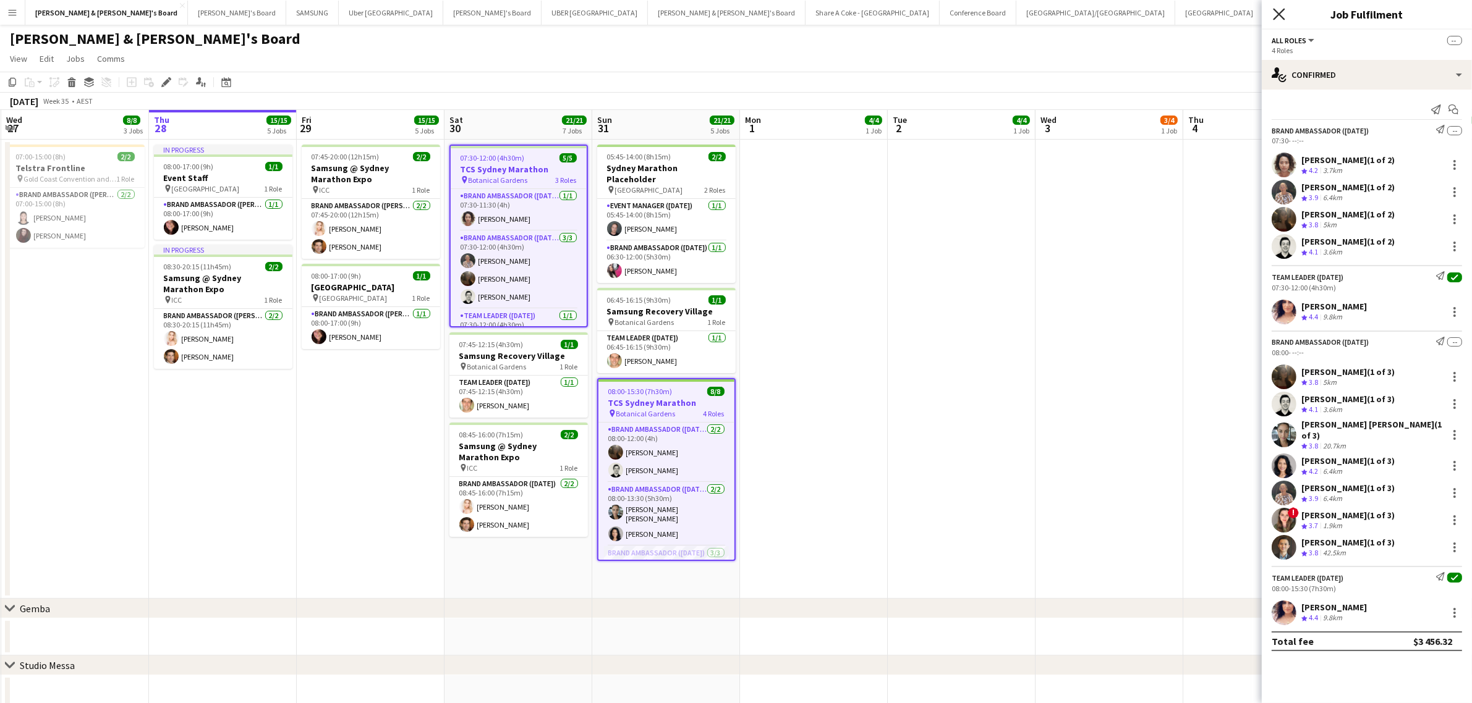
click at [1281, 10] on icon "Close pop-in" at bounding box center [1279, 14] width 12 height 12
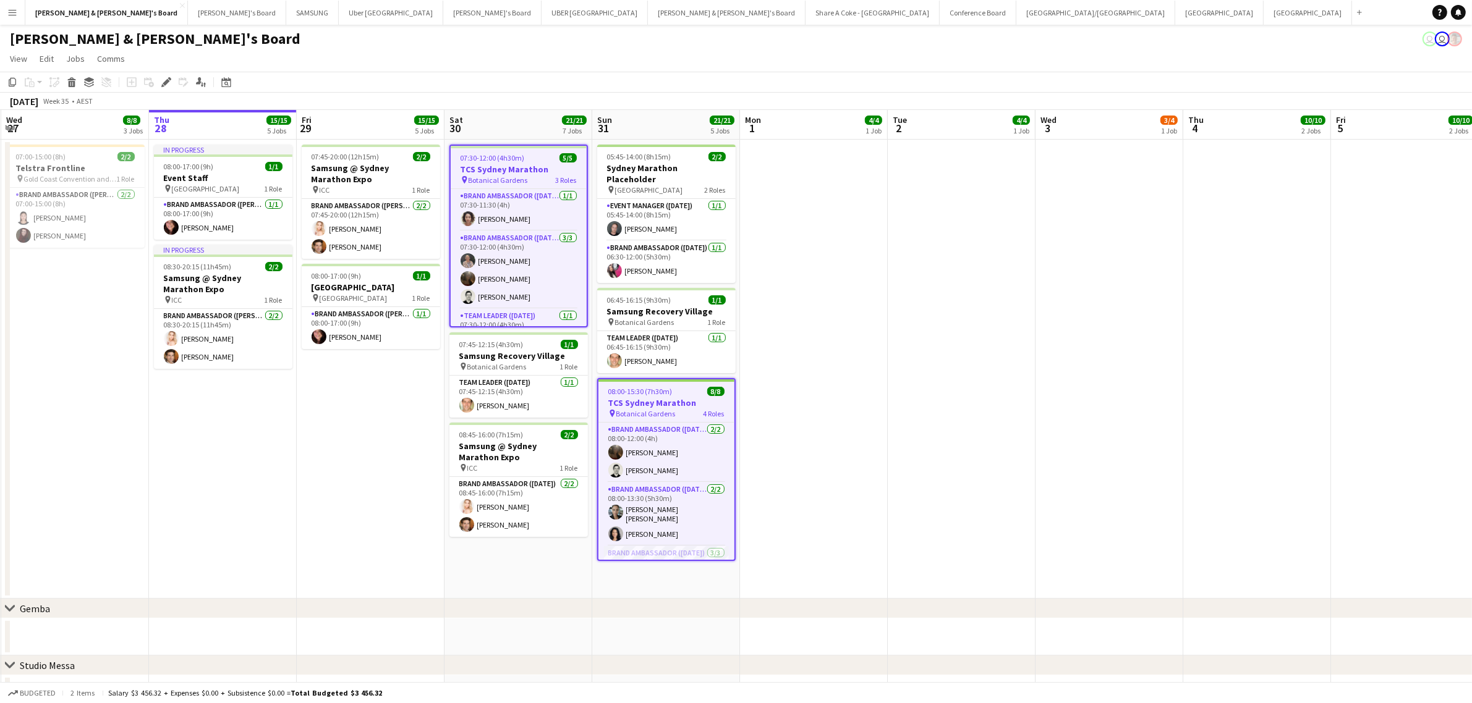
click at [1126, 237] on app-date-cell at bounding box center [1109, 369] width 148 height 459
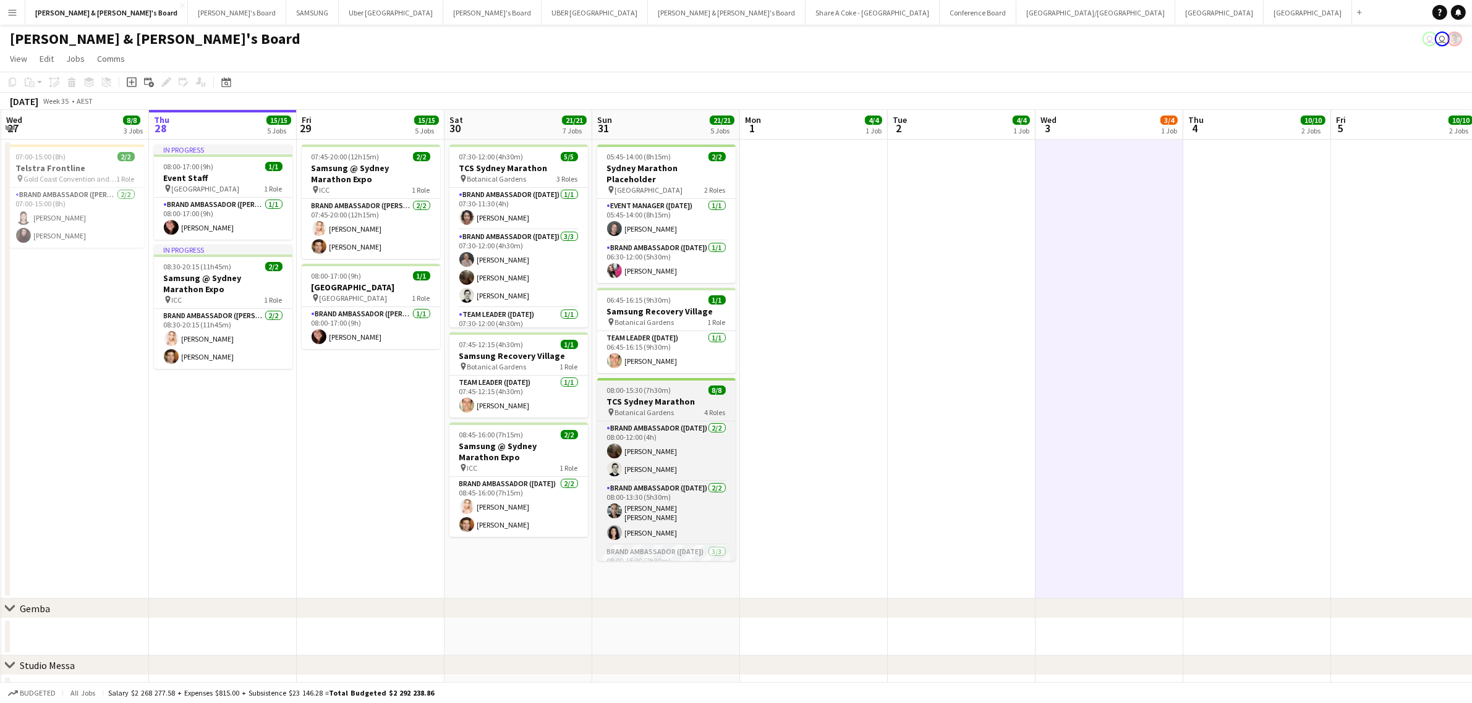
click at [647, 396] on h3 "TCS Sydney Marathon" at bounding box center [666, 401] width 138 height 11
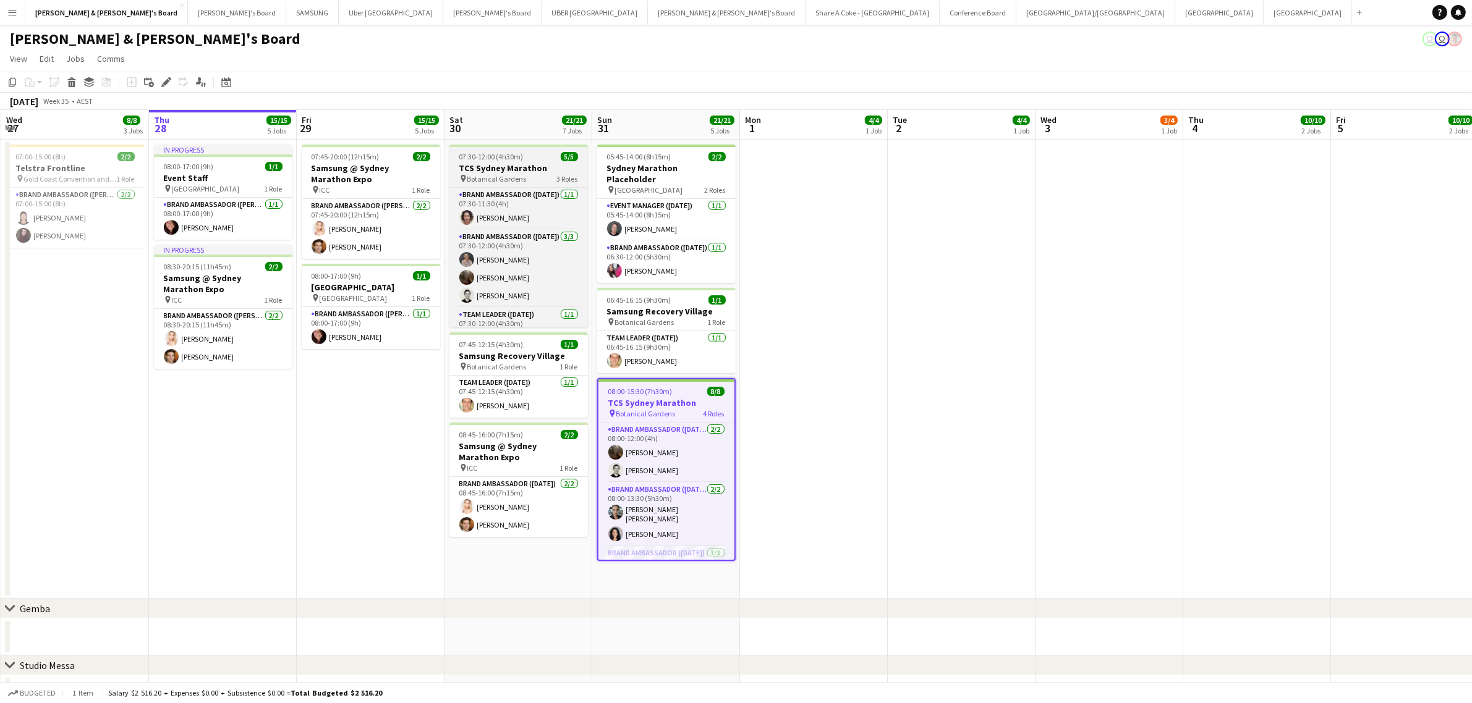
click at [499, 163] on h3 "TCS Sydney Marathon" at bounding box center [518, 168] width 138 height 11
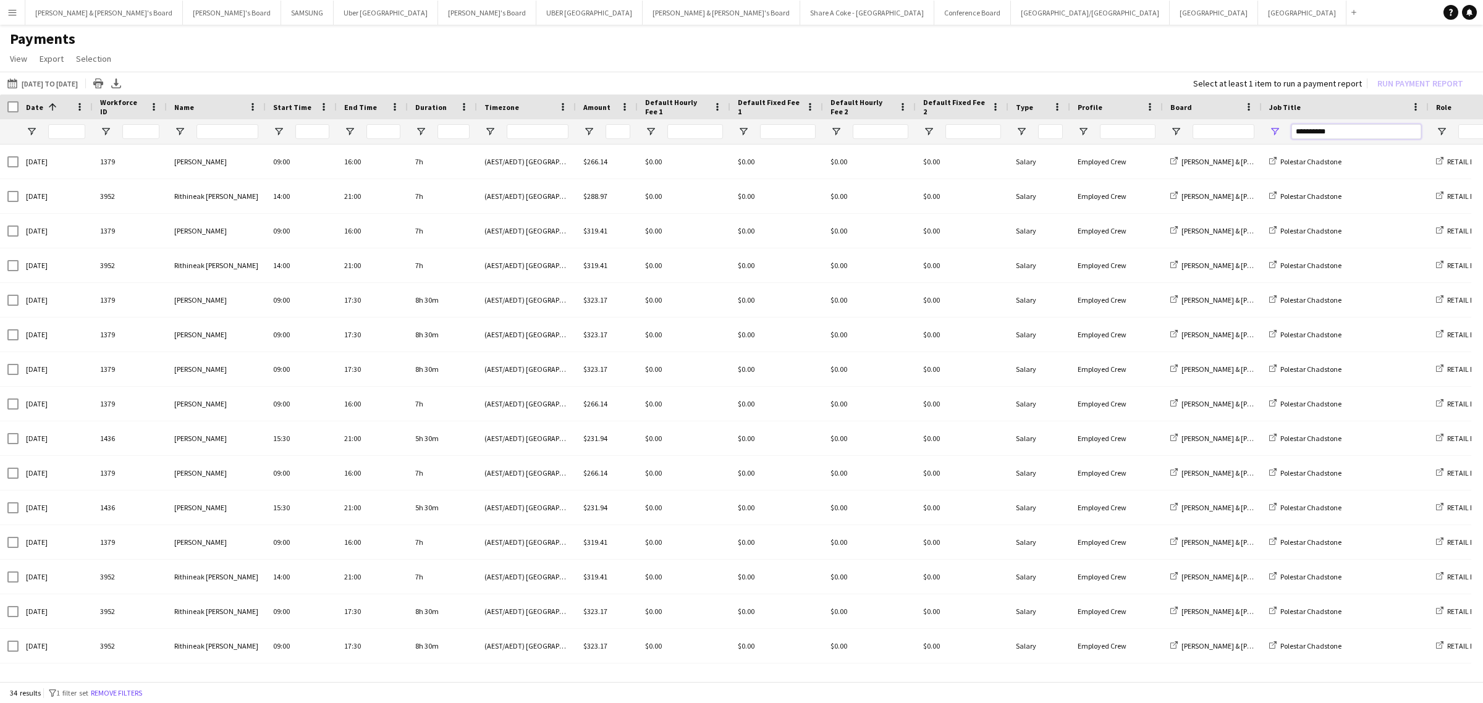
drag, startPoint x: 1361, startPoint y: 134, endPoint x: 1185, endPoint y: 142, distance: 175.7
click at [1185, 142] on div at bounding box center [1054, 131] width 2109 height 25
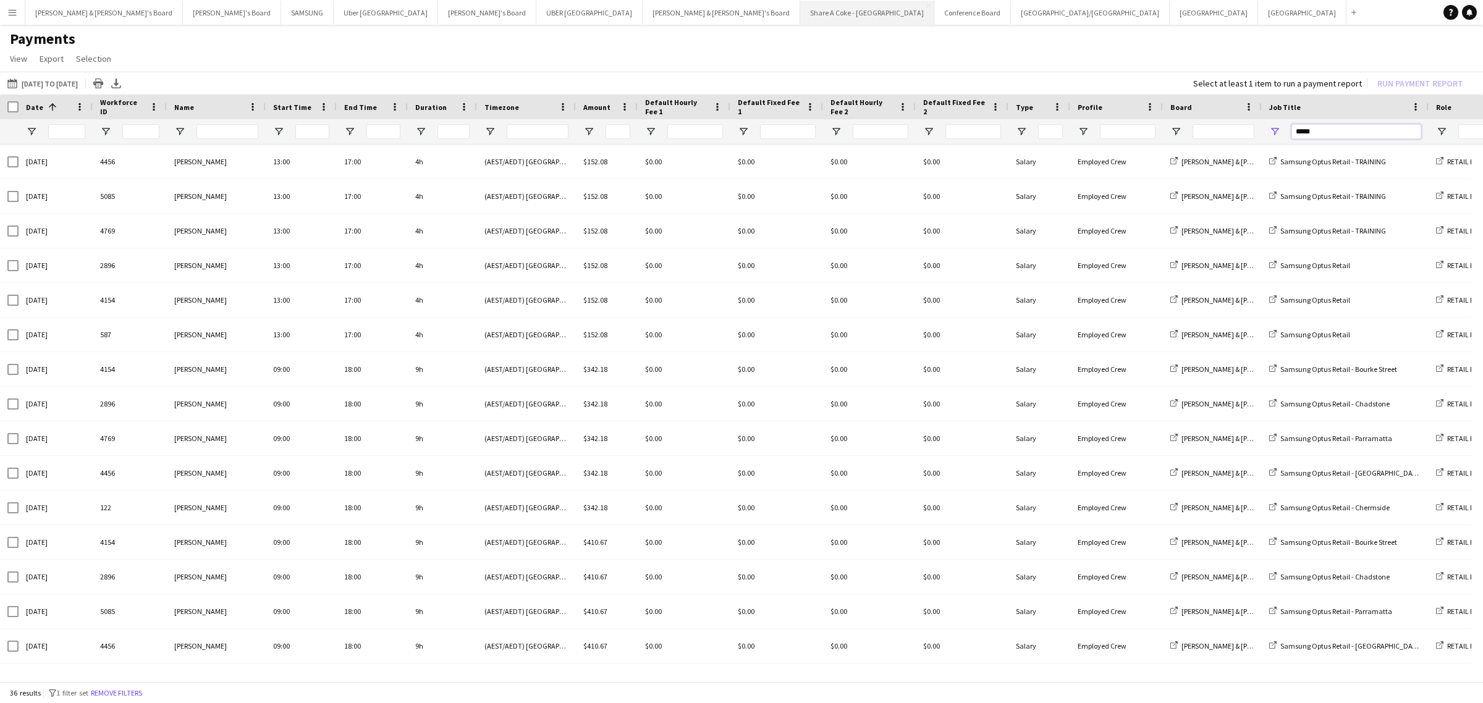
type input "*****"
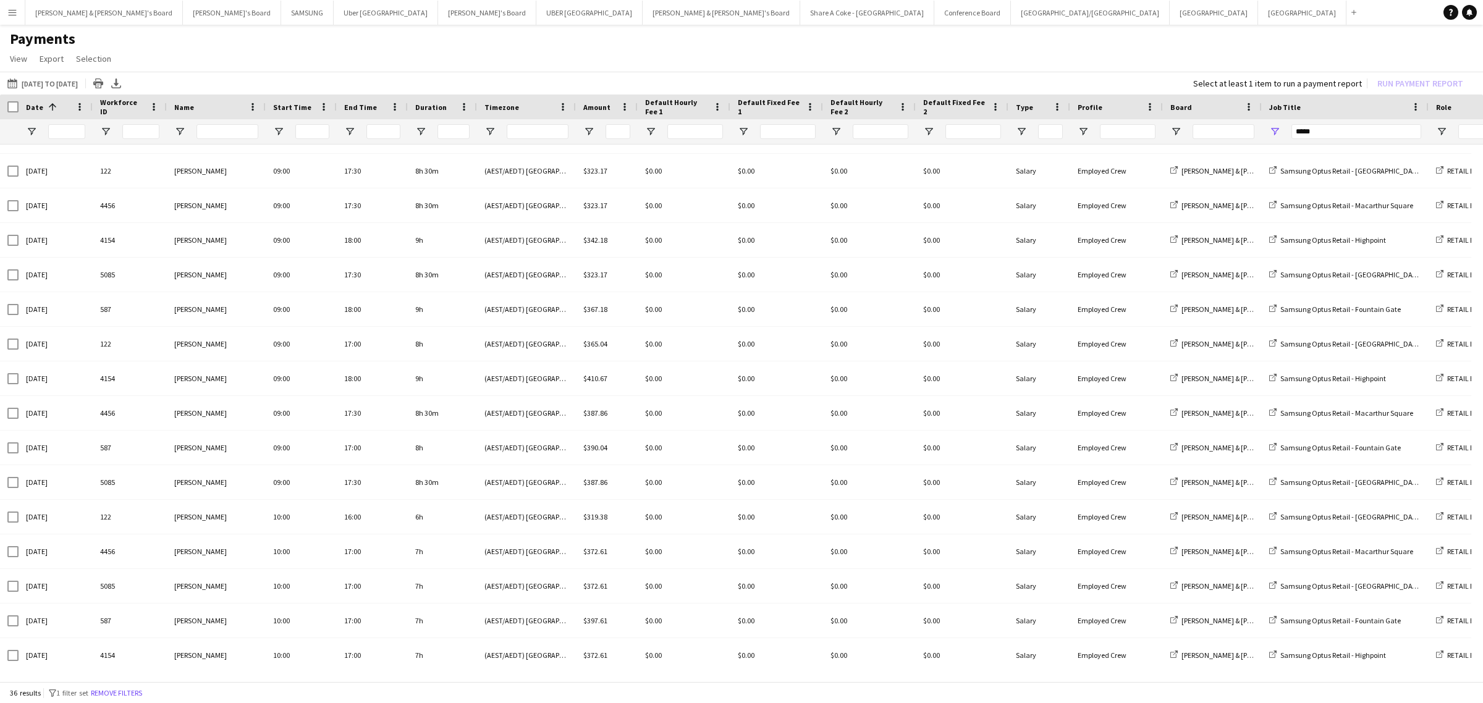
click at [19, 104] on div "Date 1" at bounding box center [56, 107] width 74 height 25
